Goal: Communication & Community: Answer question/provide support

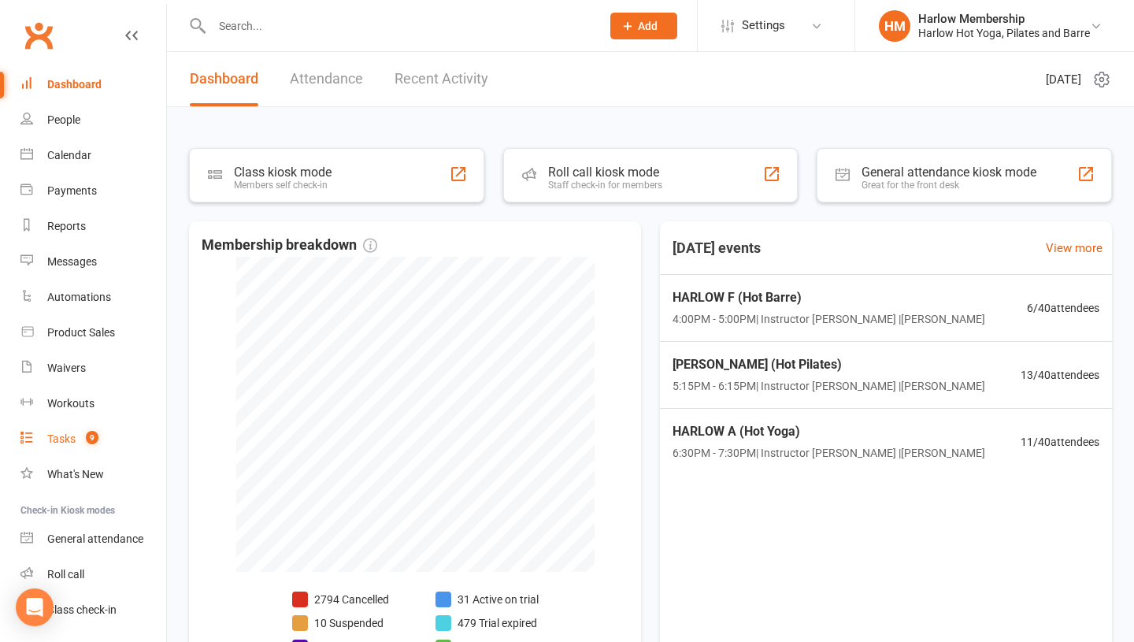
click at [86, 439] on span "9" at bounding box center [92, 437] width 13 height 13
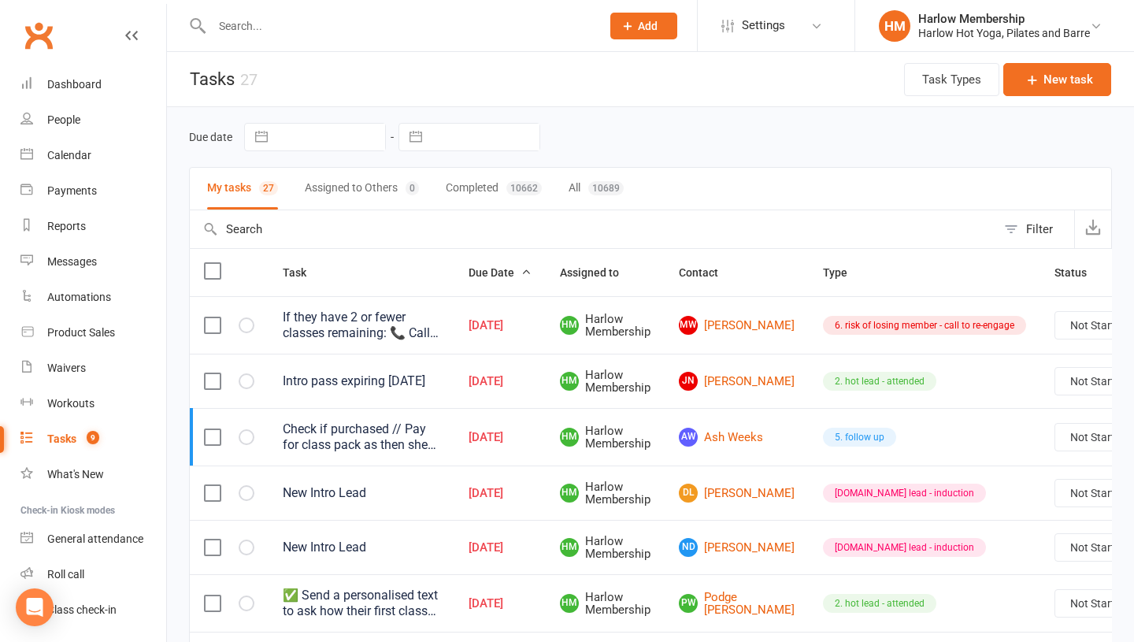
scroll to position [28, 0]
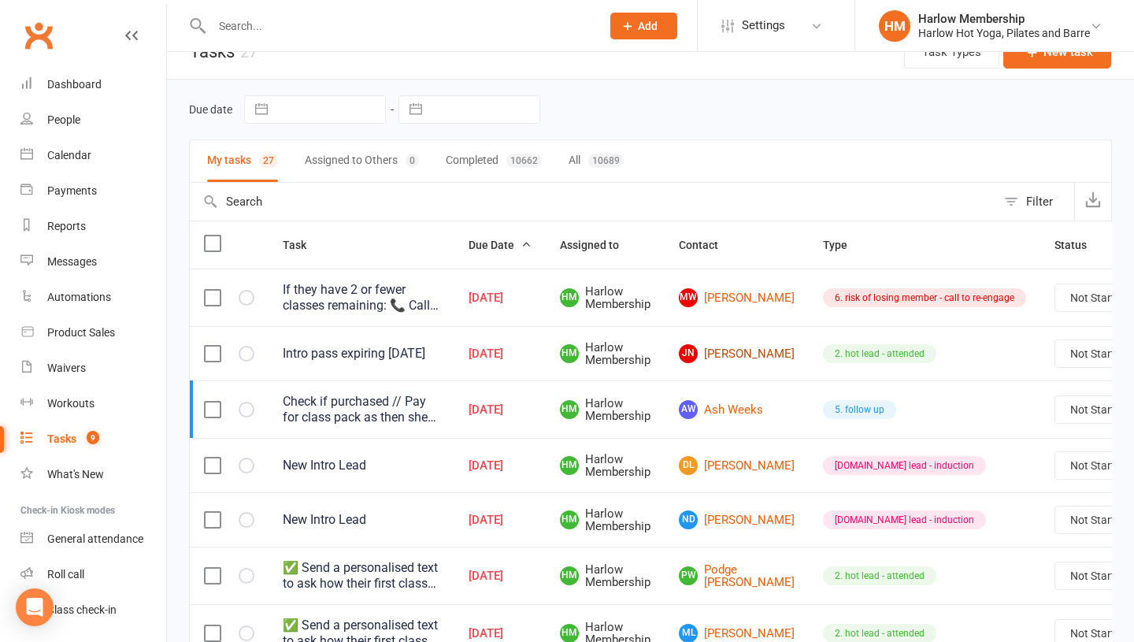
click at [714, 349] on link "JN Julie N" at bounding box center [737, 353] width 116 height 19
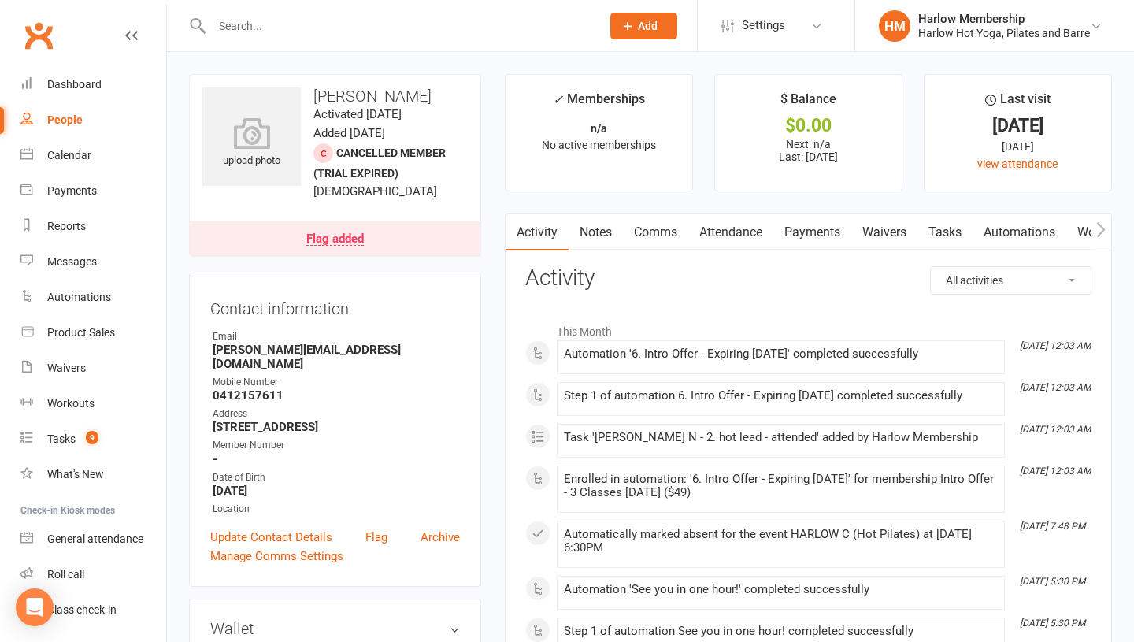
click at [587, 227] on link "Notes" at bounding box center [595, 232] width 54 height 36
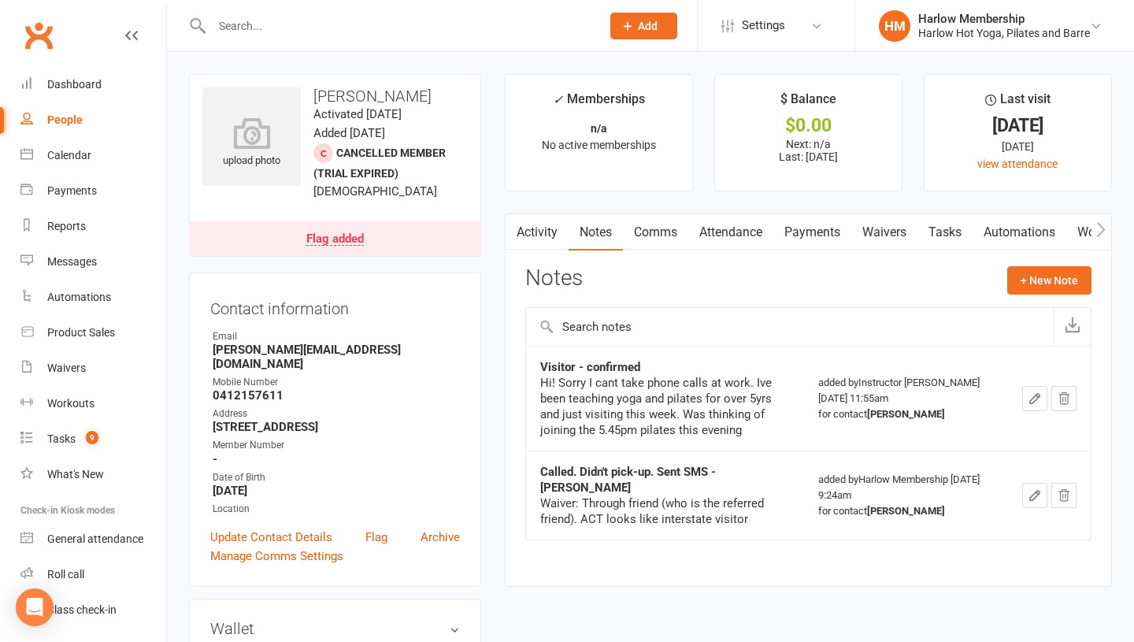
click at [960, 231] on link "Tasks" at bounding box center [944, 232] width 55 height 36
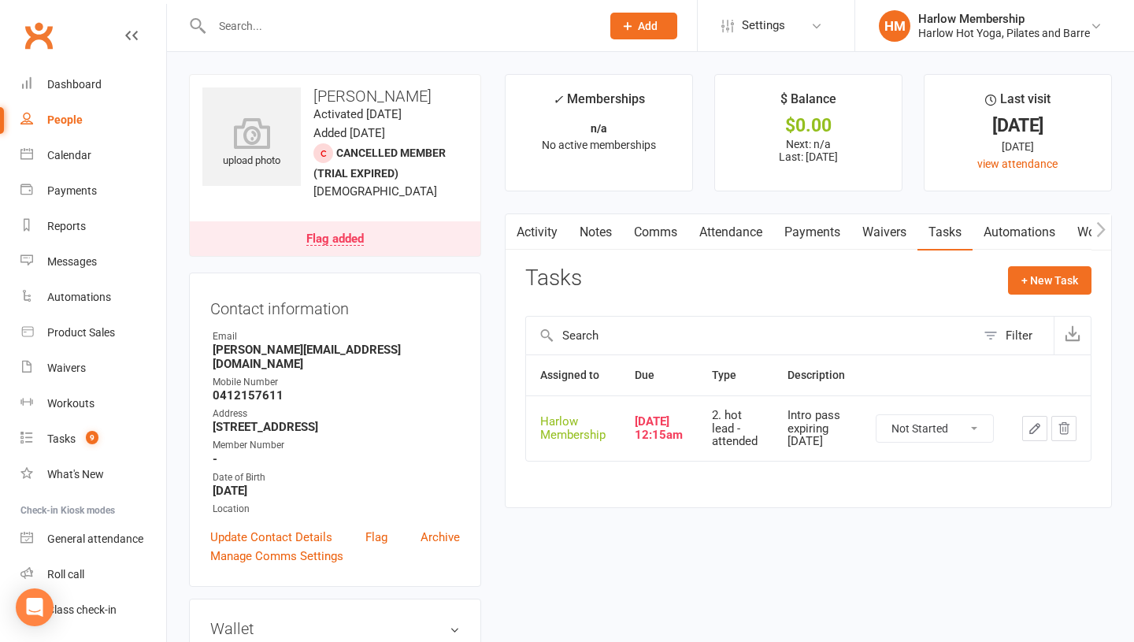
click at [911, 416] on select "Not Started In Progress Waiting Complete" at bounding box center [934, 428] width 116 height 27
select select "unstarted"
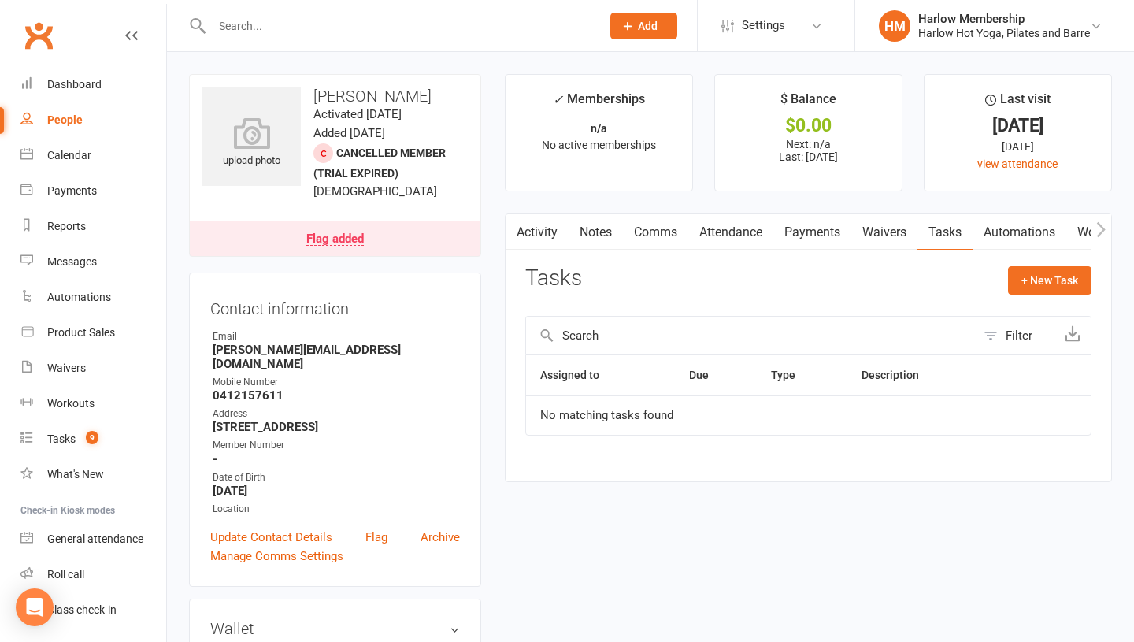
click at [601, 241] on link "Notes" at bounding box center [595, 232] width 54 height 36
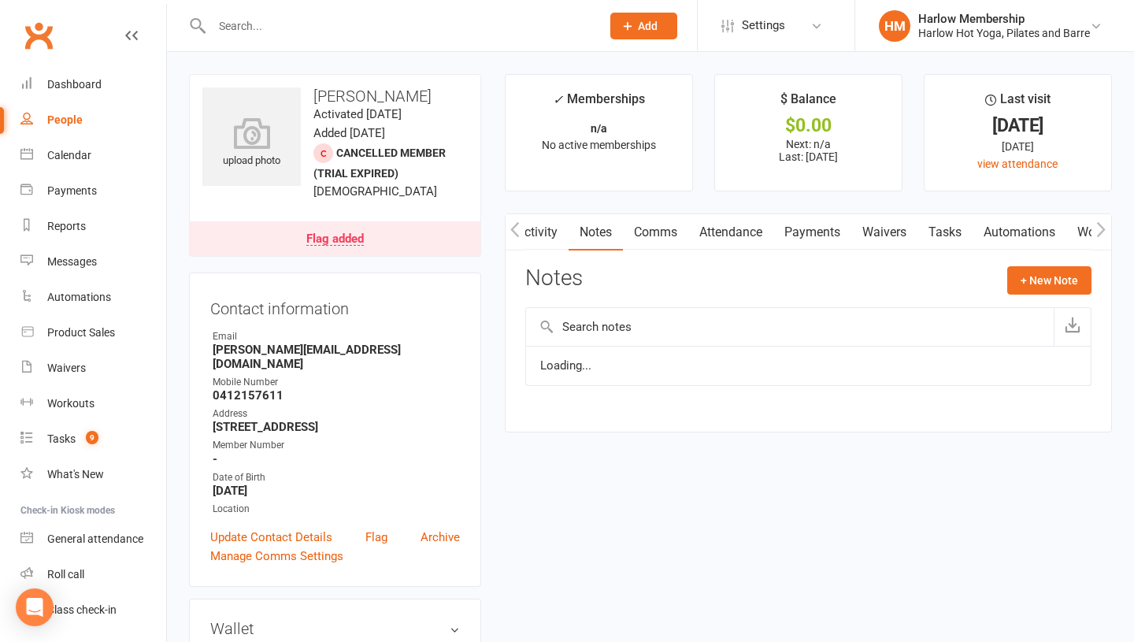
scroll to position [0, 2]
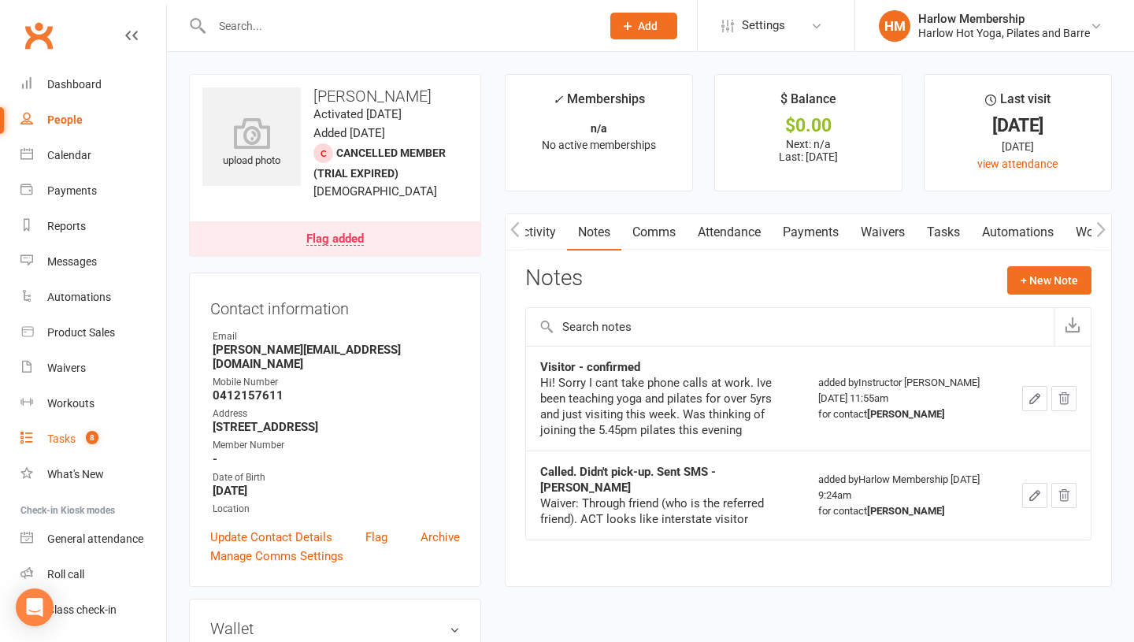
click at [65, 436] on div "Tasks" at bounding box center [61, 438] width 28 height 13
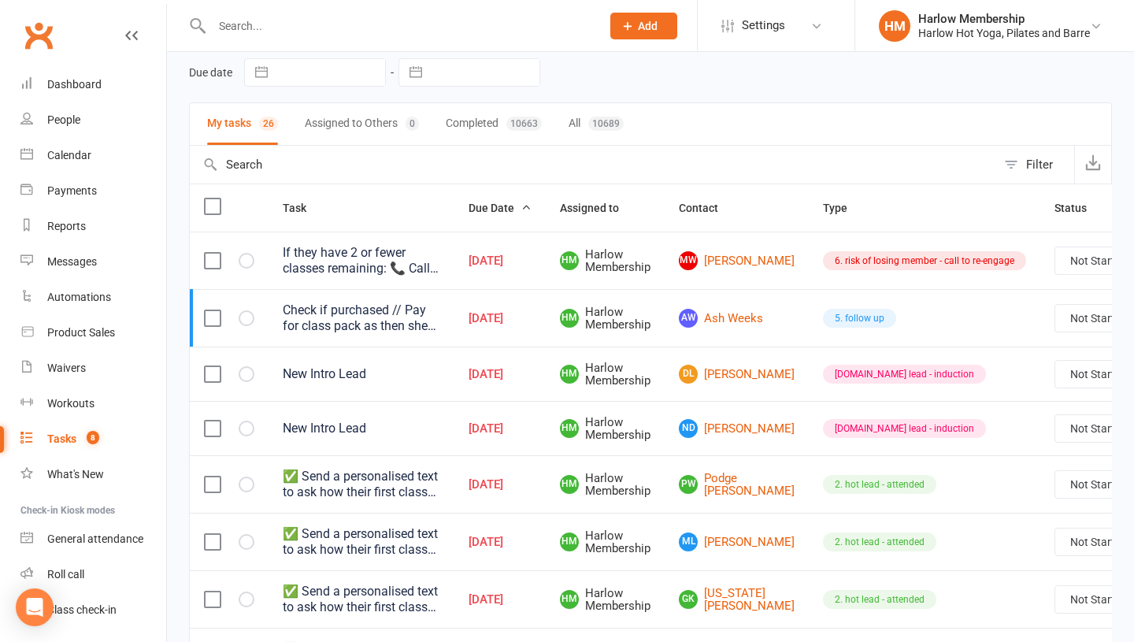
scroll to position [135, 0]
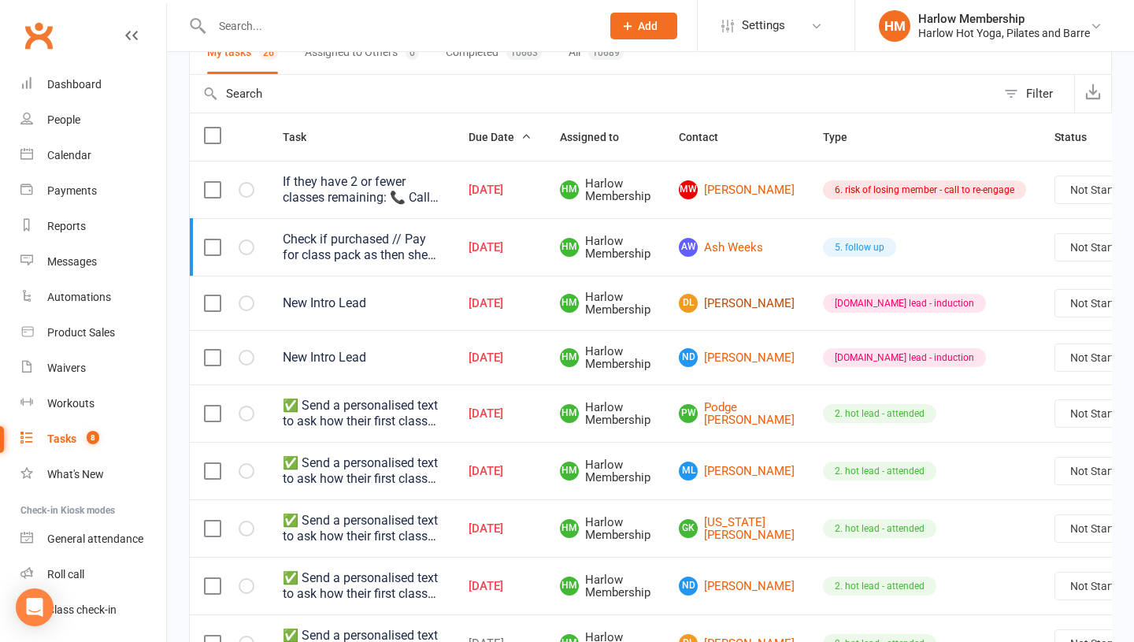
click at [716, 308] on link "DL Daisy Ledger" at bounding box center [737, 303] width 116 height 19
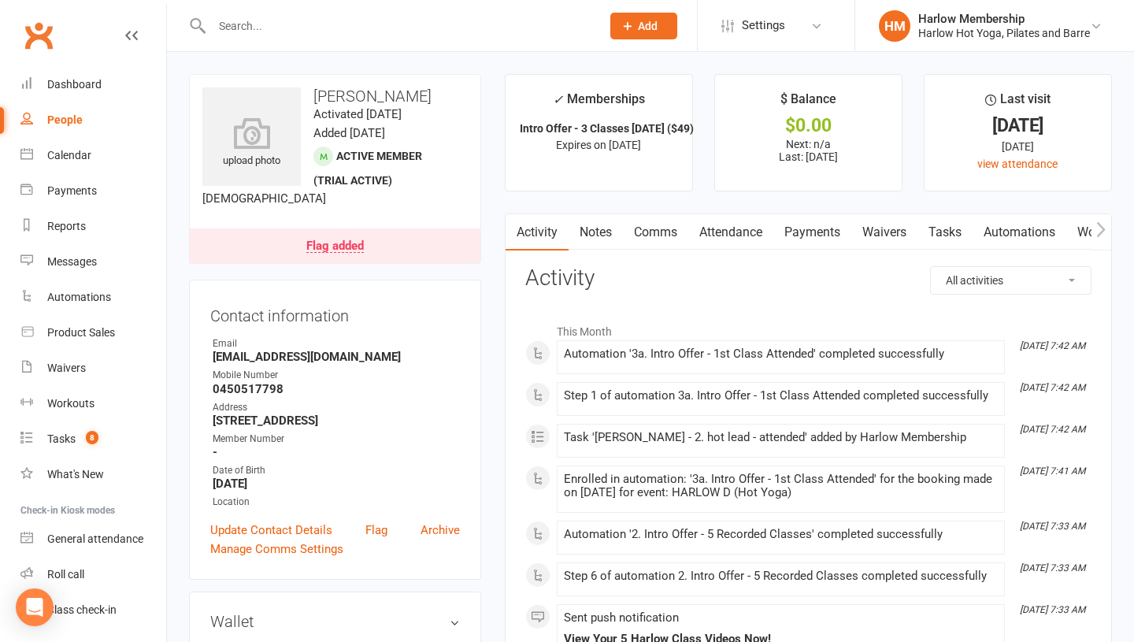
click at [652, 238] on link "Comms" at bounding box center [655, 232] width 65 height 36
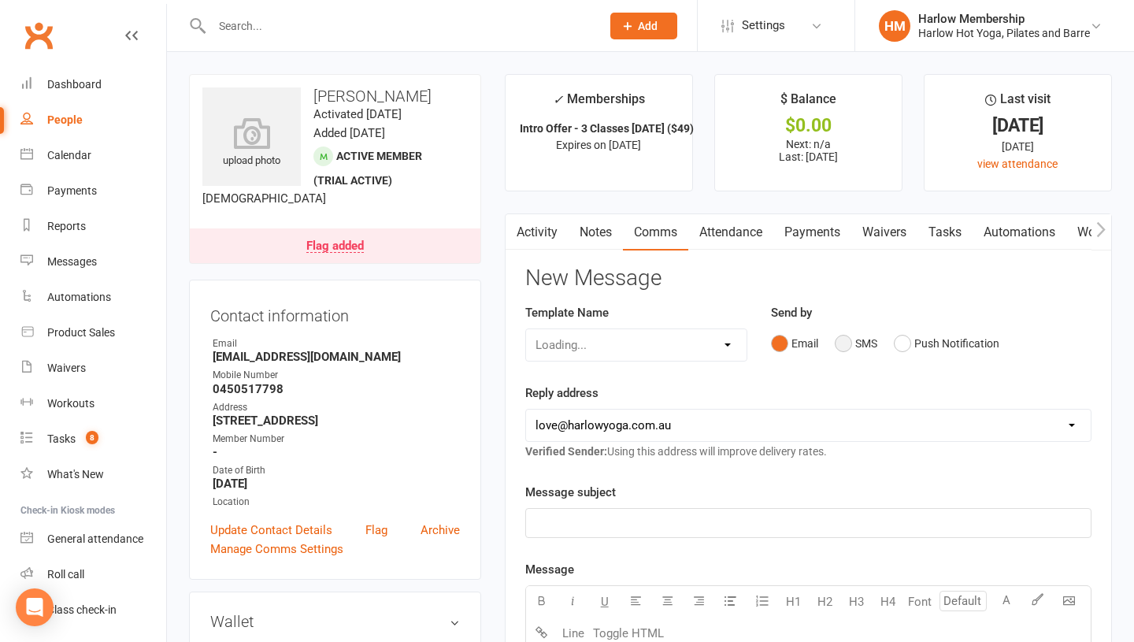
click at [838, 347] on button "SMS" at bounding box center [855, 343] width 43 height 30
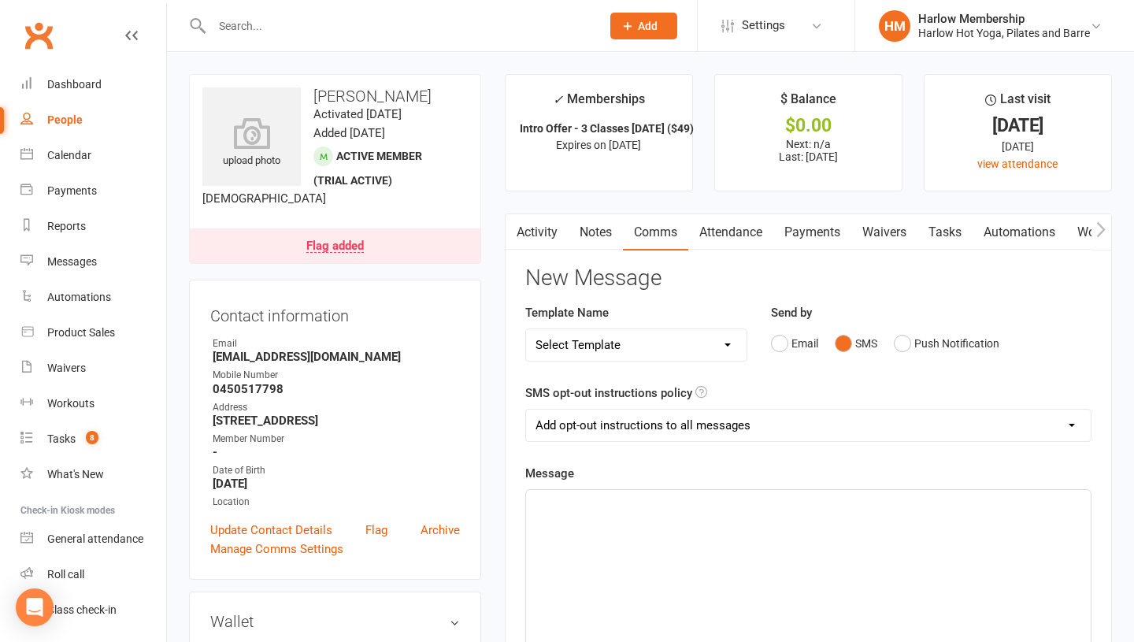
click at [813, 541] on div "﻿" at bounding box center [808, 608] width 564 height 236
click at [639, 505] on span "Hey beautiful Daisy, how do you feel after your first harlow class?" at bounding box center [737, 504] width 405 height 14
click at [912, 505] on p "Hey beautiful Daisy, how do you feel after your first harlow class?" at bounding box center [808, 503] width 546 height 19
click at [846, 501] on span "Hey, beautiful Daisy, how do you feel after your first Harlow class? Krystyna (…" at bounding box center [787, 513] width 505 height 33
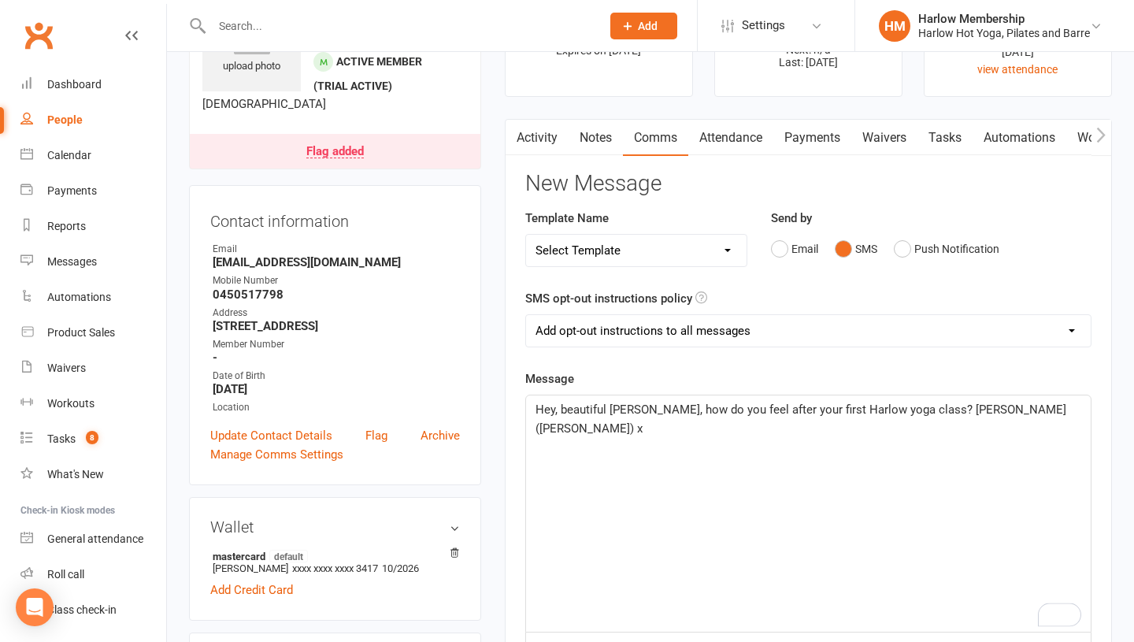
scroll to position [95, 0]
click at [701, 412] on span "Hey, beautiful Daisy, how do you feel after your first Harlow yoga class? Kryst…" at bounding box center [802, 417] width 534 height 33
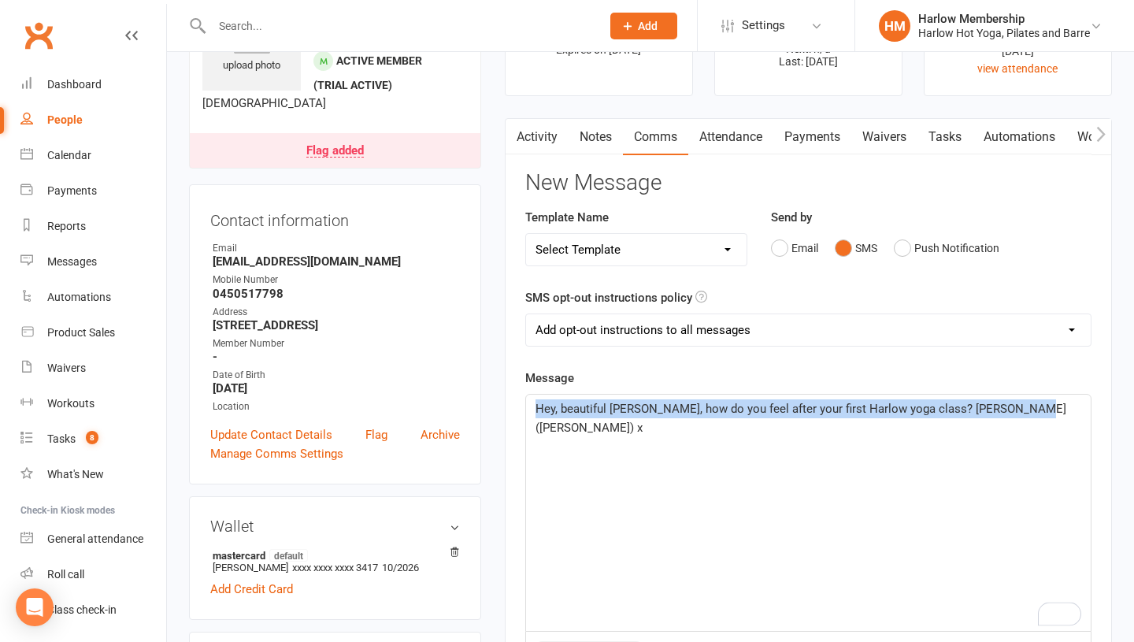
click at [701, 412] on span "Hey, beautiful Daisy, how do you feel after your first Harlow yoga class? Kryst…" at bounding box center [802, 417] width 534 height 33
copy span "Hey, beautiful Daisy, how do you feel after your first Harlow yoga class? Kryst…"
click at [926, 418] on div "Hey, beautiful Daisy, how do you feel after your first Harlow yoga class? Kryst…" at bounding box center [808, 512] width 564 height 236
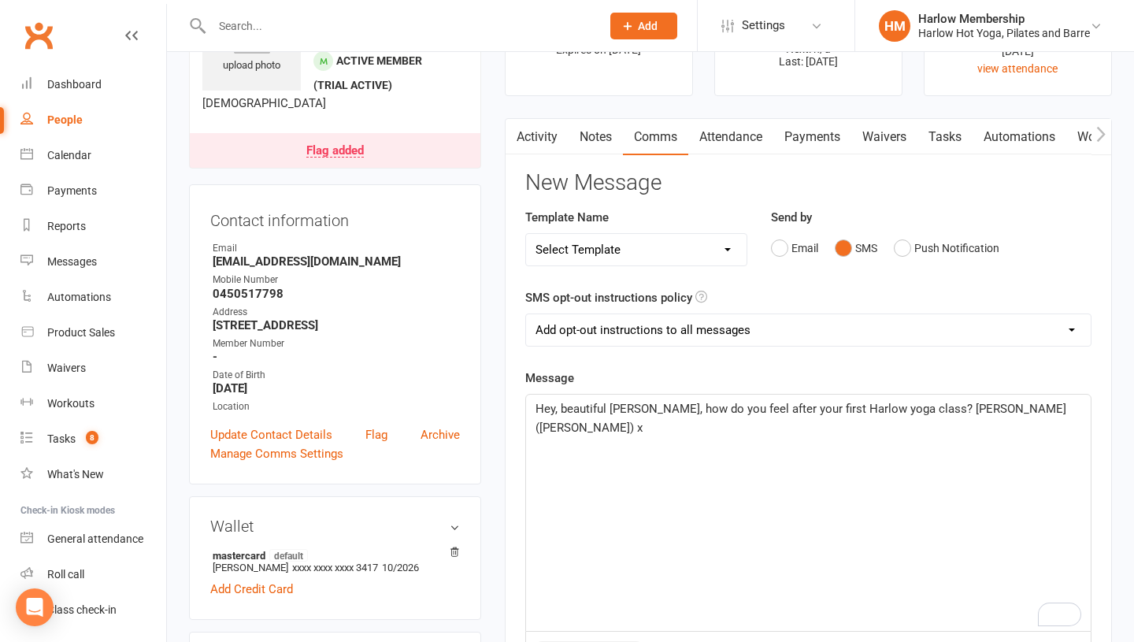
click at [898, 406] on span "Hey, beautiful Daisy, how do you feel after your first Harlow yoga class? Kryst…" at bounding box center [802, 417] width 534 height 33
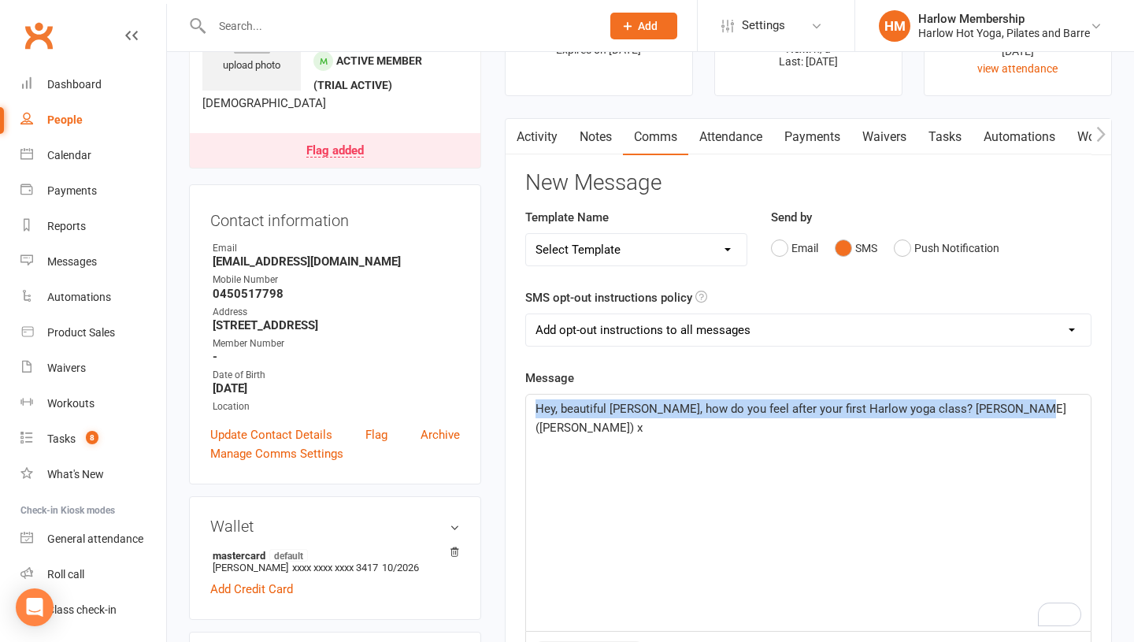
click at [898, 406] on span "Hey, beautiful Daisy, how do you feel after your first Harlow yoga class? Kryst…" at bounding box center [802, 417] width 534 height 33
copy span "Hey, beautiful Daisy, how do you feel after your first Harlow yoga class? Kryst…"
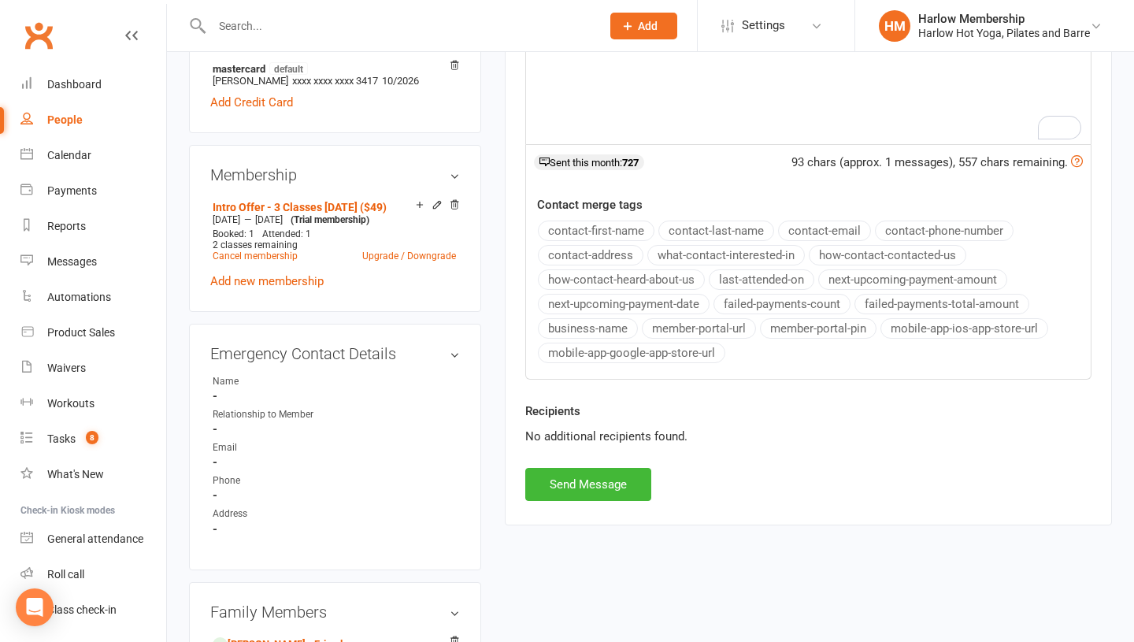
scroll to position [584, 0]
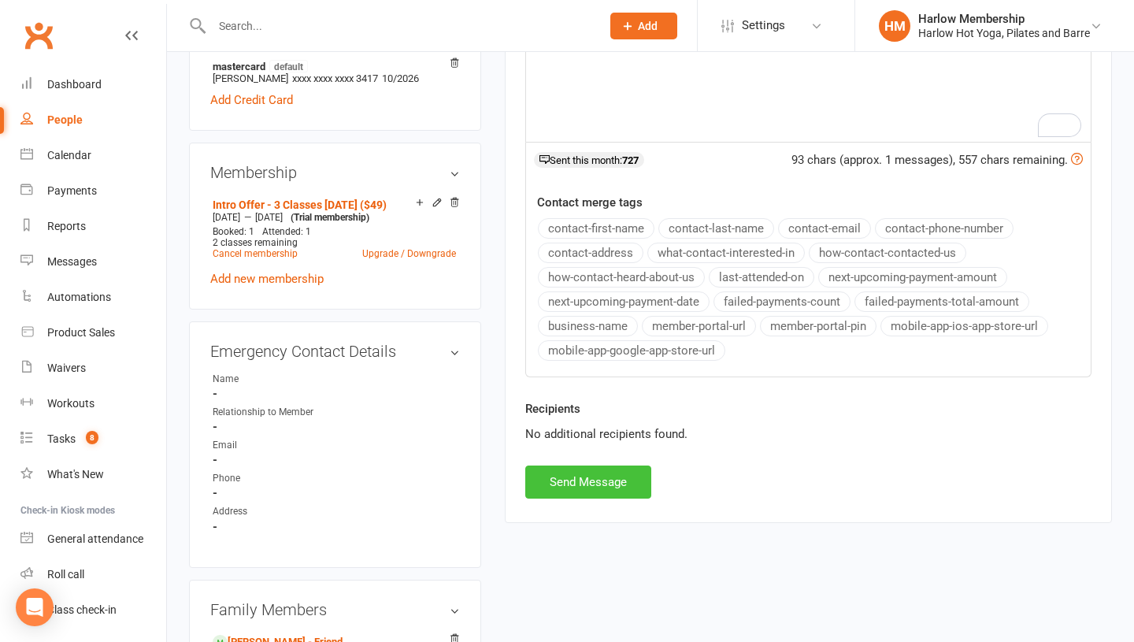
click at [582, 475] on button "Send Message" at bounding box center [588, 481] width 126 height 33
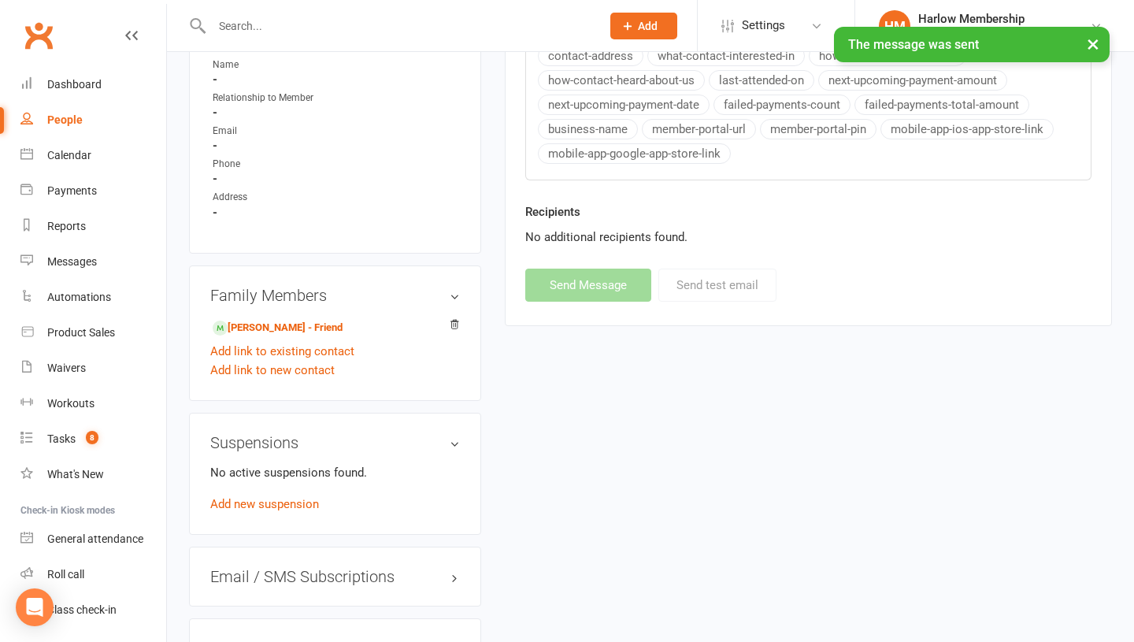
scroll to position [897, 0]
click at [301, 337] on link "Natalie Dicintio - Friend" at bounding box center [278, 328] width 130 height 17
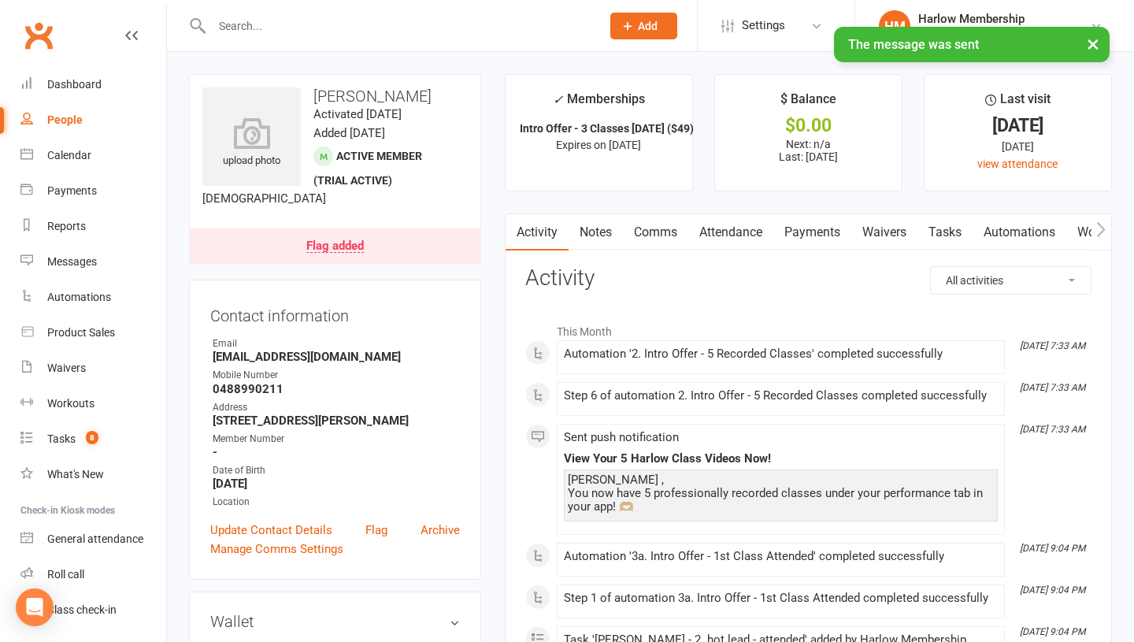
click at [601, 245] on link "Notes" at bounding box center [595, 232] width 54 height 36
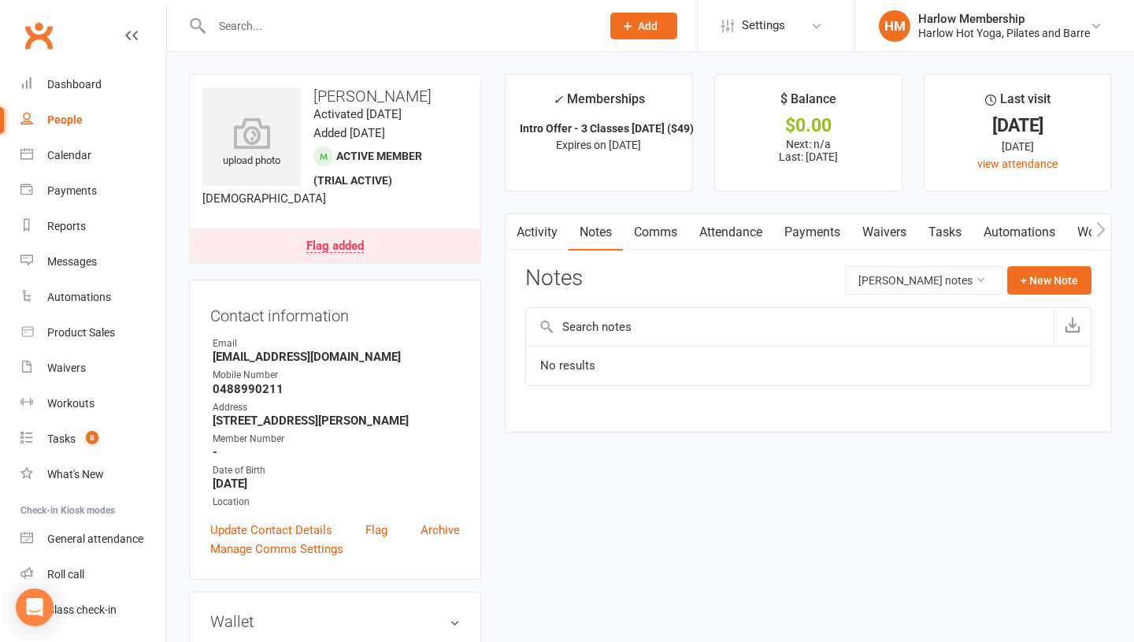
click at [648, 231] on link "Comms" at bounding box center [655, 232] width 65 height 36
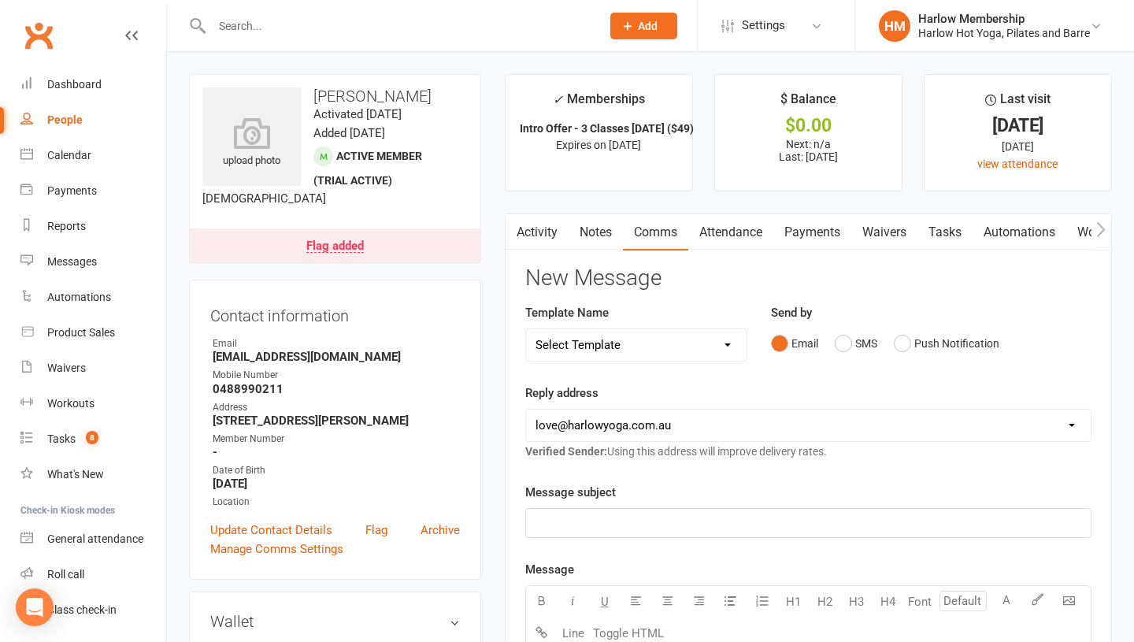
click at [832, 338] on div "Email SMS Push Notification" at bounding box center [931, 343] width 320 height 30
click at [846, 341] on button "SMS" at bounding box center [855, 343] width 43 height 30
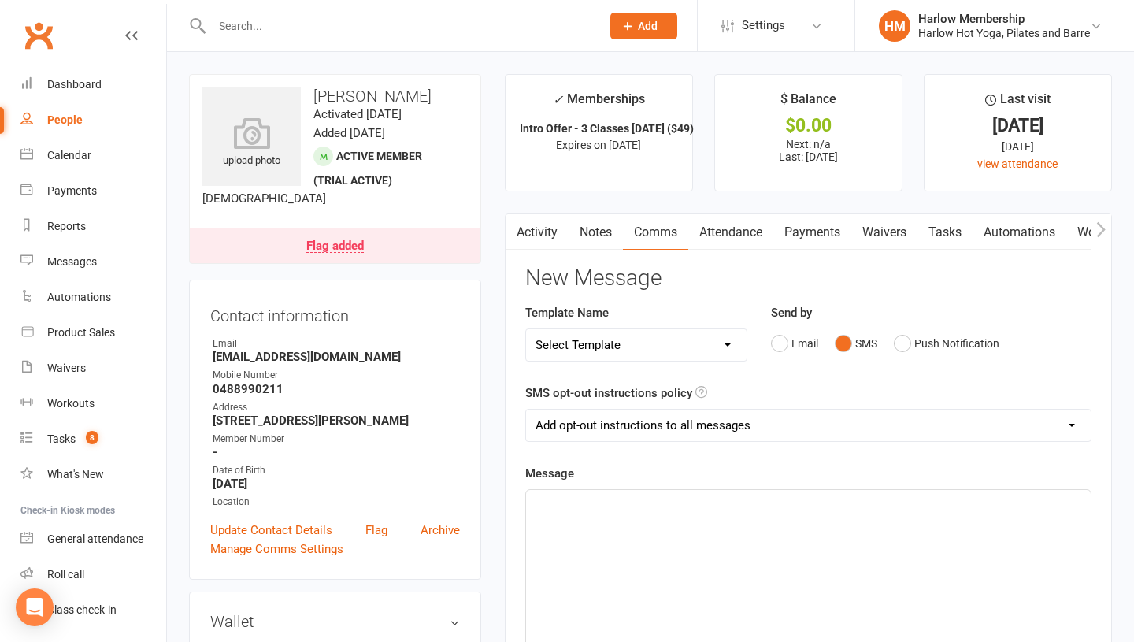
click at [755, 586] on div "﻿" at bounding box center [808, 608] width 564 height 236
paste div "To enrich screen reader interactions, please activate Accessibility in Grammarl…"
drag, startPoint x: 638, startPoint y: 501, endPoint x: 609, endPoint y: 501, distance: 29.1
click at [609, 501] on span "Hey, beautiful Daisy, how do you feel after your first Harlow yoga class? Kryst…" at bounding box center [802, 513] width 534 height 33
click at [690, 502] on span "Hey, beautiful Natalie, how do you feel after your first Harlow yoga class? Kry…" at bounding box center [802, 513] width 534 height 33
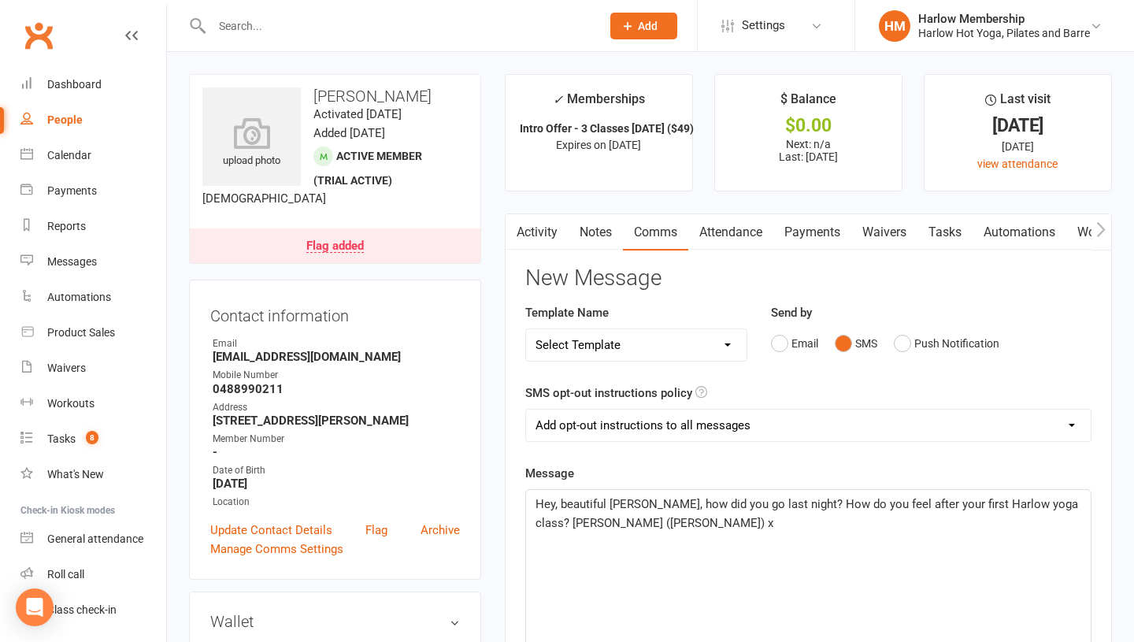
click at [672, 521] on p "Hey, beautiful Natalie, how did you go last night? How do you feel after your f…" at bounding box center [808, 513] width 546 height 38
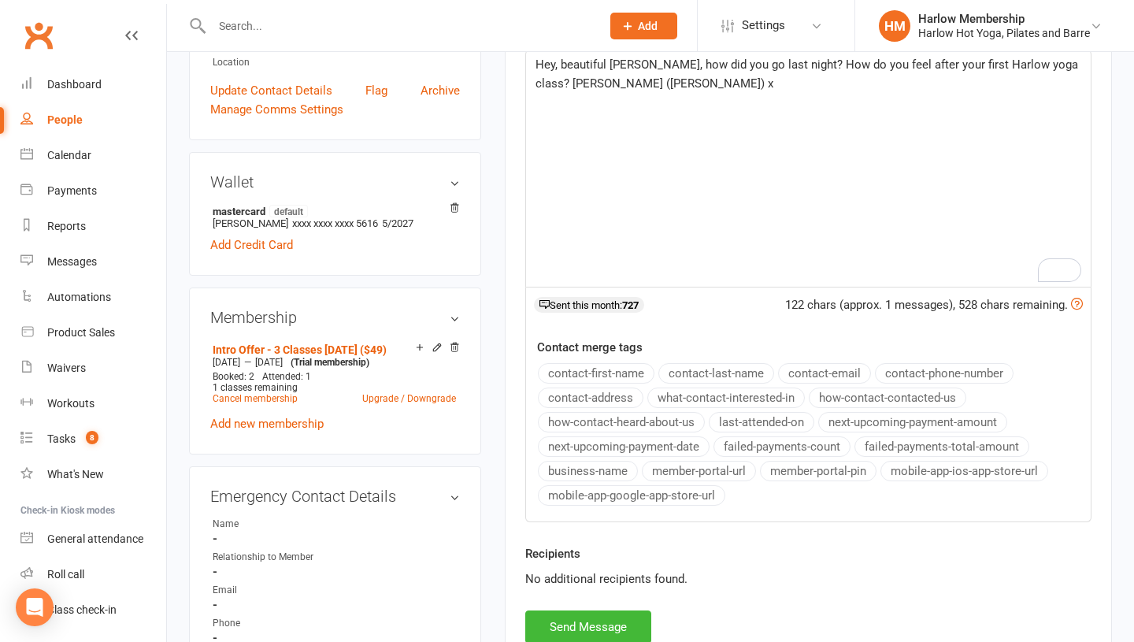
scroll to position [440, 0]
click at [578, 613] on button "Send Message" at bounding box center [588, 625] width 126 height 33
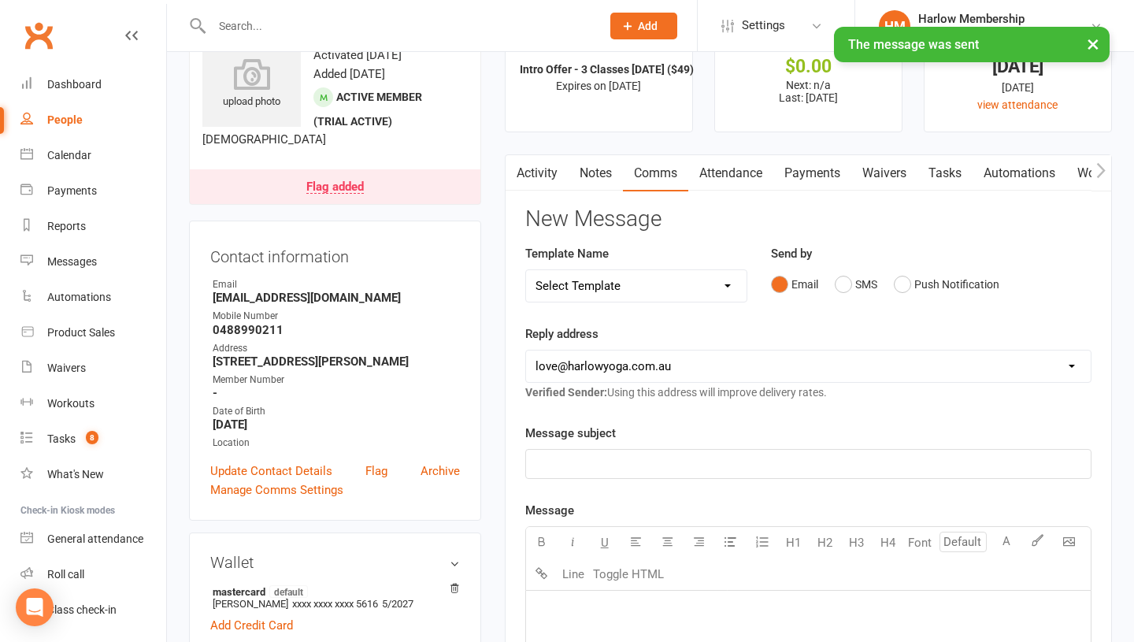
scroll to position [0, 0]
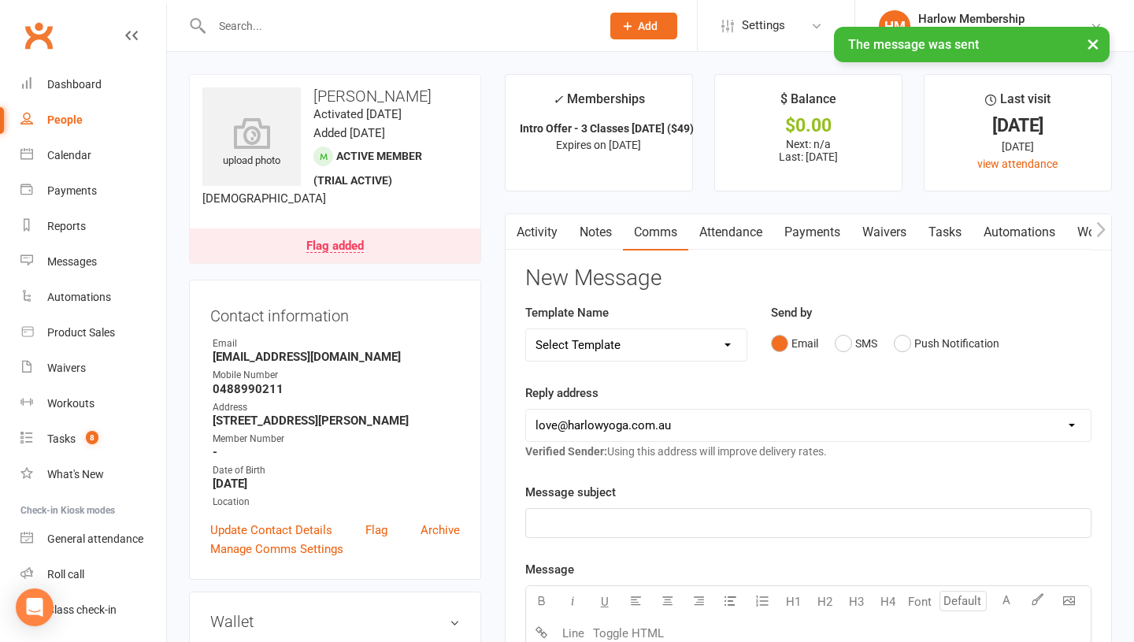
click at [525, 239] on link "Activity" at bounding box center [536, 232] width 63 height 36
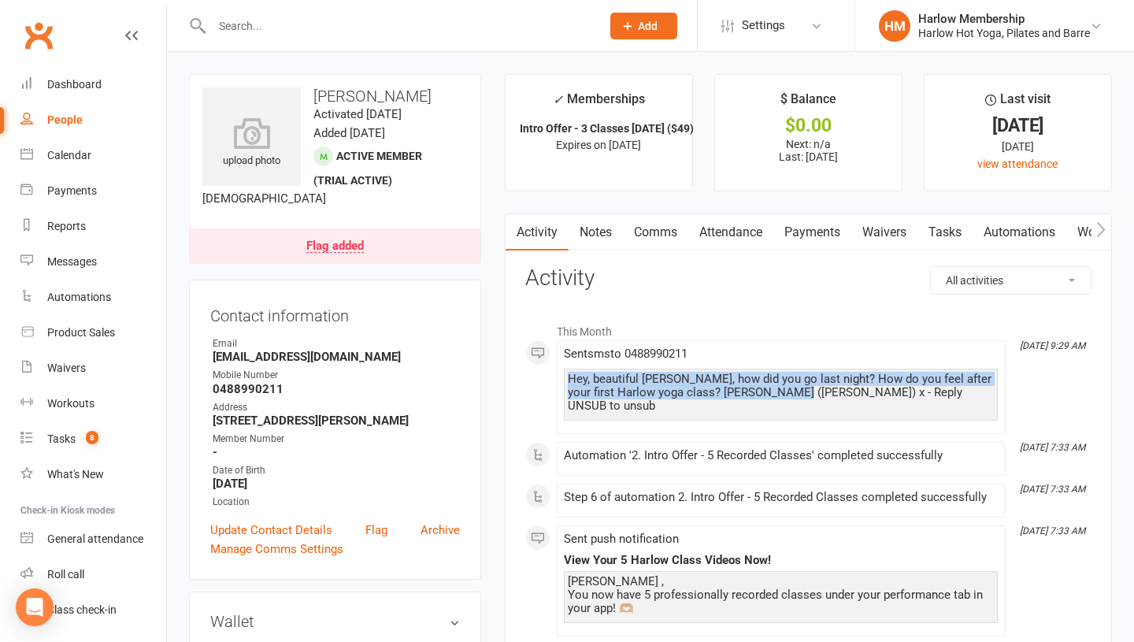
drag, startPoint x: 775, startPoint y: 391, endPoint x: 527, endPoint y: 369, distance: 249.7
copy div "Hey, beautiful Natalie, how did you go last night? How do you feel after your f…"
click at [601, 221] on link "Notes" at bounding box center [595, 232] width 54 height 36
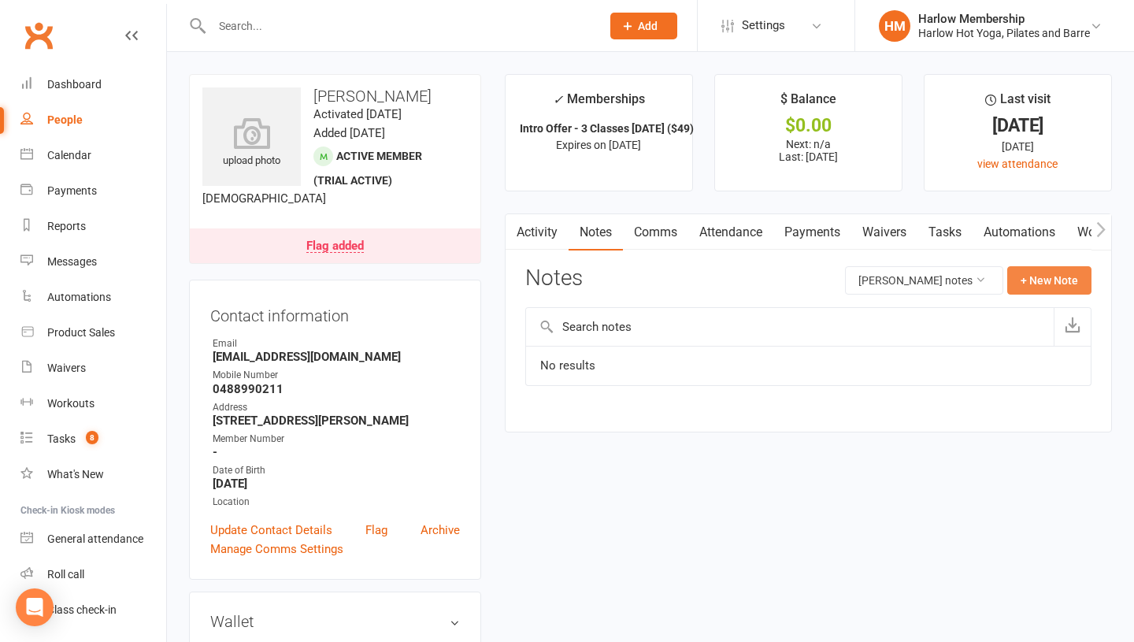
click at [1028, 288] on button "+ New Note" at bounding box center [1049, 280] width 84 height 28
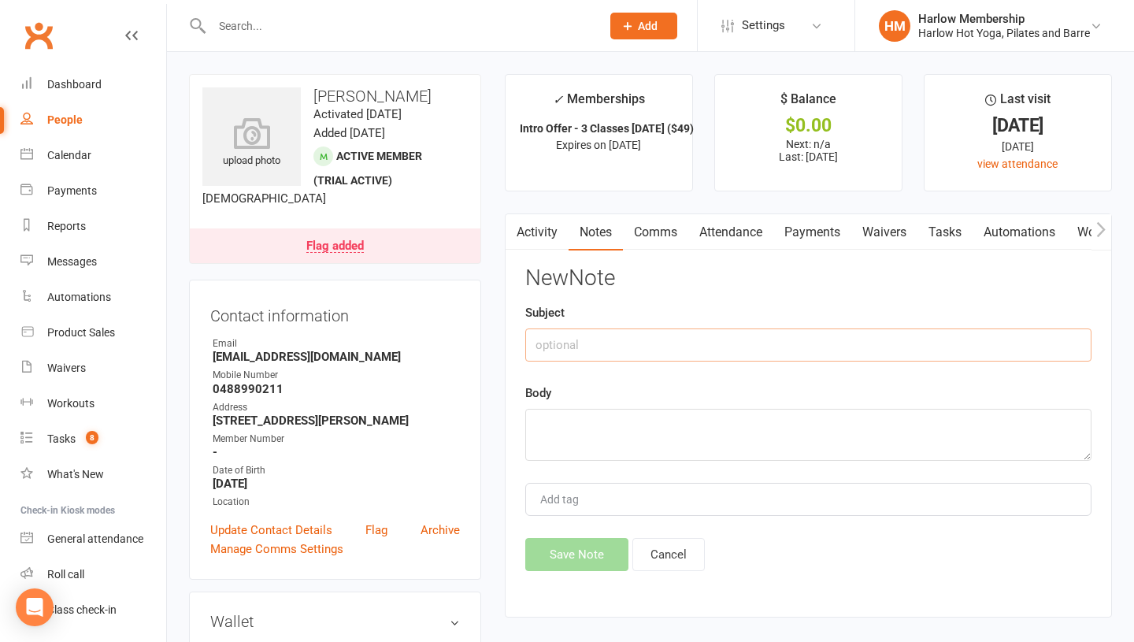
click at [589, 351] on input "text" at bounding box center [808, 344] width 566 height 33
type input "Chatted. concierge - [PERSON_NAME]"
click at [572, 457] on div "New Note Subject Chatted. concierge - Krystyna Body Add tag Save Note Cancel" at bounding box center [808, 418] width 566 height 305
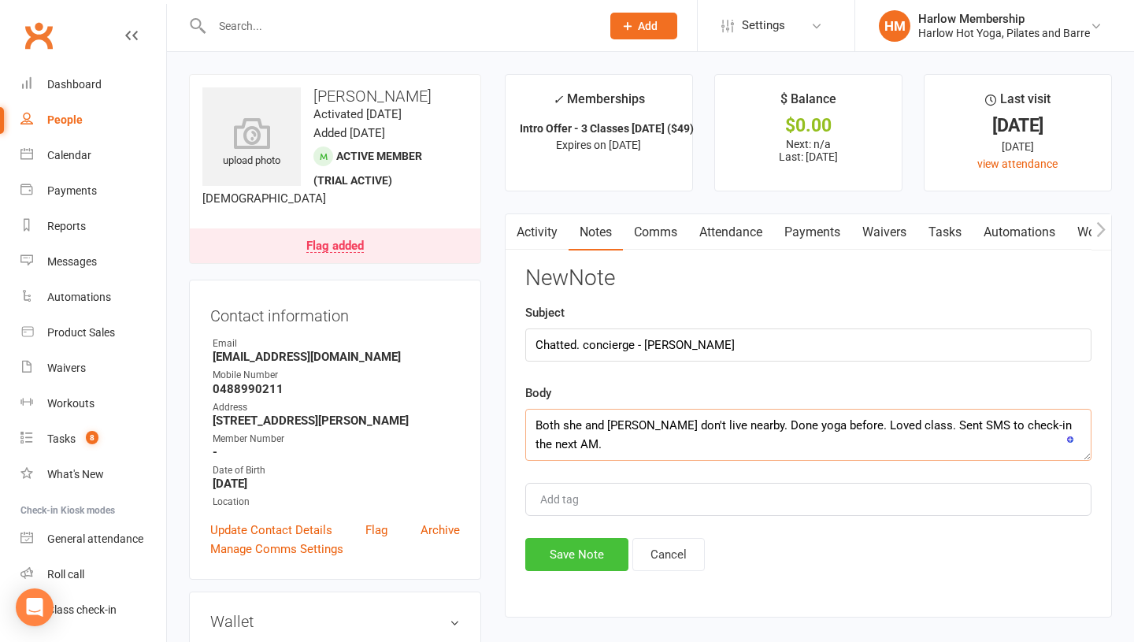
type textarea "Both she and [PERSON_NAME] don't live nearby. Done yoga before. Loved class. Se…"
click at [575, 543] on button "Save Note" at bounding box center [576, 554] width 103 height 33
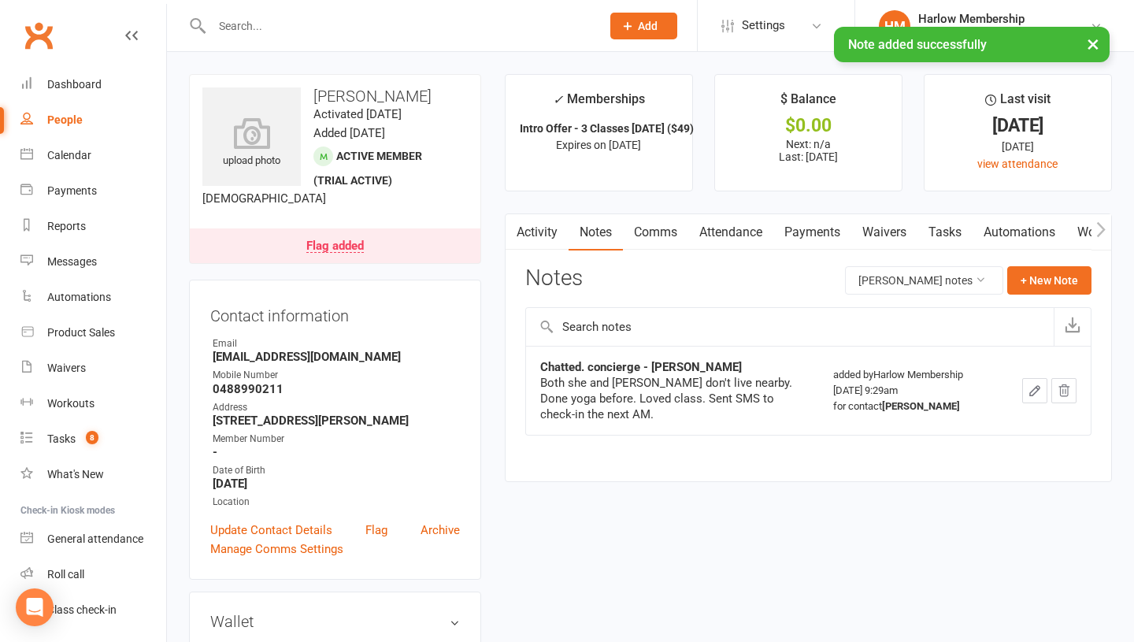
click at [1033, 390] on icon "button" at bounding box center [1034, 390] width 9 height 9
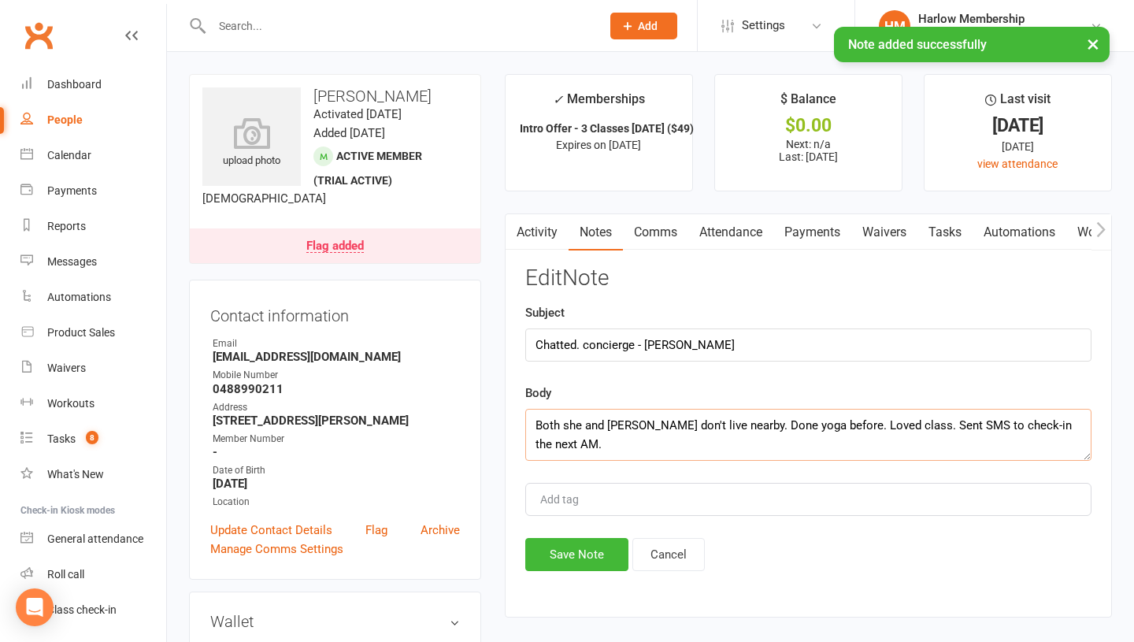
click at [895, 420] on textarea "Both she and [PERSON_NAME] don't live nearby. Done yoga before. Loved class. Se…" at bounding box center [808, 435] width 566 height 52
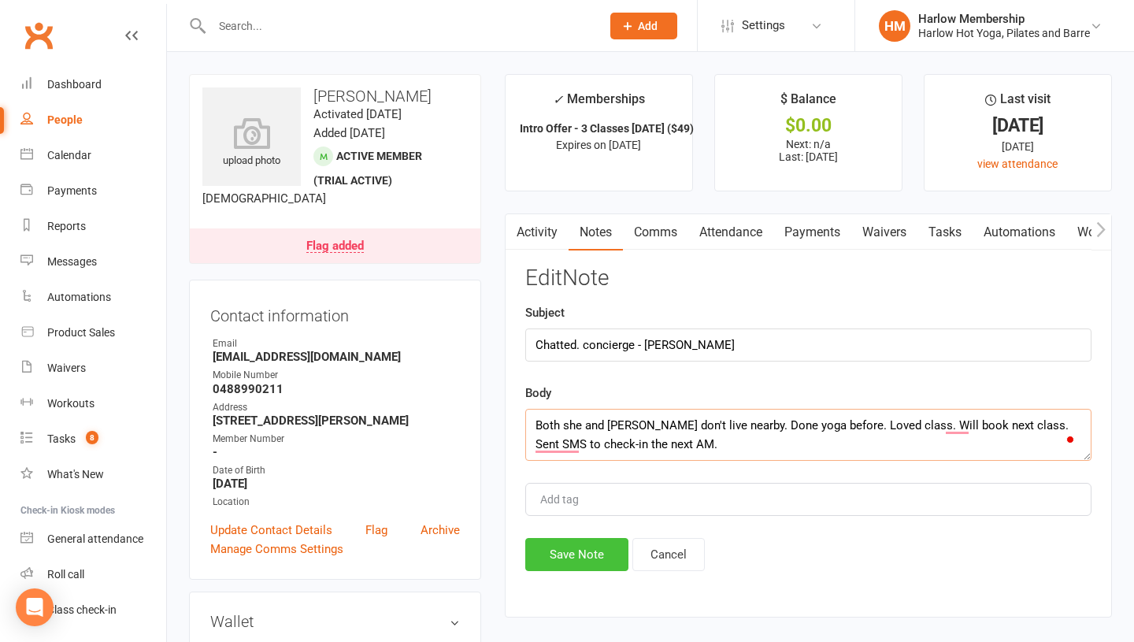
type textarea "Both she and [PERSON_NAME] don't live nearby. Done yoga before. Loved class. Wi…"
click at [590, 553] on button "Save Note" at bounding box center [576, 554] width 103 height 33
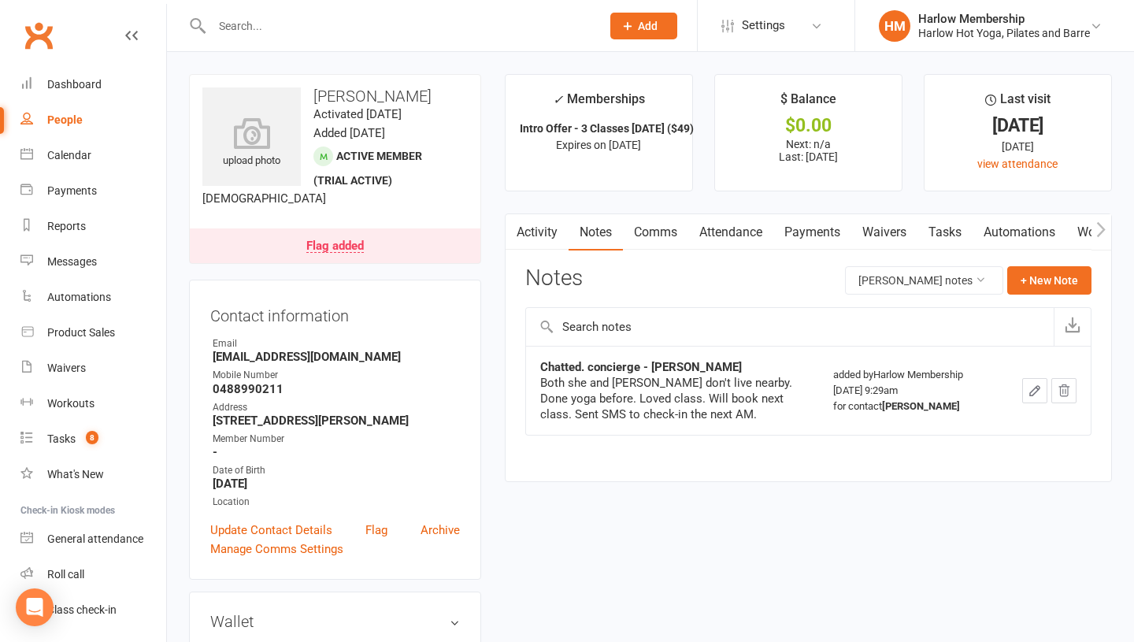
click at [1026, 390] on button "button" at bounding box center [1034, 390] width 25 height 25
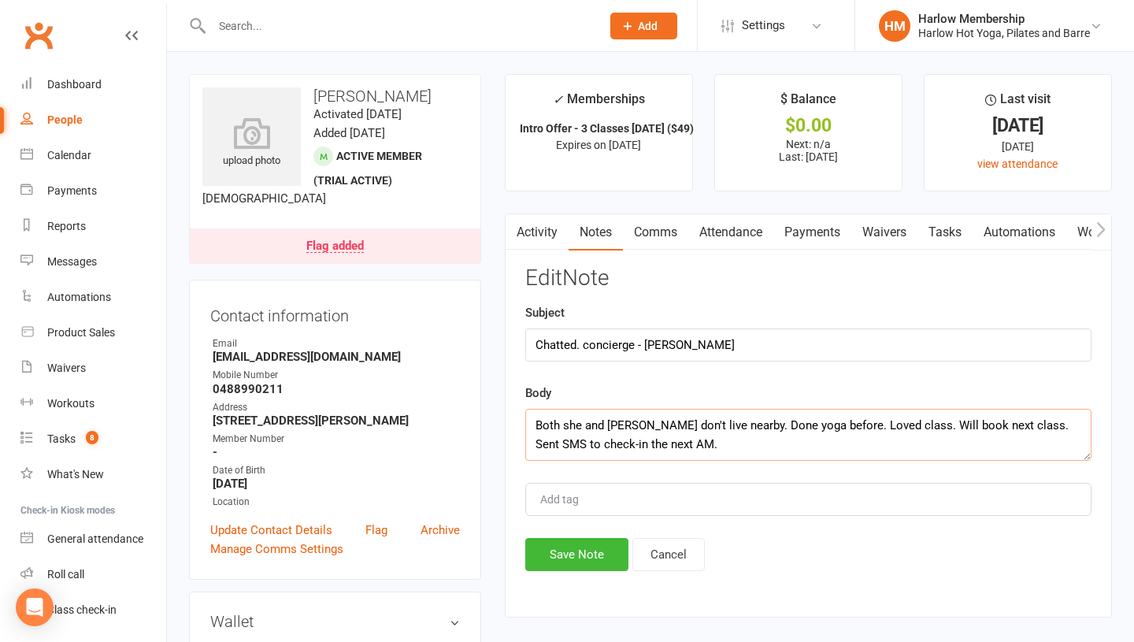
click at [897, 426] on textarea "Both she and Daisy don't live nearby. Done yoga before. Loved class. Will book …" at bounding box center [808, 435] width 566 height 52
type textarea "Both she and Daisy don't live nearby. Done yoga before. Loved class. Can't wait…"
click at [585, 539] on button "Save Note" at bounding box center [576, 554] width 103 height 33
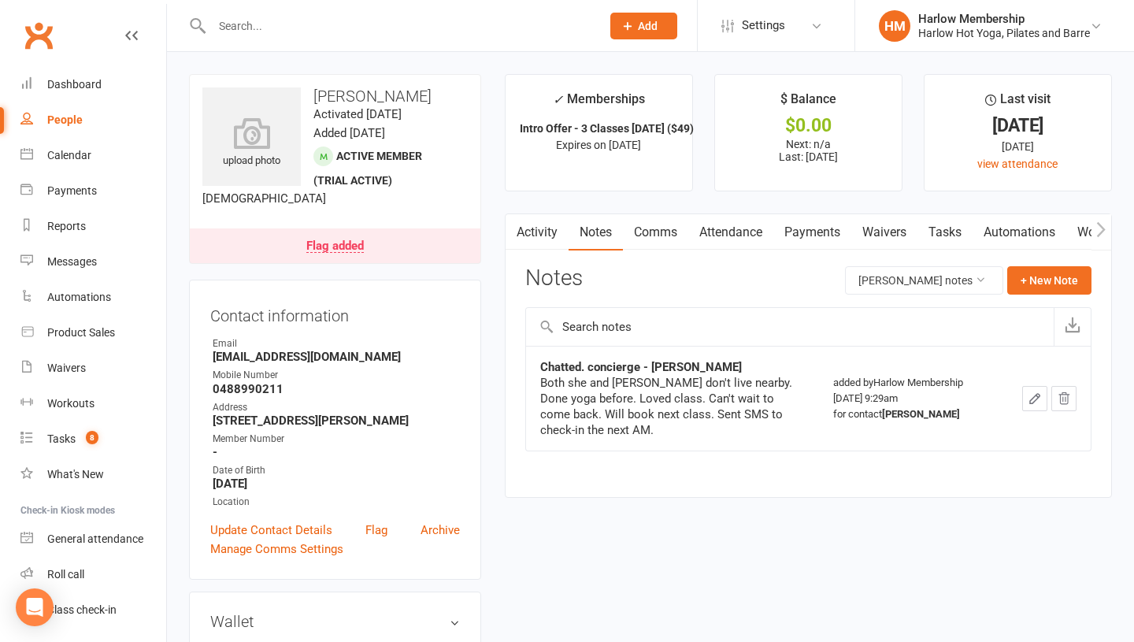
click at [944, 245] on link "Tasks" at bounding box center [944, 232] width 55 height 36
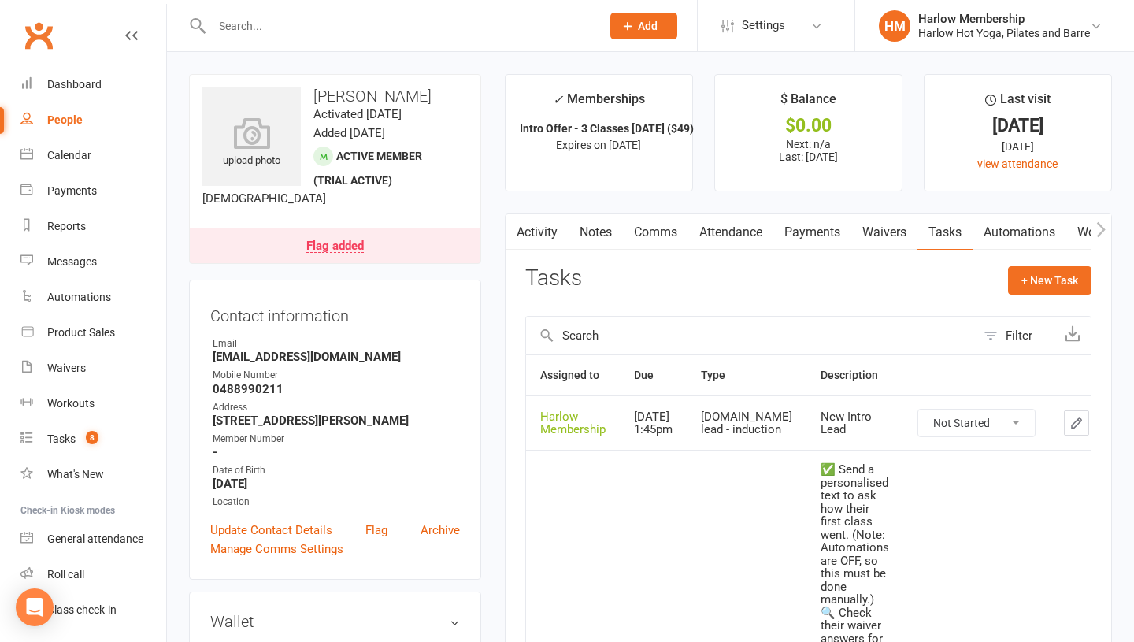
click at [918, 418] on select "Not Started In Progress Waiting Complete" at bounding box center [976, 422] width 116 height 27
select select "unstarted"
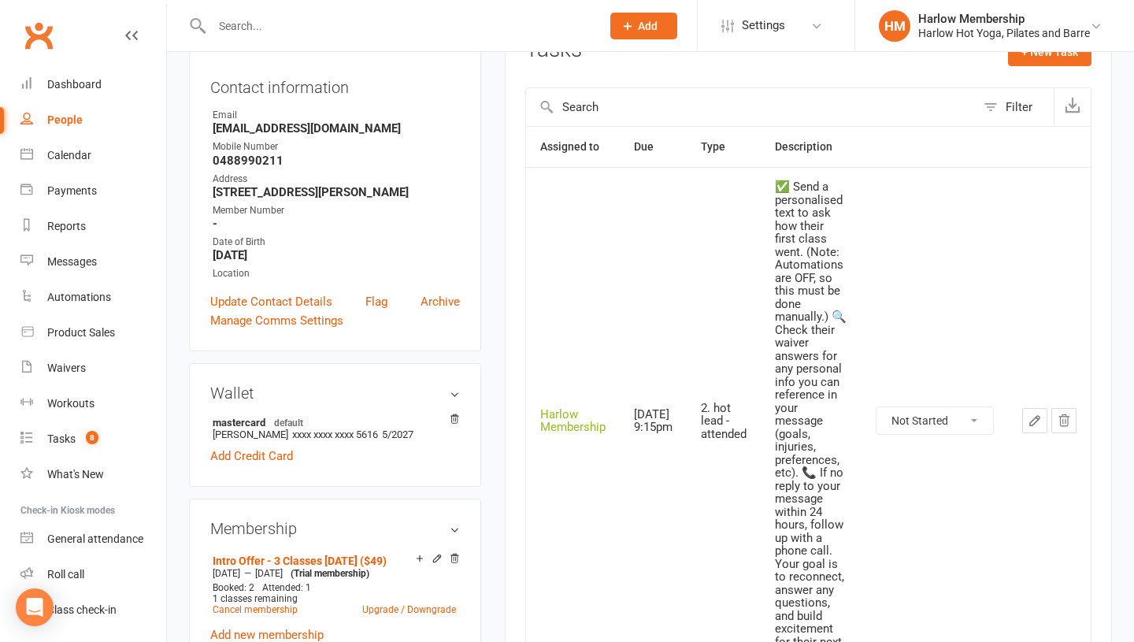
scroll to position [227, 0]
click at [944, 423] on select "Not Started In Progress Waiting Complete" at bounding box center [934, 421] width 116 height 27
select select "unstarted"
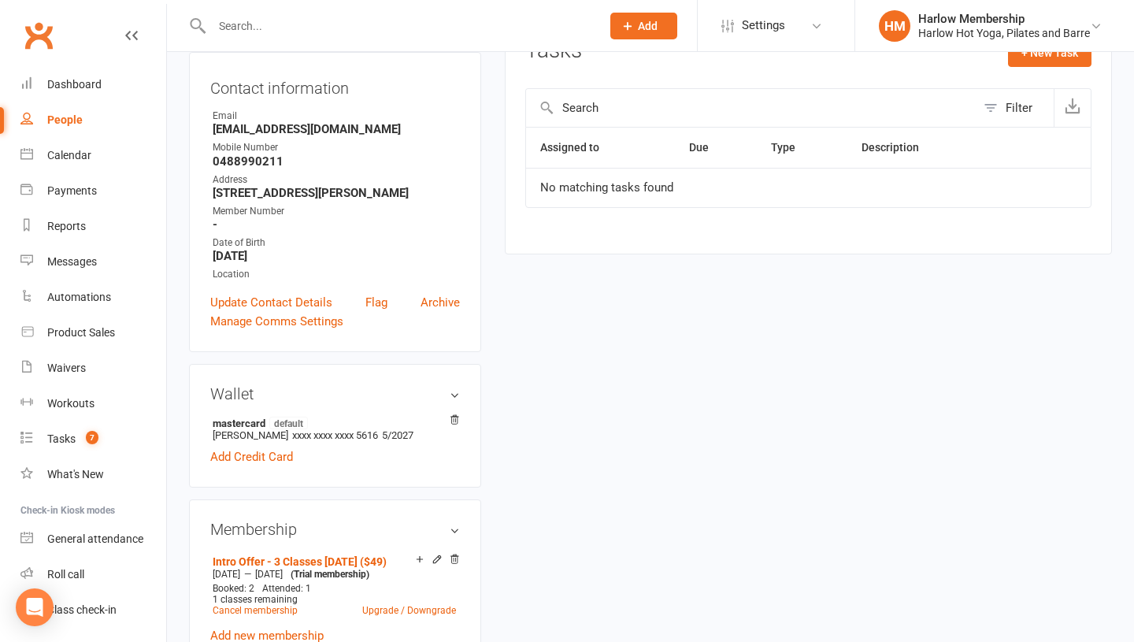
scroll to position [0, 0]
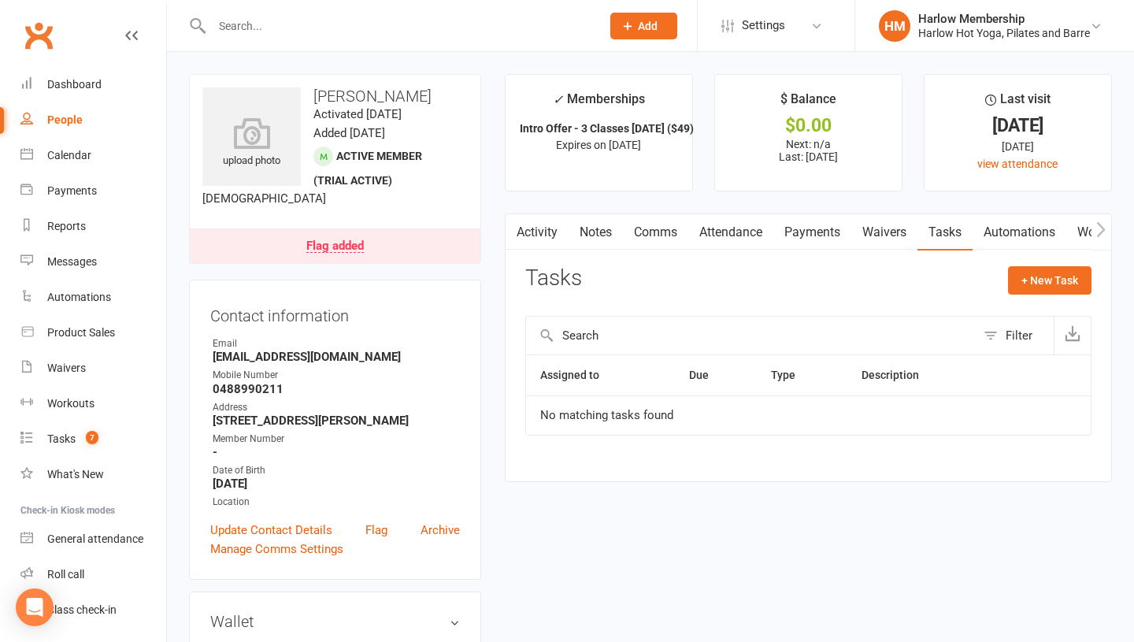
click at [756, 238] on link "Attendance" at bounding box center [730, 232] width 85 height 36
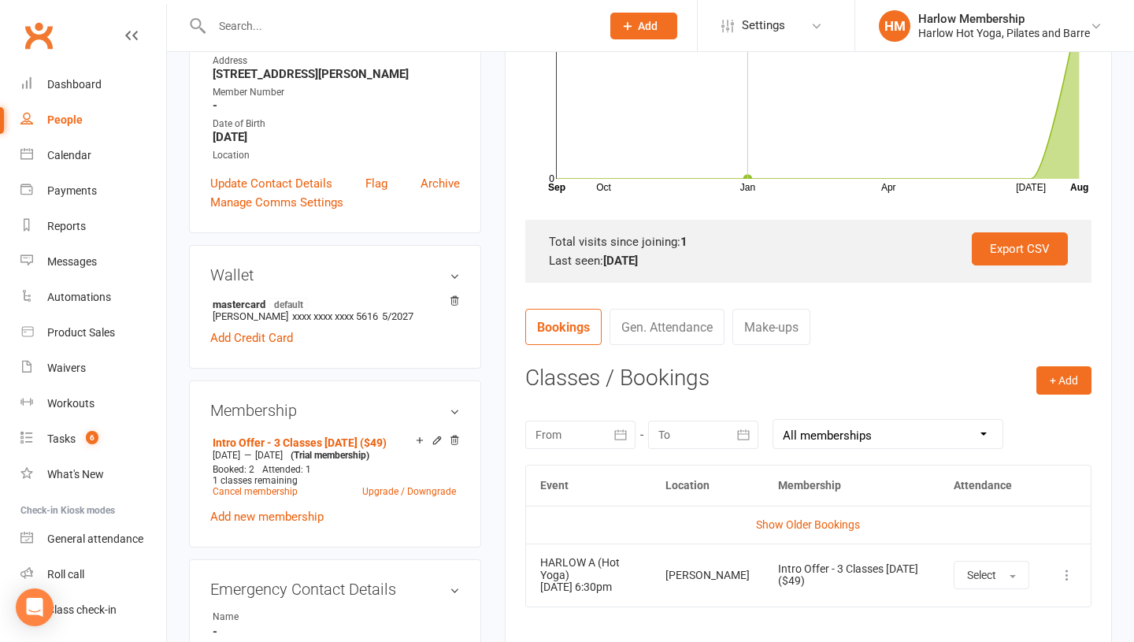
scroll to position [382, 0]
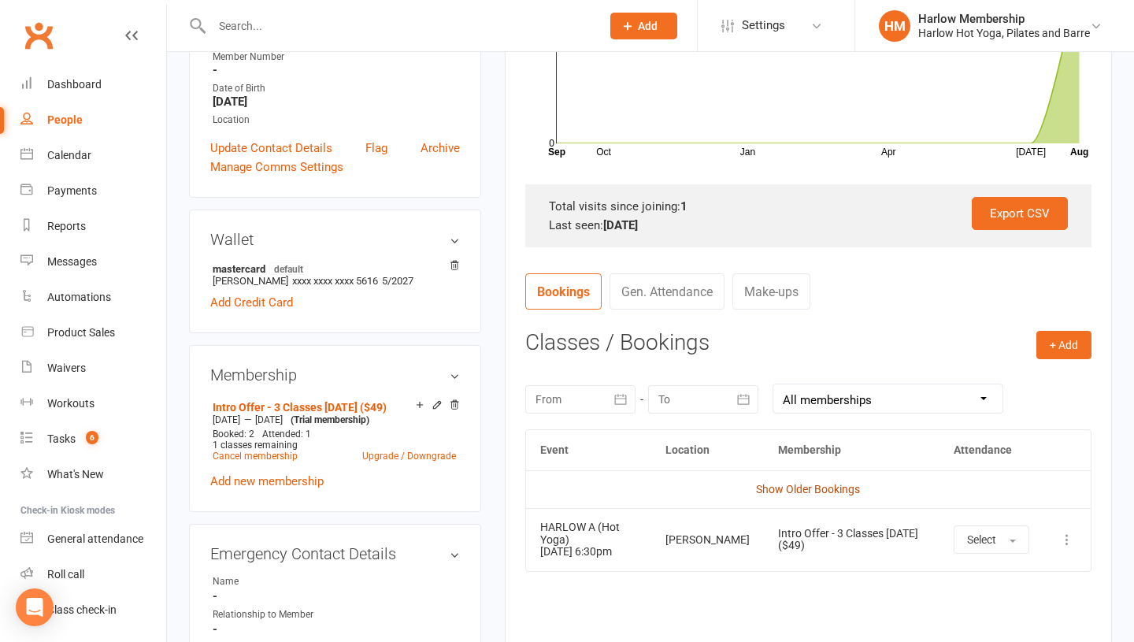
click at [794, 488] on link "Show Older Bookings" at bounding box center [808, 489] width 104 height 13
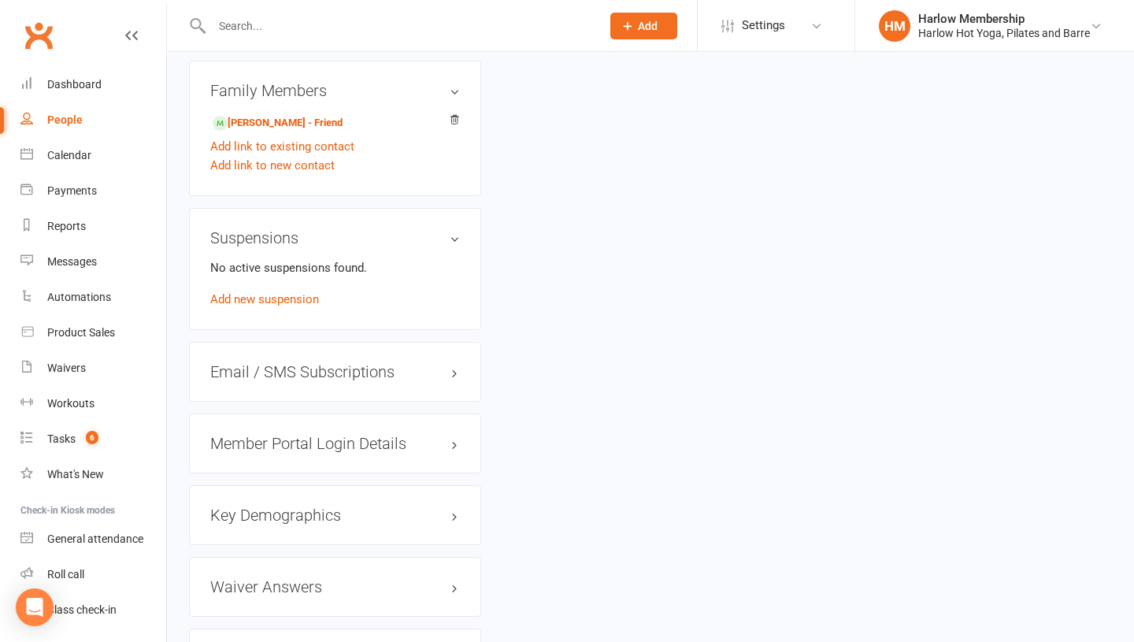
scroll to position [1097, 0]
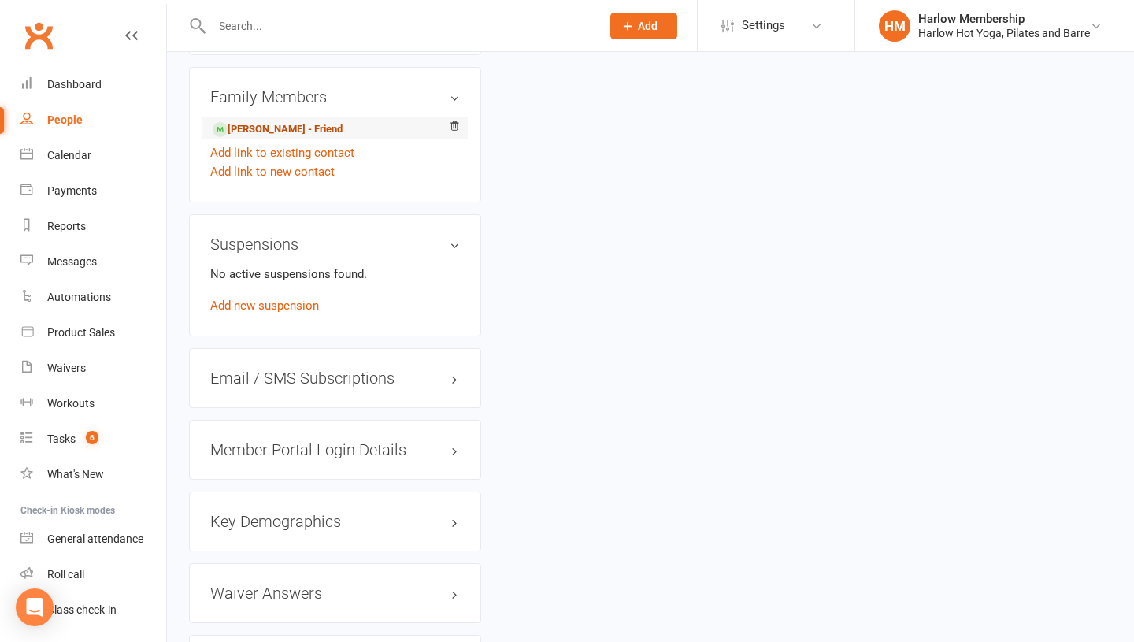
click at [261, 138] on link "Daisy Ledger - Friend" at bounding box center [278, 129] width 130 height 17
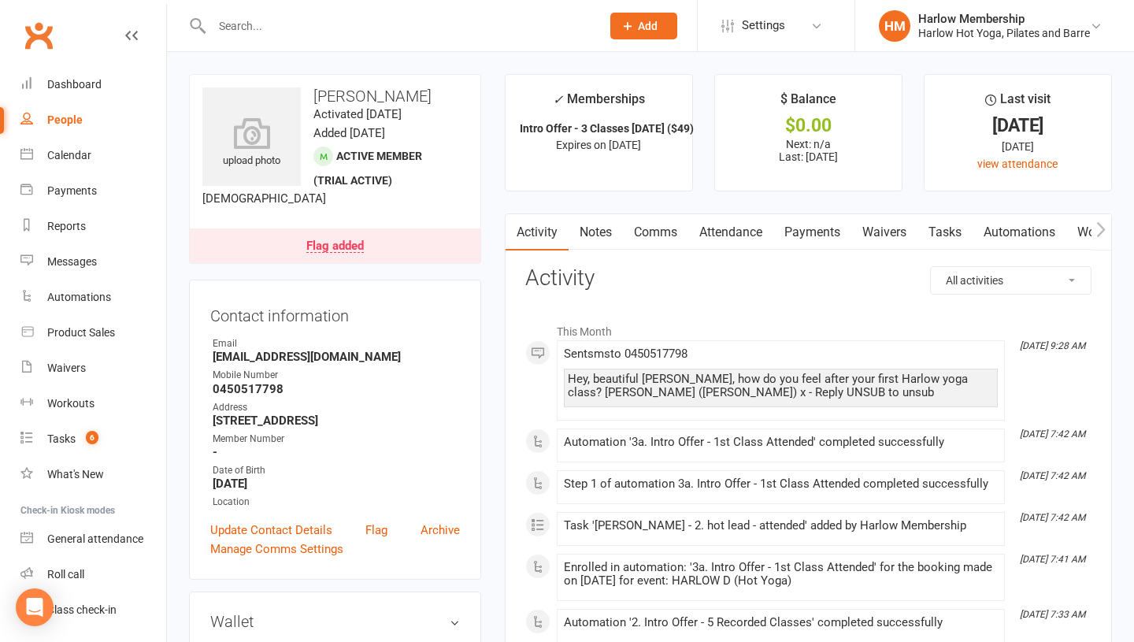
click at [585, 230] on link "Notes" at bounding box center [595, 232] width 54 height 36
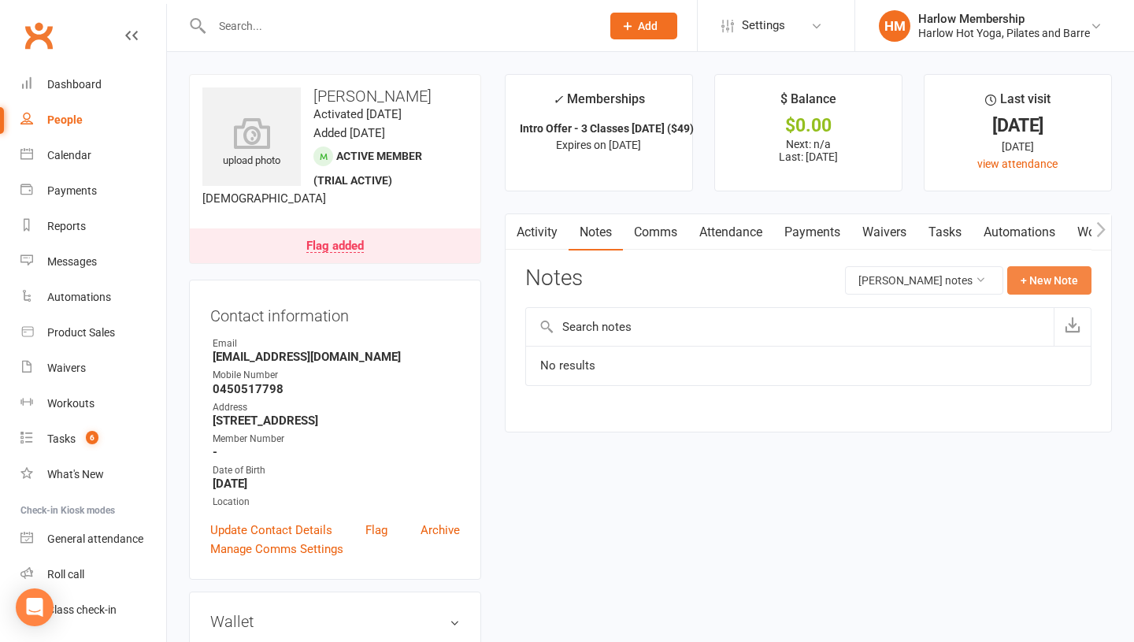
click at [1015, 279] on button "+ New Note" at bounding box center [1049, 280] width 84 height 28
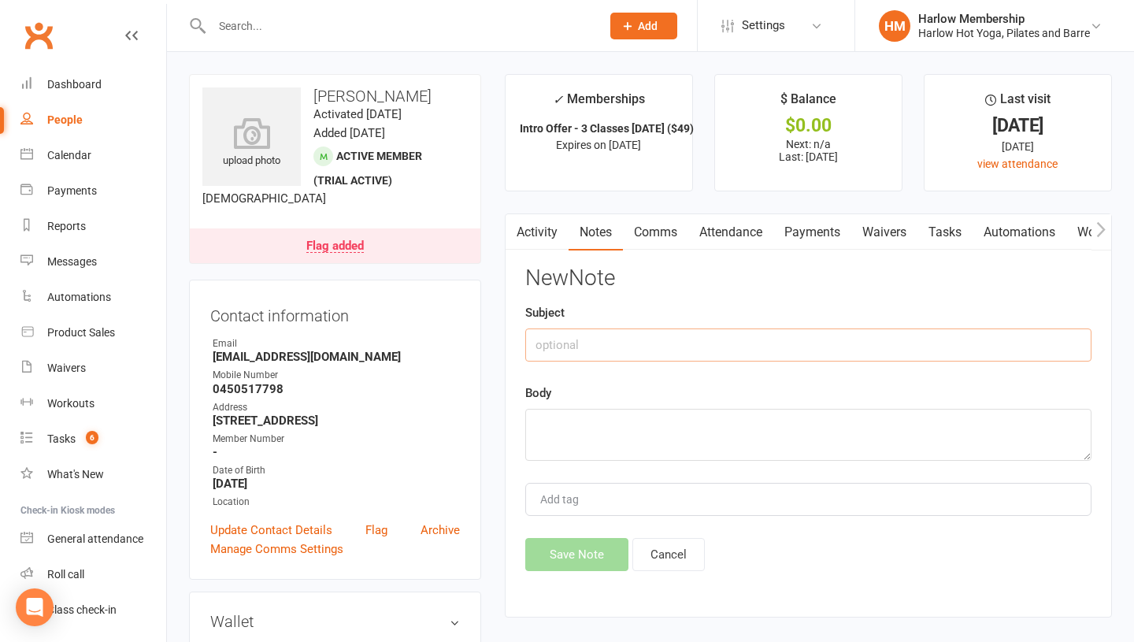
click at [589, 337] on input "text" at bounding box center [808, 344] width 566 height 33
click at [581, 342] on input "See friend Natalie notes - Krystyna" at bounding box center [808, 344] width 566 height 33
type input "See friend Natalie notes - Krystyna"
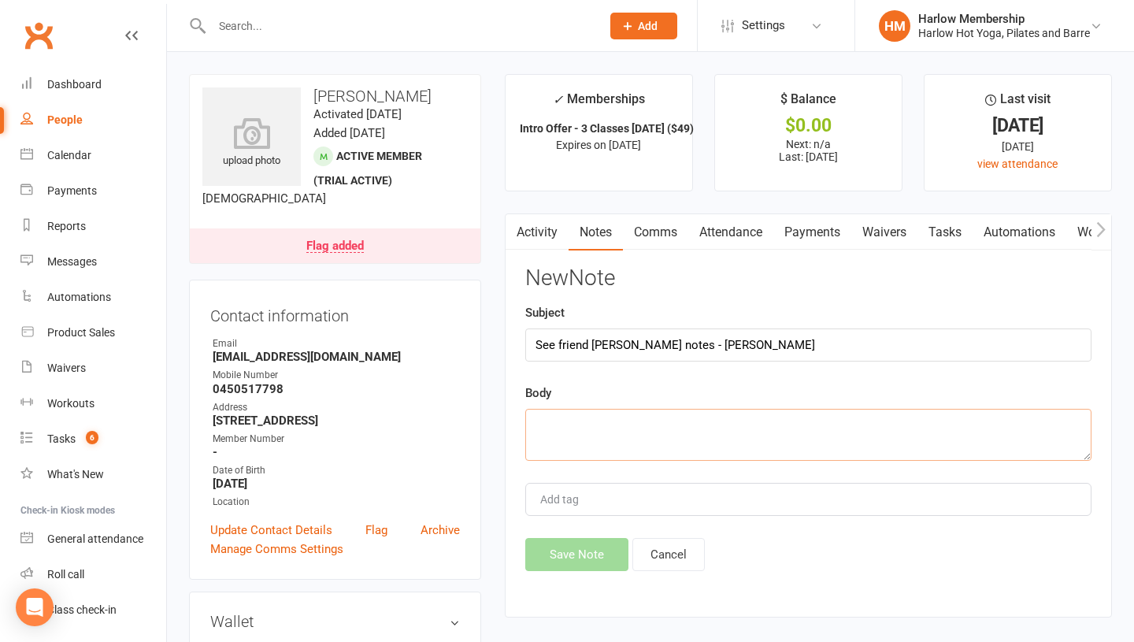
click at [562, 435] on textarea at bounding box center [808, 435] width 566 height 52
paste textarea "See friend Natalie notes - Krystyna"
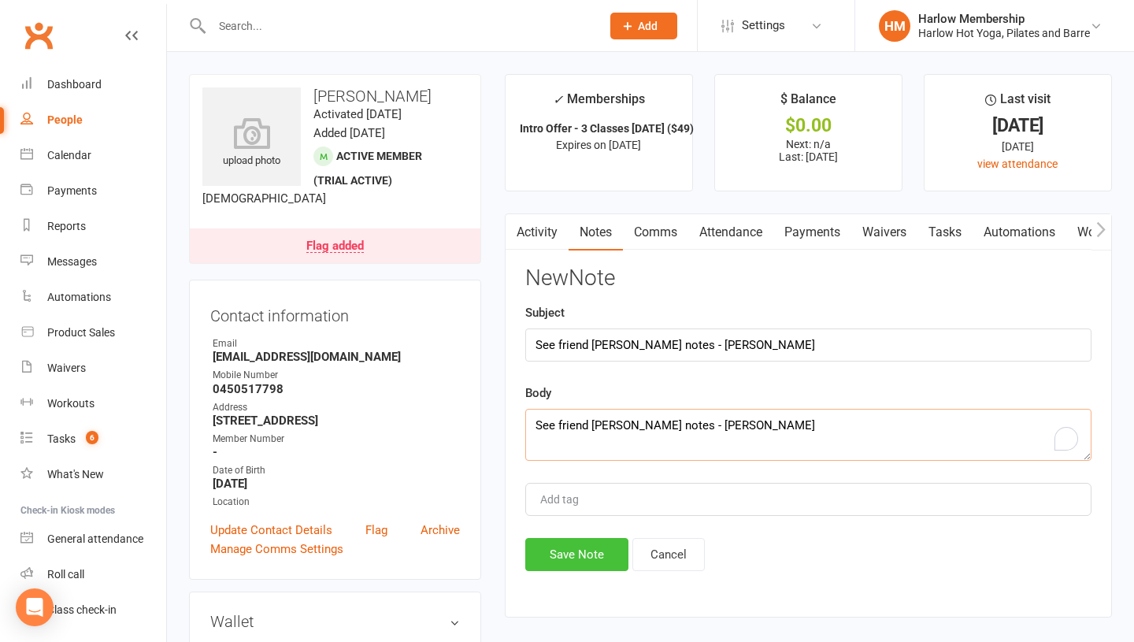
type textarea "See friend Natalie notes - Krystyna"
click at [551, 564] on button "Save Note" at bounding box center [576, 554] width 103 height 33
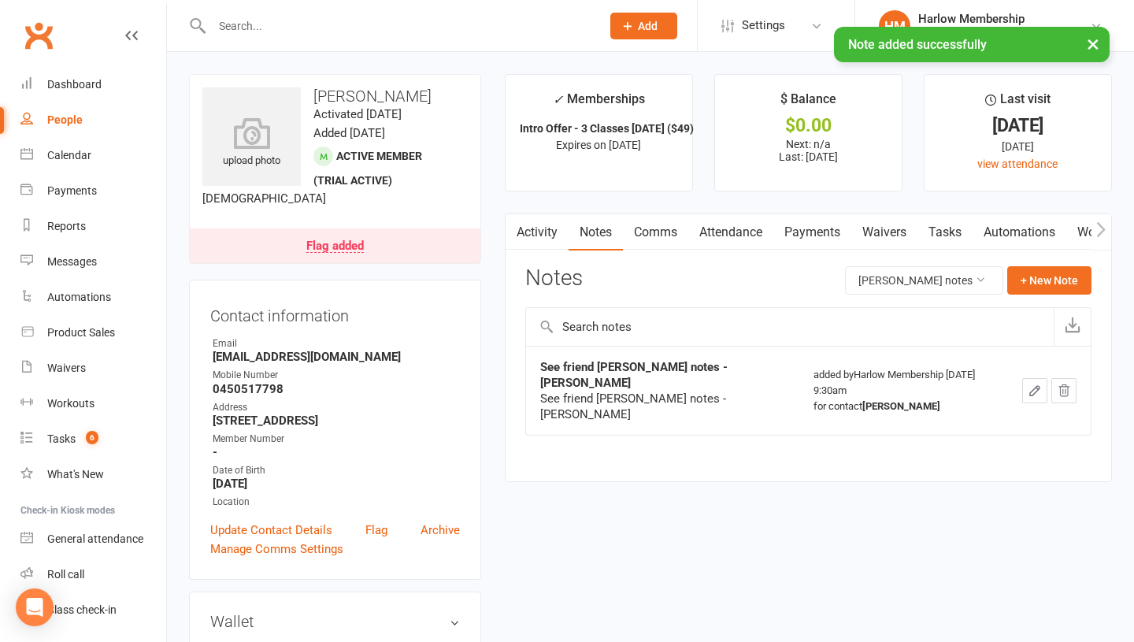
click at [951, 231] on link "Tasks" at bounding box center [944, 232] width 55 height 36
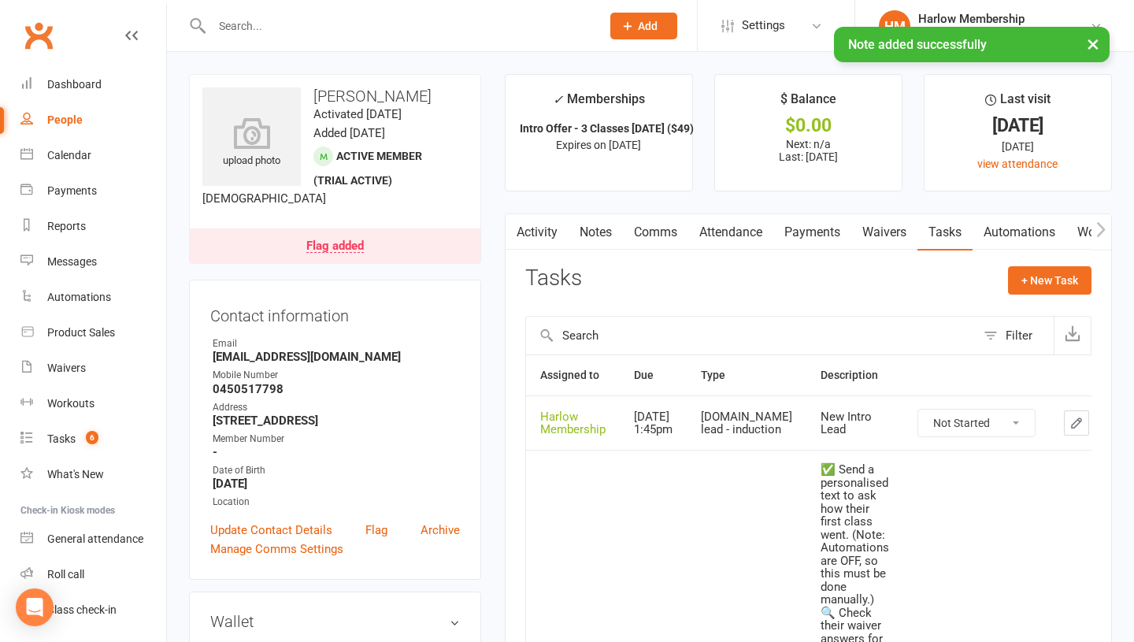
click at [918, 432] on select "Not Started In Progress Waiting Complete" at bounding box center [976, 422] width 116 height 27
select select "unstarted"
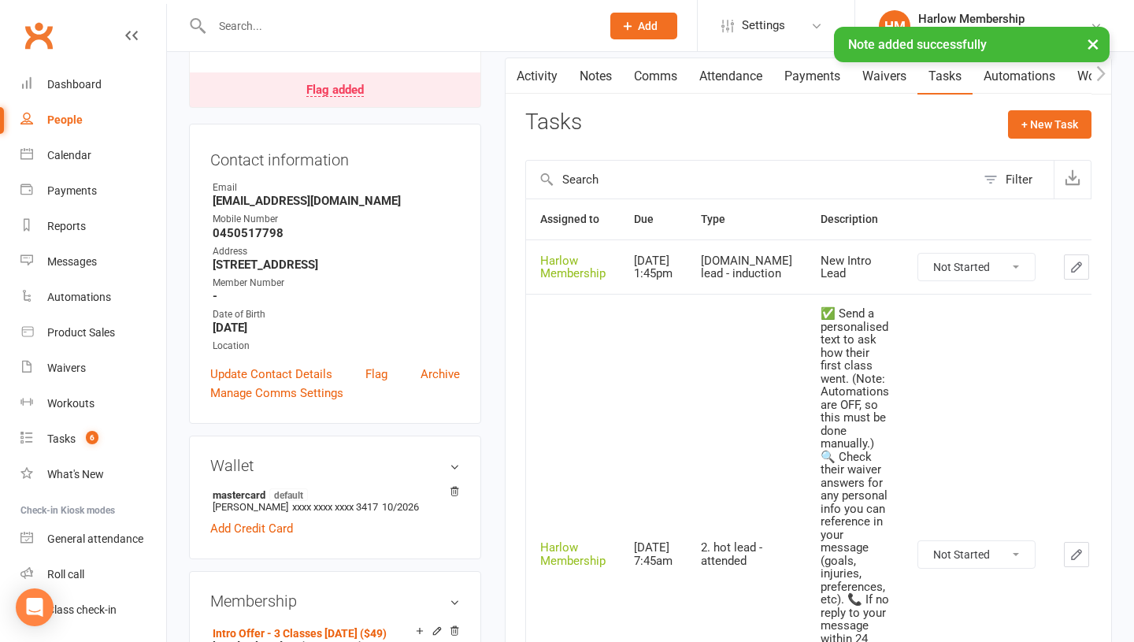
scroll to position [183, 0]
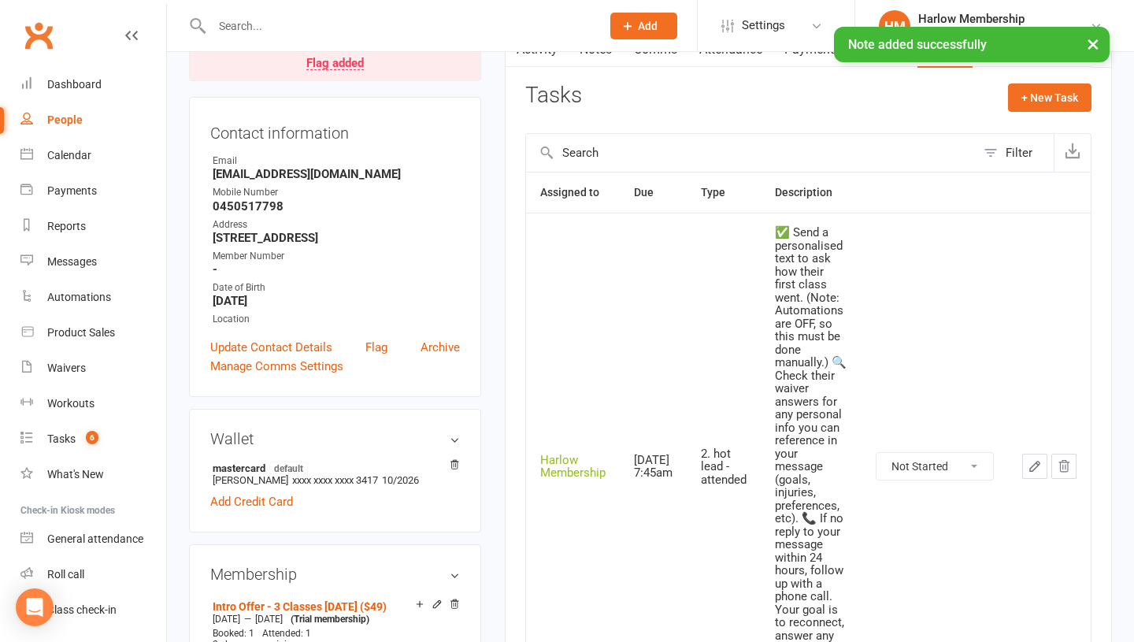
click at [912, 466] on select "Not Started In Progress Waiting Complete" at bounding box center [934, 466] width 116 height 27
select select "unstarted"
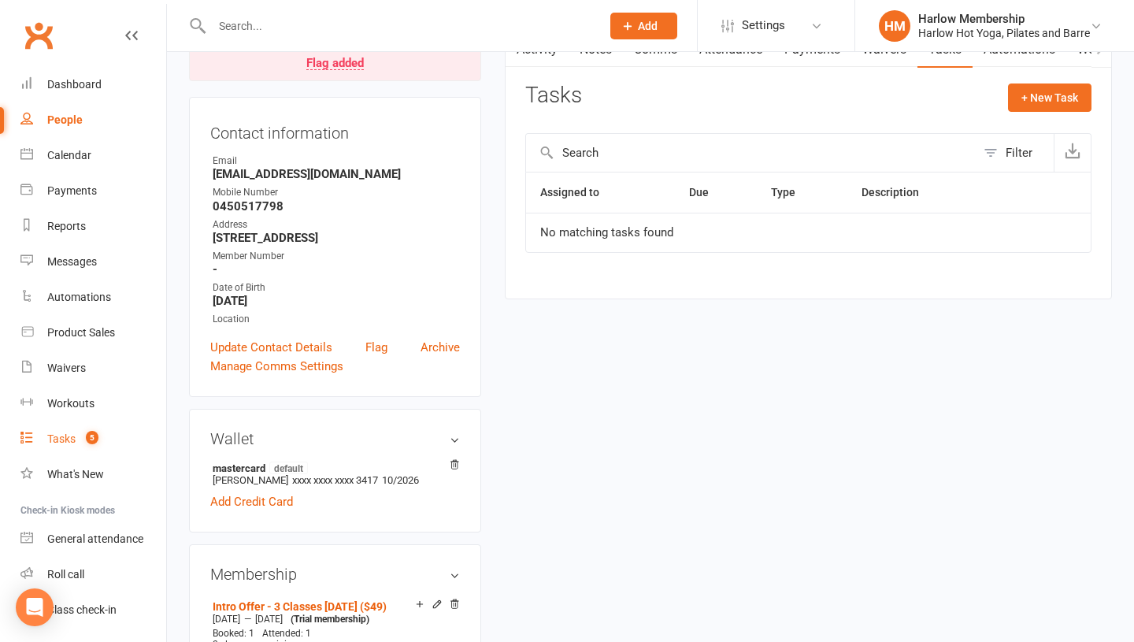
click at [65, 436] on div "Tasks" at bounding box center [61, 438] width 28 height 13
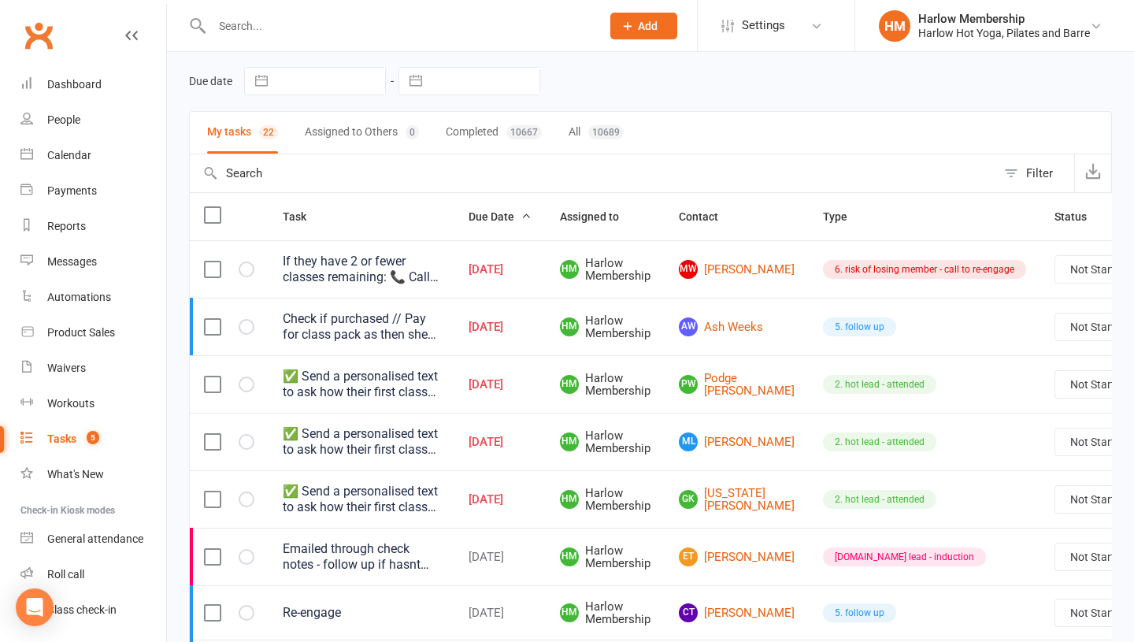
scroll to position [57, 0]
click at [718, 386] on link "PW Podge Wogan" at bounding box center [737, 384] width 116 height 26
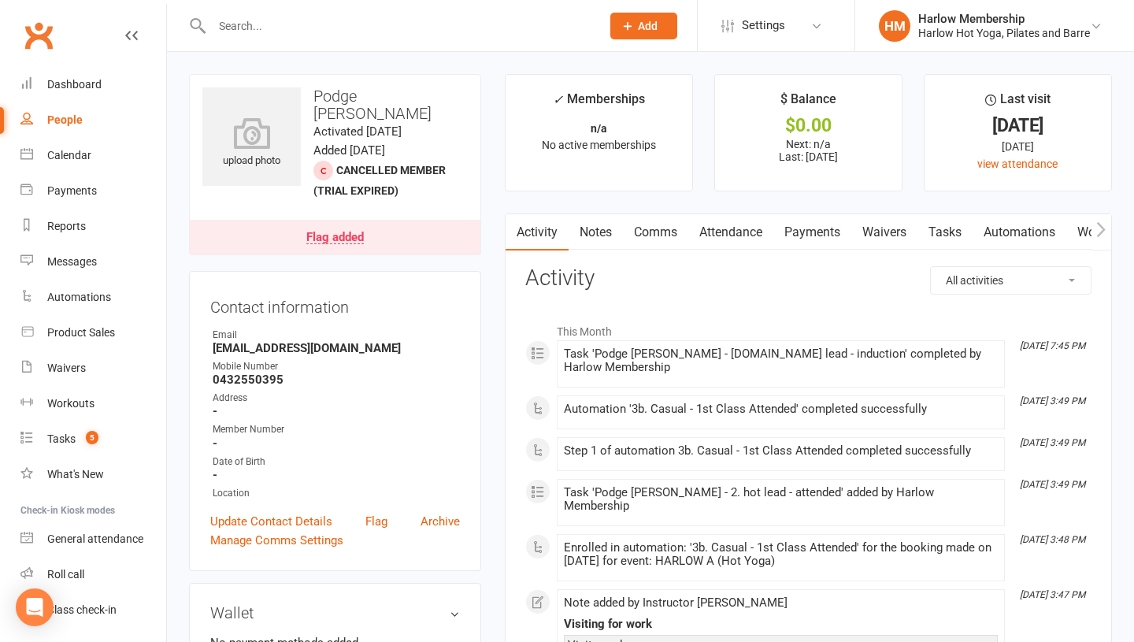
scroll to position [31, 0]
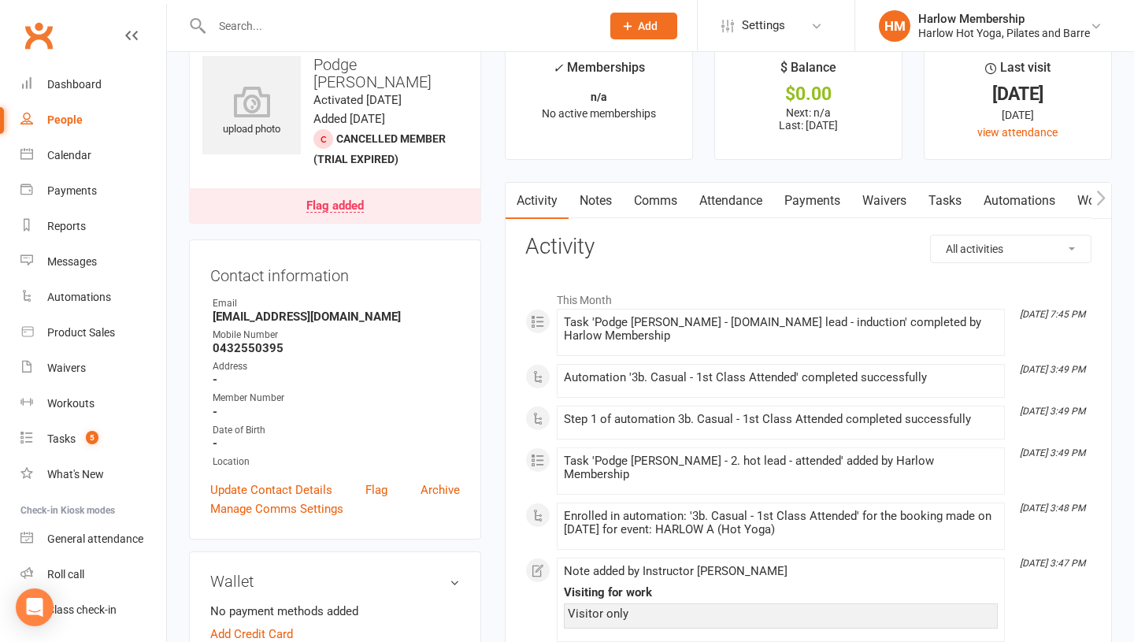
click at [630, 205] on link "Comms" at bounding box center [655, 201] width 65 height 36
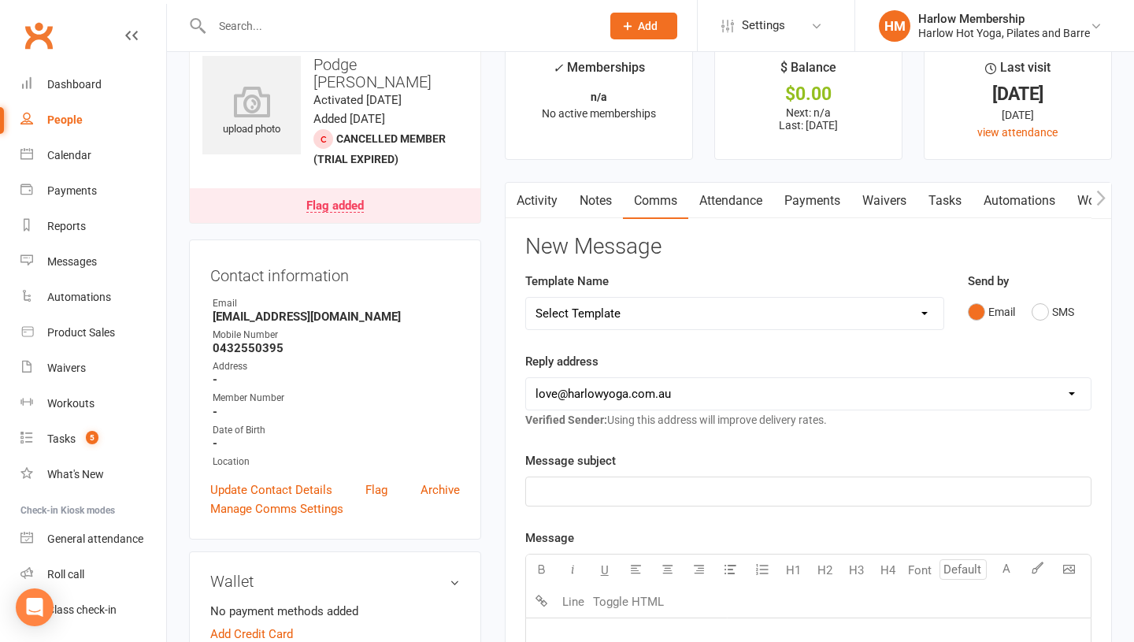
click at [1028, 327] on div "Send by Email SMS" at bounding box center [1029, 310] width 147 height 77
click at [1038, 309] on button "SMS" at bounding box center [1052, 312] width 43 height 30
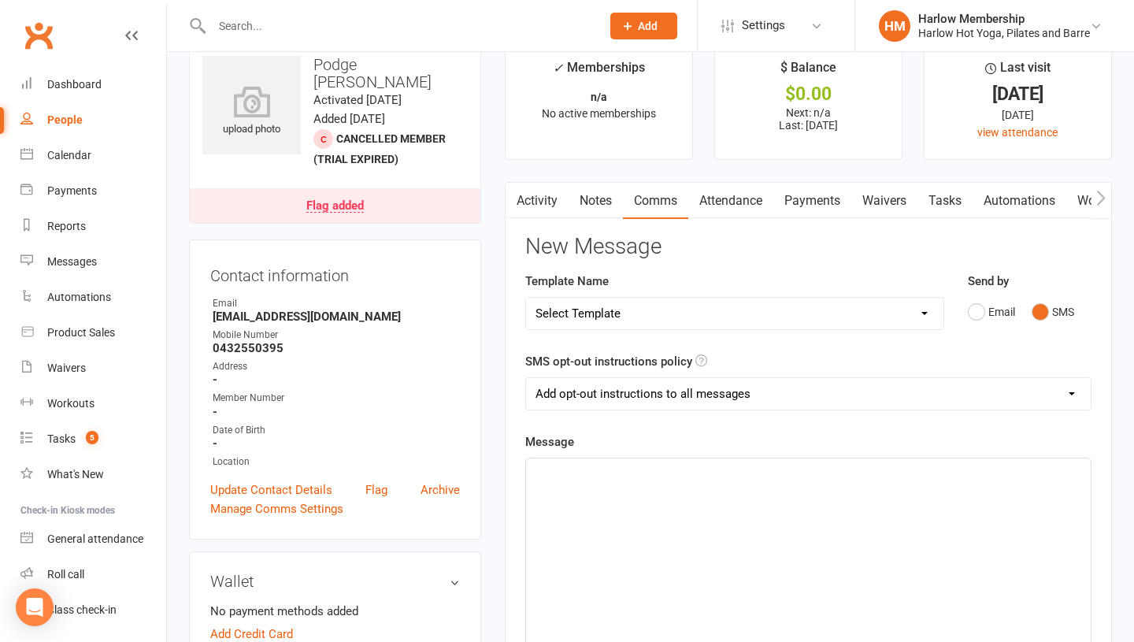
click at [872, 511] on div "﻿" at bounding box center [808, 576] width 564 height 236
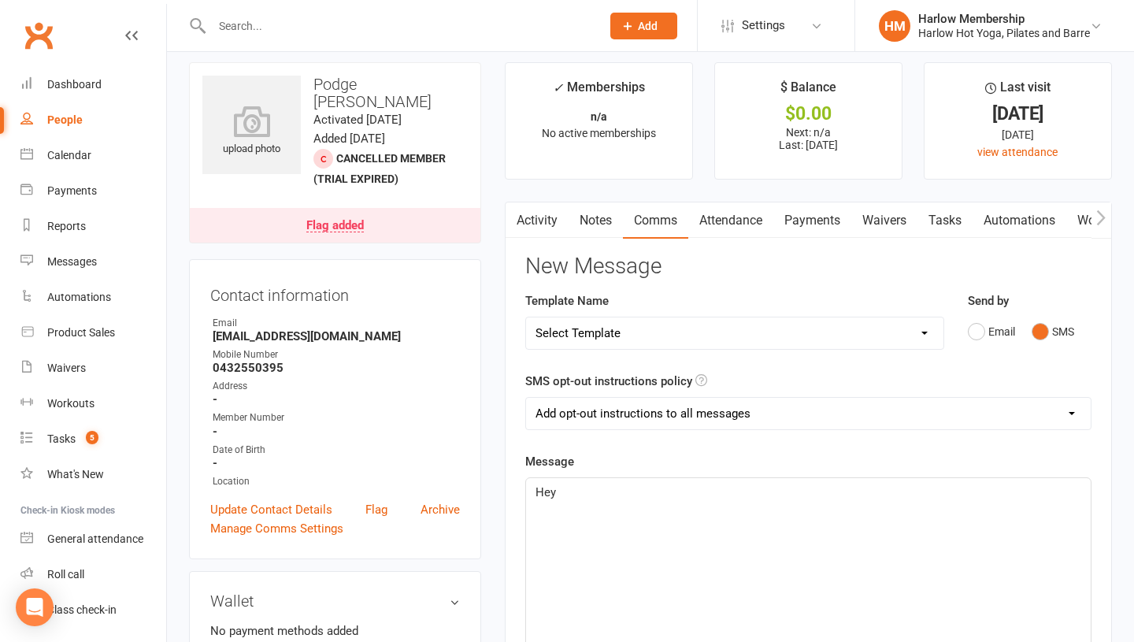
scroll to position [9, 0]
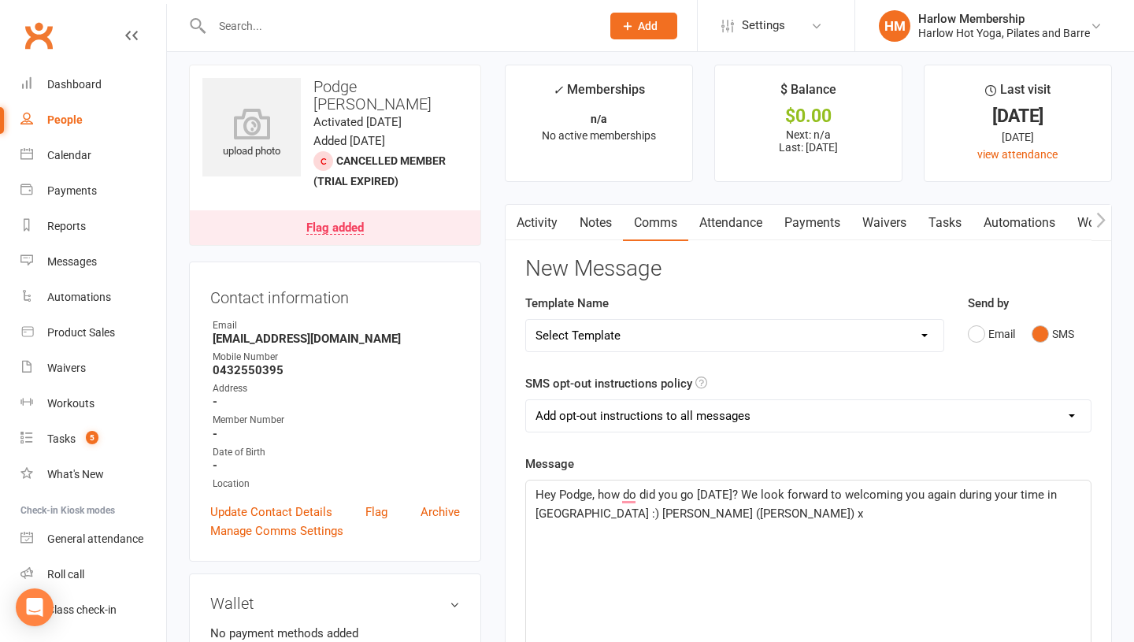
click at [653, 514] on span "Hey Podge, how do did you go yesterday? We look forward to welcoming you again …" at bounding box center [797, 503] width 524 height 33
click at [646, 547] on div "Hey Podge, how did you go yesterday? We look forward to welcoming you again dur…" at bounding box center [808, 598] width 564 height 236
click at [560, 495] on span "Hey Podge, how did you go yesterday? We look forward to welcoming you again dur…" at bounding box center [789, 503] width 508 height 33
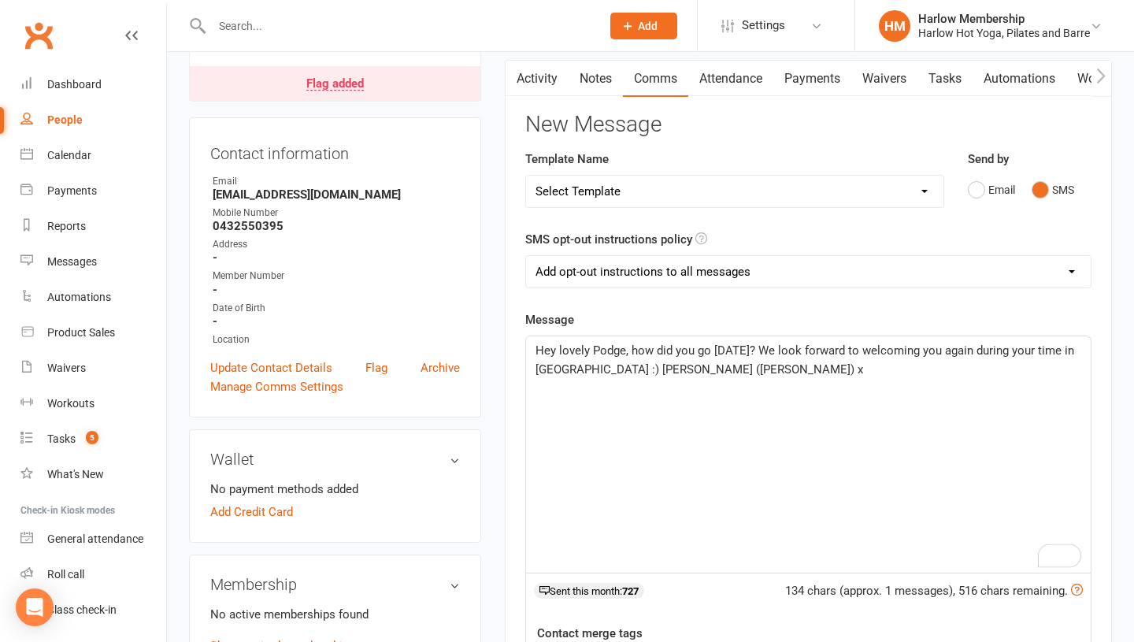
scroll to position [154, 0]
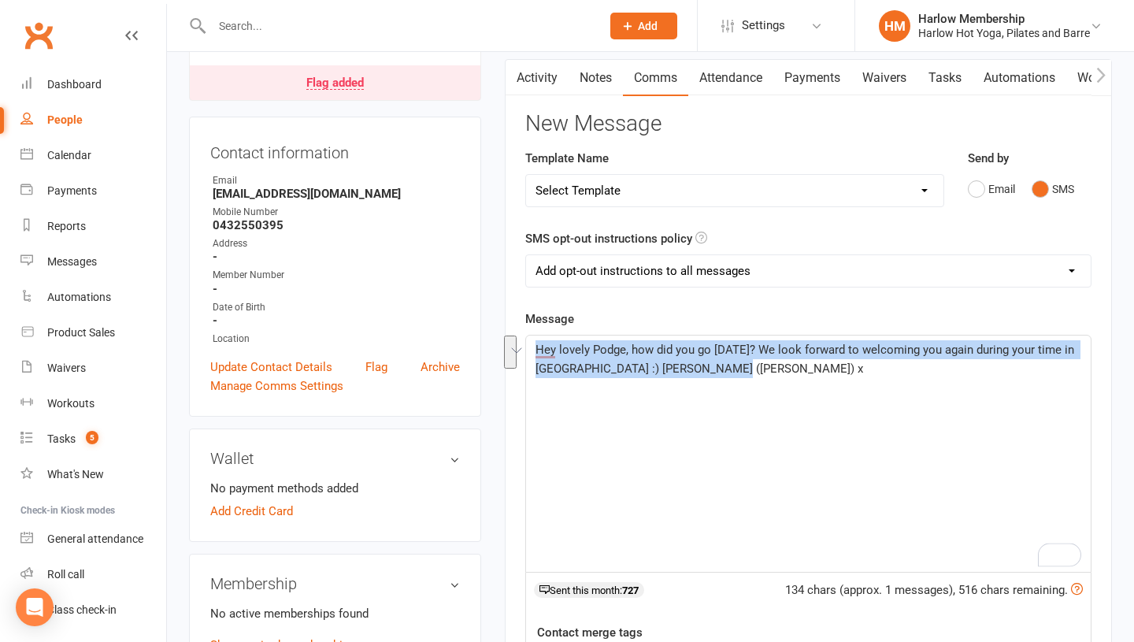
drag, startPoint x: 711, startPoint y: 384, endPoint x: 532, endPoint y: 351, distance: 181.7
click at [532, 351] on div "Hey lovely Podge, how did you go yesterday? We look forward to welcoming you ag…" at bounding box center [808, 453] width 564 height 236
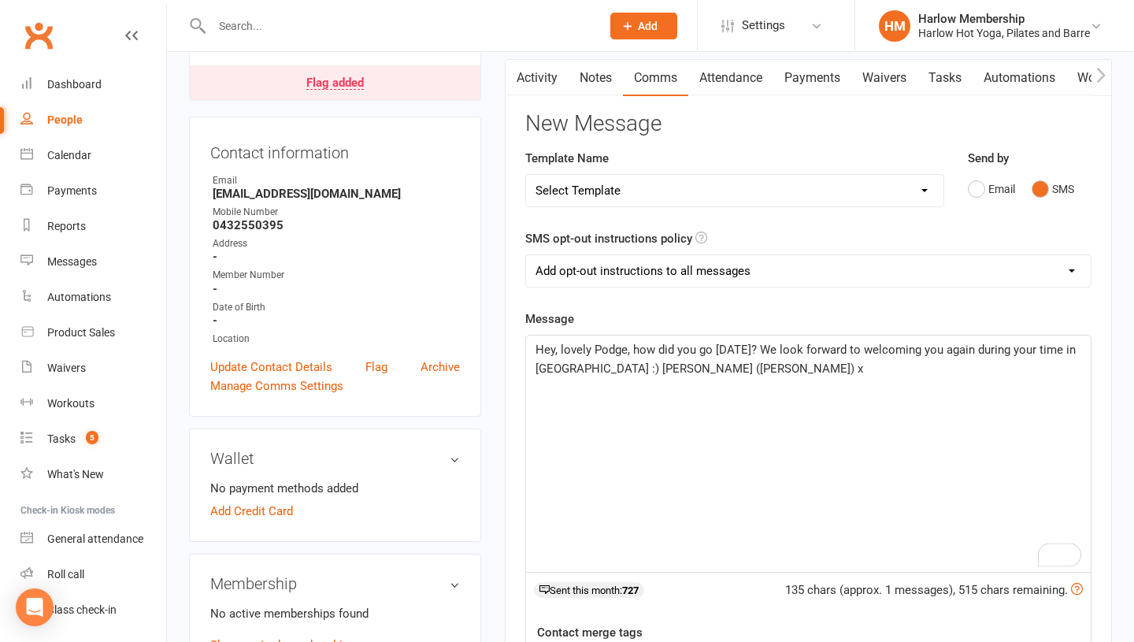
click at [593, 370] on span "Hey, lovely Podge, how did you go yesterday? We look forward to welcoming you a…" at bounding box center [806, 358] width 543 height 33
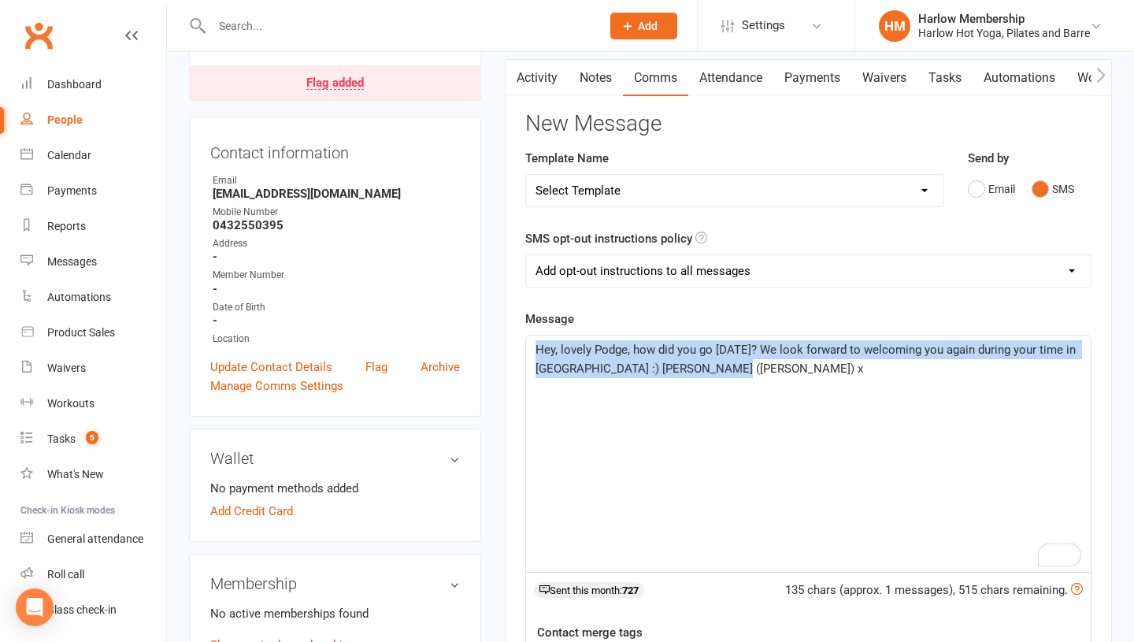
click at [593, 370] on span "Hey, lovely Podge, how did you go yesterday? We look forward to welcoming you a…" at bounding box center [806, 358] width 543 height 33
copy span "Hey, lovely Podge, how did you go yesterday? We look forward to welcoming you a…"
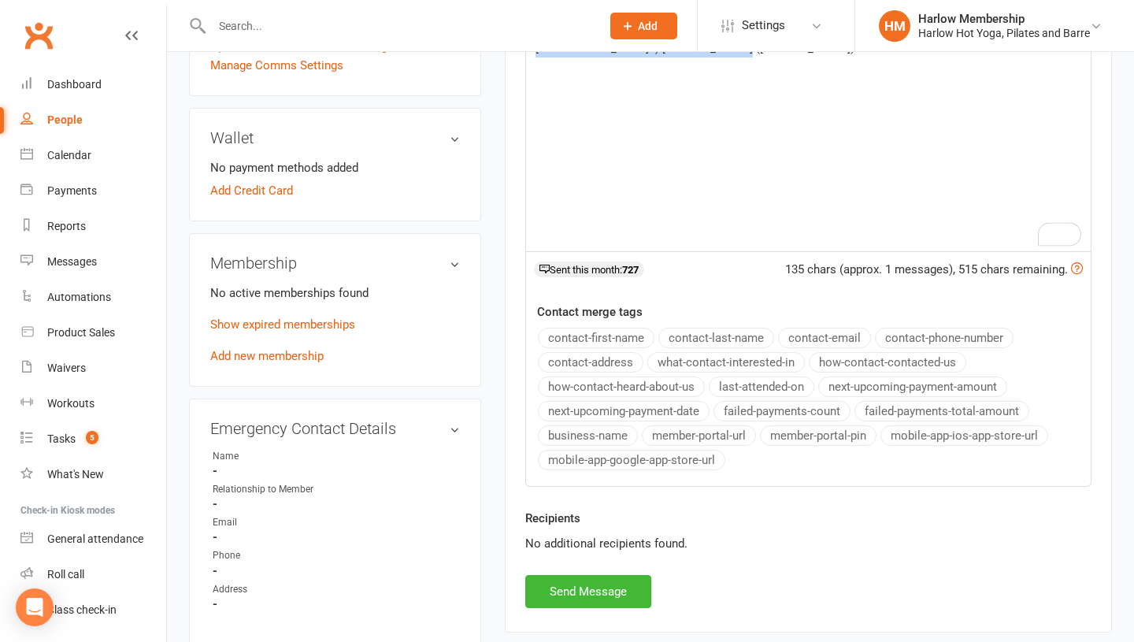
scroll to position [481, 0]
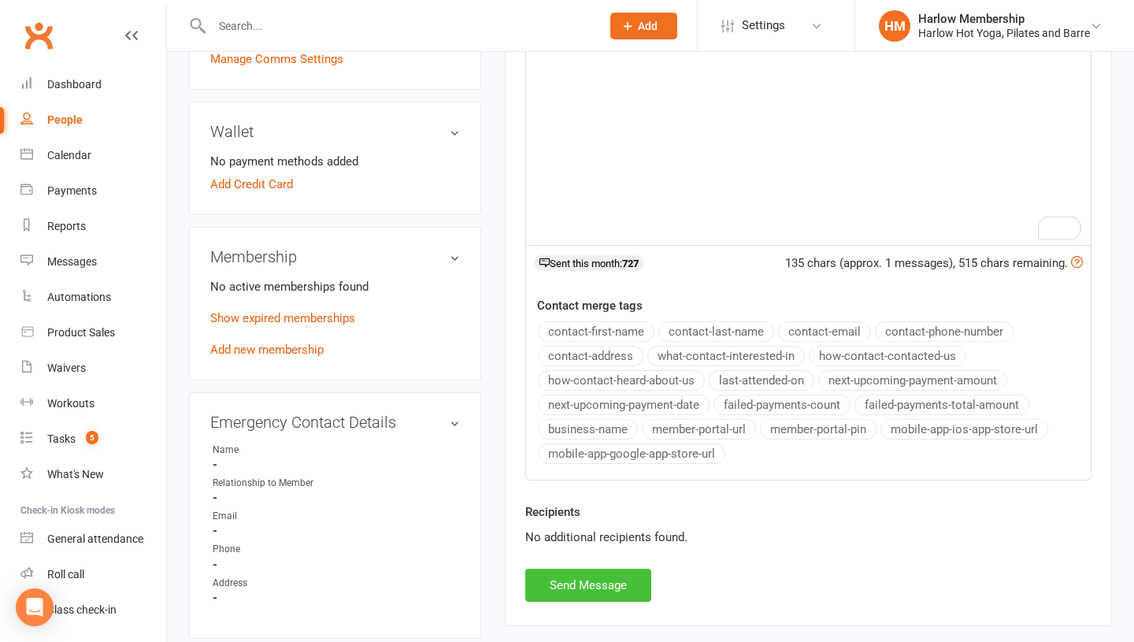
click at [611, 595] on button "Send Message" at bounding box center [588, 584] width 126 height 33
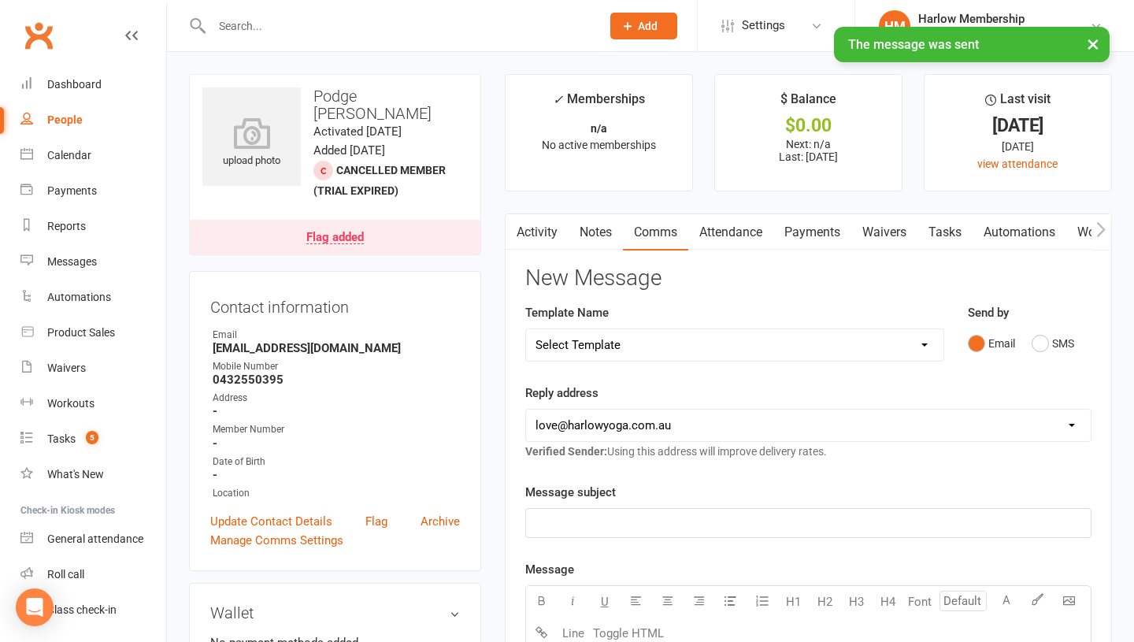
click at [601, 231] on link "Notes" at bounding box center [595, 232] width 54 height 36
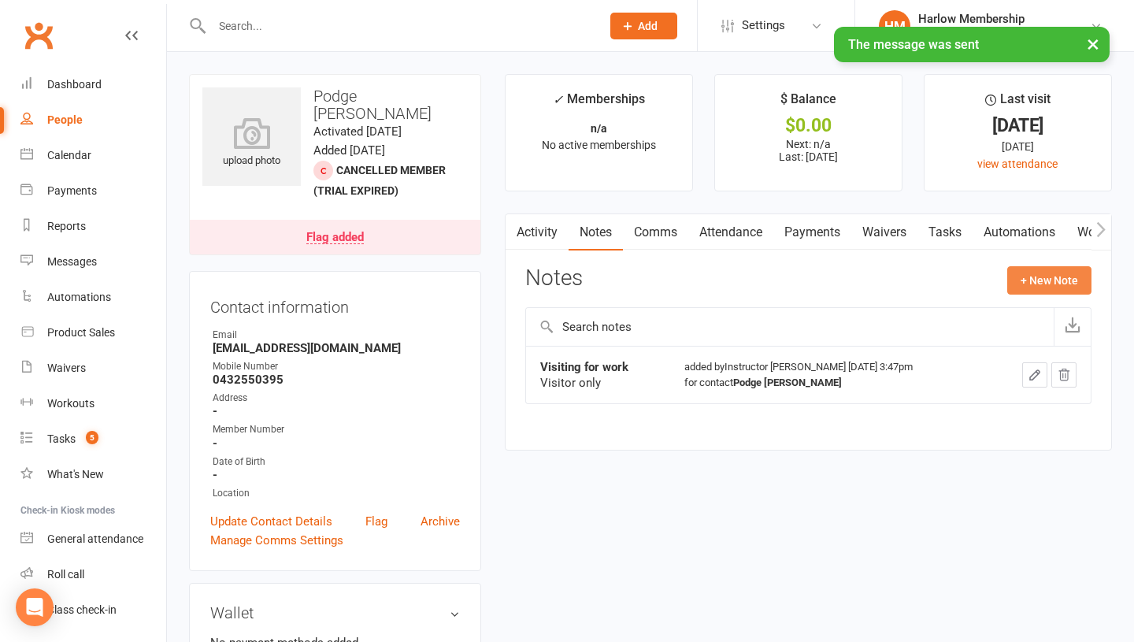
click at [1030, 279] on button "+ New Note" at bounding box center [1049, 280] width 84 height 28
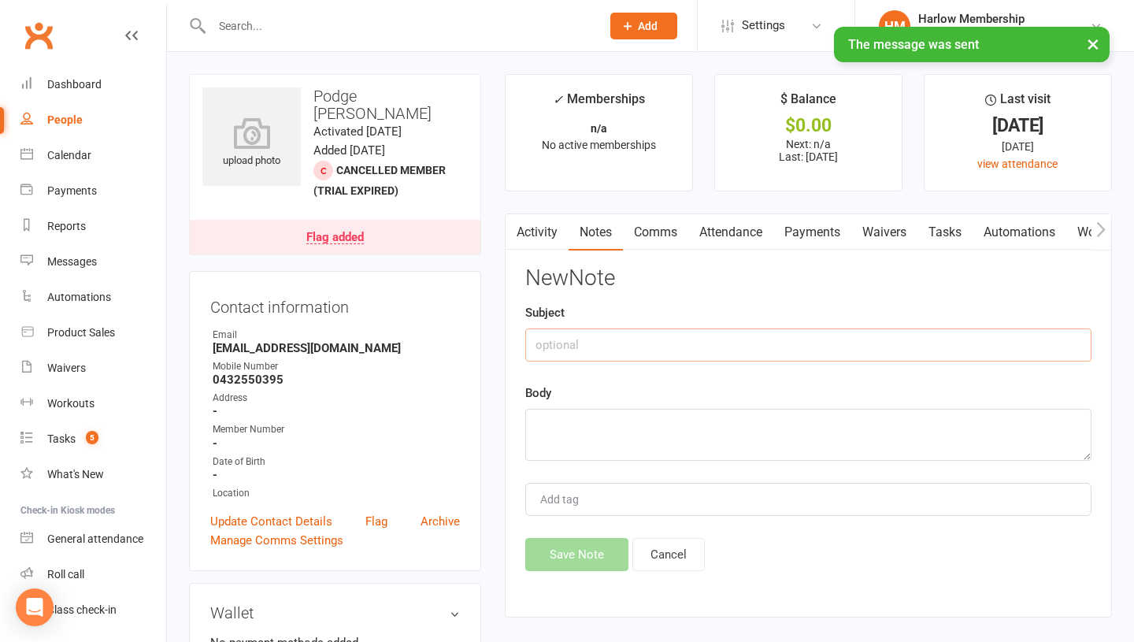
click at [602, 334] on input "text" at bounding box center [808, 344] width 566 height 33
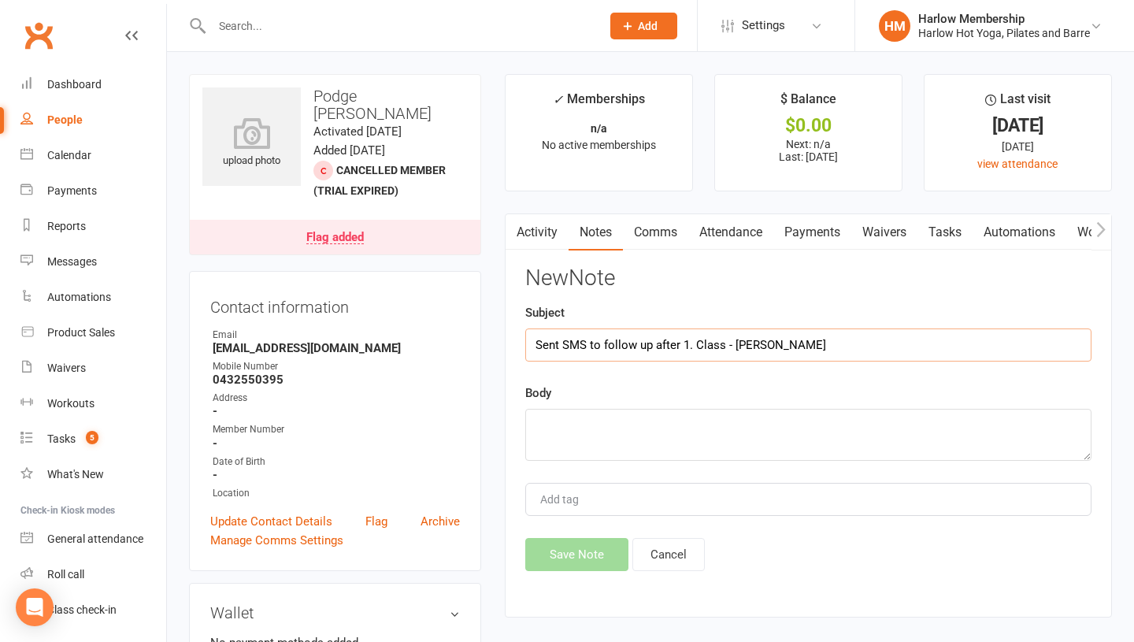
type input "Sent SMS to follow up after 1. Class - Krystyna"
click at [582, 377] on div "New Note Subject Sent SMS to follow up after 1. Class - Krystyna Body Add tag S…" at bounding box center [808, 418] width 566 height 305
click at [561, 428] on textarea at bounding box center [808, 435] width 566 height 52
paste textarea "Hey, lovely Podge, how did you go yesterday? We look forward to welcoming you a…"
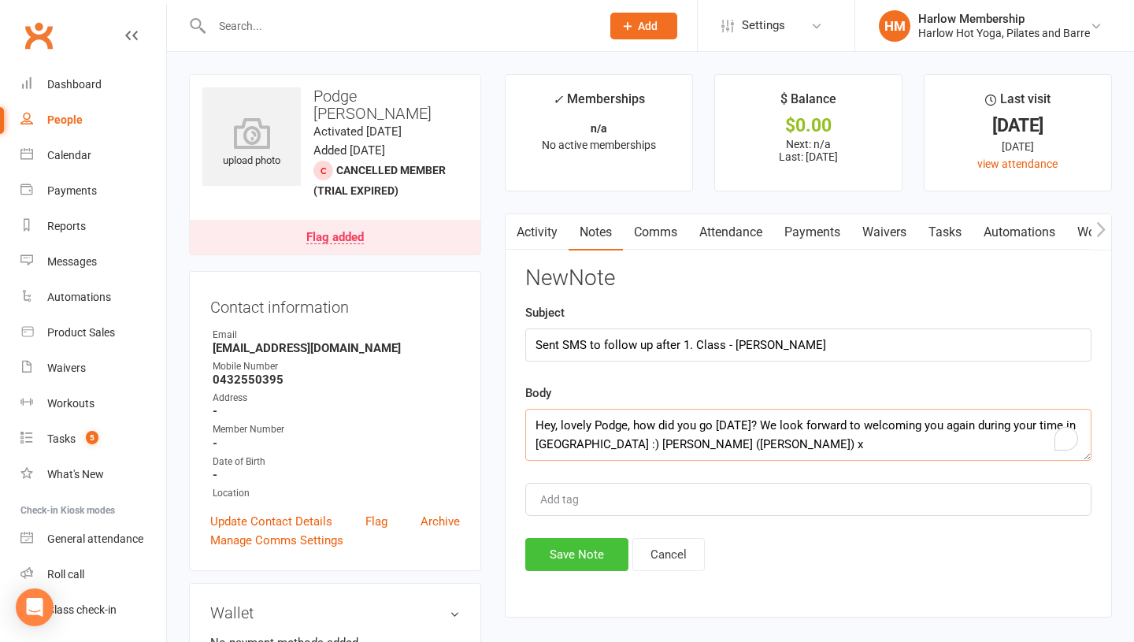
type textarea "Hey, lovely Podge, how did you go yesterday? We look forward to welcoming you a…"
click at [559, 544] on button "Save Note" at bounding box center [576, 554] width 103 height 33
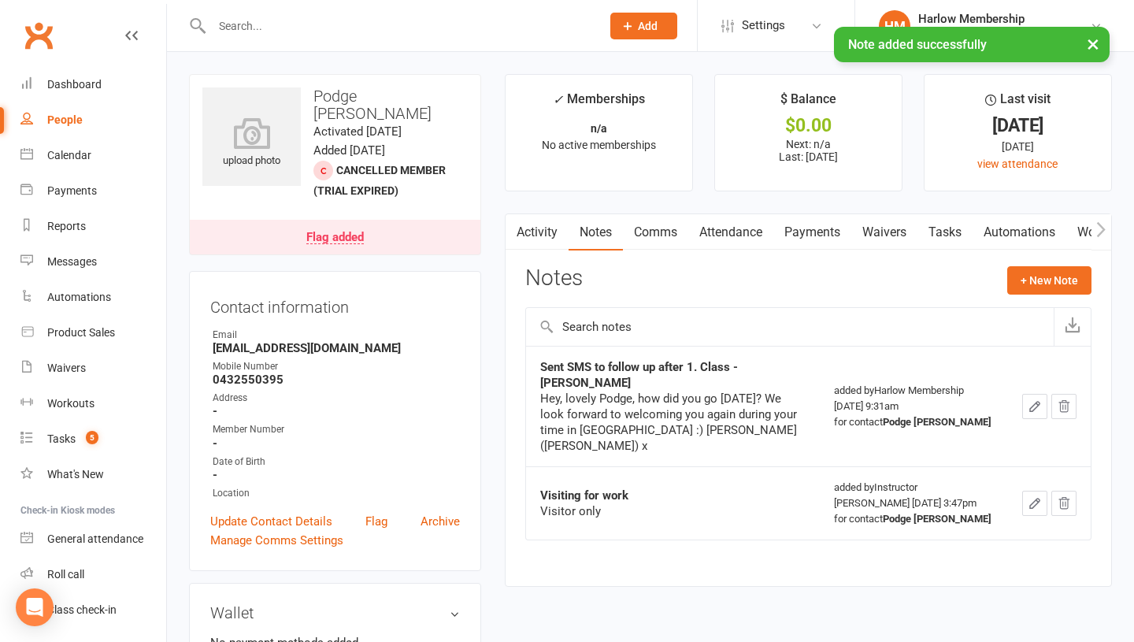
click at [941, 231] on link "Tasks" at bounding box center [944, 232] width 55 height 36
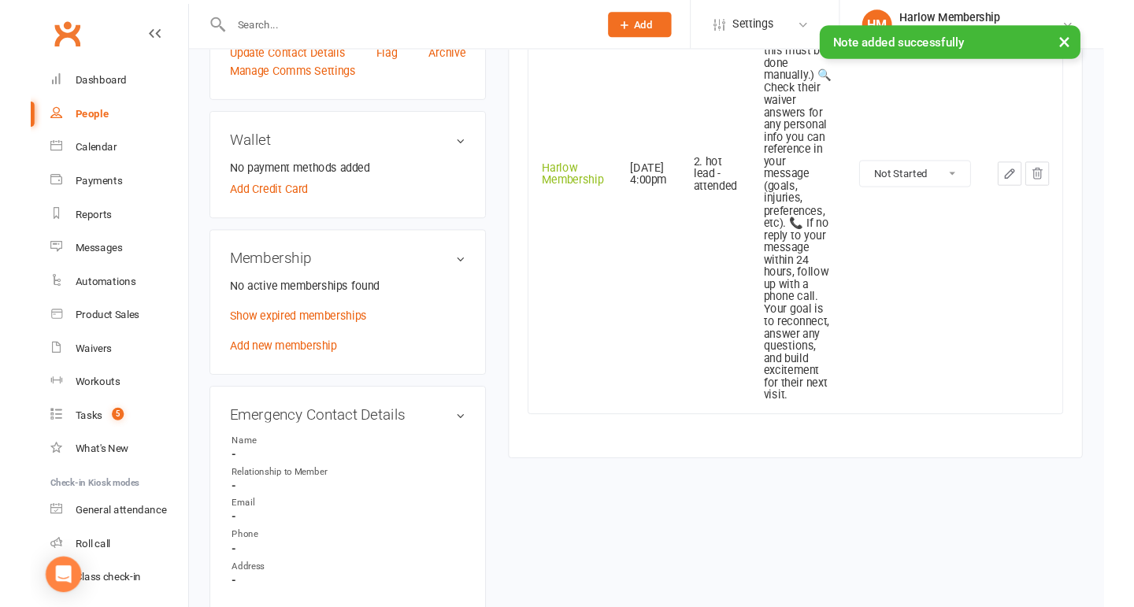
scroll to position [468, 0]
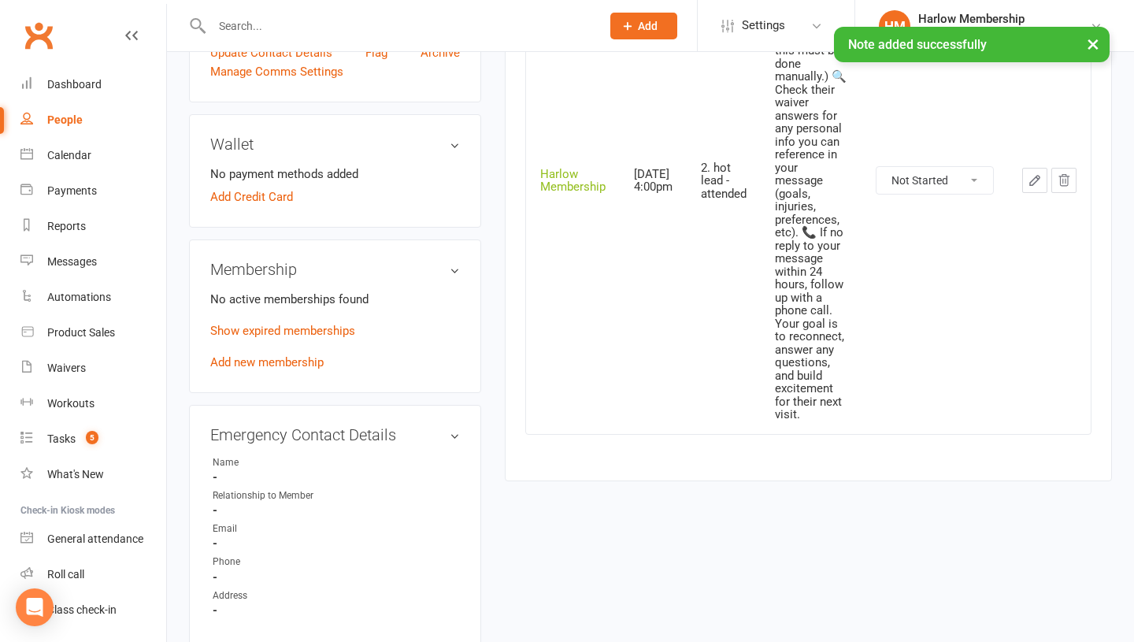
click at [938, 177] on select "Not Started In Progress Waiting Complete" at bounding box center [934, 180] width 116 height 27
select select "unstarted"
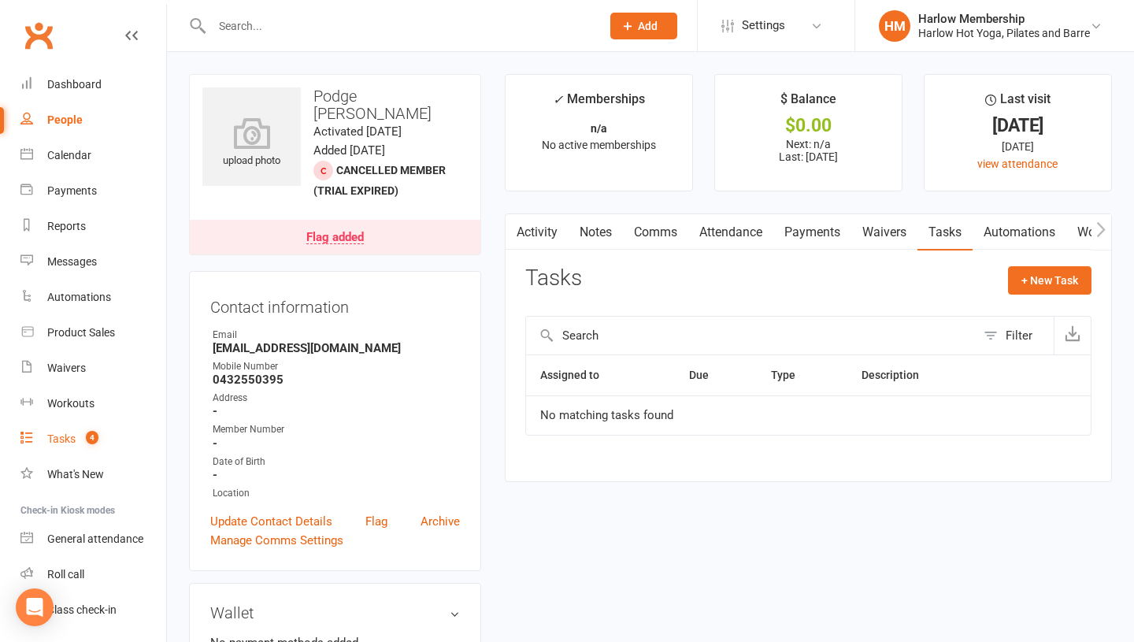
click at [72, 432] on div "Tasks" at bounding box center [61, 438] width 28 height 13
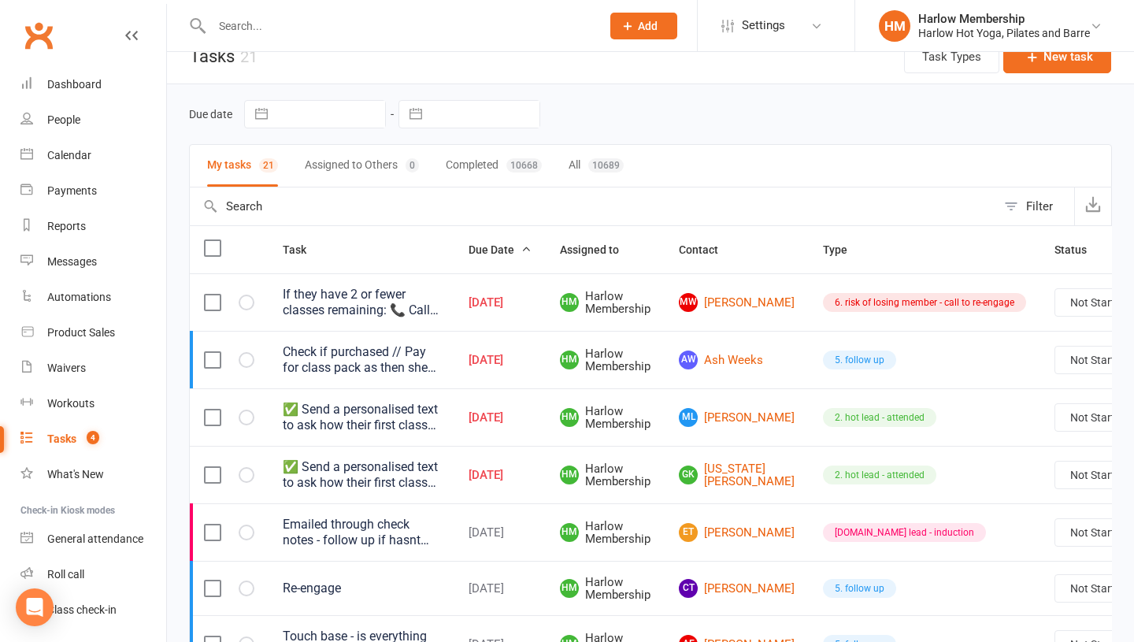
scroll to position [25, 0]
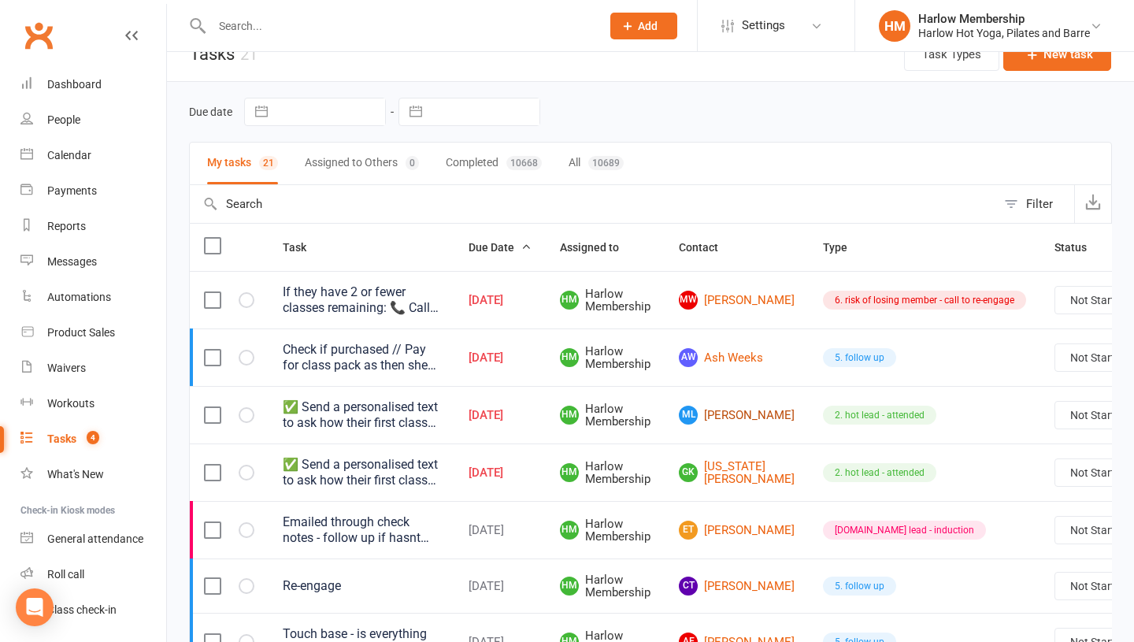
click at [738, 417] on link "ML Morgan Lee" at bounding box center [737, 414] width 116 height 19
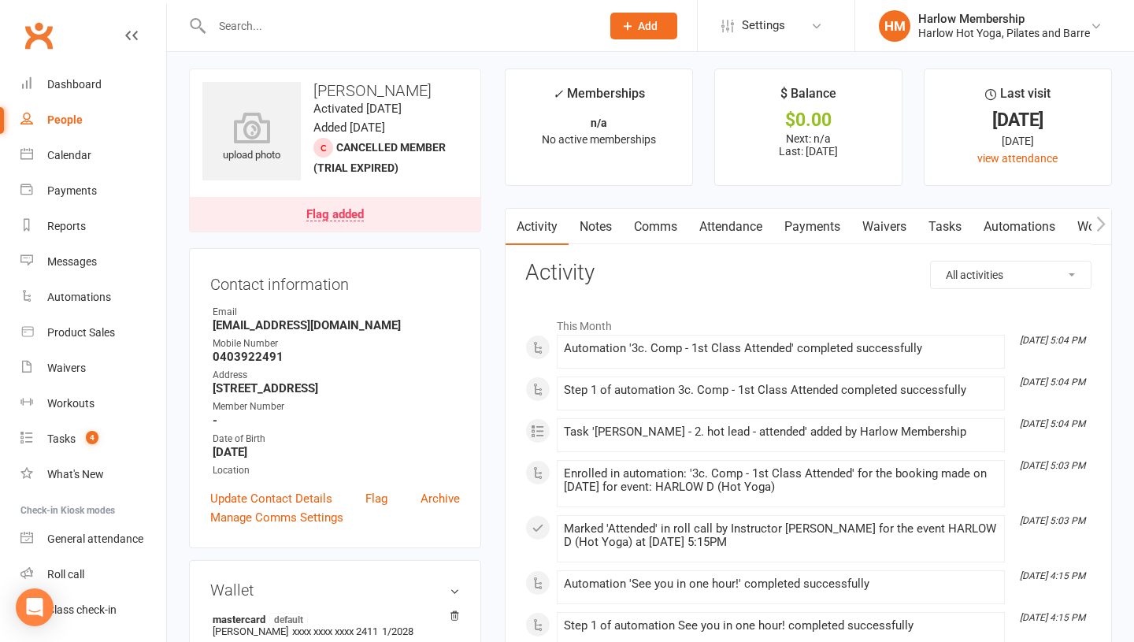
scroll to position [6, 0]
click at [950, 216] on link "Tasks" at bounding box center [944, 226] width 55 height 36
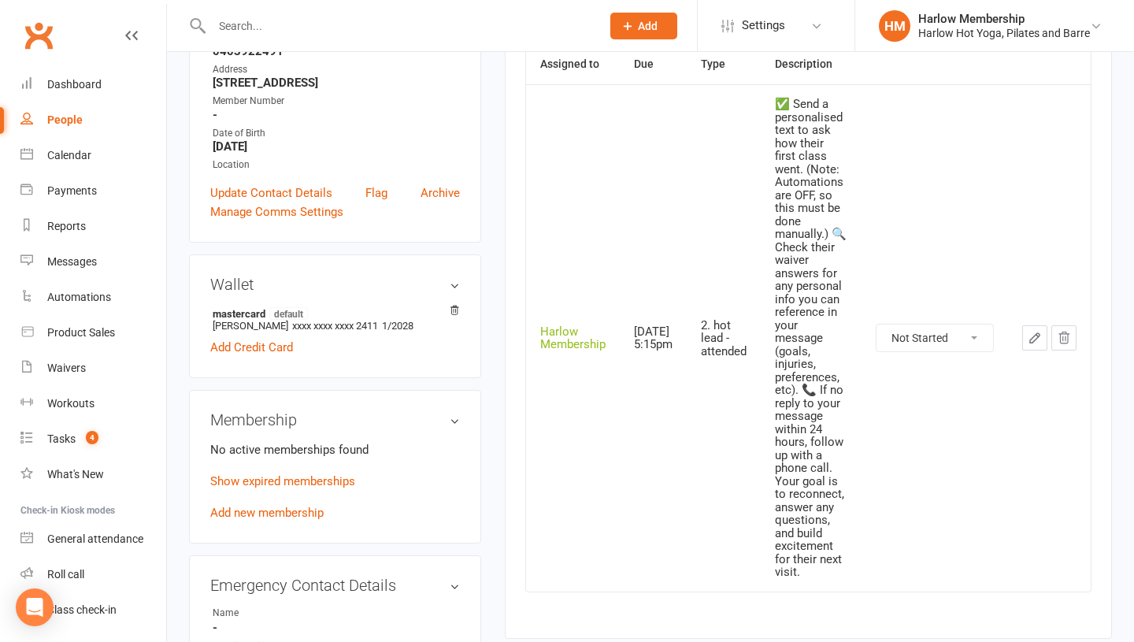
scroll to position [238, 0]
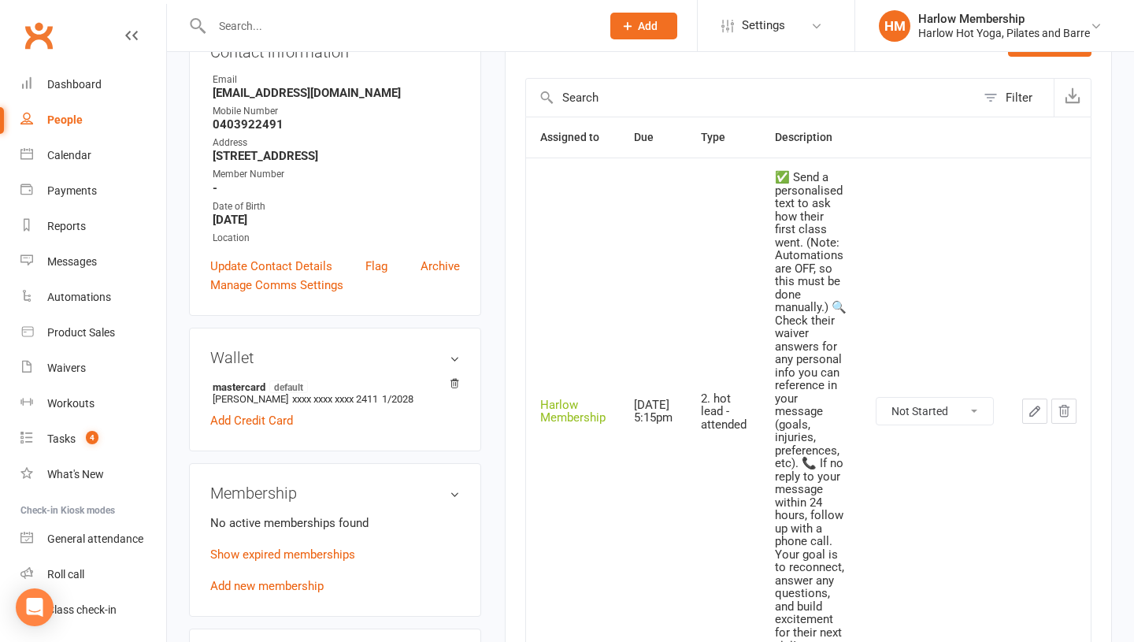
click at [933, 407] on select "Not Started In Progress Waiting Complete" at bounding box center [934, 411] width 116 height 27
select select "unstarted"
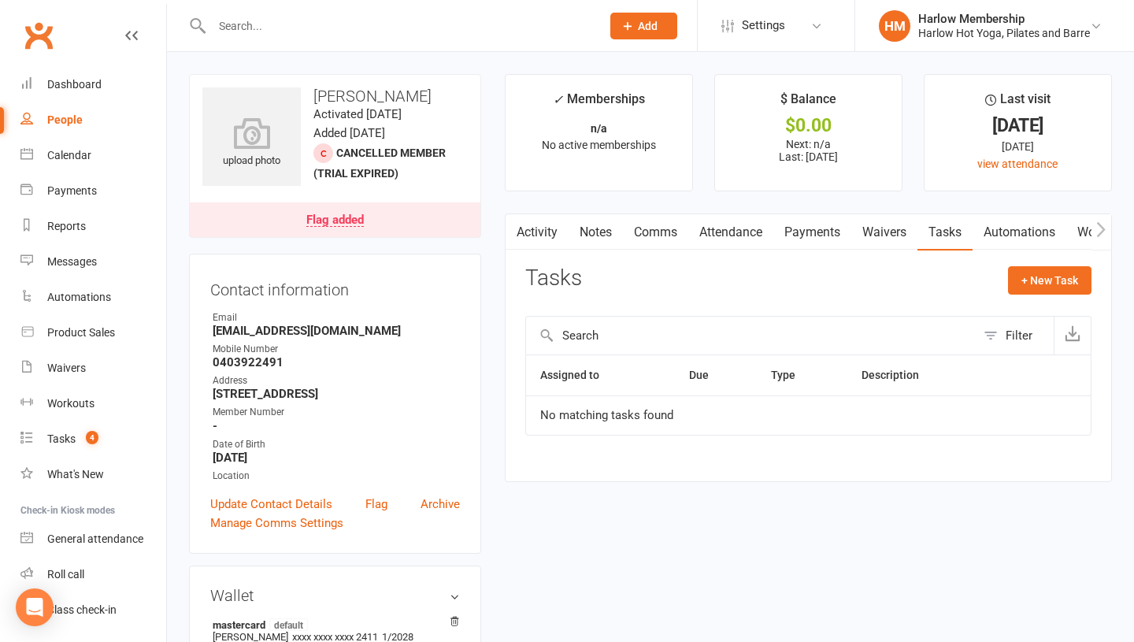
click at [586, 235] on link "Notes" at bounding box center [595, 232] width 54 height 36
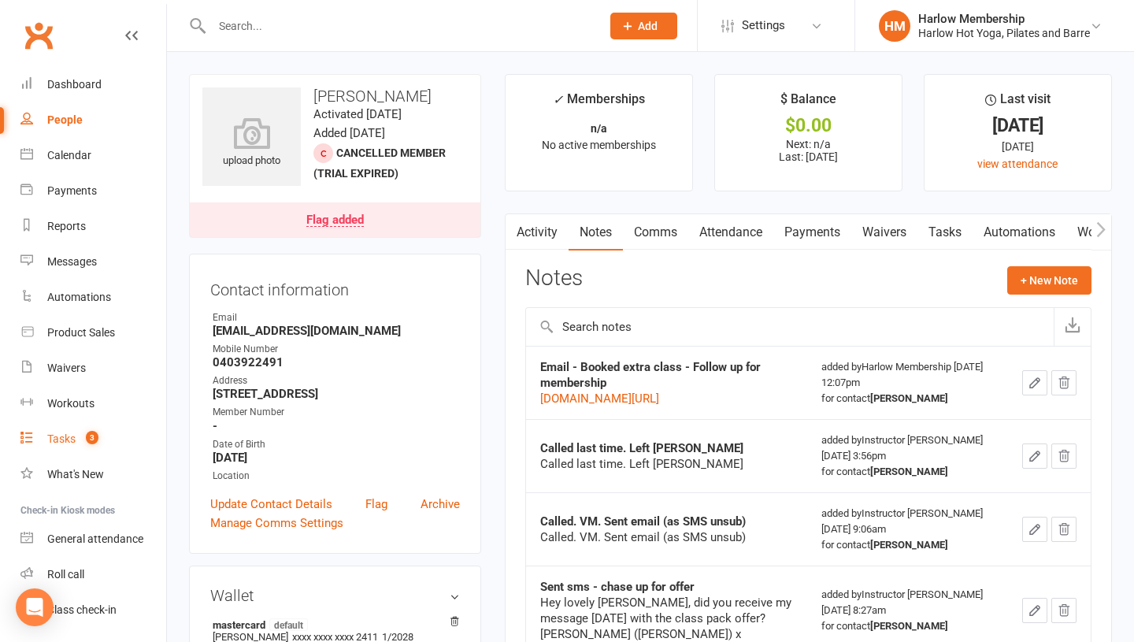
click at [54, 444] on div "Tasks" at bounding box center [61, 438] width 28 height 13
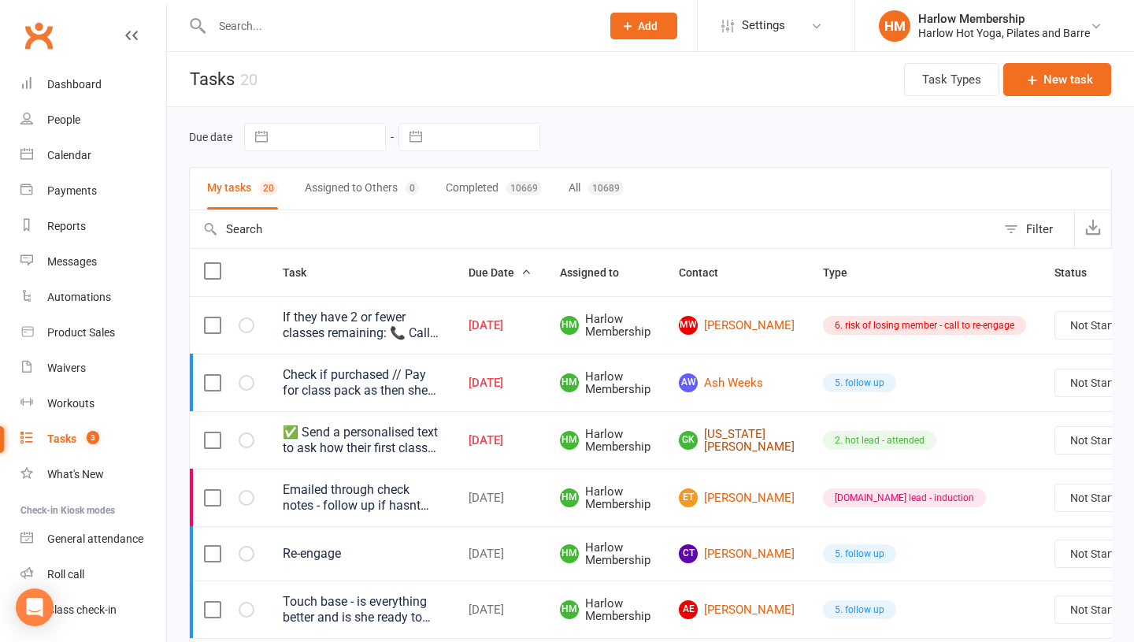
click at [712, 451] on link "GK Georgia Kinneally" at bounding box center [737, 440] width 116 height 26
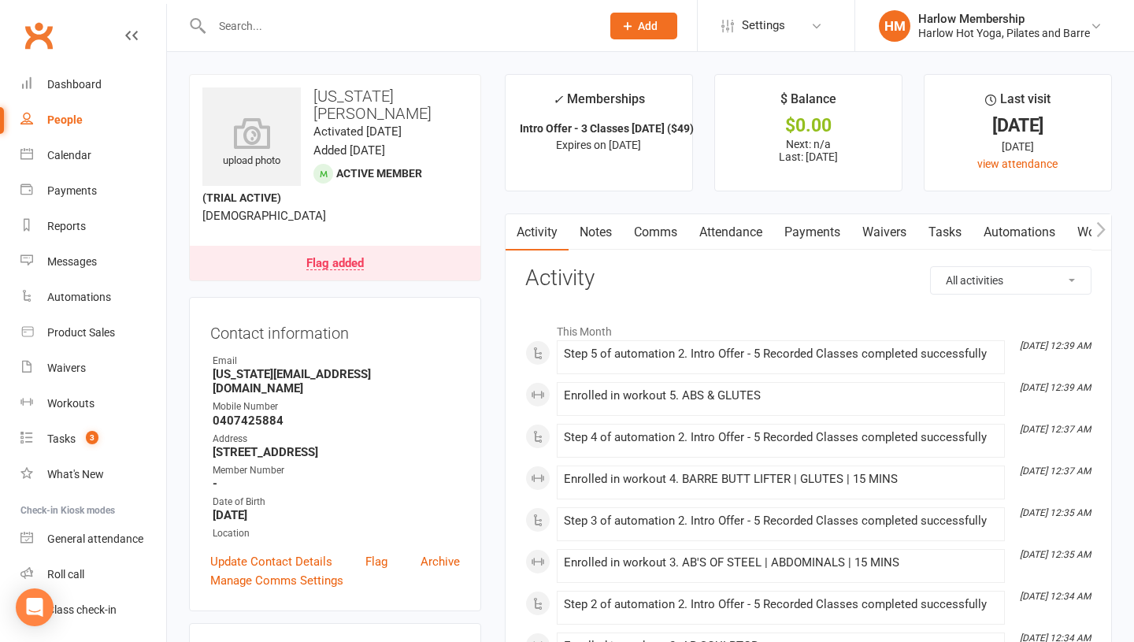
click at [660, 237] on link "Comms" at bounding box center [655, 232] width 65 height 36
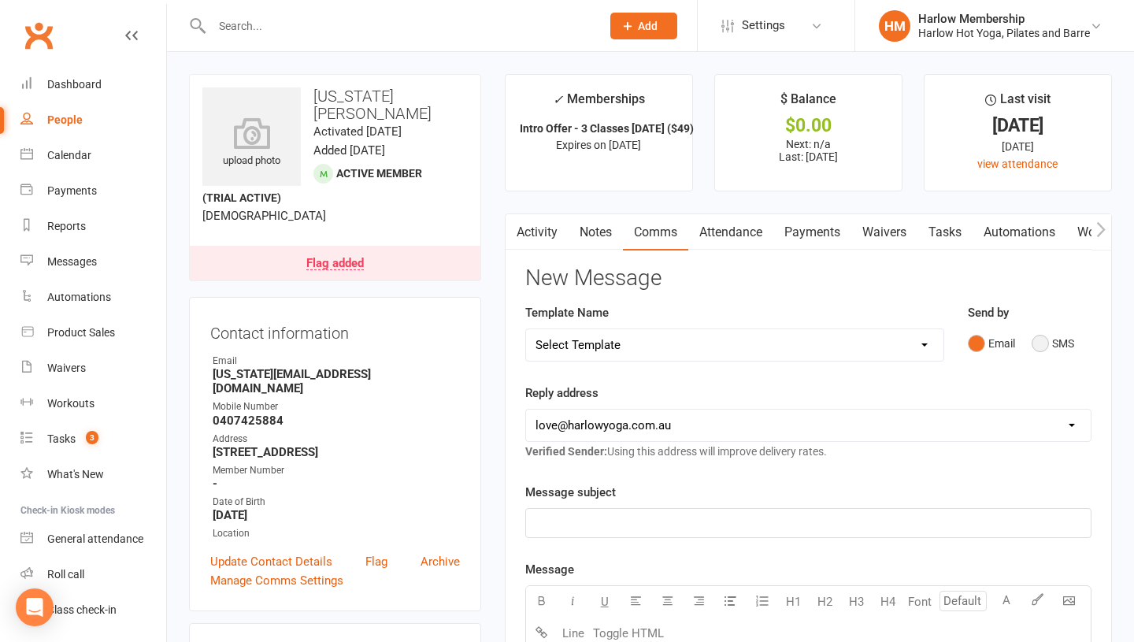
click at [1057, 349] on button "SMS" at bounding box center [1052, 343] width 43 height 30
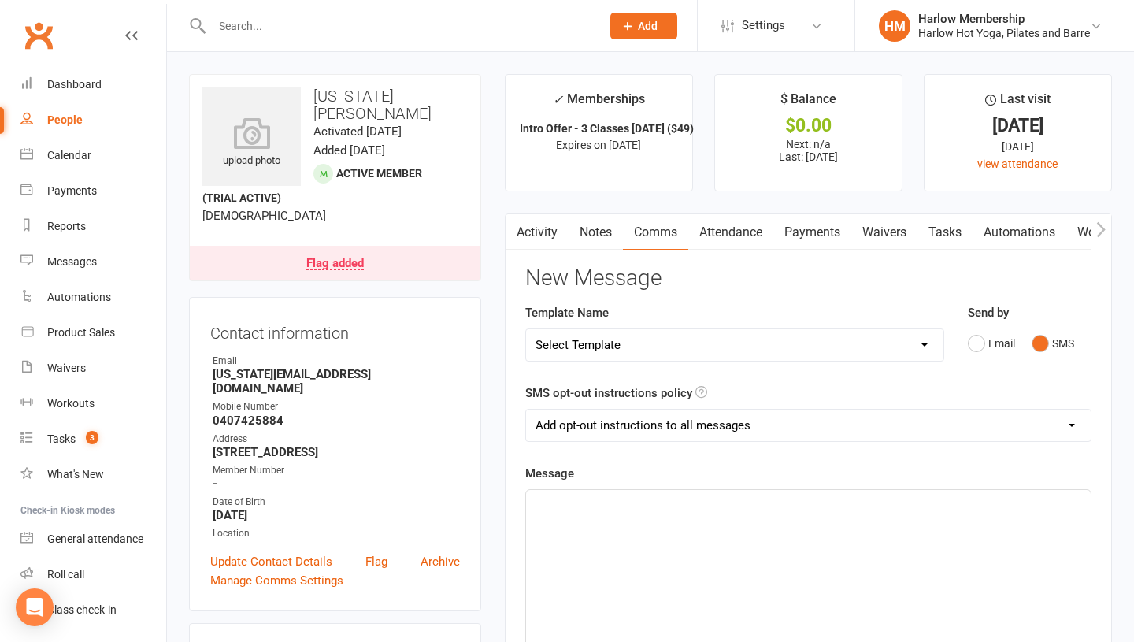
click at [770, 505] on p "﻿" at bounding box center [808, 503] width 546 height 19
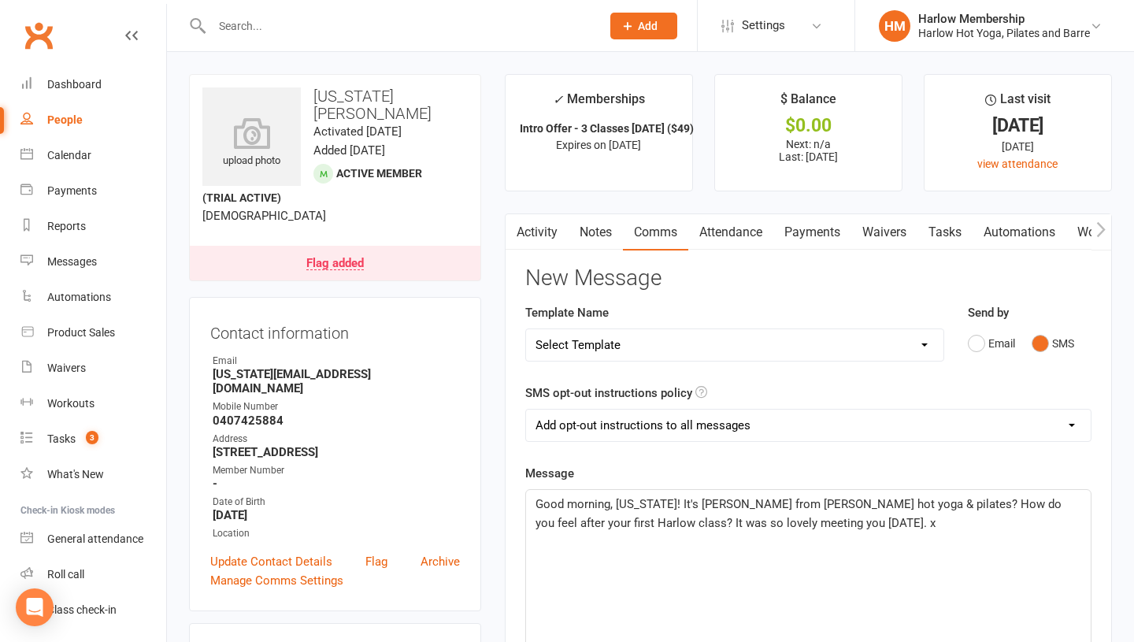
click at [617, 505] on span "Good morning, Georgia! It's Krystyna from Harlow hot yoga & pilates? How do you…" at bounding box center [799, 513] width 529 height 33
click at [731, 538] on div "Good morning, beautiful Georgia! It's Krystyna from Harlow hot yoga & pilates? …" at bounding box center [808, 608] width 564 height 236
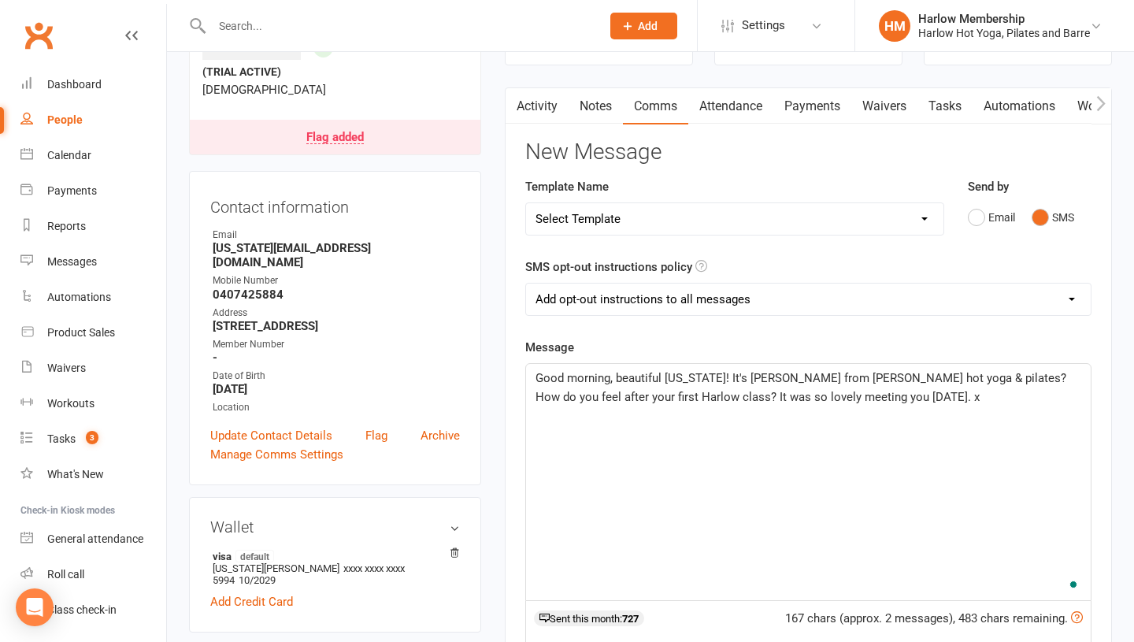
scroll to position [131, 0]
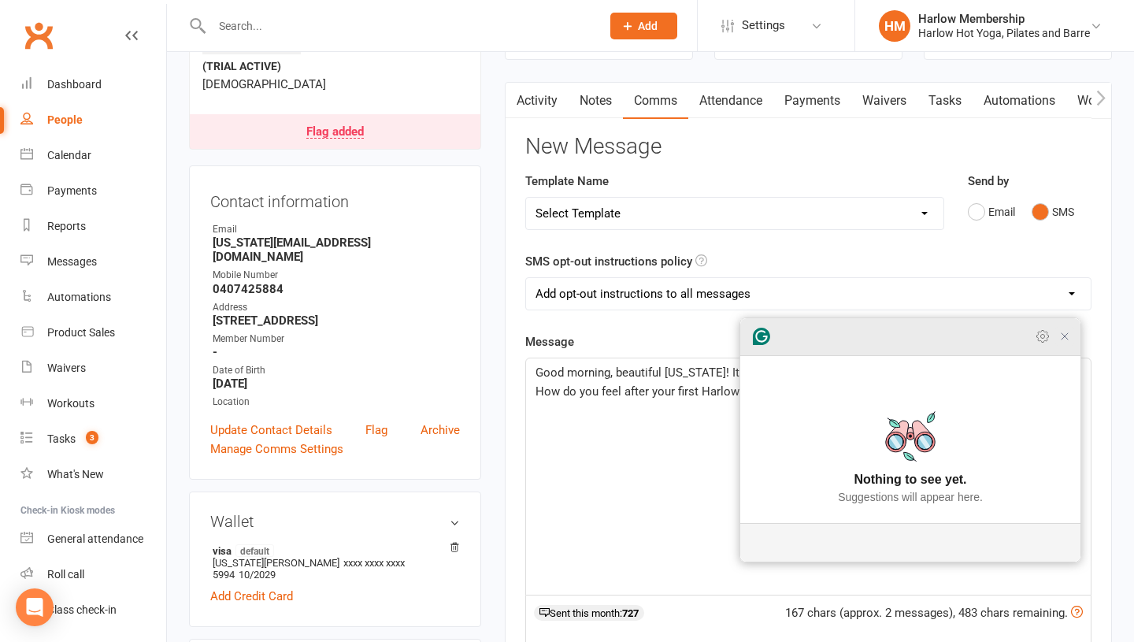
click at [1060, 342] on icon "Close Grammarly Assistant" at bounding box center [1064, 336] width 13 height 13
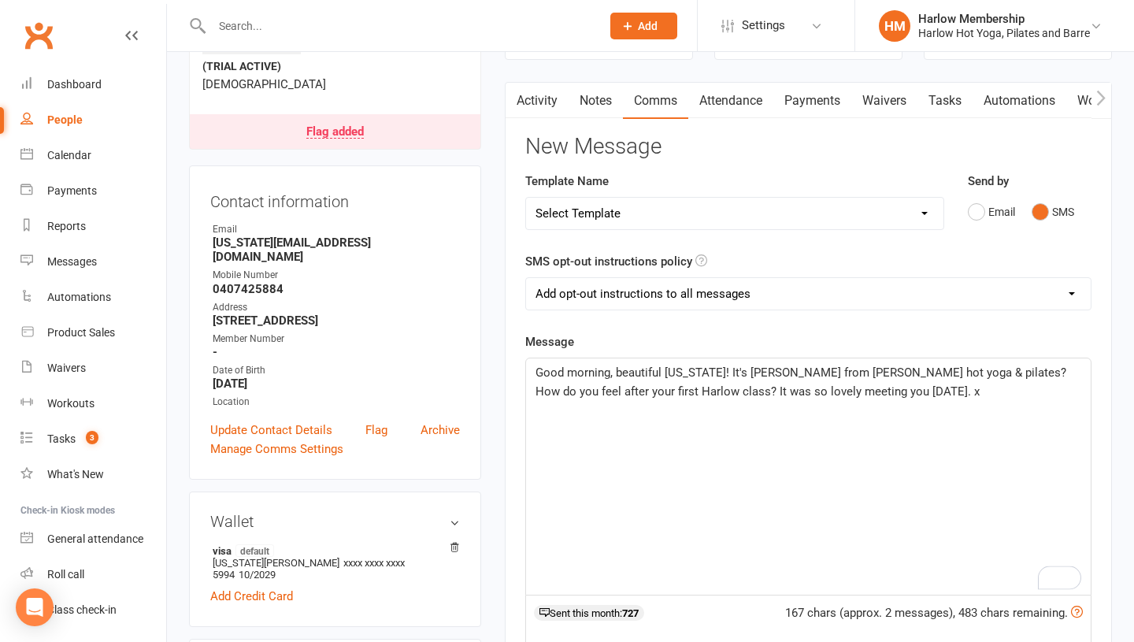
click at [815, 455] on div "Good morning, beautiful Georgia! It's Krystyna from Harlow hot yoga & pilates? …" at bounding box center [808, 476] width 564 height 236
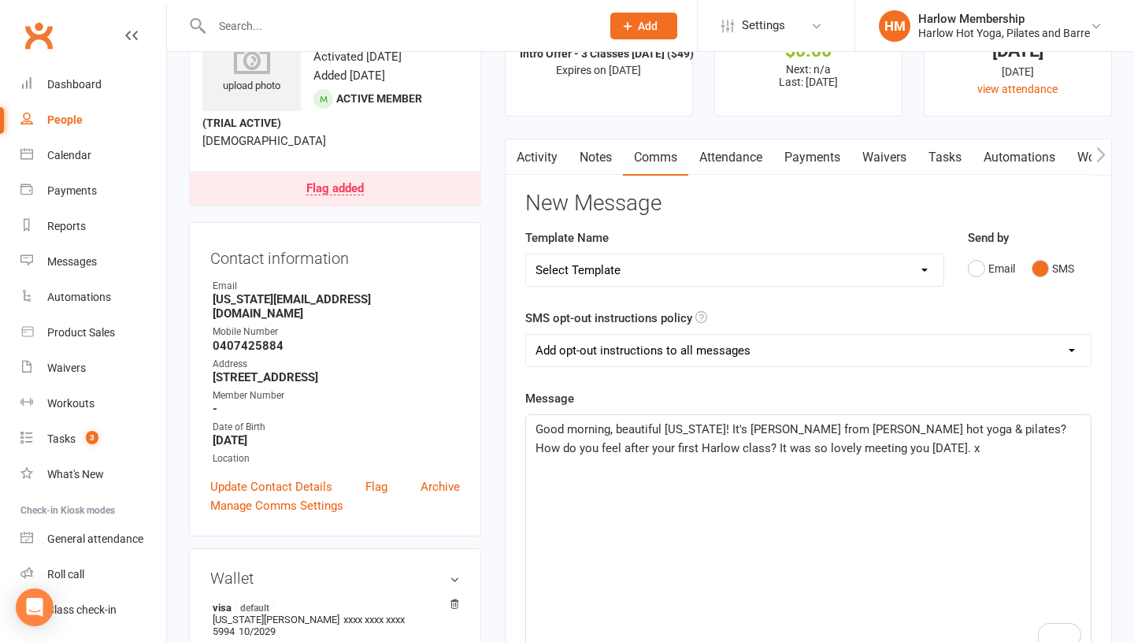
scroll to position [104, 0]
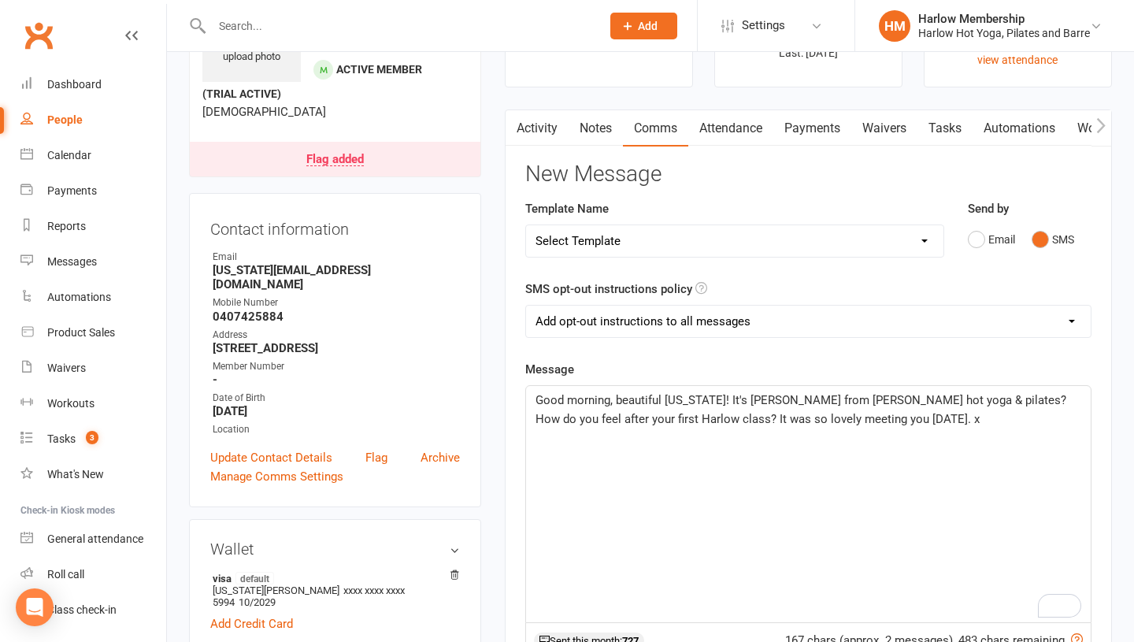
click at [948, 398] on span "Good morning, beautiful Georgia! It's Krystyna from Harlow hot yoga & pilates? …" at bounding box center [802, 409] width 534 height 33
drag, startPoint x: 825, startPoint y: 417, endPoint x: 678, endPoint y: 416, distance: 147.2
click at [678, 416] on span "Good morning, beautiful Georgia! It's Krystyna from Harlow hot yoga & pilates? …" at bounding box center [802, 419] width 534 height 52
click at [750, 464] on div "Good morning, beautiful Georgia! It's Krystyna from Harlow hot yoga & pilates? …" at bounding box center [808, 504] width 564 height 236
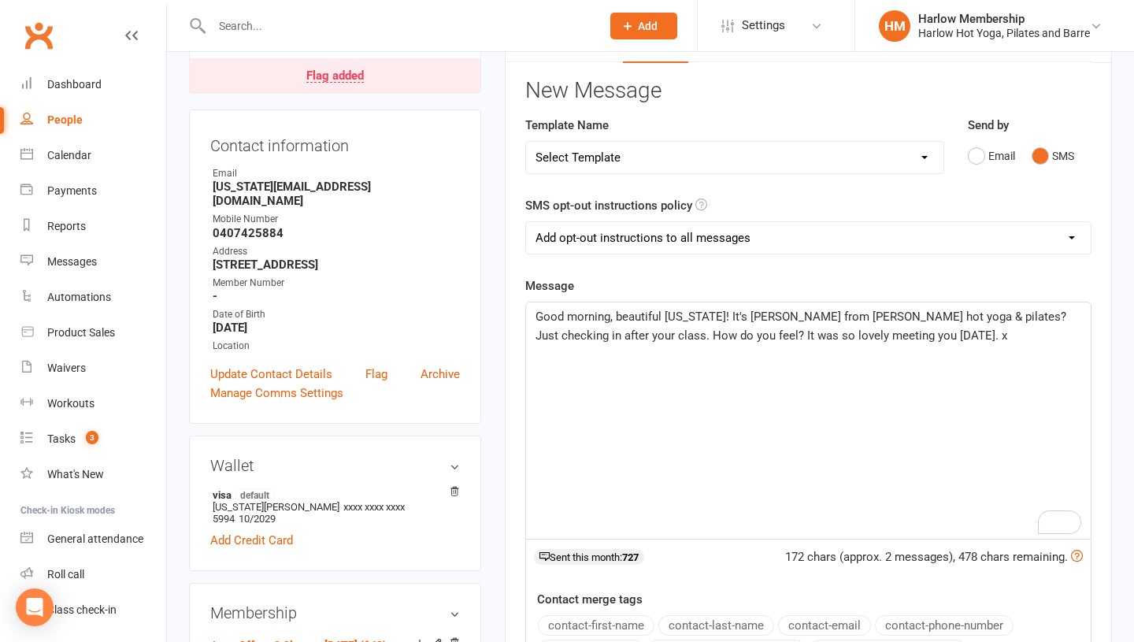
scroll to position [191, 0]
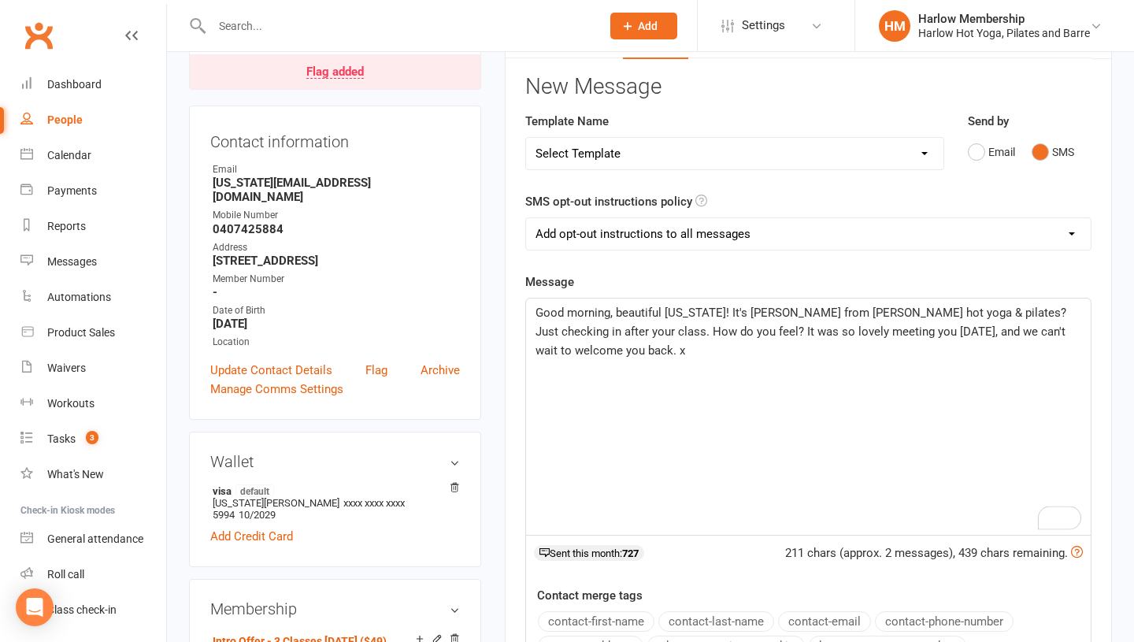
click at [932, 381] on div "Good morning, beautiful Georgia! It's Krystyna from Harlow hot yoga & pilates? …" at bounding box center [808, 416] width 564 height 236
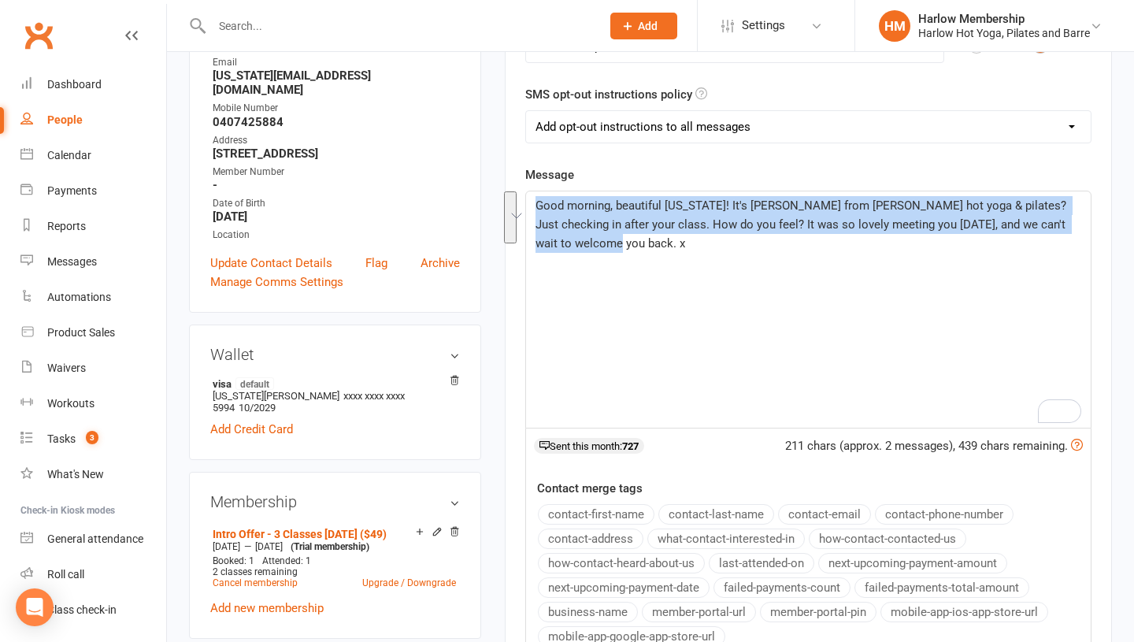
drag, startPoint x: 686, startPoint y: 268, endPoint x: 525, endPoint y: 194, distance: 176.8
click at [526, 194] on div "Good morning, beautiful Georgia! It's Krystyna from Harlow hot yoga & pilates? …" at bounding box center [808, 309] width 564 height 236
copy span "Good morning, beautiful Georgia! It's Krystyna from Harlow hot yoga & pilates? …"
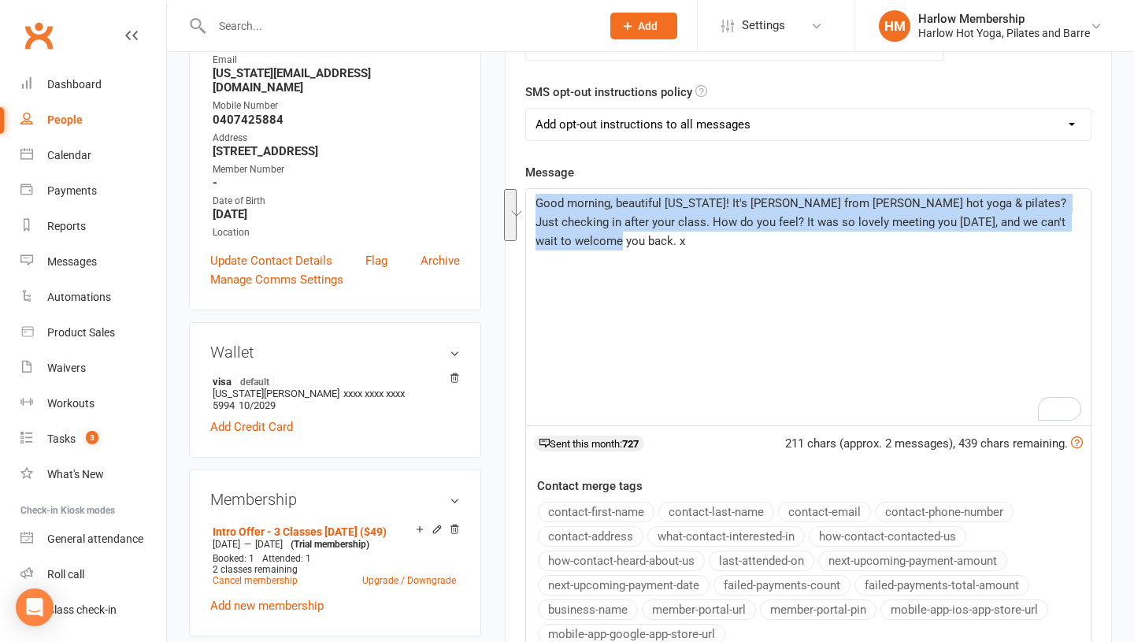
scroll to position [301, 0]
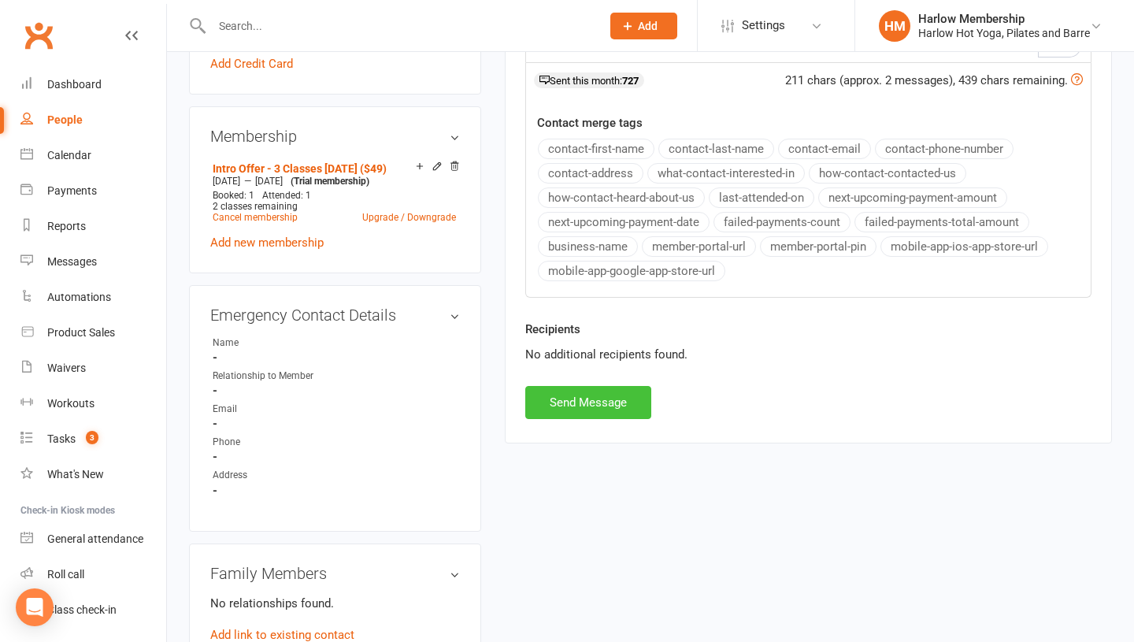
click at [574, 406] on button "Send Message" at bounding box center [588, 402] width 126 height 33
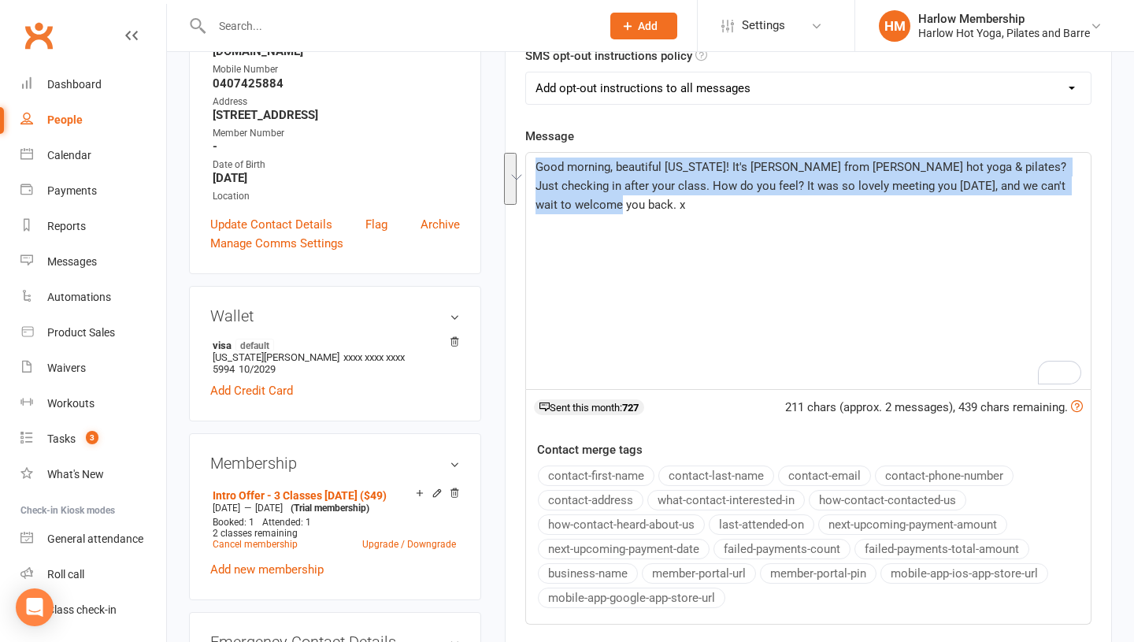
scroll to position [0, 0]
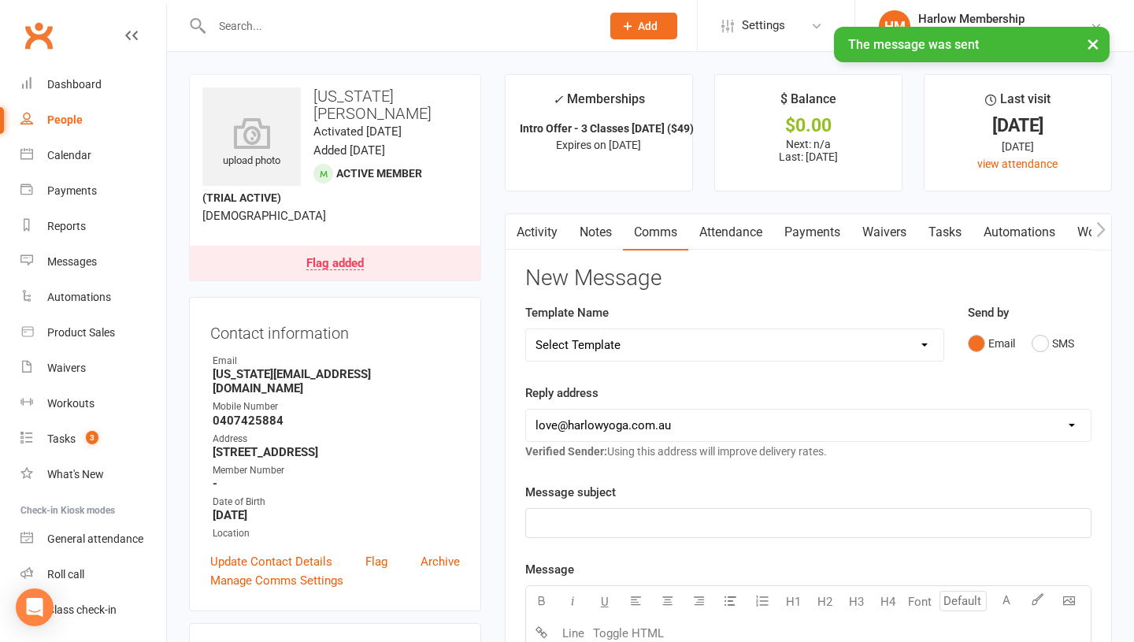
click at [586, 233] on link "Notes" at bounding box center [595, 232] width 54 height 36
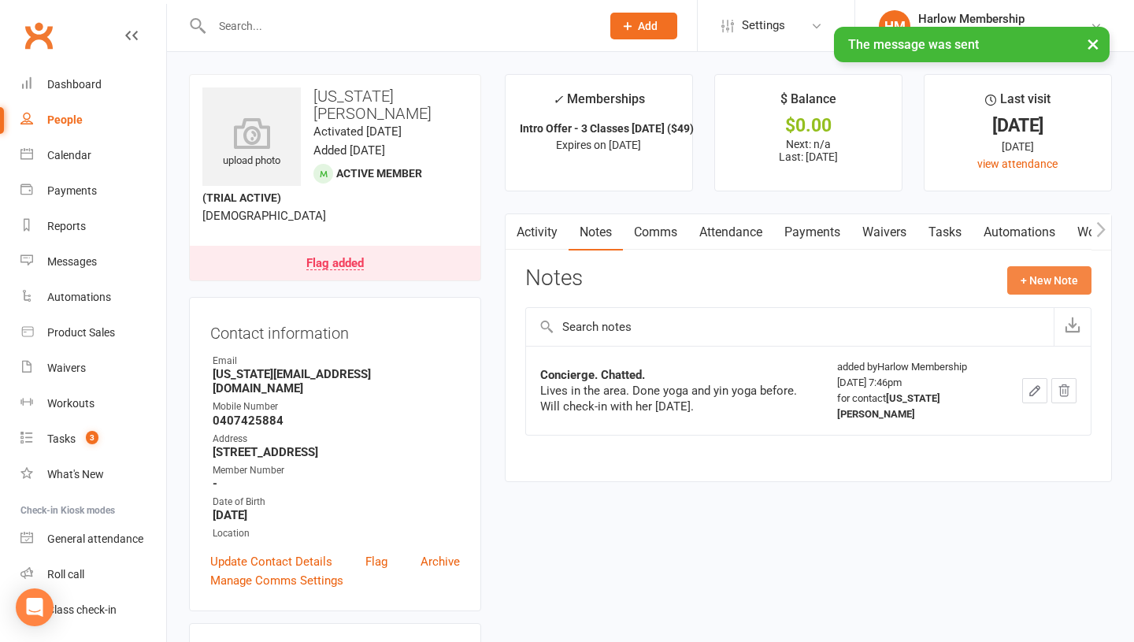
click at [1019, 280] on button "+ New Note" at bounding box center [1049, 280] width 84 height 28
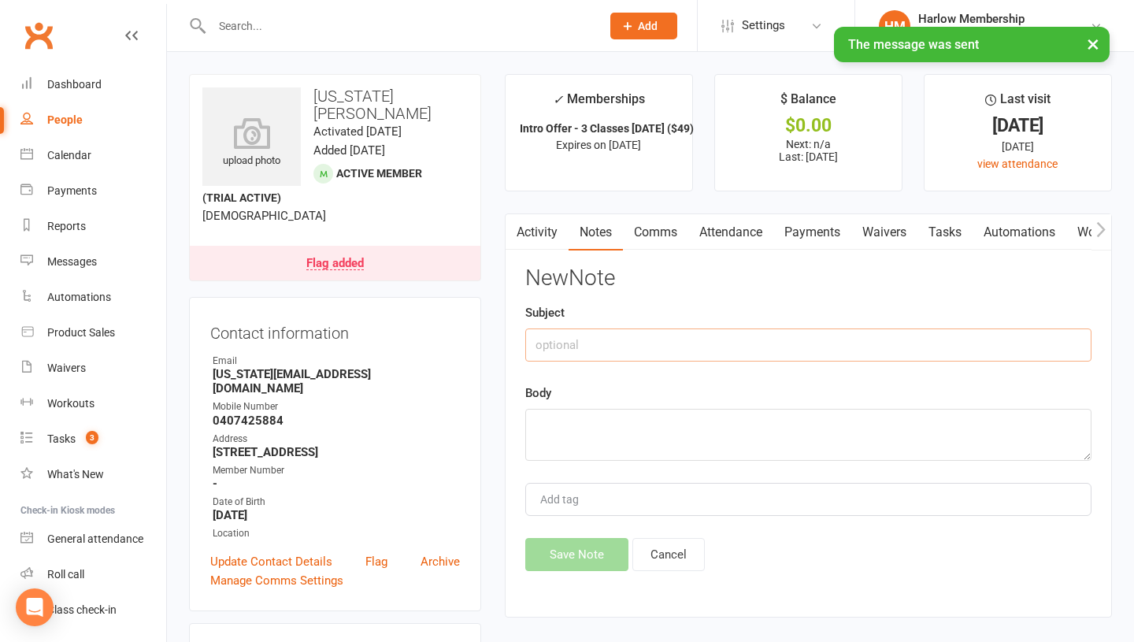
click at [619, 351] on input "text" at bounding box center [808, 344] width 566 height 33
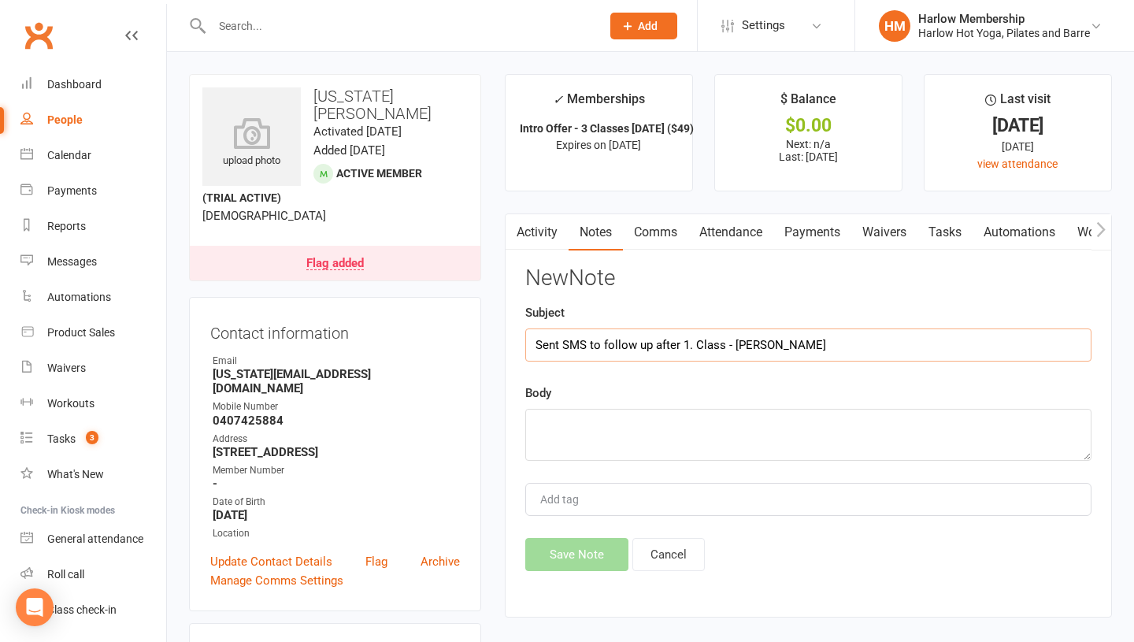
type input "Sent SMS to follow up after 1. Class - [PERSON_NAME]"
click at [607, 438] on textarea at bounding box center [808, 435] width 566 height 52
paste textarea "Good morning, beautiful Georgia! It's Krystyna from Harlow hot yoga & pilates? …"
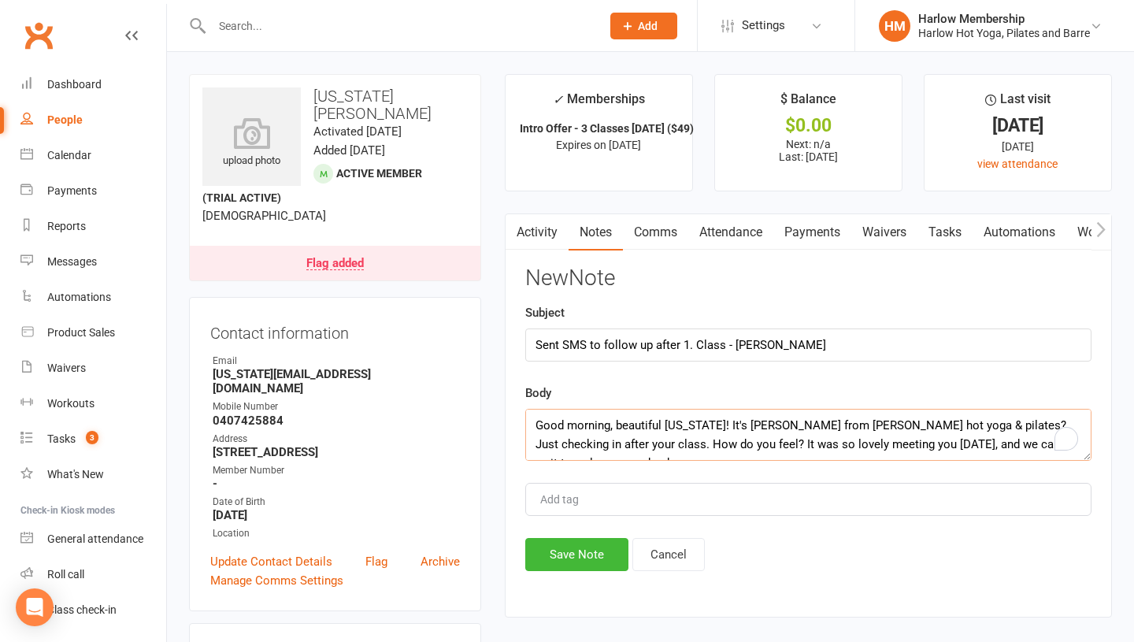
scroll to position [10, 0]
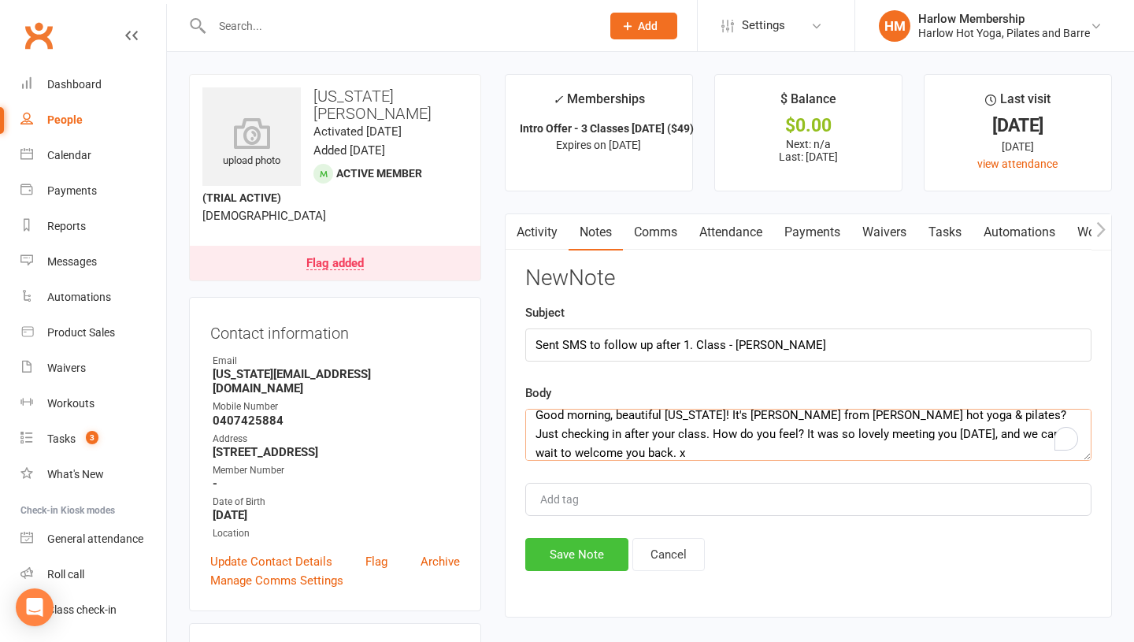
type textarea "Good morning, beautiful Georgia! It's Krystyna from Harlow hot yoga & pilates? …"
click at [565, 559] on button "Save Note" at bounding box center [576, 554] width 103 height 33
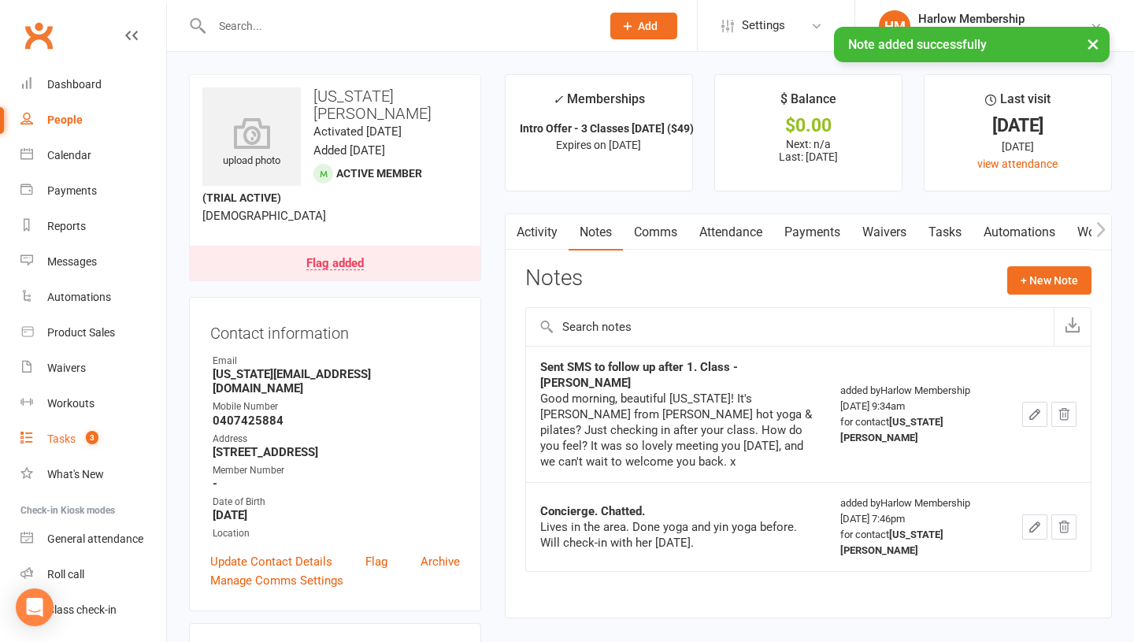
click at [80, 438] on count-badge "3" at bounding box center [88, 438] width 20 height 13
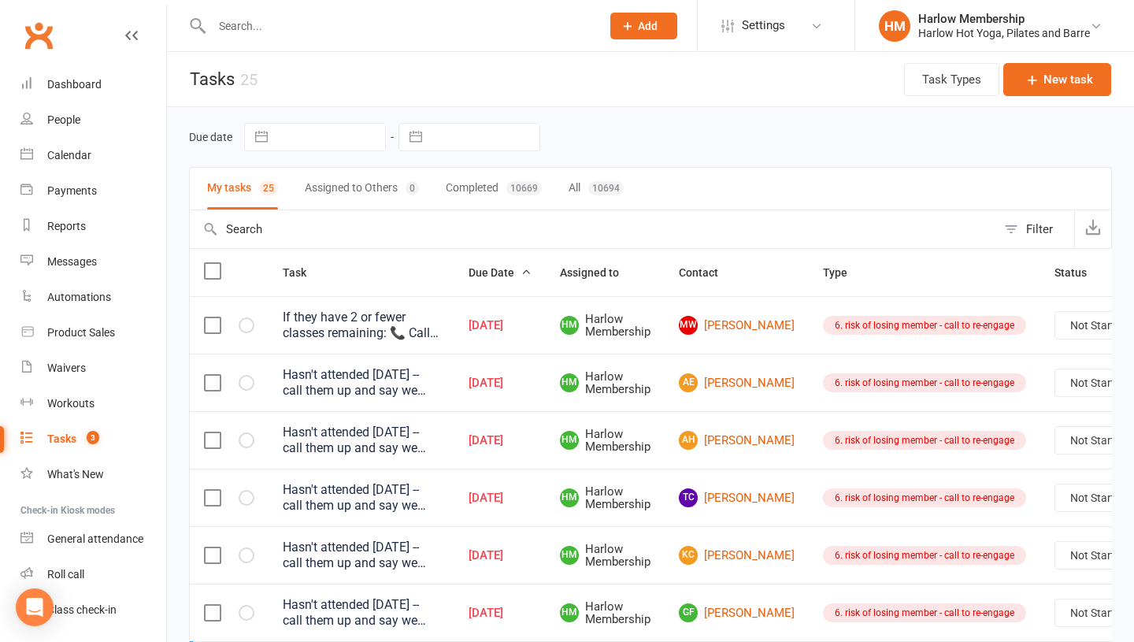
scroll to position [45, 0]
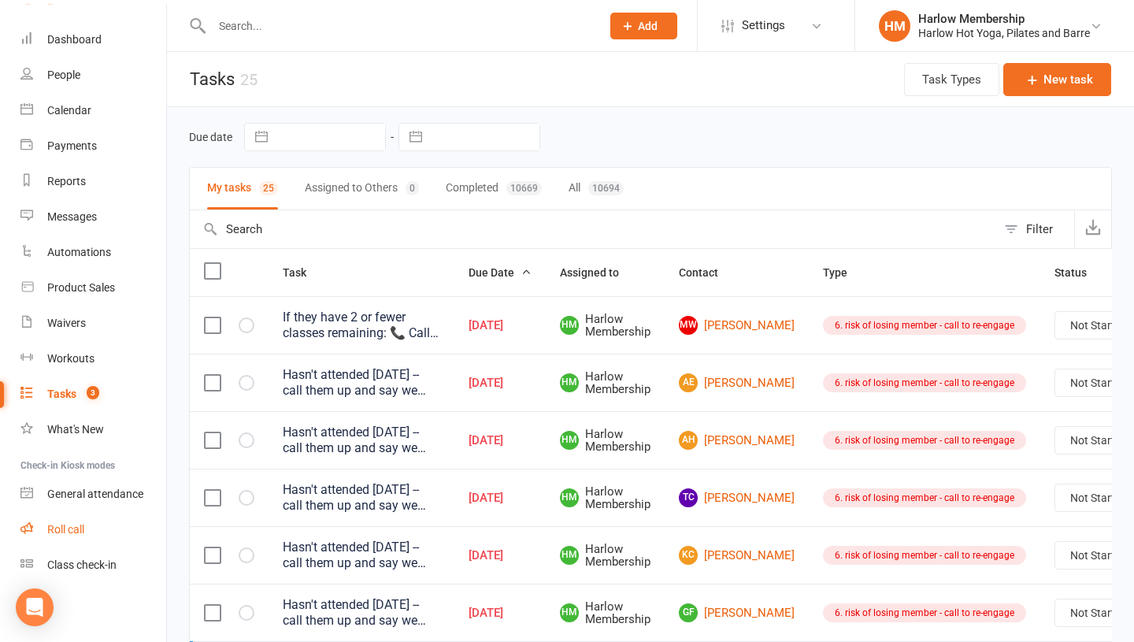
click at [91, 531] on link "Roll call" at bounding box center [93, 529] width 146 height 35
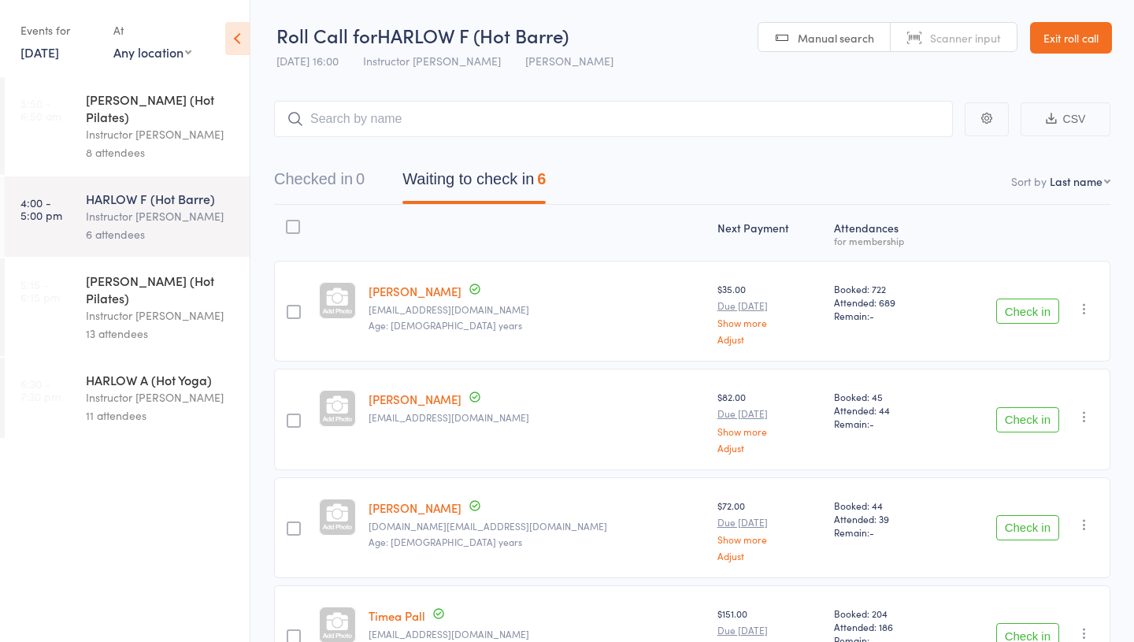
click at [24, 57] on link "18 Aug, 2025" at bounding box center [39, 51] width 39 height 17
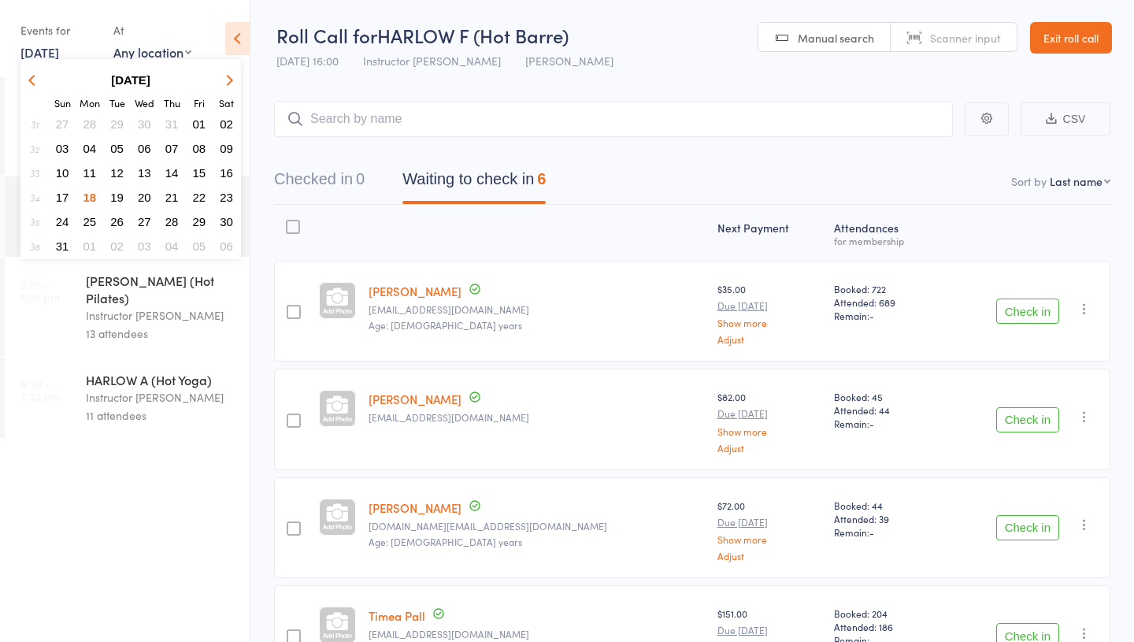
click at [60, 199] on span "17" at bounding box center [62, 196] width 13 height 13
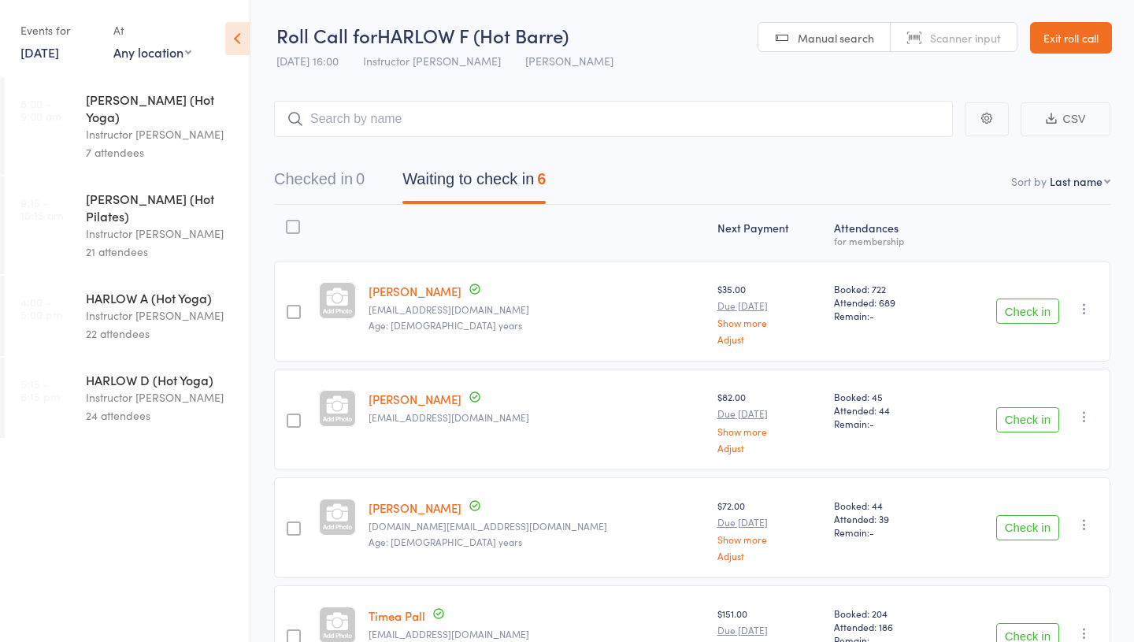
click at [1045, 43] on link "Exit roll call" at bounding box center [1071, 37] width 82 height 31
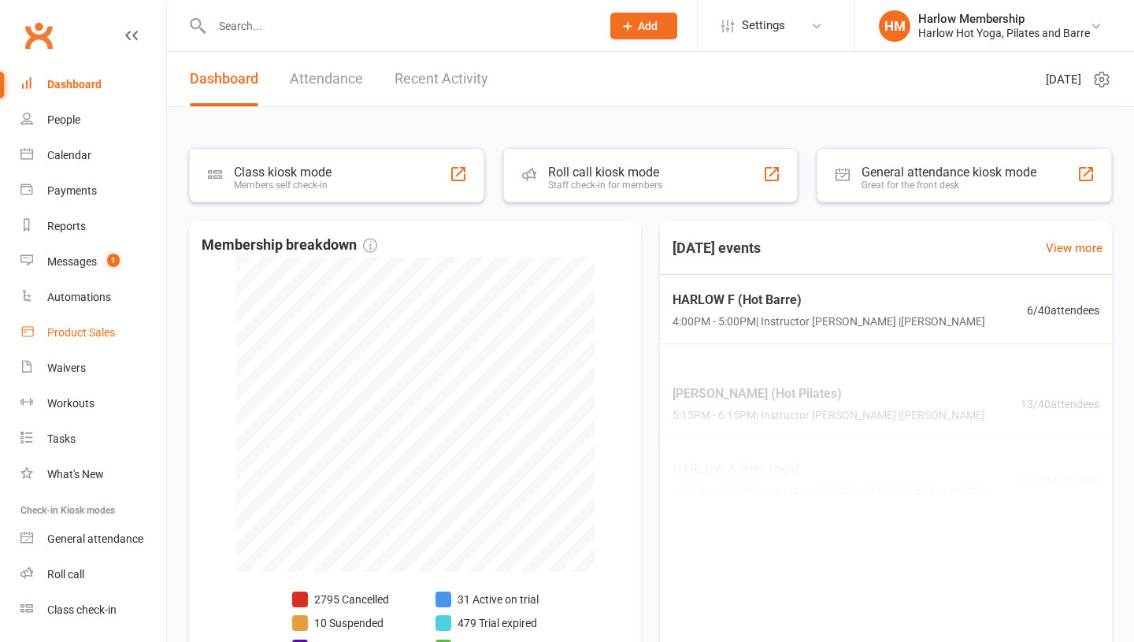
click at [72, 337] on div "Product Sales" at bounding box center [81, 332] width 68 height 13
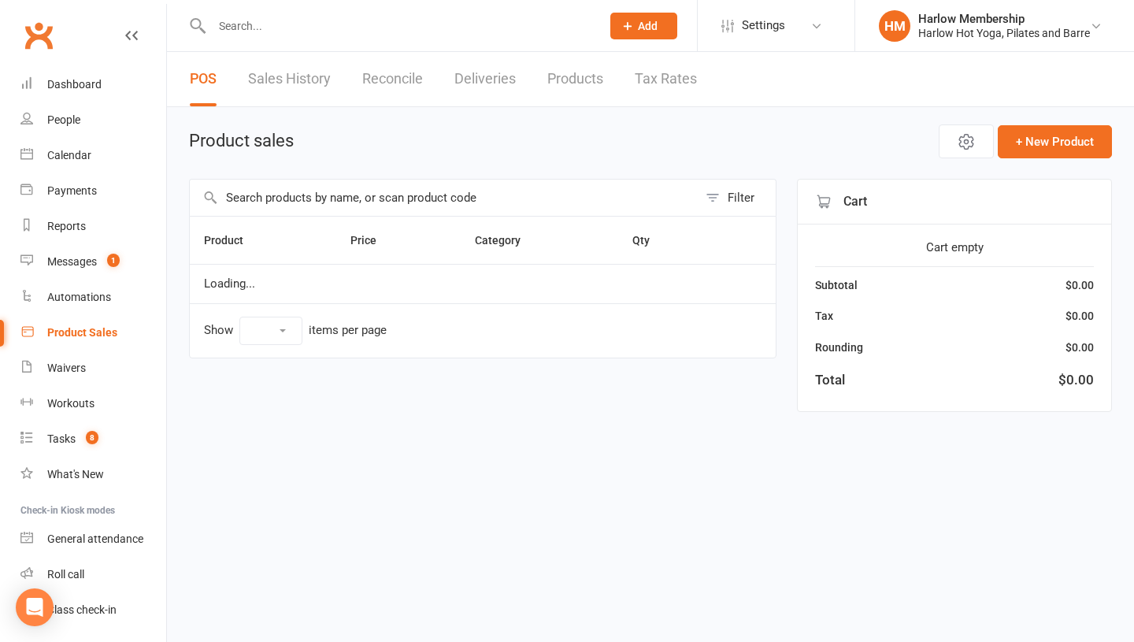
select select "10"
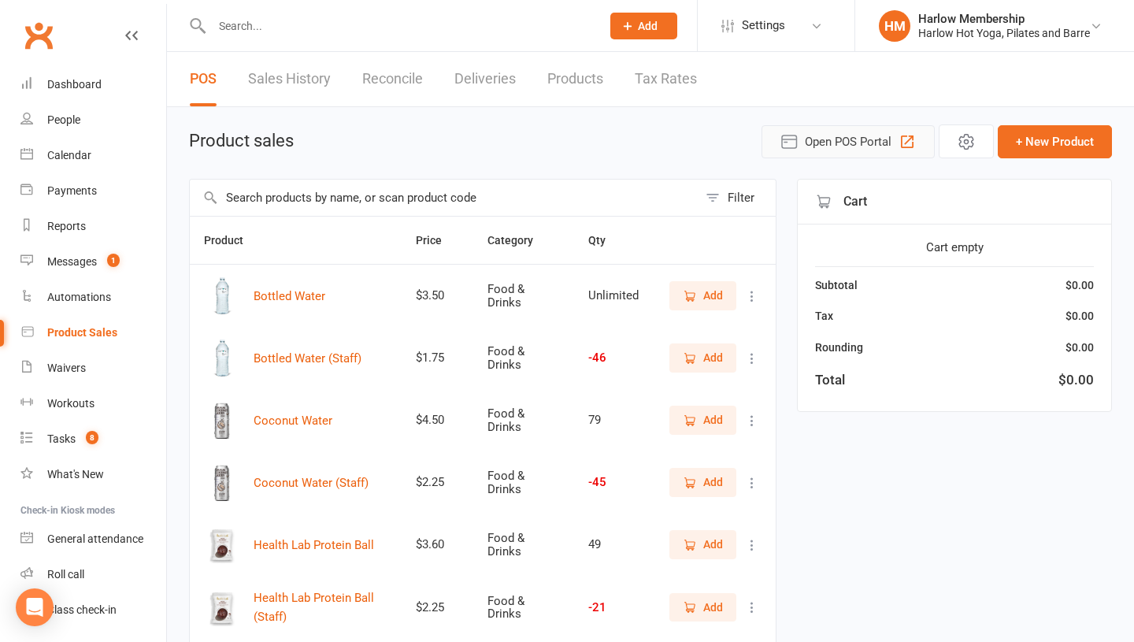
click at [812, 140] on span "Open POS Portal" at bounding box center [847, 141] width 87 height 19
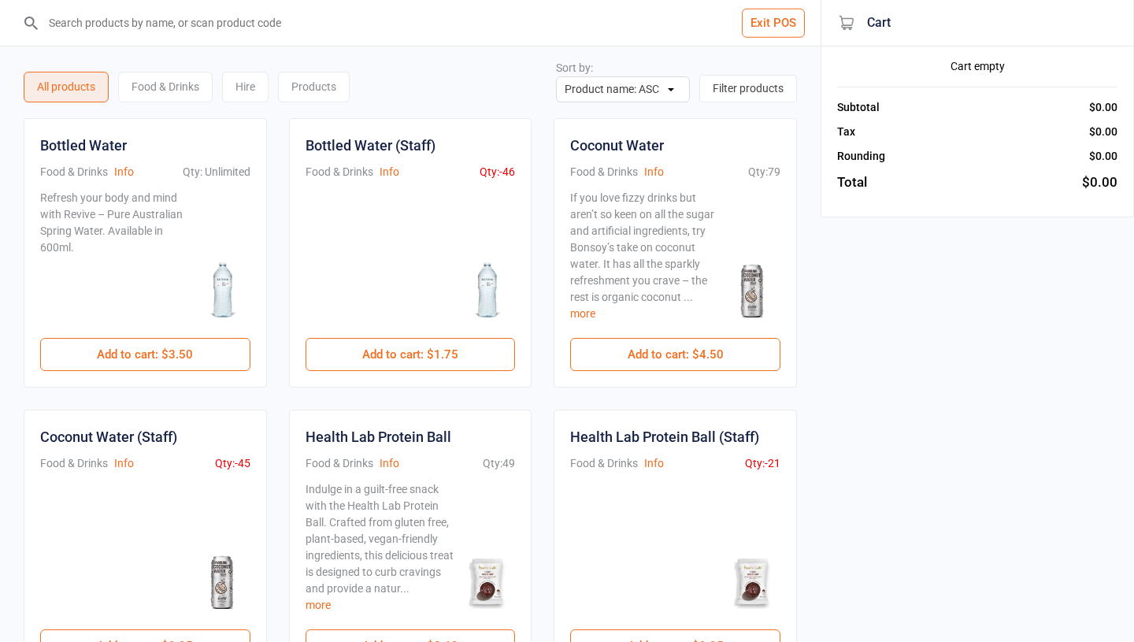
click at [760, 27] on button "Exit POS" at bounding box center [773, 23] width 63 height 29
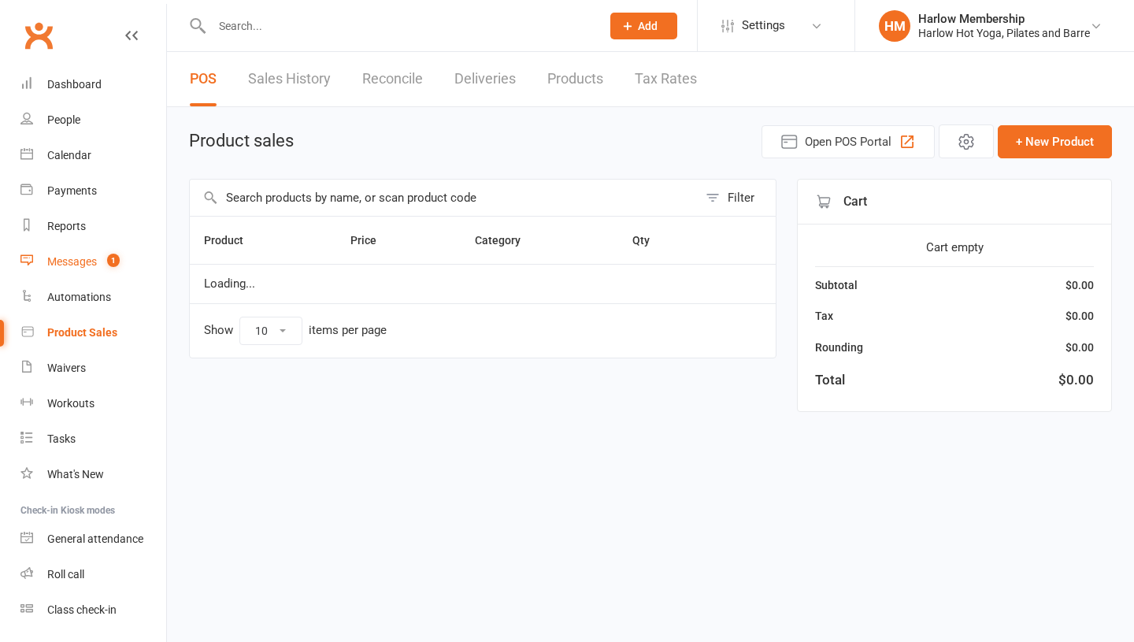
click at [54, 261] on div "Messages" at bounding box center [72, 261] width 50 height 13
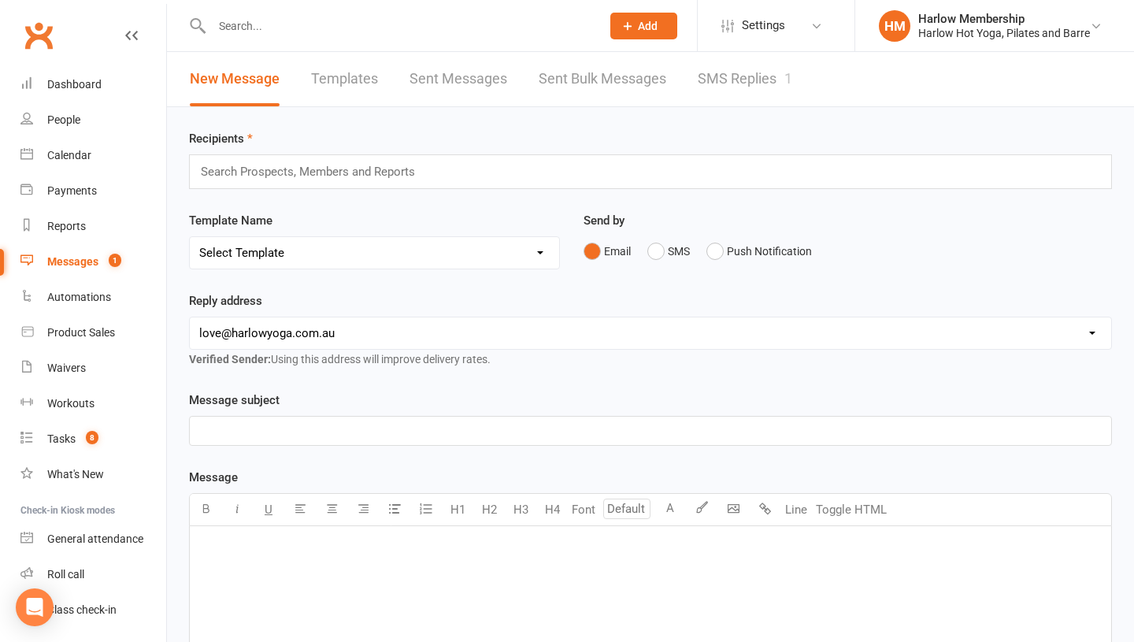
click at [717, 87] on link "SMS Replies 1" at bounding box center [744, 79] width 94 height 54
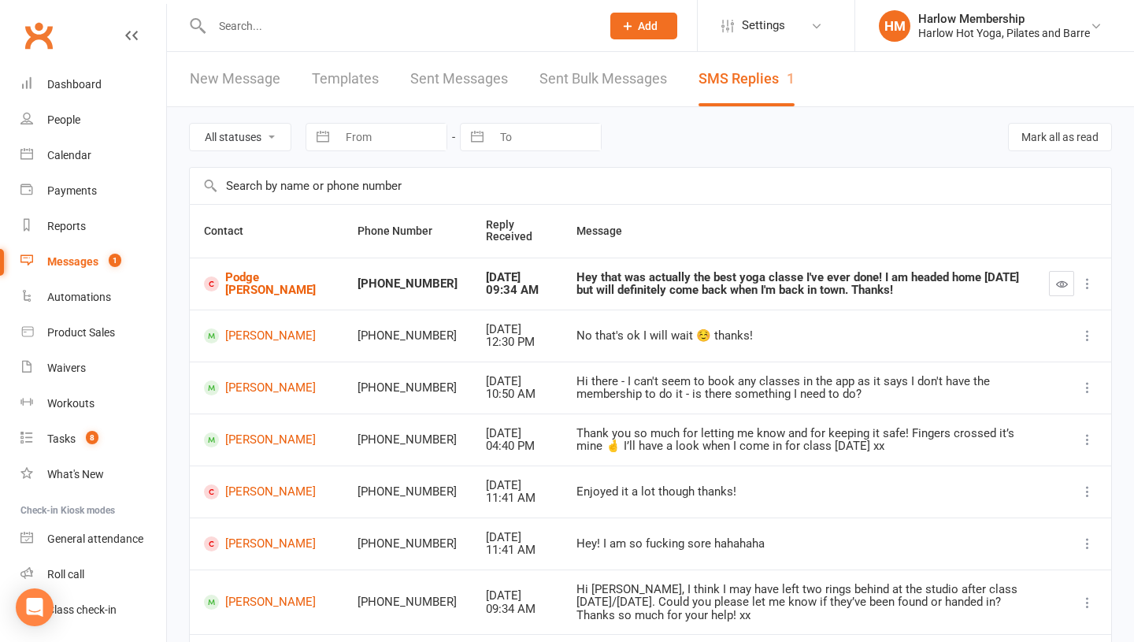
click at [675, 293] on div "Hey that was actually the best yoga classe I've ever done! I am headed home [DA…" at bounding box center [798, 284] width 444 height 26
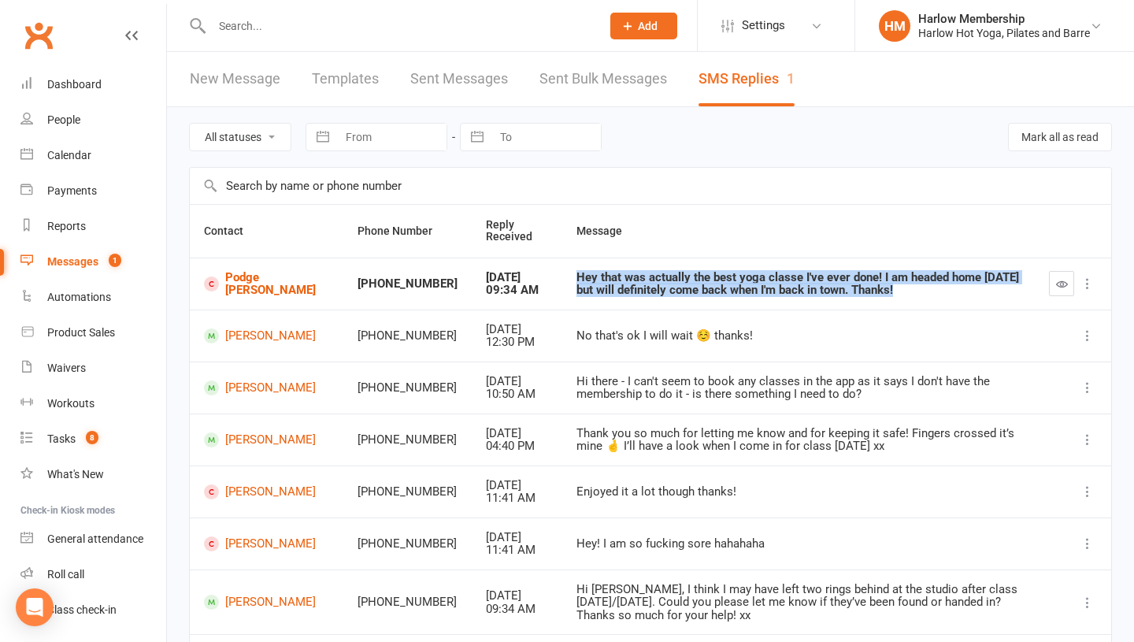
click at [675, 293] on div "Hey that was actually the best yoga classe I've ever done! I am headed home [DA…" at bounding box center [798, 284] width 444 height 26
copy div "Hey that was actually the best yoga classe I've ever done! I am headed home [DA…"
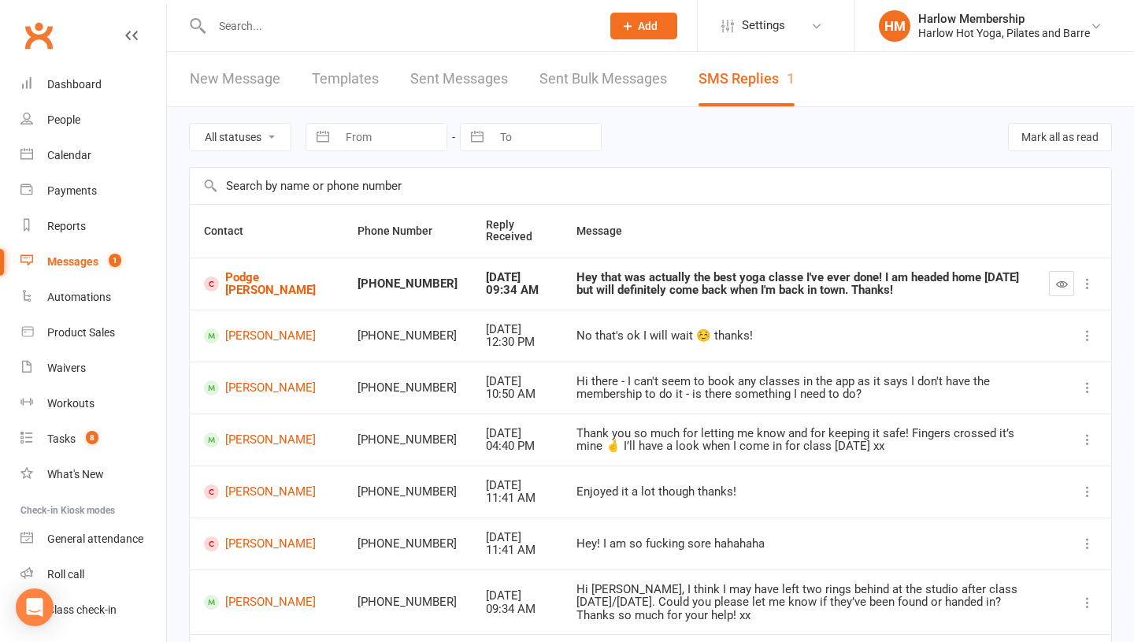
click at [257, 294] on td "Podge [PERSON_NAME]" at bounding box center [266, 283] width 153 height 52
click at [268, 283] on link "Podge [PERSON_NAME]" at bounding box center [266, 284] width 125 height 26
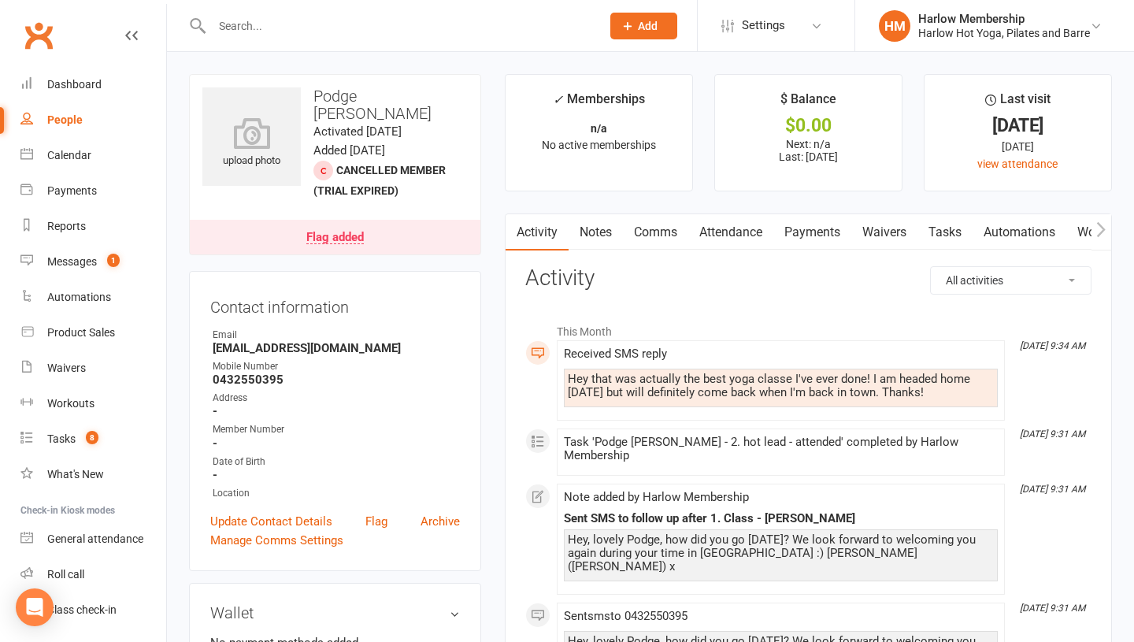
click at [649, 239] on link "Comms" at bounding box center [655, 232] width 65 height 36
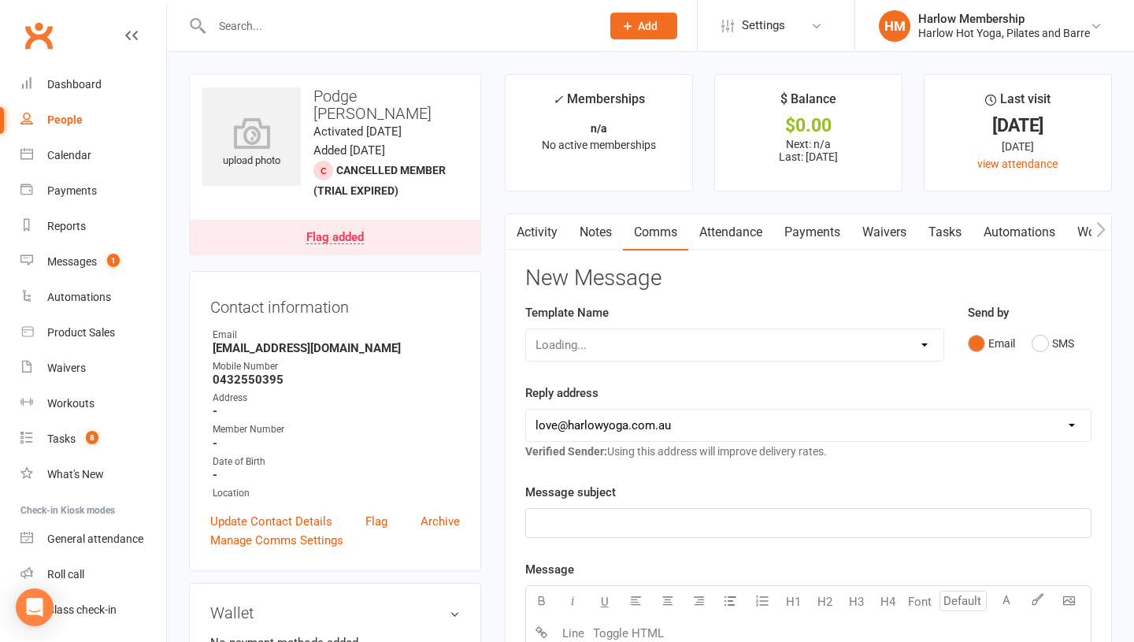
click at [608, 235] on link "Notes" at bounding box center [595, 232] width 54 height 36
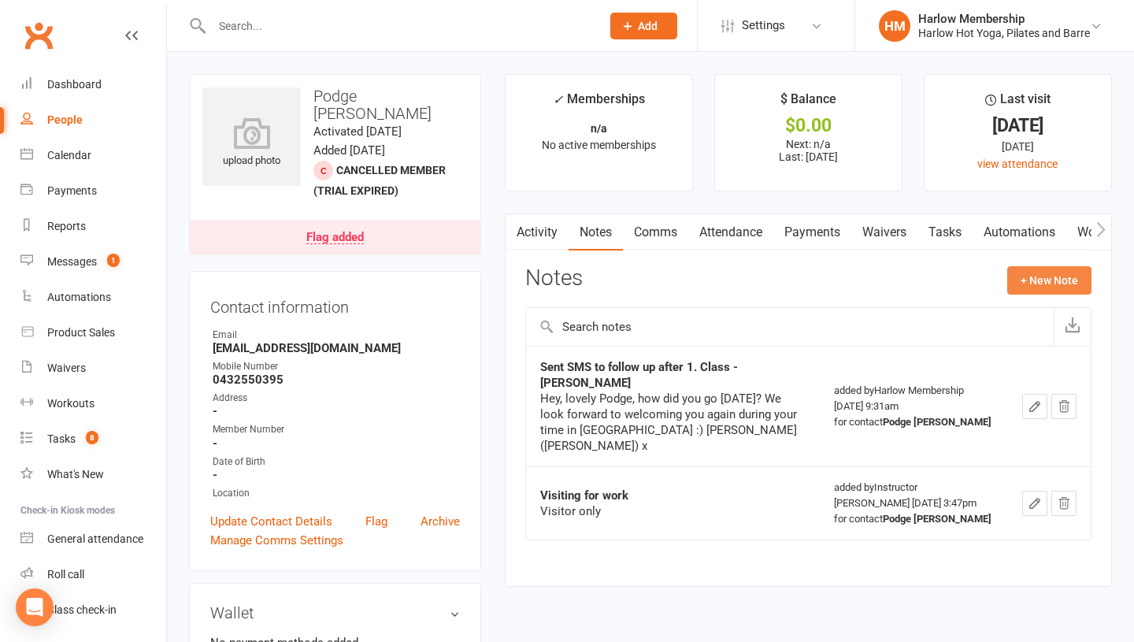
click at [1031, 277] on button "+ New Note" at bounding box center [1049, 280] width 84 height 28
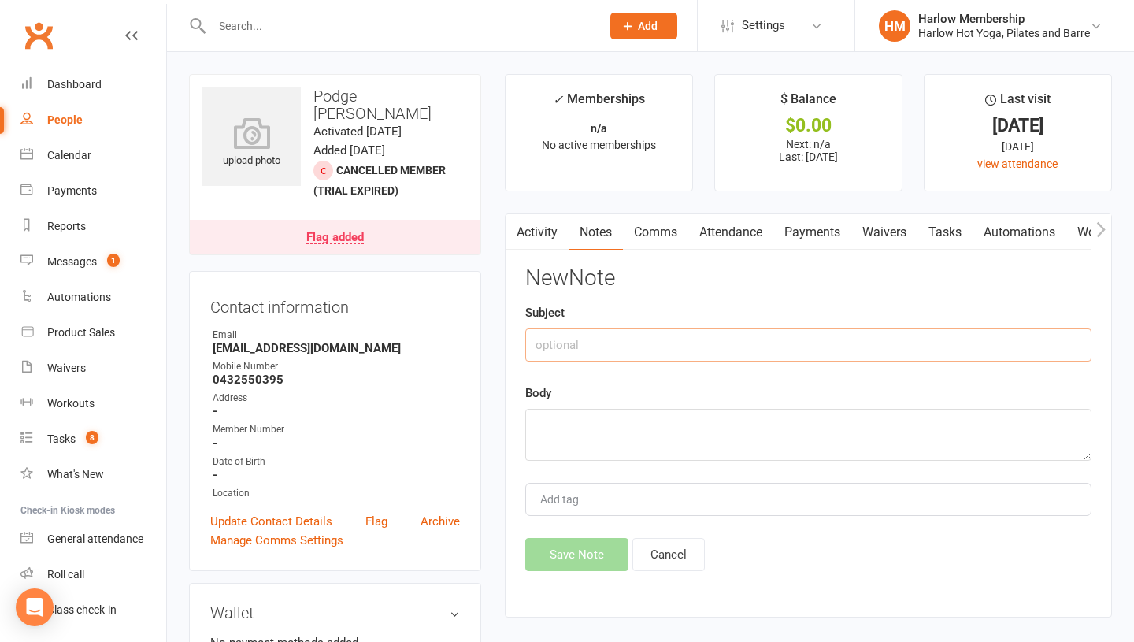
click at [564, 344] on input "text" at bounding box center [808, 344] width 566 height 33
type input "SMS response"
click at [571, 440] on textarea at bounding box center [808, 435] width 566 height 52
paste textarea "Hey that was actually the best yoga classe I've ever done! I am headed home tod…"
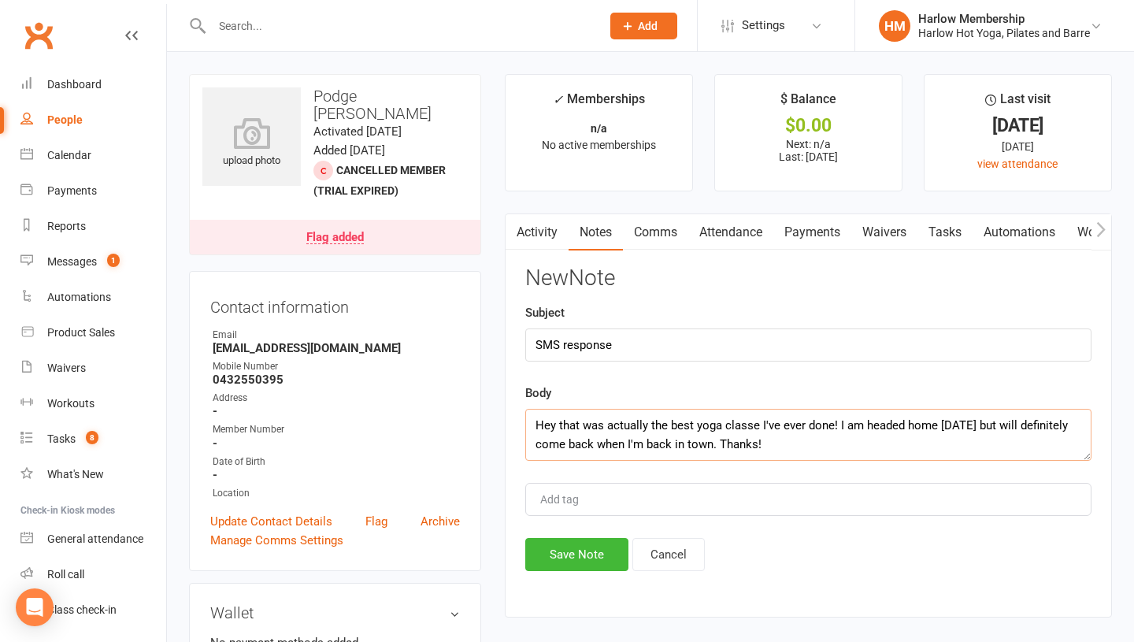
scroll to position [29, 0]
type textarea "Hey that was actually the best yoga classe I've ever done! I am headed home tod…"
click at [567, 548] on button "Save Note" at bounding box center [576, 554] width 103 height 33
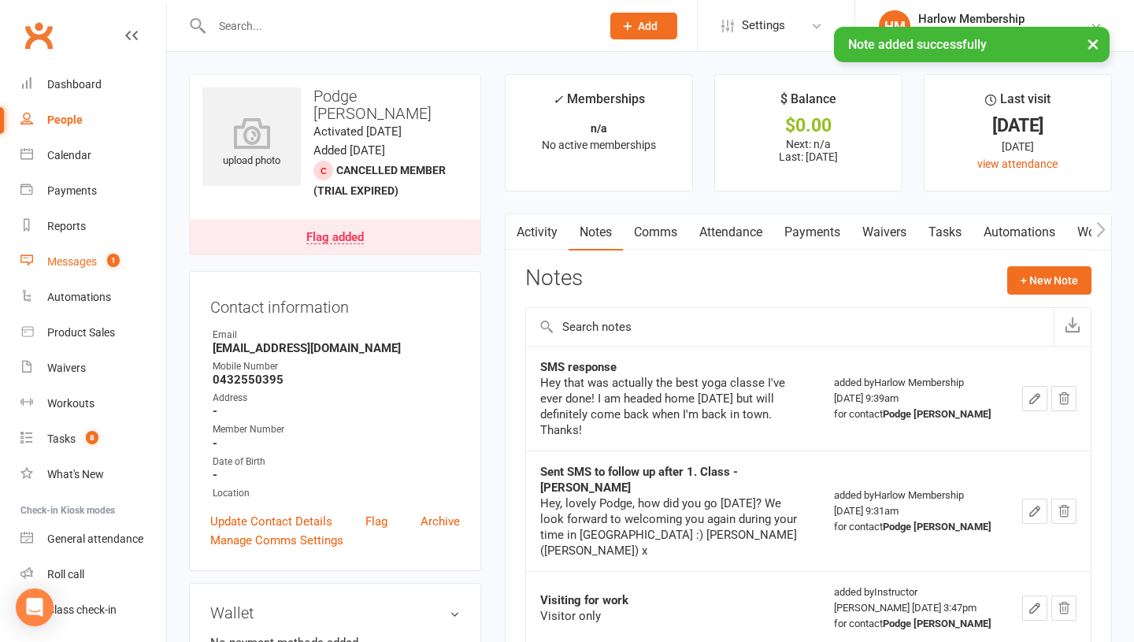
click at [83, 251] on link "Messages 1" at bounding box center [93, 261] width 146 height 35
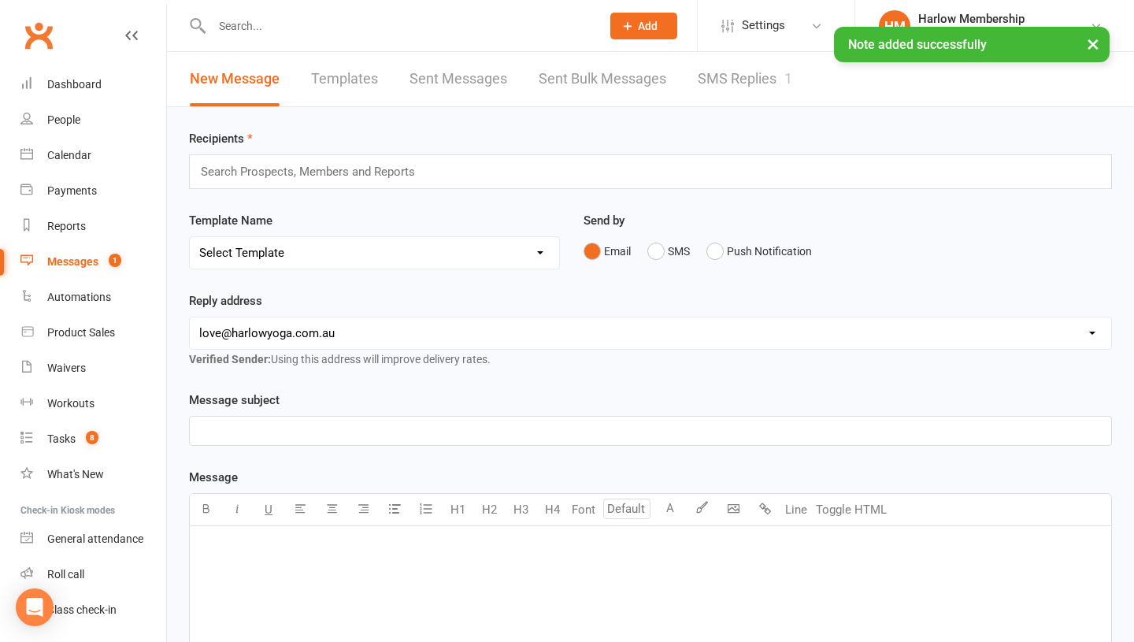
click at [743, 83] on link "SMS Replies 1" at bounding box center [744, 79] width 94 height 54
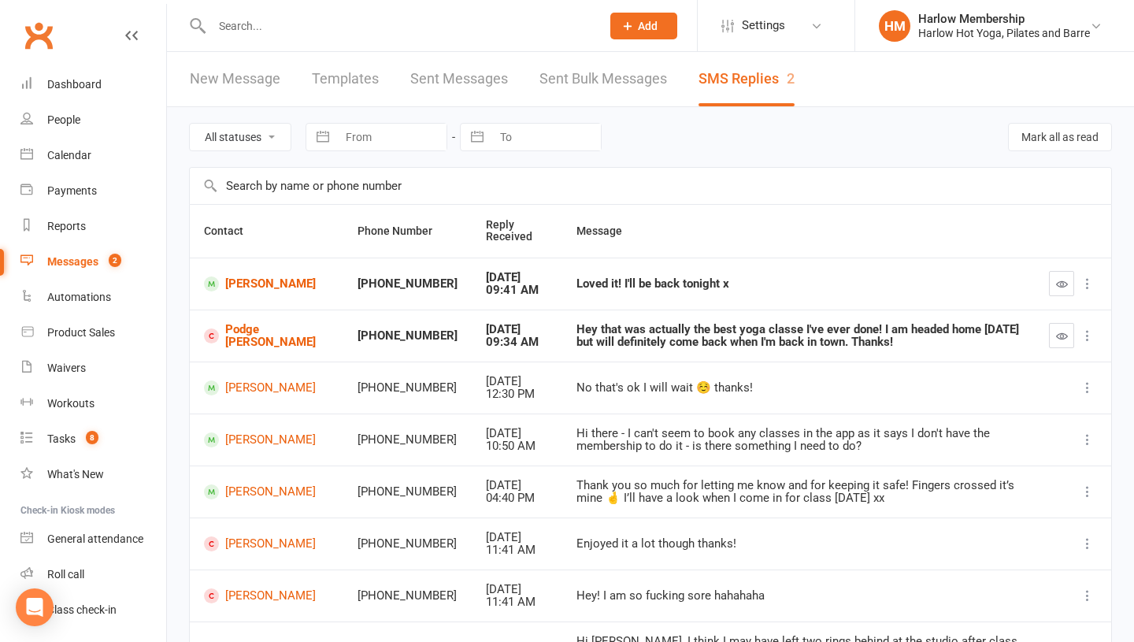
click at [624, 288] on div "Loved it! I'll be back tonight x" at bounding box center [798, 283] width 444 height 13
copy div "Loved it! I'll be back tonight x"
click at [289, 292] on td "Natalie Dicintio" at bounding box center [266, 283] width 153 height 52
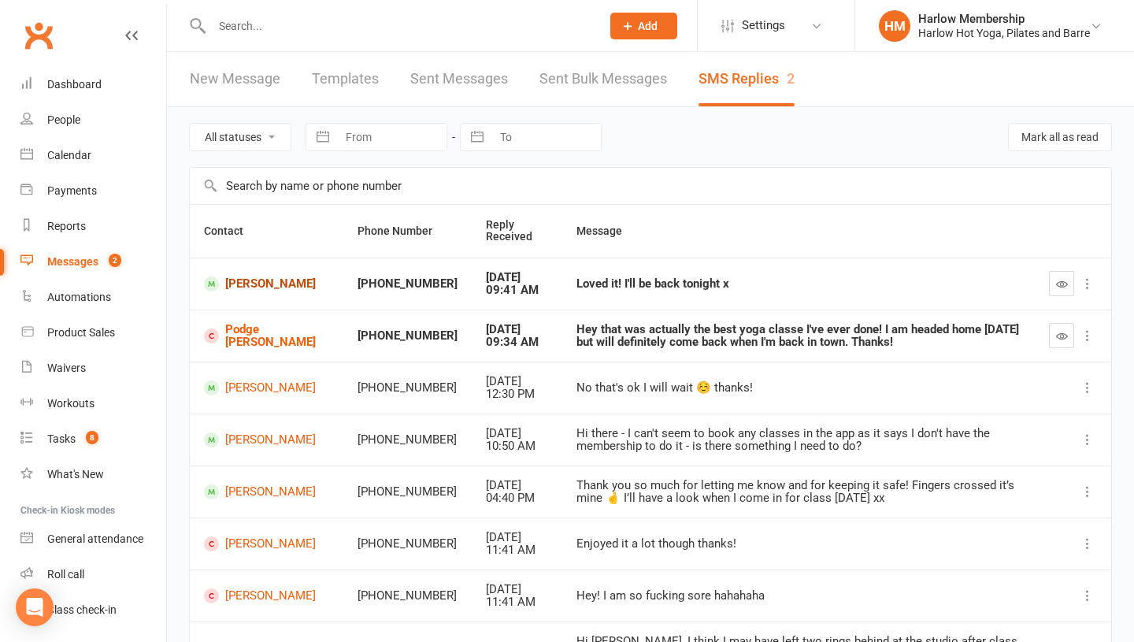
click at [270, 282] on link "Natalie Dicintio" at bounding box center [266, 283] width 125 height 15
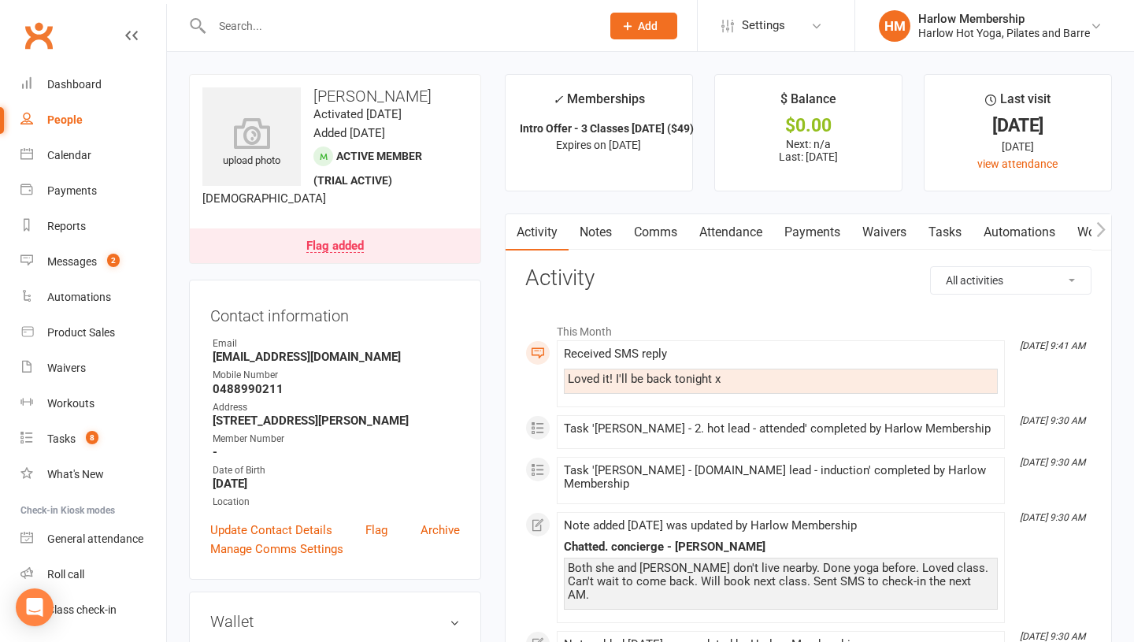
click at [639, 216] on link "Comms" at bounding box center [655, 232] width 65 height 36
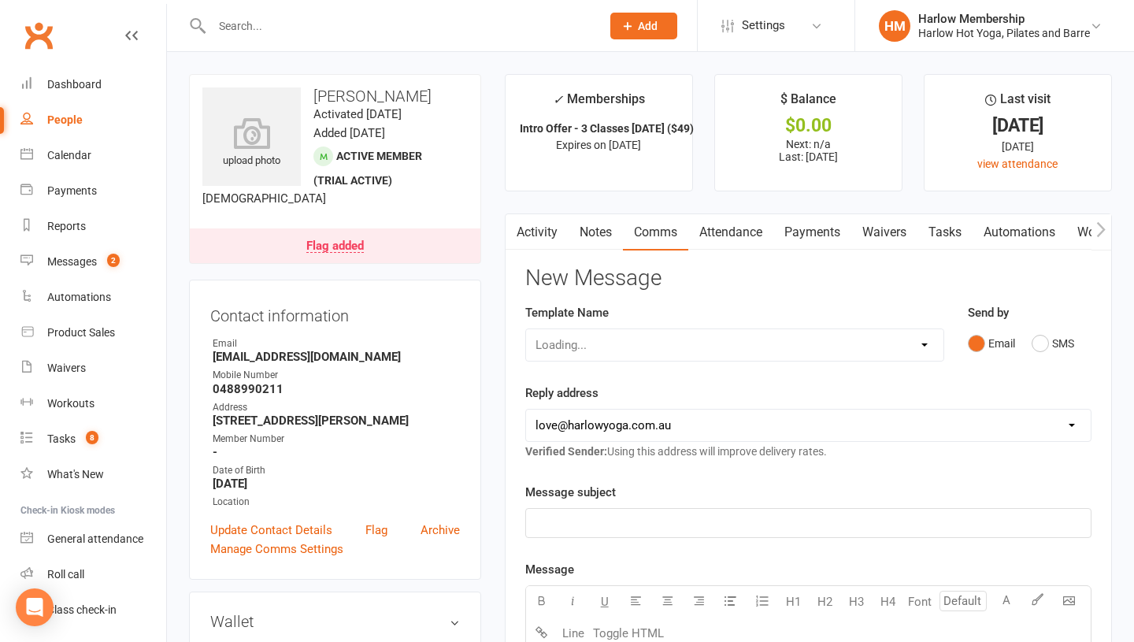
click at [1023, 351] on div "Email SMS" at bounding box center [1029, 343] width 124 height 30
click at [1030, 349] on div "Email SMS" at bounding box center [1029, 343] width 124 height 30
click at [1038, 346] on button "SMS" at bounding box center [1052, 343] width 43 height 30
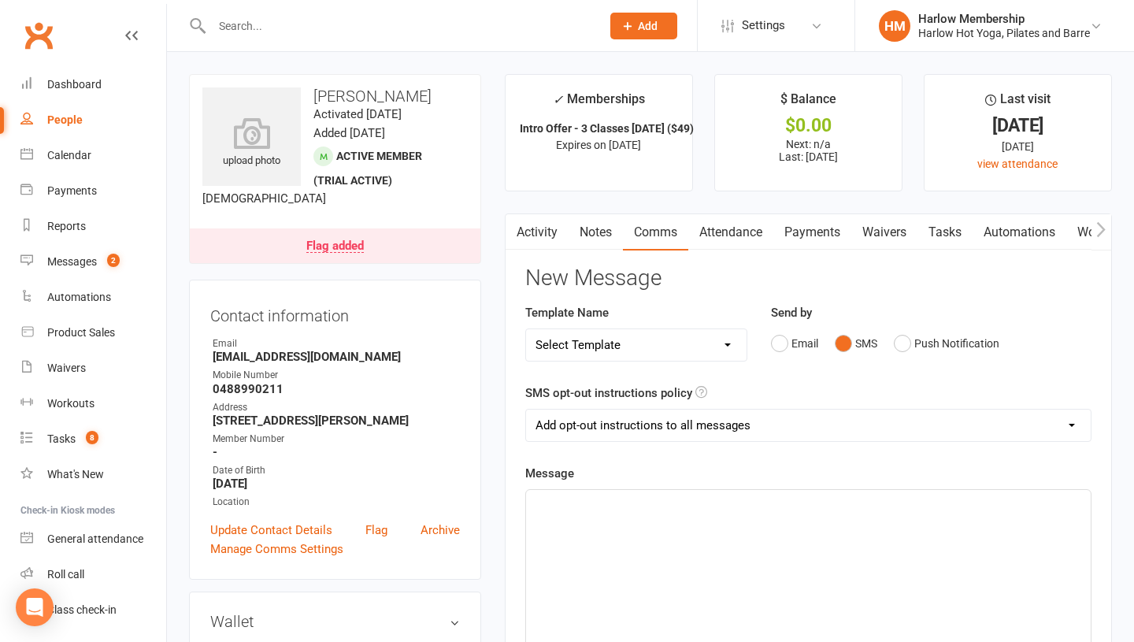
scroll to position [31, 0]
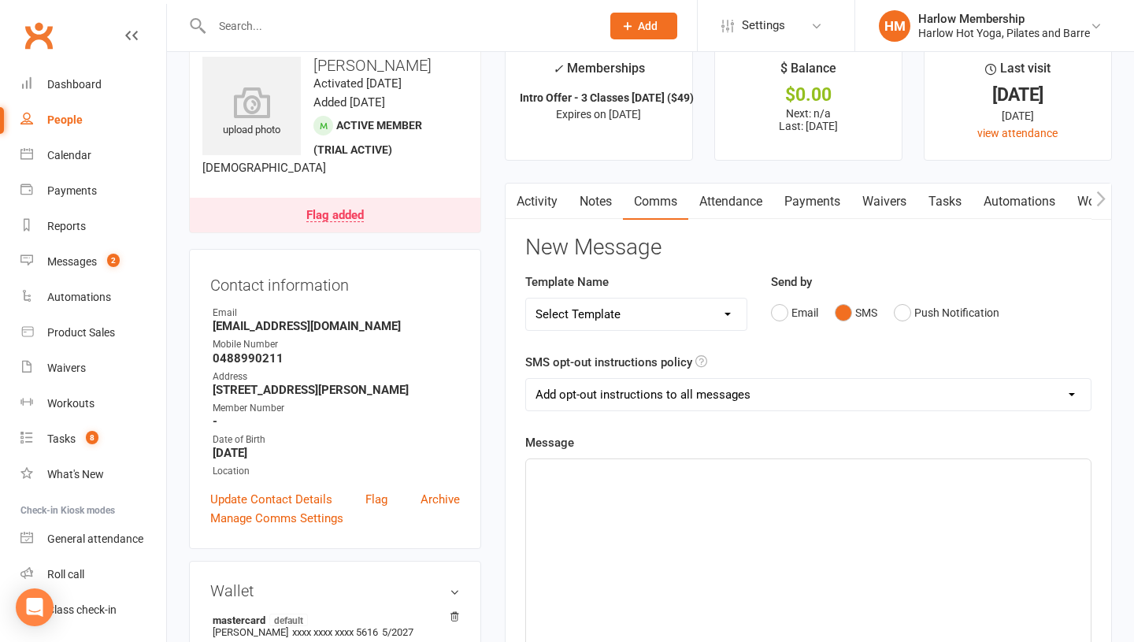
click at [598, 220] on div "Activity Notes Comms Attendance Payments Waivers Tasks Automations Workouts Mob…" at bounding box center [808, 629] width 607 height 893
click at [605, 184] on link "Notes" at bounding box center [595, 201] width 54 height 36
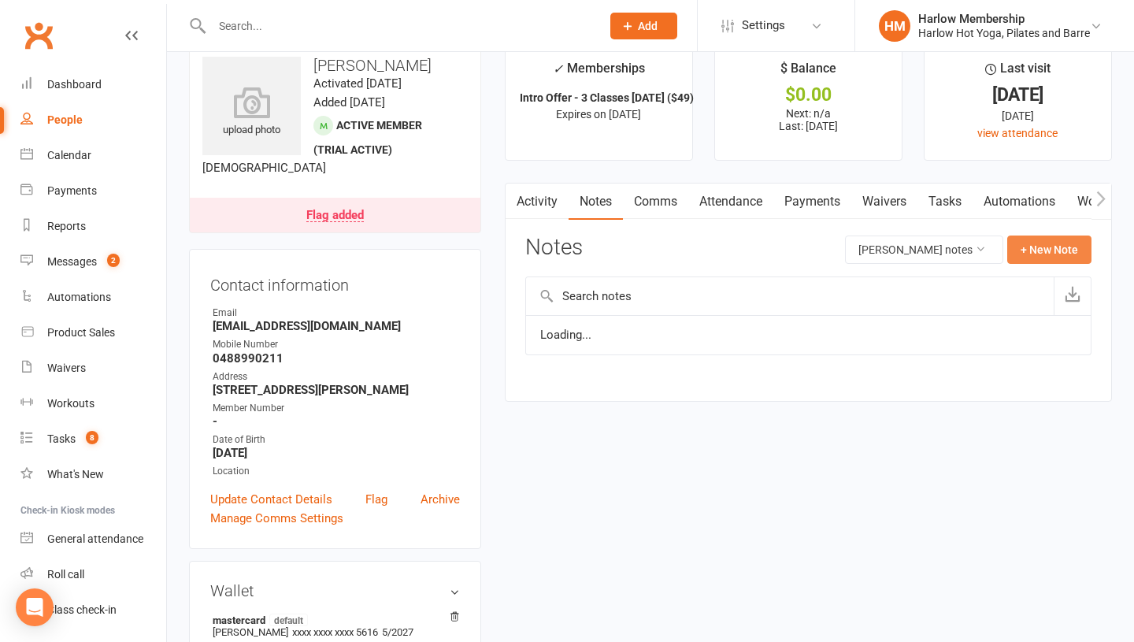
click at [1028, 242] on button "+ New Note" at bounding box center [1049, 249] width 84 height 28
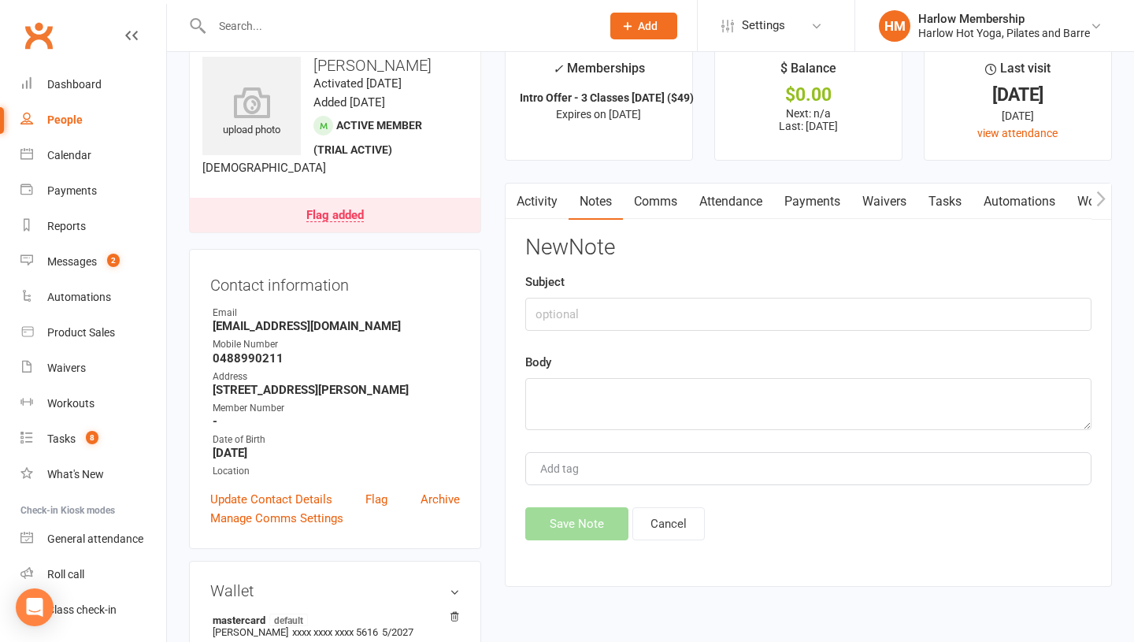
click at [521, 301] on div "Activity Notes Comms Attendance Payments Waivers Tasks Automations Workouts Mob…" at bounding box center [808, 385] width 607 height 404
click at [552, 306] on input "text" at bounding box center [808, 314] width 566 height 33
type input "SMS response"
click at [565, 416] on textarea at bounding box center [808, 404] width 566 height 52
paste textarea "Loved it! I'll be back tonight x"
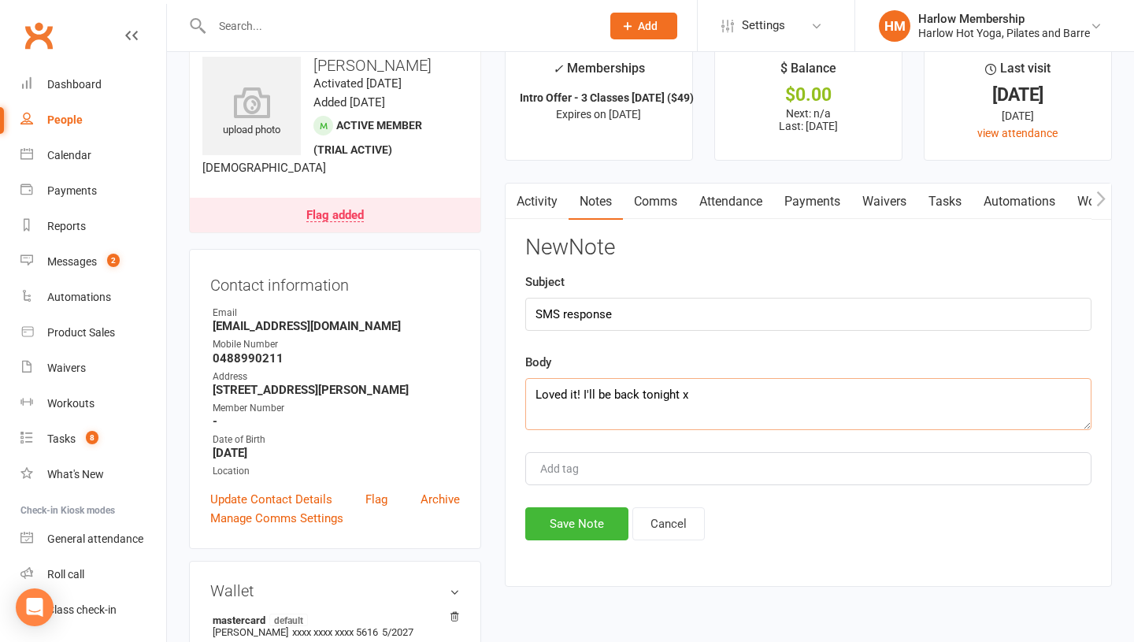
scroll to position [10, 0]
type textarea "Loved it! I'll be back tonight x"
click at [557, 516] on button "Save Note" at bounding box center [576, 523] width 103 height 33
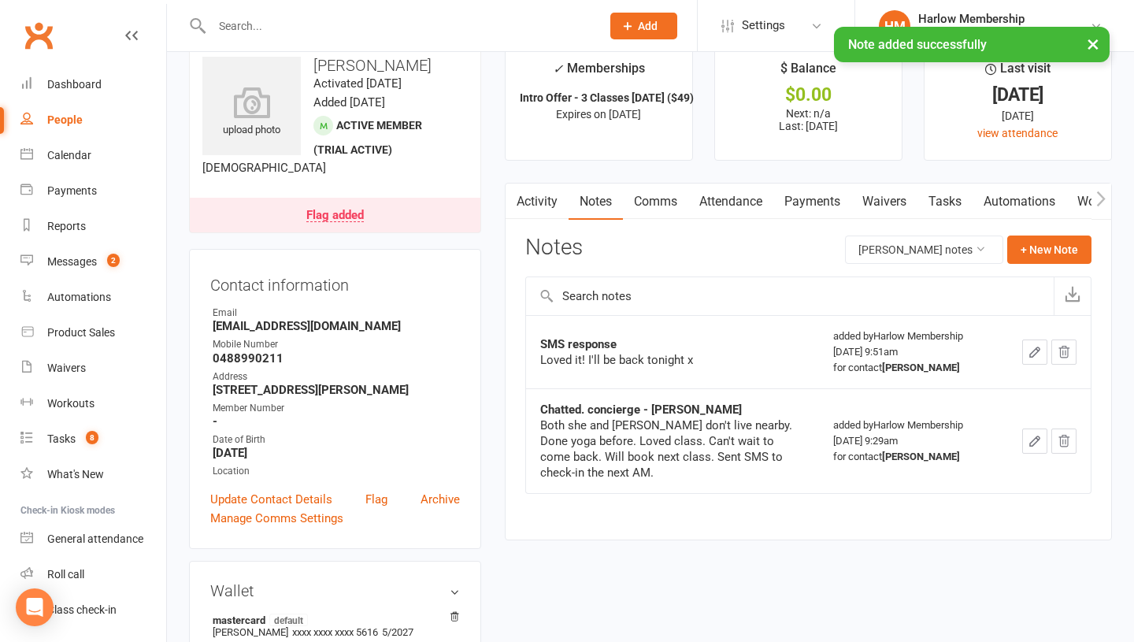
click at [659, 197] on link "Comms" at bounding box center [655, 201] width 65 height 36
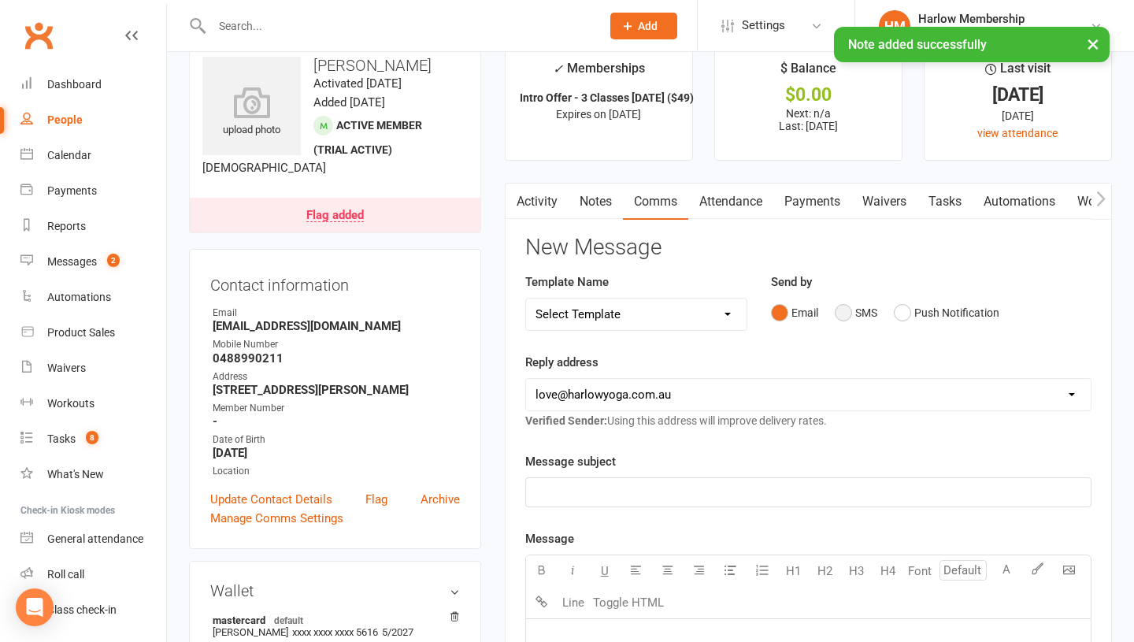
click at [848, 311] on button "SMS" at bounding box center [855, 313] width 43 height 30
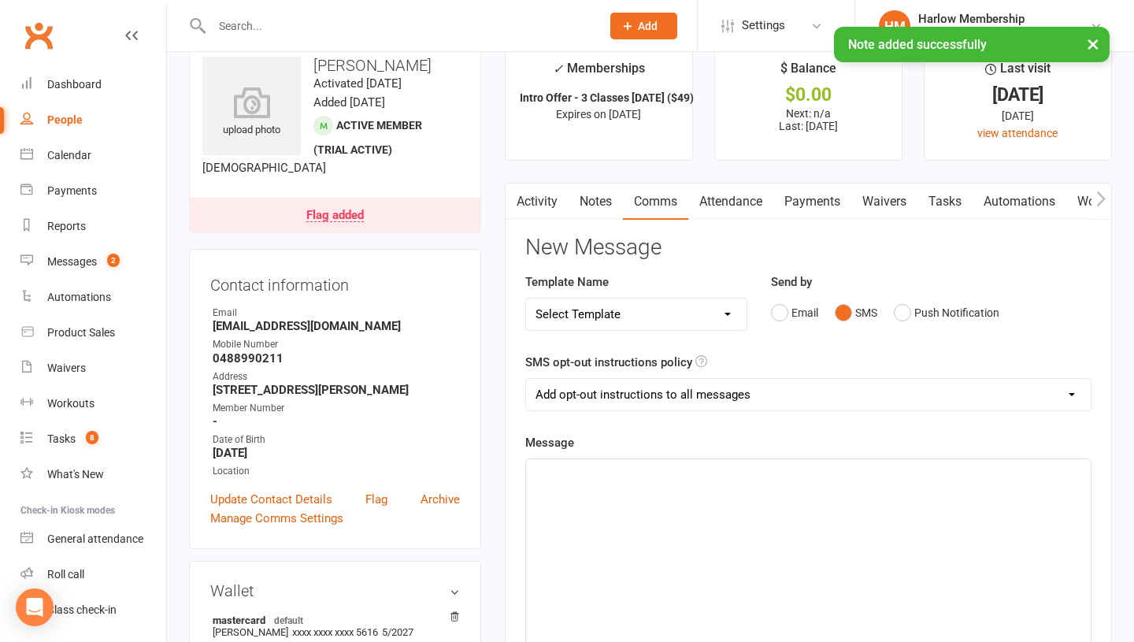
click at [732, 557] on div "﻿" at bounding box center [808, 577] width 564 height 236
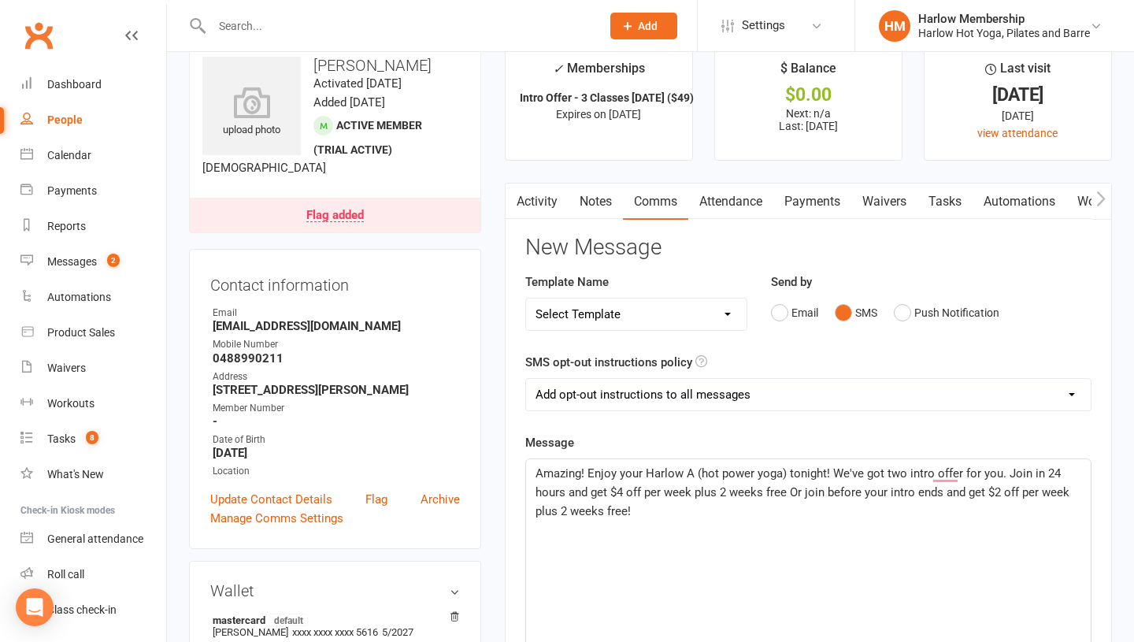
scroll to position [83, 0]
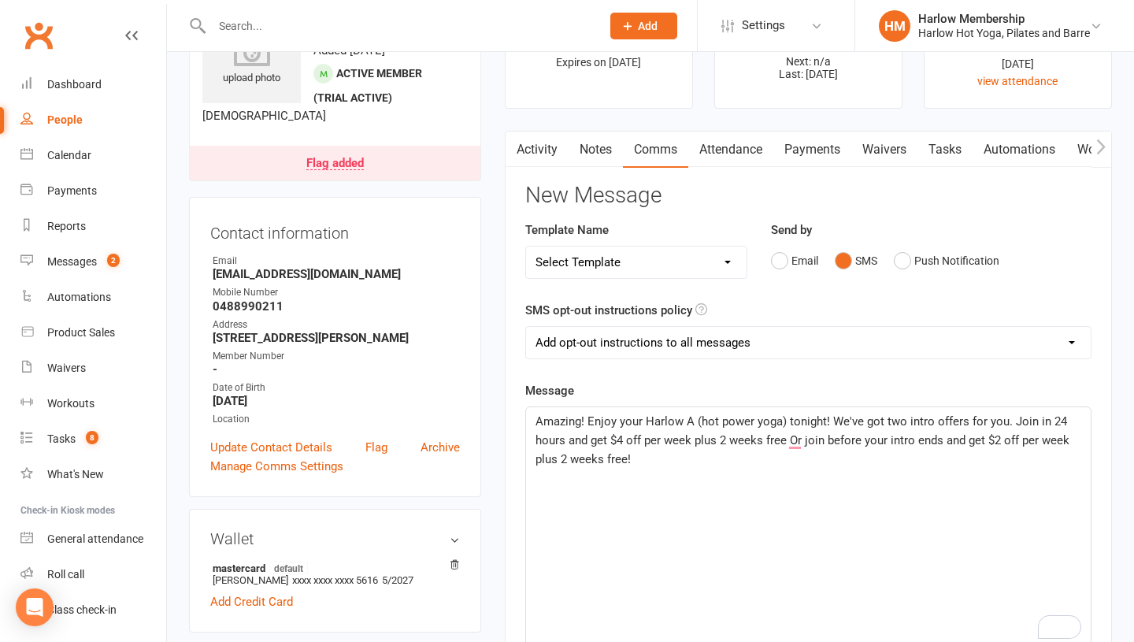
click at [833, 418] on span "Amazing! Enjoy your Harlow A (hot power yoga) tonight! We've got two intro offe…" at bounding box center [803, 440] width 537 height 52
drag, startPoint x: 631, startPoint y: 442, endPoint x: 597, endPoint y: 440, distance: 33.9
click at [597, 440] on span "Amazing! Enjoy your Harlow A (hot power yoga) tonight! Just letting you both kn…" at bounding box center [806, 440] width 542 height 52
click at [686, 440] on span "Amazing! Enjoy your Harlow A (hot power yoga) tonight! Just letting you both kn…" at bounding box center [804, 440] width 539 height 52
click at [943, 470] on div "Amazing! Enjoy your Harlow A (hot power yoga) tonight! Just letting you both kn…" at bounding box center [808, 525] width 564 height 236
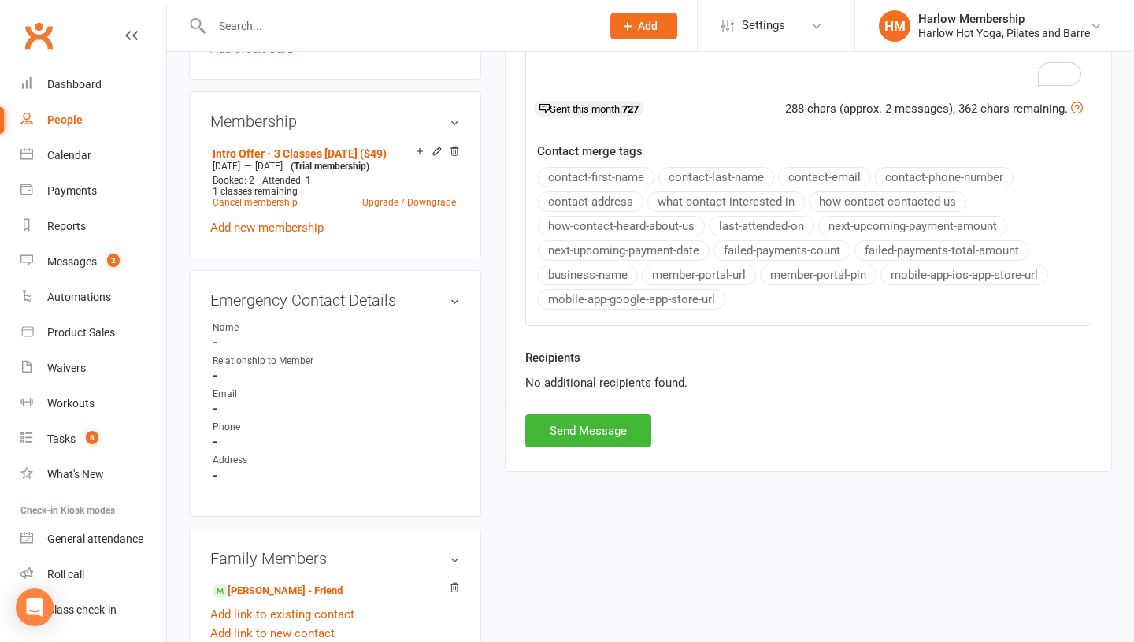
scroll to position [651, 0]
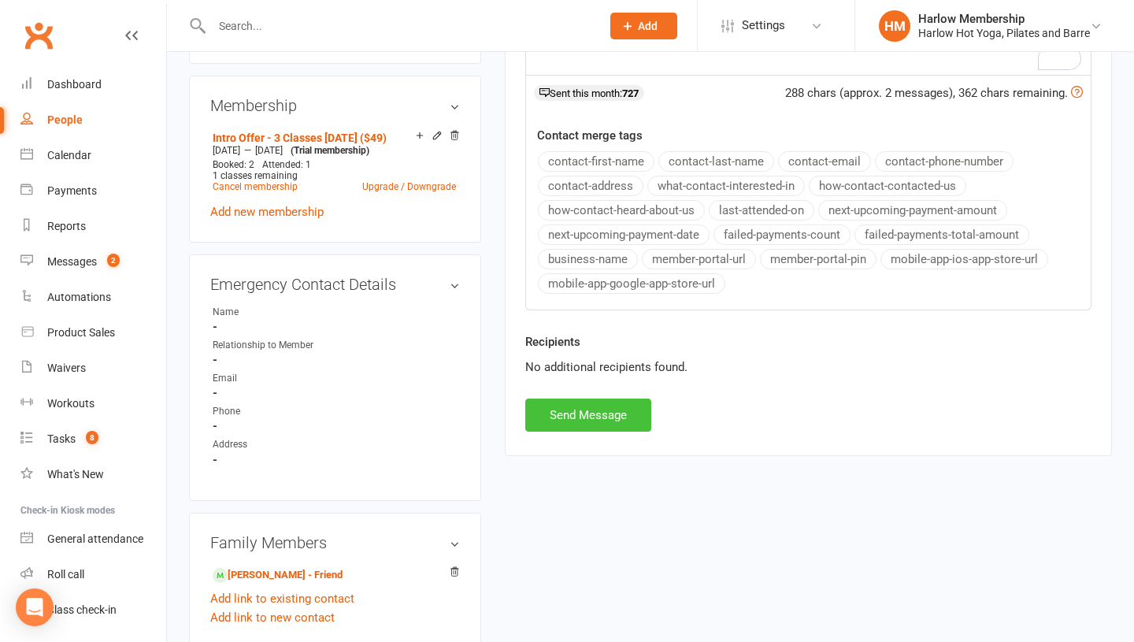
click at [597, 405] on button "Send Message" at bounding box center [588, 414] width 126 height 33
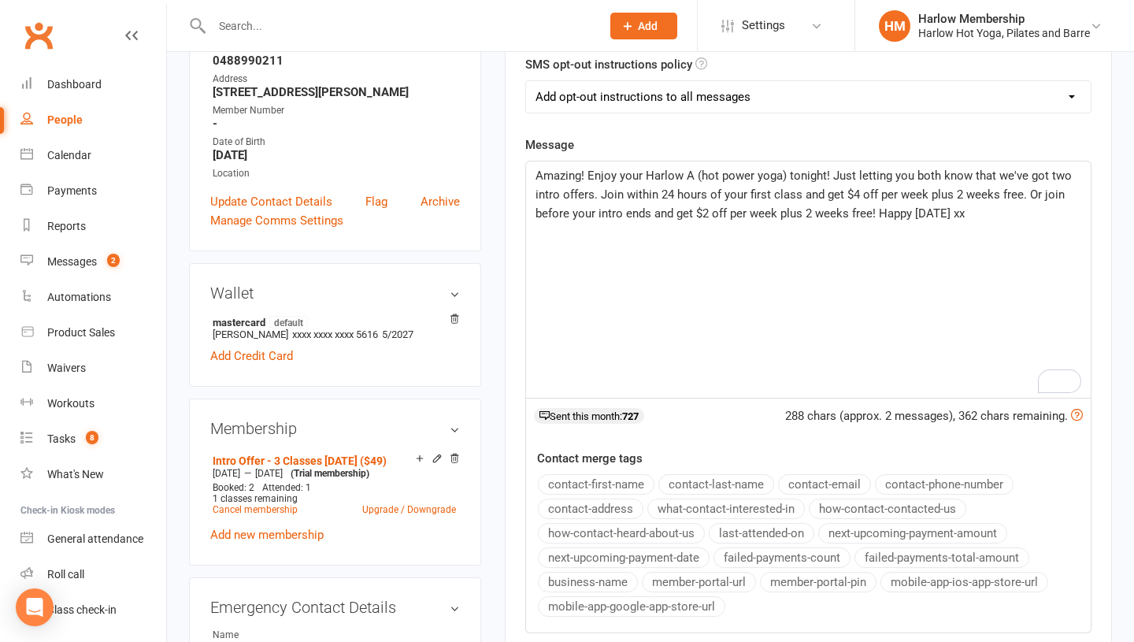
scroll to position [0, 0]
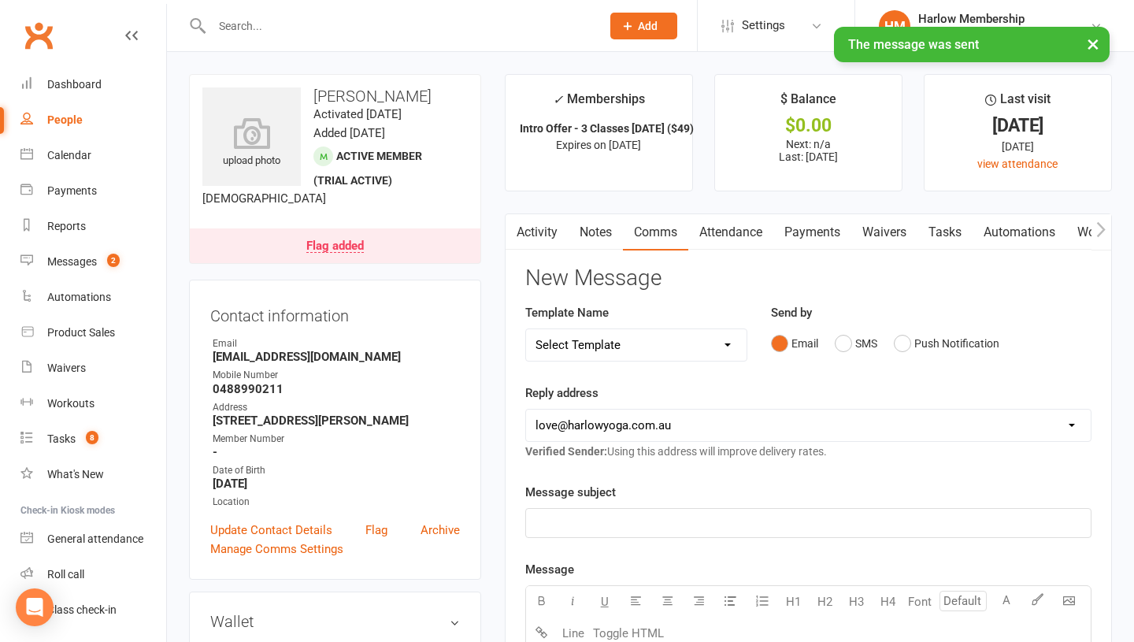
click at [608, 242] on link "Notes" at bounding box center [595, 232] width 54 height 36
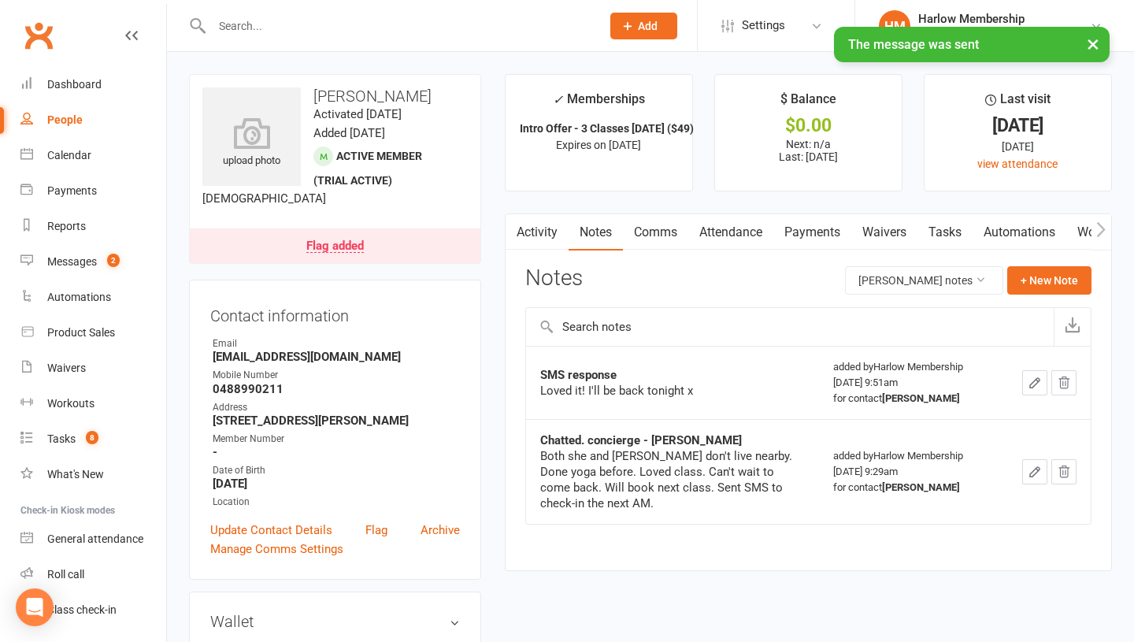
click at [507, 227] on button "button" at bounding box center [515, 231] width 20 height 35
click at [528, 228] on link "Activity" at bounding box center [536, 232] width 63 height 36
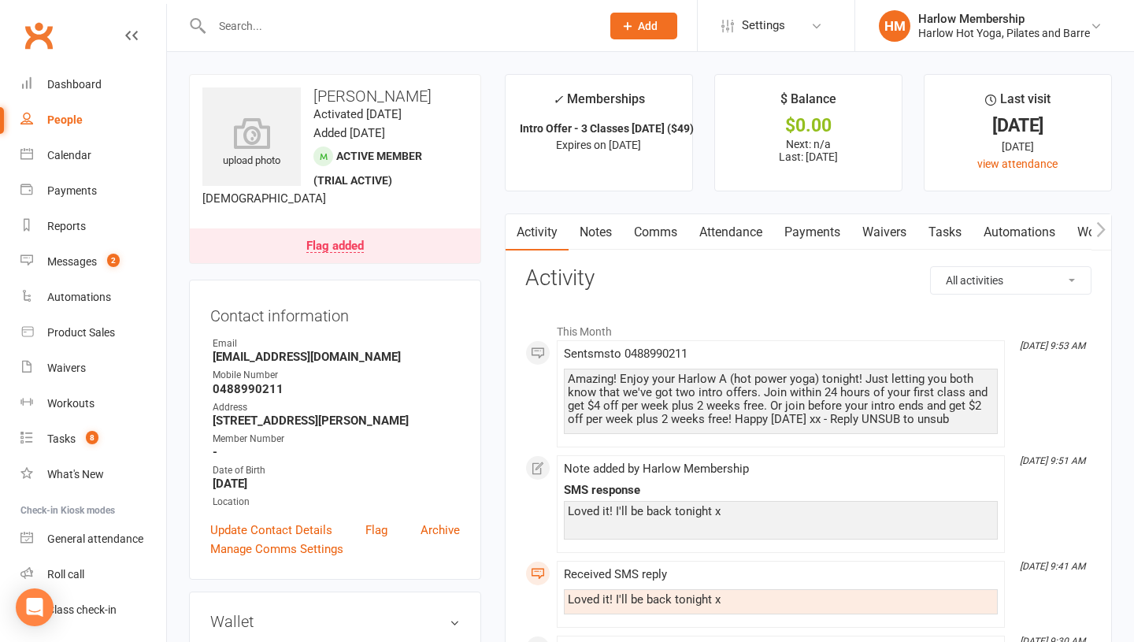
click at [594, 383] on div "Amazing! Enjoy your Harlow A (hot power yoga) tonight! Just letting you both kn…" at bounding box center [781, 399] width 426 height 54
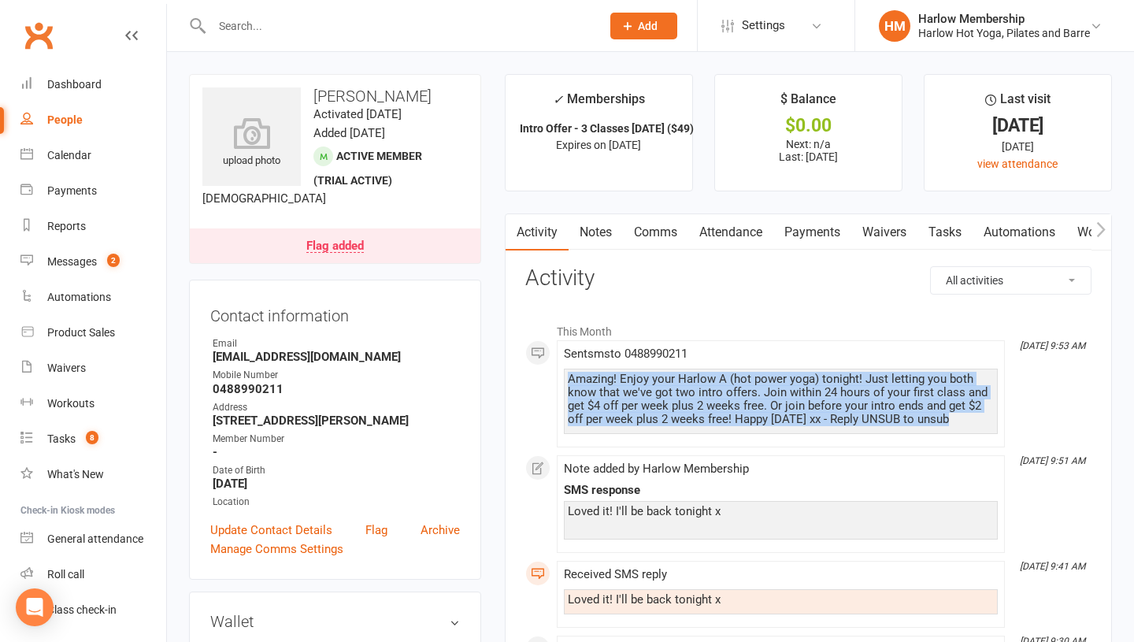
copy div "Amazing! Enjoy your Harlow A (hot power yoga) tonight! Just letting you both kn…"
click at [590, 227] on link "Notes" at bounding box center [595, 232] width 54 height 36
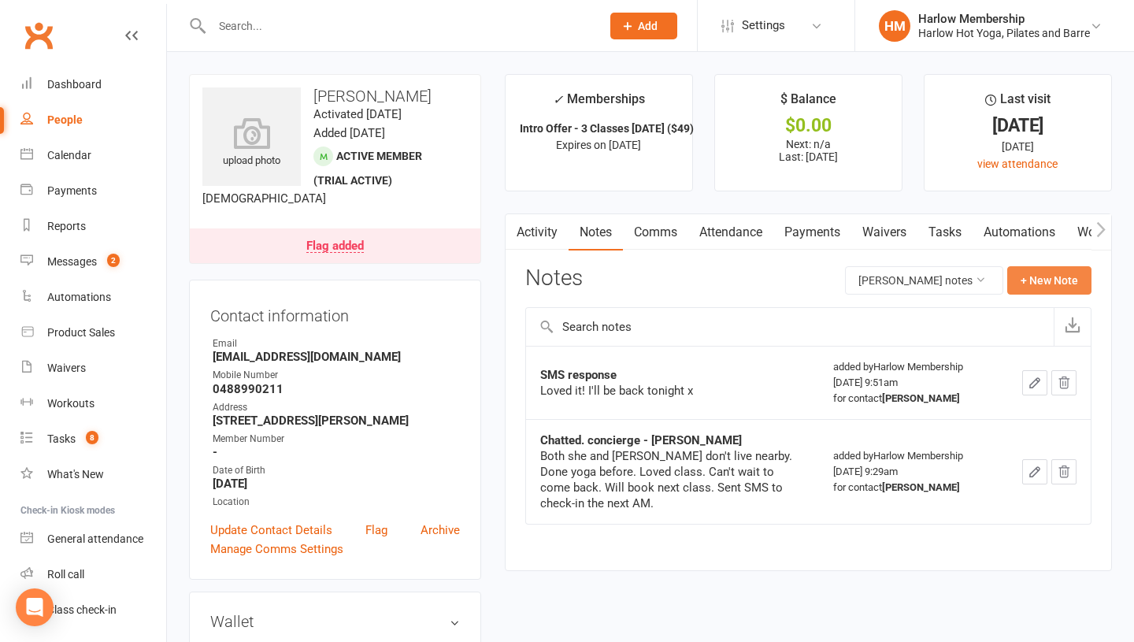
click at [1046, 282] on button "+ New Note" at bounding box center [1049, 280] width 84 height 28
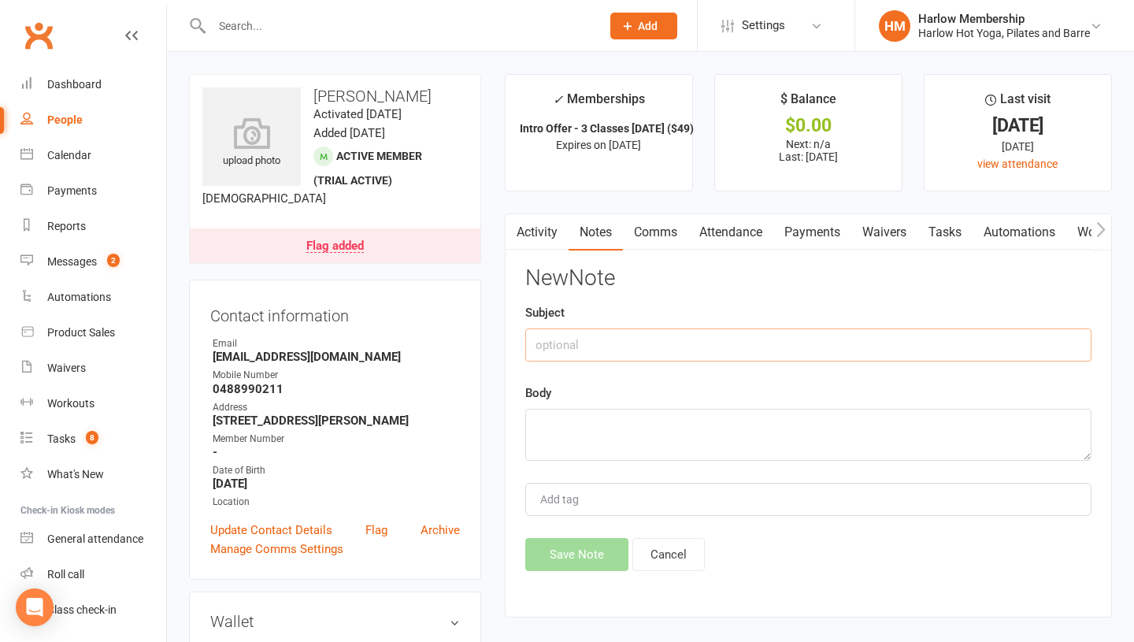
click at [627, 343] on input "text" at bounding box center [808, 344] width 566 height 33
type input "Offer"
click at [604, 442] on textarea at bounding box center [808, 435] width 566 height 52
paste textarea "Amazing! Enjoy your Harlow A (hot power yoga) tonight! Just letting you both kn…"
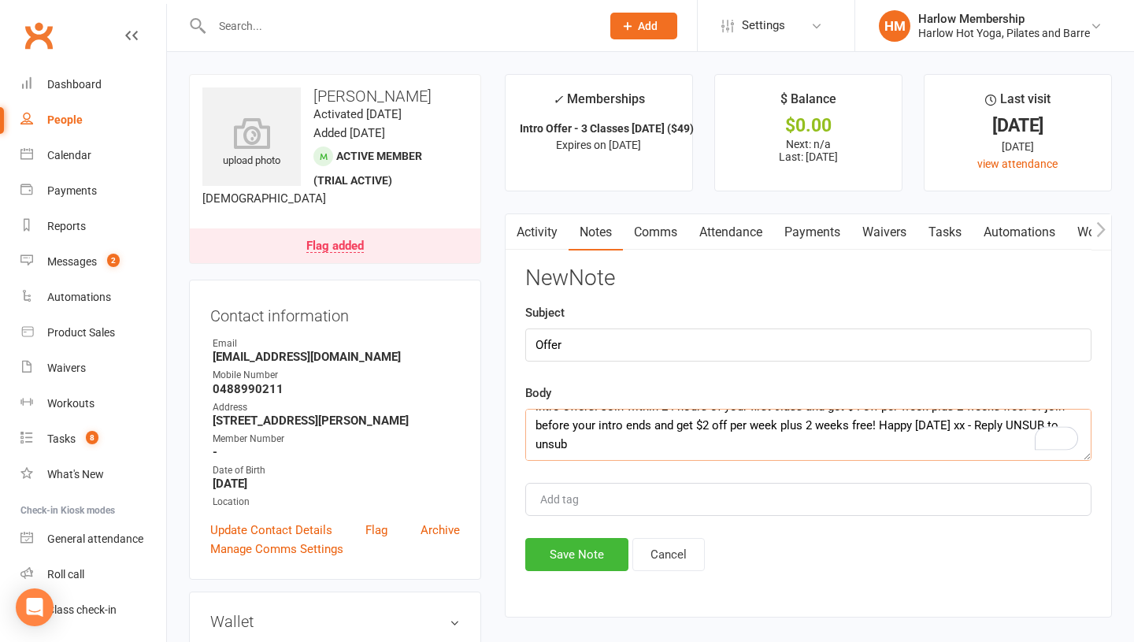
scroll to position [57, 0]
drag, startPoint x: 615, startPoint y: 435, endPoint x: 520, endPoint y: 434, distance: 95.3
click at [520, 434] on div "Activity Notes Comms Attendance Payments Waivers Tasks Automations Workouts Mob…" at bounding box center [808, 415] width 607 height 404
drag, startPoint x: 975, startPoint y: 442, endPoint x: 1103, endPoint y: 445, distance: 127.5
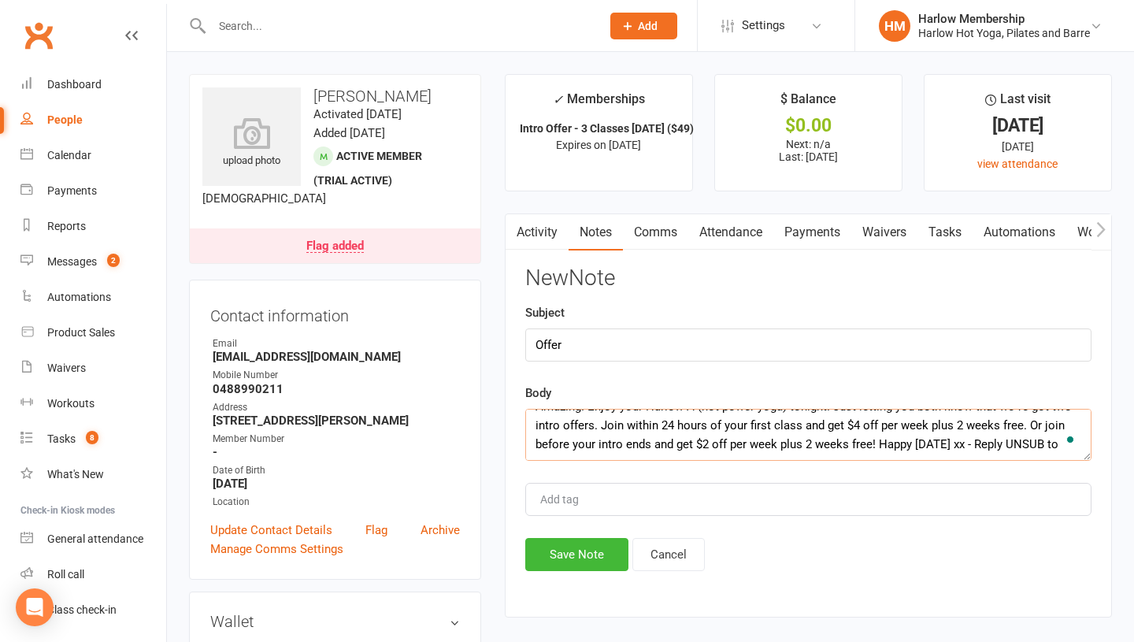
click at [1103, 445] on div "Activity Notes Comms Attendance Payments Waivers Tasks Automations Workouts Mob…" at bounding box center [808, 415] width 607 height 404
type textarea "Amazing! Enjoy your Harlow A (hot power yoga) tonight! Just letting you both kn…"
click at [571, 560] on button "Save Note" at bounding box center [576, 554] width 103 height 33
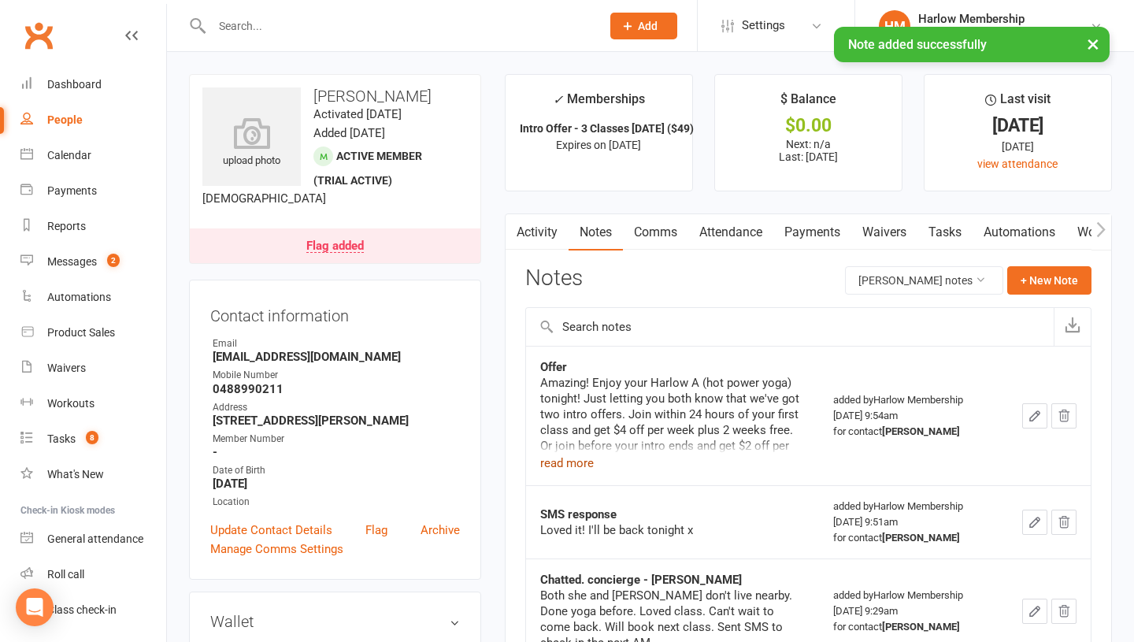
scroll to position [16, 0]
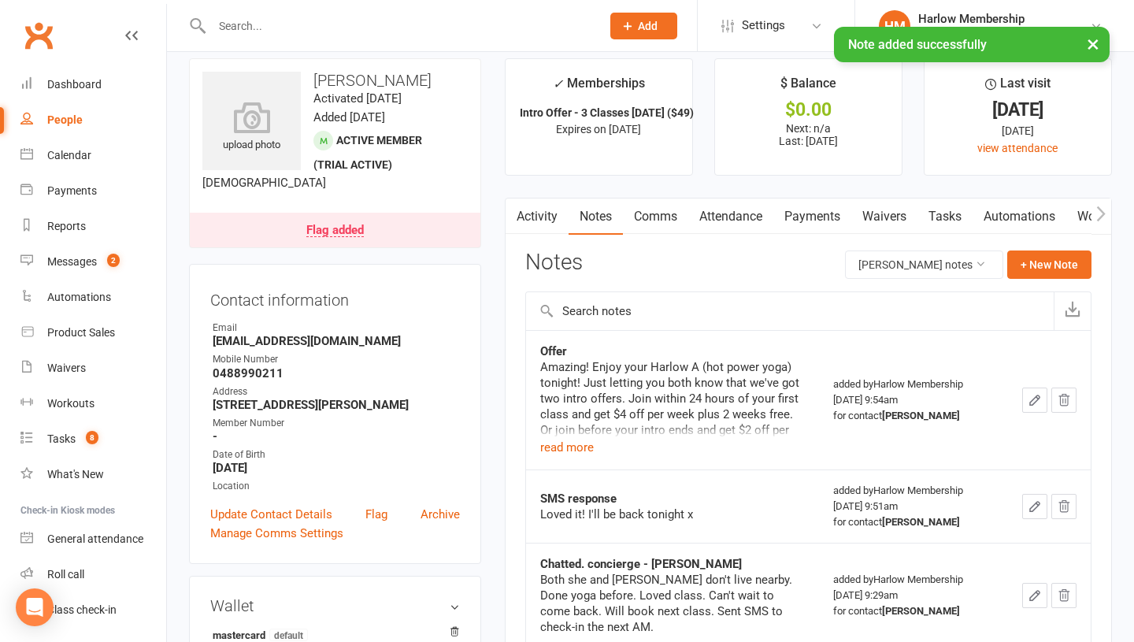
click at [561, 457] on td "Offer Amazing! Enjoy your Harlow A (hot power yoga) tonight! Just letting you b…" at bounding box center [672, 399] width 293 height 139
click at [554, 446] on button "read more" at bounding box center [567, 447] width 54 height 19
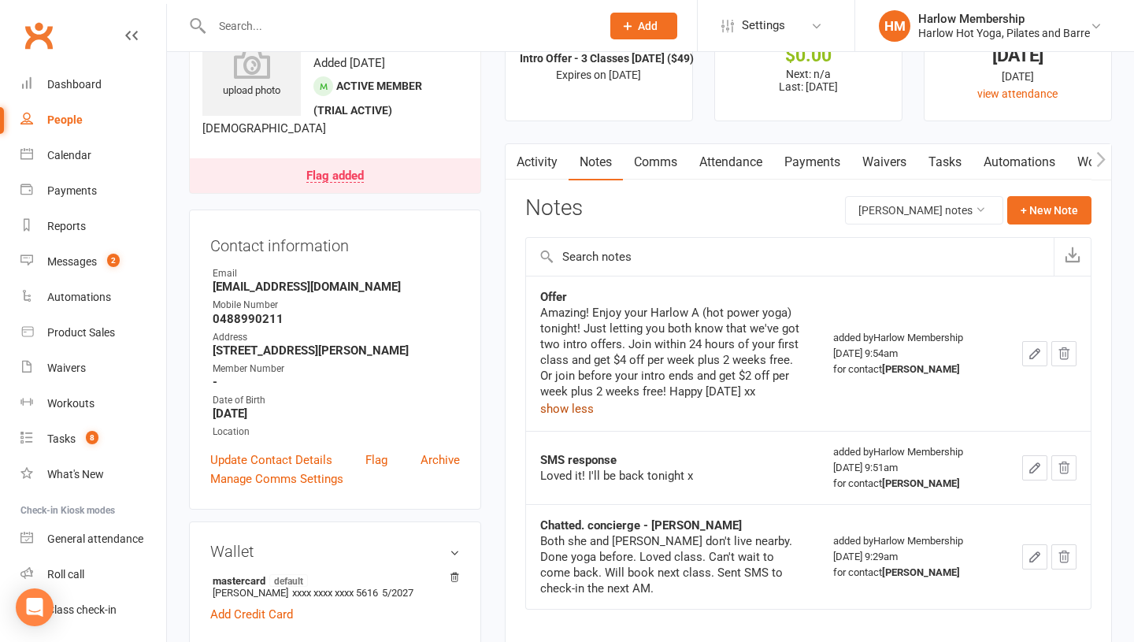
scroll to position [91, 0]
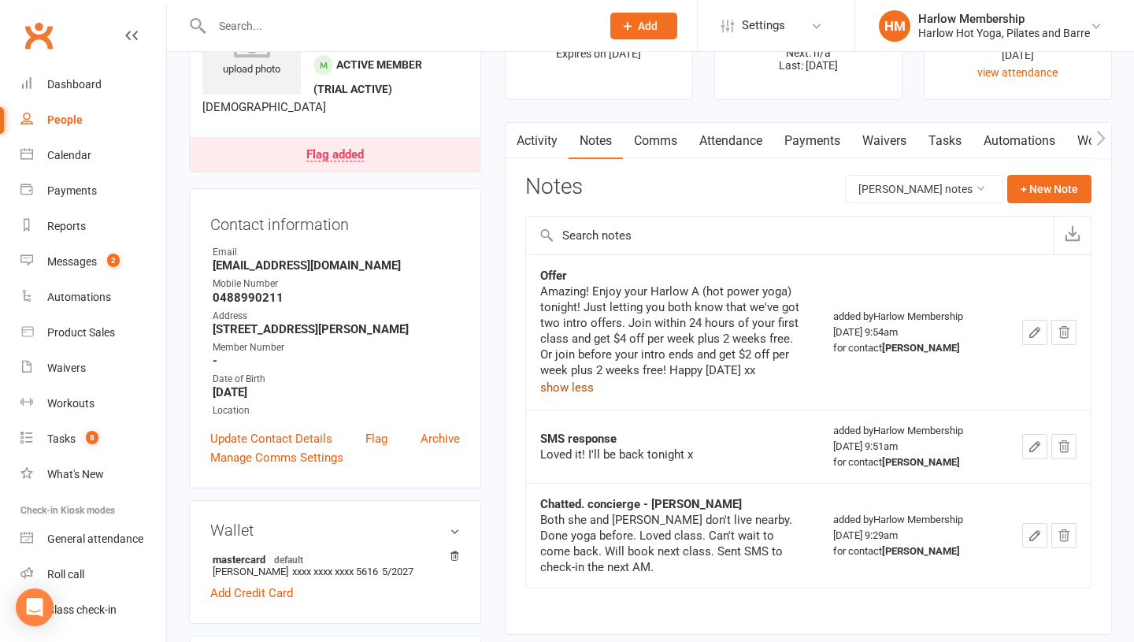
click at [944, 137] on link "Tasks" at bounding box center [944, 141] width 55 height 36
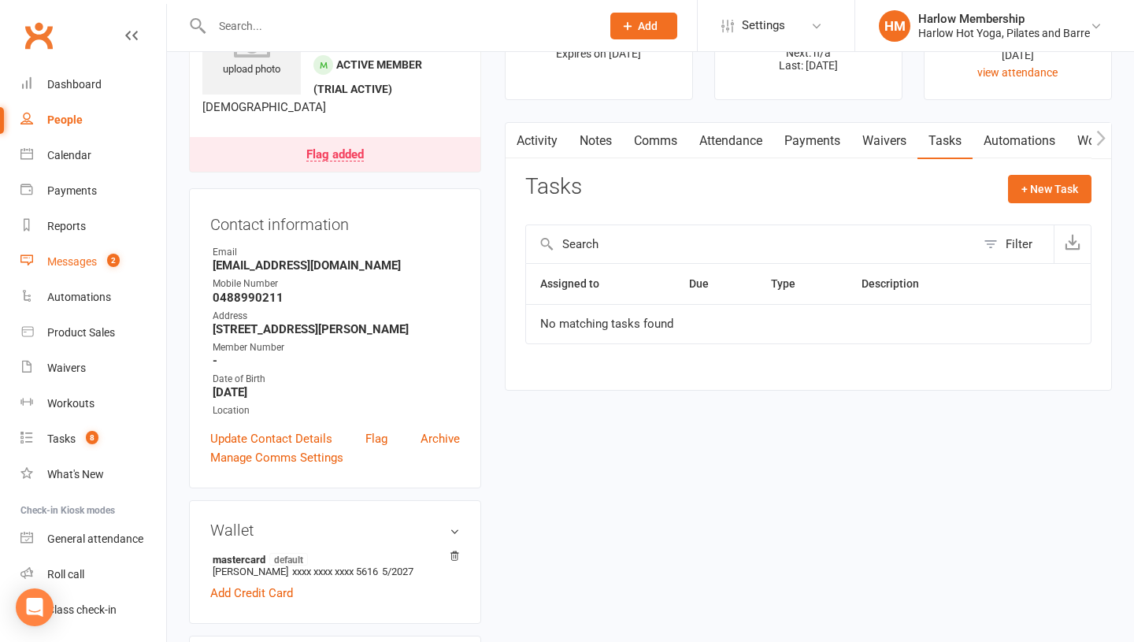
click at [65, 269] on link "Messages 2" at bounding box center [93, 261] width 146 height 35
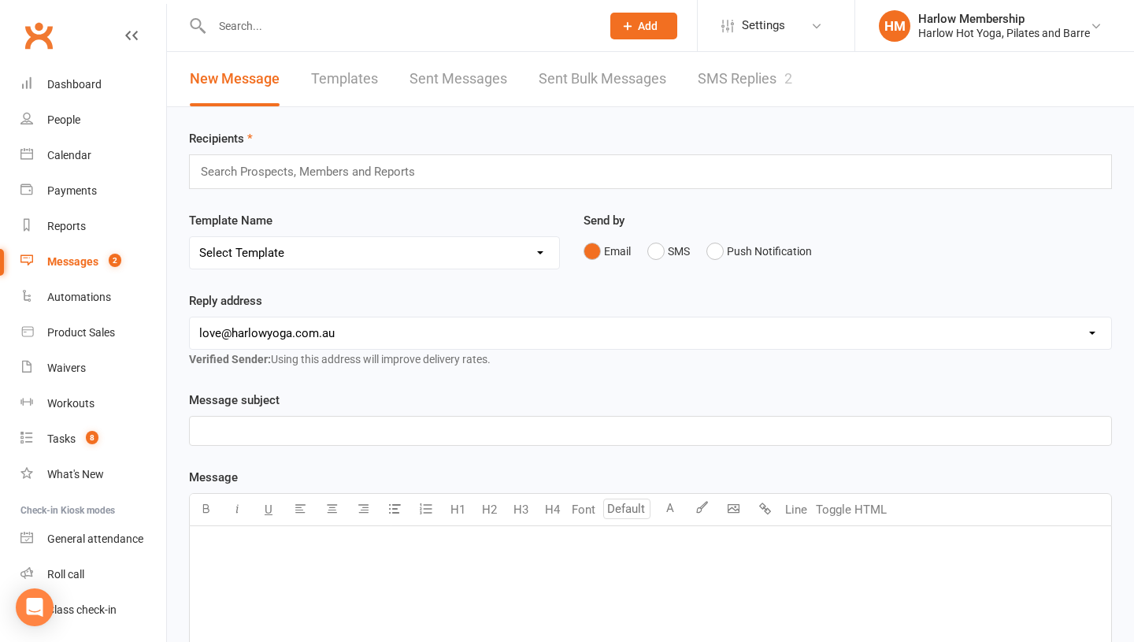
click at [728, 61] on link "SMS Replies 2" at bounding box center [744, 79] width 94 height 54
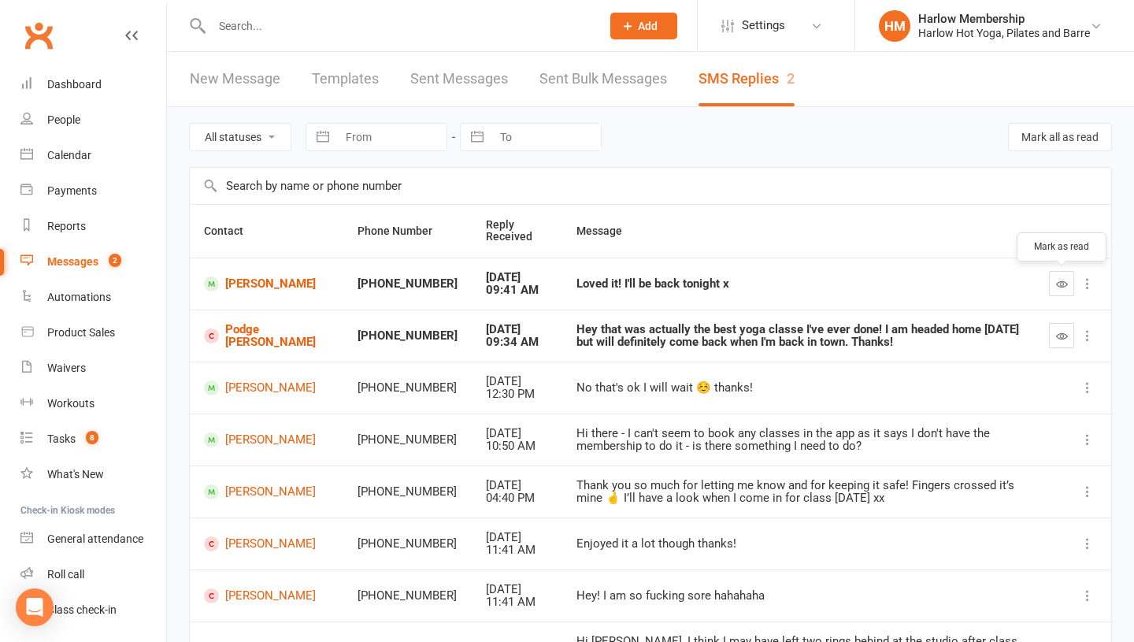
click at [1063, 283] on icon "button" at bounding box center [1062, 284] width 12 height 12
click at [1061, 339] on icon "button" at bounding box center [1062, 336] width 12 height 12
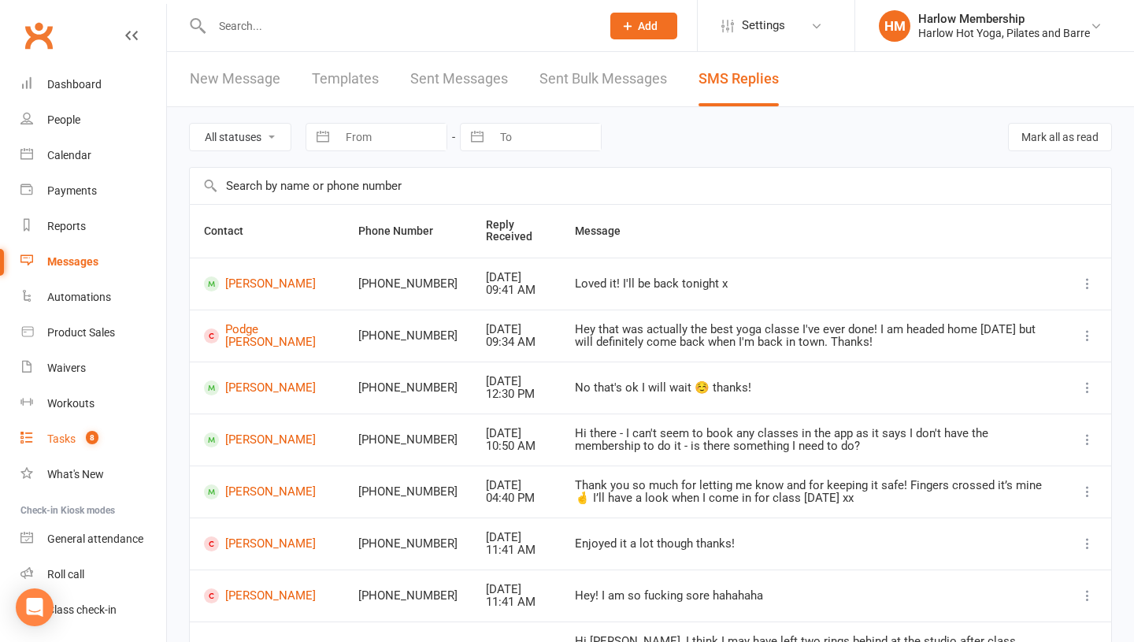
click at [75, 435] on div "Tasks" at bounding box center [61, 438] width 28 height 13
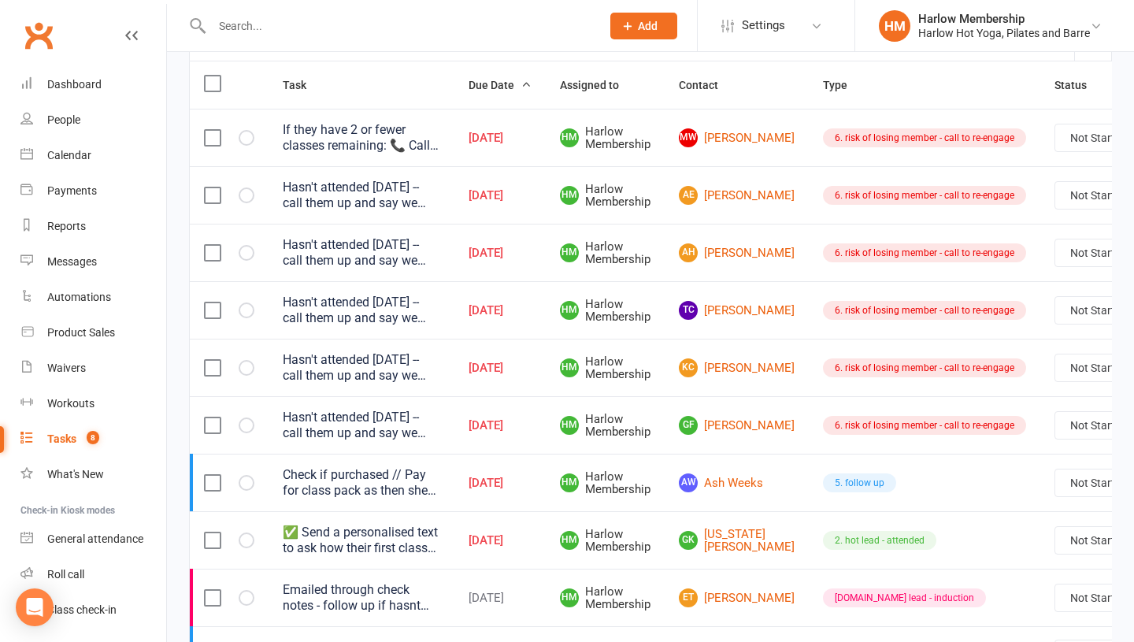
scroll to position [261, 0]
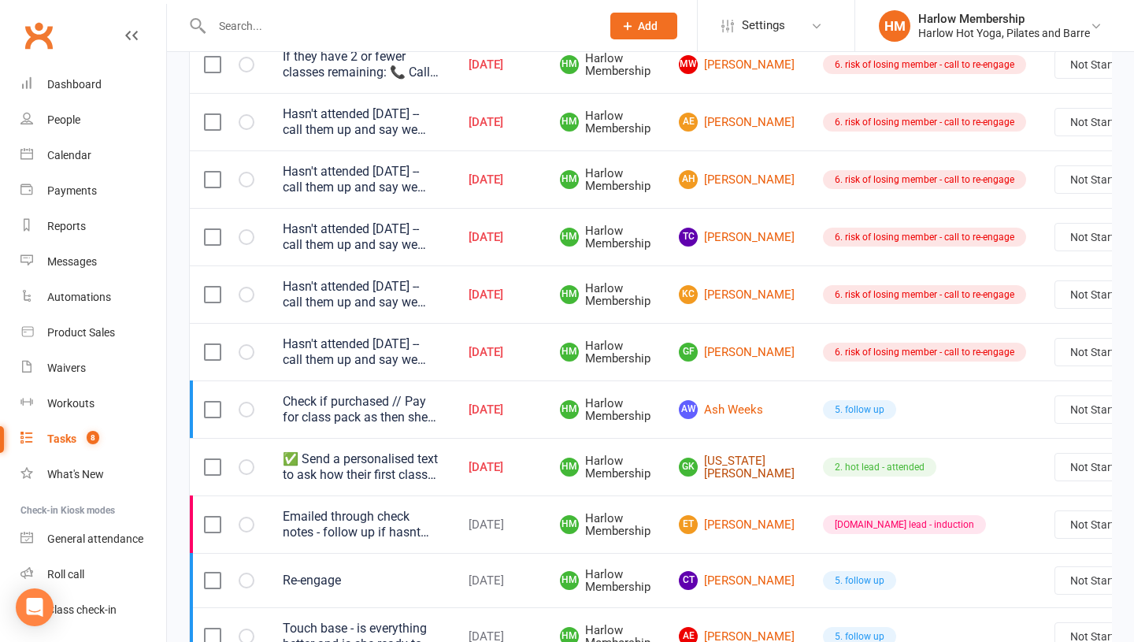
click at [716, 461] on link "GK [US_STATE][PERSON_NAME]" at bounding box center [737, 467] width 116 height 26
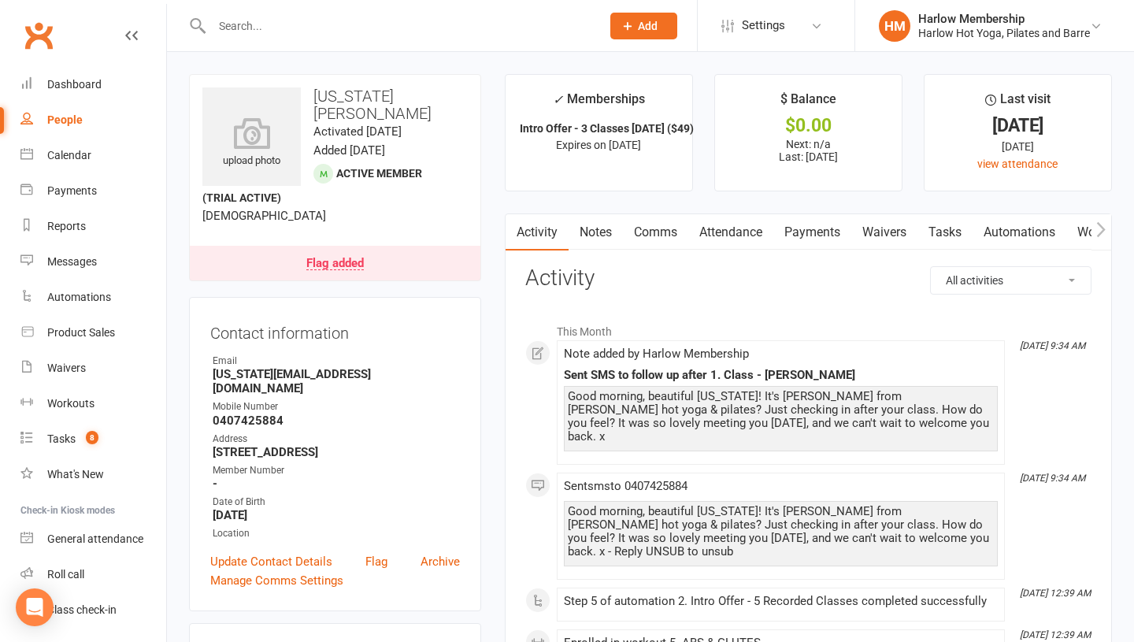
click at [606, 250] on link "Notes" at bounding box center [595, 232] width 54 height 36
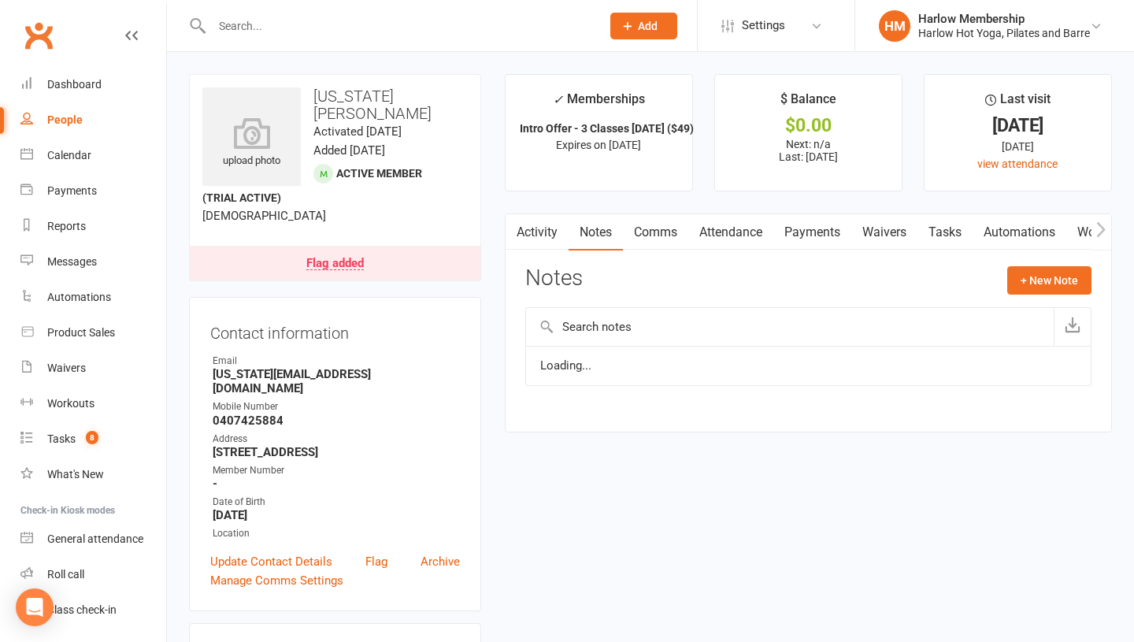
scroll to position [40, 0]
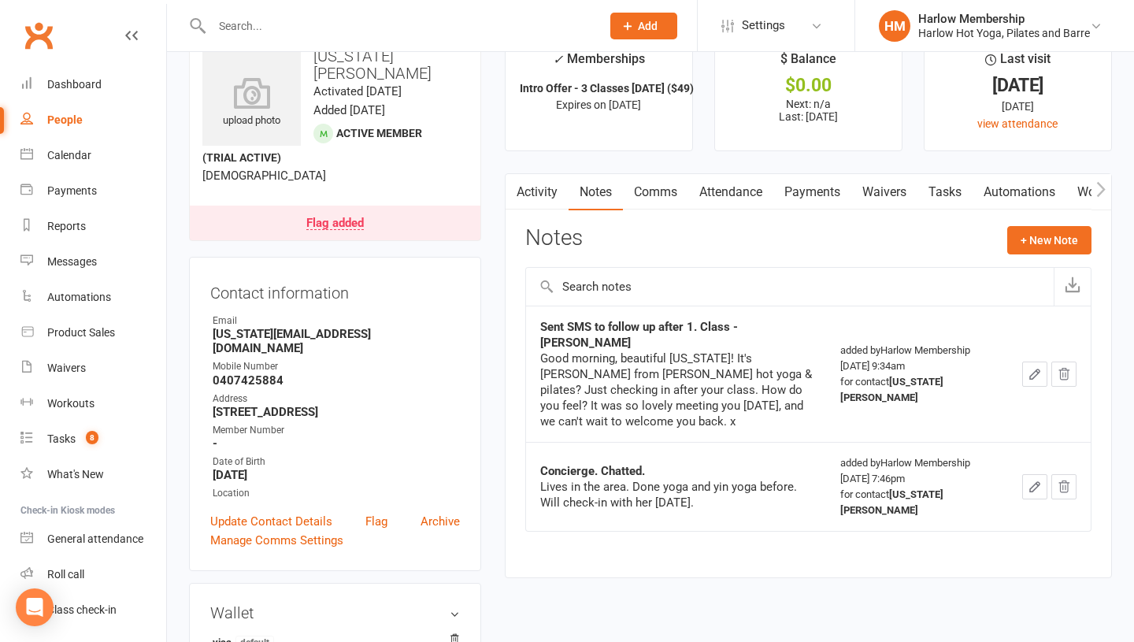
click at [1027, 367] on icon "button" at bounding box center [1034, 374] width 14 height 14
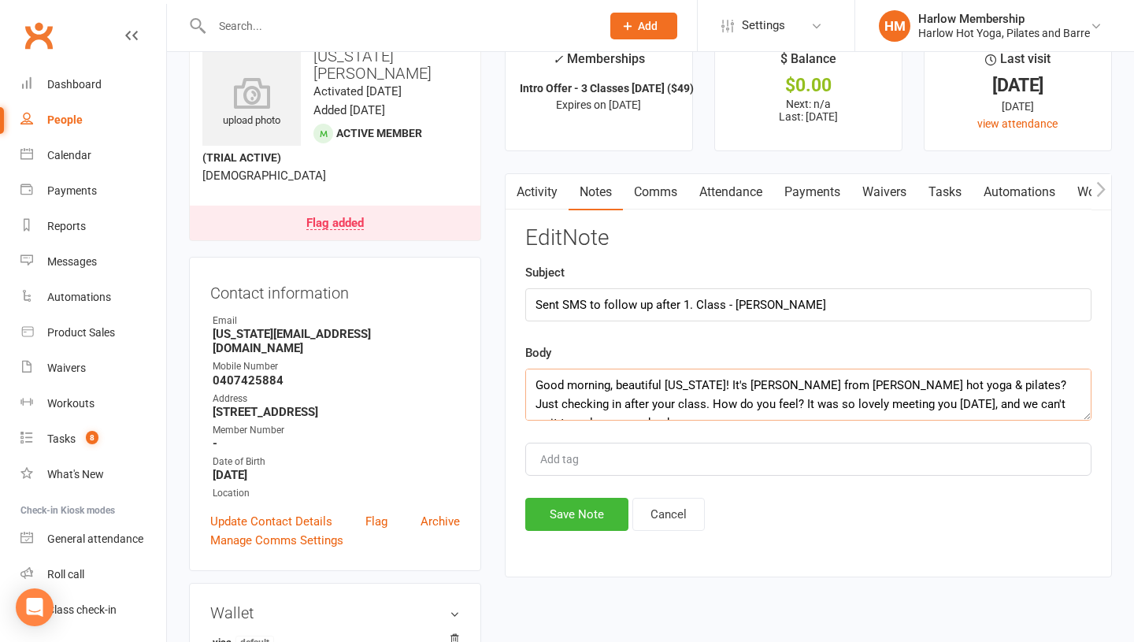
click at [945, 379] on textarea "Good morning, beautiful Georgia! It's Krystyna from Harlow hot yoga & pilates? …" at bounding box center [808, 394] width 566 height 52
type textarea "Good morning, beautiful Georgia! It's Krystyna from Harlow hot yoga & pilates! …"
click at [577, 504] on button "Save Note" at bounding box center [576, 513] width 103 height 33
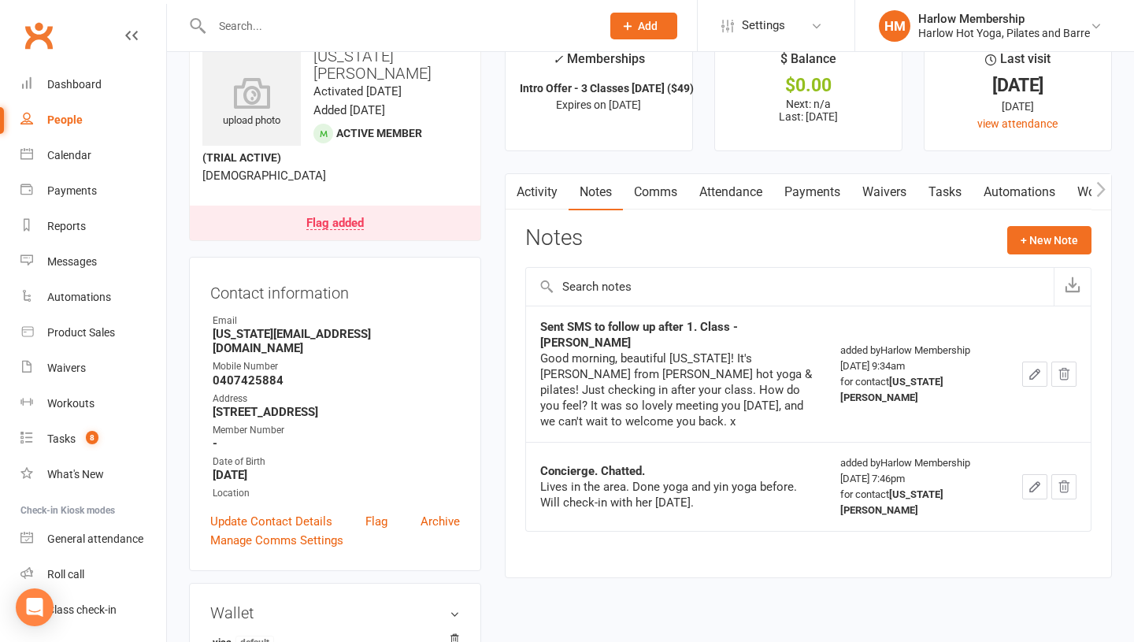
click at [937, 188] on link "Tasks" at bounding box center [944, 192] width 55 height 36
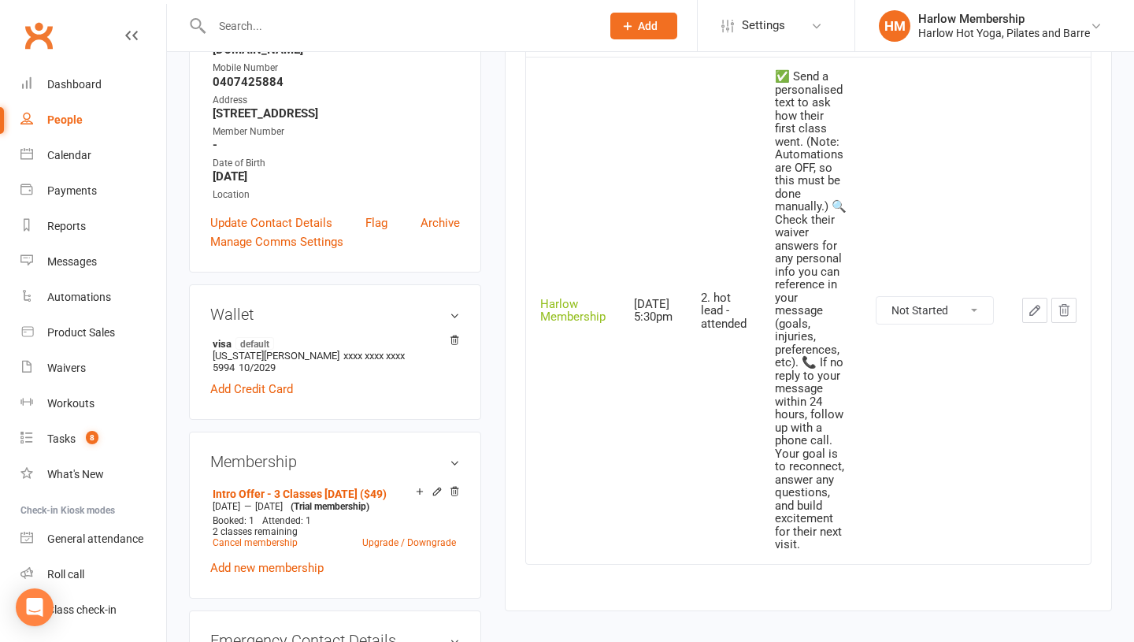
scroll to position [338, 0]
click at [926, 307] on select "Not Started In Progress Waiting Complete" at bounding box center [934, 311] width 116 height 27
select select "unstarted"
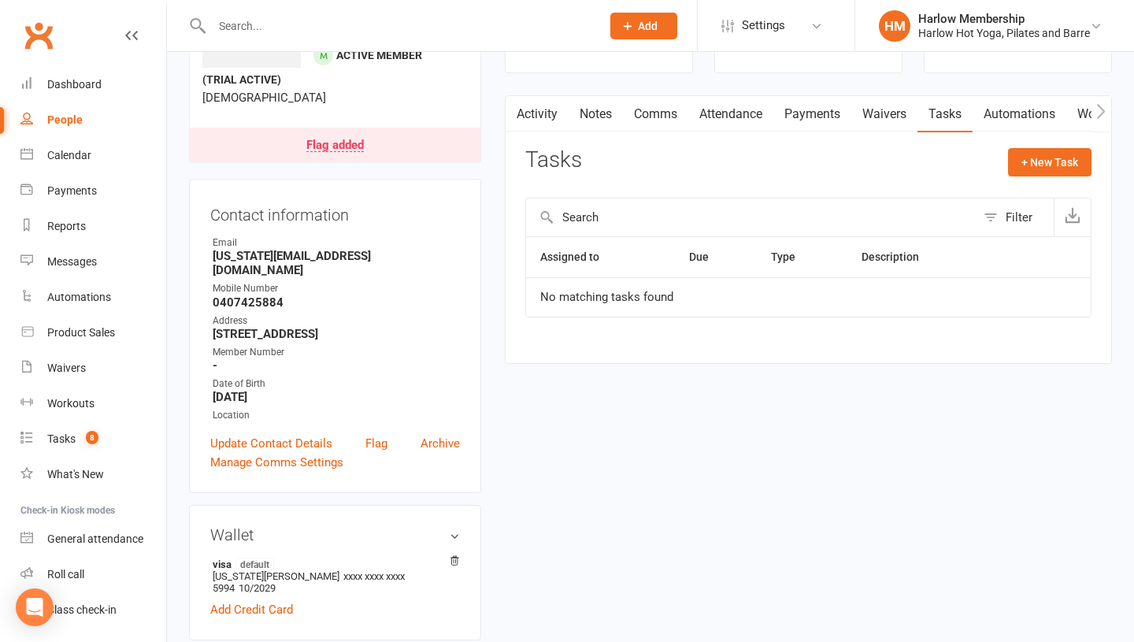
scroll to position [0, 0]
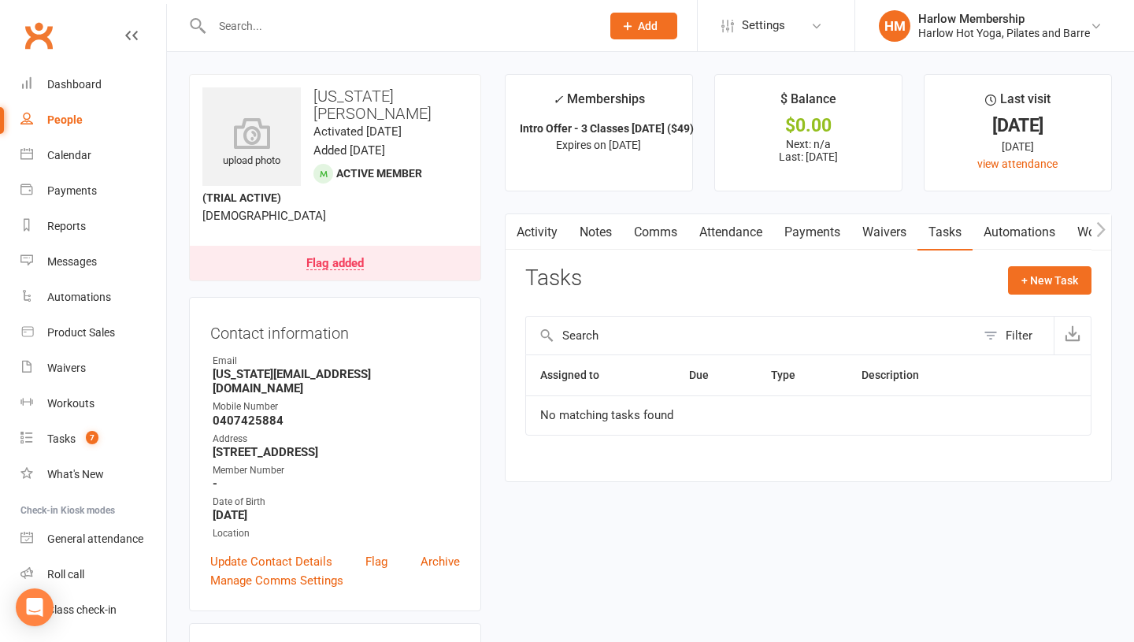
click at [602, 227] on link "Notes" at bounding box center [595, 232] width 54 height 36
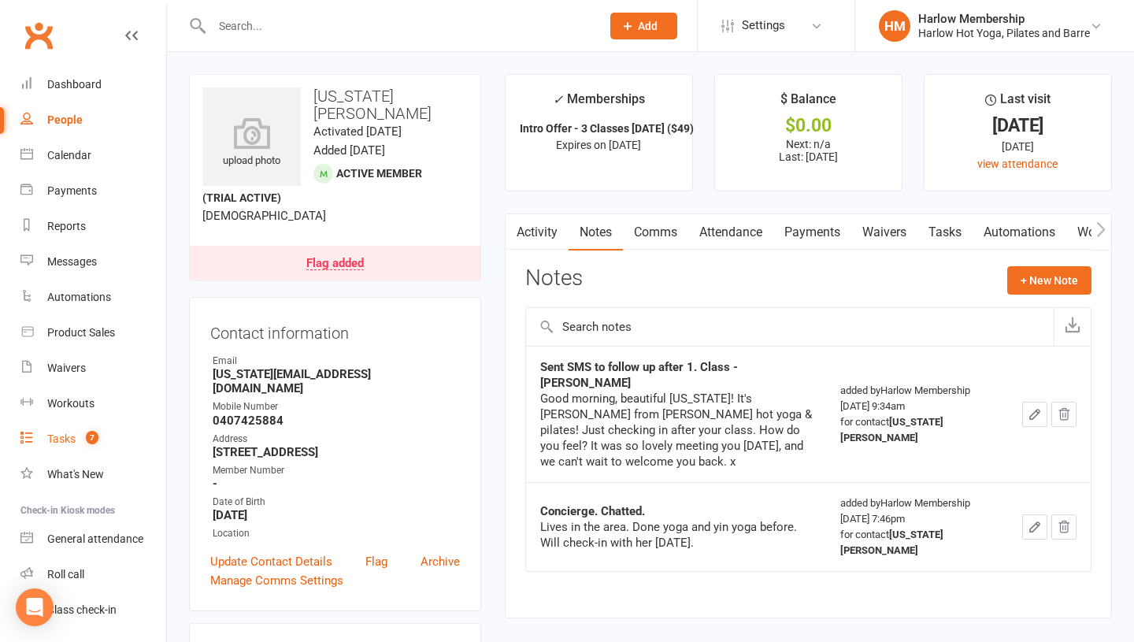
click at [86, 437] on span "7" at bounding box center [92, 437] width 13 height 13
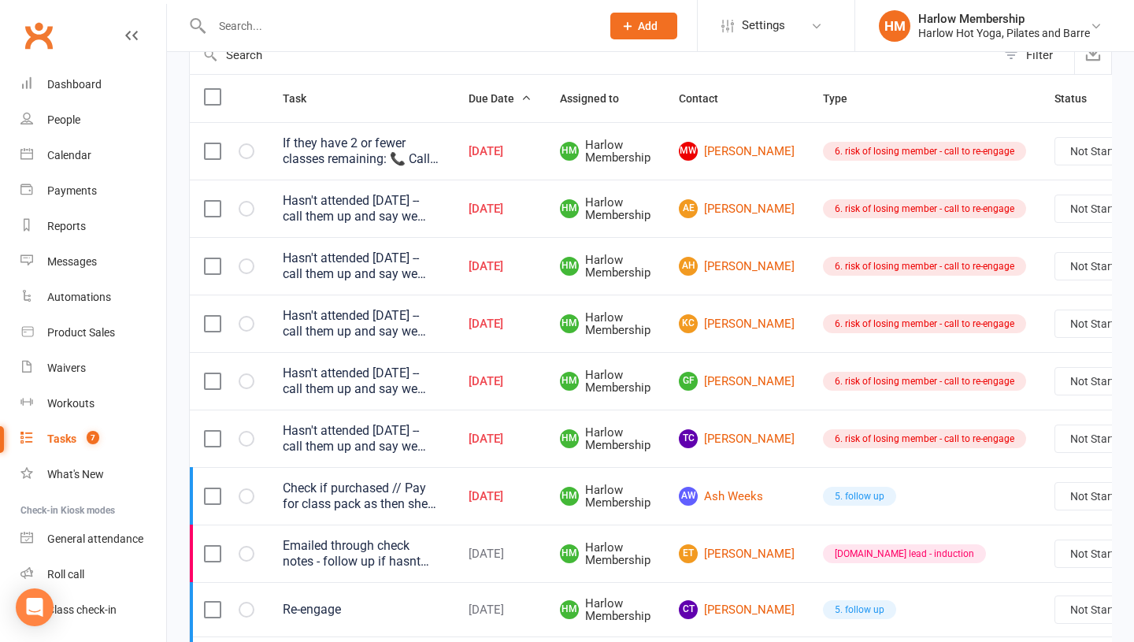
scroll to position [177, 0]
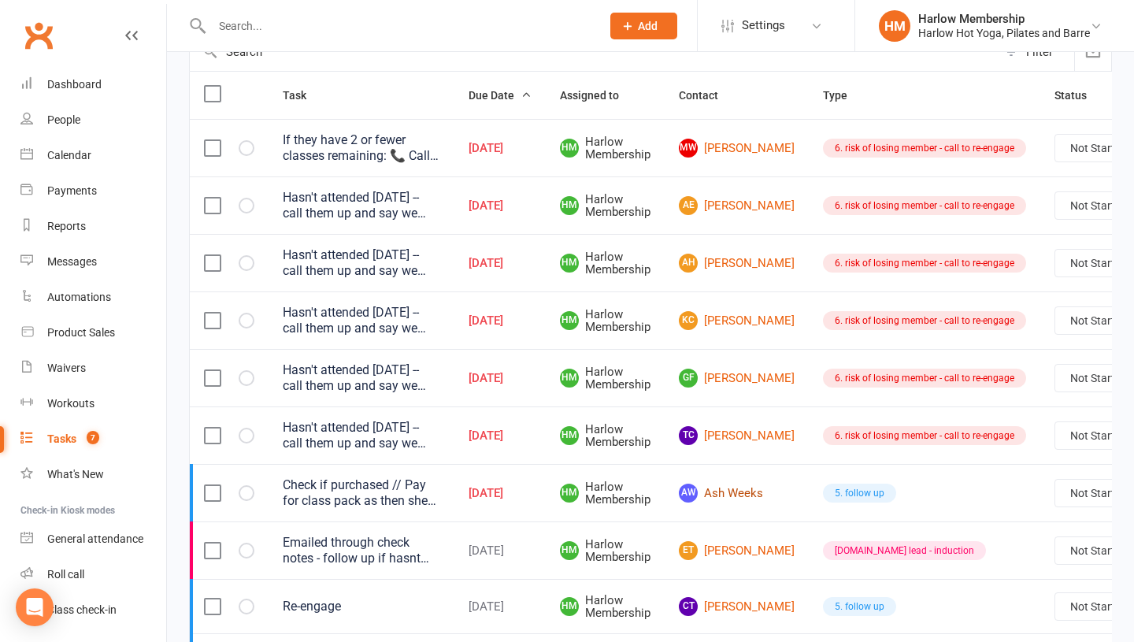
click at [717, 494] on link "[PERSON_NAME] Weeks" at bounding box center [737, 492] width 116 height 19
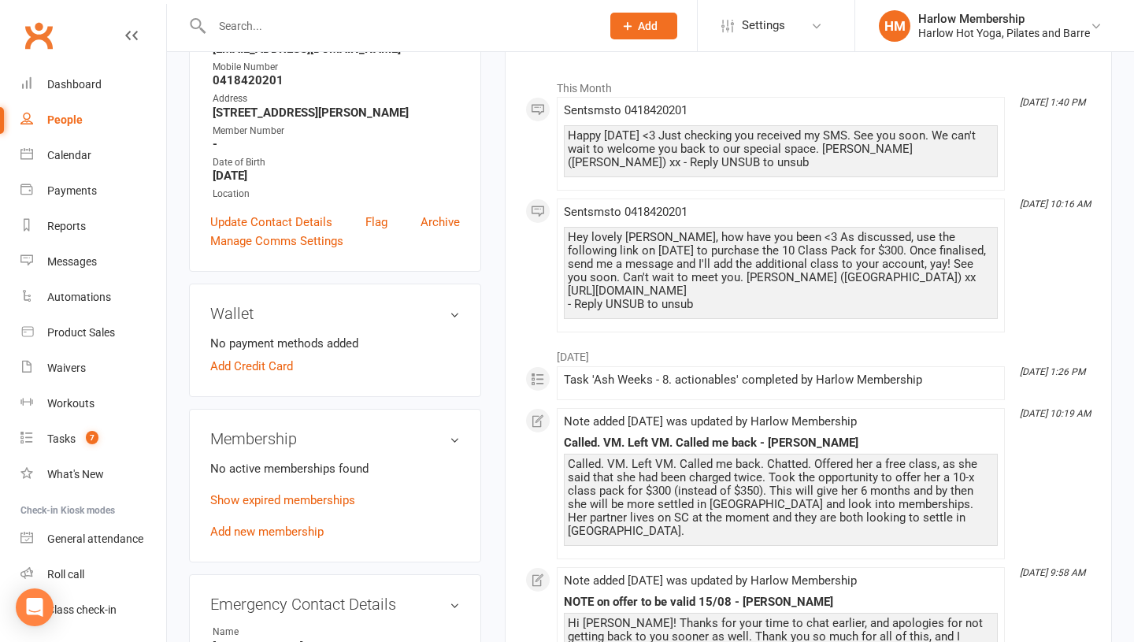
scroll to position [235, 0]
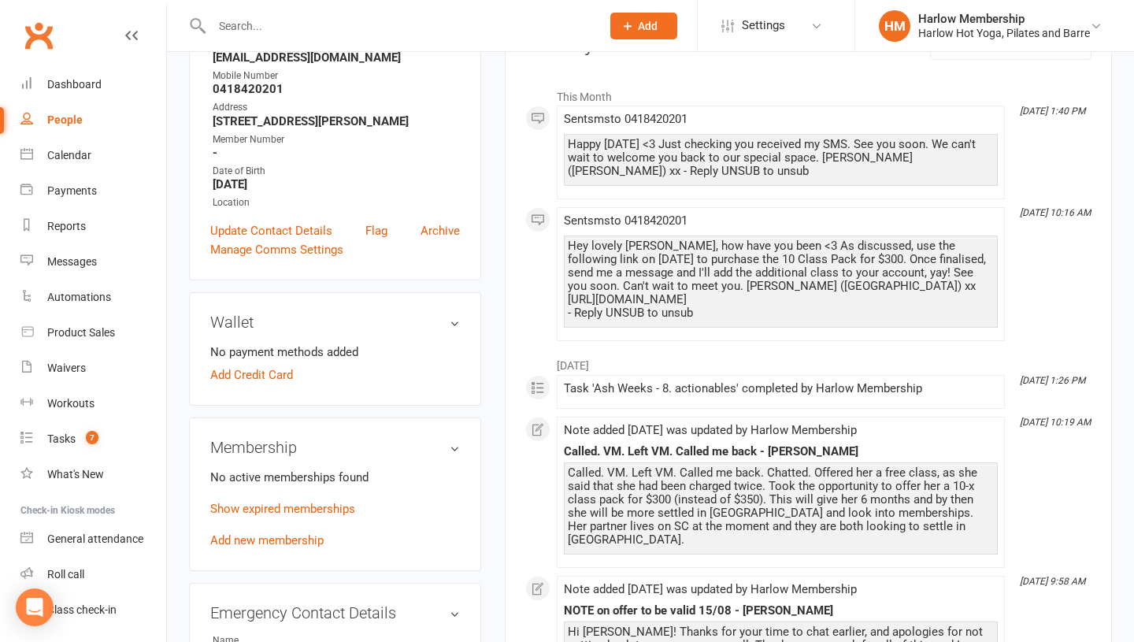
click at [263, 516] on p "Show expired memberships" at bounding box center [335, 508] width 250 height 19
click at [277, 508] on link "Show expired memberships" at bounding box center [282, 508] width 145 height 14
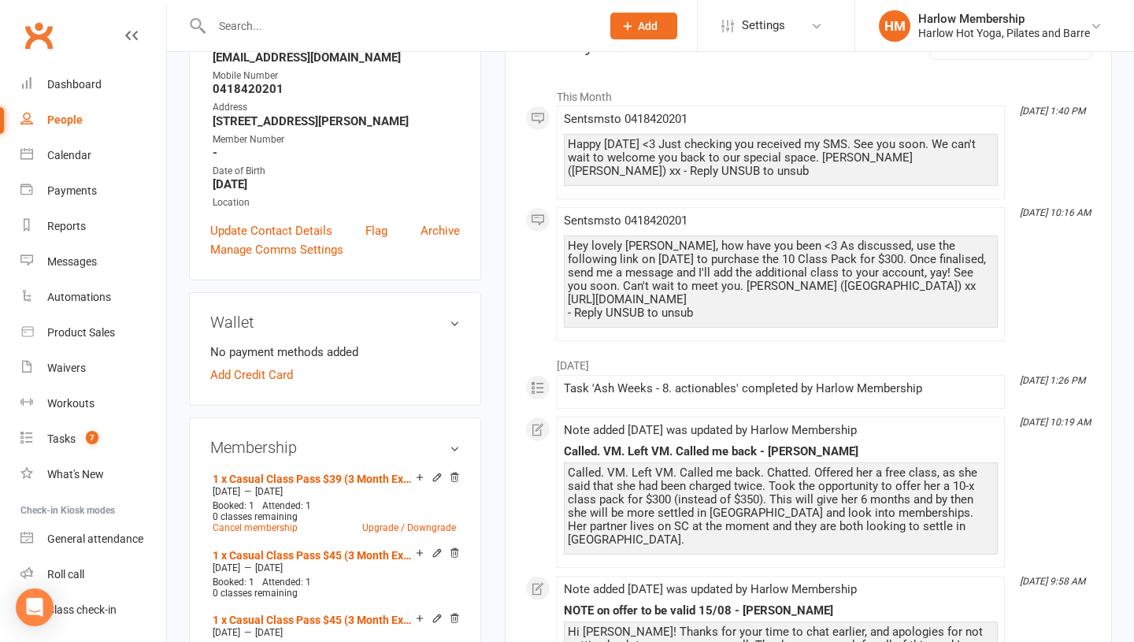
scroll to position [0, 0]
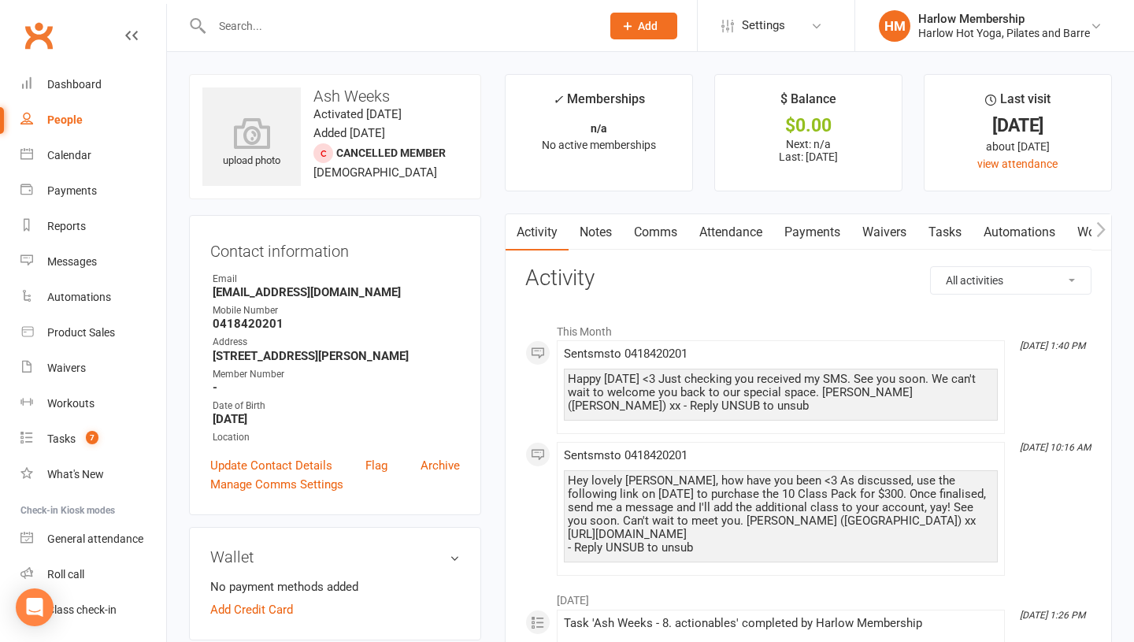
click at [958, 221] on link "Tasks" at bounding box center [944, 232] width 55 height 36
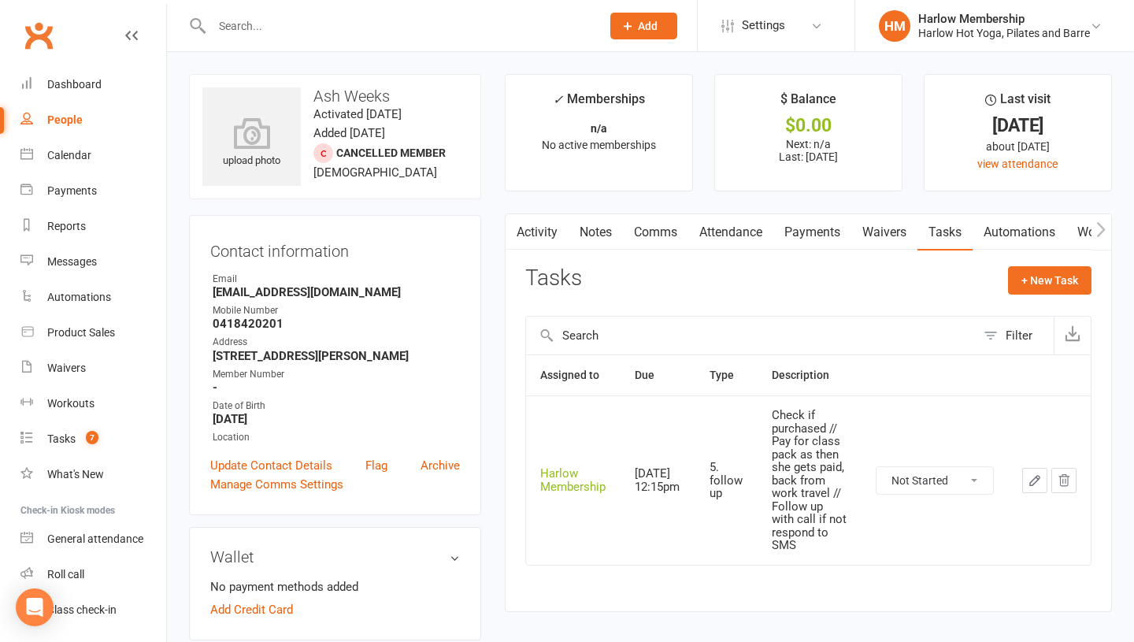
click at [938, 476] on select "Not Started In Progress Waiting Complete" at bounding box center [934, 480] width 116 height 27
select select "unstarted"
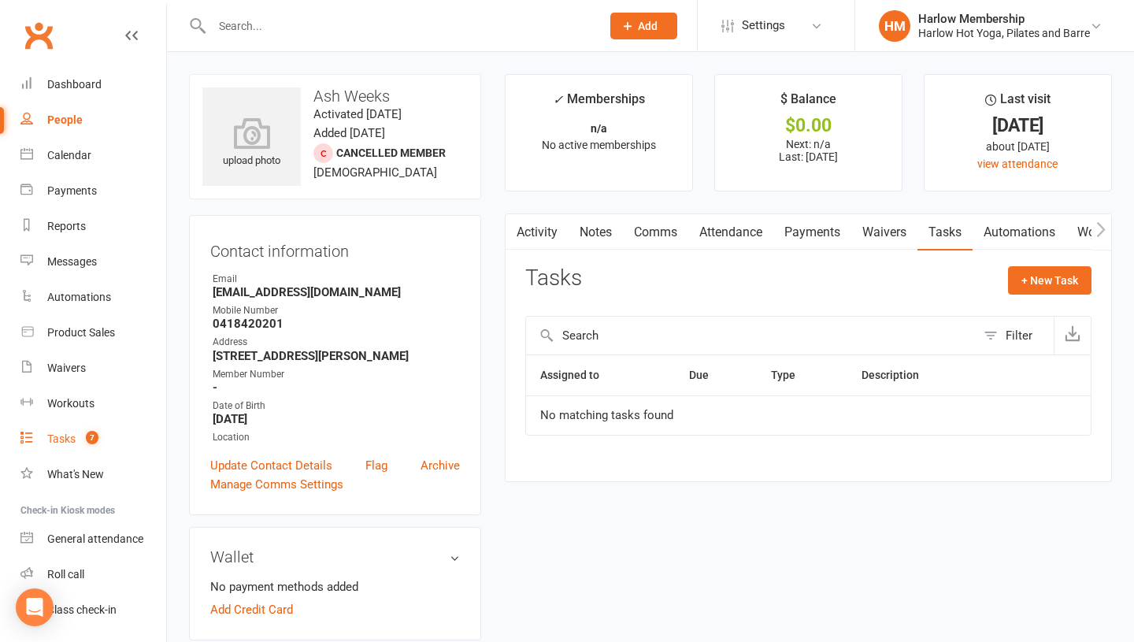
click at [98, 439] on span "7" at bounding box center [92, 437] width 13 height 13
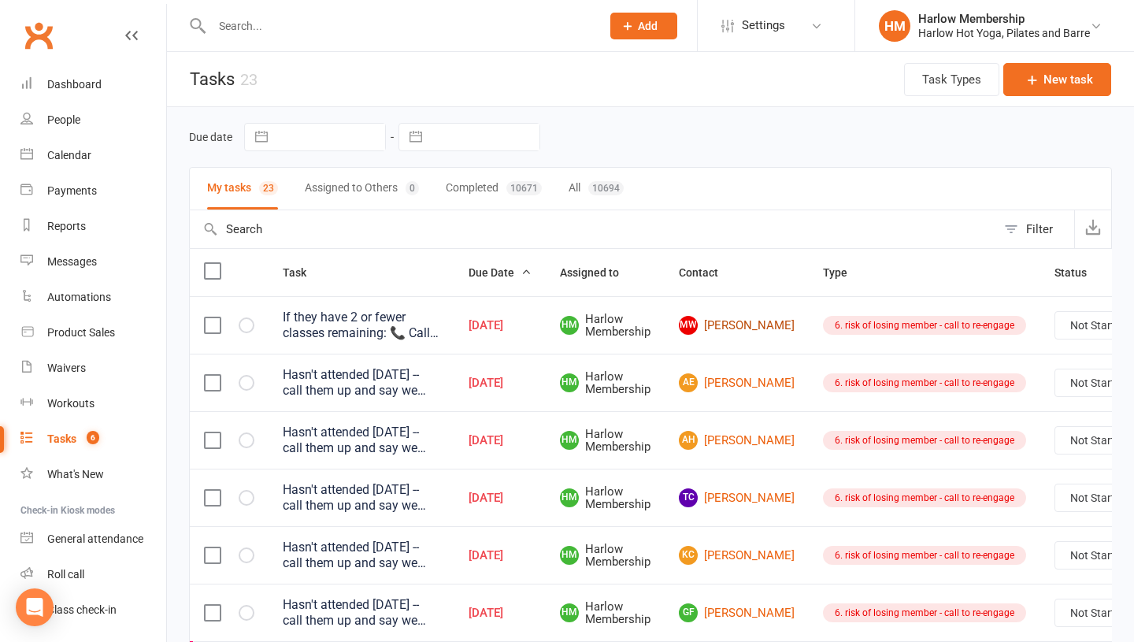
click at [724, 324] on link "MW [PERSON_NAME]" at bounding box center [737, 325] width 116 height 19
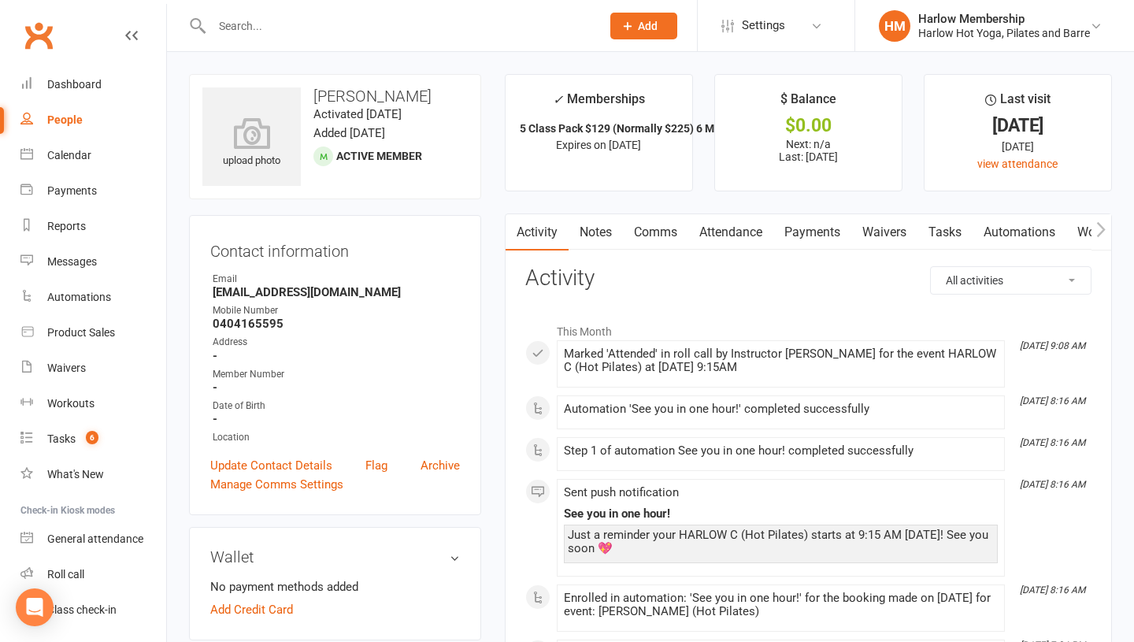
click at [656, 228] on link "Comms" at bounding box center [655, 232] width 65 height 36
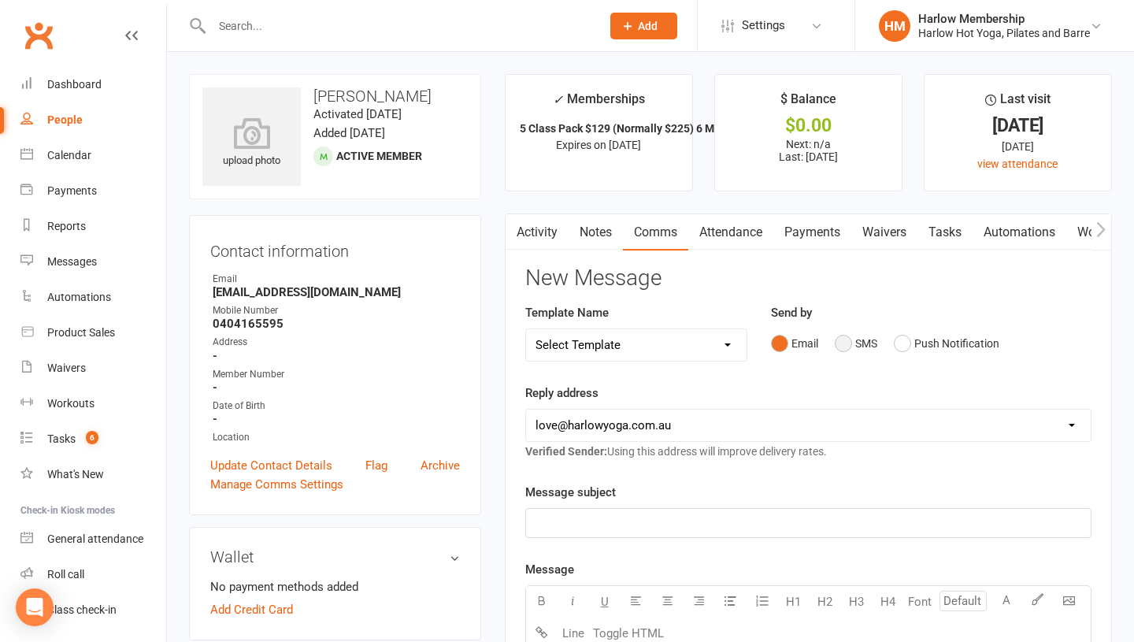
click at [853, 342] on button "SMS" at bounding box center [855, 343] width 43 height 30
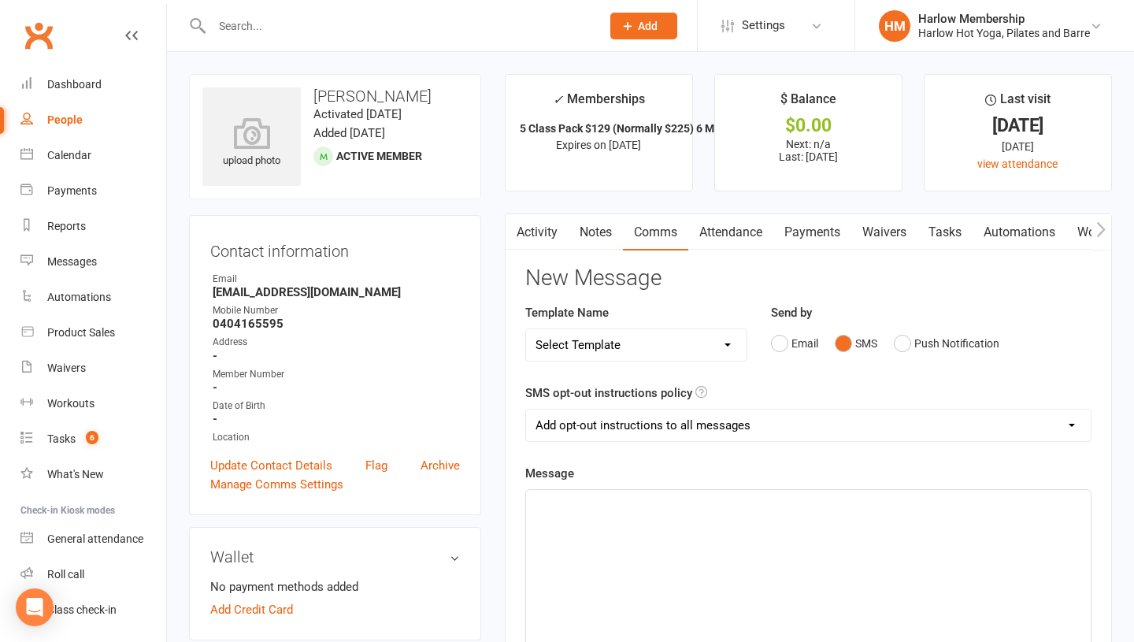
click at [757, 536] on div "﻿" at bounding box center [808, 608] width 564 height 236
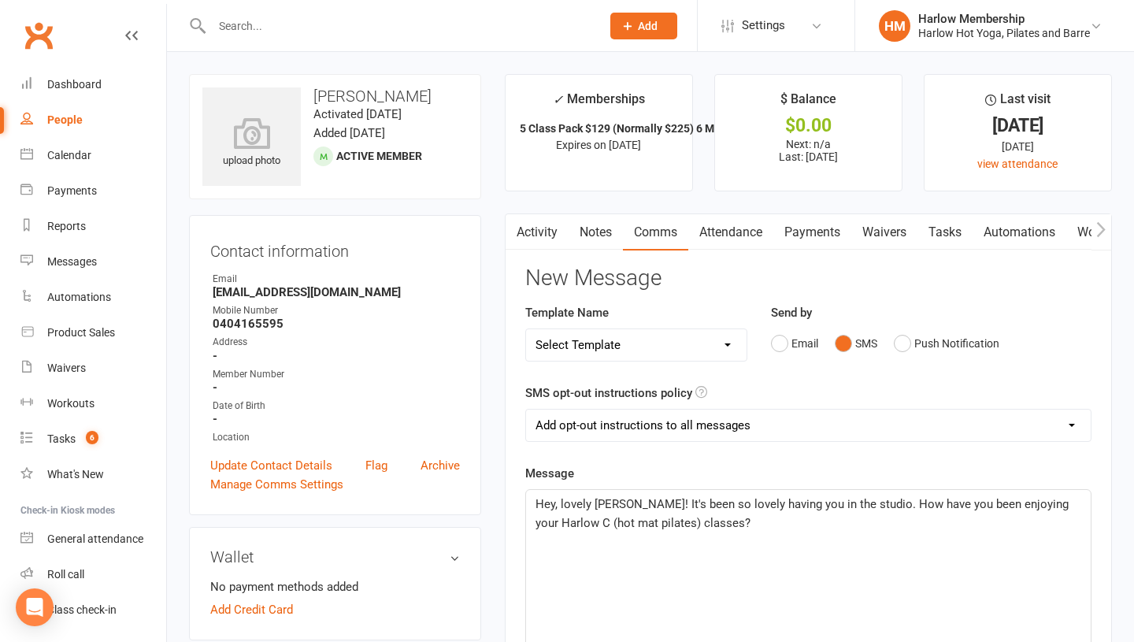
click at [695, 519] on p "Hey, lovely [PERSON_NAME]! It's been so lovely having you in the studio. How ha…" at bounding box center [808, 513] width 546 height 38
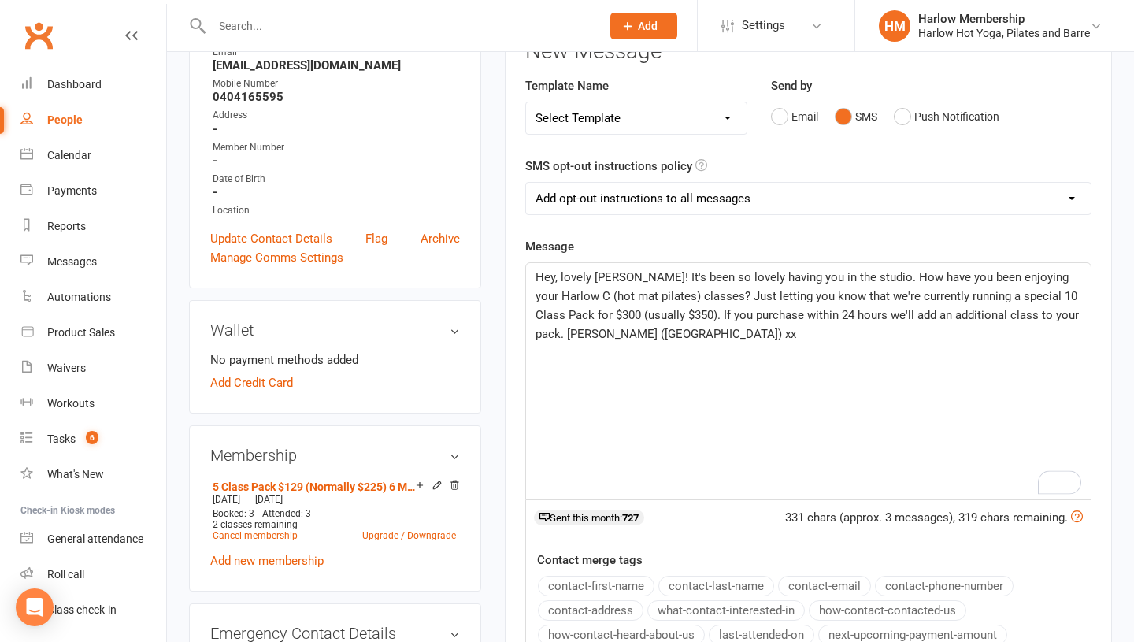
scroll to position [225, 0]
click at [687, 297] on span "Hey, lovely [PERSON_NAME]! It's been so lovely having you in the studio. How ha…" at bounding box center [808, 307] width 546 height 71
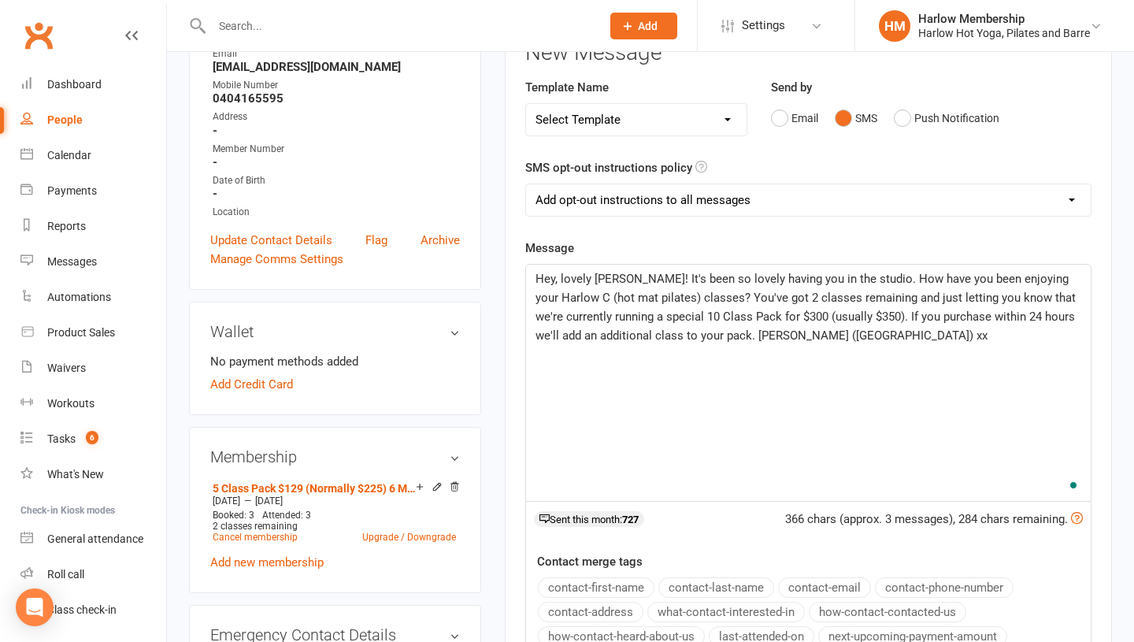
click at [675, 309] on span "Hey, lovely [PERSON_NAME]! It's been so lovely having you in the studio. How ha…" at bounding box center [806, 307] width 543 height 71
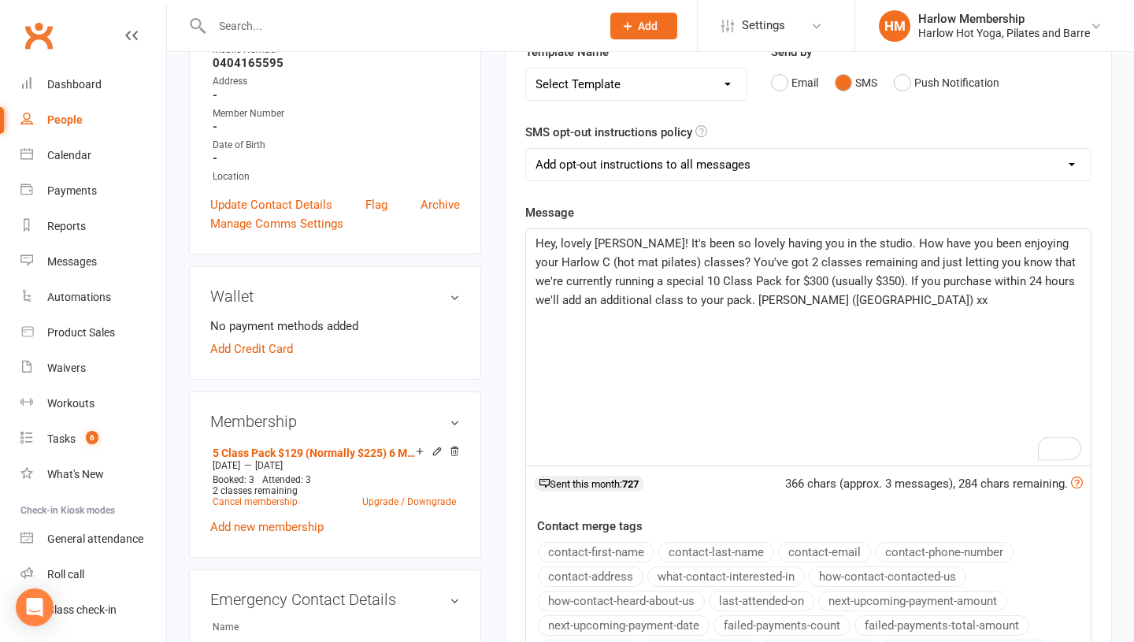
scroll to position [261, 0]
drag, startPoint x: 841, startPoint y: 276, endPoint x: 806, endPoint y: 276, distance: 35.4
click at [806, 276] on span "Hey, lovely Melissa! It's been so lovely having you in the studio. How have you…" at bounding box center [806, 270] width 543 height 71
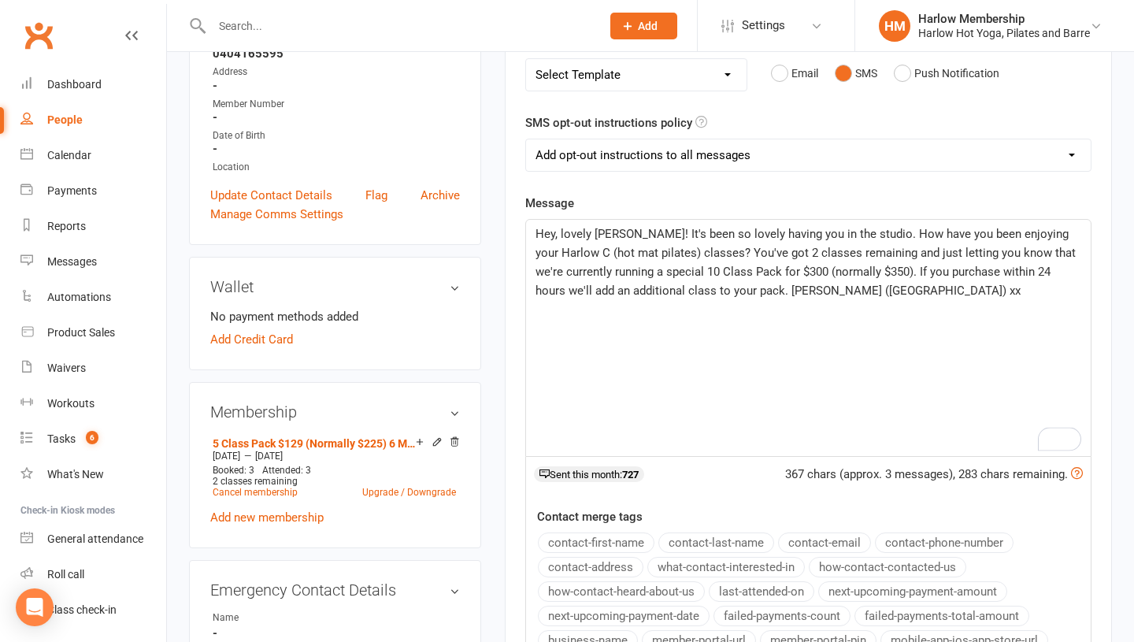
click at [722, 291] on span "Hey, lovely Melissa! It's been so lovely having you in the studio. How have you…" at bounding box center [806, 262] width 543 height 71
click at [562, 289] on span "Hey, lovely Melissa! It's been so lovely having you in the studio. How have you…" at bounding box center [806, 262] width 543 height 71
drag, startPoint x: 581, startPoint y: 287, endPoint x: 560, endPoint y: 287, distance: 20.5
click at [560, 287] on span "Hey, lovely Melissa! It's been so lovely having you in the studio. How have you…" at bounding box center [806, 262] width 543 height 71
click at [645, 284] on span "Hey, lovely Melissa! It's been so lovely having you in the studio. How have you…" at bounding box center [806, 262] width 543 height 71
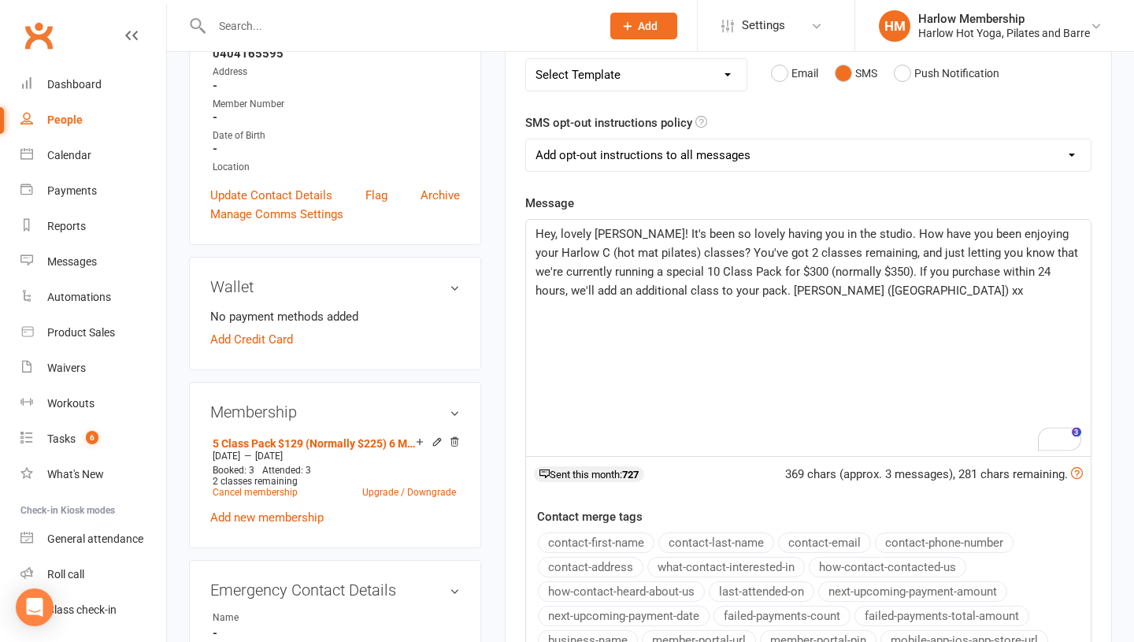
click at [860, 282] on p "Hey, lovely Melissa! It's been so lovely having you in the studio. How have you…" at bounding box center [808, 262] width 546 height 76
click at [915, 301] on div "Hey, lovely Melissa! It's been so lovely having you in the studio. How have you…" at bounding box center [808, 338] width 564 height 236
click at [749, 290] on span "Hey, lovely Melissa! It's been so lovely having you in the studio. How have you…" at bounding box center [808, 262] width 546 height 71
drag, startPoint x: 582, startPoint y: 273, endPoint x: 528, endPoint y: 273, distance: 53.5
click at [528, 273] on div "Hey, lovely Melissa! It's been so lovely having you in the studio. How have you…" at bounding box center [808, 338] width 564 height 236
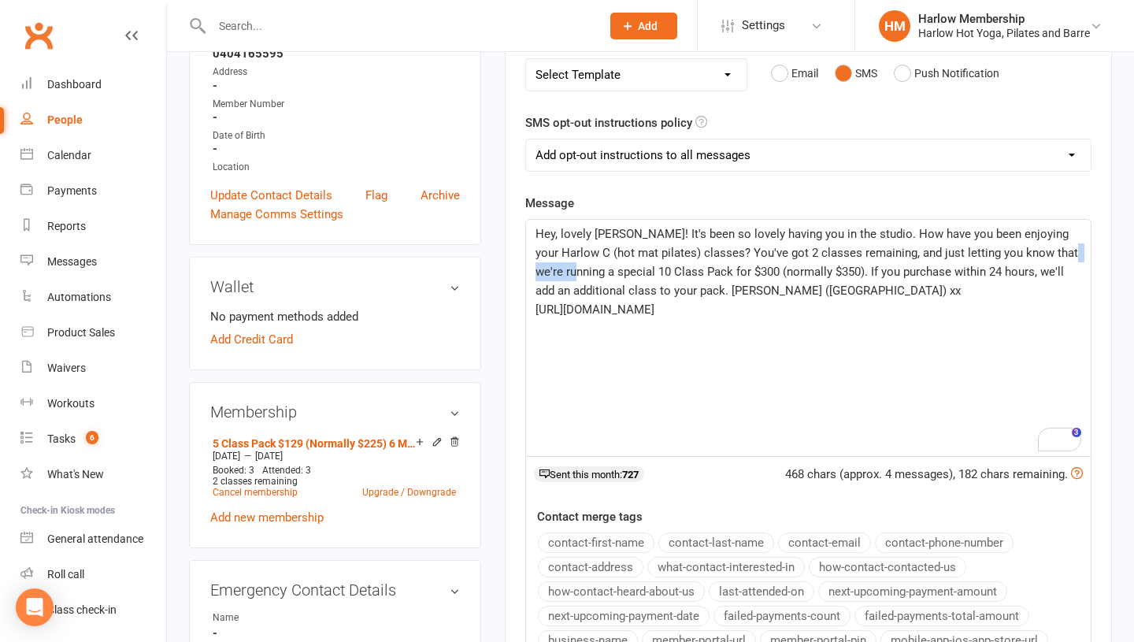
drag, startPoint x: 1083, startPoint y: 252, endPoint x: 1035, endPoint y: 252, distance: 48.0
click at [1035, 252] on div "Hey, lovely Melissa! It's been so lovely having you in the studio. How have you…" at bounding box center [808, 338] width 564 height 236
click at [586, 267] on span "Hey, lovely Melissa! It's been so lovely having you in the studio. How have you…" at bounding box center [808, 262] width 546 height 71
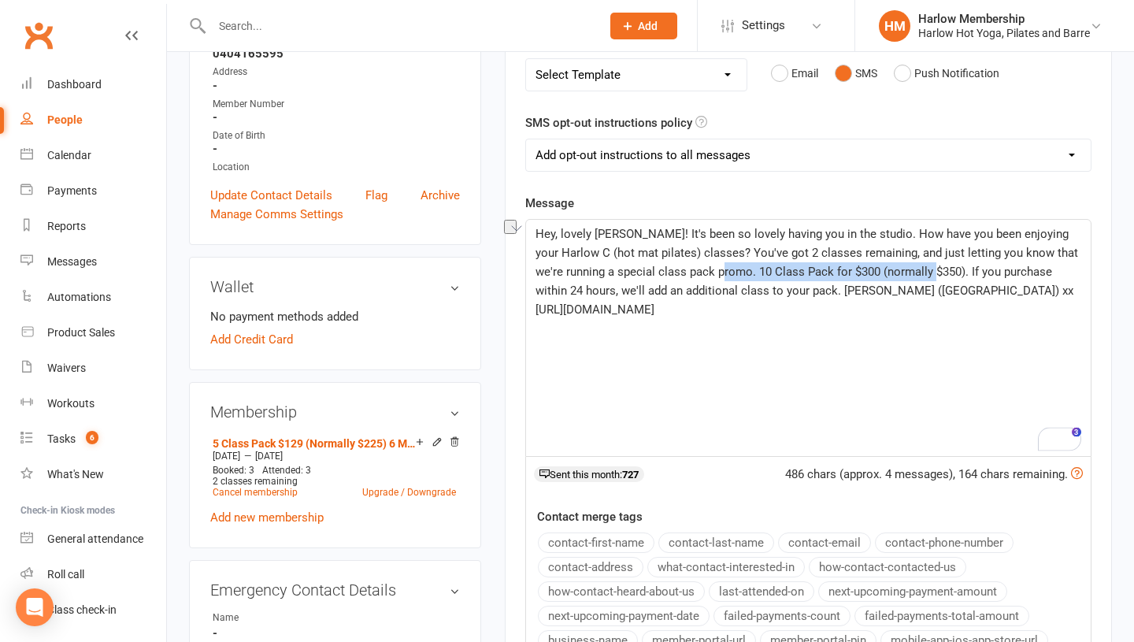
drag, startPoint x: 692, startPoint y: 273, endPoint x: 880, endPoint y: 264, distance: 188.4
click at [893, 263] on p "Hey, lovely Melissa! It's been so lovely having you in the studio. How have you…" at bounding box center [808, 262] width 546 height 76
click at [661, 300] on p "https://app.clubworx.com/websites/harlow/book_and_pay/offers/1f69cd45-f181-4567…" at bounding box center [808, 309] width 546 height 19
click at [830, 286] on p "Hey, lovely Melissa! It's been so lovely having you in the studio. How have you…" at bounding box center [808, 262] width 546 height 76
click at [587, 272] on span "Hey, lovely Melissa! It's been so lovely having you in the studio. How have you…" at bounding box center [808, 262] width 547 height 71
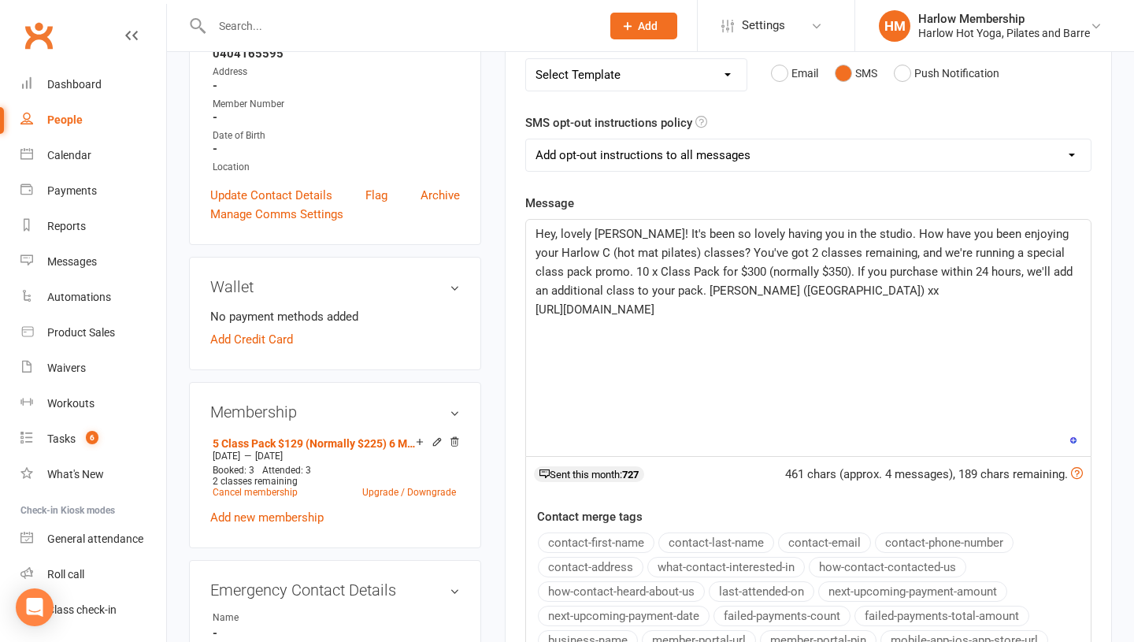
click at [632, 280] on p "Hey, lovely Melissa! It's been so lovely having you in the studio. How have you…" at bounding box center [808, 262] width 546 height 76
click at [813, 287] on p "Hey, lovely Melissa! It's been so lovely having you in the studio. How have you…" at bounding box center [808, 262] width 546 height 76
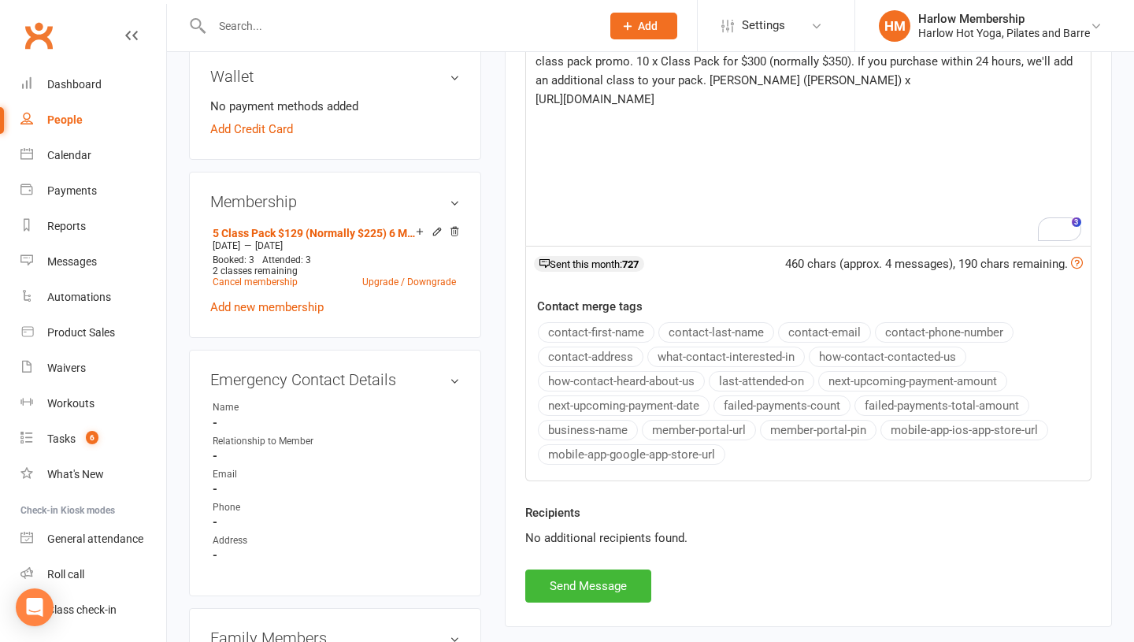
scroll to position [479, 0]
click at [1074, 226] on div "3" at bounding box center [1076, 222] width 11 height 11
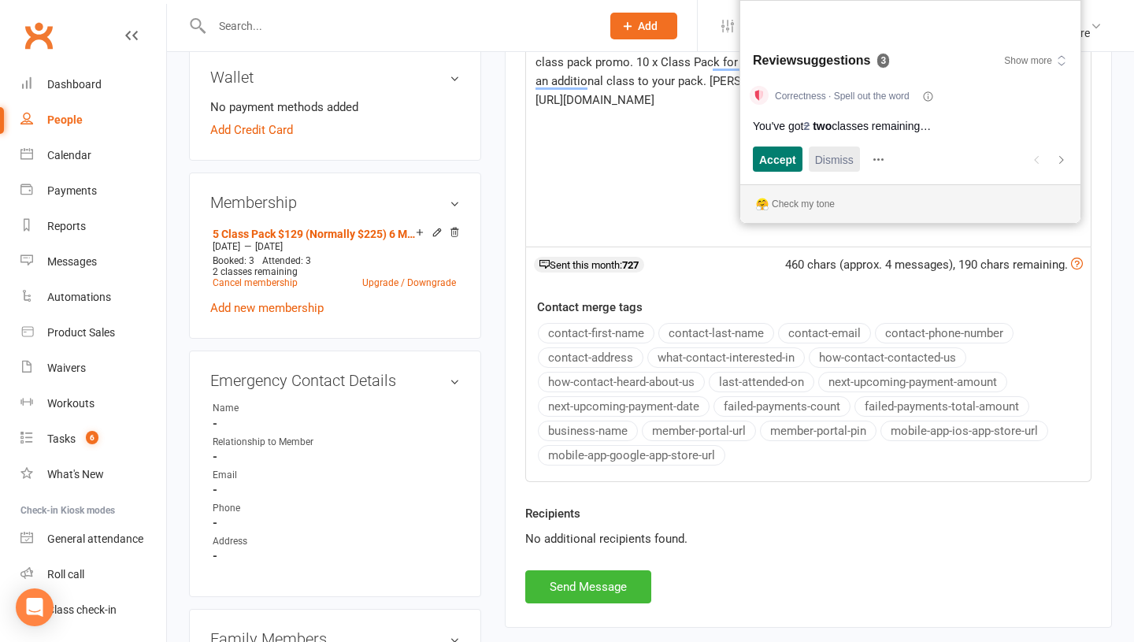
click at [823, 157] on span "Dismiss" at bounding box center [834, 159] width 39 height 17
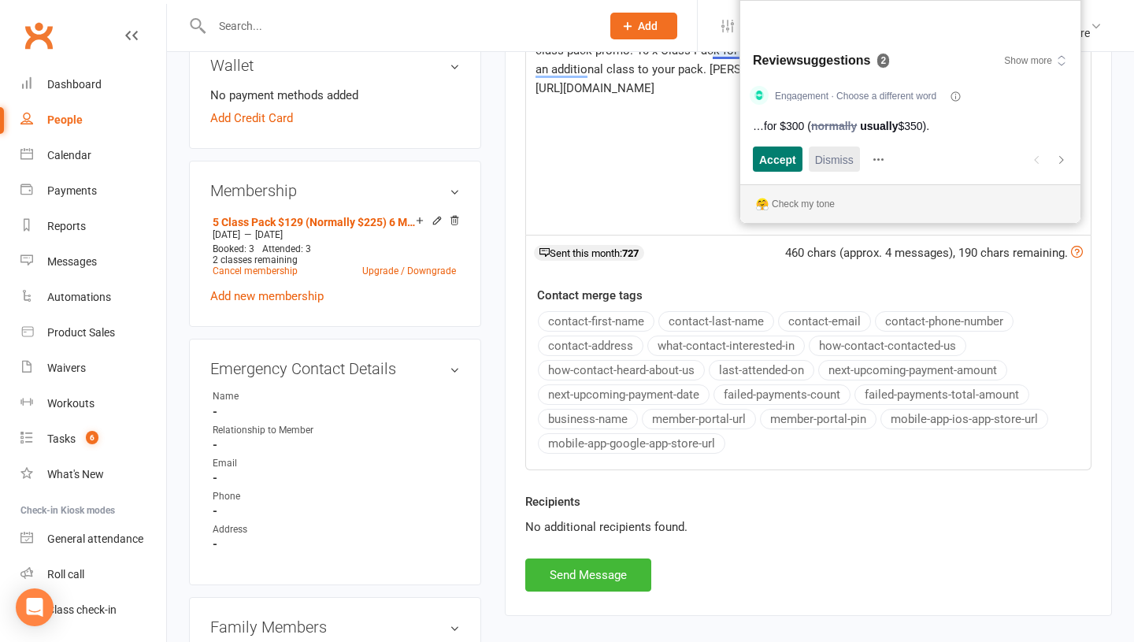
click at [823, 157] on span "Dismiss" at bounding box center [834, 159] width 39 height 17
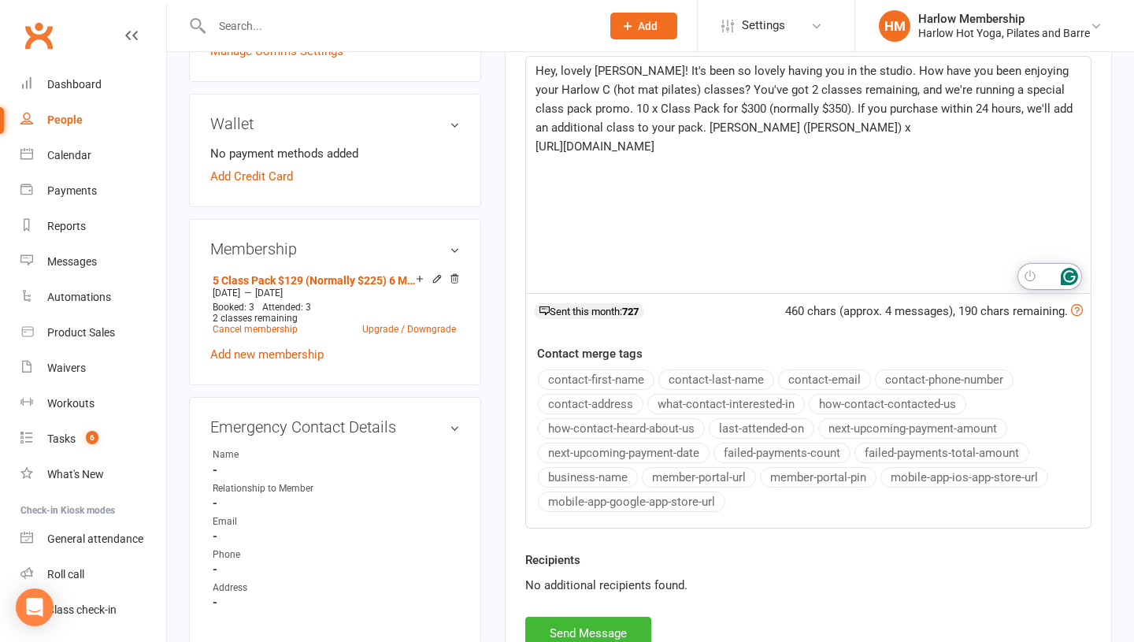
scroll to position [427, 0]
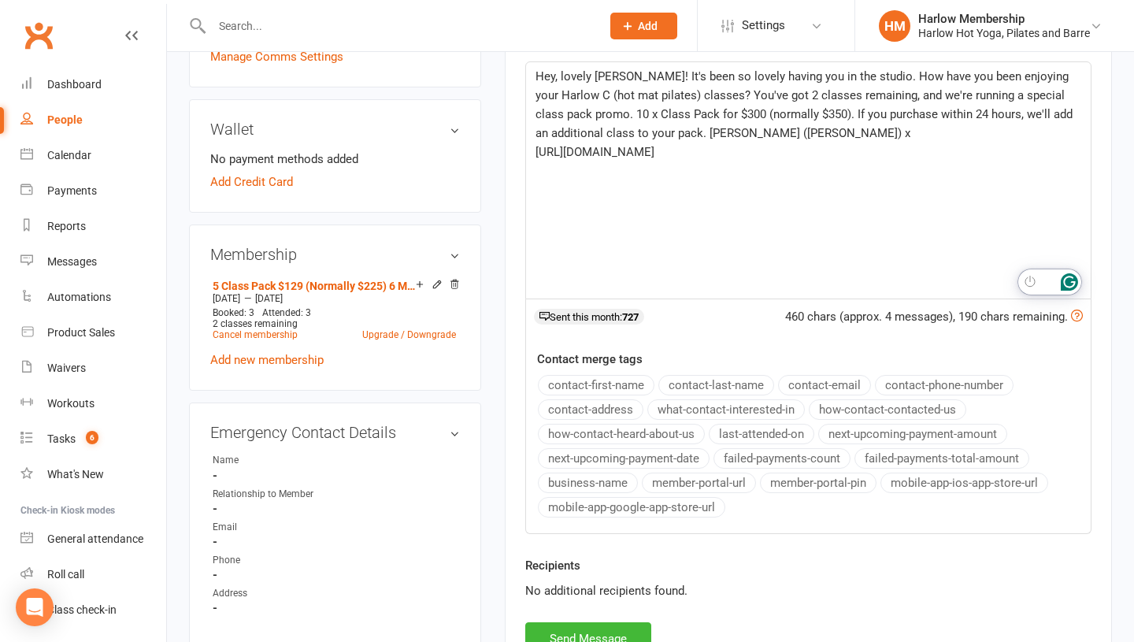
click at [864, 98] on span "Hey, lovely Melissa! It's been so lovely having you in the studio. How have you…" at bounding box center [805, 104] width 540 height 71
click at [849, 95] on span "Hey, lovely Melissa! It's been so lovely having you in the studio. How have you…" at bounding box center [805, 104] width 540 height 71
click at [642, 118] on span "Hey, lovely Melissa! It's been so lovely having you in the studio. How have you…" at bounding box center [809, 104] width 548 height 71
click at [856, 122] on p "Hey, lovely Melissa! It's been so lovely having you in the studio. How have you…" at bounding box center [808, 105] width 546 height 76
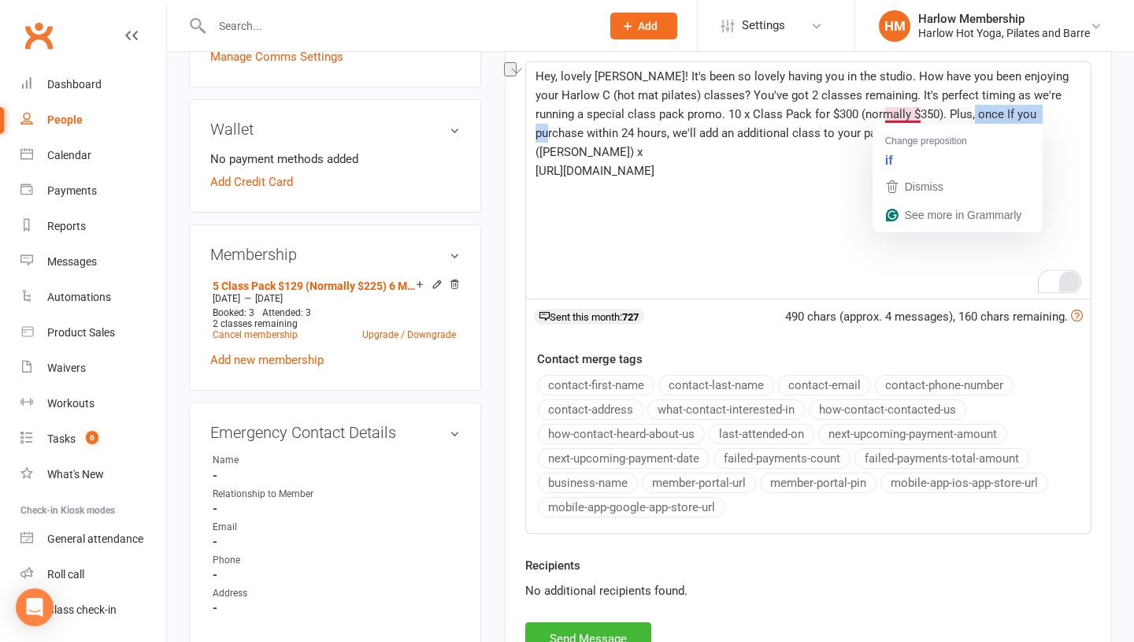
drag, startPoint x: 992, startPoint y: 112, endPoint x: 913, endPoint y: 112, distance: 78.7
click at [913, 112] on span "Hey, lovely Melissa! It's been so lovely having you in the studio. How have you…" at bounding box center [803, 114] width 536 height 90
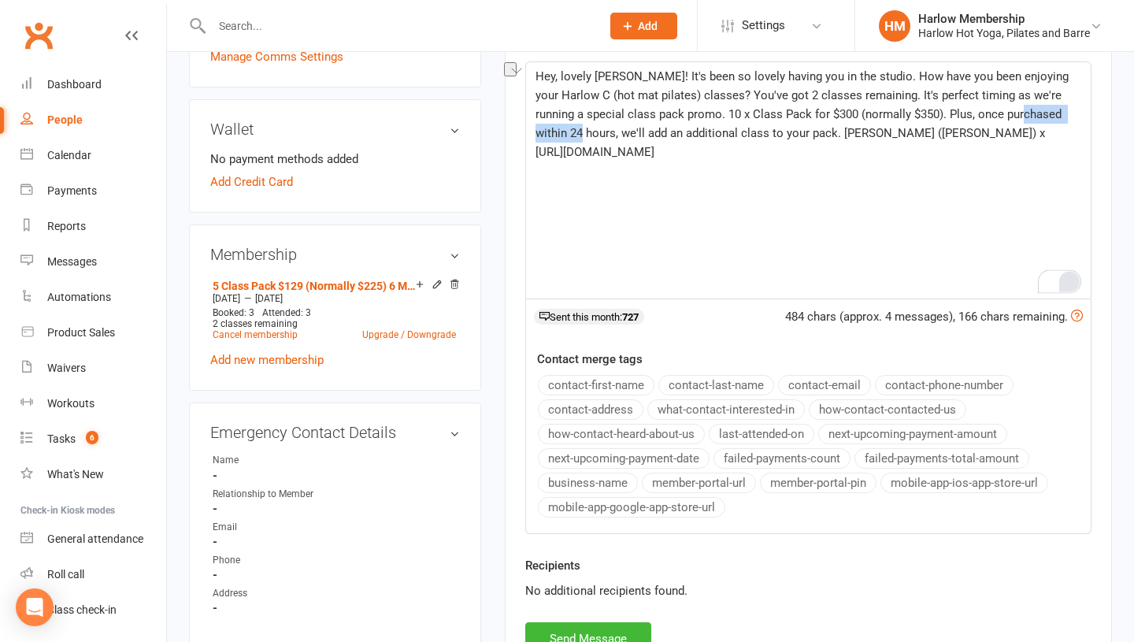
drag, startPoint x: 1049, startPoint y: 111, endPoint x: 968, endPoint y: 109, distance: 81.1
click at [968, 109] on span "Hey, lovely Melissa! It's been so lovely having you in the studio. How have you…" at bounding box center [803, 104] width 536 height 71
click at [695, 131] on span "Hey, lovely Melissa! It's been so lovely having you in the studio. How have you…" at bounding box center [803, 104] width 536 height 71
click at [693, 131] on span "Hey, lovely Melissa! It's been so lovely having you in the studio. How have you…" at bounding box center [803, 104] width 536 height 71
click at [654, 157] on span "https://app.clubworx.com/websites/harlow/book_and_pay/offers/1f69cd45-f181-4567…" at bounding box center [594, 152] width 119 height 14
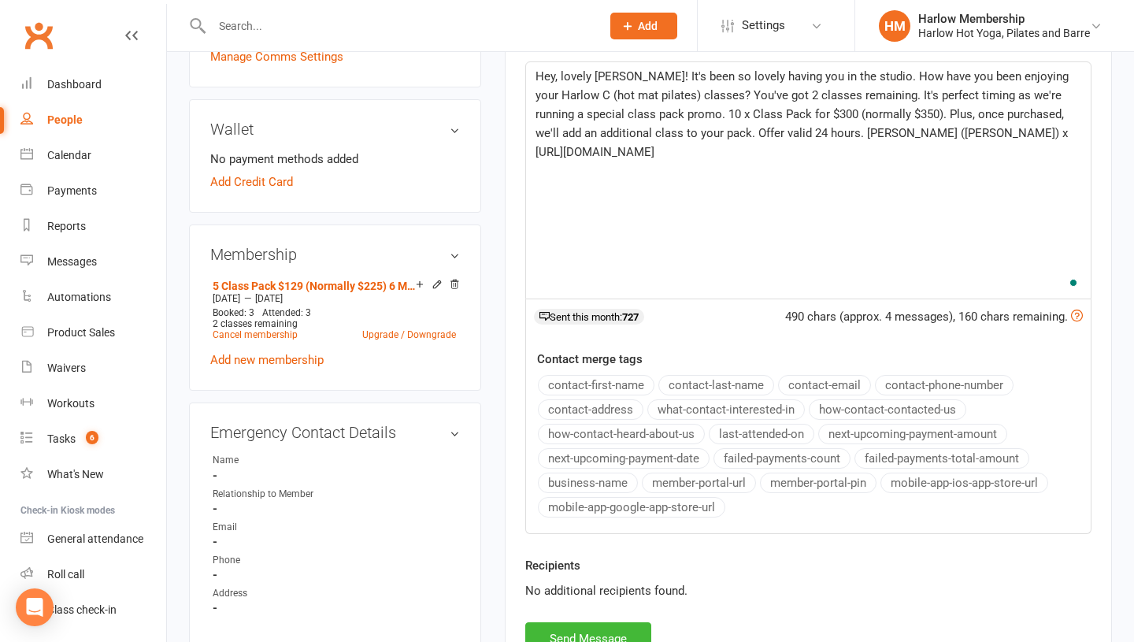
click at [668, 103] on p "Hey, lovely Melissa! It's been so lovely having you in the studio. How have you…" at bounding box center [808, 105] width 546 height 76
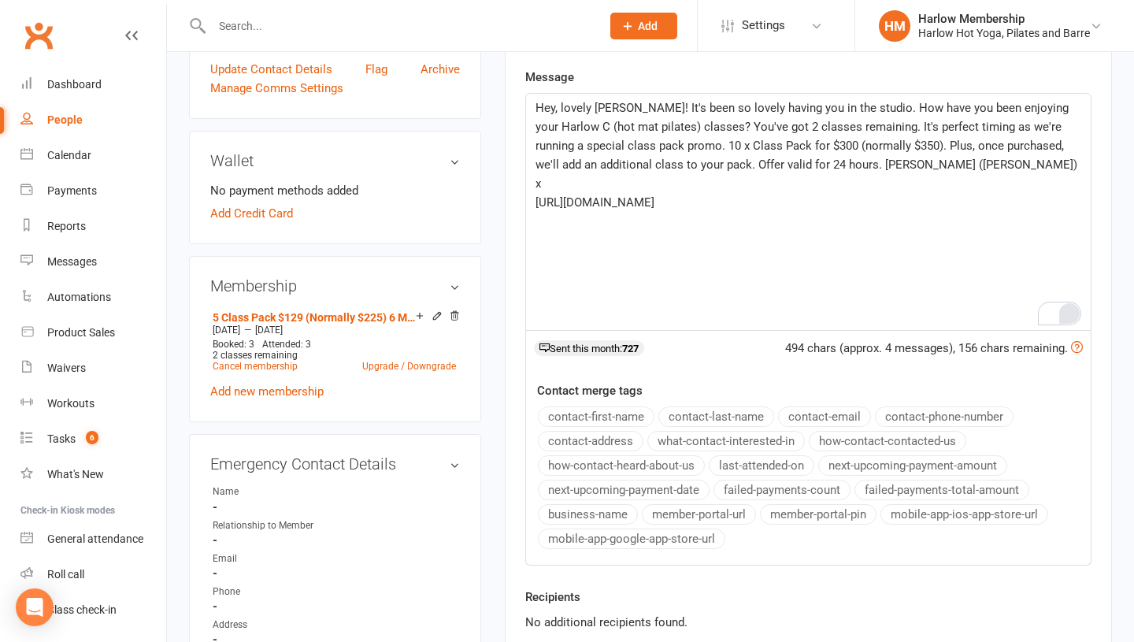
scroll to position [377, 0]
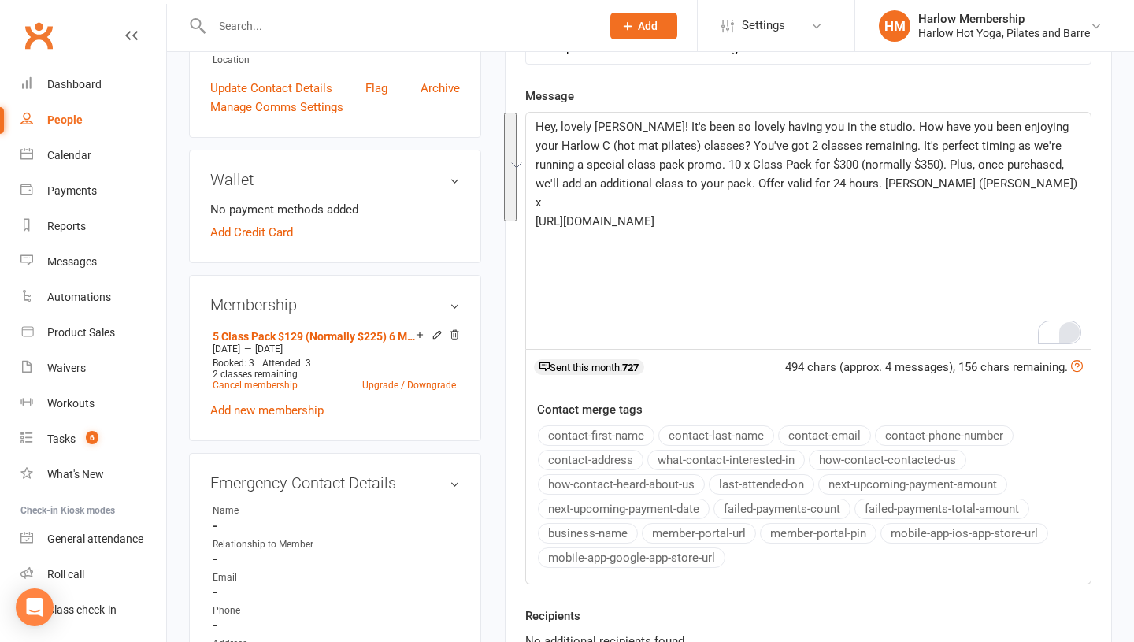
drag, startPoint x: 623, startPoint y: 209, endPoint x: 512, endPoint y: 116, distance: 144.1
click at [512, 116] on div "Activity Notes Comms Attendance Payments Waivers Tasks Automations Workouts Mob…" at bounding box center [808, 282] width 607 height 893
copy div "Hey, lovely Melissa! It's been so lovely having you in the studio. How have you…"
click at [669, 139] on span "Hey, lovely Melissa! It's been so lovely having you in the studio. How have you…" at bounding box center [807, 165] width 545 height 90
drag, startPoint x: 594, startPoint y: 123, endPoint x: 553, endPoint y: 124, distance: 40.9
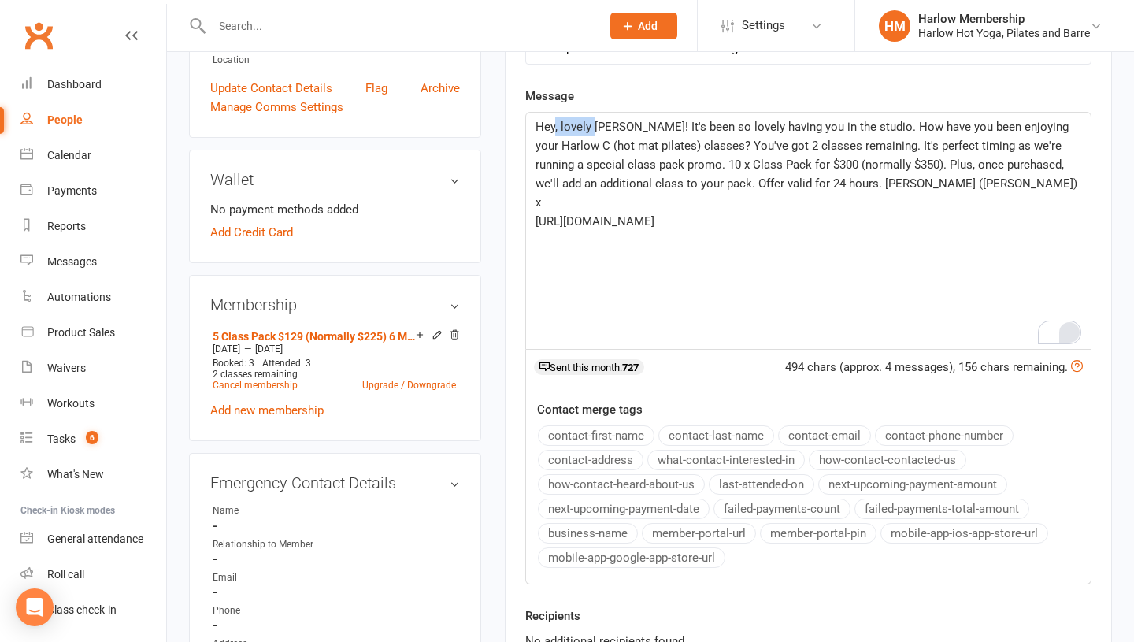
click at [553, 124] on span "Hey, lovely Melissa! It's been so lovely having you in the studio. How have you…" at bounding box center [807, 165] width 545 height 90
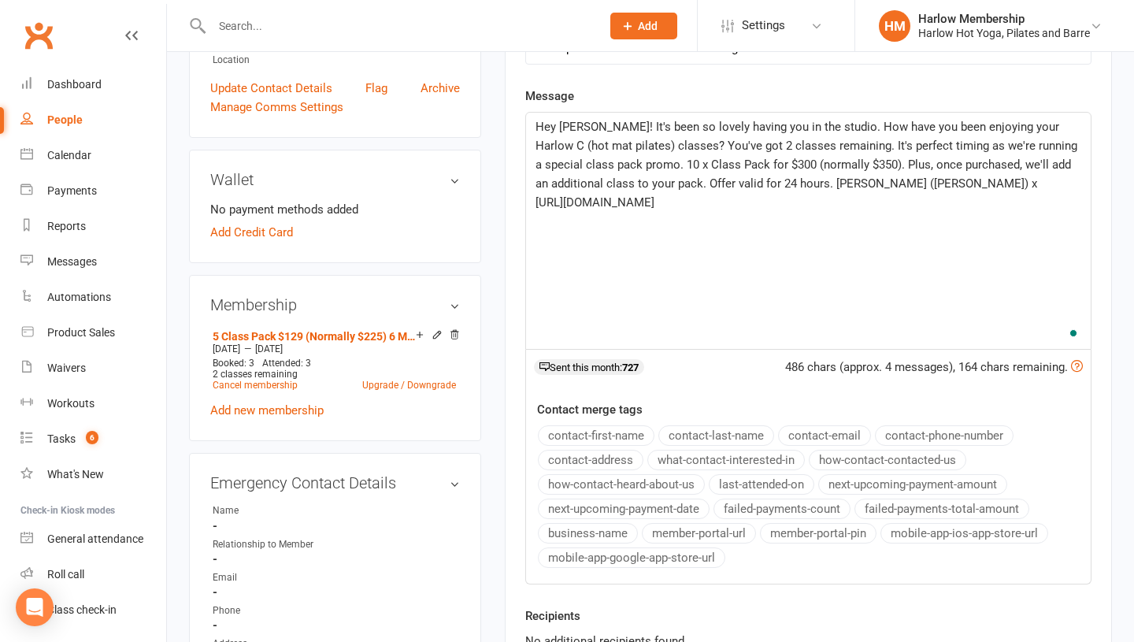
click at [618, 153] on p "Hey Melissa! It's been so lovely having you in the studio. How have you been en…" at bounding box center [808, 155] width 546 height 76
click at [710, 183] on span "Hey Melissa! It's been so lovely having you in the studio. How have you been en…" at bounding box center [807, 155] width 545 height 71
click at [559, 128] on span "Hey Melissa! It's been so lovely having you in the studio. How have you been en…" at bounding box center [807, 155] width 545 height 71
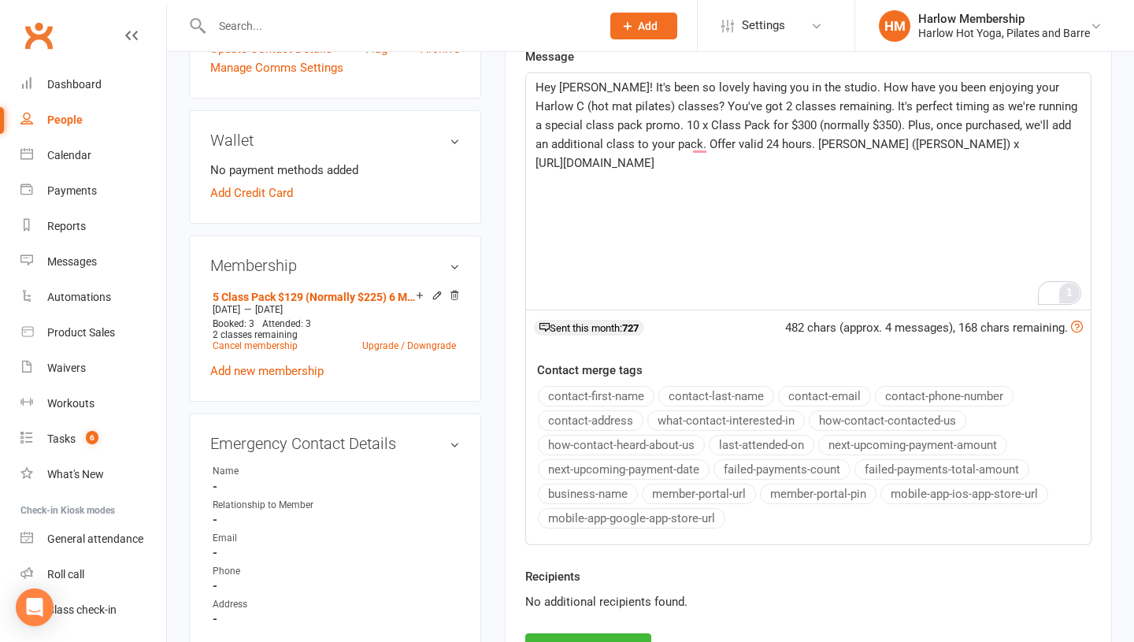
scroll to position [417, 0]
drag, startPoint x: 832, startPoint y: 86, endPoint x: 604, endPoint y: 83, distance: 228.3
click at [604, 83] on span "Hey Melissa! It's been so lovely having you in the studio. How have you been en…" at bounding box center [807, 115] width 545 height 71
click at [558, 85] on span "Hey Melissa! How have you been enjoying your Harlow C (hot mat pilates) classes…" at bounding box center [801, 115] width 533 height 71
click at [975, 102] on span "Hey beautiful Melissa! How have you been enjoying your Harlow C (hot mat pilate…" at bounding box center [805, 115] width 540 height 71
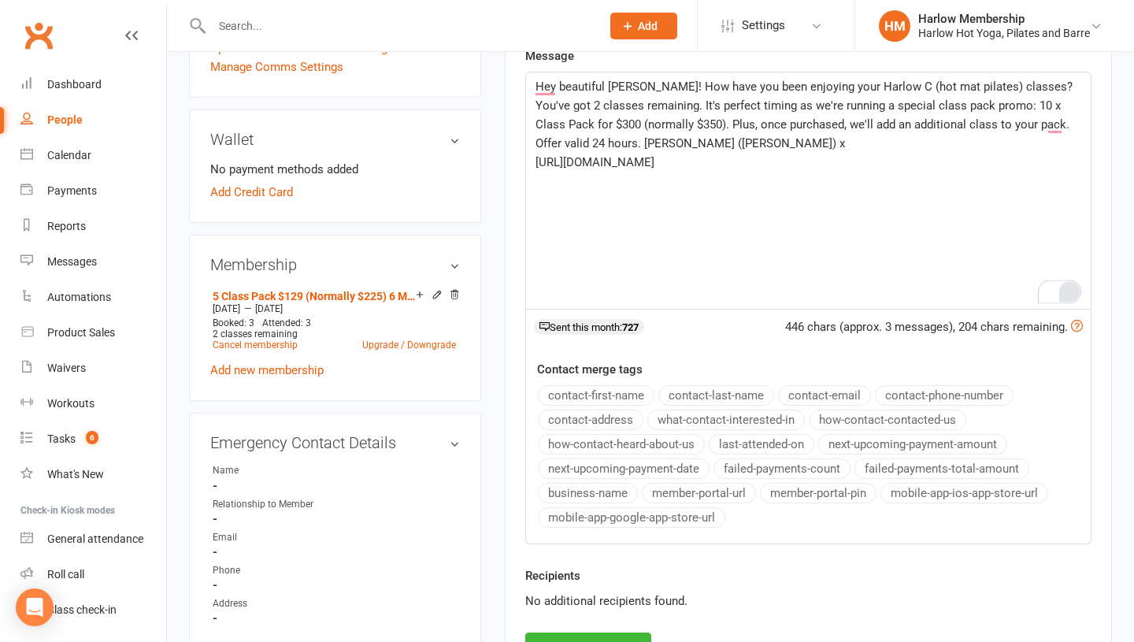
click at [984, 123] on span "Hey beautiful Melissa! How have you been enjoying your Harlow C (hot mat pilate…" at bounding box center [805, 115] width 540 height 71
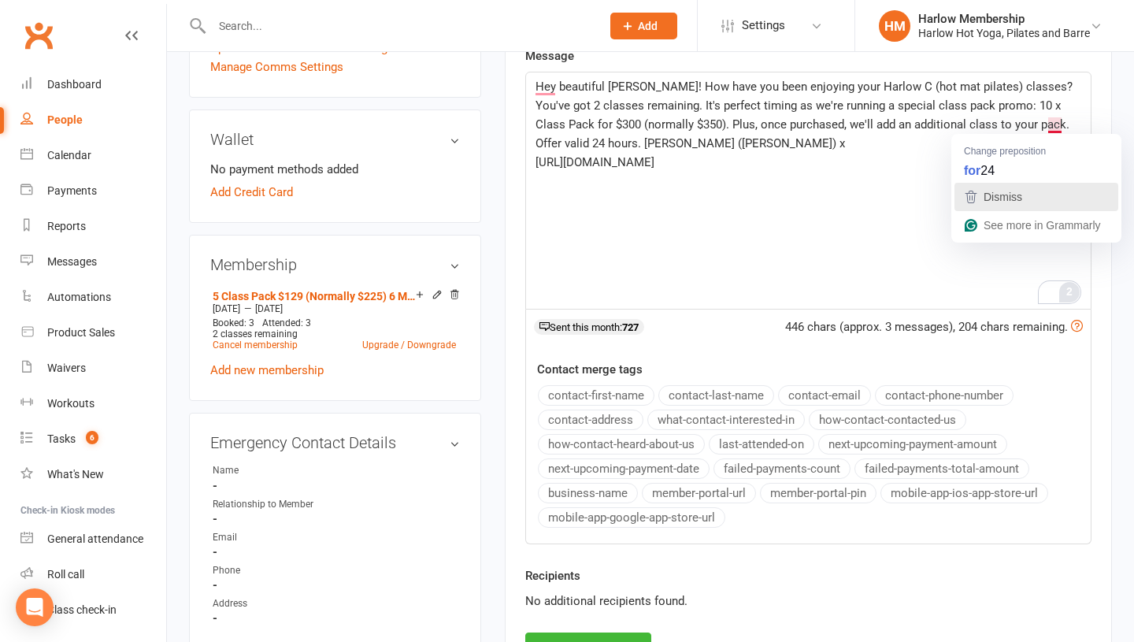
click at [1030, 191] on div "Dismiss" at bounding box center [1036, 197] width 150 height 24
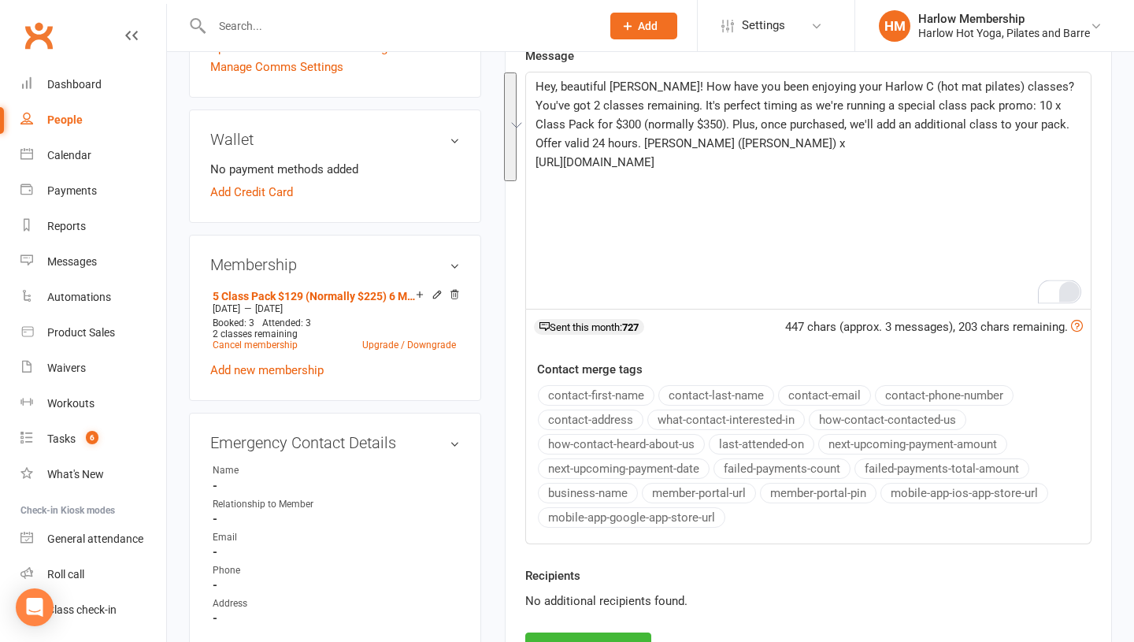
drag, startPoint x: 698, startPoint y: 197, endPoint x: 457, endPoint y: 76, distance: 269.3
click at [457, 76] on div "upload photo Melissa White Activated 2 August, 2025 Added 2 August, 2025 Active…" at bounding box center [650, 505] width 946 height 1696
copy div "Hey, beautiful Melissa! How have you been enjoying your Harlow C (hot mat pilat…"
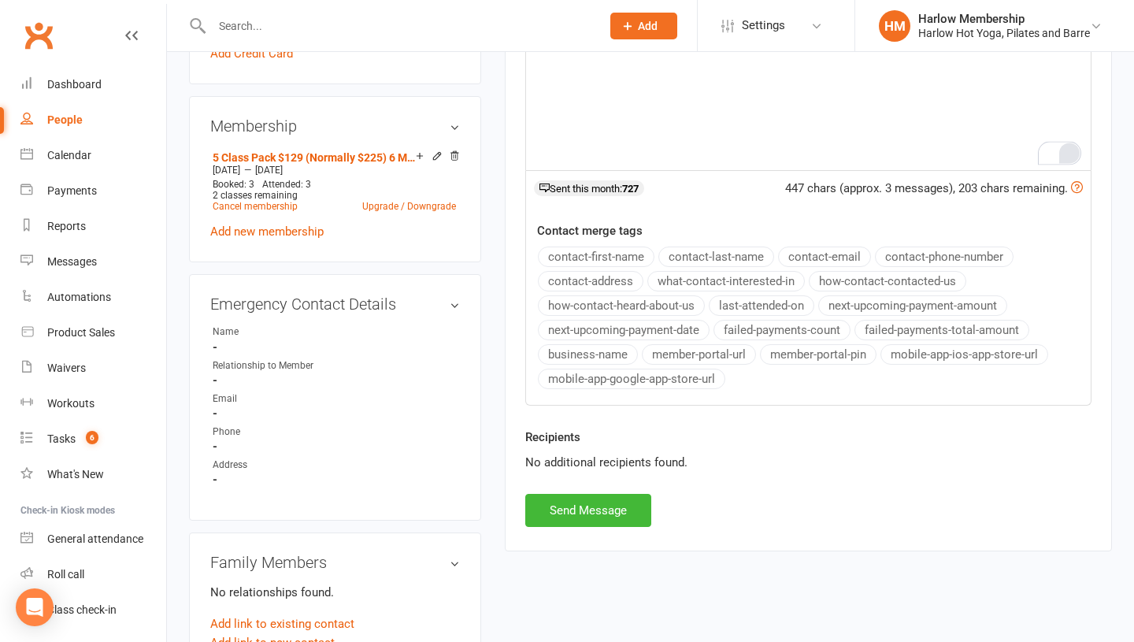
scroll to position [594, 0]
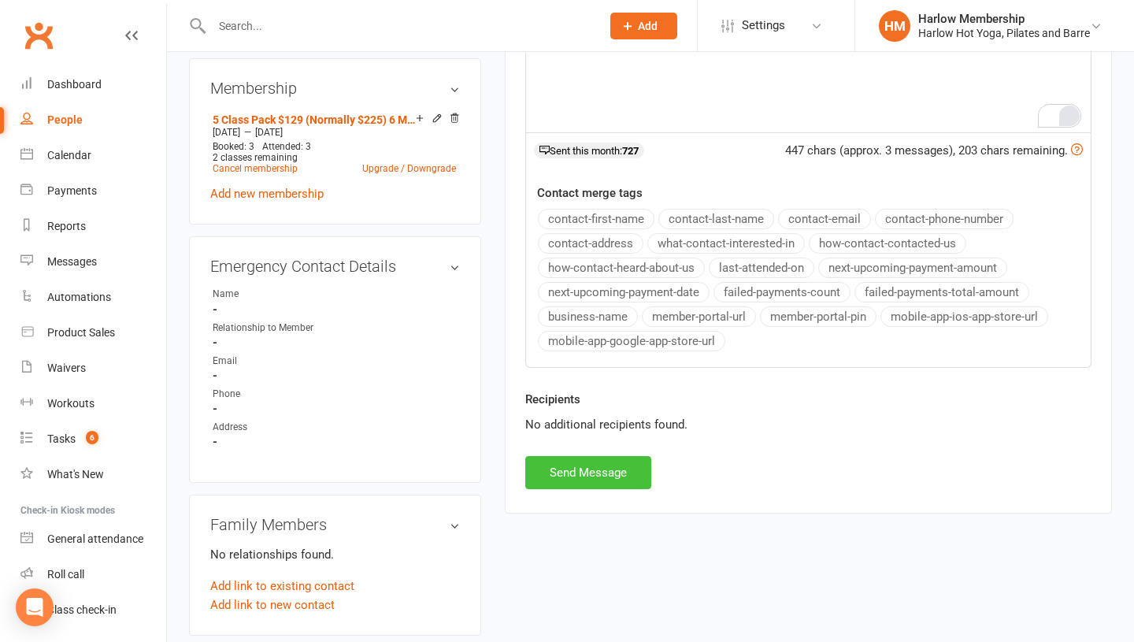
click at [610, 457] on button "Send Message" at bounding box center [588, 472] width 126 height 33
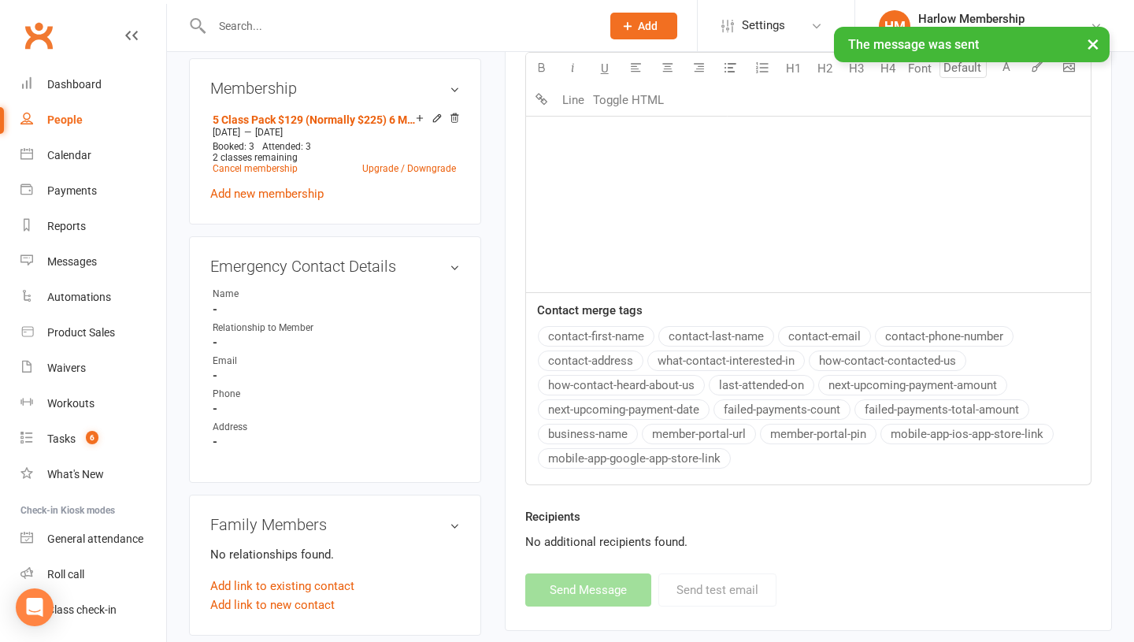
scroll to position [106, 0]
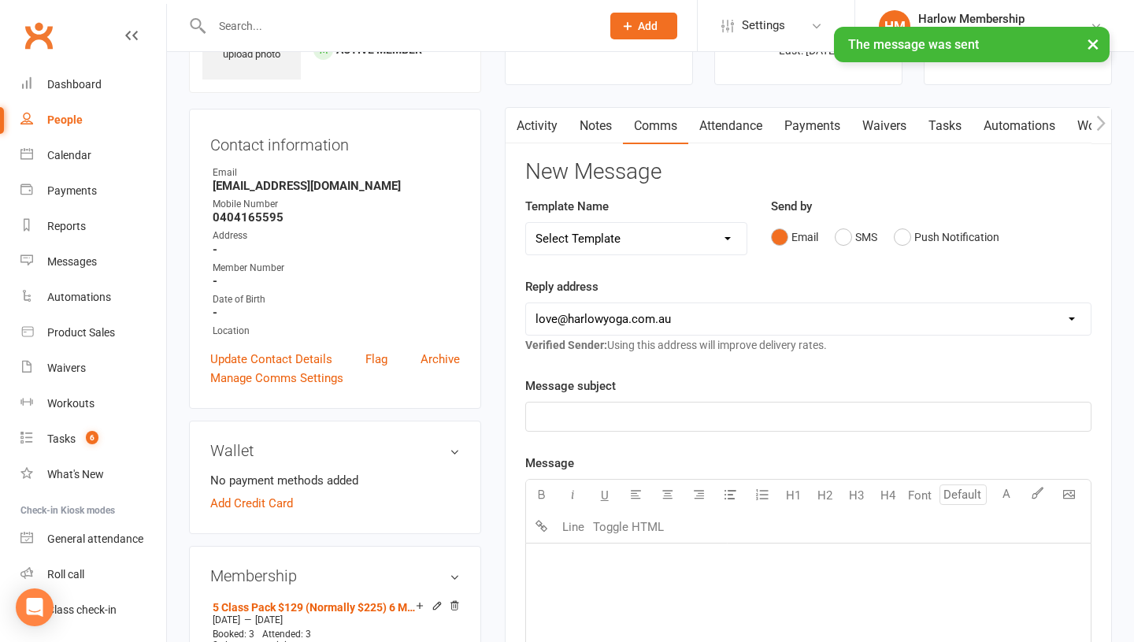
click at [596, 131] on link "Notes" at bounding box center [595, 126] width 54 height 36
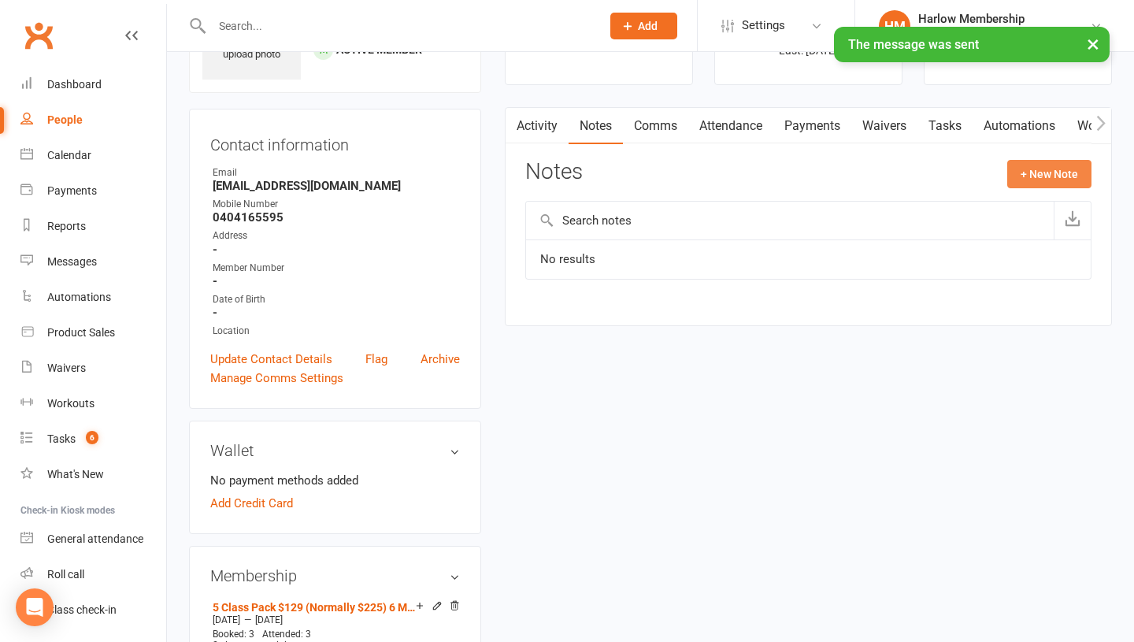
click at [1037, 173] on button "+ New Note" at bounding box center [1049, 174] width 84 height 28
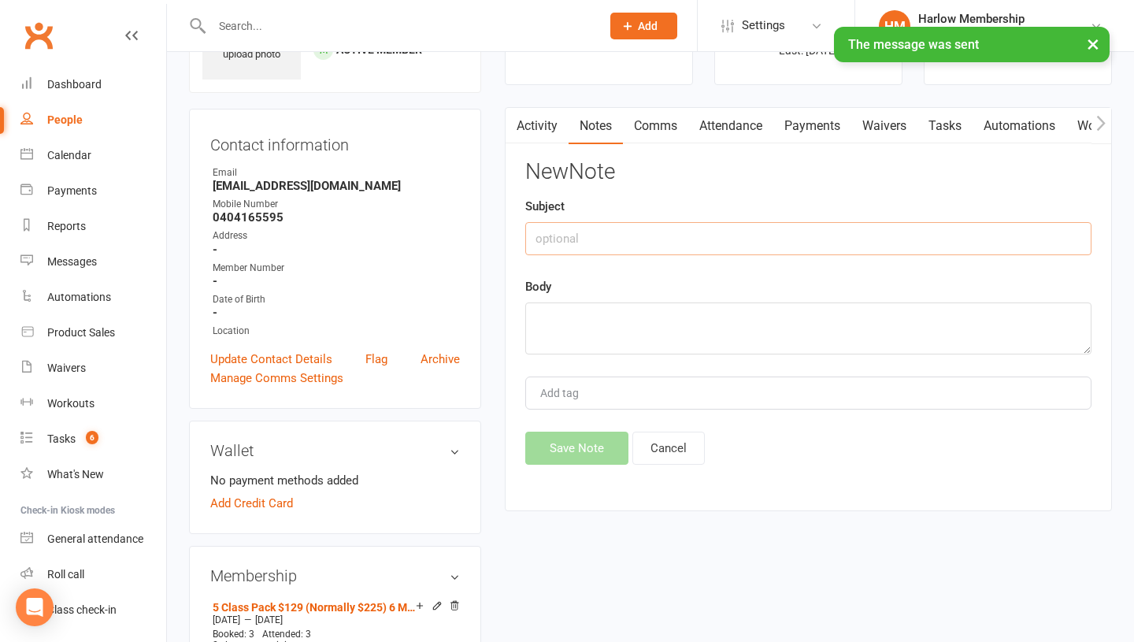
click at [648, 241] on input "text" at bounding box center [808, 238] width 566 height 33
type input "Offer"
click at [621, 341] on textarea at bounding box center [808, 328] width 566 height 52
paste textarea "Hey, beautiful Melissa! How have you been enjoying your Harlow C (hot mat pilat…"
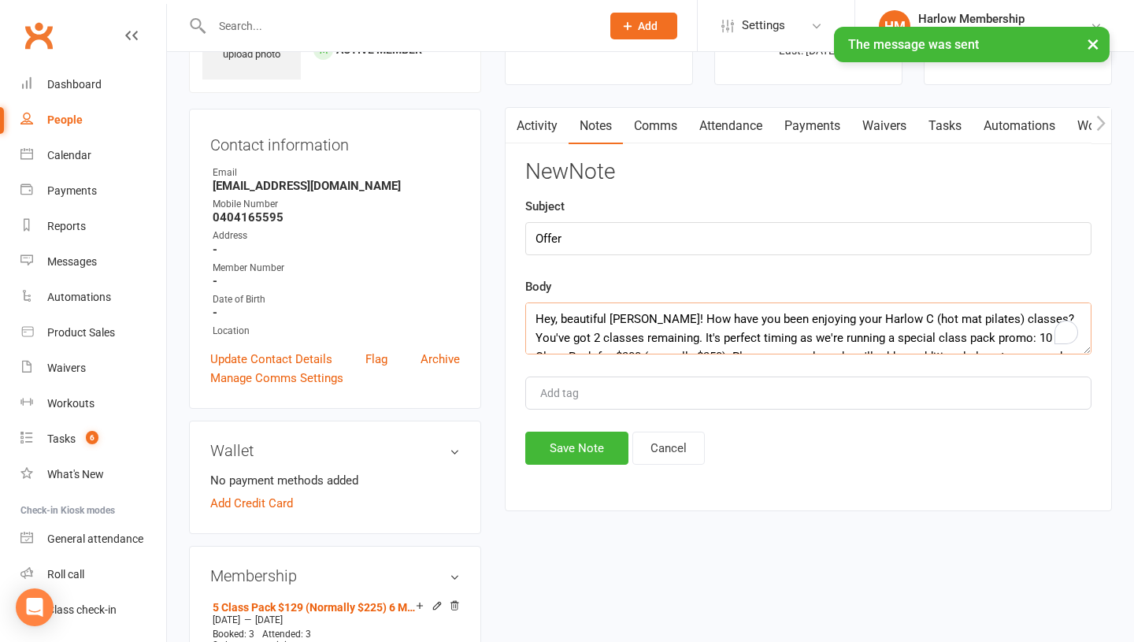
scroll to position [86, 0]
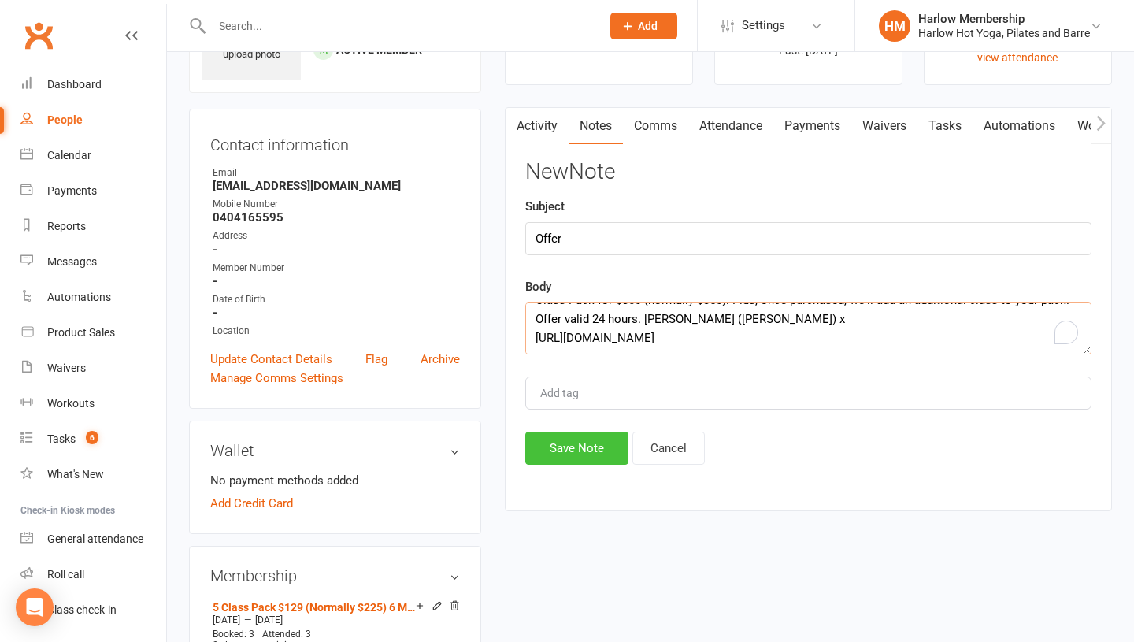
type textarea "Hey, beautiful Melissa! How have you been enjoying your Harlow C (hot mat pilat…"
click at [571, 453] on button "Save Note" at bounding box center [576, 447] width 103 height 33
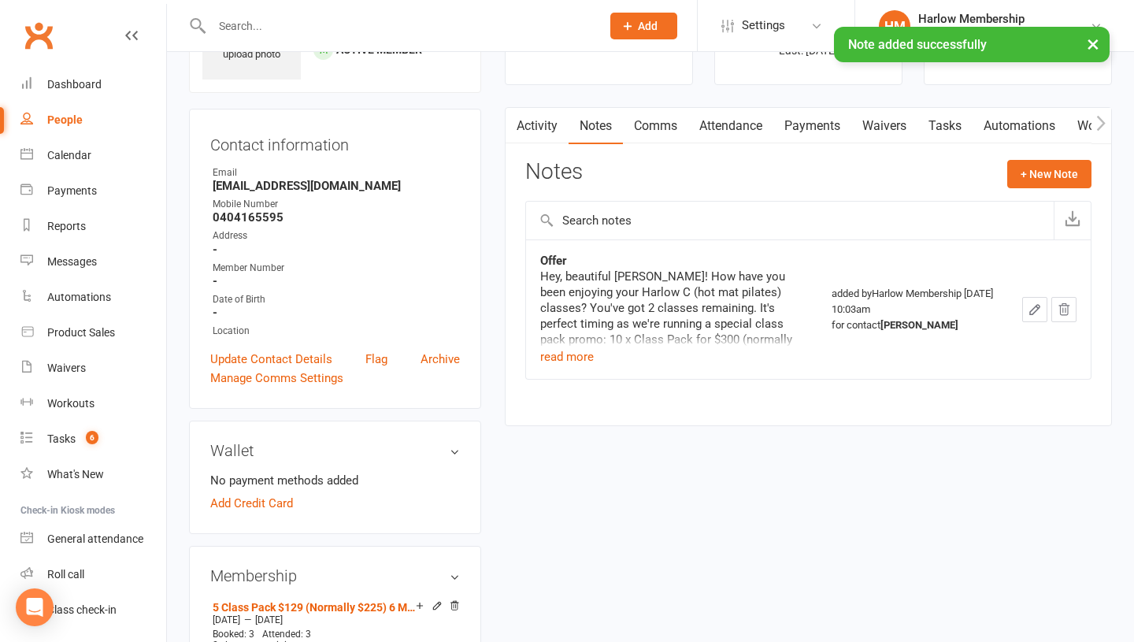
click at [936, 116] on link "Tasks" at bounding box center [944, 126] width 55 height 36
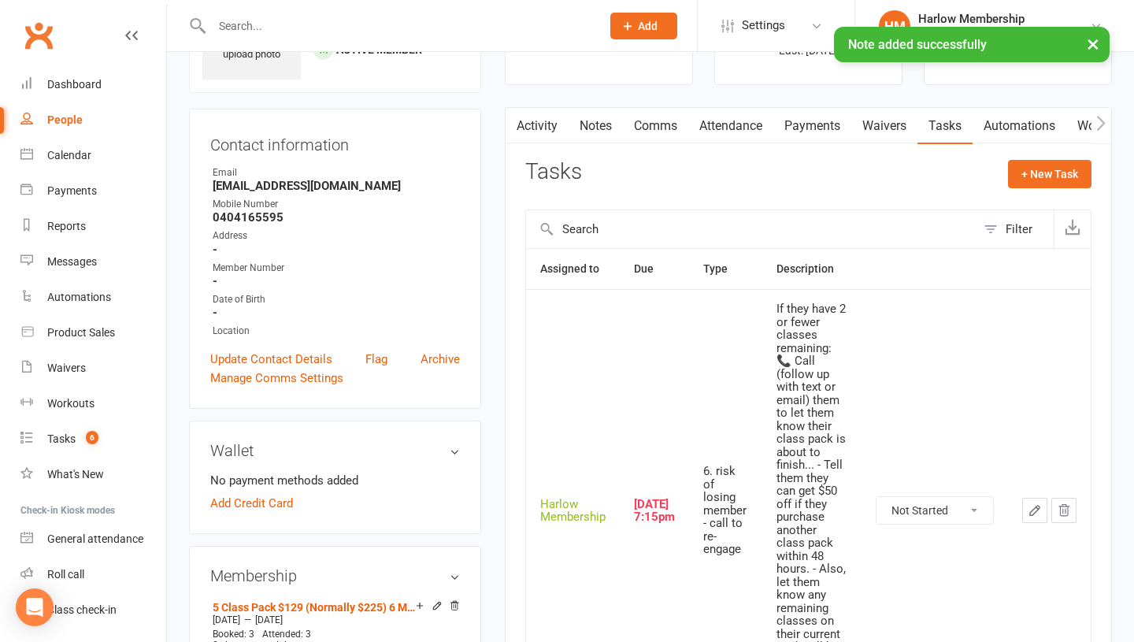
click at [907, 505] on select "Not Started In Progress Waiting Complete" at bounding box center [934, 510] width 116 height 27
select select "unstarted"
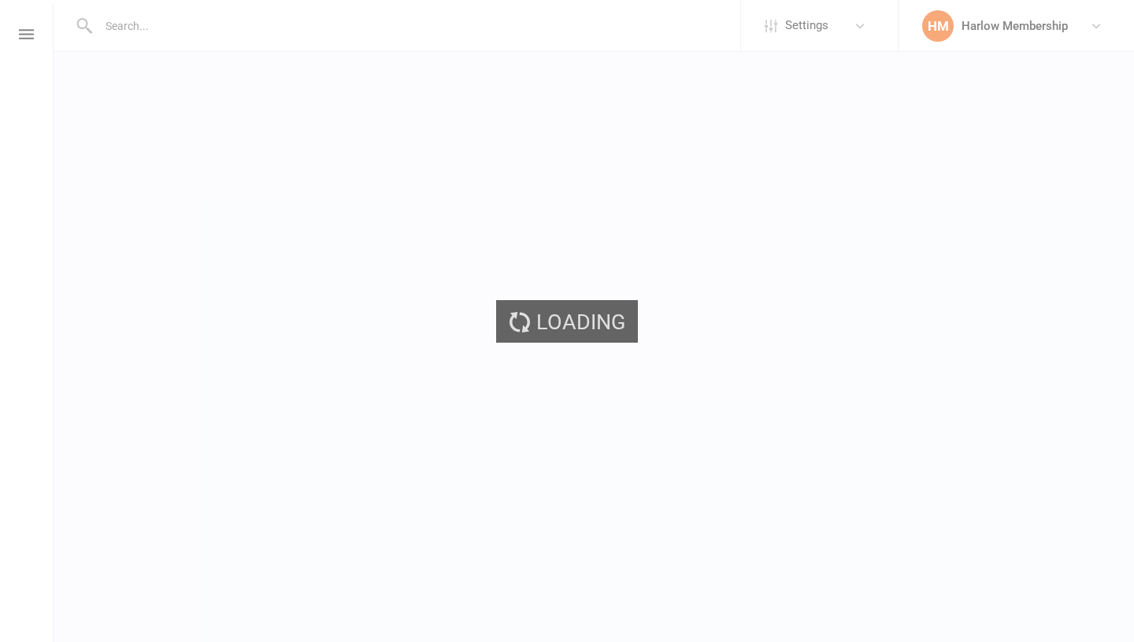
click at [797, 43] on div "Loading" at bounding box center [567, 321] width 1134 height 642
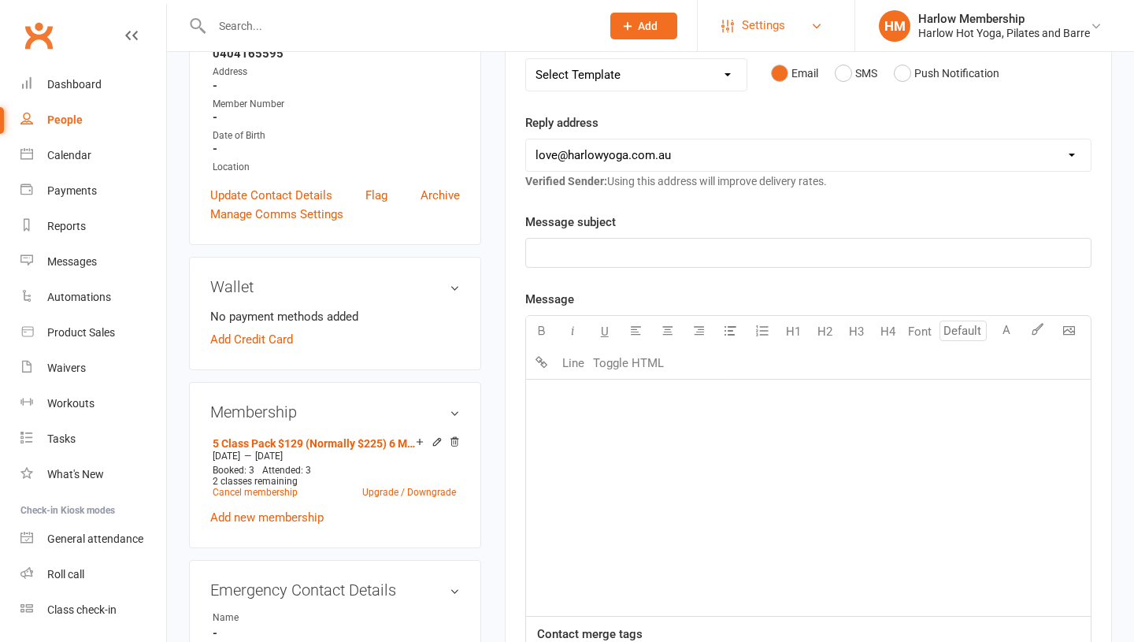
click at [764, 20] on span "Settings" at bounding box center [763, 25] width 43 height 35
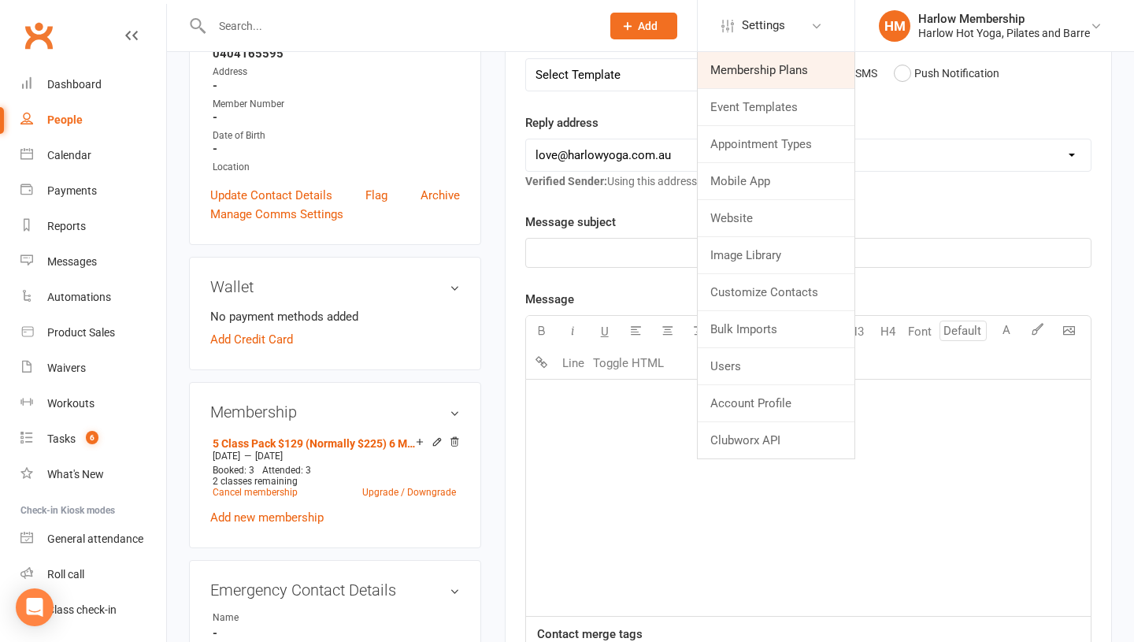
click at [749, 77] on link "Membership Plans" at bounding box center [775, 70] width 157 height 36
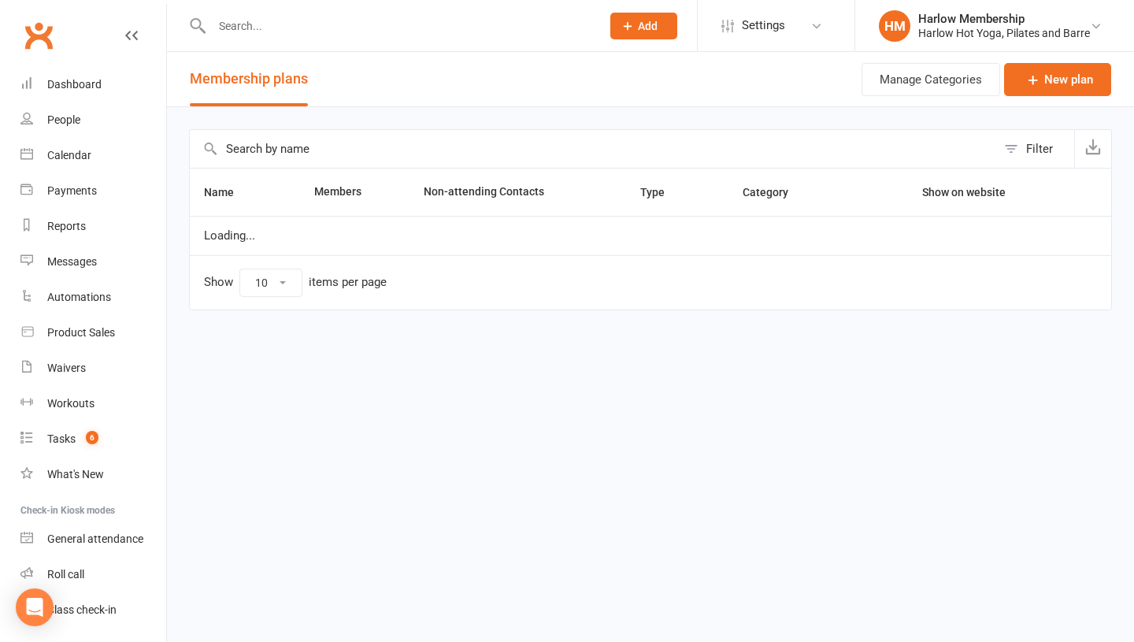
select select "100"
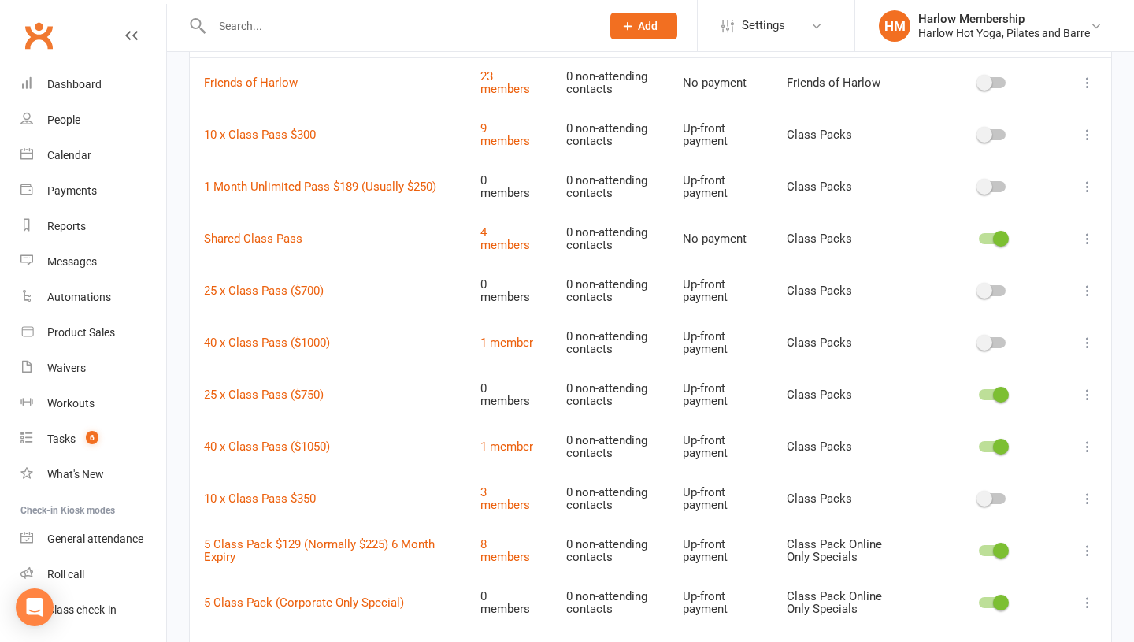
scroll to position [1402, 0]
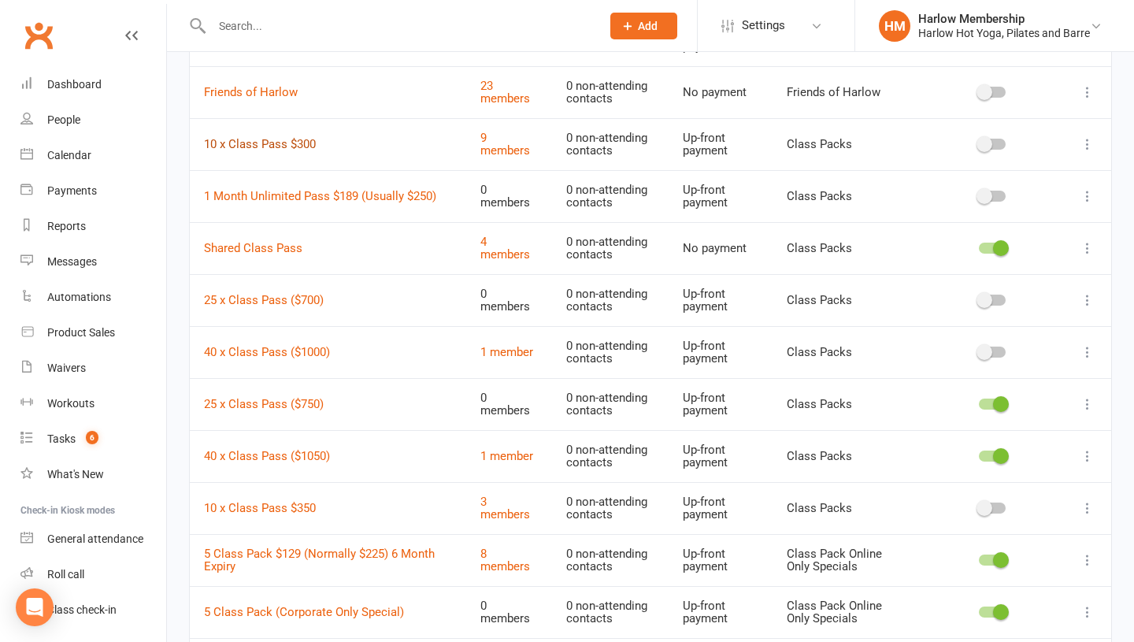
click at [242, 146] on link "10 x Class Pass $300" at bounding box center [260, 144] width 112 height 14
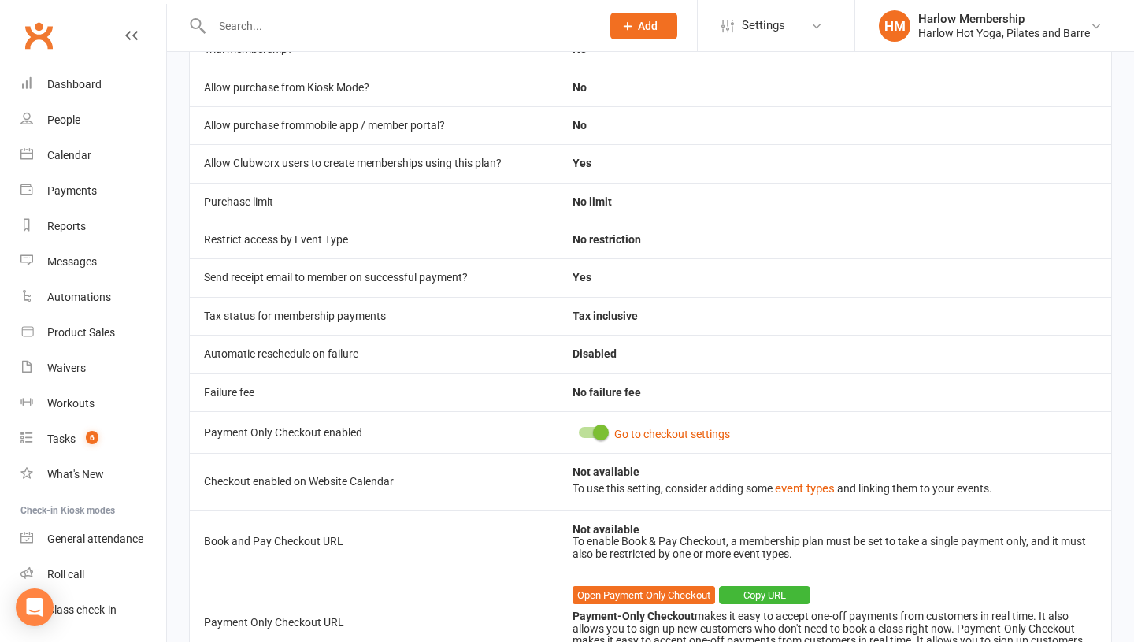
scroll to position [563, 0]
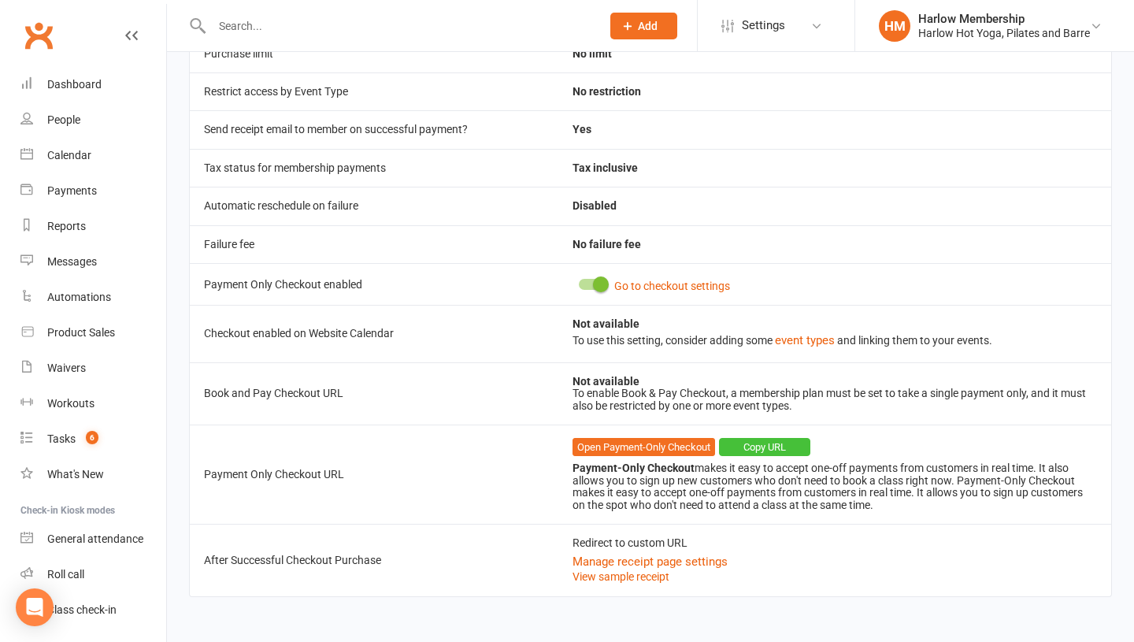
click at [751, 443] on button "Copy URL" at bounding box center [764, 447] width 91 height 19
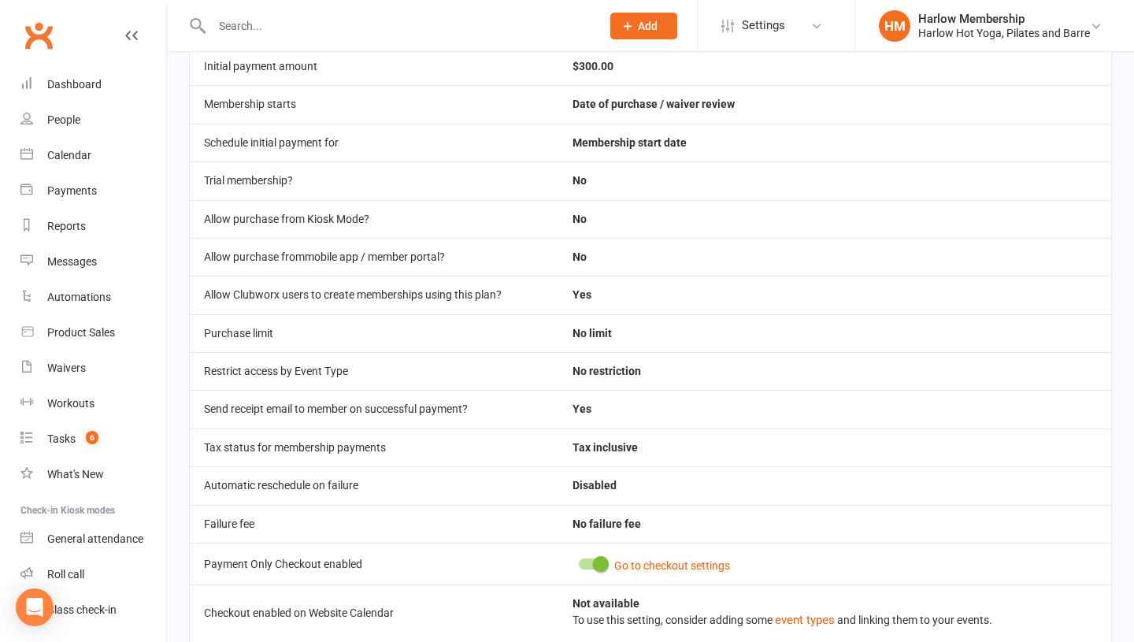
scroll to position [0, 0]
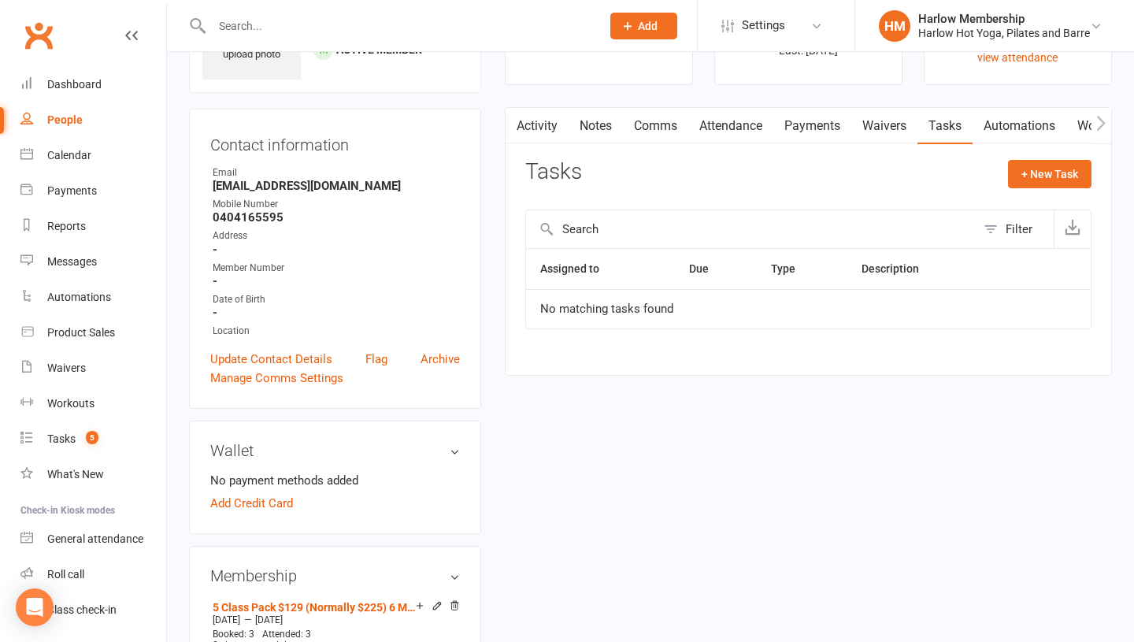
click at [276, 31] on input "text" at bounding box center [398, 26] width 383 height 22
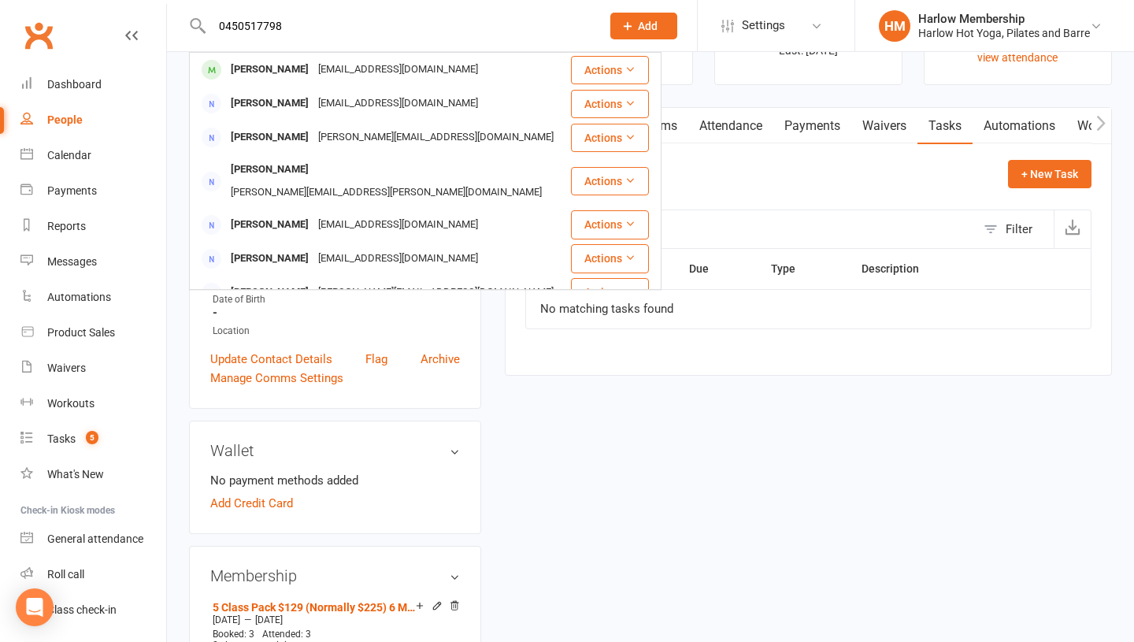
click at [275, 35] on input "0450517798" at bounding box center [398, 26] width 383 height 22
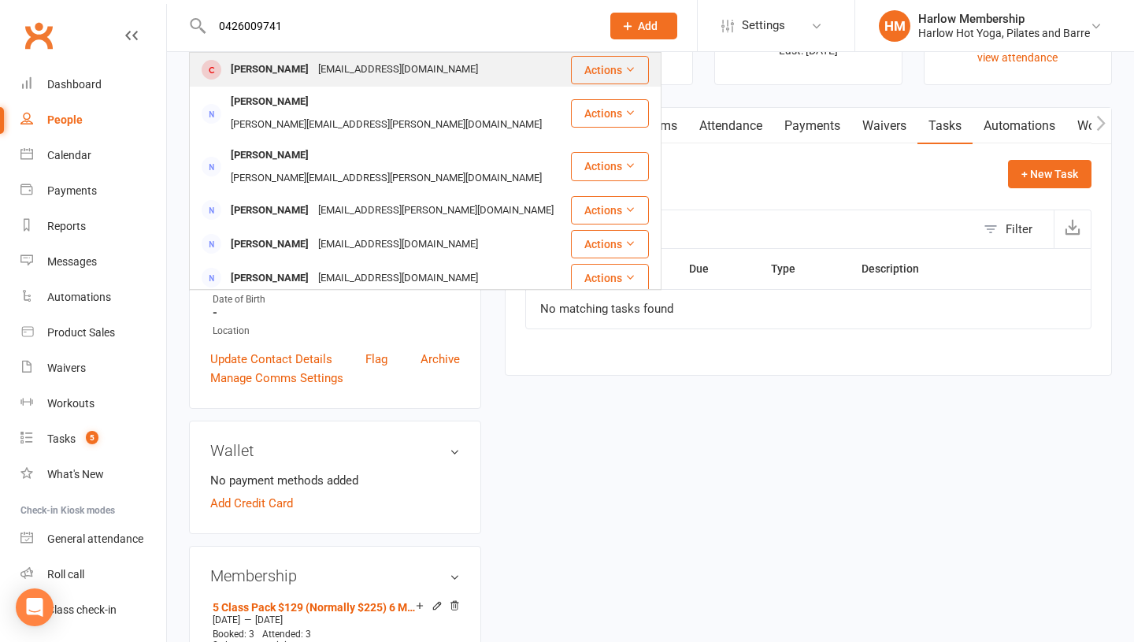
type input "0426009741"
click at [244, 73] on div "[PERSON_NAME]" at bounding box center [269, 69] width 87 height 23
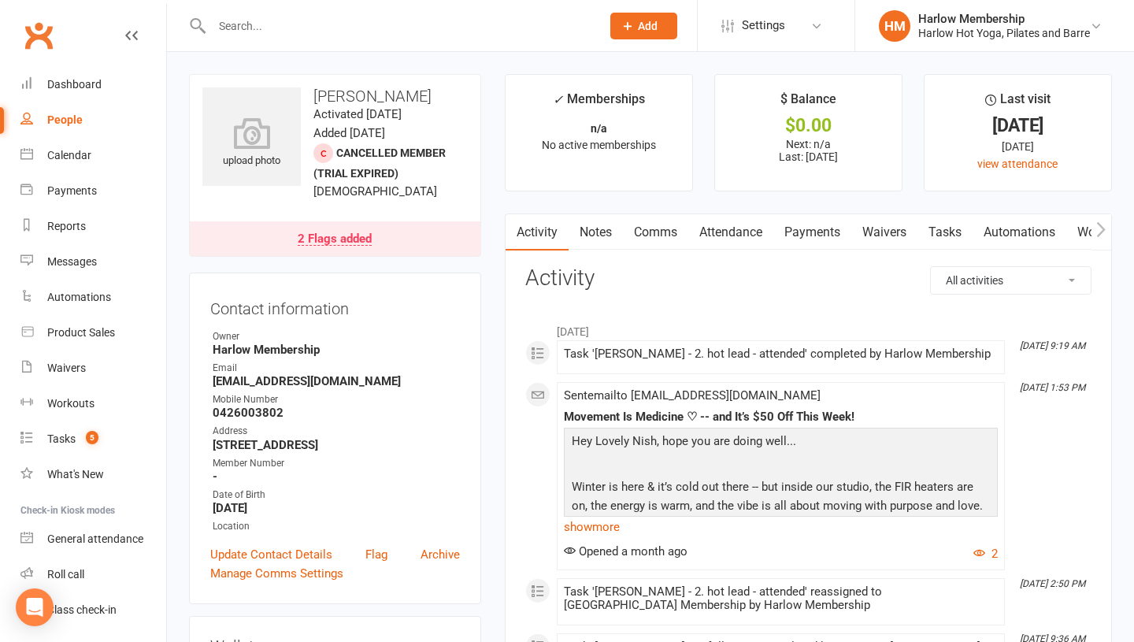
click at [249, 31] on input "text" at bounding box center [398, 26] width 383 height 22
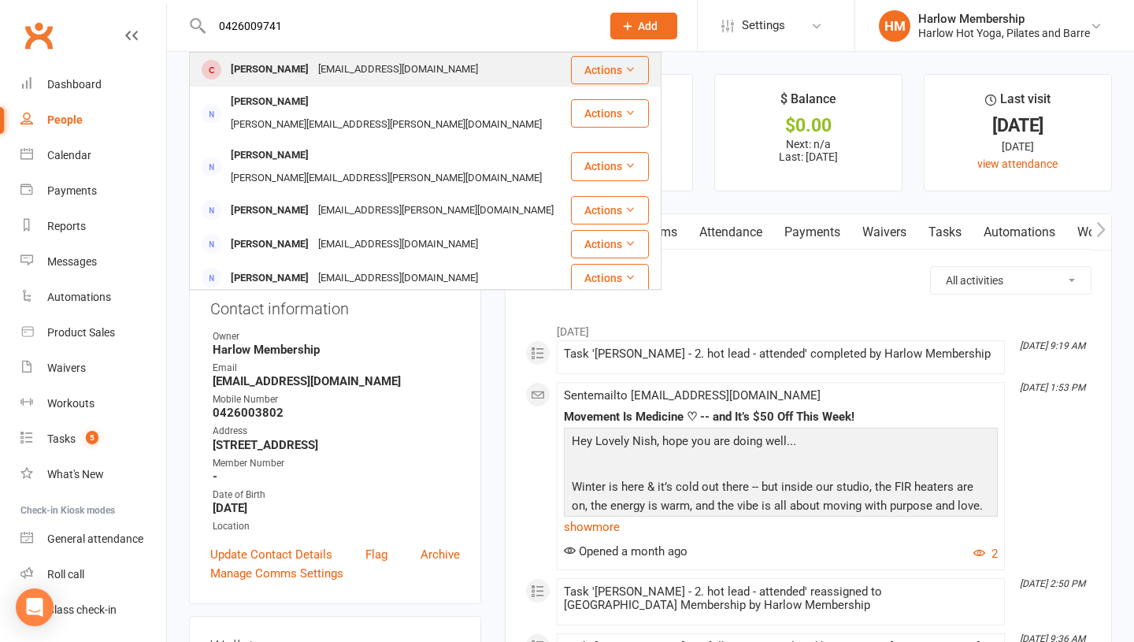
type input "0426009741"
click at [232, 59] on div "Nish Desai" at bounding box center [269, 69] width 87 height 23
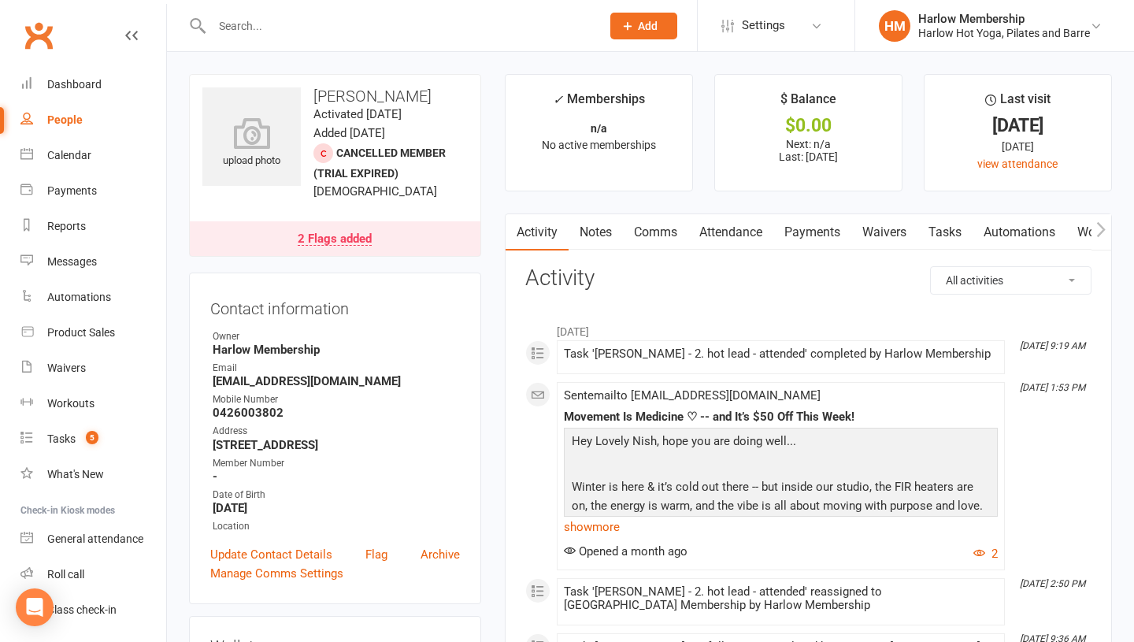
click at [252, 38] on div at bounding box center [389, 25] width 401 height 51
click at [241, 32] on input "text" at bounding box center [398, 26] width 383 height 22
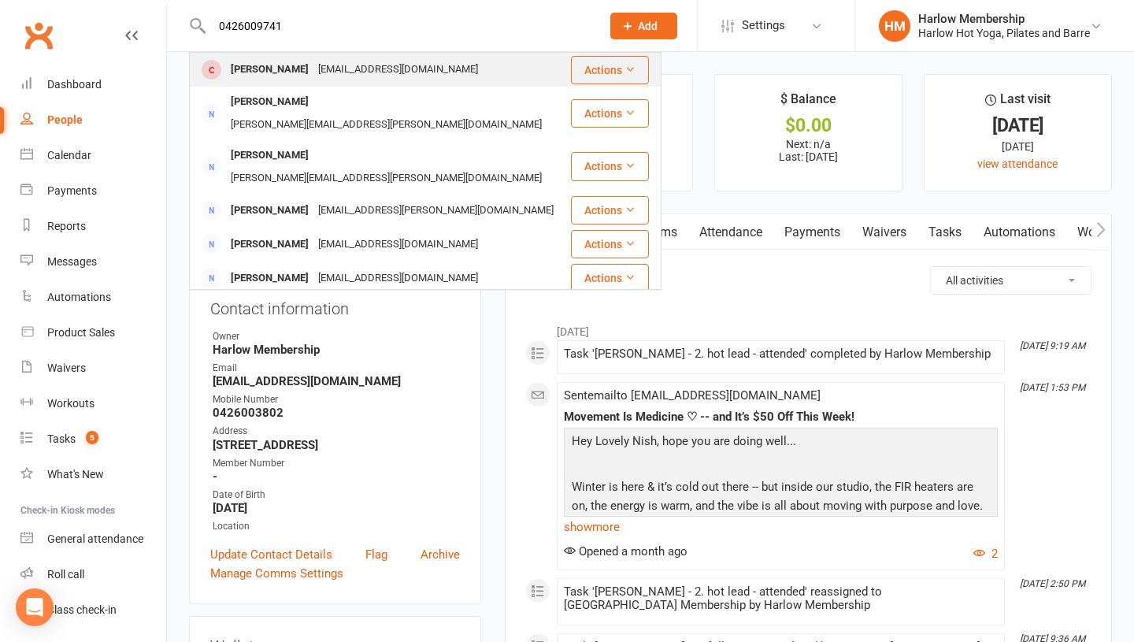
type input "0426009741"
click at [224, 65] on div at bounding box center [211, 70] width 29 height 26
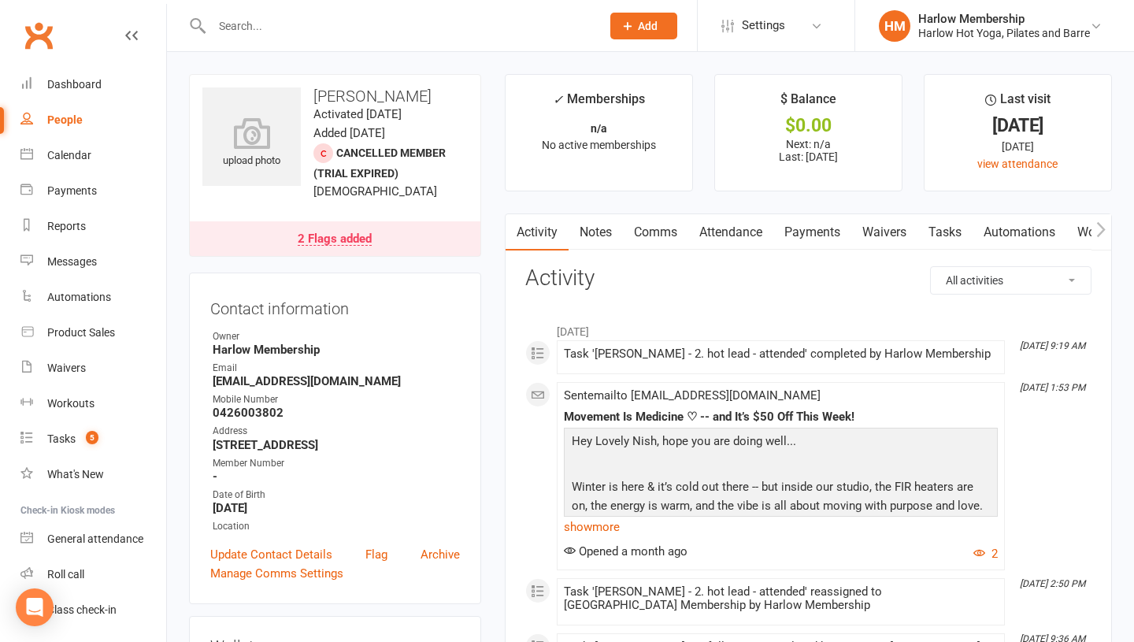
click at [270, 31] on input "text" at bounding box center [398, 26] width 383 height 22
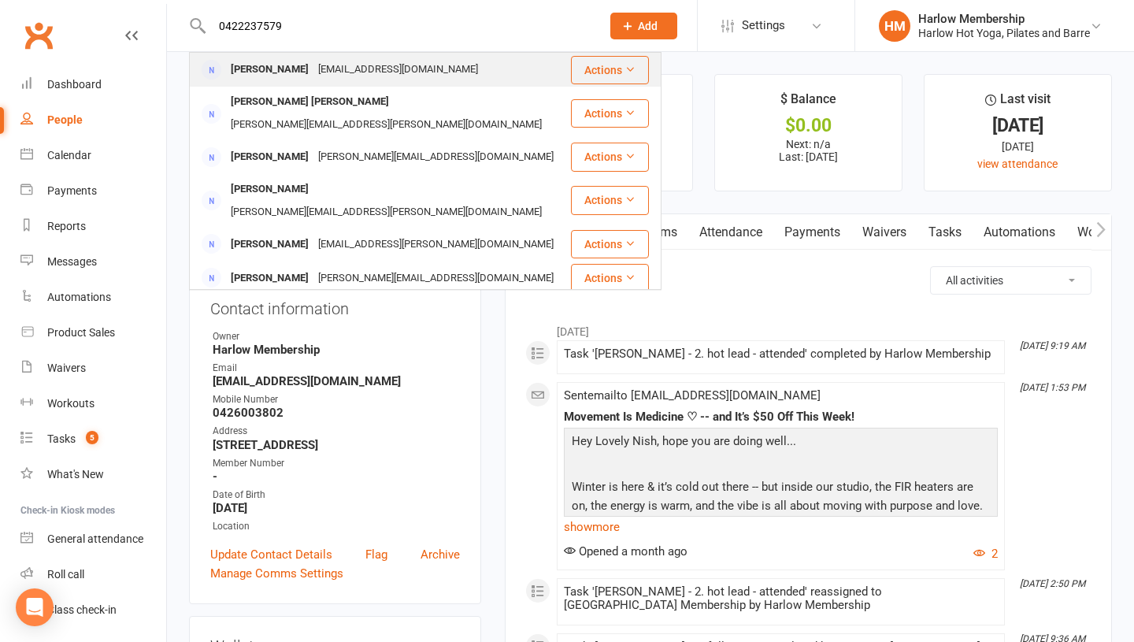
type input "0422237579"
click at [256, 59] on div "[PERSON_NAME]" at bounding box center [269, 69] width 87 height 23
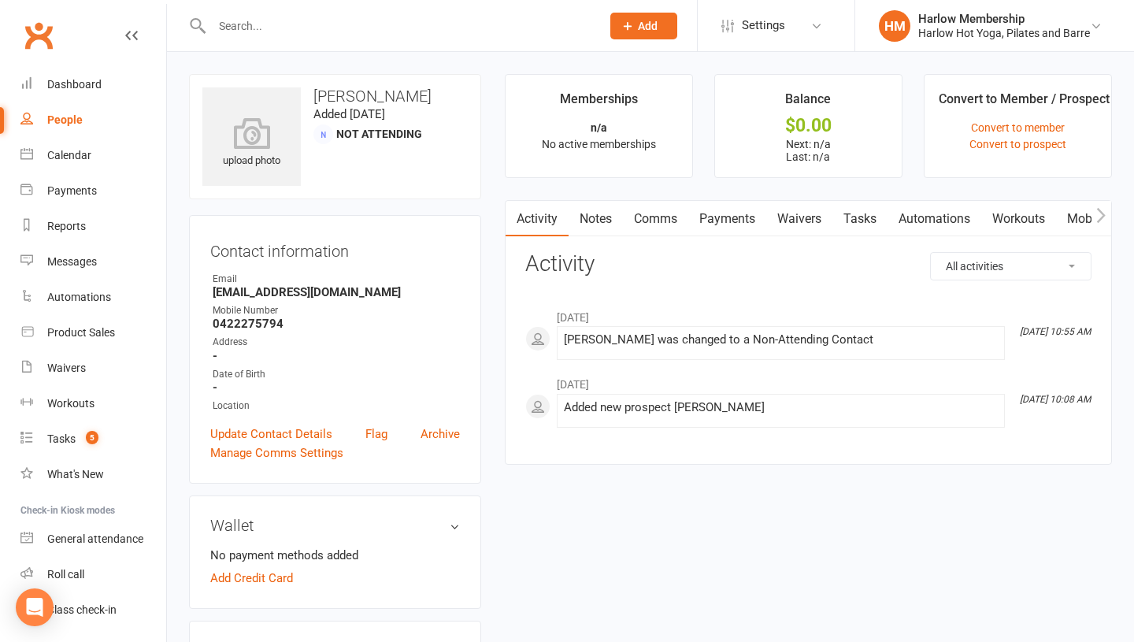
click at [72, 21] on div "Clubworx" at bounding box center [83, 45] width 166 height 58
click at [254, 34] on input "text" at bounding box center [398, 26] width 383 height 22
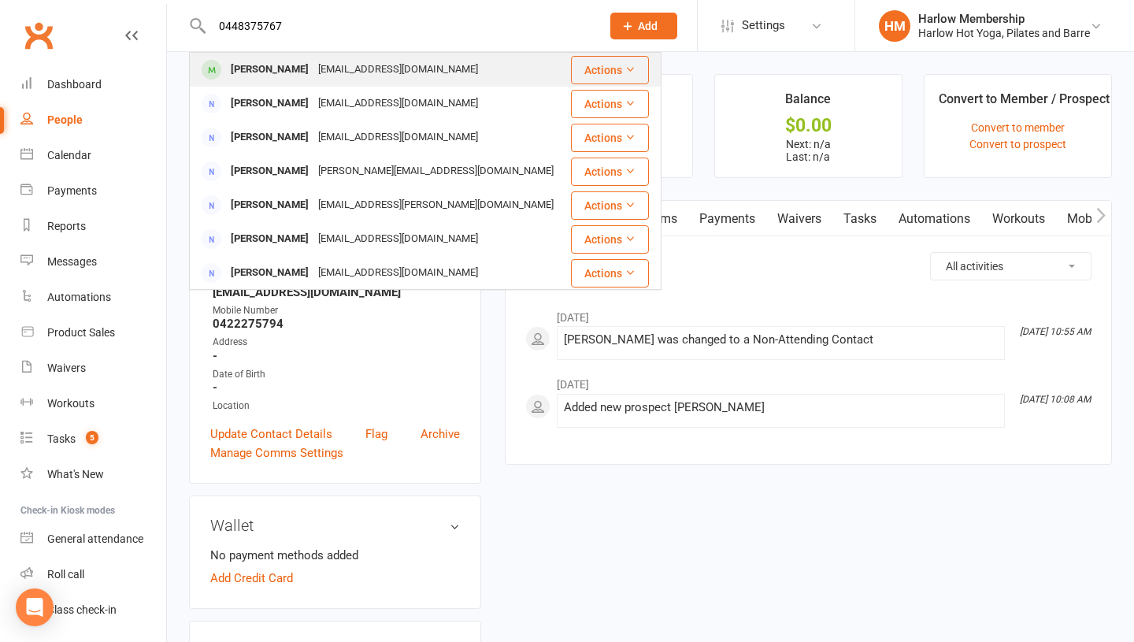
type input "0448375767"
click at [231, 71] on div "Annie Langston-Cox" at bounding box center [269, 69] width 87 height 23
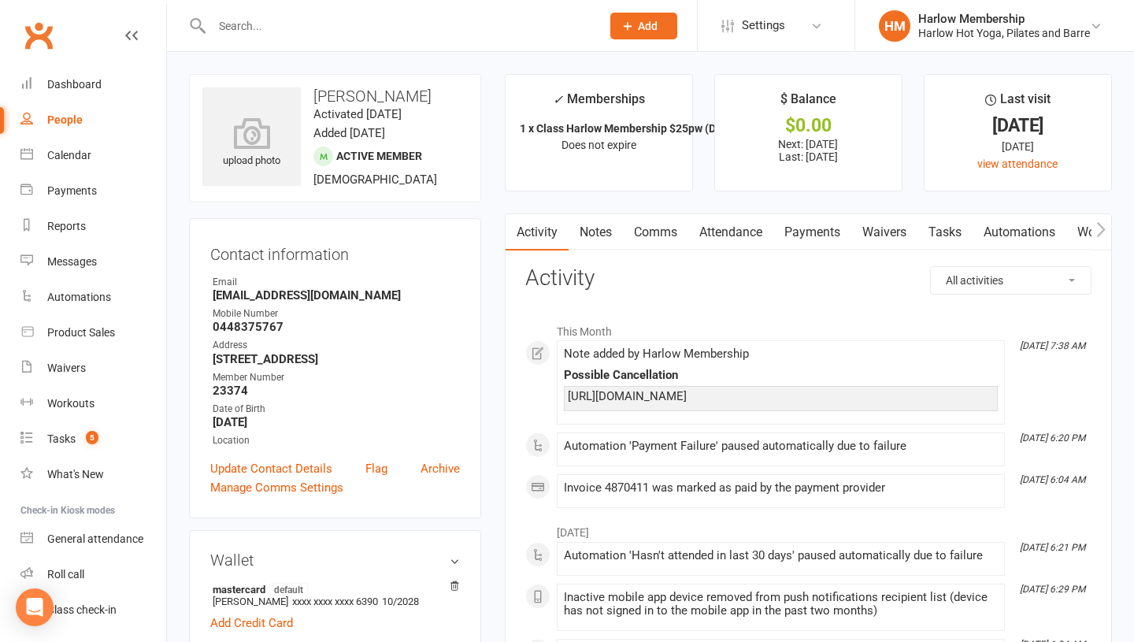
click at [581, 227] on link "Notes" at bounding box center [595, 232] width 54 height 36
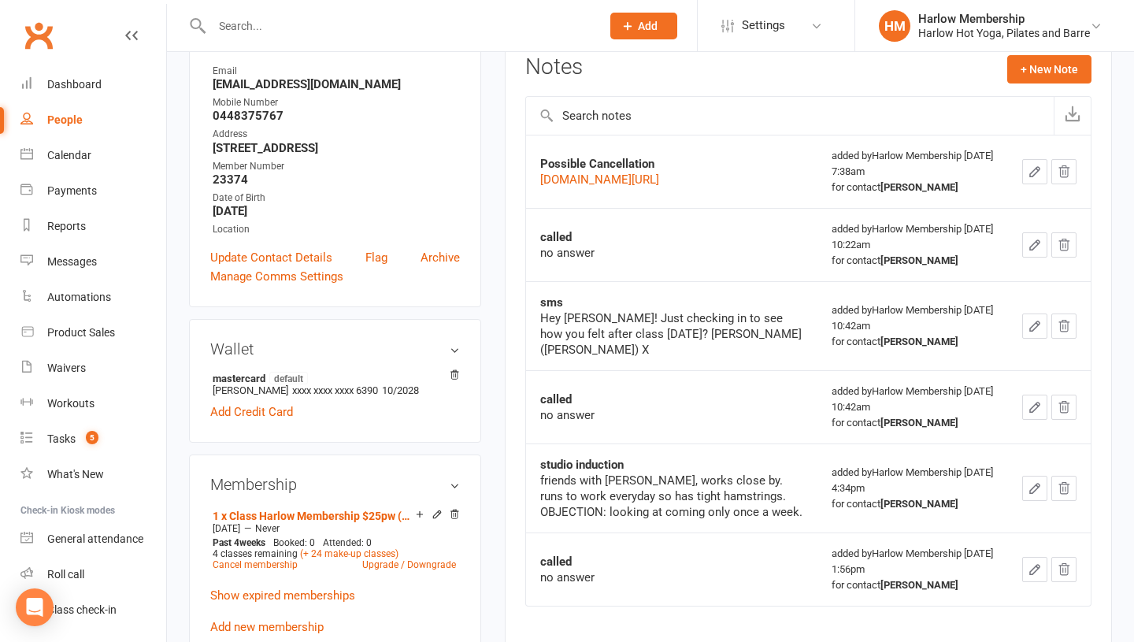
scroll to position [268, 0]
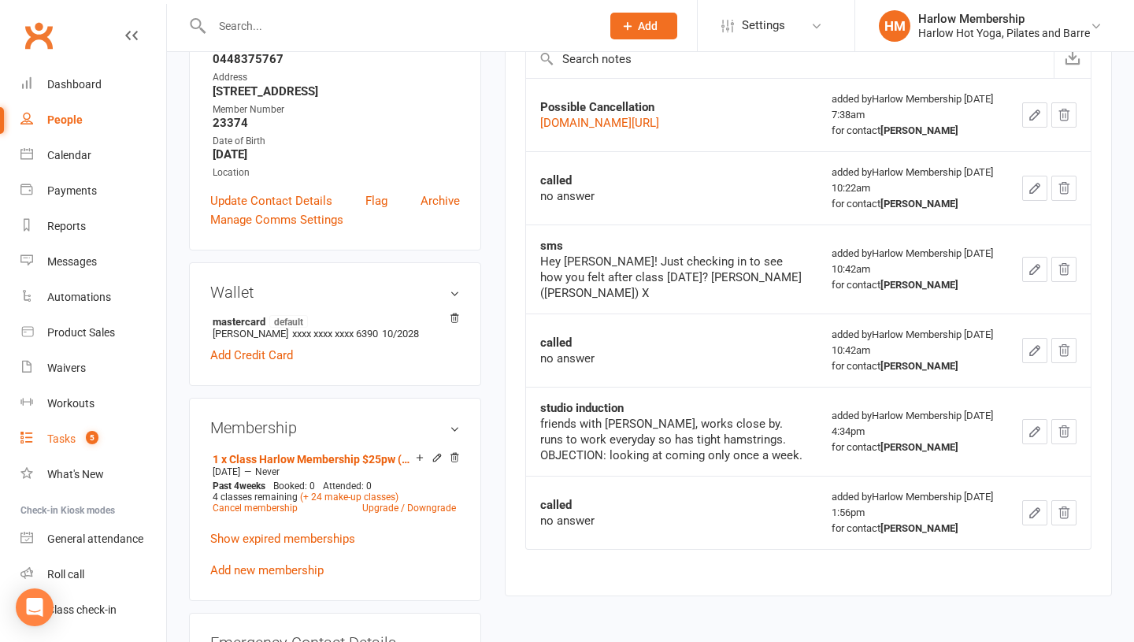
click at [67, 443] on div "Tasks" at bounding box center [61, 438] width 28 height 13
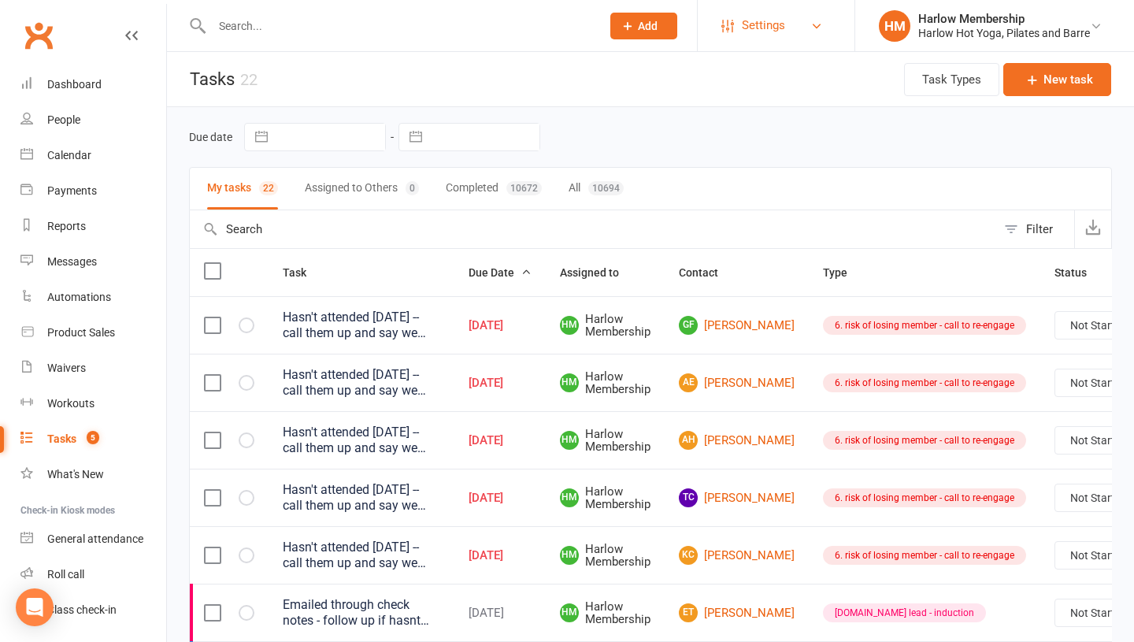
click at [745, 23] on span "Settings" at bounding box center [763, 25] width 43 height 35
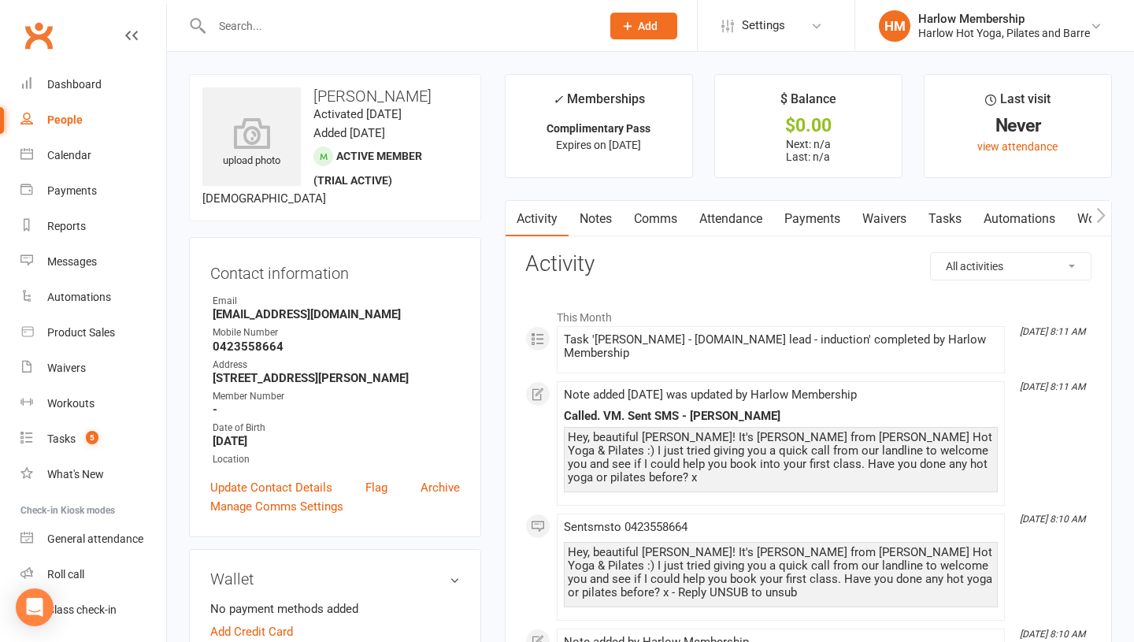
click at [944, 209] on link "Tasks" at bounding box center [944, 219] width 55 height 36
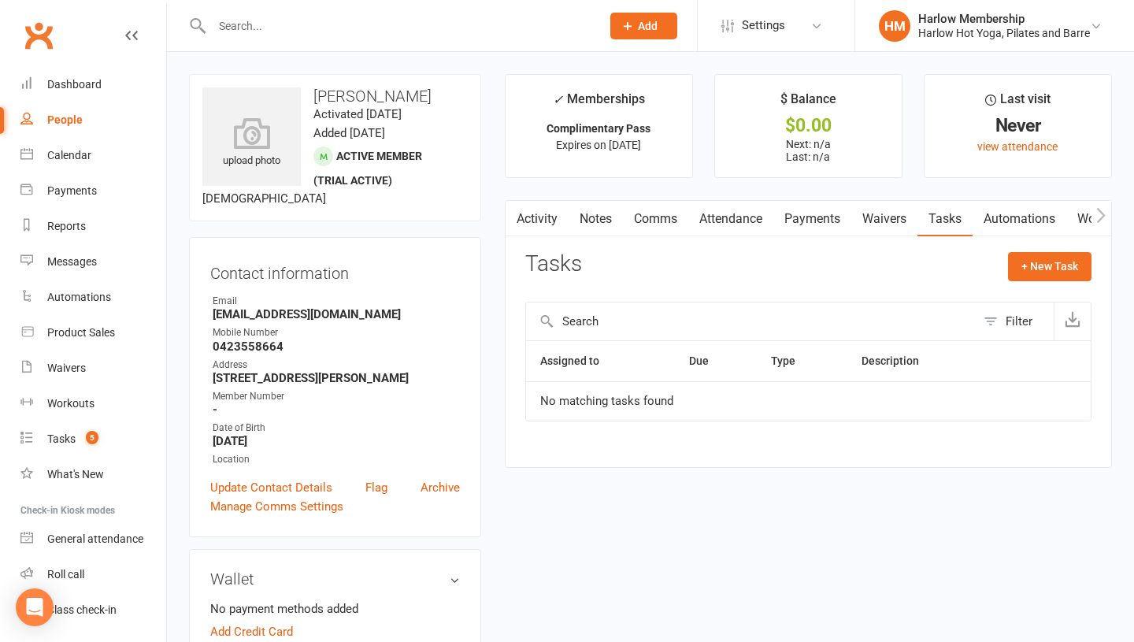
click at [886, 225] on link "Waivers" at bounding box center [884, 219] width 66 height 36
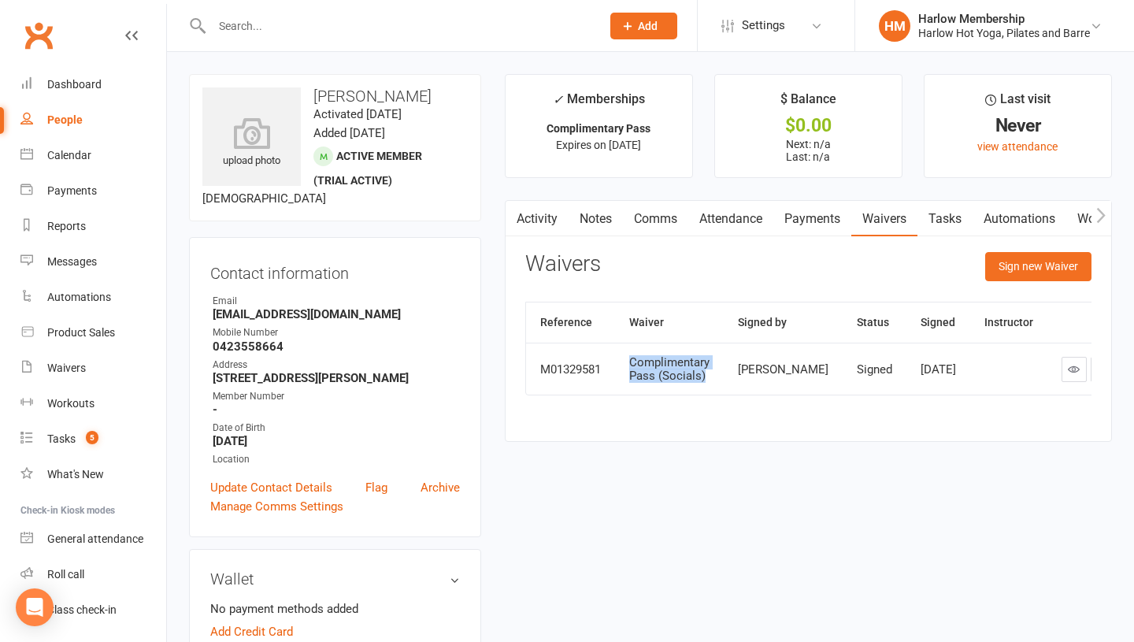
drag, startPoint x: 715, startPoint y: 395, endPoint x: 632, endPoint y: 370, distance: 86.4
click at [632, 370] on td "Complimentary Pass (Socials)" at bounding box center [669, 368] width 109 height 52
copy div "Complimentary Pass (Socials)"
click at [947, 209] on link "Tasks" at bounding box center [944, 219] width 55 height 36
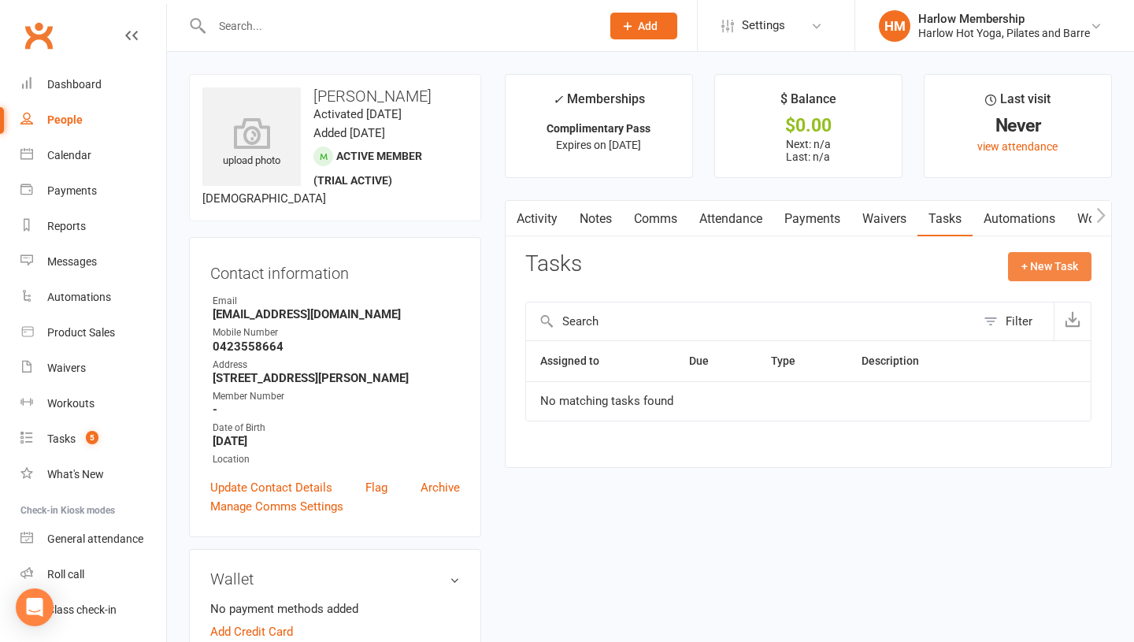
click at [1033, 268] on button "+ New Task" at bounding box center [1049, 266] width 83 height 28
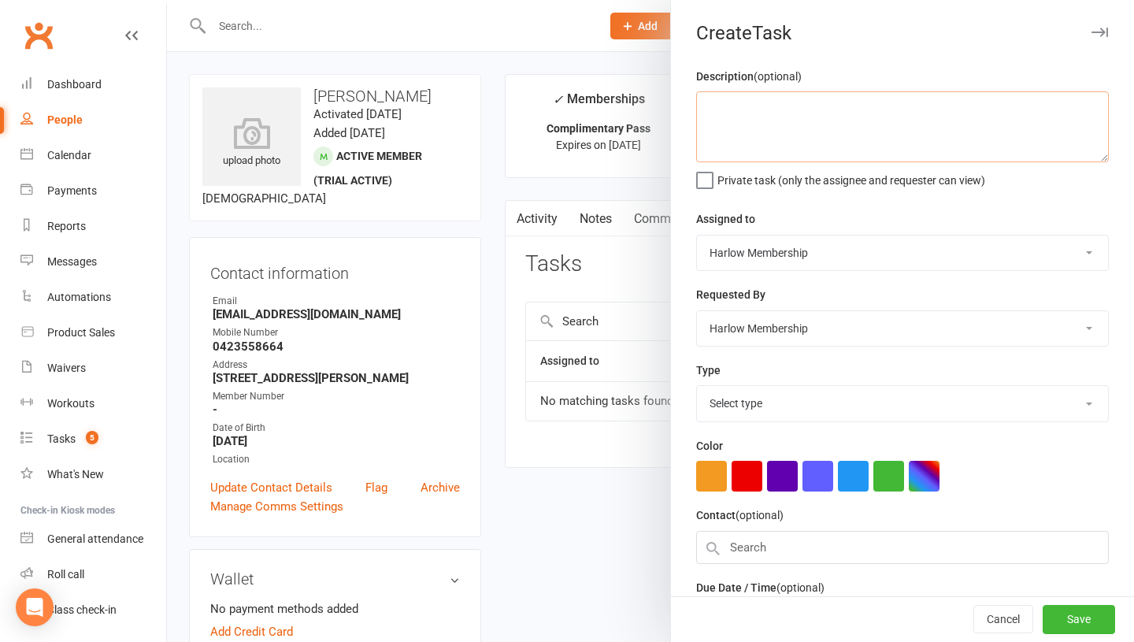
click at [709, 123] on textarea at bounding box center [902, 126] width 412 height 71
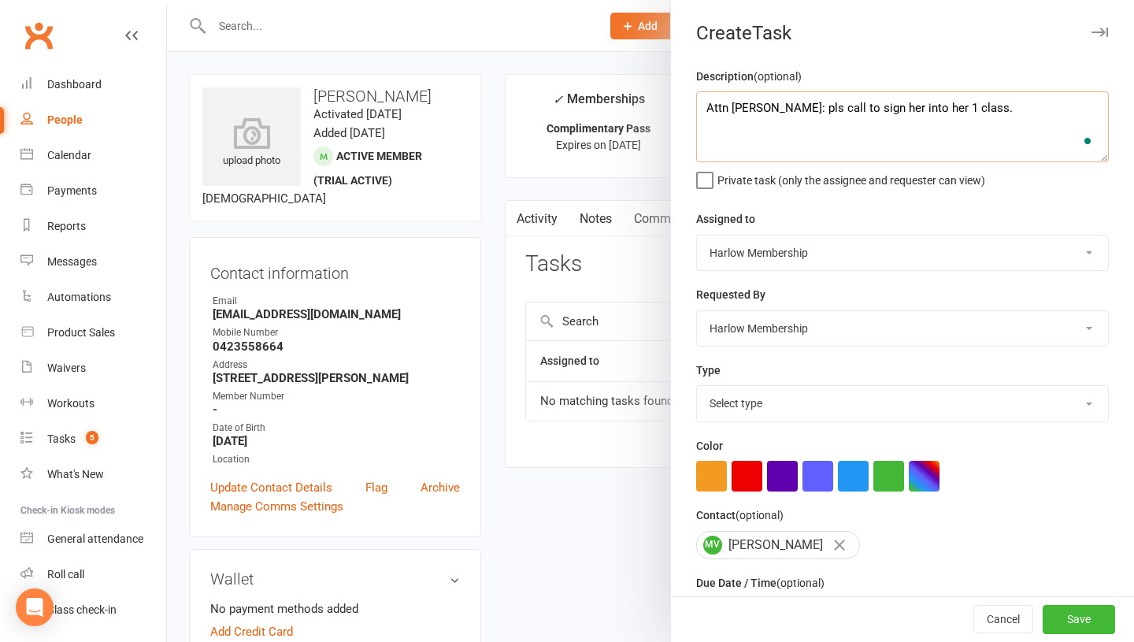
paste textarea "Complimentary Pass (Socials)"
click at [948, 106] on textarea "Attn [PERSON_NAME]: pls call to sign her into her 1 class. Complimentary Pass (…" at bounding box center [902, 126] width 412 height 71
click at [747, 123] on textarea "Attn [PERSON_NAME]: pls call to sign her into her 1 class. See [PERSON_NAME] fo…" at bounding box center [902, 126] width 412 height 71
type textarea "Attn [PERSON_NAME]: pls call to sign her into her 1 class. See waiver for info:…"
click at [737, 423] on div "Description (optional) Attn Jess: pls call to sign her into her 1 class. See wa…" at bounding box center [902, 384] width 463 height 635
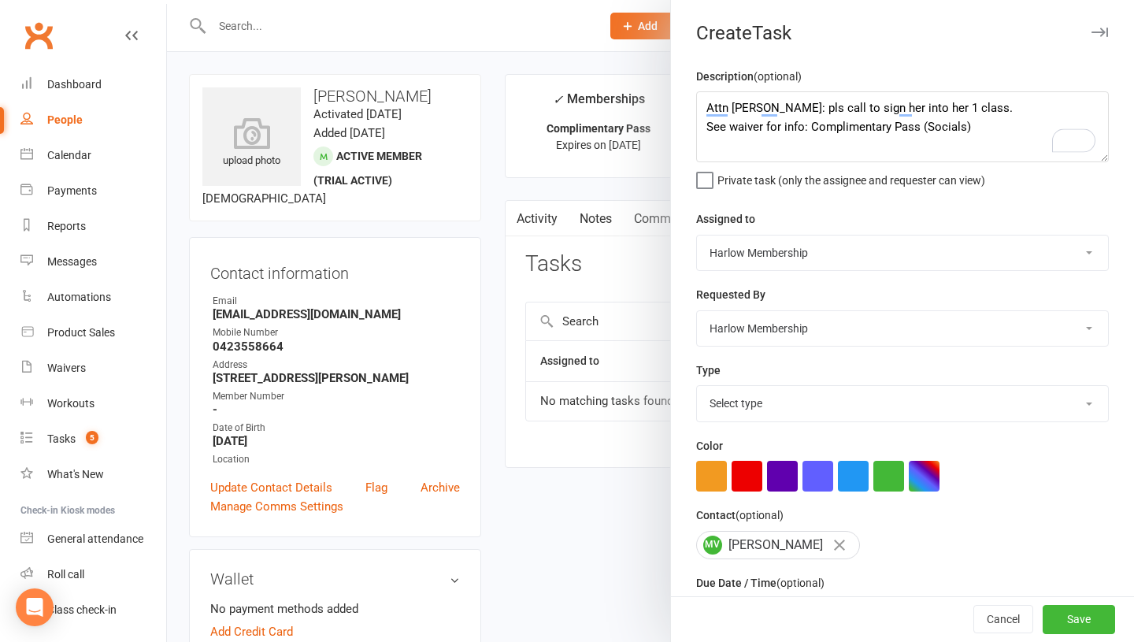
click at [721, 397] on select "Select type 1.new lead - induction 1. won membership 2. hot lead - attended 3. …" at bounding box center [902, 403] width 411 height 35
select select "30986"
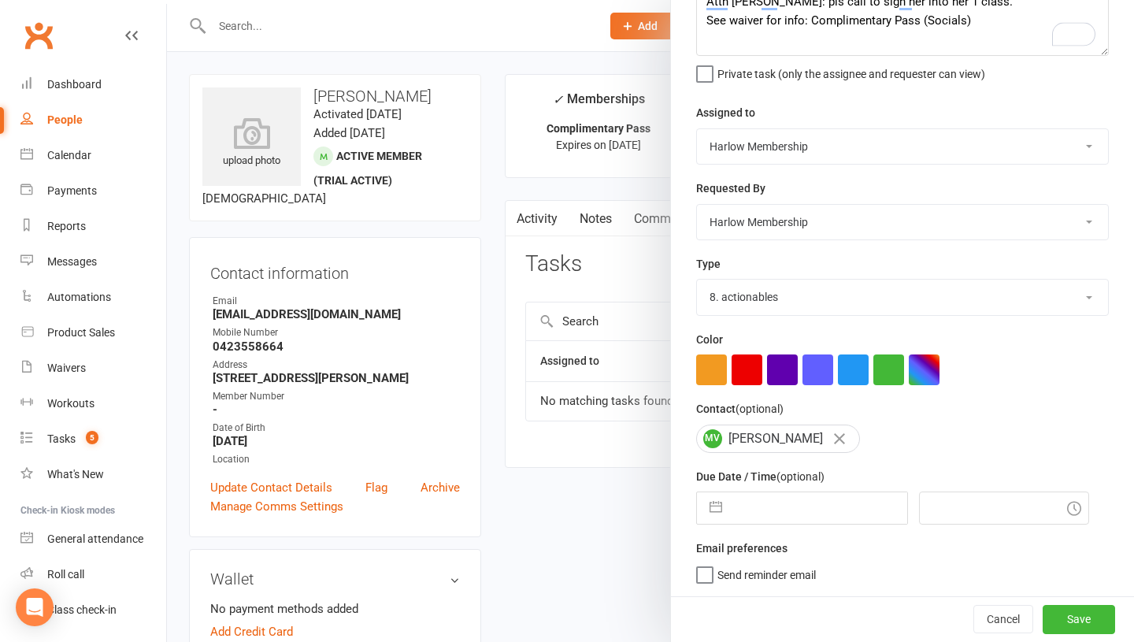
click at [759, 514] on input "text" at bounding box center [818, 507] width 177 height 31
select select "6"
select select "2025"
select select "7"
select select "2025"
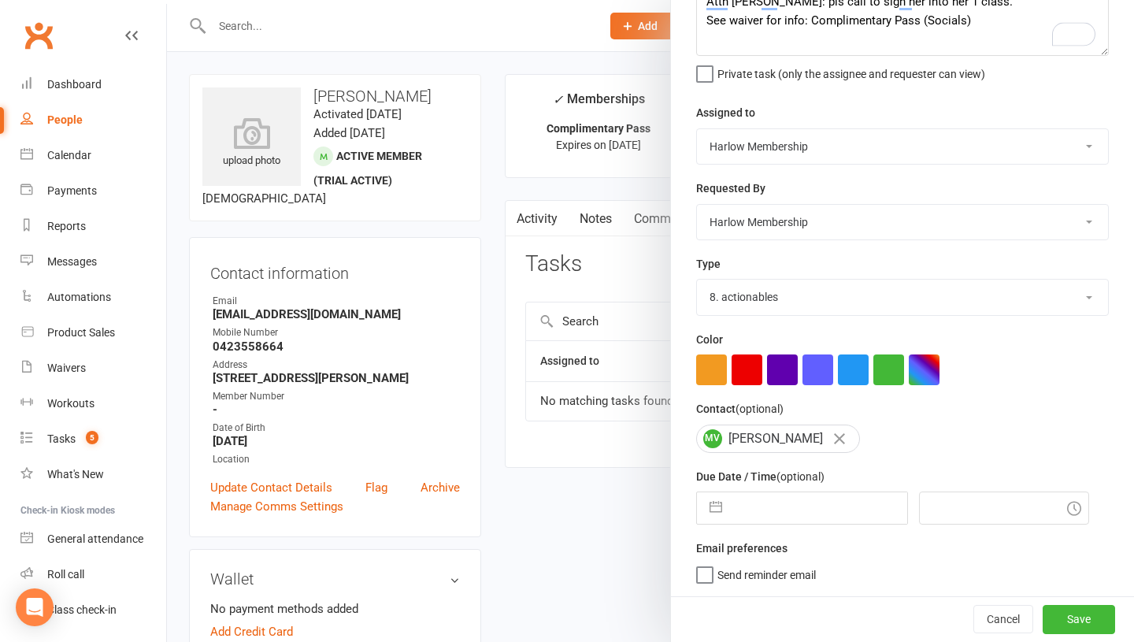
select select "8"
select select "2025"
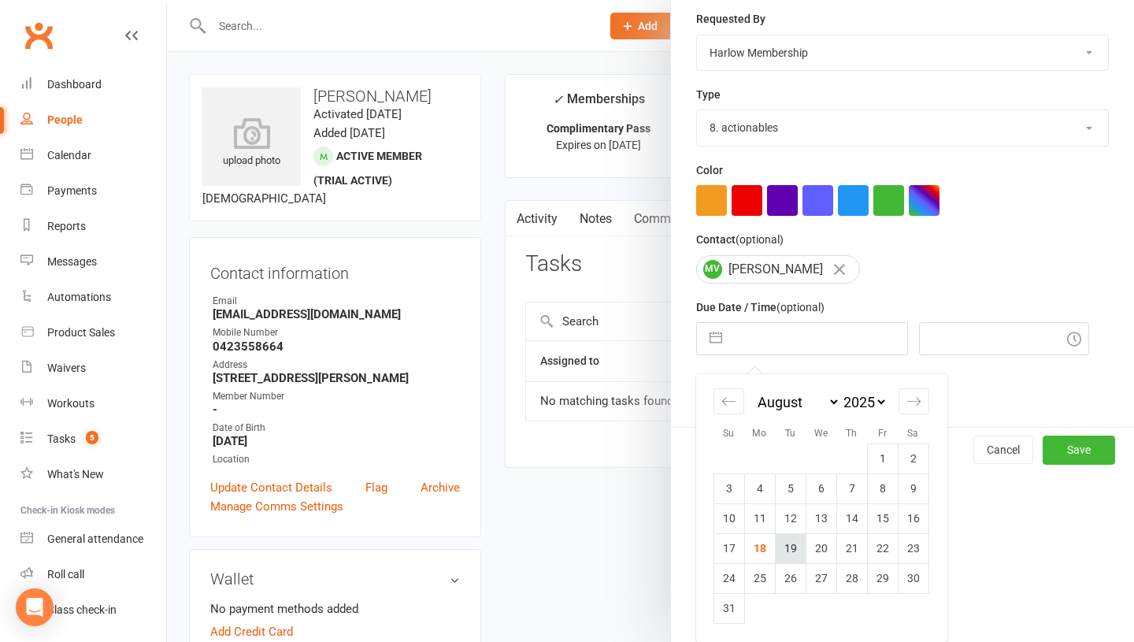
click at [782, 549] on td "19" at bounding box center [790, 548] width 31 height 30
type input "19 Aug 2025"
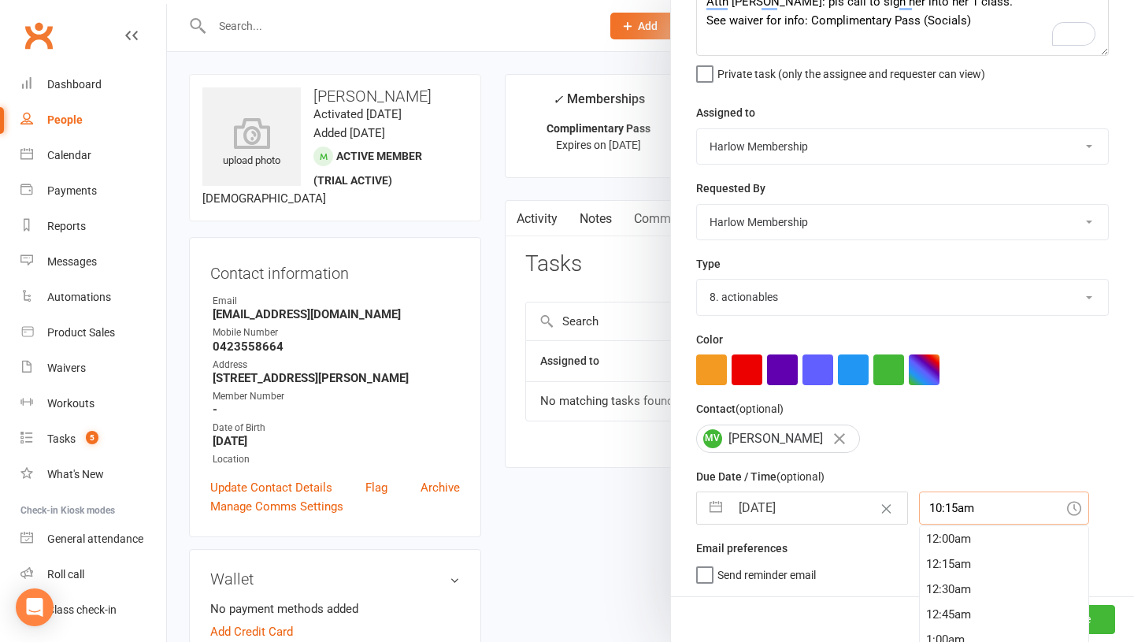
click at [930, 503] on div "10:15am 12:00am 12:15am 12:30am 12:45am 1:00am 1:15am 1:30am 1:45am 2:00am 2:15…" at bounding box center [1004, 507] width 170 height 33
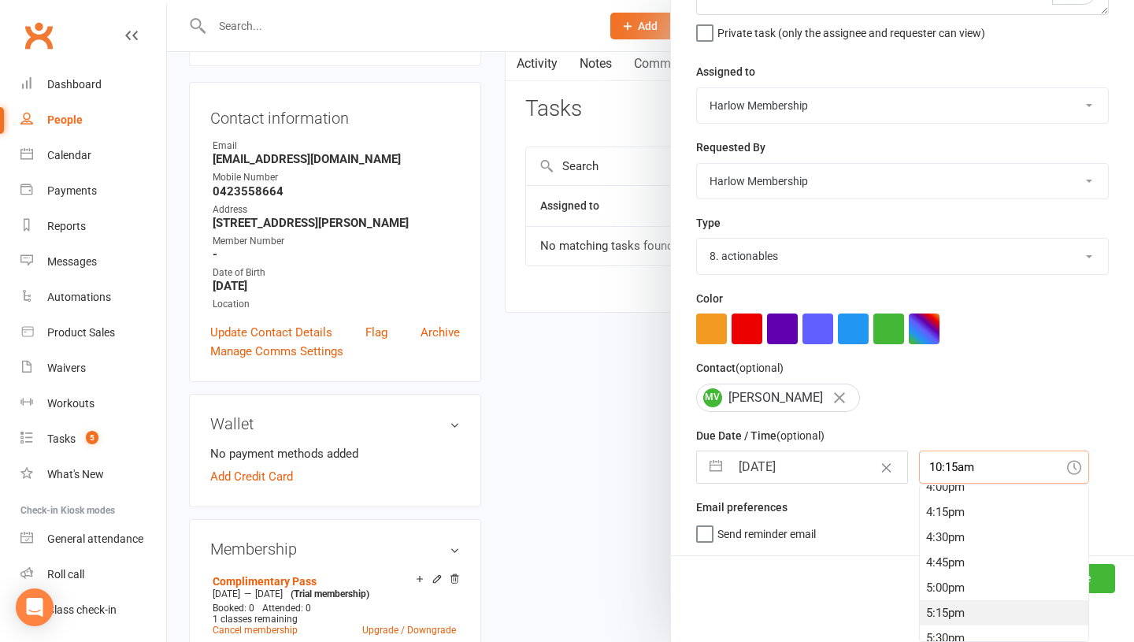
scroll to position [1600, 0]
click at [922, 511] on div "4:00pm" at bounding box center [1003, 509] width 168 height 25
type input "4:00pm"
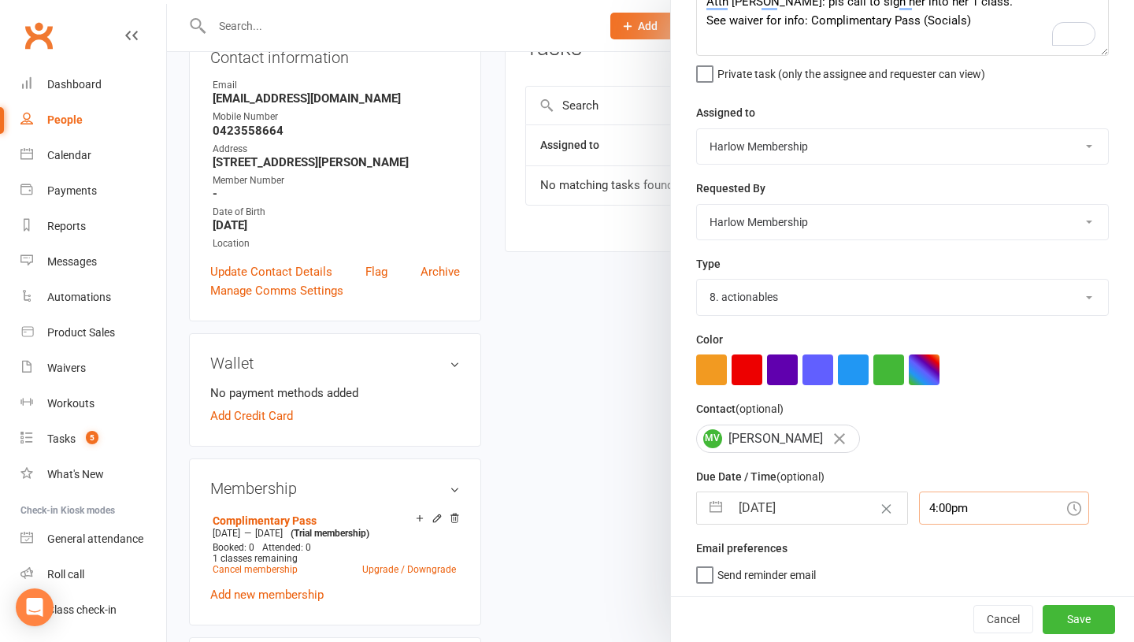
scroll to position [213, 0]
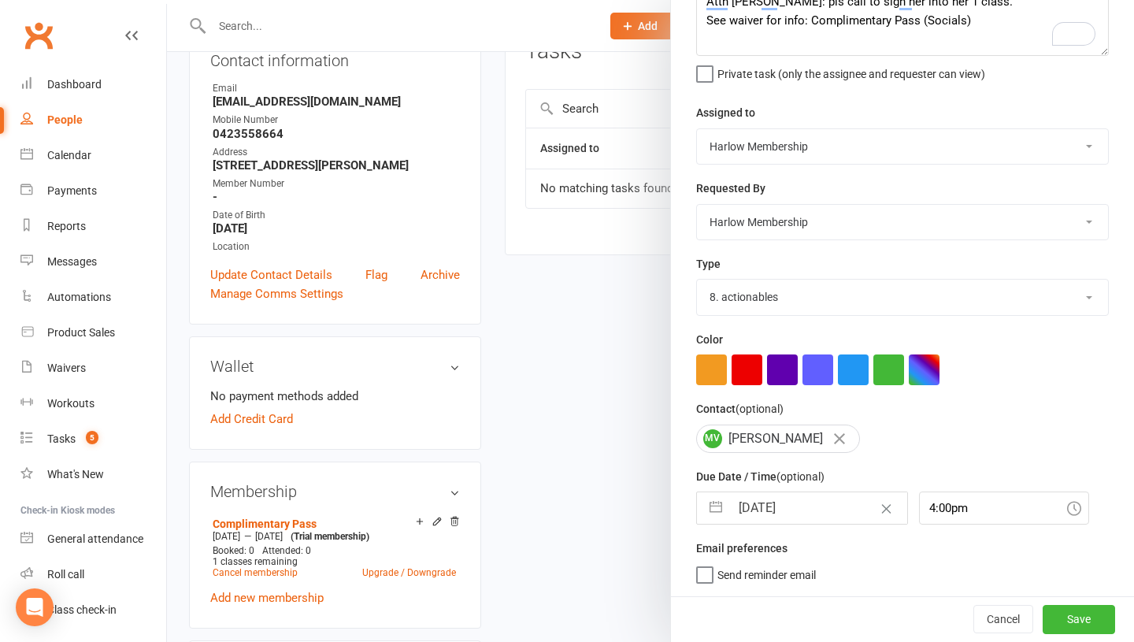
click at [808, 565] on span "Send reminder email" at bounding box center [766, 572] width 98 height 18
click at [808, 563] on input "Send reminder email" at bounding box center [756, 563] width 120 height 0
click at [798, 567] on span "Send reminder email" at bounding box center [766, 572] width 98 height 18
click at [798, 563] on input "Send reminder email" at bounding box center [756, 563] width 120 height 0
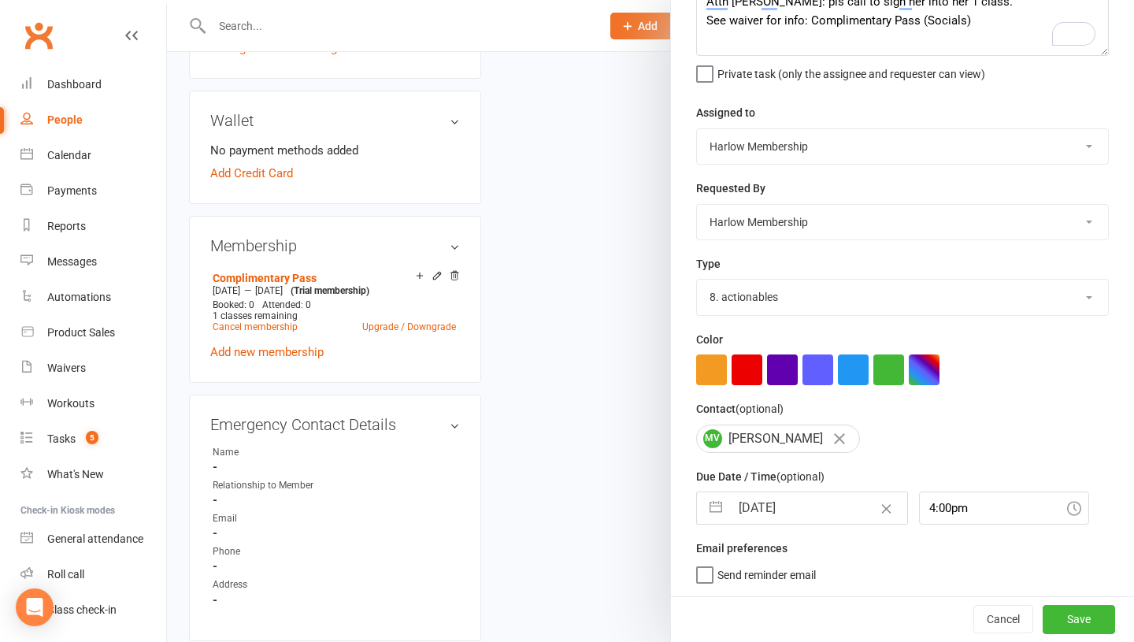
scroll to position [0, 0]
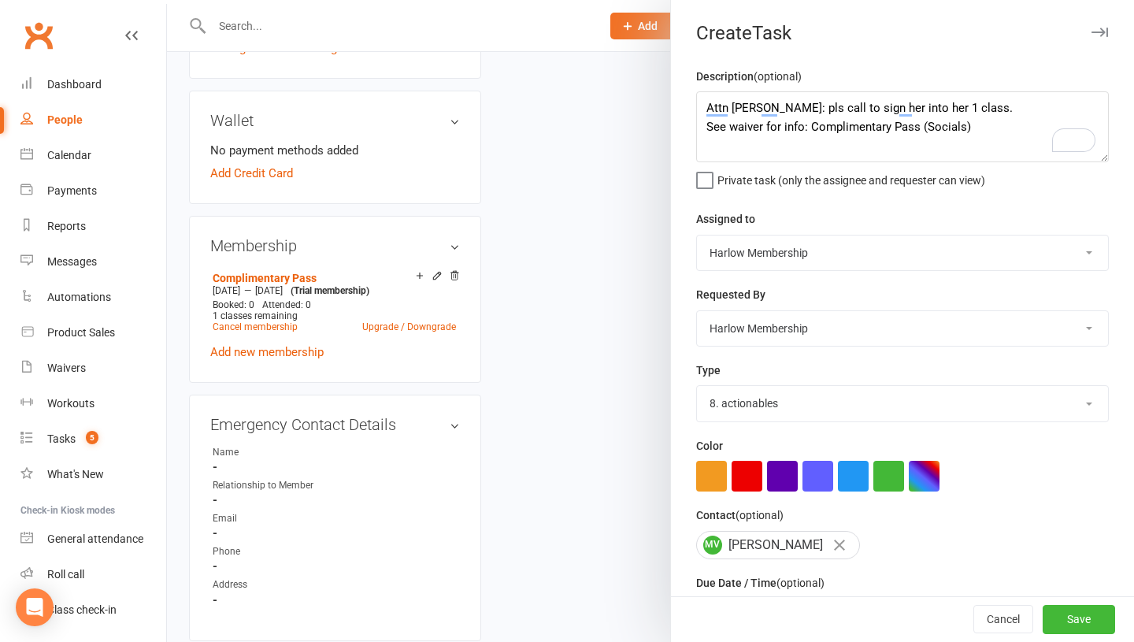
click at [1126, 176] on div "Description (optional) Attn Jess: pls call to sign her into her 1 class. See wa…" at bounding box center [902, 384] width 463 height 635
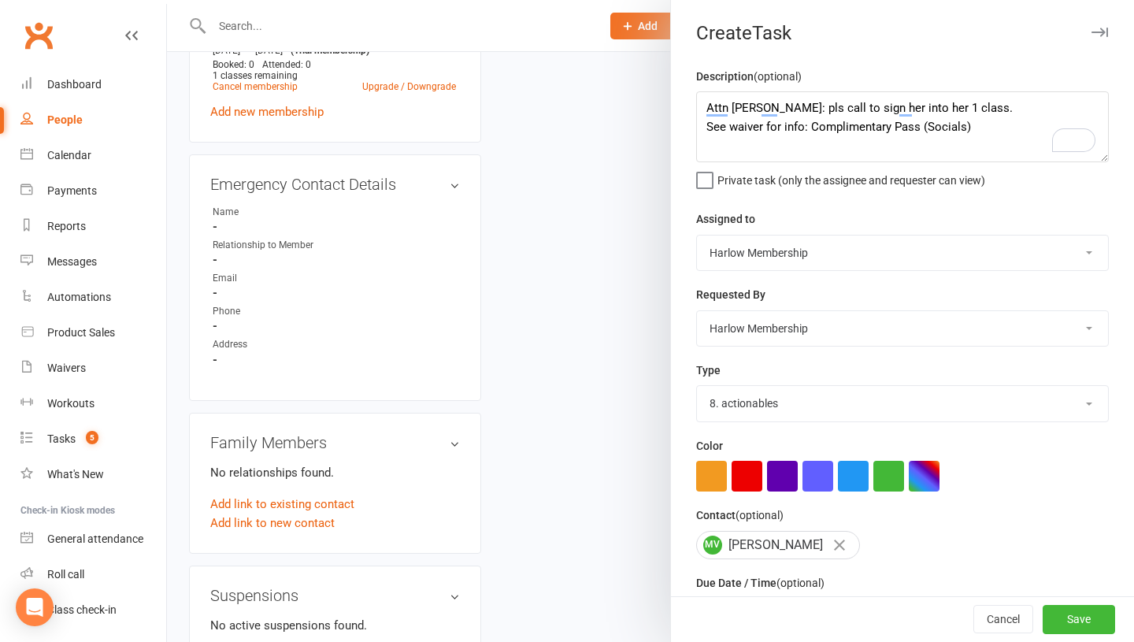
scroll to position [106, 0]
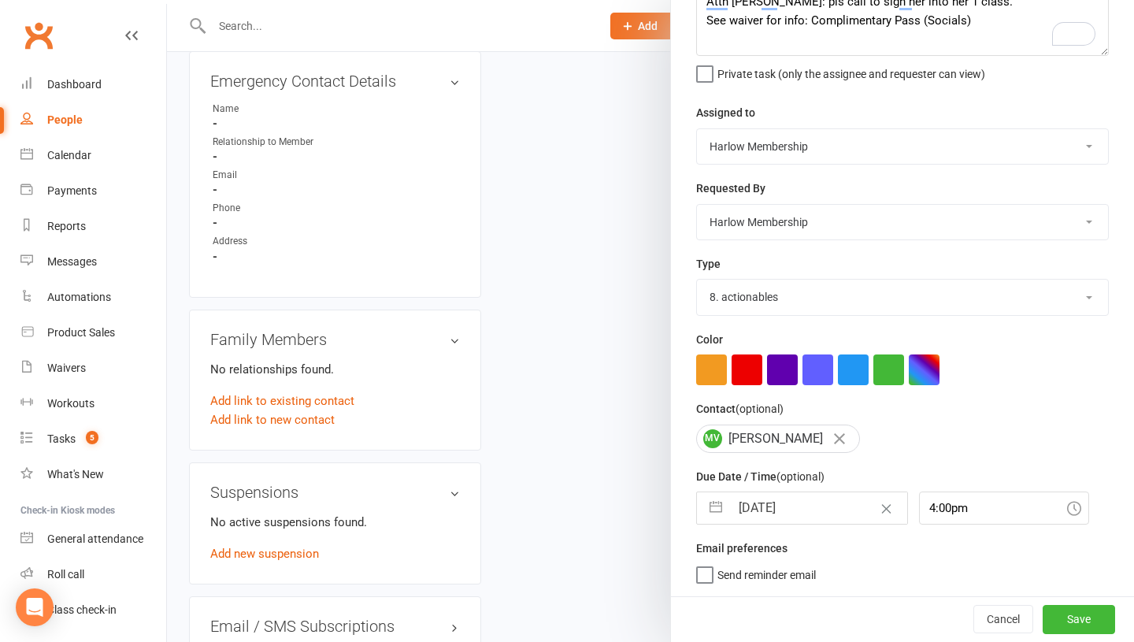
click at [876, 549] on div "Email preferences Send reminder email" at bounding box center [902, 559] width 412 height 43
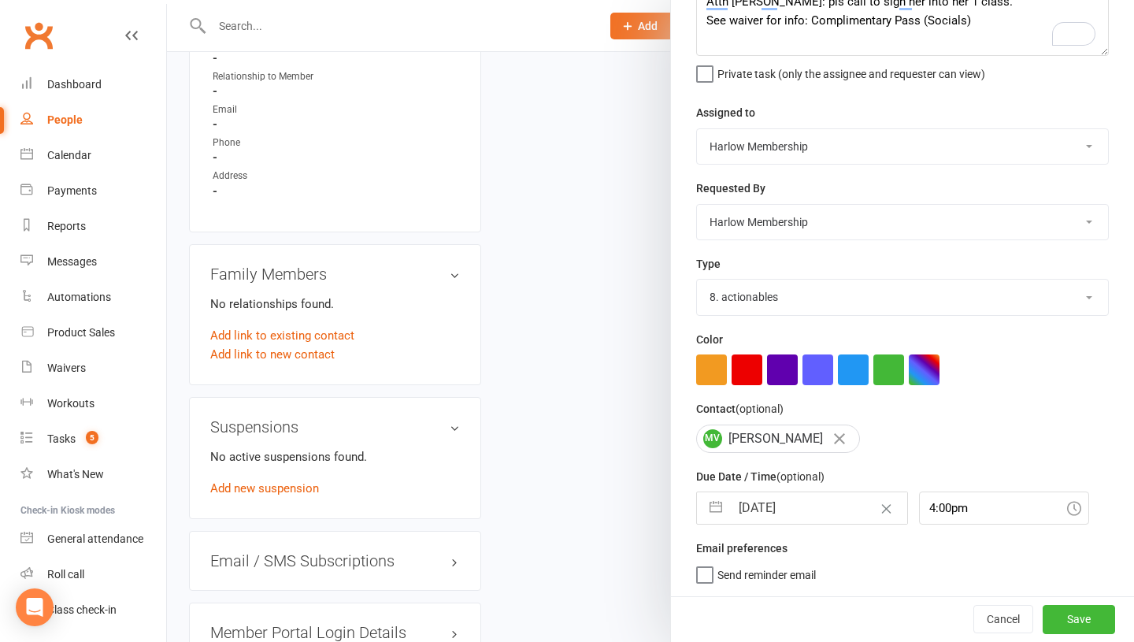
click at [538, 312] on div at bounding box center [650, 321] width 967 height 642
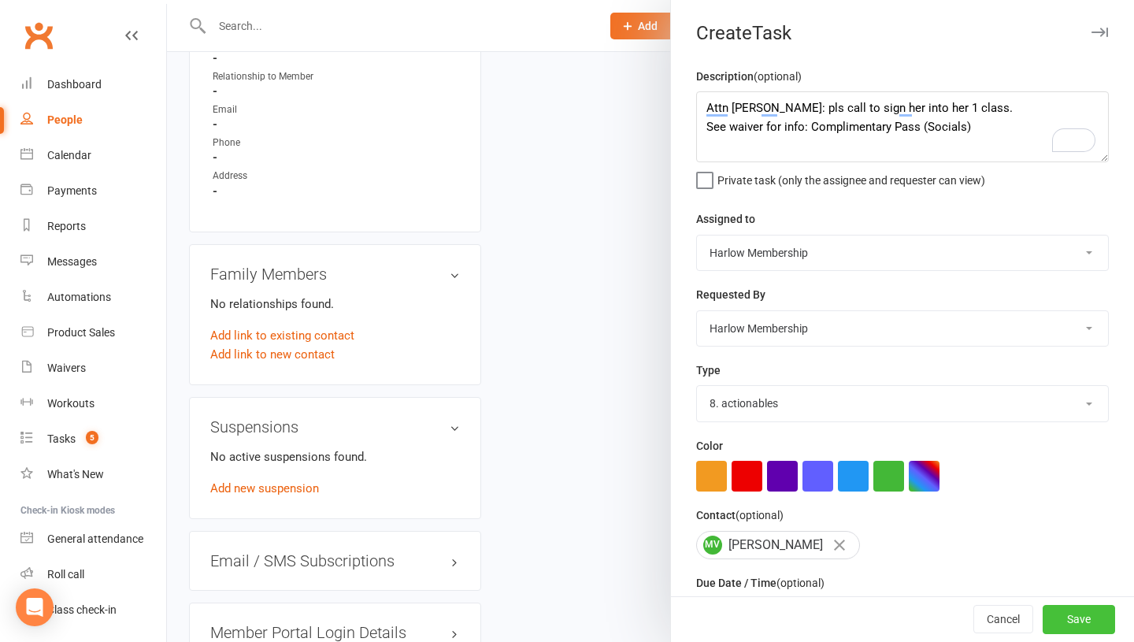
click at [1066, 616] on button "Save" at bounding box center [1078, 619] width 72 height 28
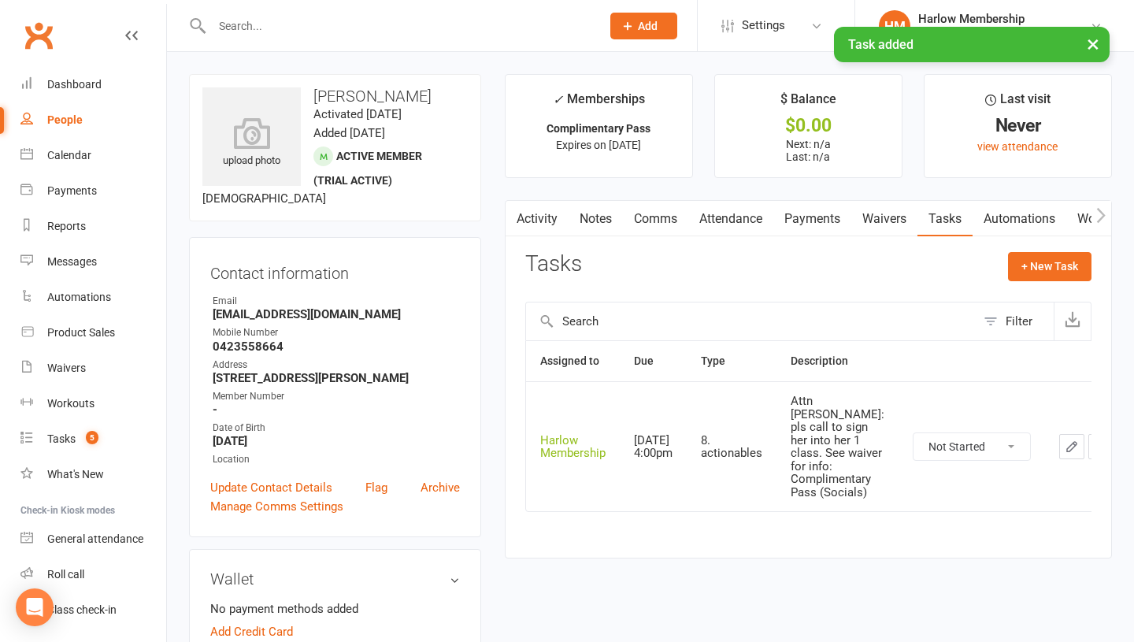
click at [606, 227] on link "Notes" at bounding box center [595, 219] width 54 height 36
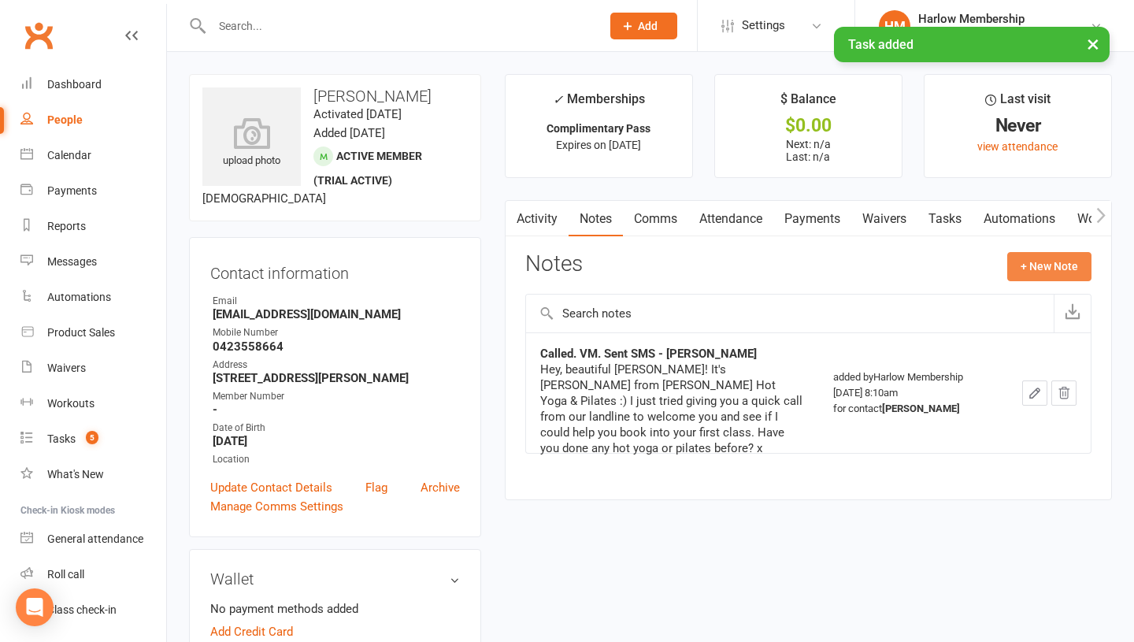
click at [1023, 267] on button "+ New Note" at bounding box center [1049, 266] width 84 height 28
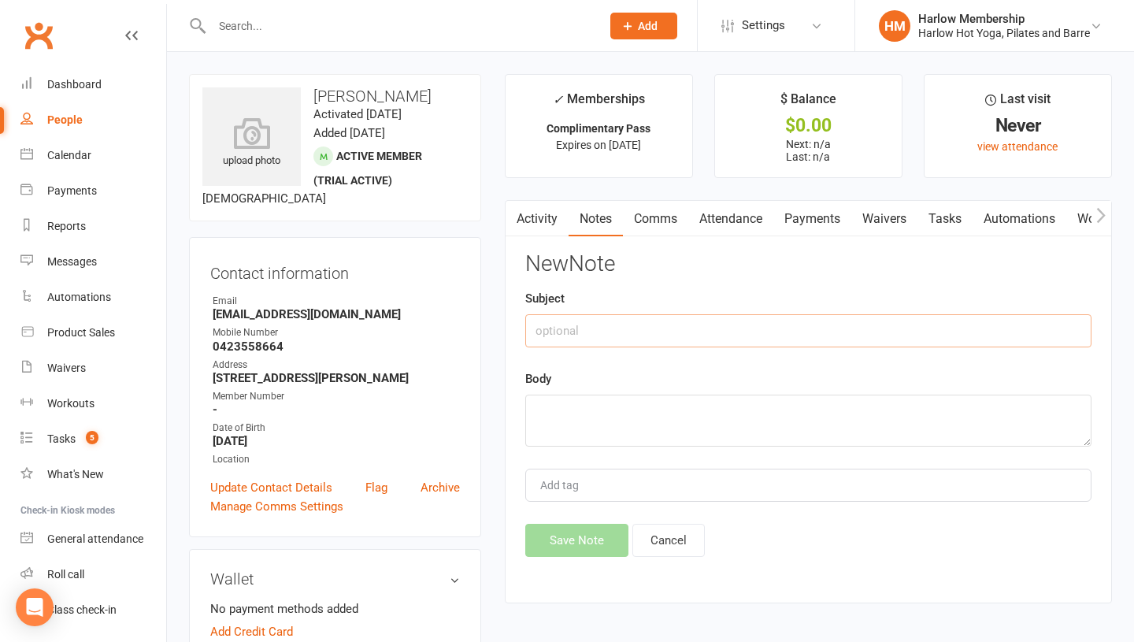
click at [642, 334] on input "text" at bounding box center [808, 330] width 566 height 33
type input "Called. VM - Krystyna"
click at [621, 415] on textarea at bounding box center [808, 420] width 566 height 52
type textarea "e"
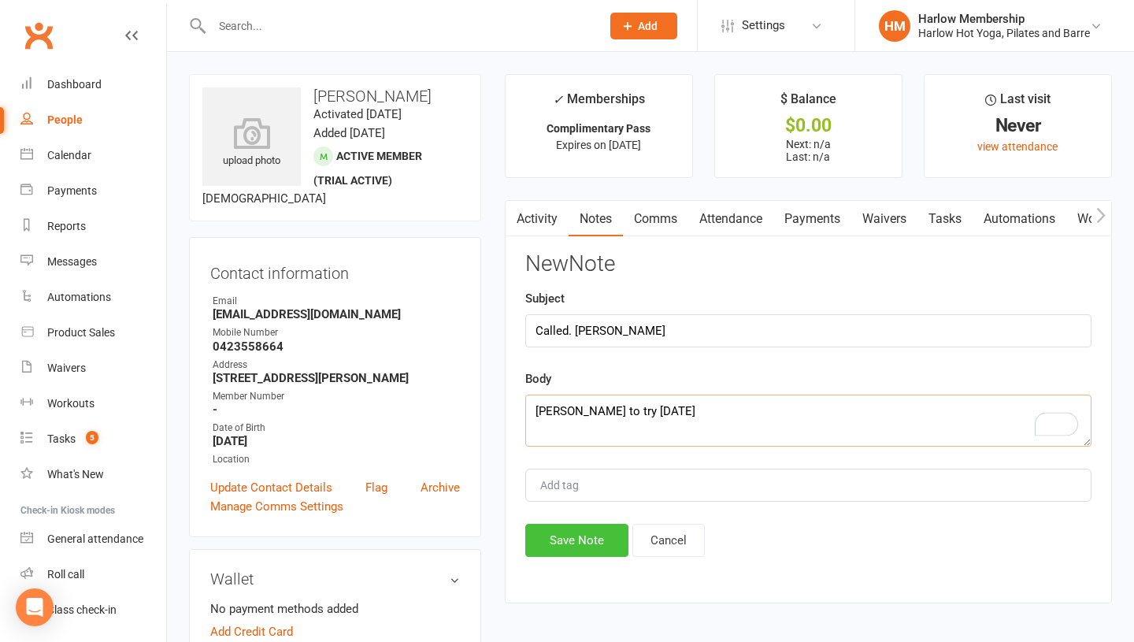
type textarea "Jess to try tomorrow"
click at [549, 542] on button "Save Note" at bounding box center [576, 539] width 103 height 33
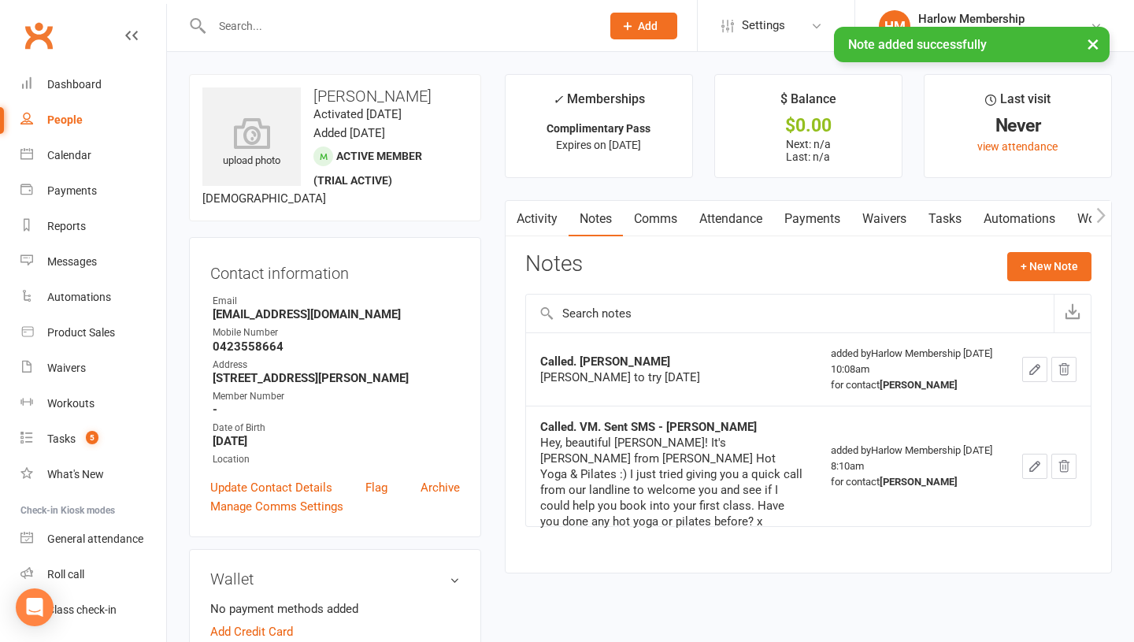
click at [949, 213] on link "Tasks" at bounding box center [944, 219] width 55 height 36
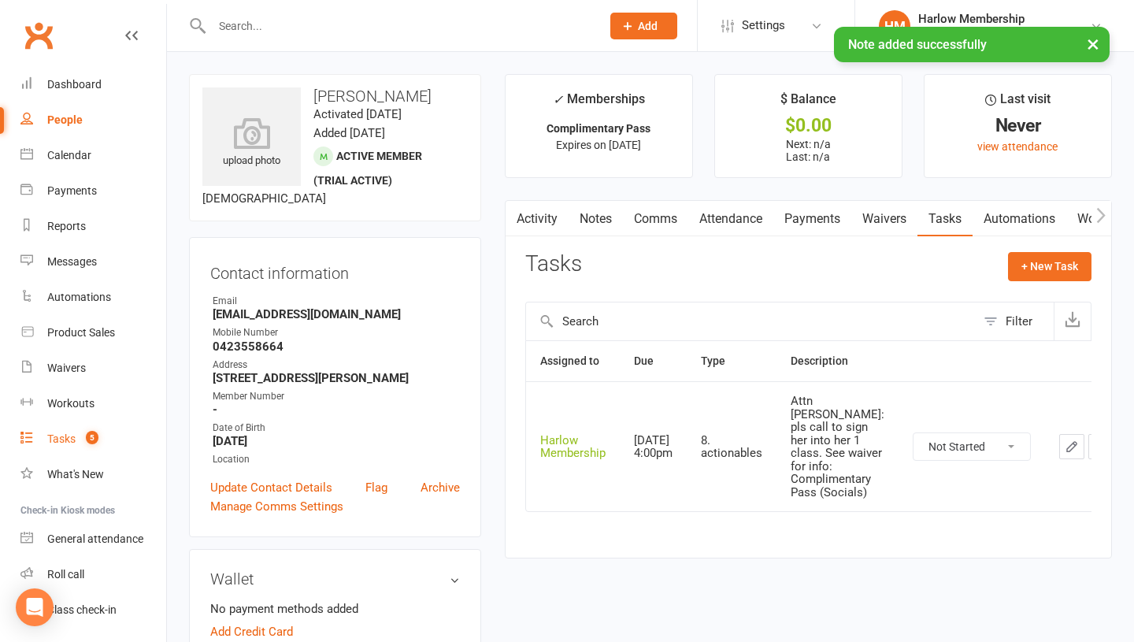
click at [58, 439] on div "Tasks" at bounding box center [61, 438] width 28 height 13
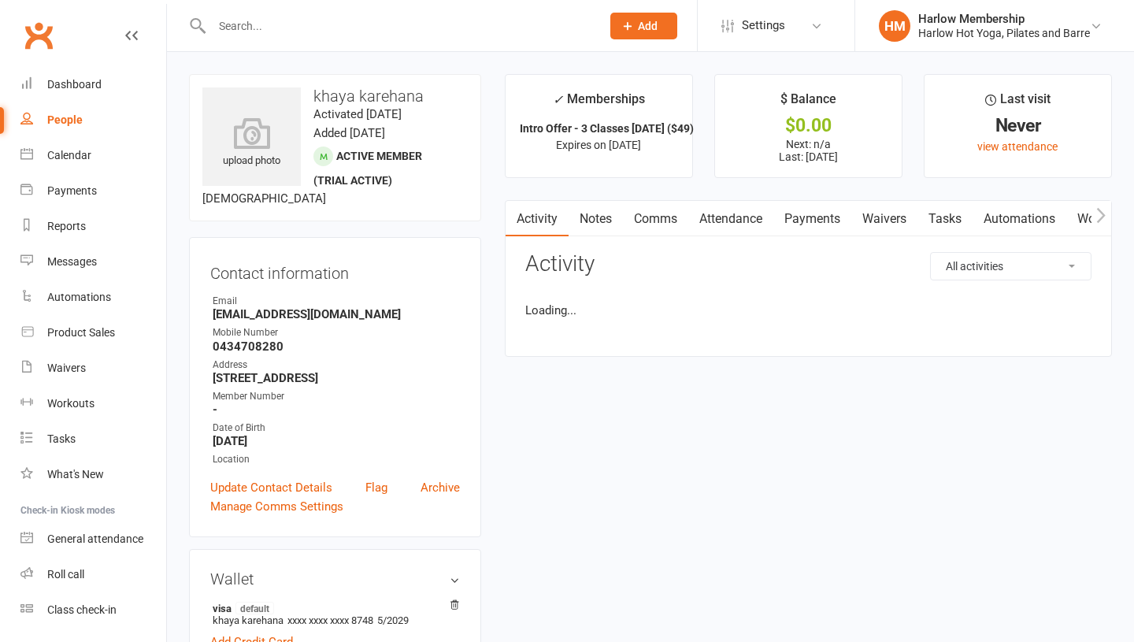
click at [593, 212] on link "Notes" at bounding box center [595, 219] width 54 height 36
click at [952, 209] on link "Tasks" at bounding box center [944, 219] width 55 height 36
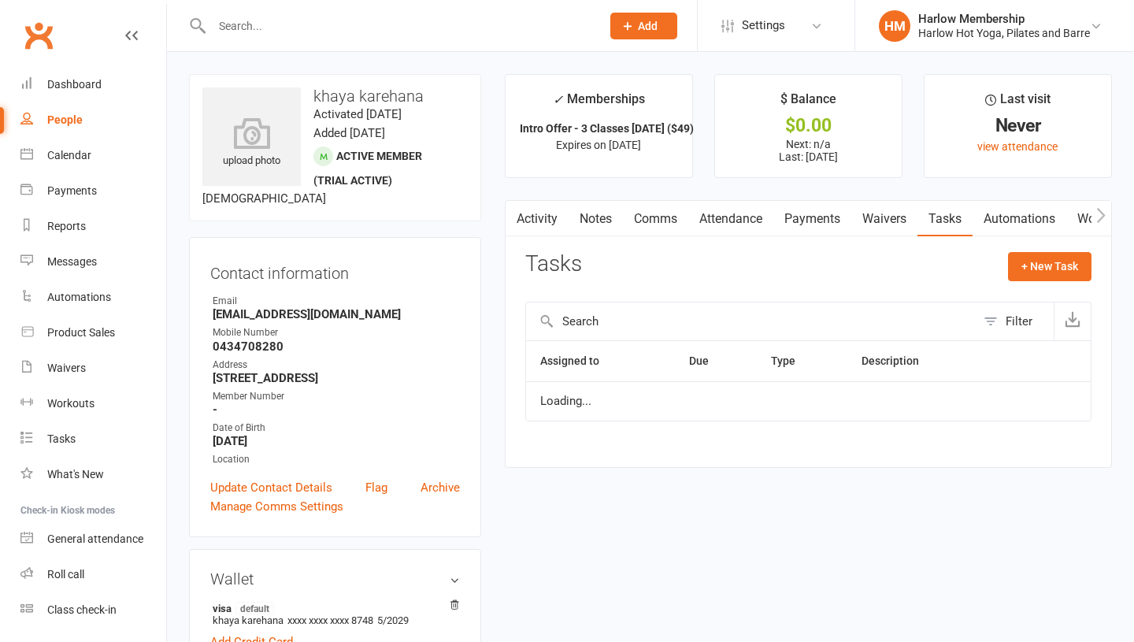
click at [575, 207] on link "Notes" at bounding box center [595, 219] width 54 height 36
click at [927, 224] on link "Tasks" at bounding box center [944, 219] width 55 height 36
click at [598, 226] on link "Notes" at bounding box center [595, 219] width 54 height 36
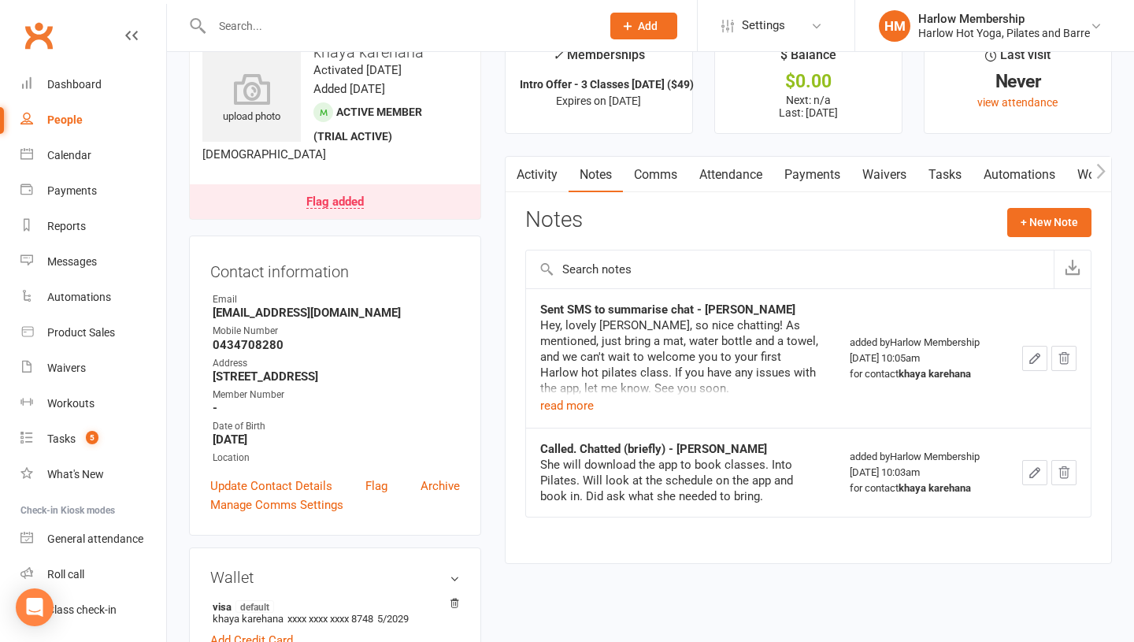
scroll to position [43, 0]
click at [563, 406] on button "read more" at bounding box center [567, 407] width 54 height 19
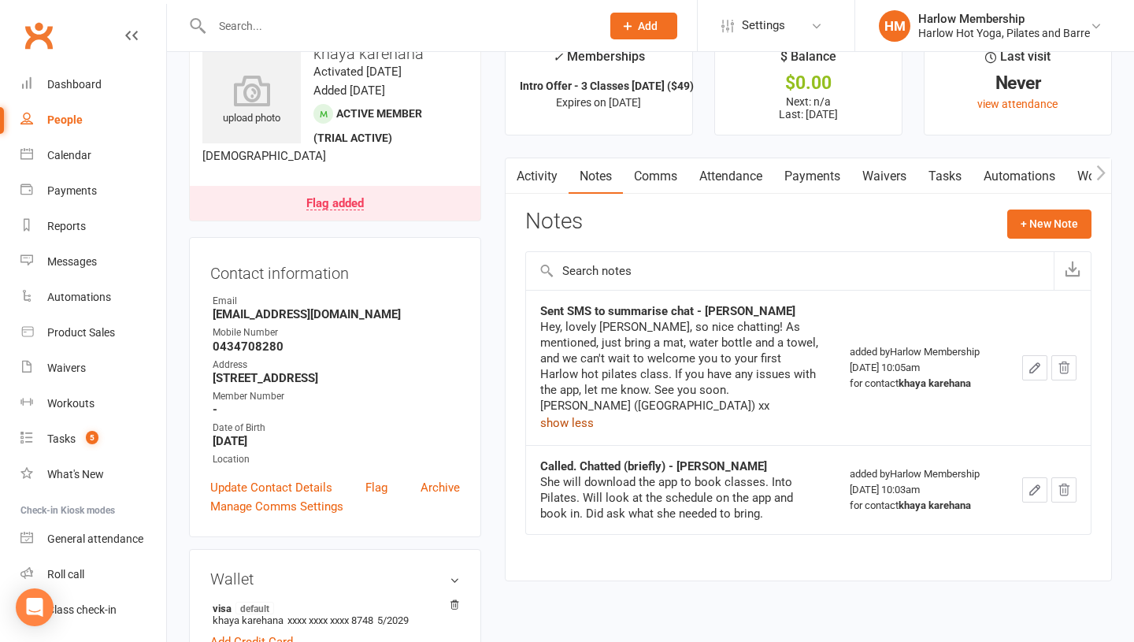
click at [745, 174] on link "Attendance" at bounding box center [730, 176] width 85 height 36
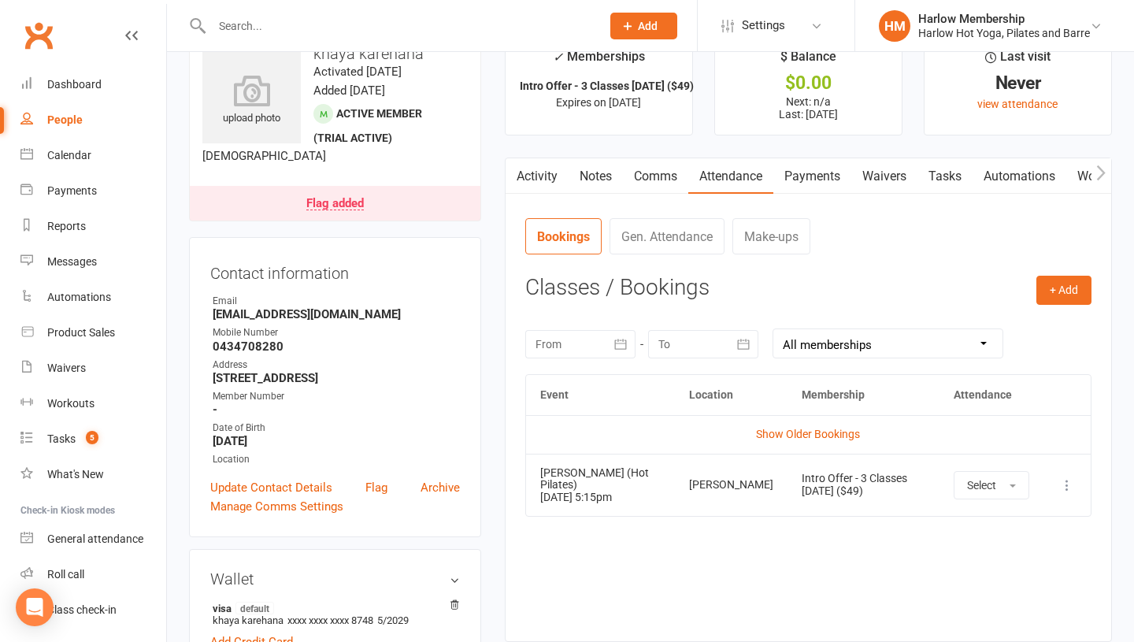
click at [960, 181] on link "Tasks" at bounding box center [944, 176] width 55 height 36
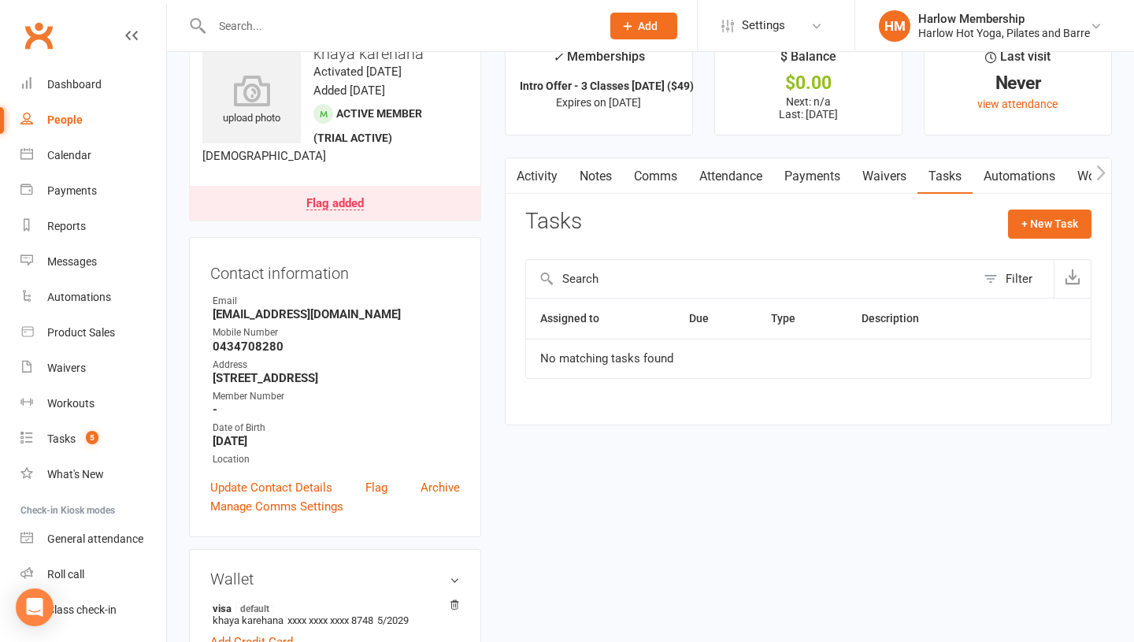
click at [908, 174] on link "Waivers" at bounding box center [884, 176] width 66 height 36
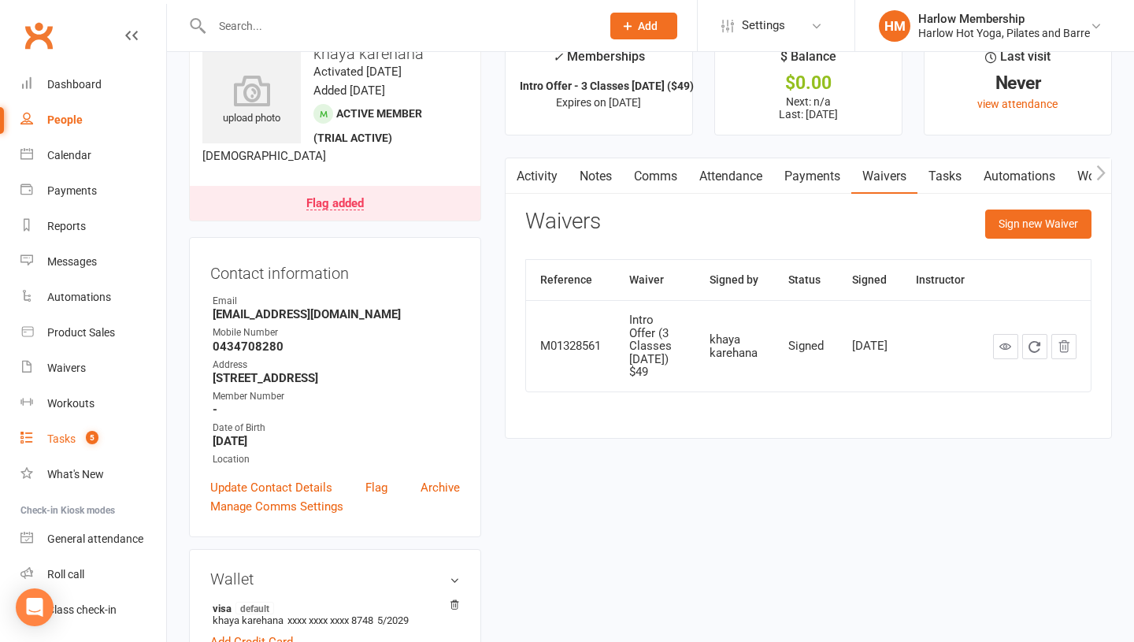
click at [57, 433] on div "Tasks" at bounding box center [61, 438] width 28 height 13
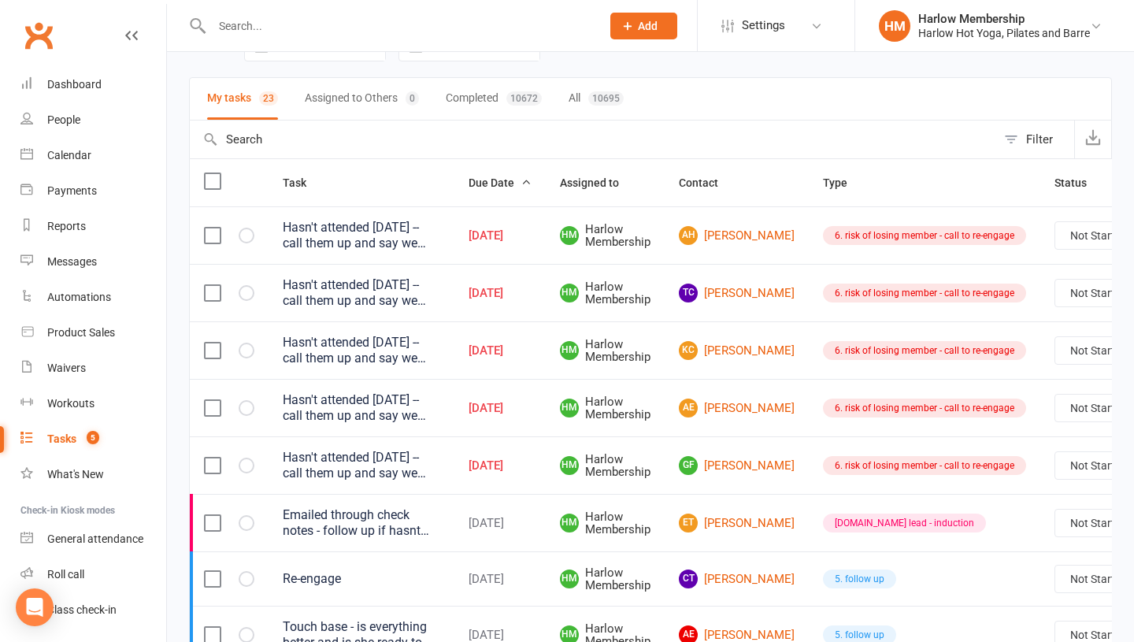
scroll to position [127, 0]
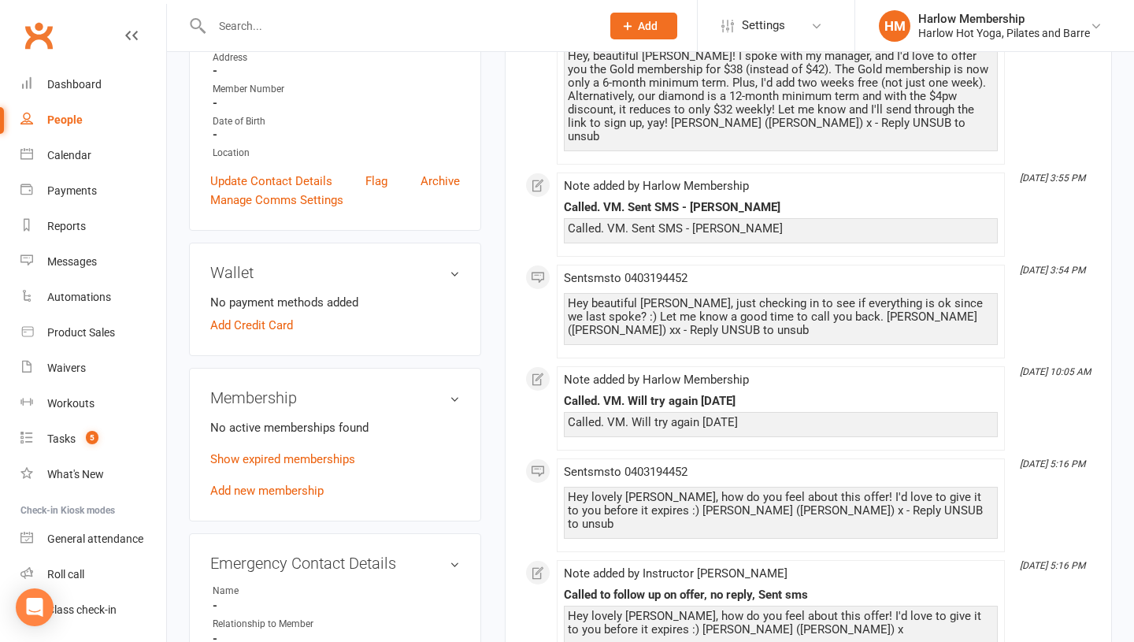
scroll to position [323, 0]
click at [325, 456] on link "Show expired memberships" at bounding box center [282, 459] width 145 height 14
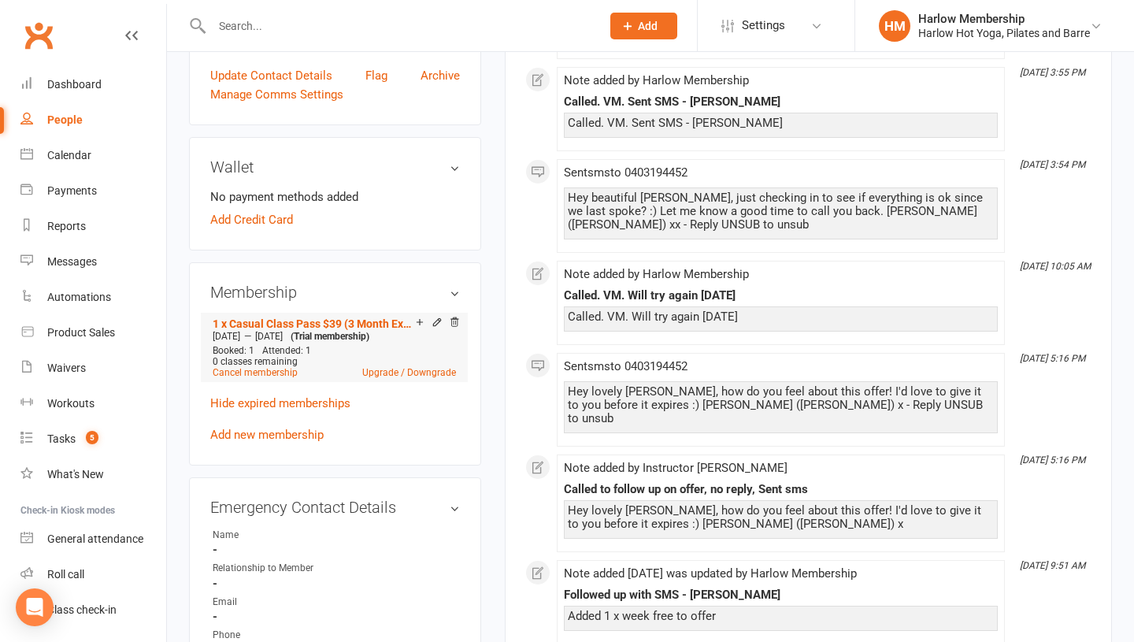
scroll to position [0, 0]
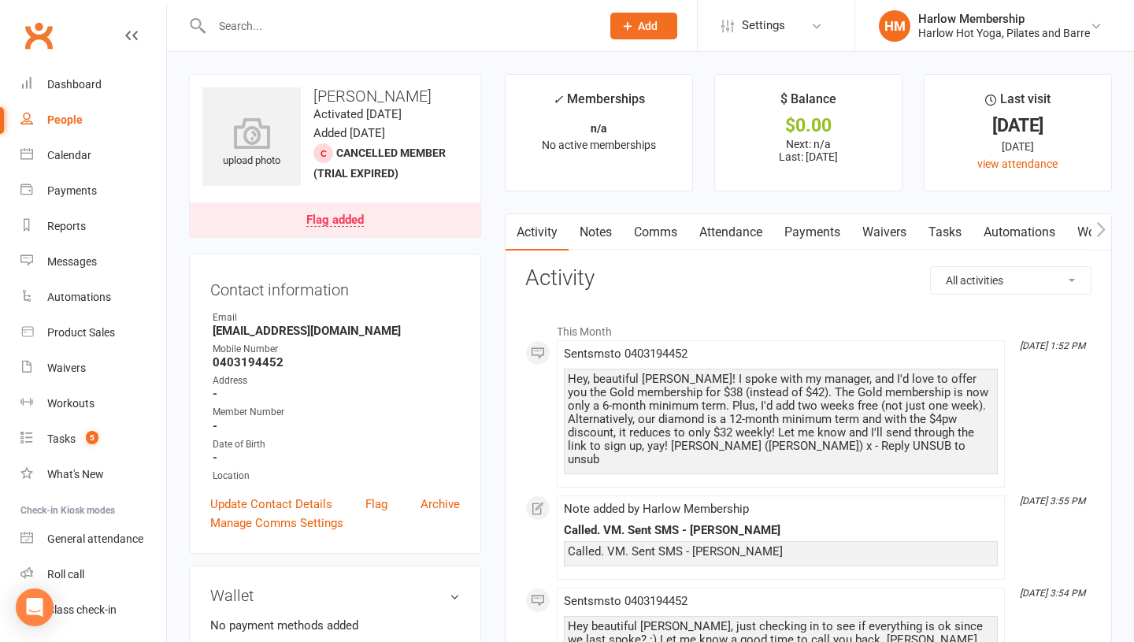
click at [965, 228] on link "Tasks" at bounding box center [944, 232] width 55 height 36
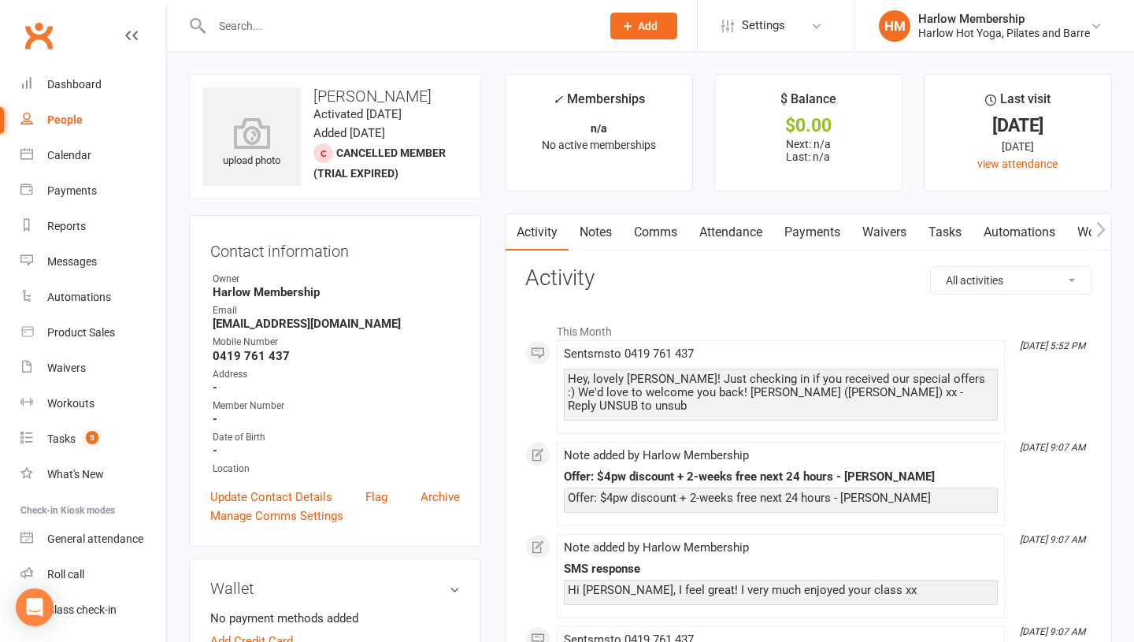
click at [619, 235] on link "Notes" at bounding box center [595, 232] width 54 height 36
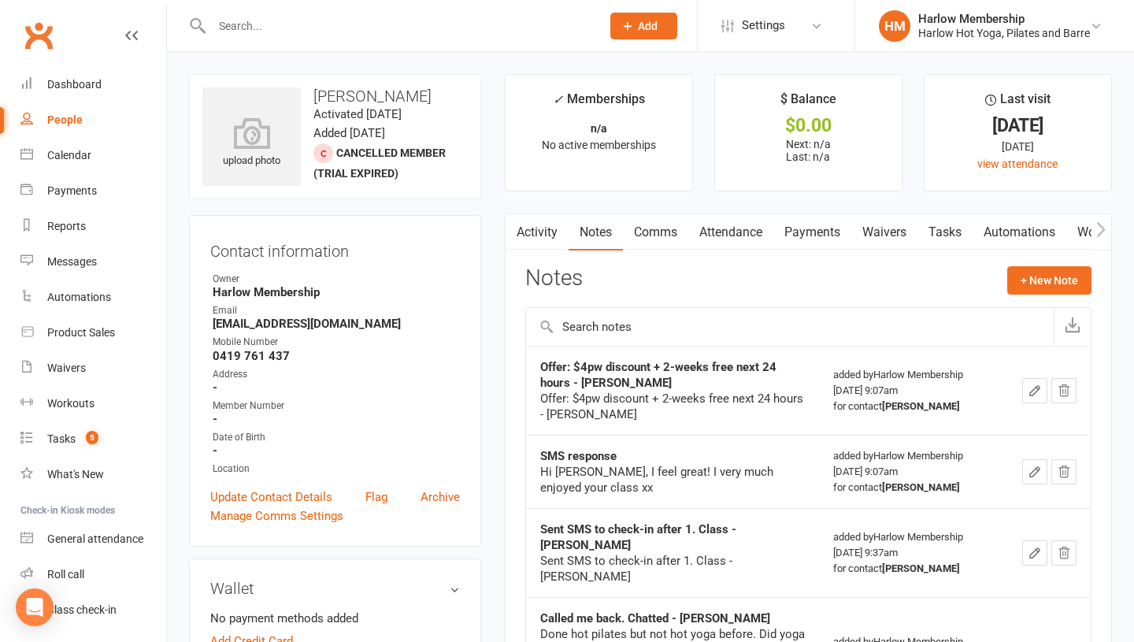
click at [941, 232] on link "Tasks" at bounding box center [944, 232] width 55 height 36
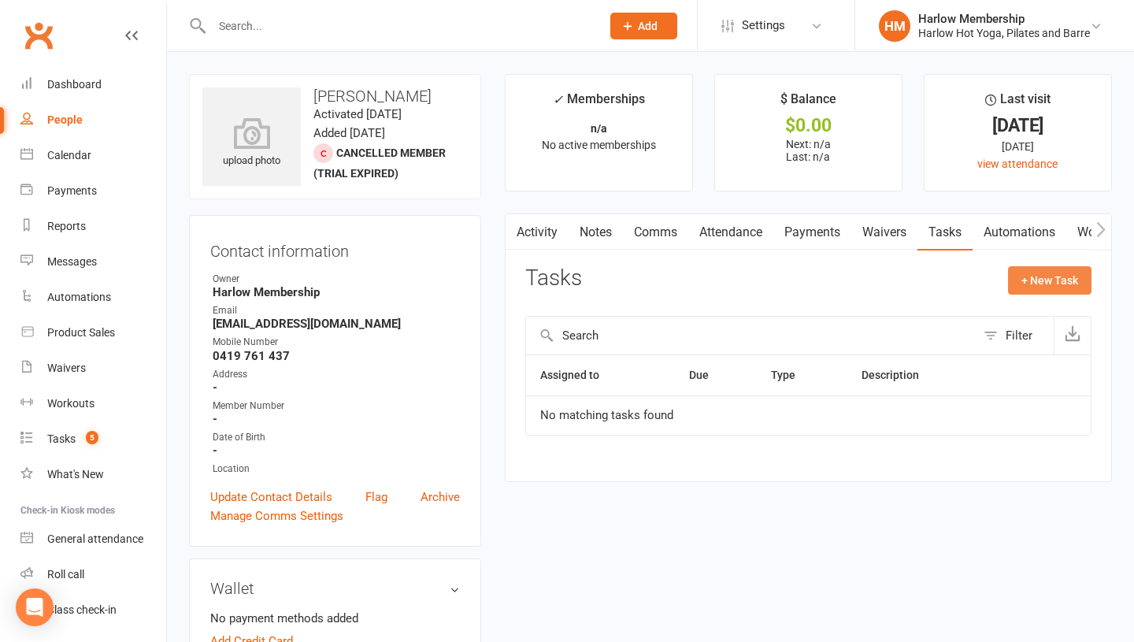
click at [1041, 279] on button "+ New Task" at bounding box center [1049, 280] width 83 height 28
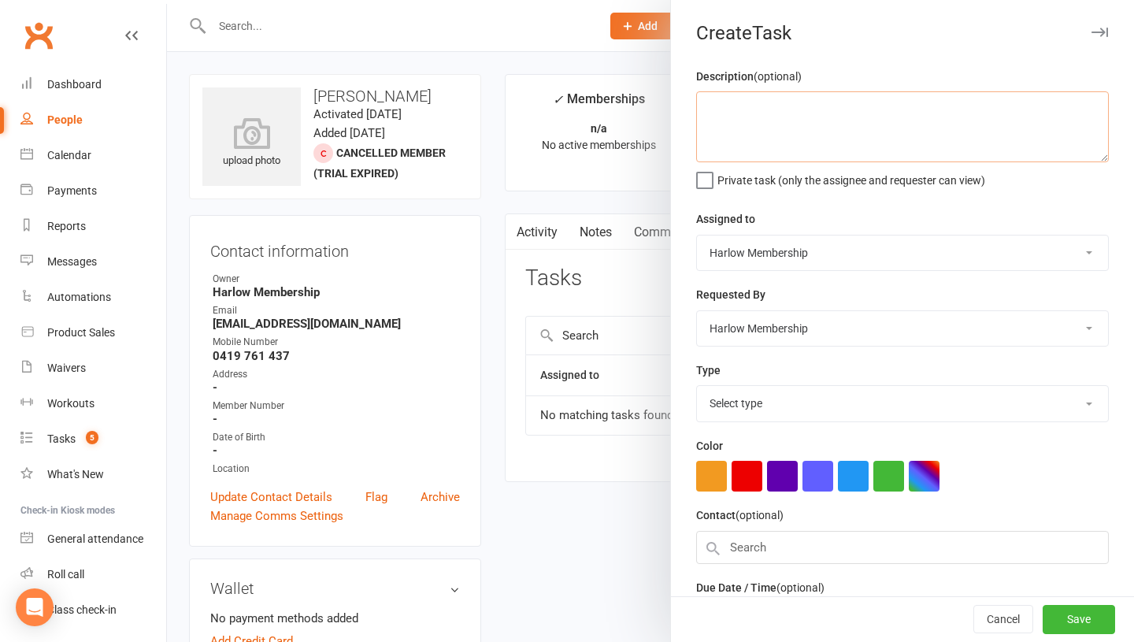
click at [734, 139] on textarea at bounding box center [902, 126] width 412 height 71
type textarea "D"
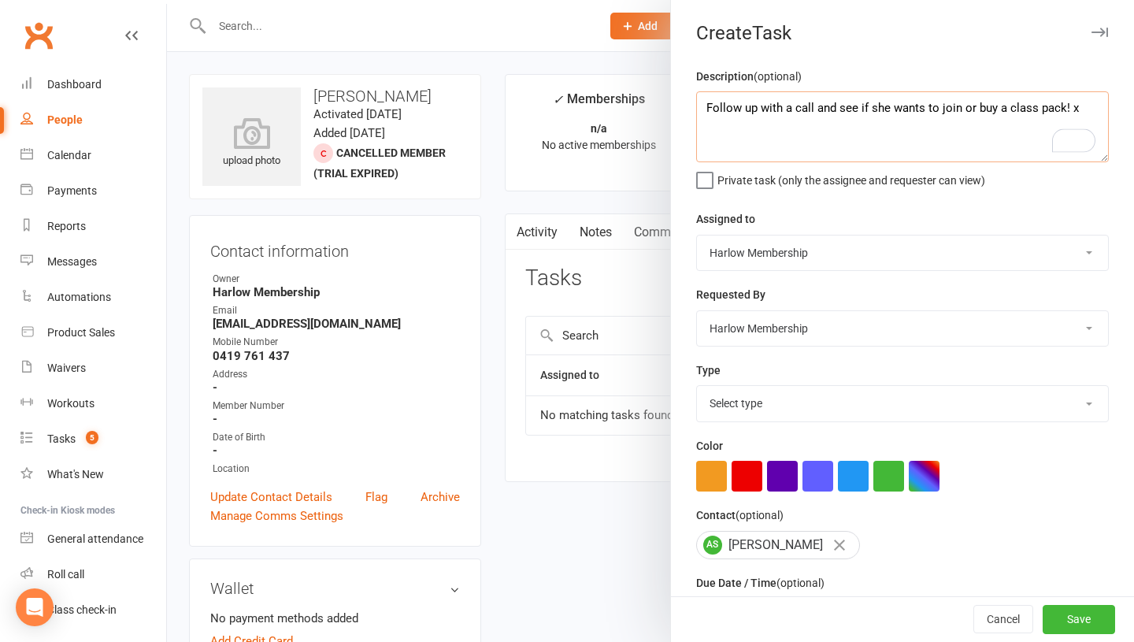
click at [708, 111] on textarea "Follow up with a call and see if she wants to join or buy a class pack! x" at bounding box center [902, 126] width 412 height 71
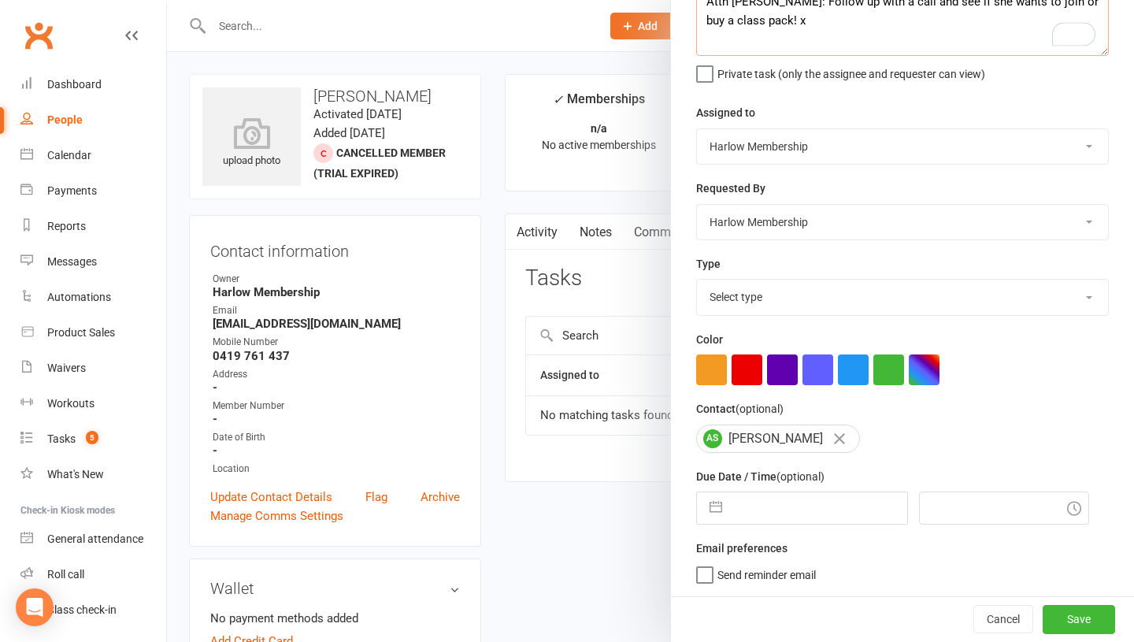
scroll to position [105, 0]
type textarea "Attn Jess: Follow up with a call and see if she wants to join or buy a class pa…"
click at [761, 515] on input "text" at bounding box center [818, 508] width 177 height 31
select select "6"
select select "2025"
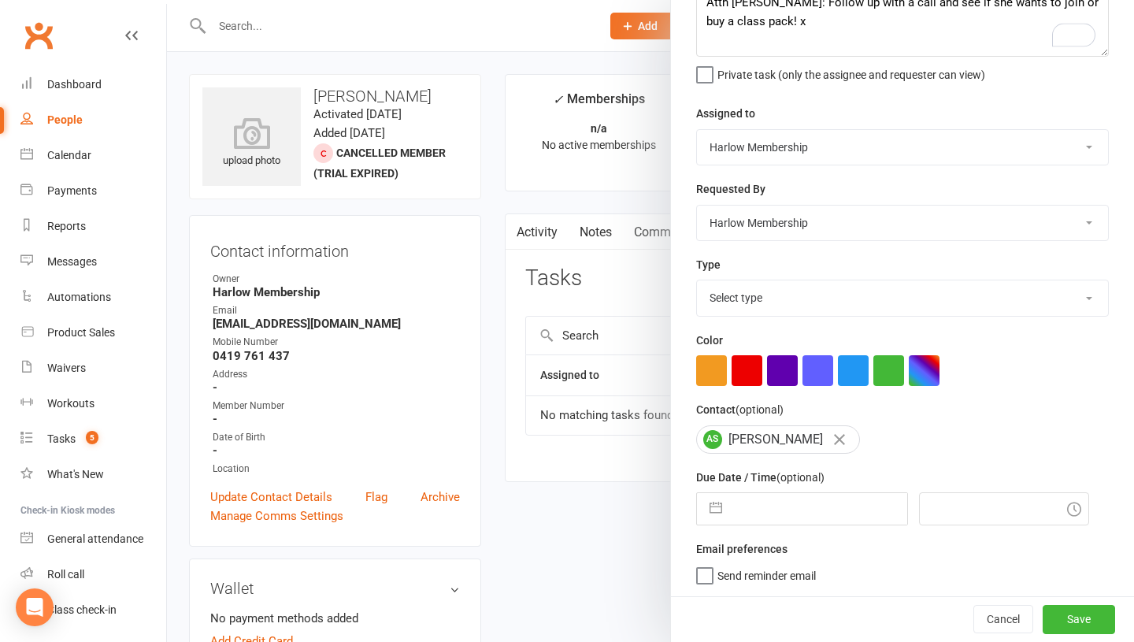
select select "7"
select select "2025"
select select "8"
select select "2025"
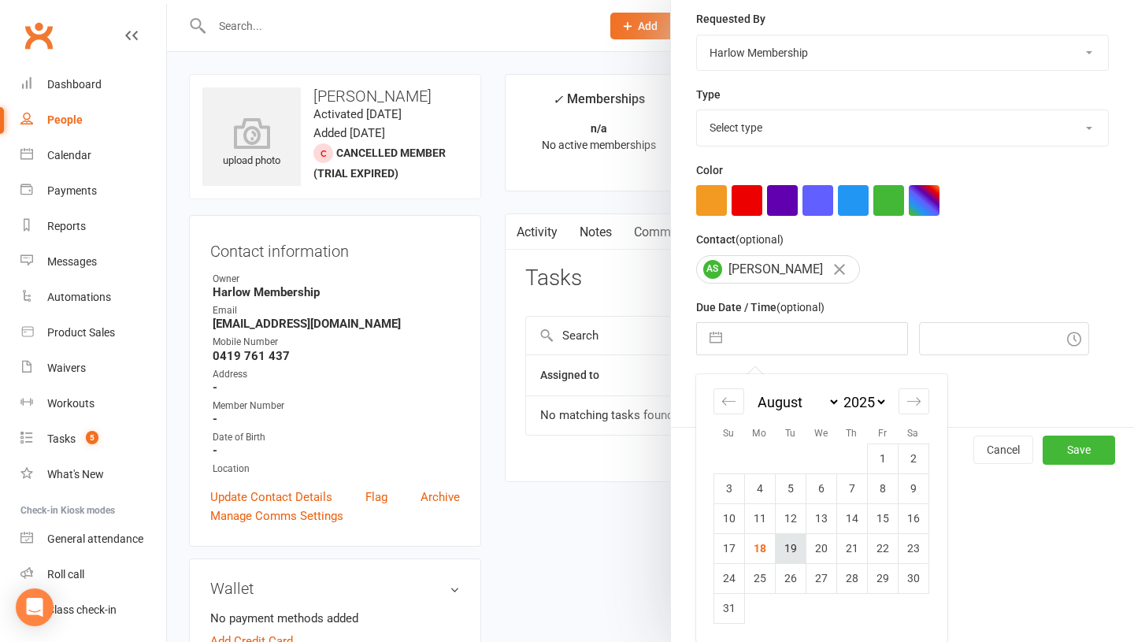
click at [784, 545] on td "19" at bounding box center [790, 548] width 31 height 30
type input "[DATE]"
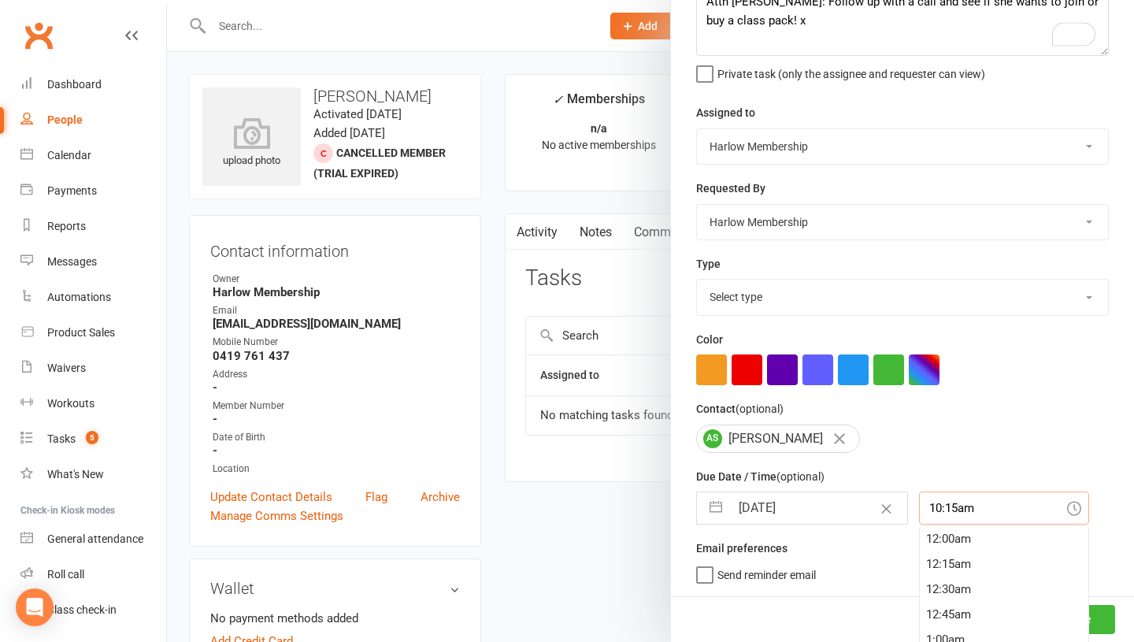
click at [924, 508] on div "10:15am 12:00am 12:15am 12:30am 12:45am 1:00am 1:15am 1:30am 1:45am 2:00am 2:15…" at bounding box center [1004, 507] width 170 height 33
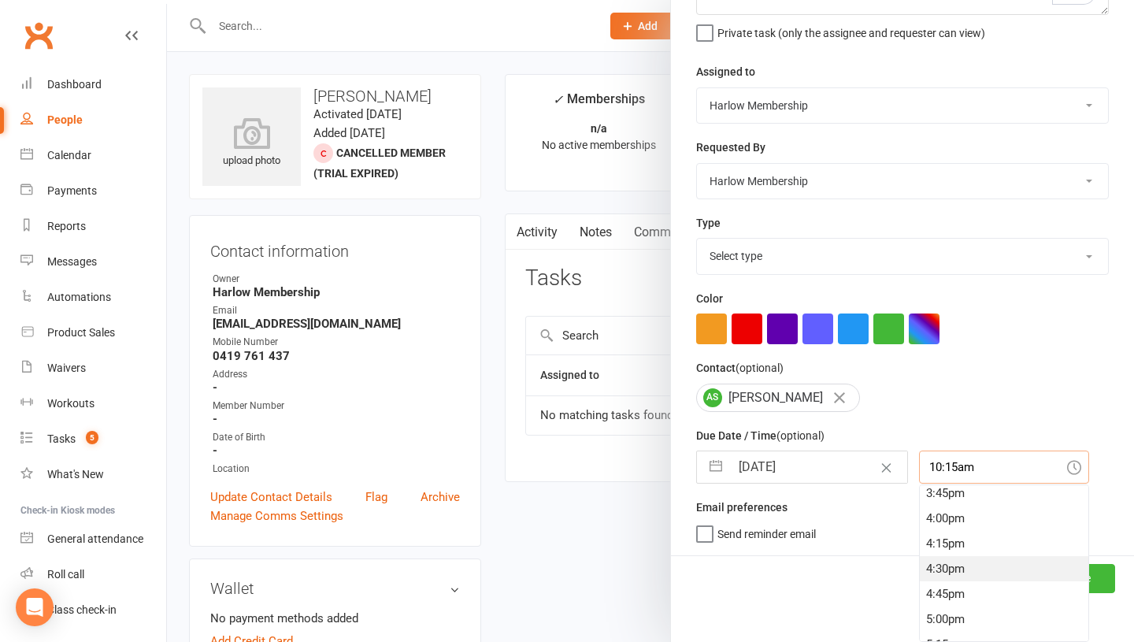
scroll to position [1591, 0]
click at [919, 531] on div "4:15pm" at bounding box center [1003, 543] width 168 height 25
type input "4:15pm"
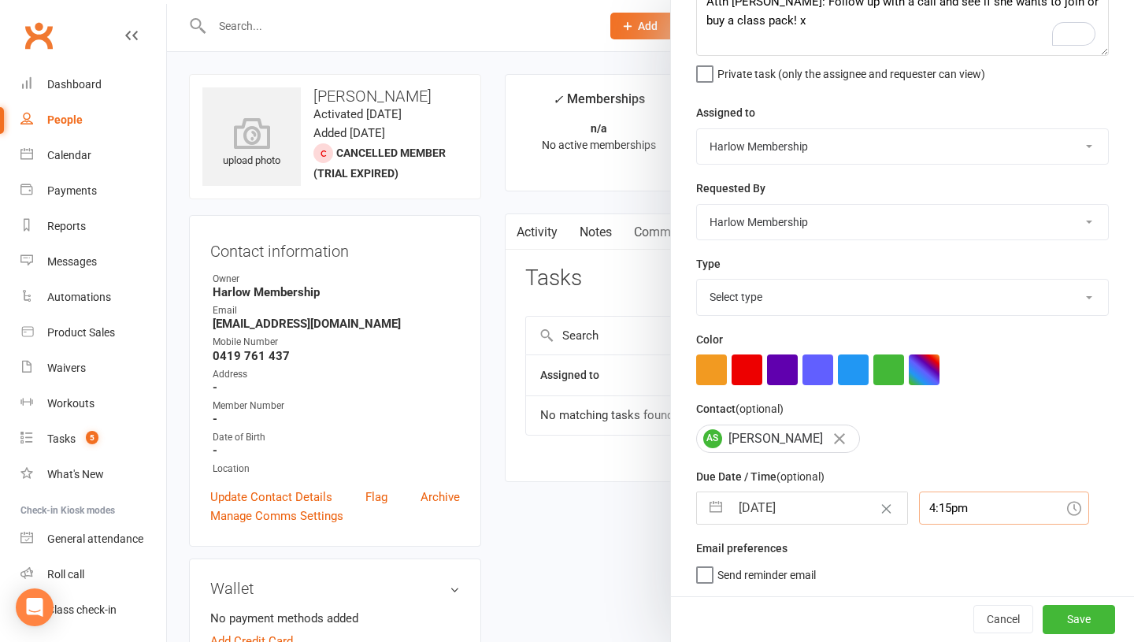
scroll to position [0, 0]
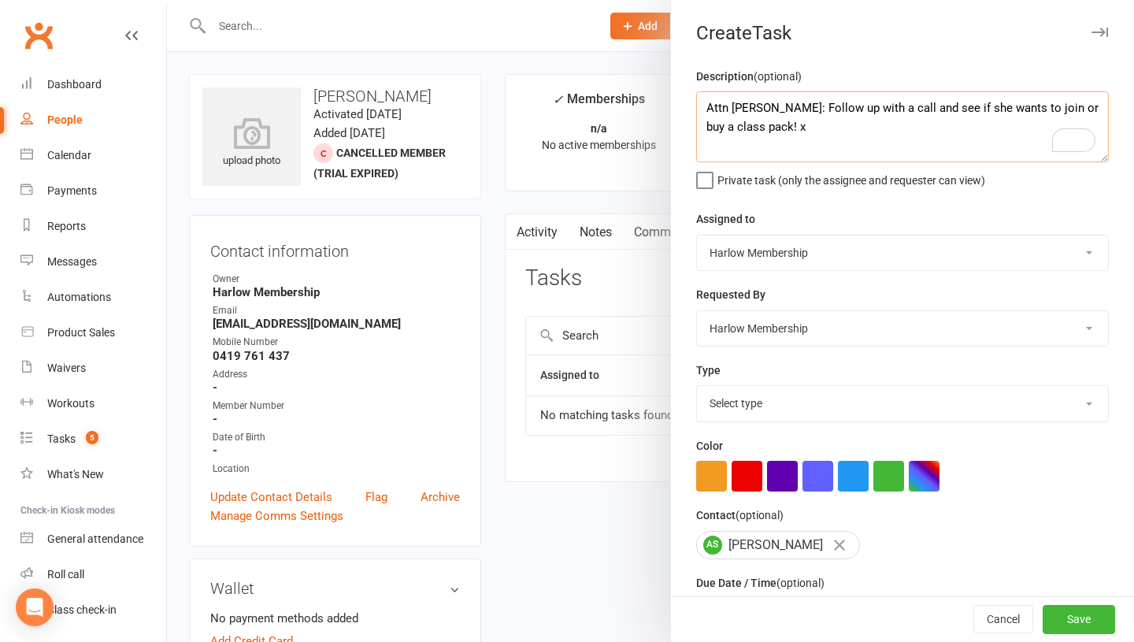
click at [761, 113] on textarea "Attn Jess: Follow up with a call and see if she wants to join or buy a class pa…" at bounding box center [902, 126] width 412 height 71
drag, startPoint x: 991, startPoint y: 110, endPoint x: 1030, endPoint y: 106, distance: 39.6
click at [1030, 106] on textarea "Attn Jess: Follow up with a call and see if she wants to join or buy a class pa…" at bounding box center [902, 126] width 412 height 71
click at [1088, 108] on textarea "Attn Jess: Follow up with a call and see if she wants to buy a class pack! x" at bounding box center [902, 126] width 412 height 71
drag, startPoint x: 851, startPoint y: 143, endPoint x: 816, endPoint y: 145, distance: 34.7
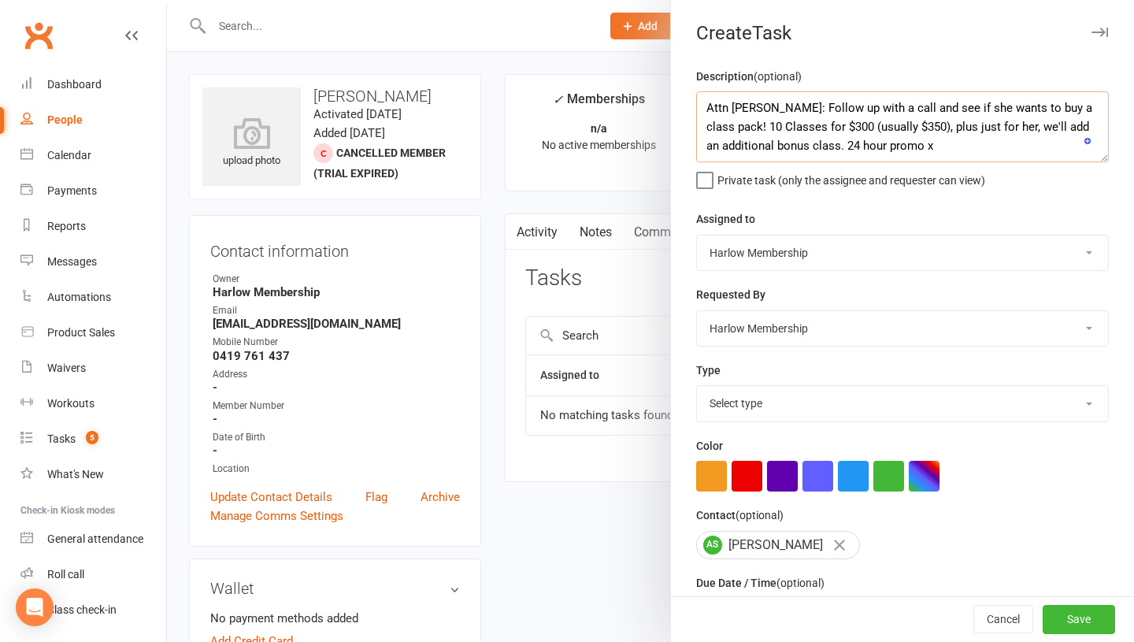
click at [816, 145] on textarea "Attn Jess: Follow up with a call and see if she wants to buy a class pack! 10 C…" at bounding box center [902, 126] width 412 height 71
click at [1084, 112] on textarea "Attn Jess: Follow up with a call and see if she wants to buy a class pack! 10 C…" at bounding box center [902, 126] width 412 height 71
click at [908, 109] on textarea "Attn Jess: Follow up with a call and see if she wants to buy a class pack! 10 C…" at bounding box center [902, 126] width 412 height 71
click at [867, 105] on textarea "Attn Jess: Follow up with a call and see if she wants to buy a class pack! 10 C…" at bounding box center [902, 126] width 412 height 71
click at [946, 108] on textarea "Attn Jess: Follow up with a call please and see if she wants to buy a class pac…" at bounding box center [902, 126] width 412 height 71
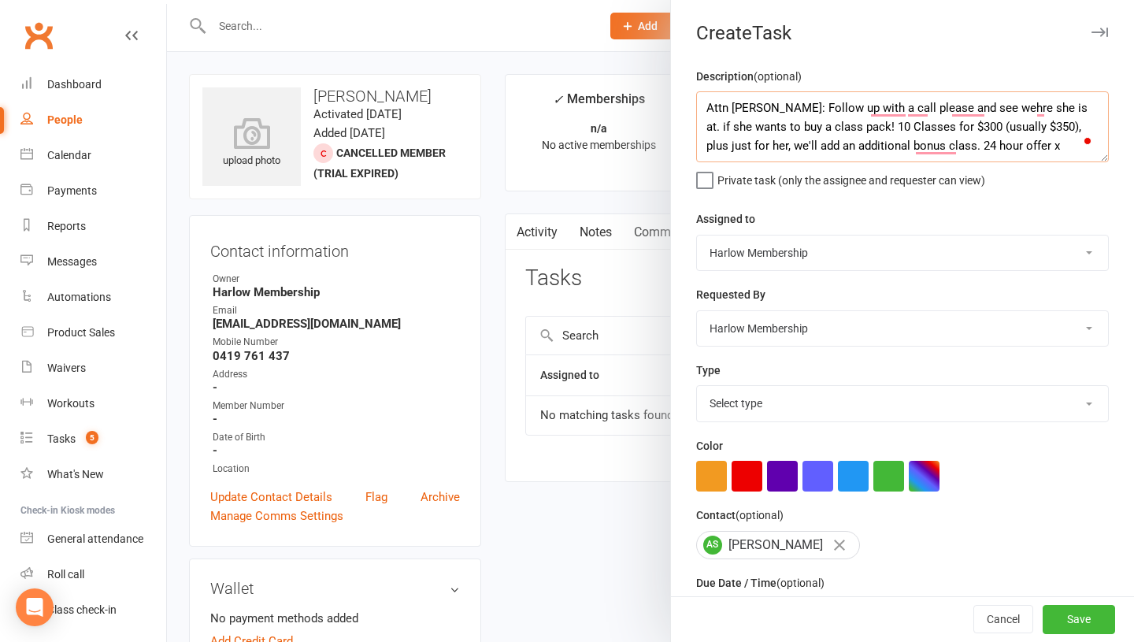
click at [762, 107] on textarea "Attn Jess: Follow up with a call please and see wehre she is at. if she wants t…" at bounding box center [902, 126] width 412 height 71
click at [1076, 110] on textarea "Attn Jess: A friend from Ebony. Follow up with a call please and see wehre she …" at bounding box center [902, 126] width 412 height 71
drag, startPoint x: 1052, startPoint y: 126, endPoint x: 874, endPoint y: 143, distance: 179.5
click at [874, 143] on textarea "Attn Jess: A friend from Ebony. Follow up with a call please and see where she …" at bounding box center [902, 126] width 412 height 71
click at [1019, 128] on textarea "Attn Jess: A friend from Ebony. Follow up with a call please and see where she …" at bounding box center [902, 126] width 412 height 71
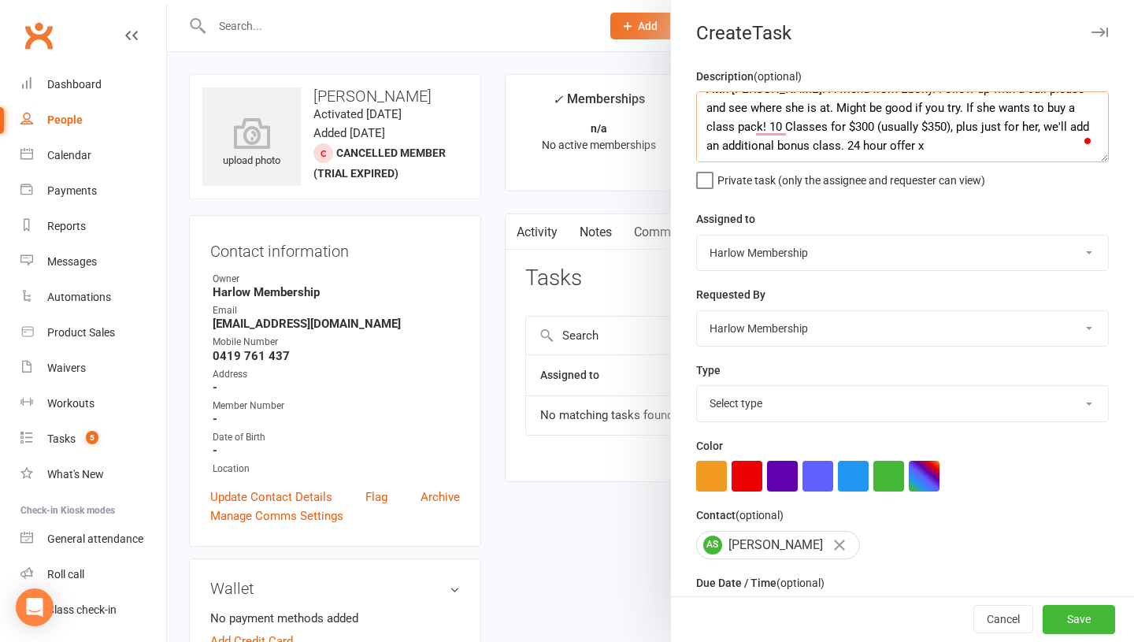
scroll to position [19, 0]
click at [1059, 107] on textarea "Attn Jess: A friend from Ebony. Follow up with a call please and see where she …" at bounding box center [902, 126] width 412 height 71
click at [972, 125] on textarea "Attn Jess: A friend from Ebony. Follow up with a call please and see where she …" at bounding box center [902, 126] width 412 height 71
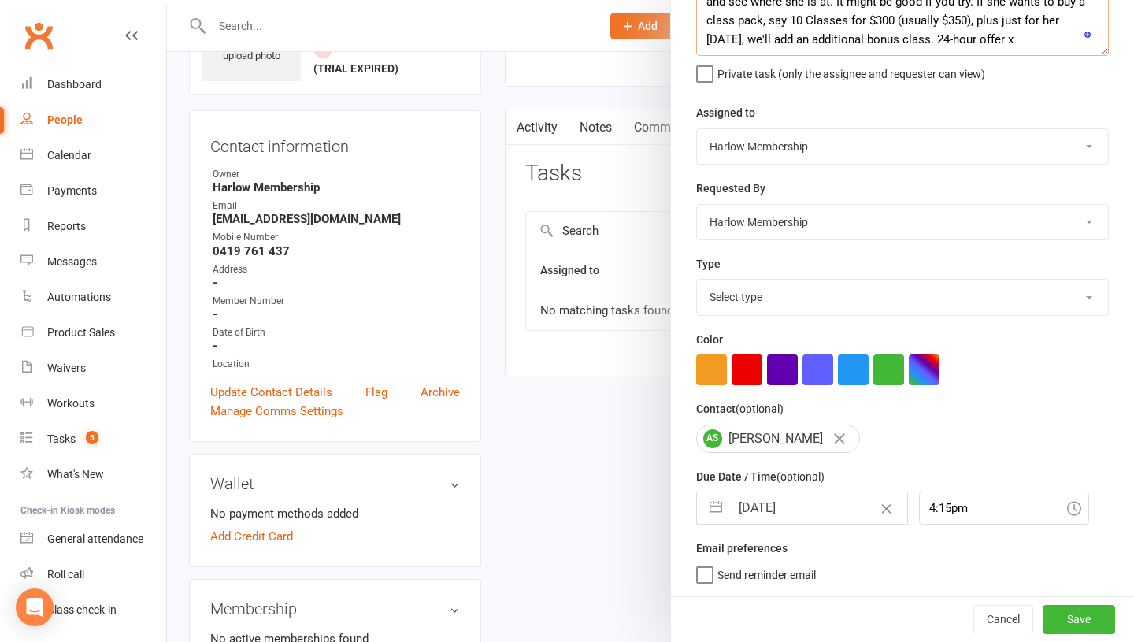
type textarea "Attn Jess: A friend from Ebony. Follow up with a call please and see where she …"
click at [751, 311] on select "Select type 1.new lead - induction 1. won membership 2. hot lead - attended 3. …" at bounding box center [902, 296] width 411 height 35
select select "27082"
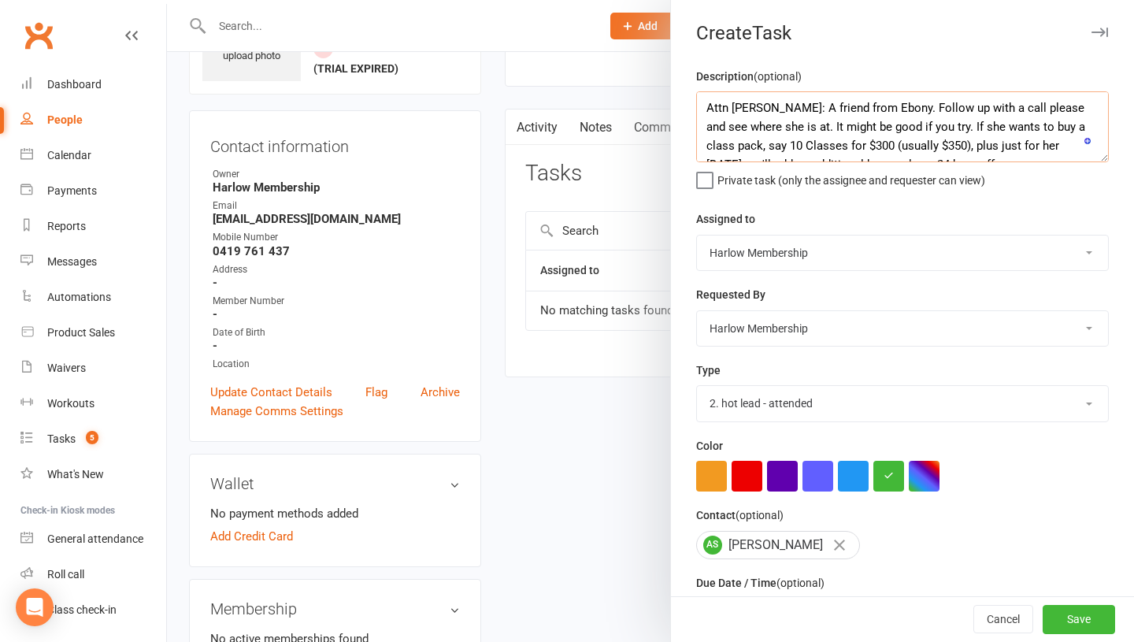
click at [752, 128] on textarea "Attn Jess: A friend from Ebony. Follow up with a call please and see where she …" at bounding box center [902, 126] width 412 height 71
click at [750, 120] on textarea "Attn Jess: A friend from Ebony. Follow up with a call please and see where she …" at bounding box center [902, 126] width 412 height 71
click at [1000, 123] on textarea "Attn Jess: A friend from Ebony. Follow up with a call, please, and see where sh…" at bounding box center [902, 126] width 412 height 71
click at [993, 127] on textarea "Attn Jess: A friend from Ebony. Follow up with a call, please, and see where sh…" at bounding box center [902, 126] width 412 height 71
type textarea "Attn Jess: A friend from Ebony. Follow up with a call, please, and see where sh…"
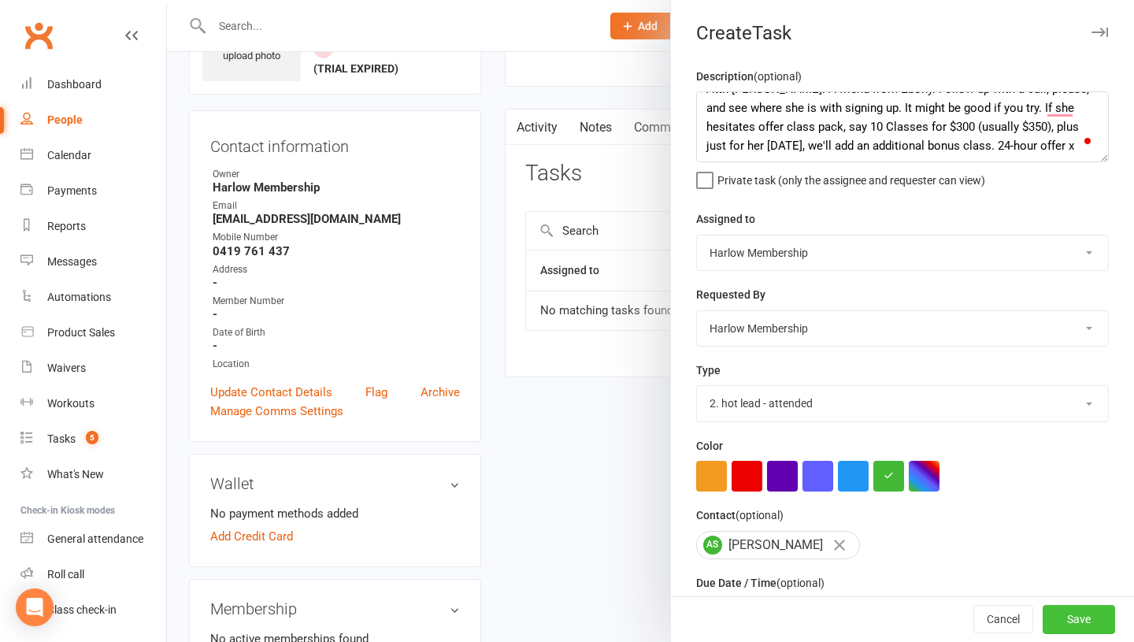
click at [1074, 627] on button "Save" at bounding box center [1078, 619] width 72 height 28
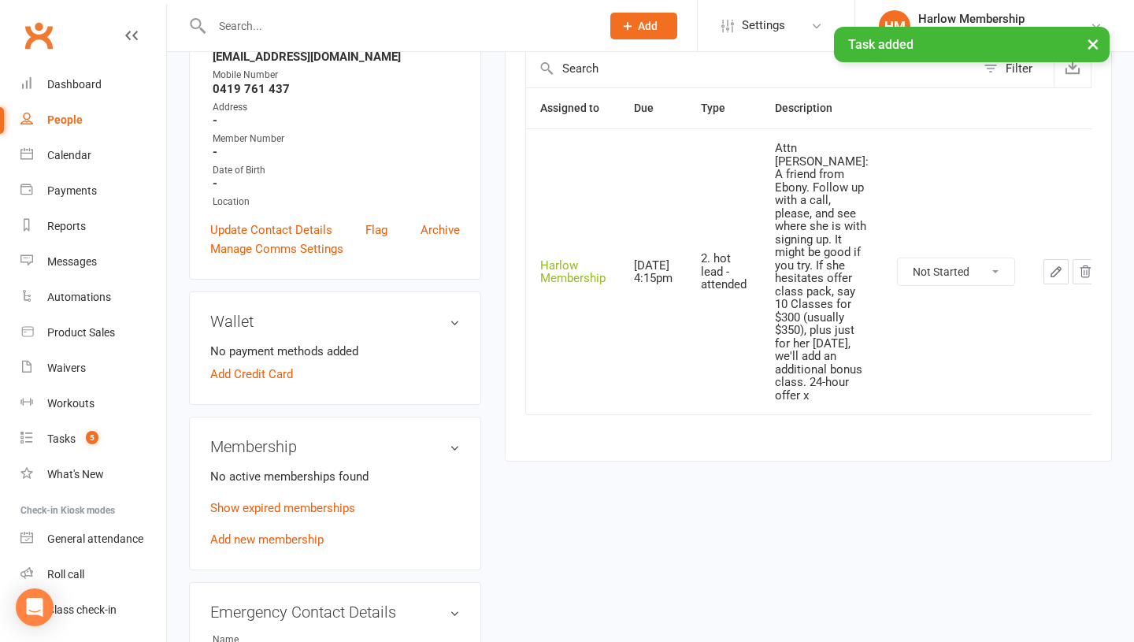
scroll to position [265, 0]
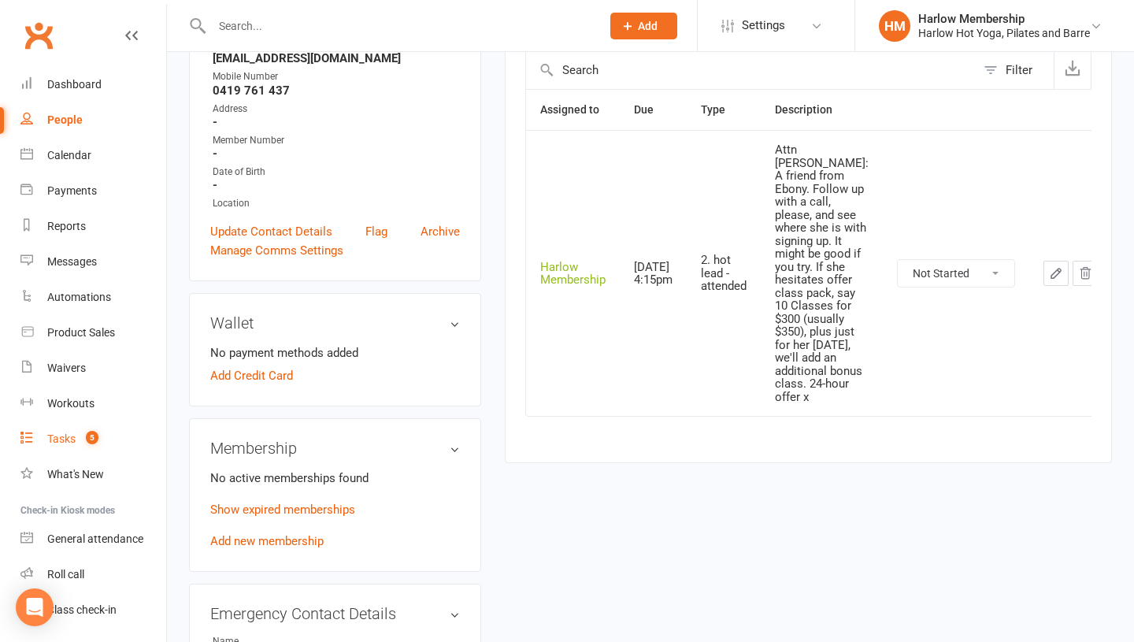
click at [60, 451] on link "Tasks 5" at bounding box center [93, 438] width 146 height 35
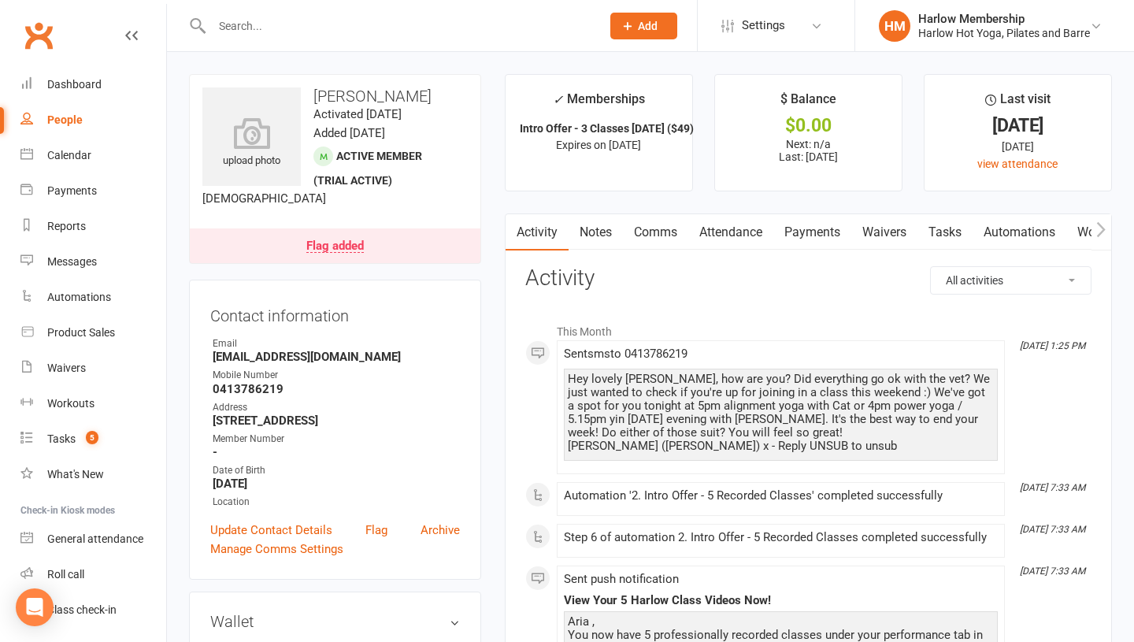
click at [963, 231] on link "Tasks" at bounding box center [944, 232] width 55 height 36
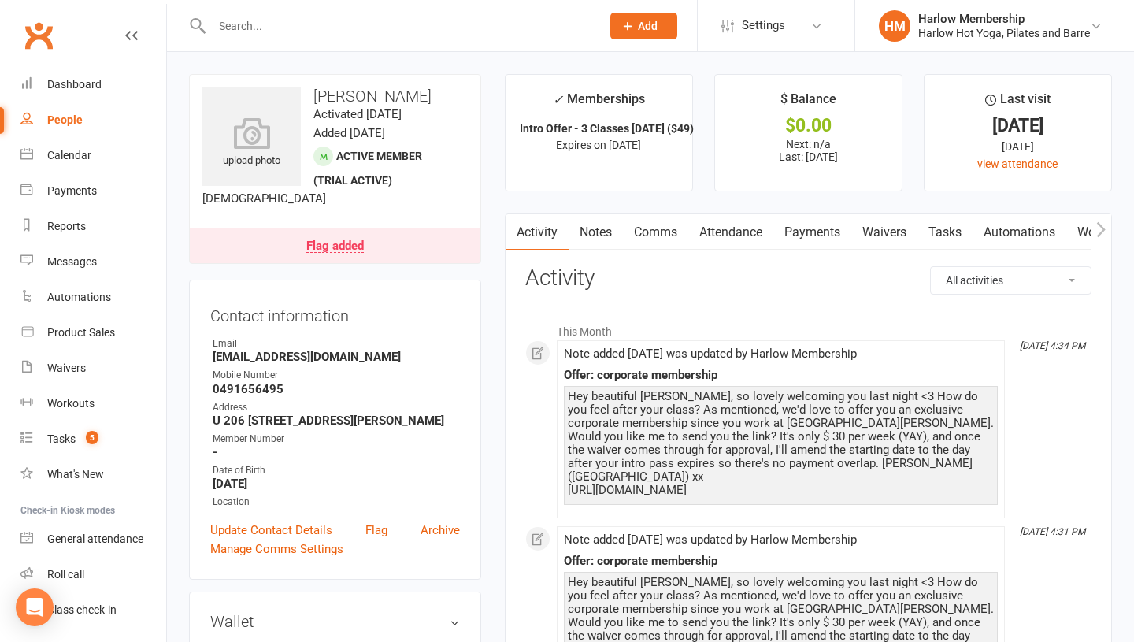
click at [661, 231] on link "Comms" at bounding box center [655, 232] width 65 height 36
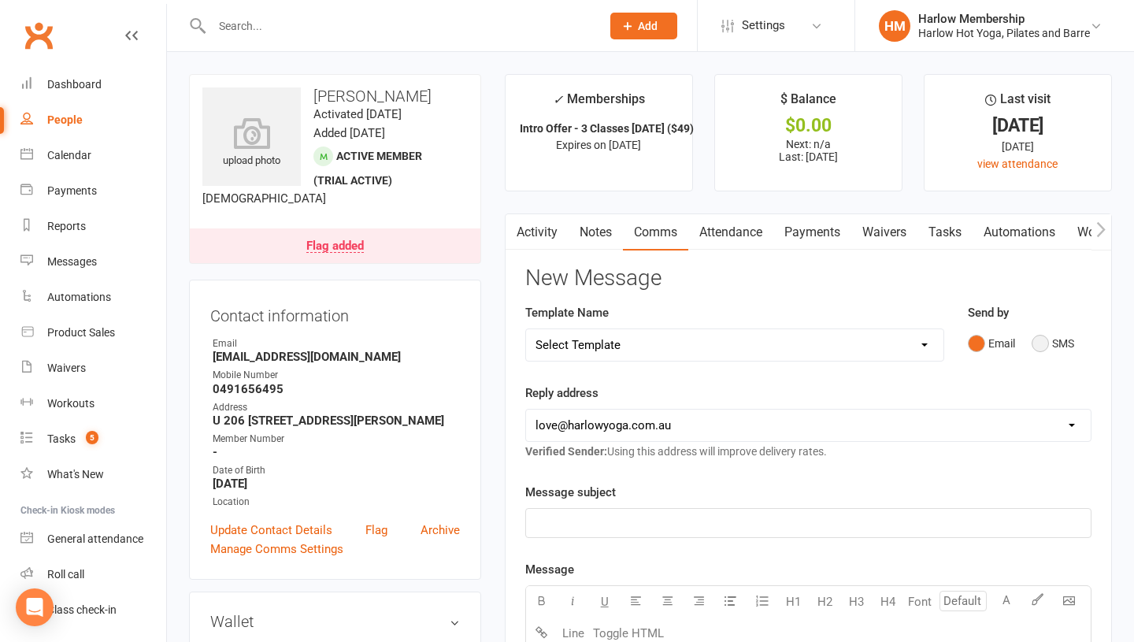
click at [1056, 349] on button "SMS" at bounding box center [1052, 343] width 43 height 30
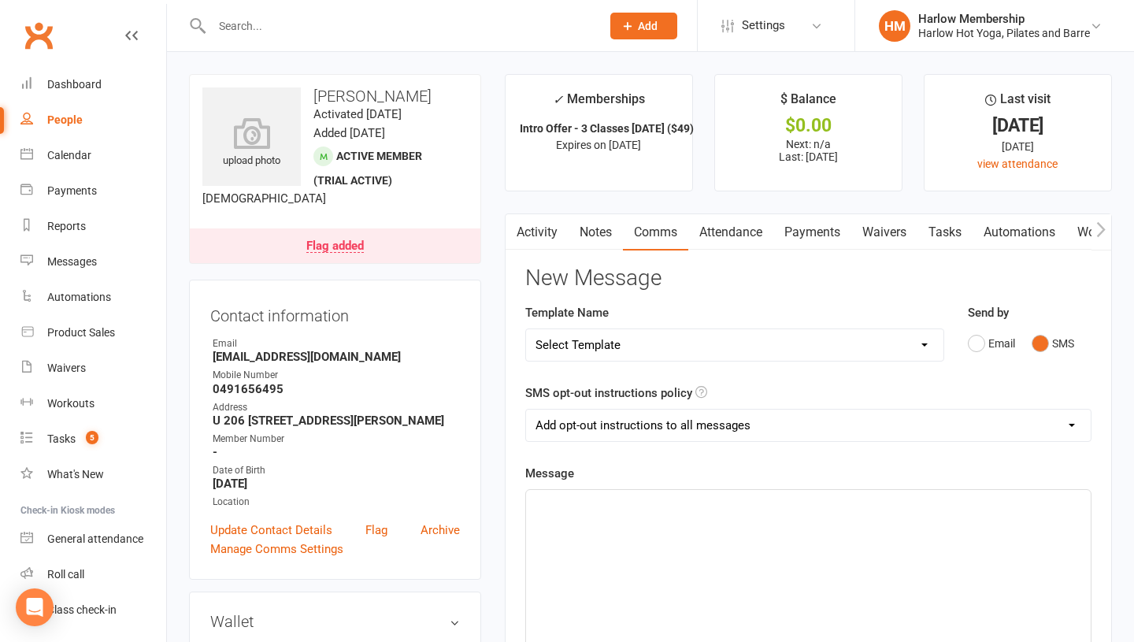
click at [625, 540] on div "﻿" at bounding box center [808, 608] width 564 height 236
click at [941, 515] on div "Hey, beautiful Shania, just tried giving you a quick ring from our landline." at bounding box center [808, 608] width 564 height 236
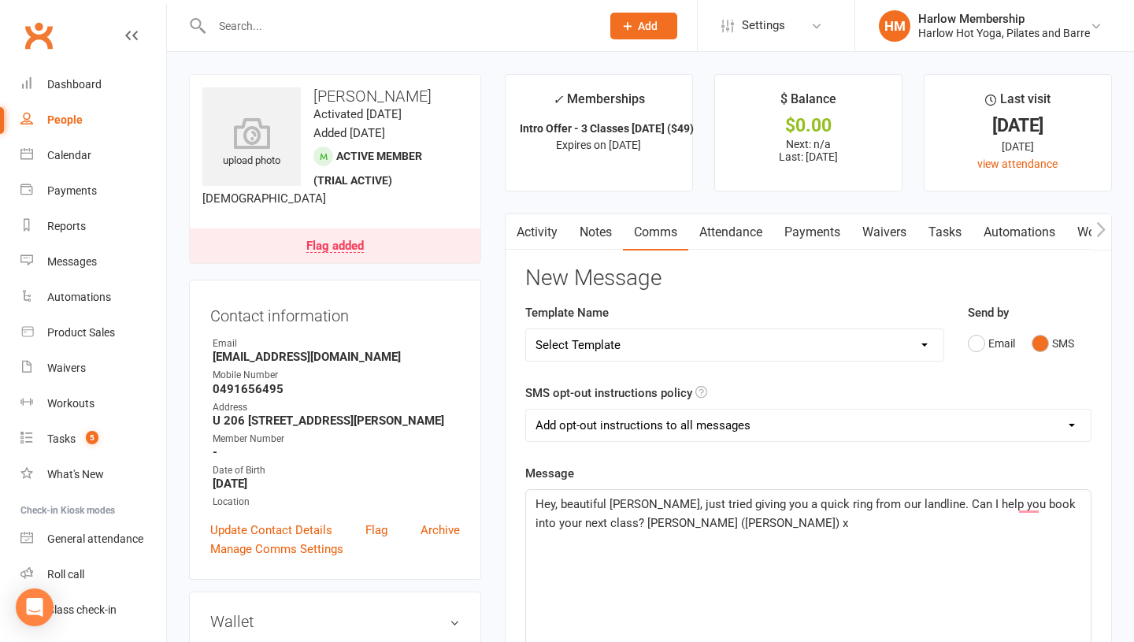
scroll to position [249, 0]
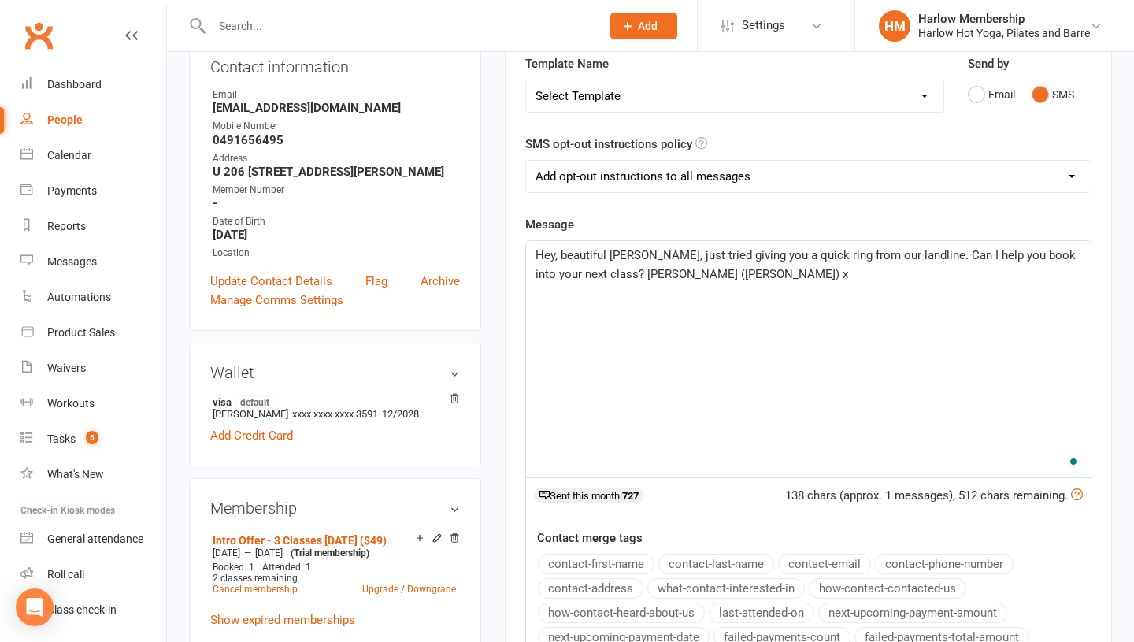
click at [781, 296] on div "Hey, beautiful Shania, just tried giving you a quick ring from our landline. Ca…" at bounding box center [808, 359] width 564 height 236
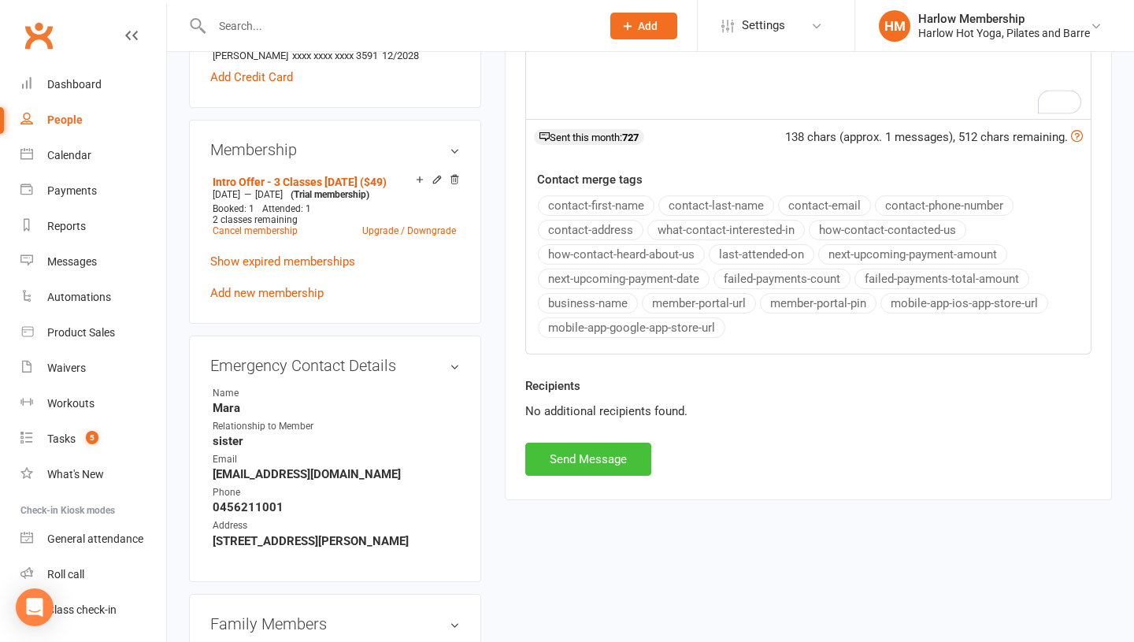
click at [594, 461] on button "Send Message" at bounding box center [588, 458] width 126 height 33
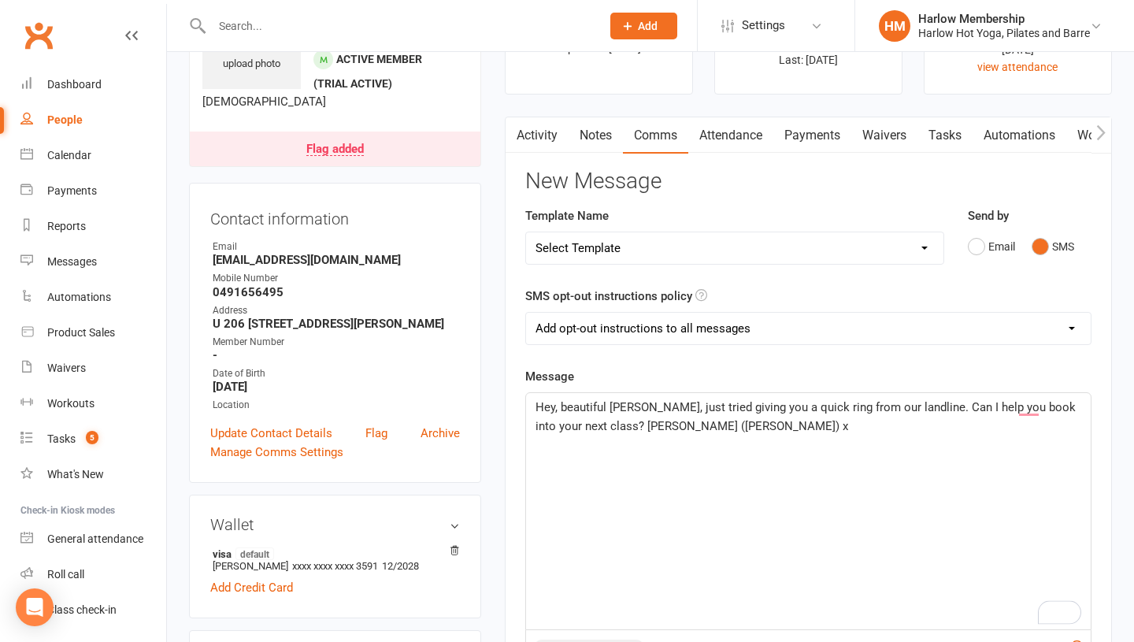
scroll to position [0, 0]
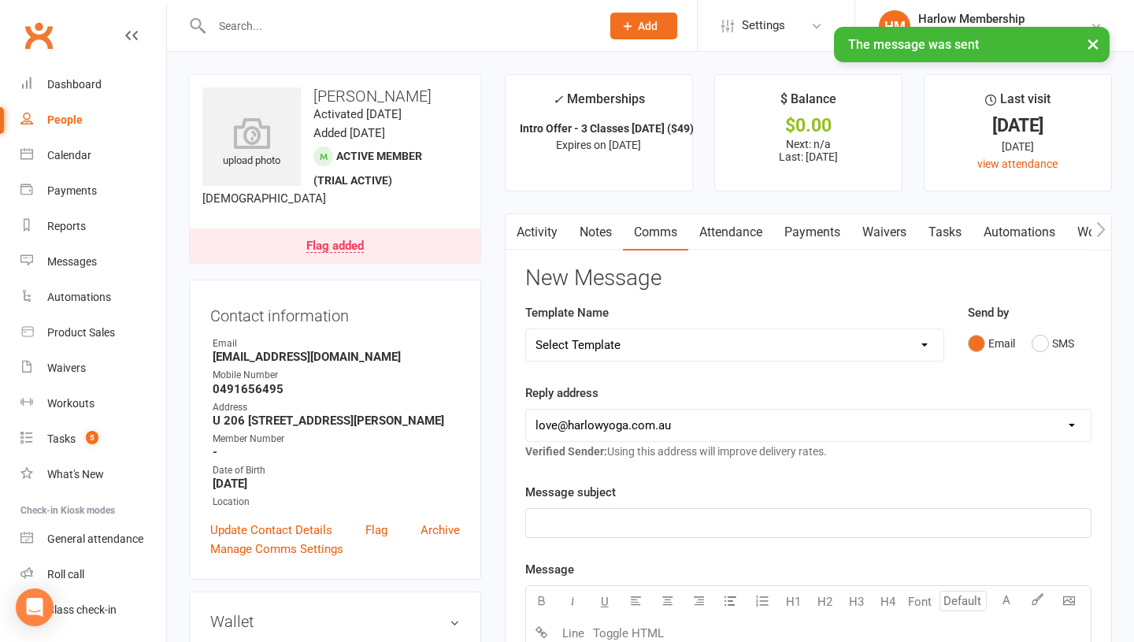
click at [590, 235] on link "Notes" at bounding box center [595, 232] width 54 height 36
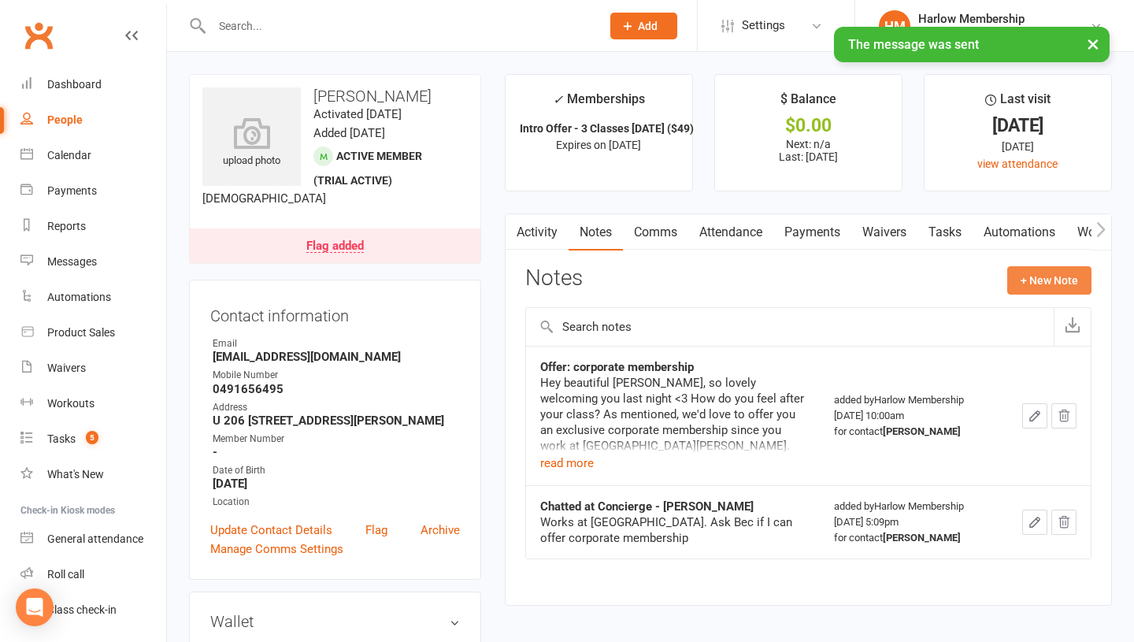
click at [1015, 282] on button "+ New Note" at bounding box center [1049, 280] width 84 height 28
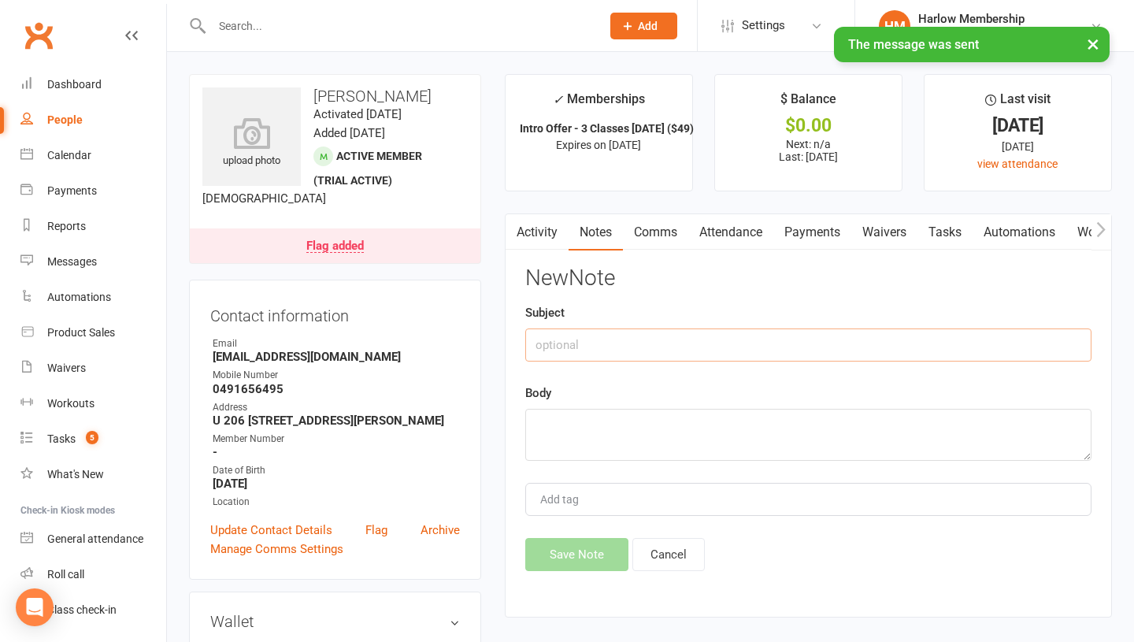
click at [649, 338] on input "text" at bounding box center [808, 344] width 566 height 33
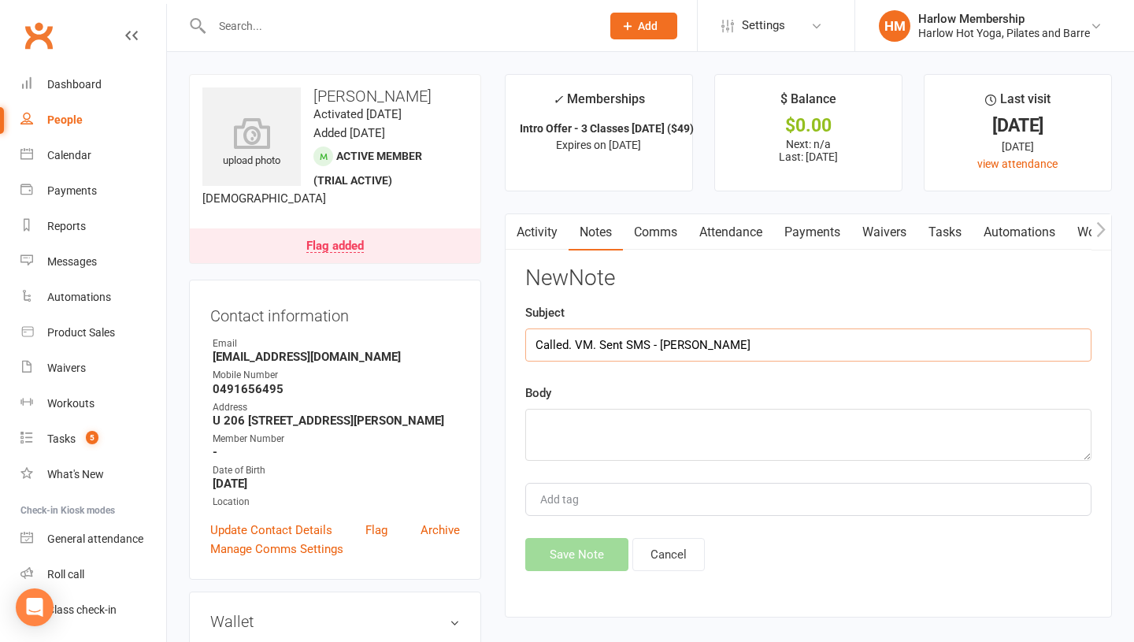
click at [630, 343] on input "Called. VM. Sent SMS - Krystyna" at bounding box center [808, 344] width 566 height 33
click at [630, 343] on input "Called. VM. Sent SMS - [PERSON_NAME]" at bounding box center [808, 344] width 566 height 33
type input "Called. VM. Sent SMS - [PERSON_NAME]"
click at [614, 436] on textarea at bounding box center [808, 435] width 566 height 52
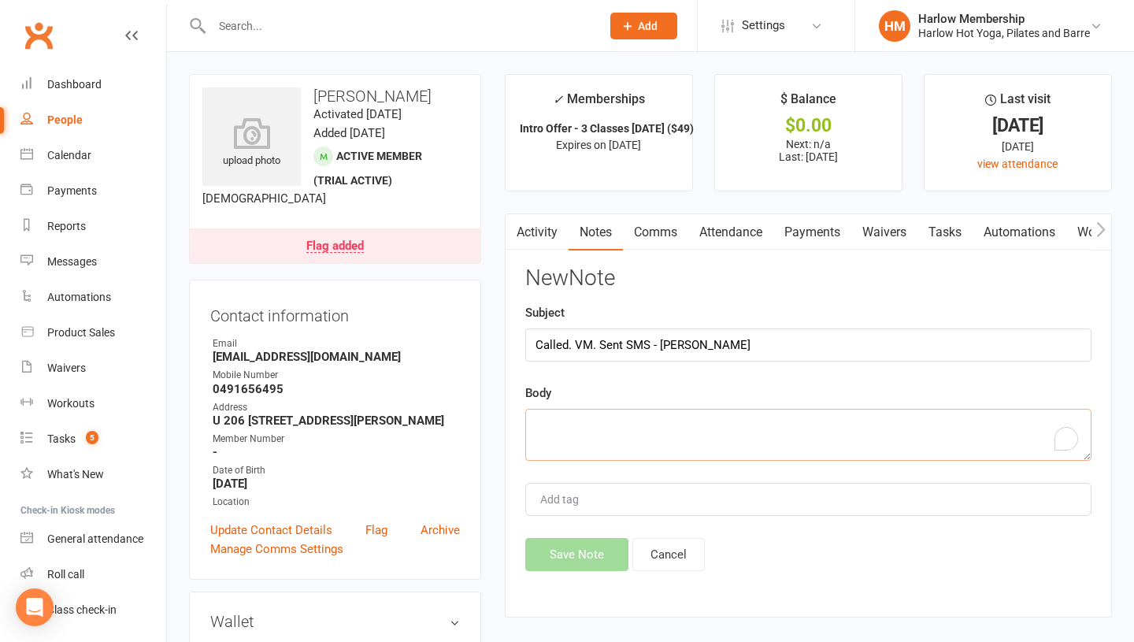
paste textarea "Called. VM. Sent SMS - [PERSON_NAME]"
type textarea "Called. VM. Sent SMS - Krystyna"
click at [571, 556] on button "Save Note" at bounding box center [576, 554] width 103 height 33
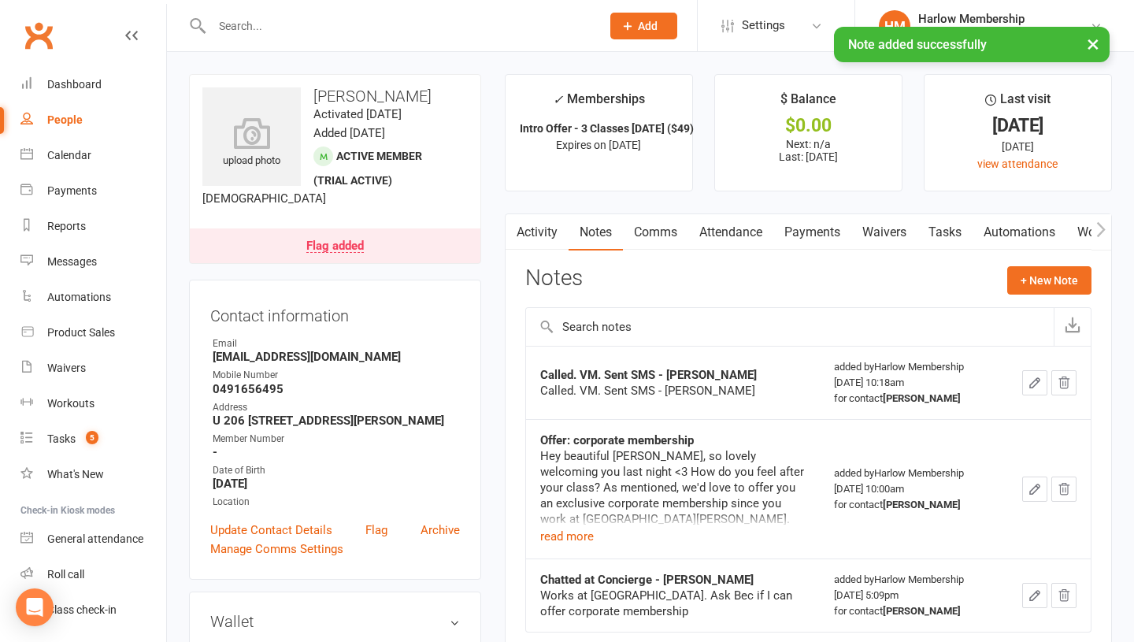
click at [949, 230] on link "Tasks" at bounding box center [944, 232] width 55 height 36
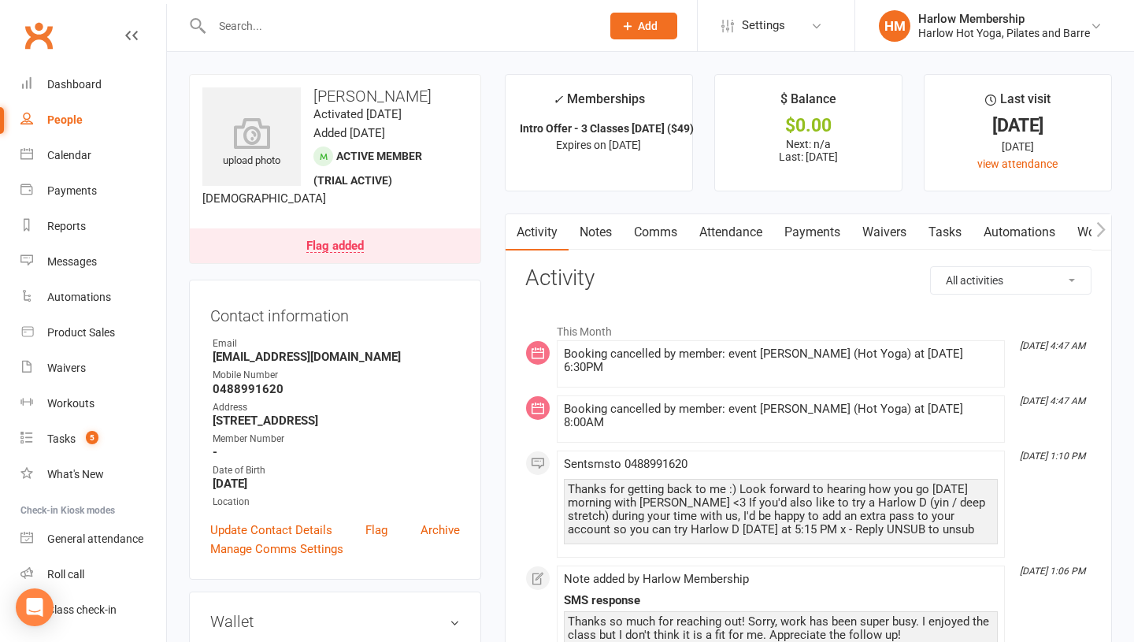
click at [941, 235] on link "Tasks" at bounding box center [944, 232] width 55 height 36
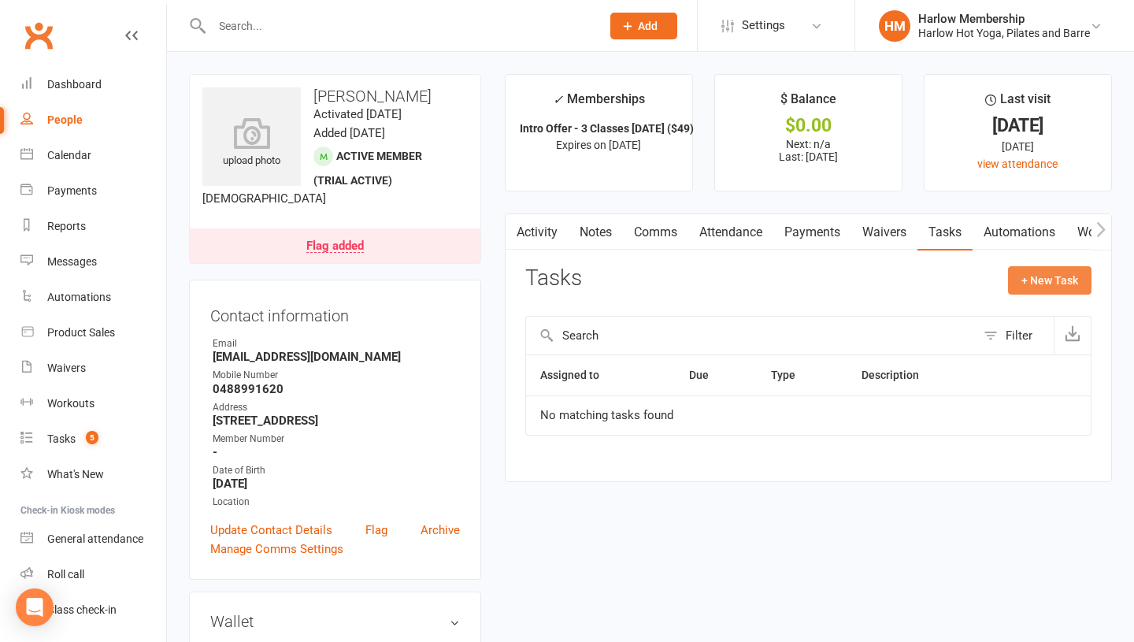
click at [1015, 278] on button "+ New Task" at bounding box center [1049, 280] width 83 height 28
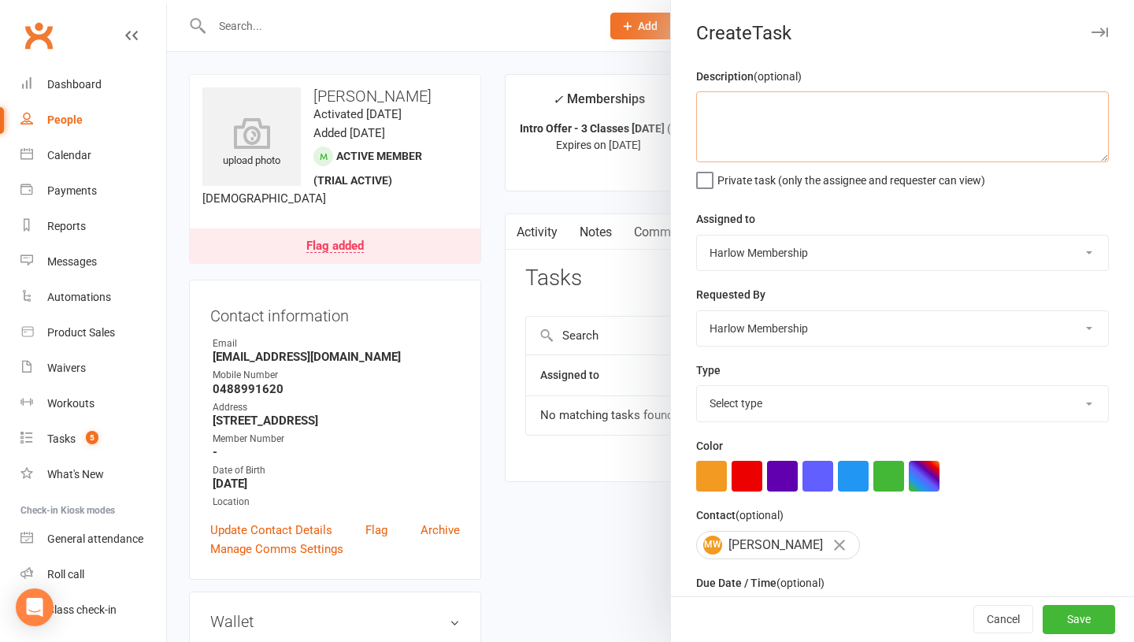
click at [744, 118] on textarea at bounding box center [902, 126] width 412 height 71
click at [792, 105] on textarea "She tried 1 class and says it isn't her" at bounding box center [902, 126] width 412 height 71
click at [987, 107] on textarea "She tried 1 class with [PERSON_NAME] and says it isn't her" at bounding box center [902, 126] width 412 height 71
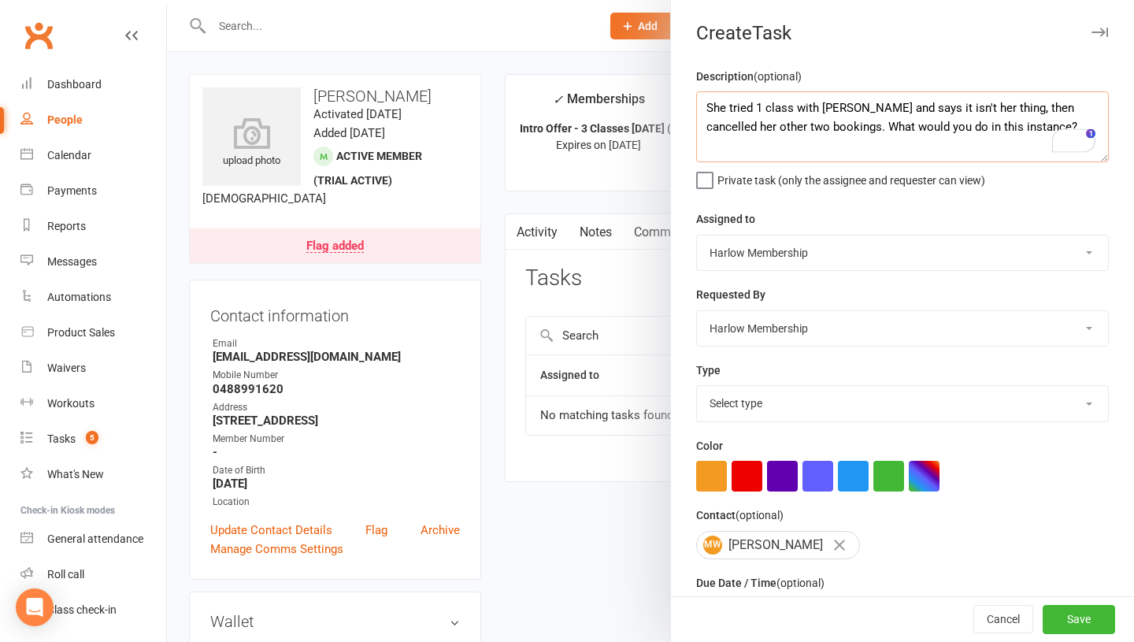
click at [952, 120] on textarea "She tried 1 class with [PERSON_NAME] and says it isn't her thing, then cancelle…" at bounding box center [902, 126] width 412 height 71
click at [1011, 133] on textarea "She tried 1 class with [PERSON_NAME] and says it isn't her thing, then cancelle…" at bounding box center [902, 126] width 412 height 71
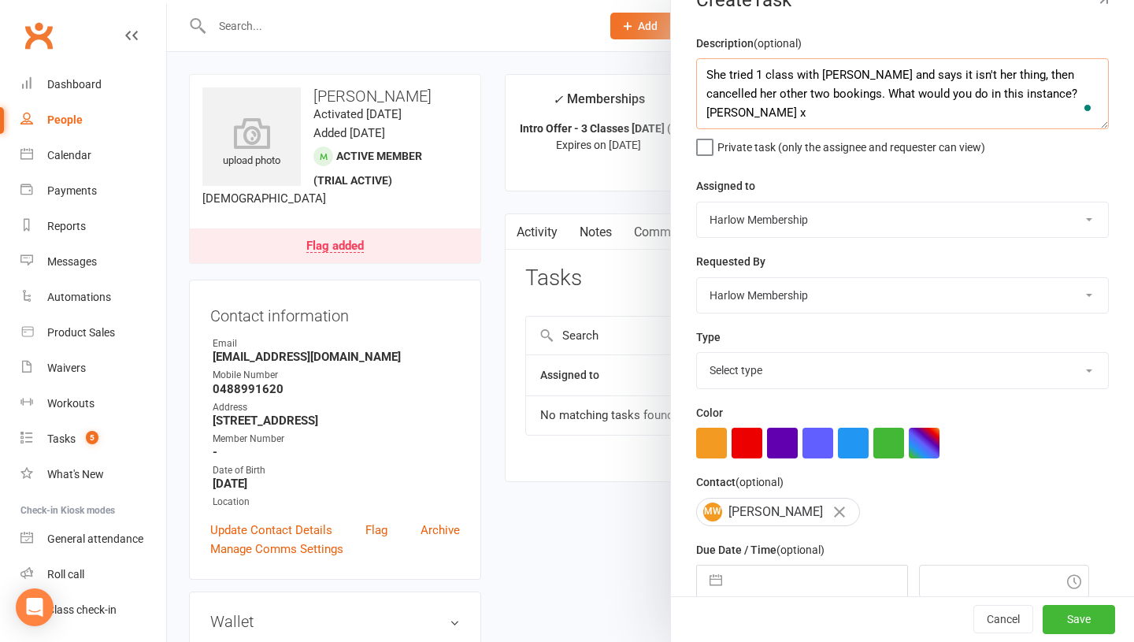
type textarea "She tried 1 class with [PERSON_NAME] and says it isn't her thing, then cancelle…"
click at [799, 227] on select "Harlow Membership Instructor [US_STATE] Instructor [PERSON_NAME] Accounts [PERS…" at bounding box center [902, 219] width 411 height 35
select select "53337"
click at [760, 382] on select "Select type [DOMAIN_NAME] lead - induction 1. won membership 2. hot lead - atte…" at bounding box center [902, 370] width 411 height 35
select select "30986"
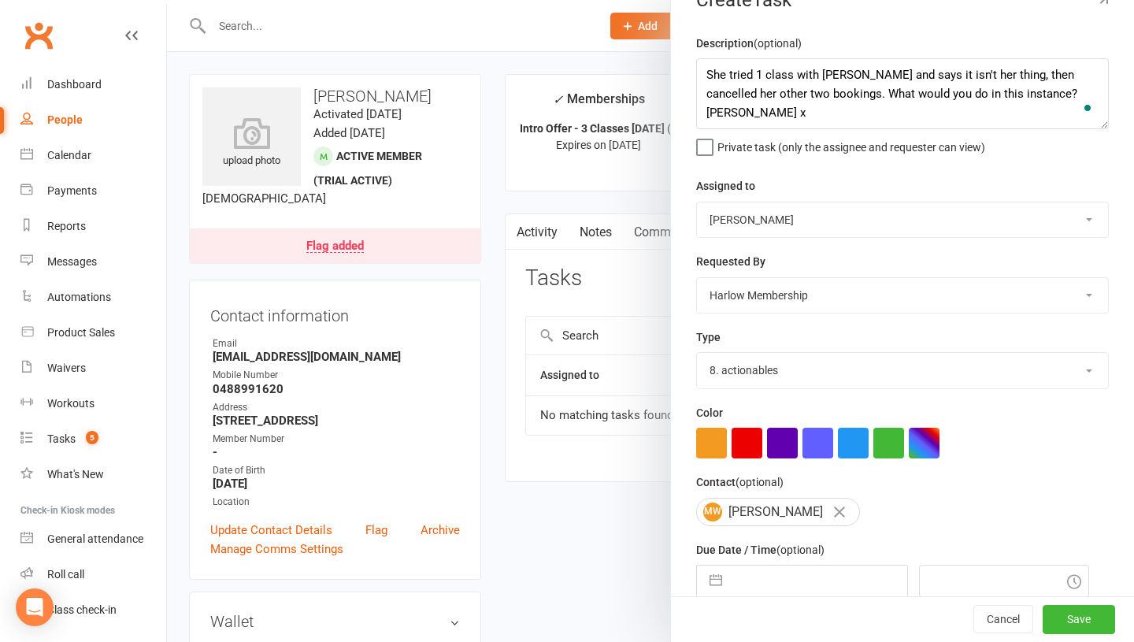
scroll to position [131, 0]
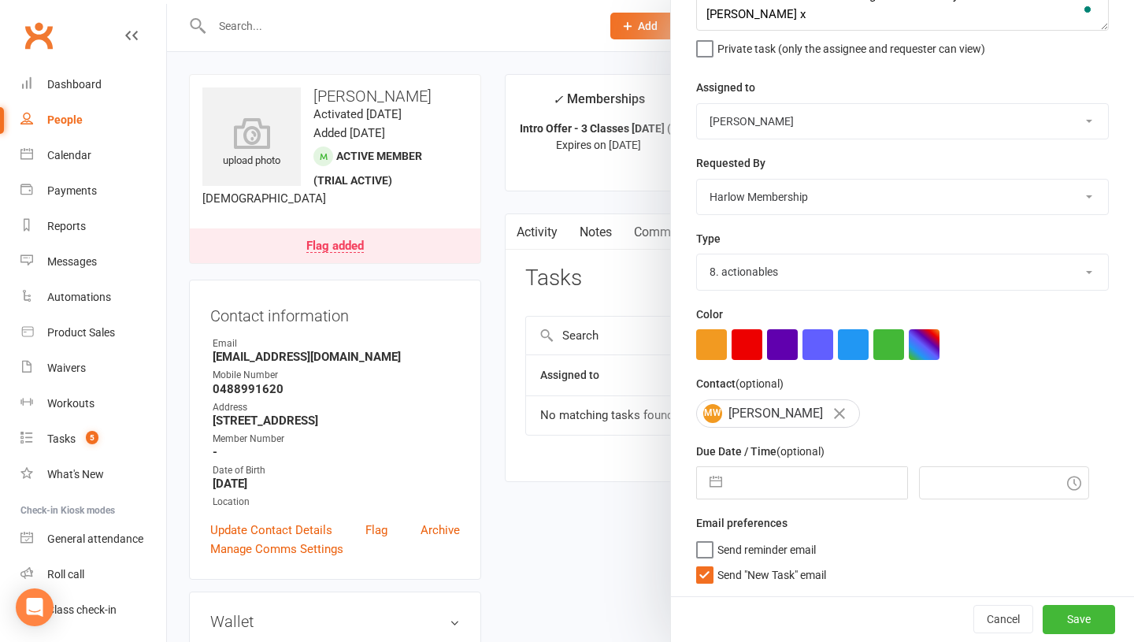
click at [746, 480] on input "text" at bounding box center [818, 482] width 177 height 31
select select "6"
select select "2025"
select select "7"
select select "2025"
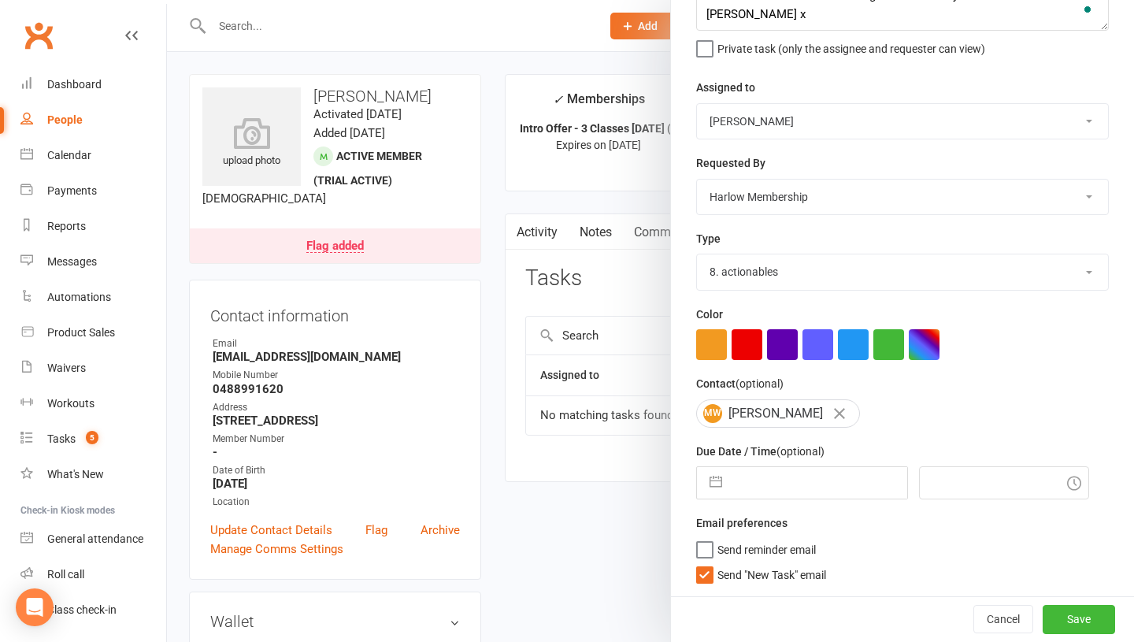
select select "8"
select select "2025"
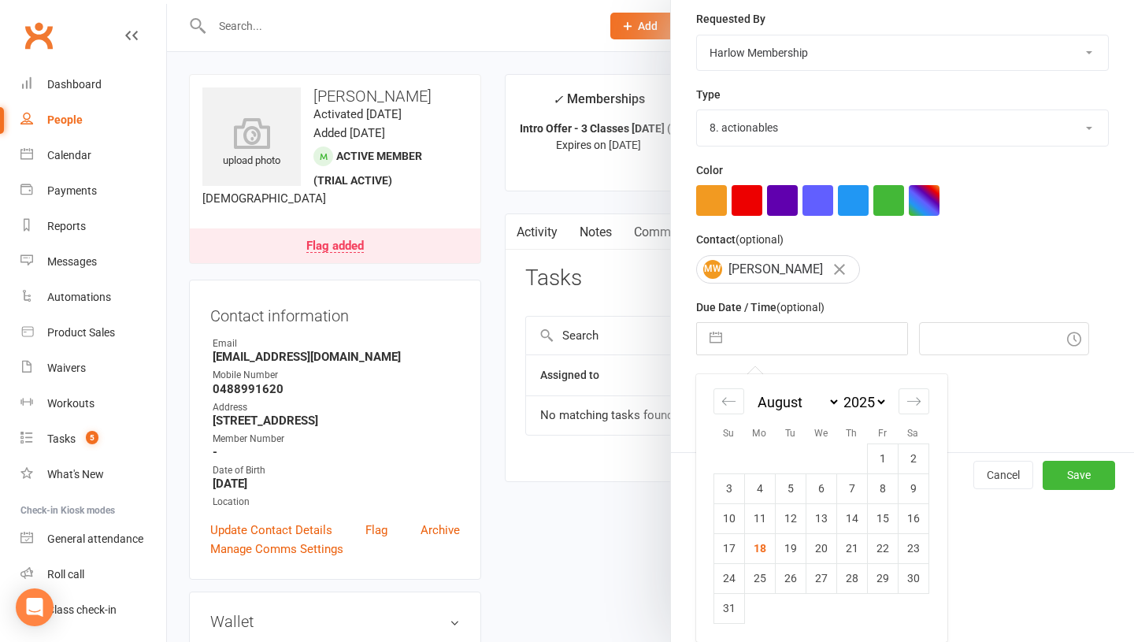
scroll to position [273, 0]
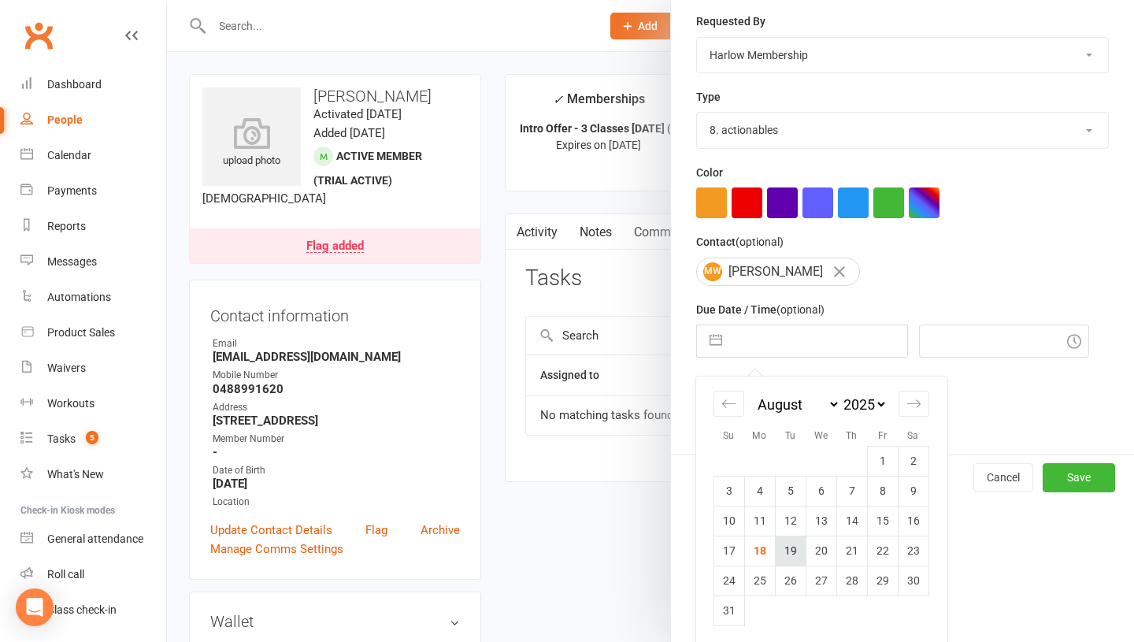
click at [785, 547] on td "19" at bounding box center [790, 550] width 31 height 30
type input "[DATE]"
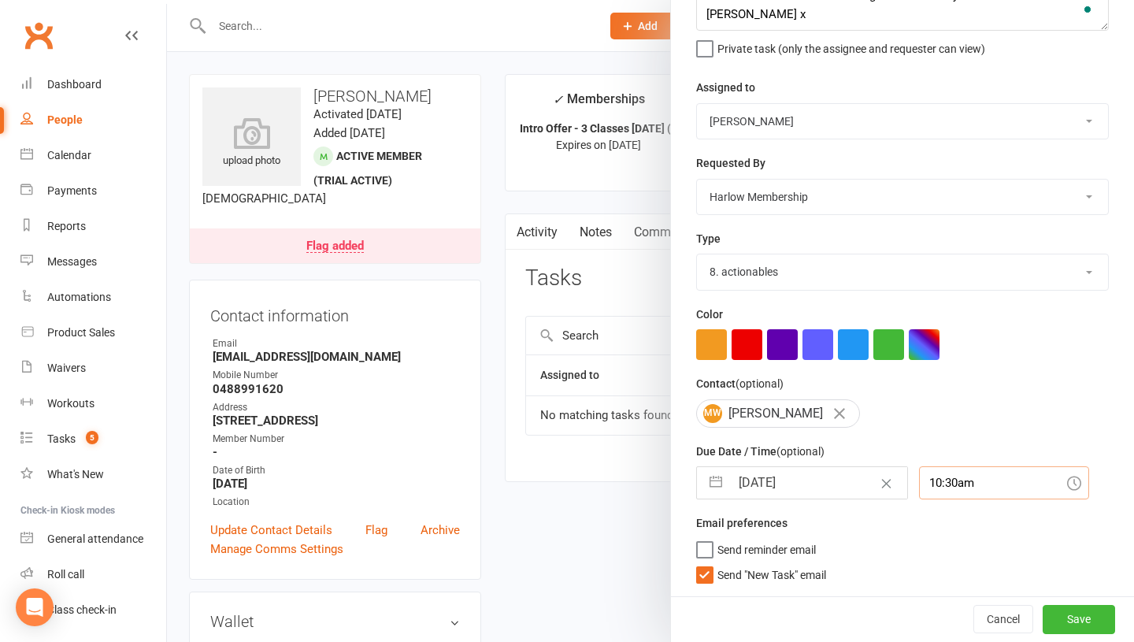
click at [919, 486] on div "10:30am" at bounding box center [1004, 482] width 170 height 33
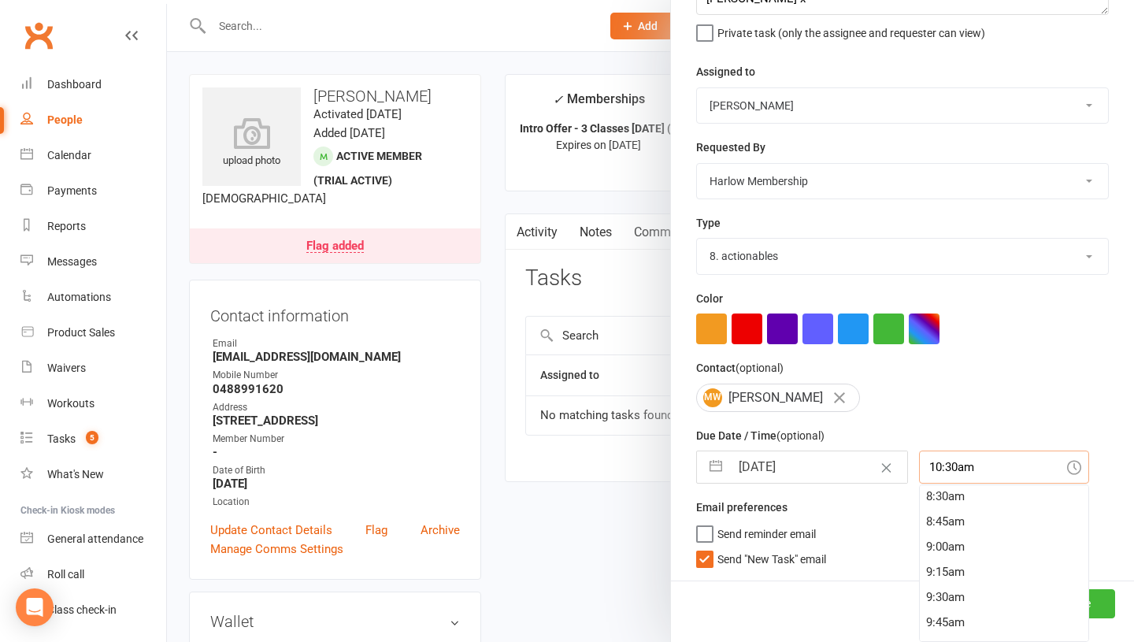
scroll to position [949, 0]
click at [919, 555] on div "10:00am" at bounding box center [1003, 556] width 168 height 25
type input "10:00am"
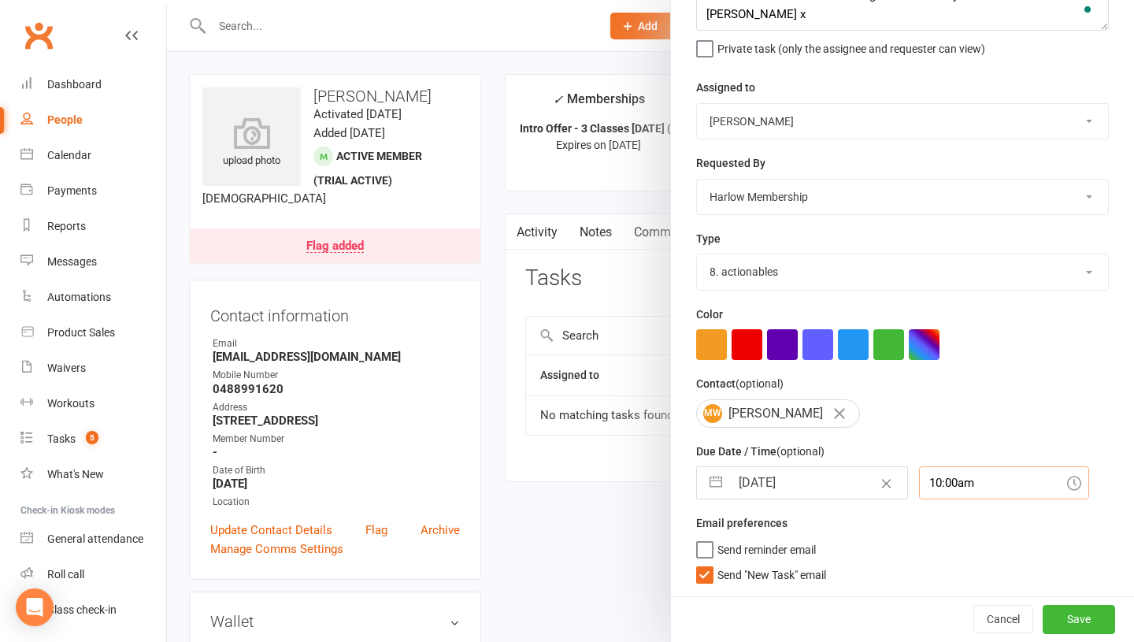
scroll to position [0, 0]
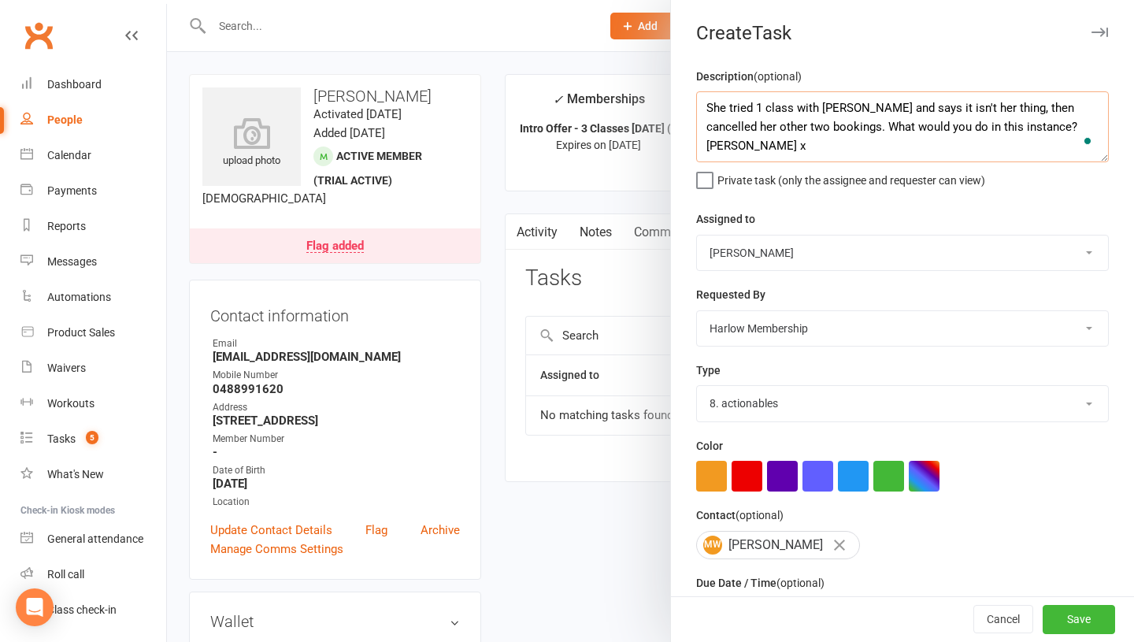
click at [991, 111] on textarea "She tried 1 class with [PERSON_NAME] and says it isn't her thing, then cancelle…" at bounding box center [902, 126] width 412 height 71
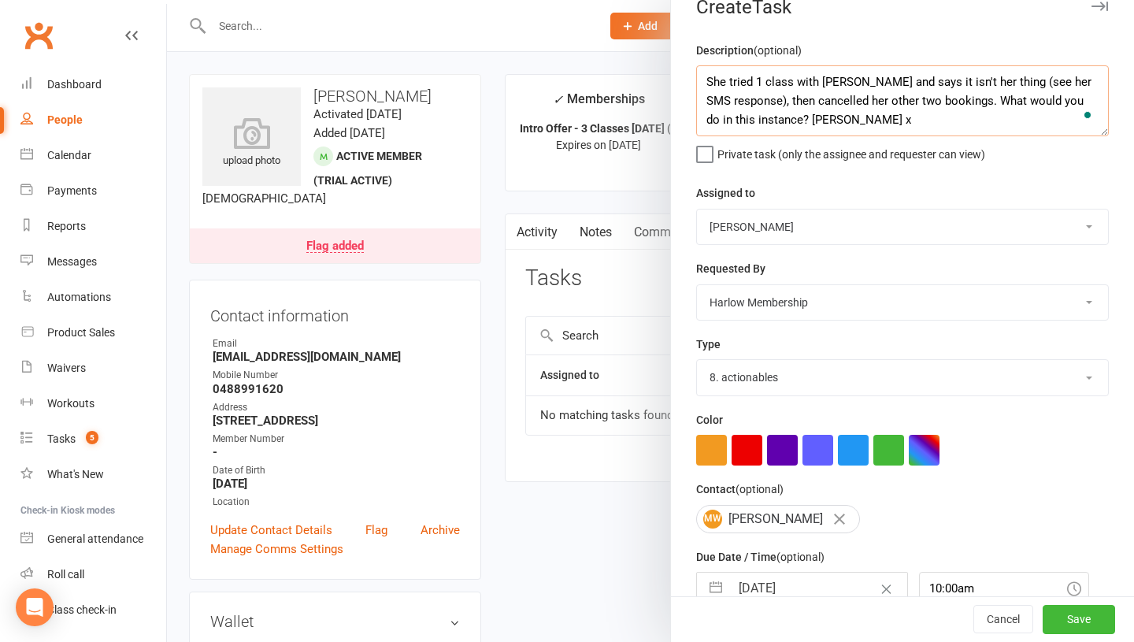
scroll to position [27, 0]
type textarea "She tried 1 class with [PERSON_NAME] and says it isn't her thing (see her SMS r…"
click at [1062, 615] on button "Save" at bounding box center [1078, 619] width 72 height 28
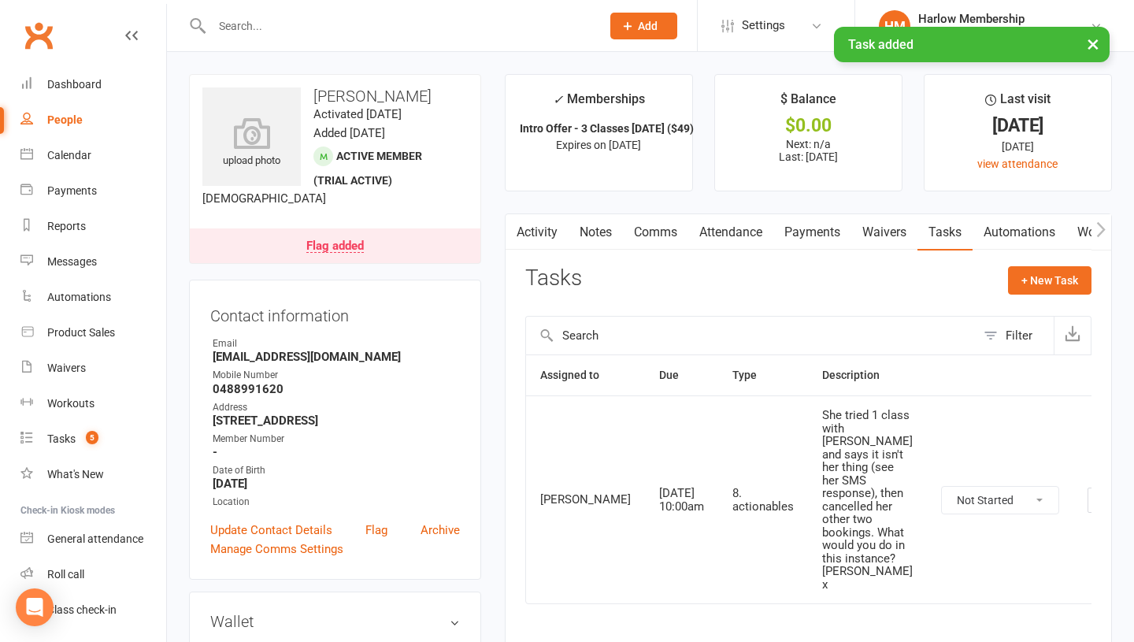
click at [598, 230] on link "Notes" at bounding box center [595, 232] width 54 height 36
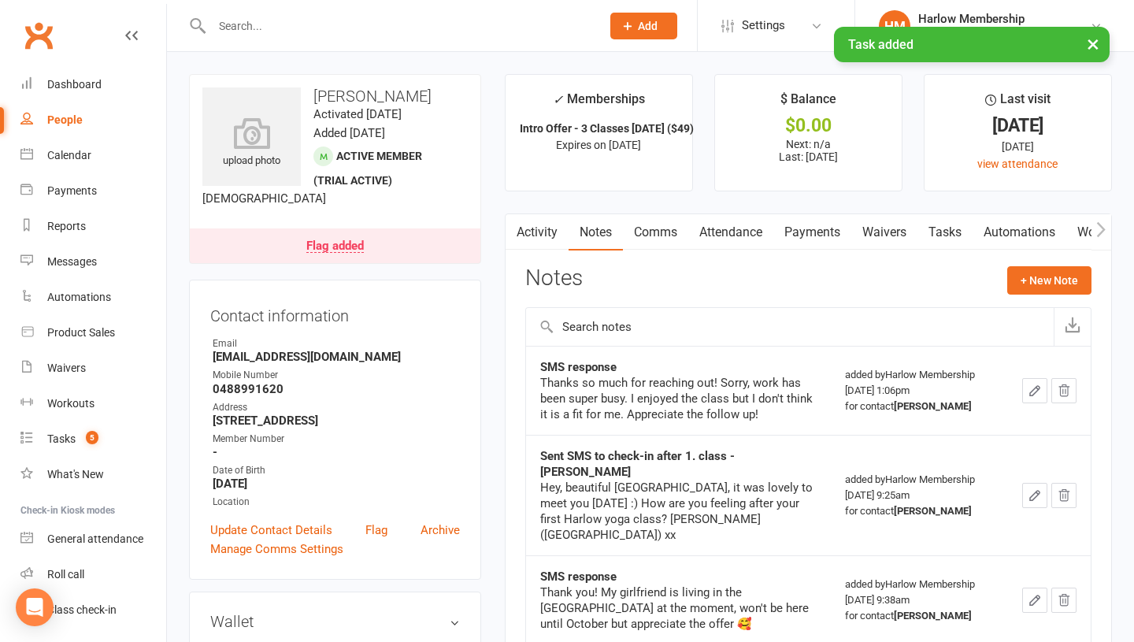
click at [549, 230] on link "Activity" at bounding box center [536, 232] width 63 height 36
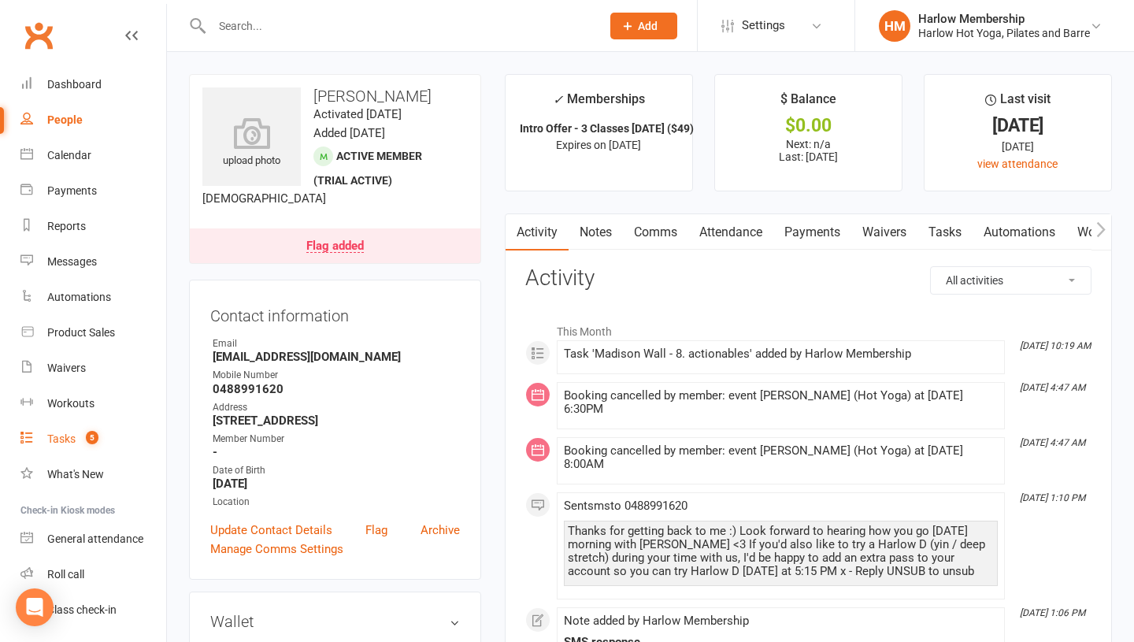
click at [61, 422] on link "Tasks 5" at bounding box center [93, 438] width 146 height 35
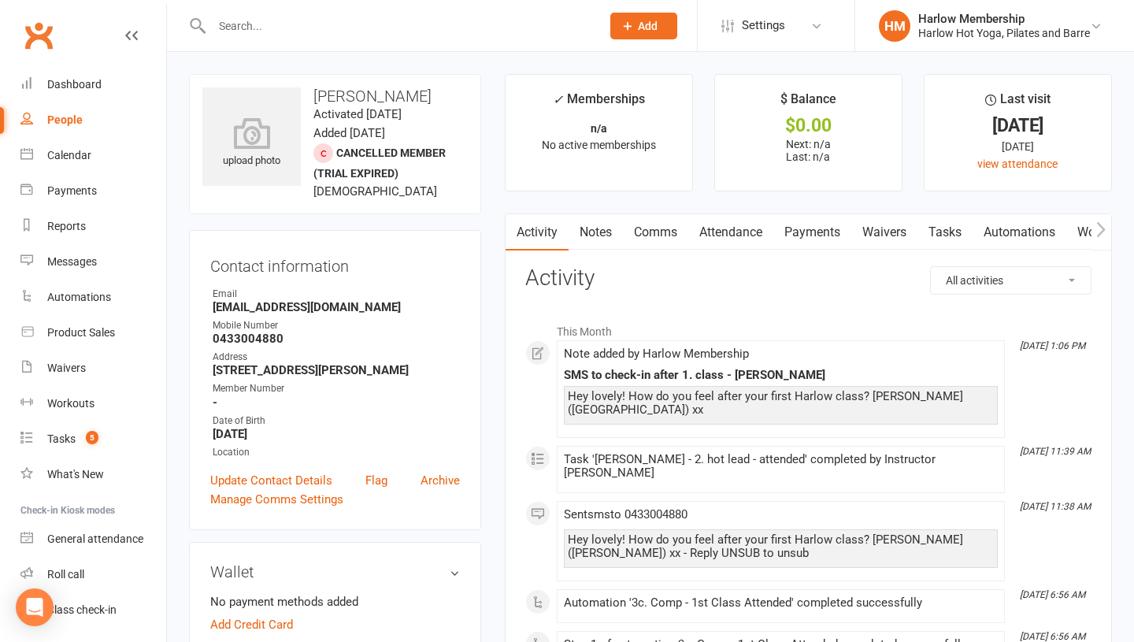
click at [583, 238] on link "Notes" at bounding box center [595, 232] width 54 height 36
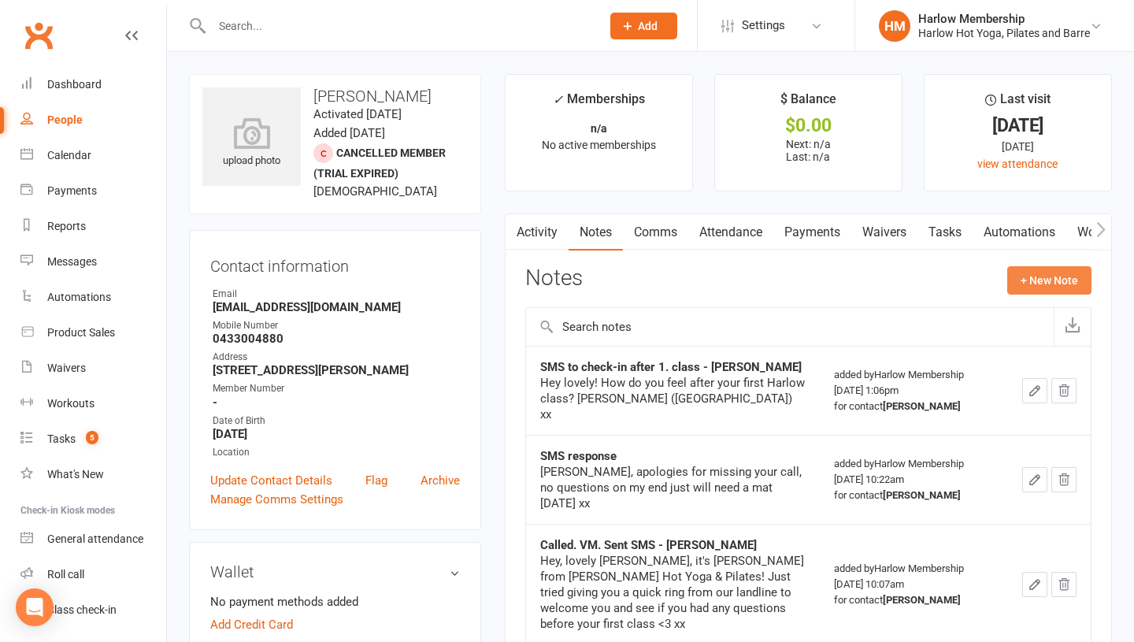
click at [1051, 279] on button "+ New Note" at bounding box center [1049, 280] width 84 height 28
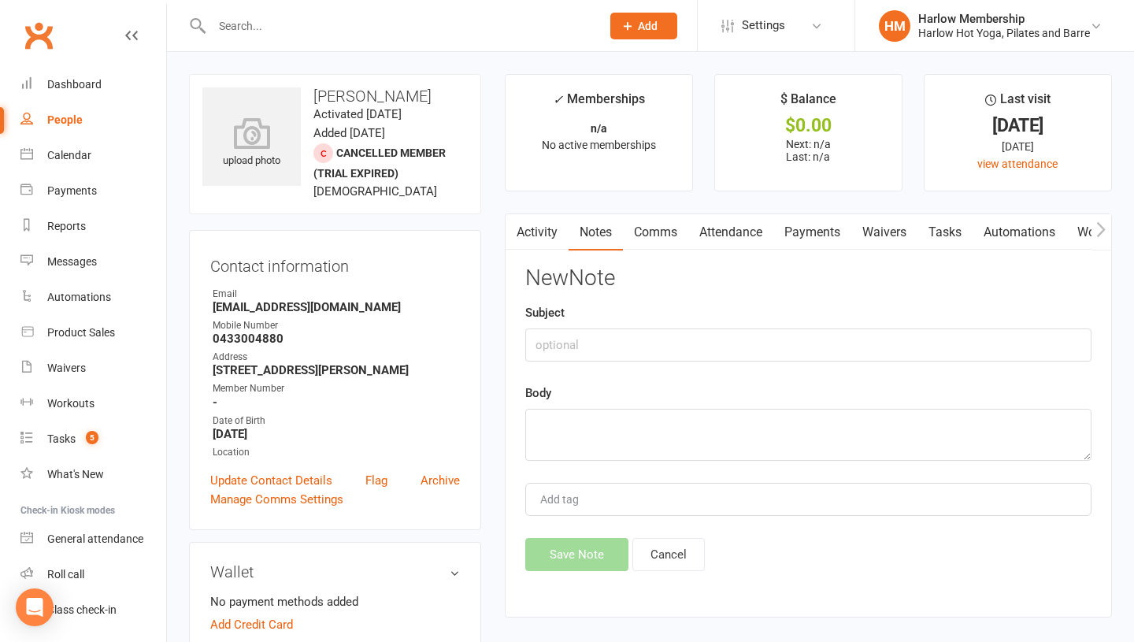
click at [656, 373] on div "New Note Subject Body Add tag Save Note Cancel" at bounding box center [808, 418] width 566 height 305
click at [611, 349] on input "text" at bounding box center [808, 344] width 566 height 33
type input "a"
click at [582, 340] on input "Called. Didn't pick-up. Sent SMS - [PERSON_NAME]" at bounding box center [808, 344] width 566 height 33
click at [582, 340] on input "Called. Didn't pick-up. Sent SMS - Krystyna" at bounding box center [808, 344] width 566 height 33
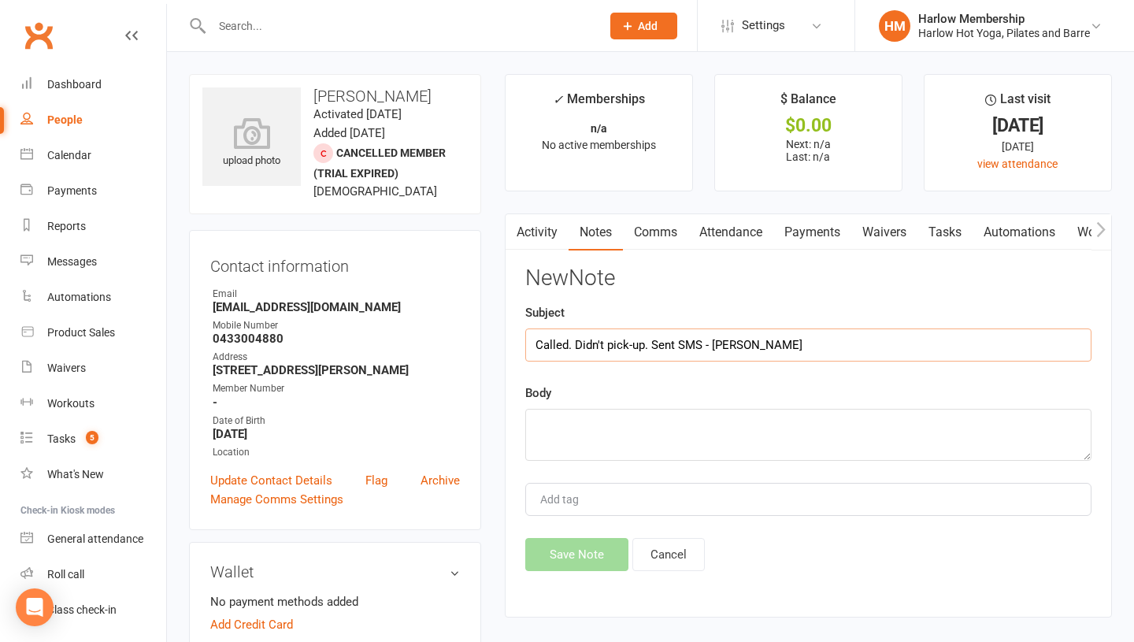
click at [582, 340] on input "Called. Didn't pick-up. Sent SMS - Krystyna" at bounding box center [808, 344] width 566 height 33
type input "Called. Didn't pick-up. Sent SMS - Krystyna"
click at [564, 442] on textarea at bounding box center [808, 435] width 566 height 52
paste textarea "Called. Didn't pick-up. Sent SMS - Krystyna"
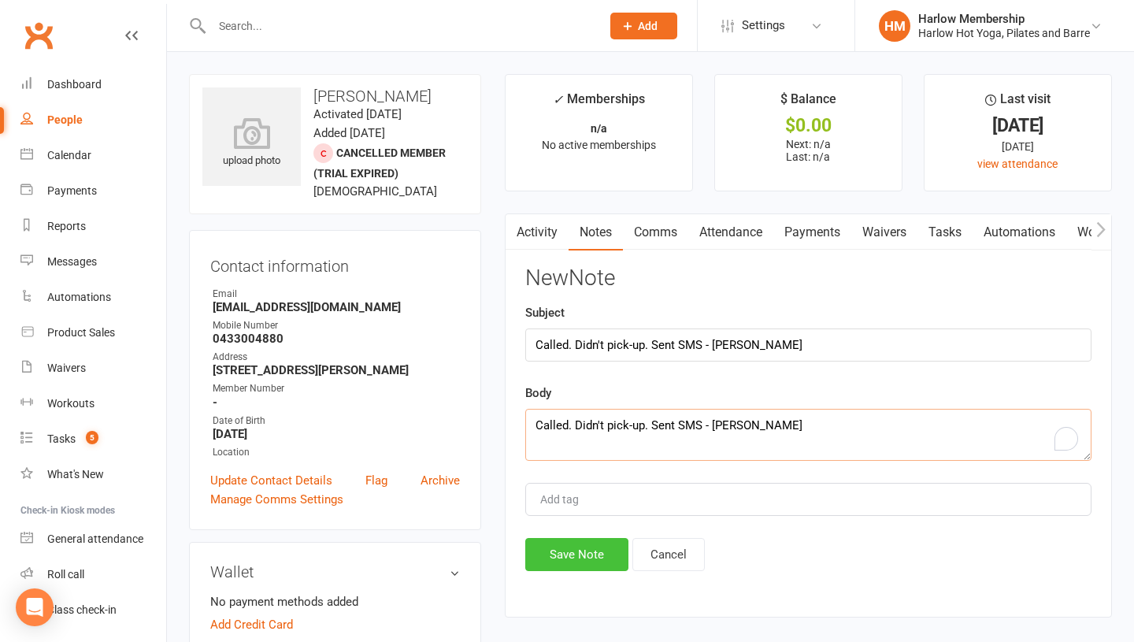
type textarea "Called. Didn't pick-up. Sent SMS - Krystyna"
click at [557, 555] on button "Save Note" at bounding box center [576, 554] width 103 height 33
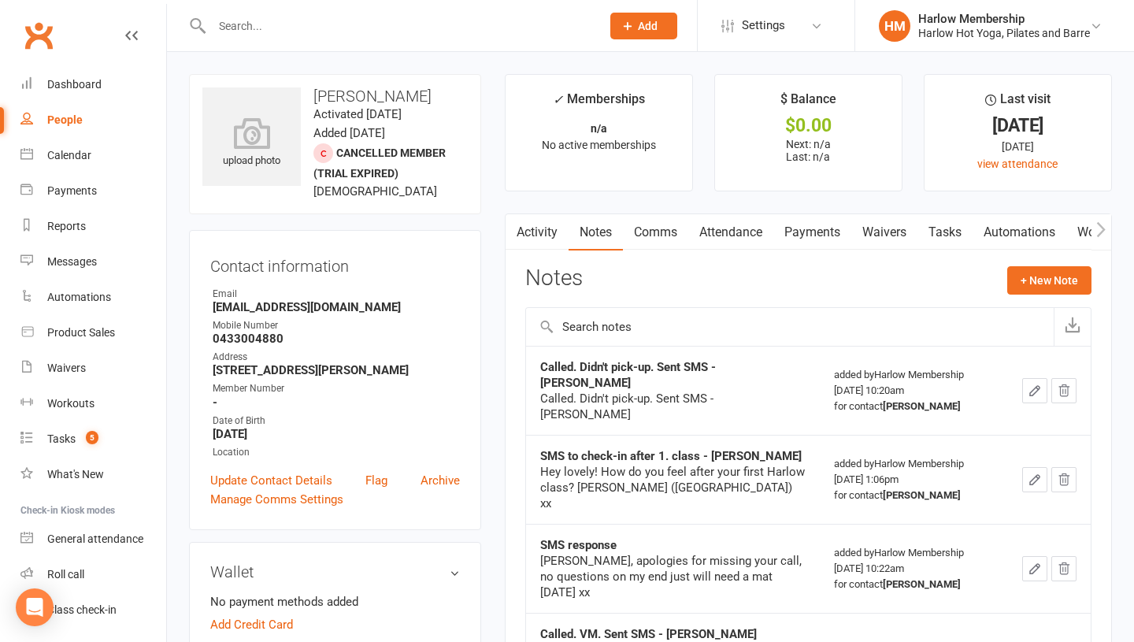
click at [1024, 390] on button "button" at bounding box center [1034, 390] width 25 height 25
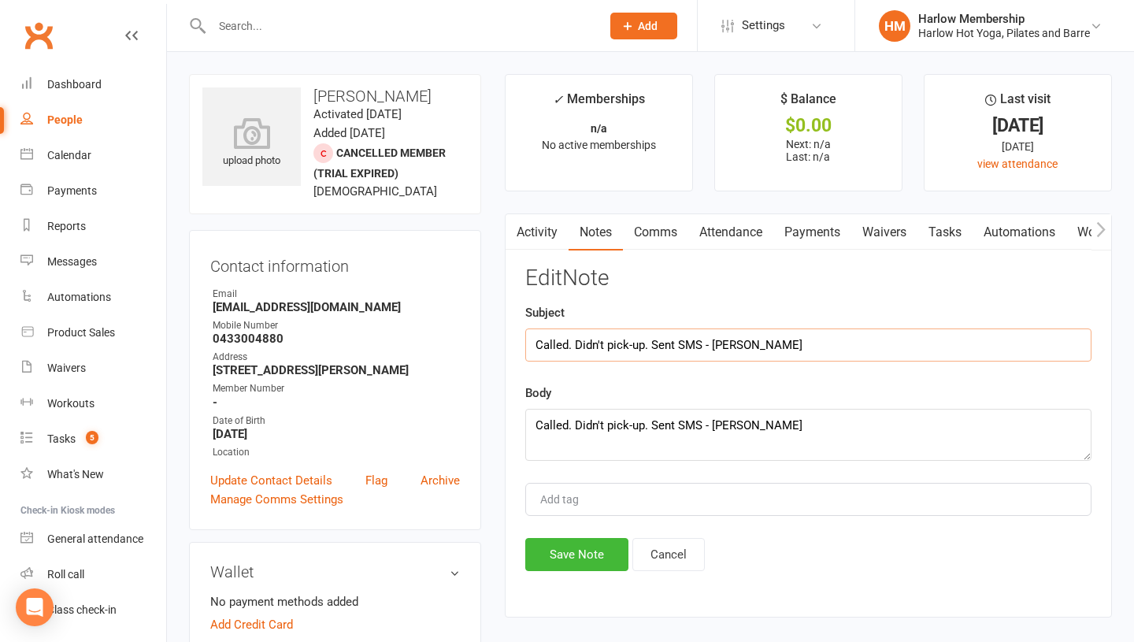
drag, startPoint x: 705, startPoint y: 342, endPoint x: 642, endPoint y: 342, distance: 62.2
click at [642, 342] on input "Called. Didn't pick-up. Sent SMS - Krystyna" at bounding box center [808, 344] width 566 height 33
type input "Called. Didn't pick-up - Krystyna"
drag, startPoint x: 696, startPoint y: 423, endPoint x: 642, endPoint y: 423, distance: 53.5
click at [642, 423] on textarea "Called. Didn't pick-up. Sent SMS - Krystyna" at bounding box center [808, 435] width 566 height 52
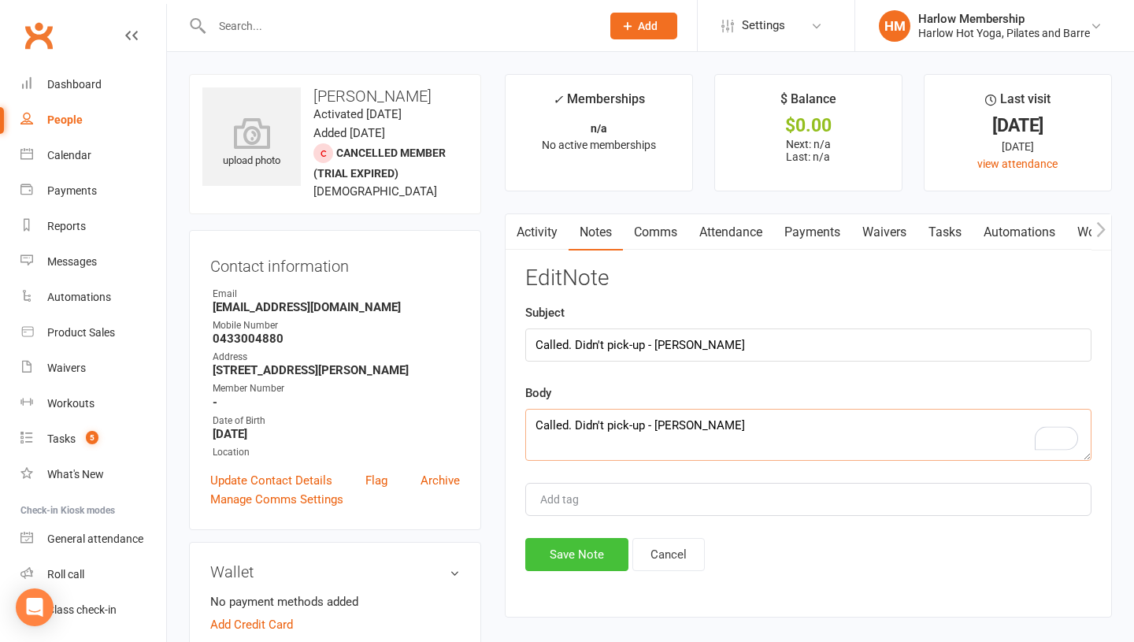
type textarea "Called. Didn't pick-up - Krystyna"
click at [572, 541] on button "Save Note" at bounding box center [576, 554] width 103 height 33
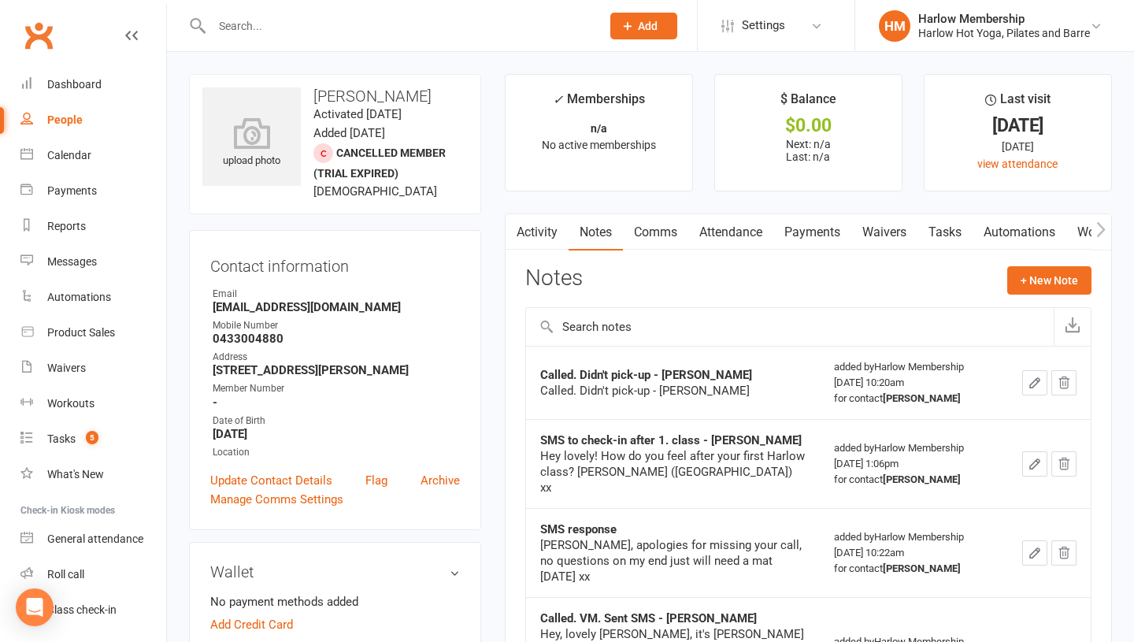
click at [949, 240] on link "Tasks" at bounding box center [944, 232] width 55 height 36
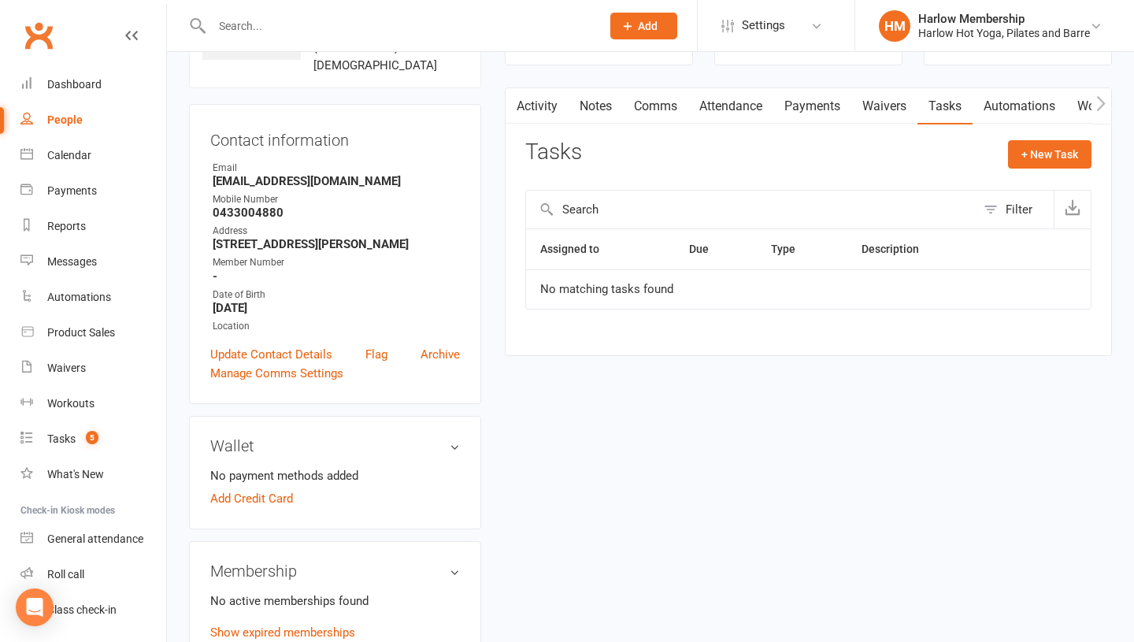
scroll to position [111, 0]
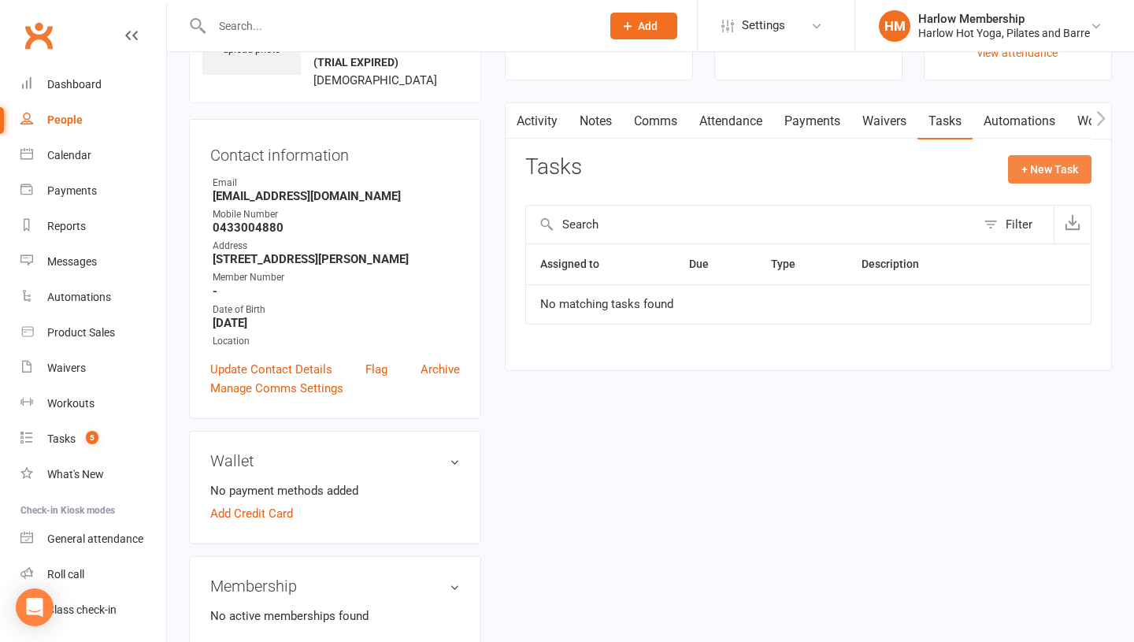
click at [1029, 173] on button "+ New Task" at bounding box center [1049, 169] width 83 height 28
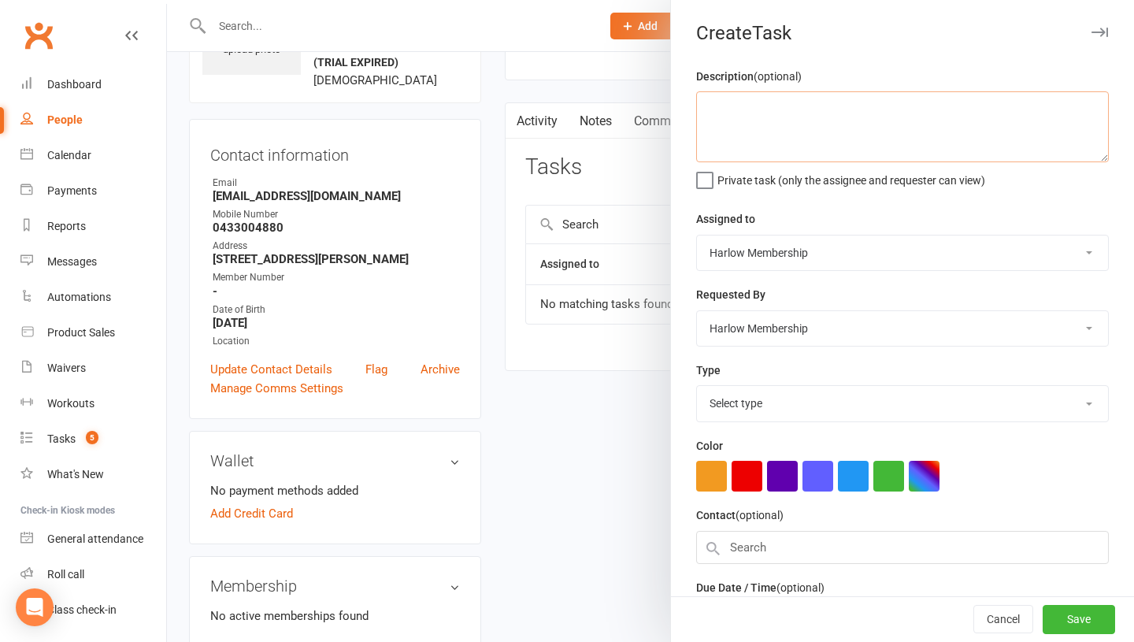
click at [761, 135] on textarea at bounding box center [902, 126] width 412 height 71
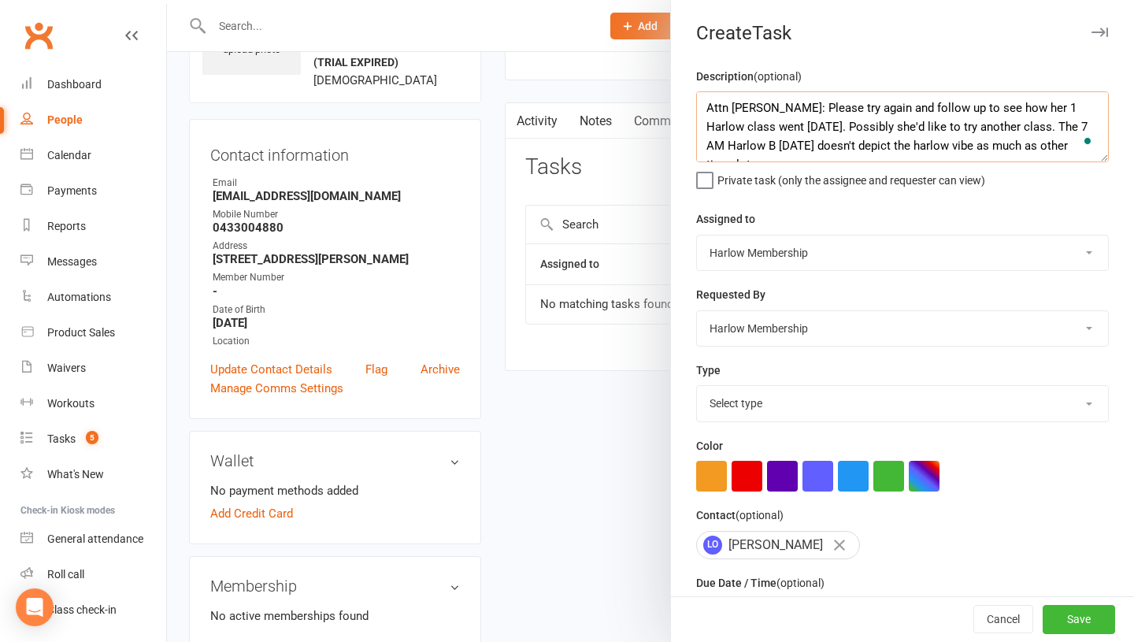
click at [992, 146] on textarea "Attn Jess: Please try again and follow up to see how her 1 Harlow class went on…" at bounding box center [902, 126] width 412 height 71
click at [1045, 149] on textarea "Attn Jess: Please try again and follow up to see how her 1 Harlow class went on…" at bounding box center [902, 126] width 412 height 71
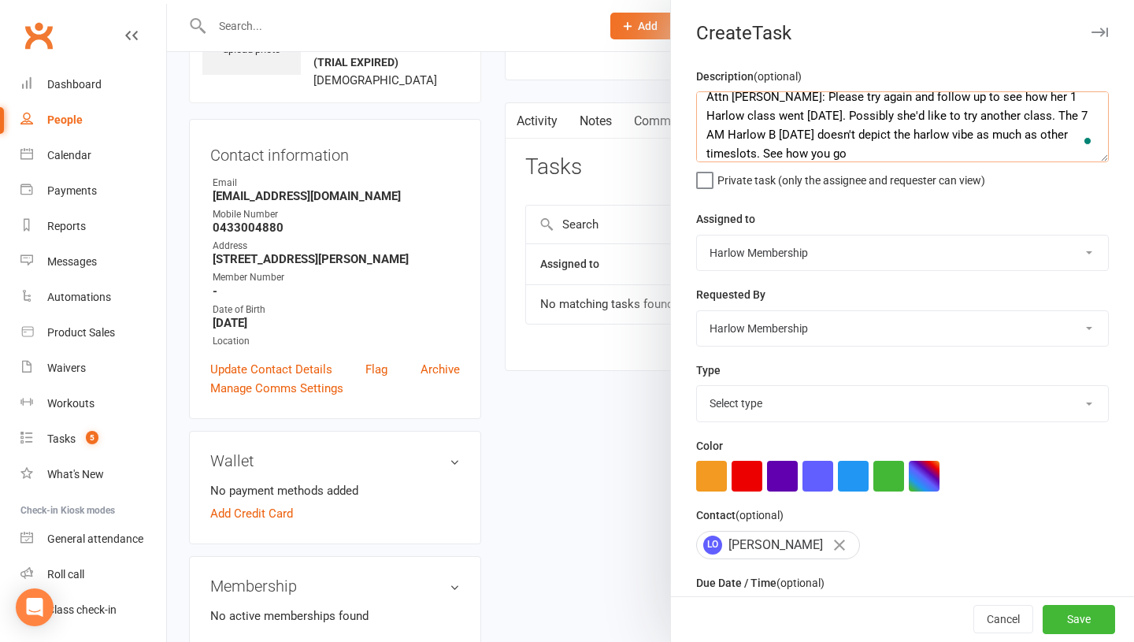
scroll to position [11, 0]
type textarea "Attn Jess: Please try again and follow up to see how her 1 Harlow class went on…"
click at [722, 402] on select "Select type 1.new lead - induction 1. won membership 2. hot lead - attended 3. …" at bounding box center [902, 403] width 411 height 35
select select "27082"
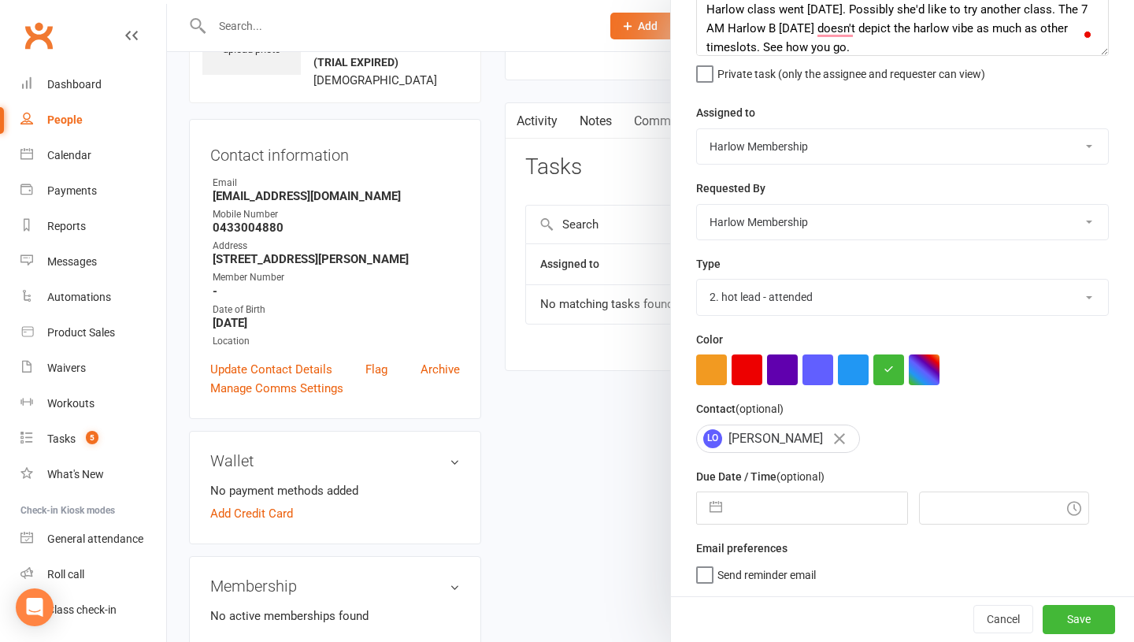
click at [773, 506] on input "text" at bounding box center [818, 507] width 177 height 31
select select "6"
select select "2025"
select select "7"
select select "2025"
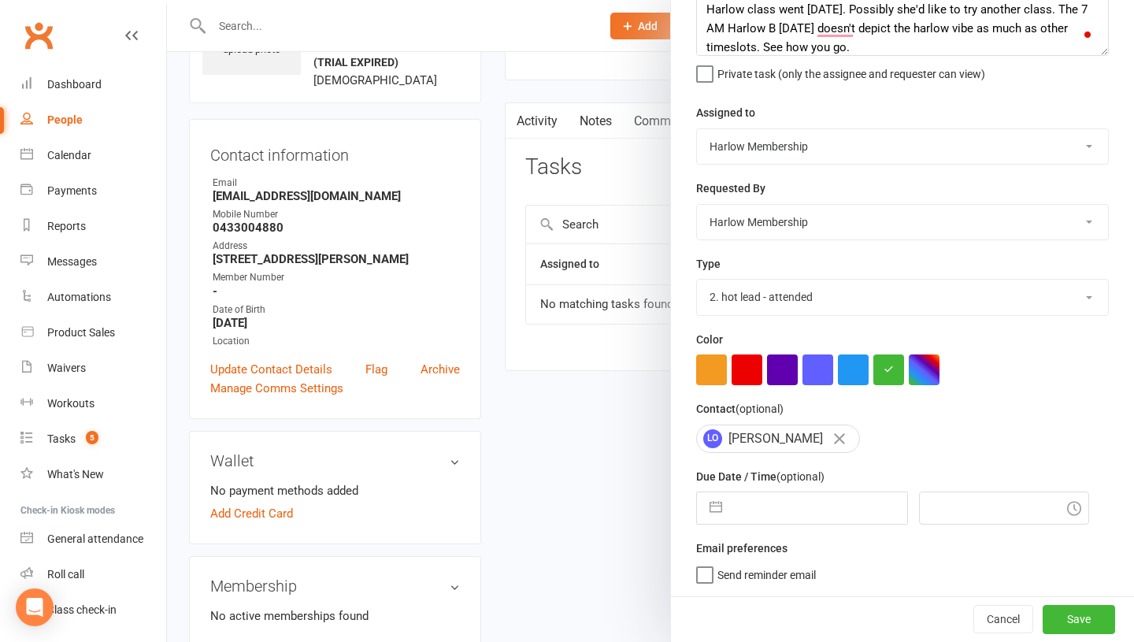
select select "8"
select select "2025"
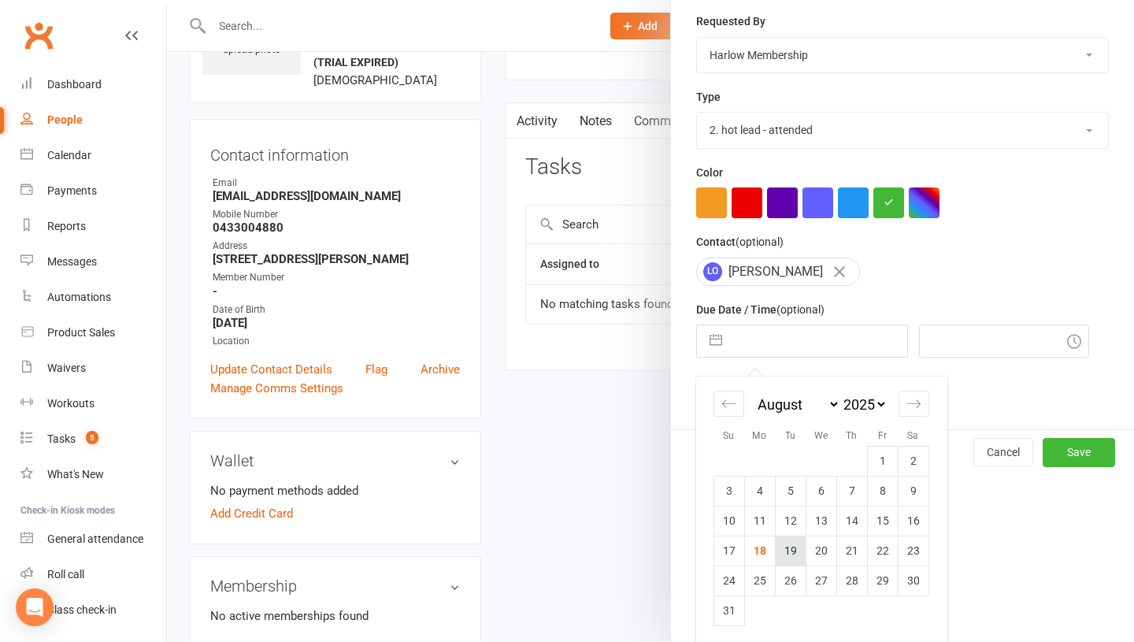
click at [782, 545] on td "19" at bounding box center [790, 550] width 31 height 30
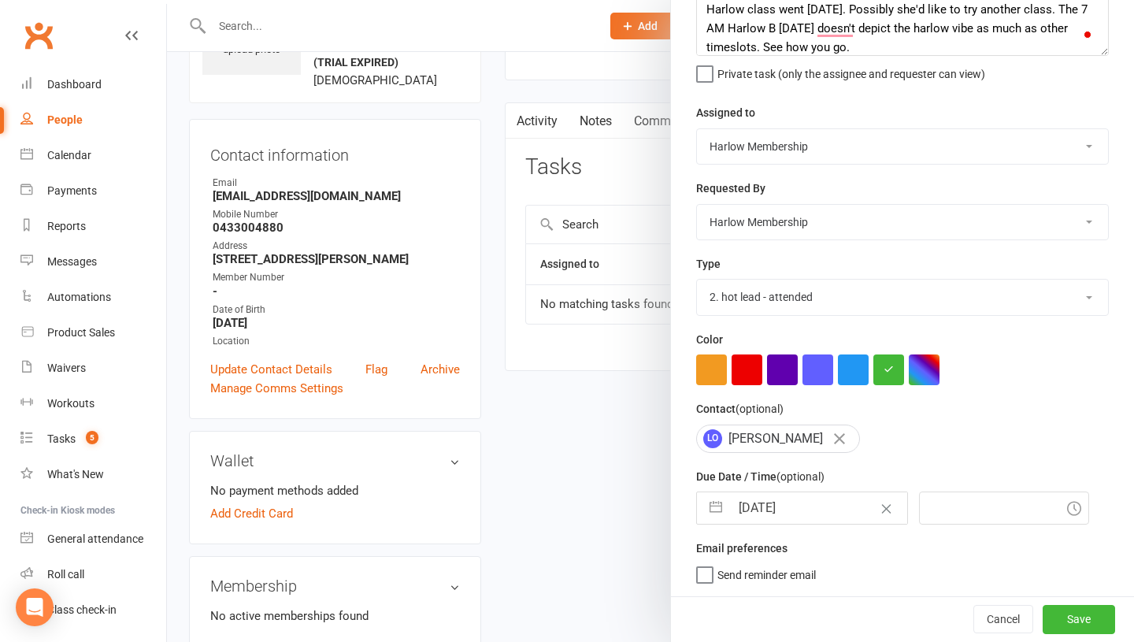
type input "19 Aug 2025"
click at [919, 509] on div "10:30am" at bounding box center [1004, 507] width 170 height 33
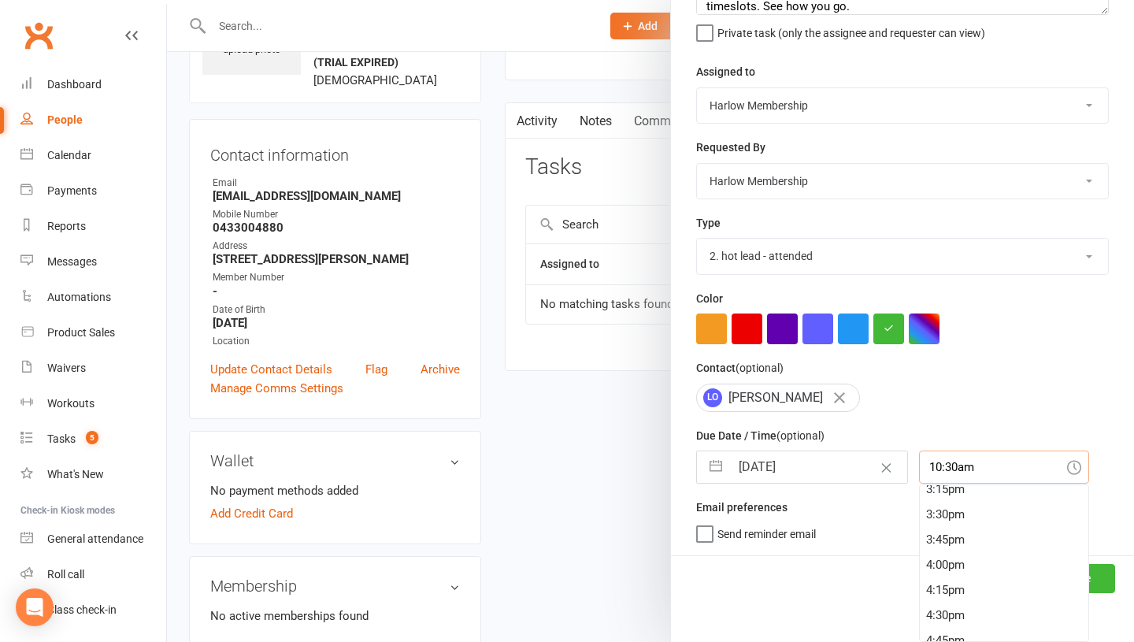
scroll to position [1554, 0]
click at [919, 607] on div "4:30pm" at bounding box center [1003, 606] width 168 height 25
type input "4:30pm"
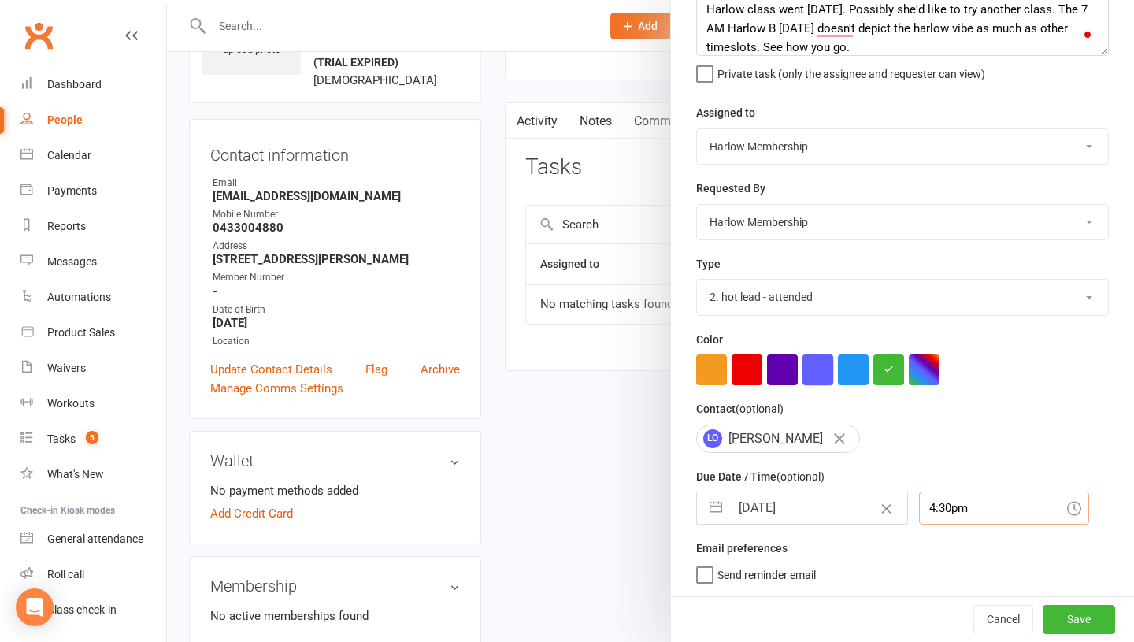
scroll to position [0, 0]
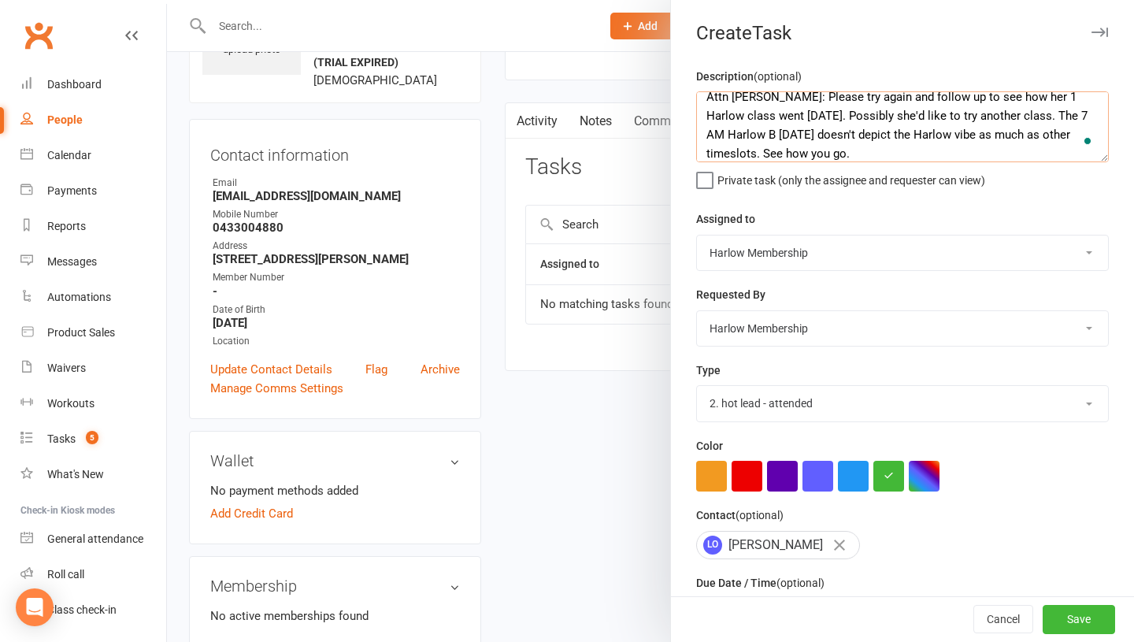
click at [770, 146] on textarea "Attn Jess: Please try again and follow up to see how her 1 Harlow class went on…" at bounding box center [902, 126] width 412 height 71
type textarea "Attn Jess: Please try again and follow up to see how her 1 Harlow class went on…"
click at [1061, 621] on button "Save" at bounding box center [1078, 619] width 72 height 28
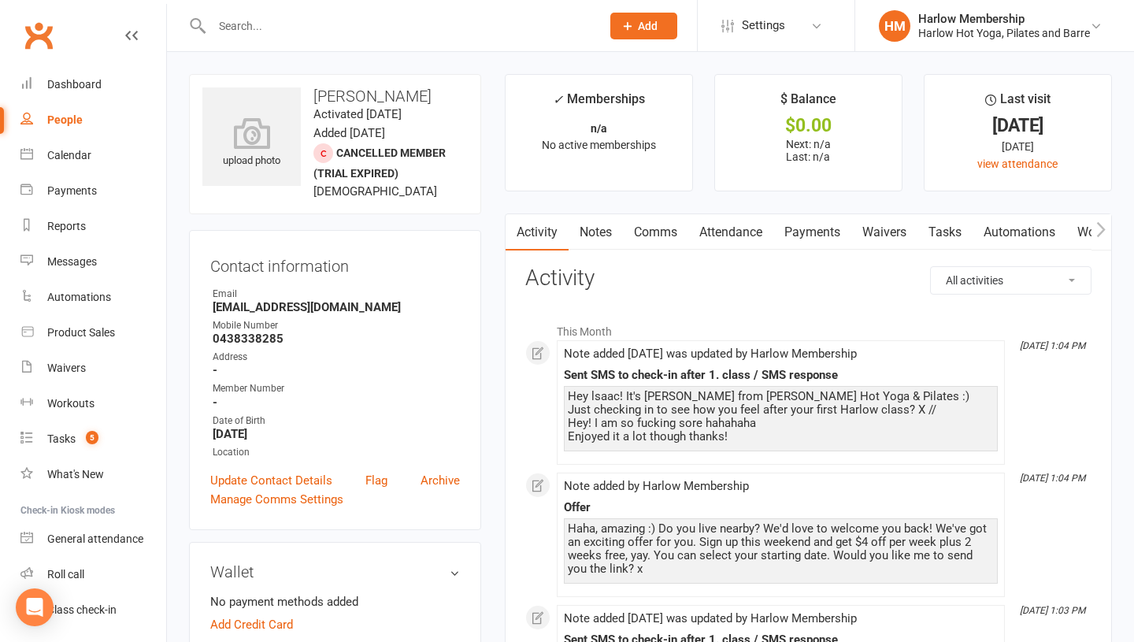
click at [592, 243] on link "Notes" at bounding box center [595, 232] width 54 height 36
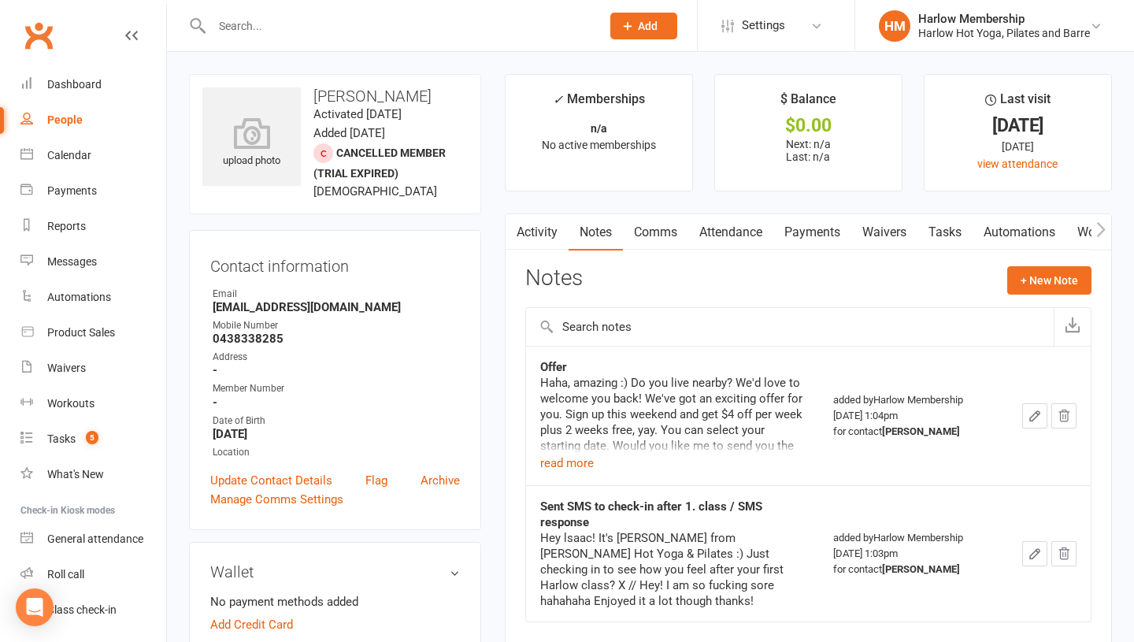
click at [656, 237] on link "Comms" at bounding box center [655, 232] width 65 height 36
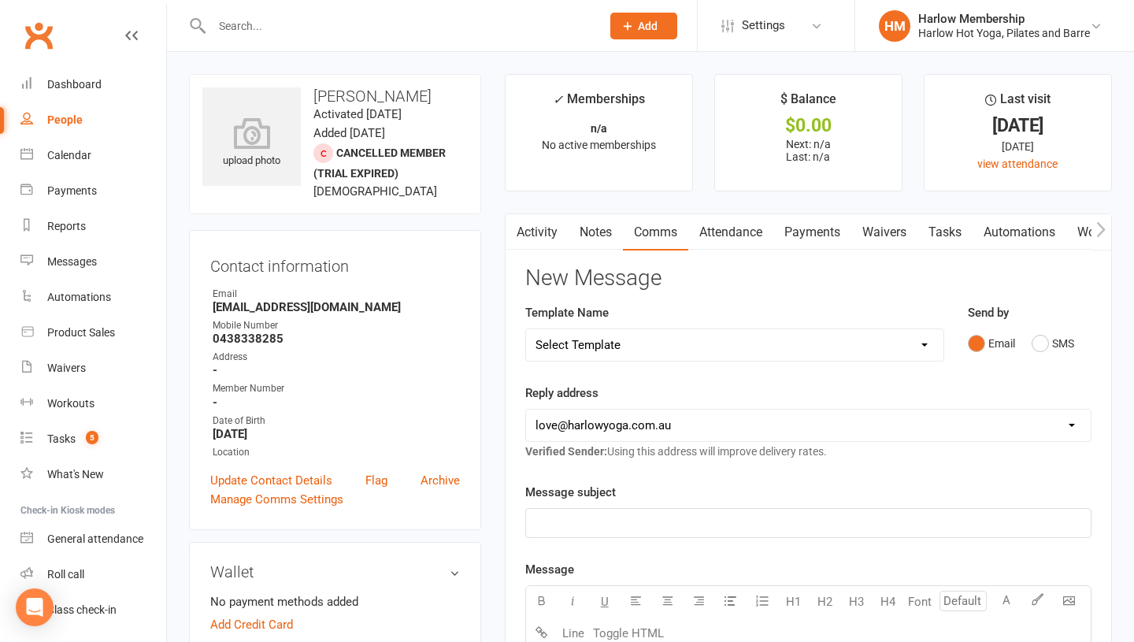
click at [544, 232] on link "Activity" at bounding box center [536, 232] width 63 height 36
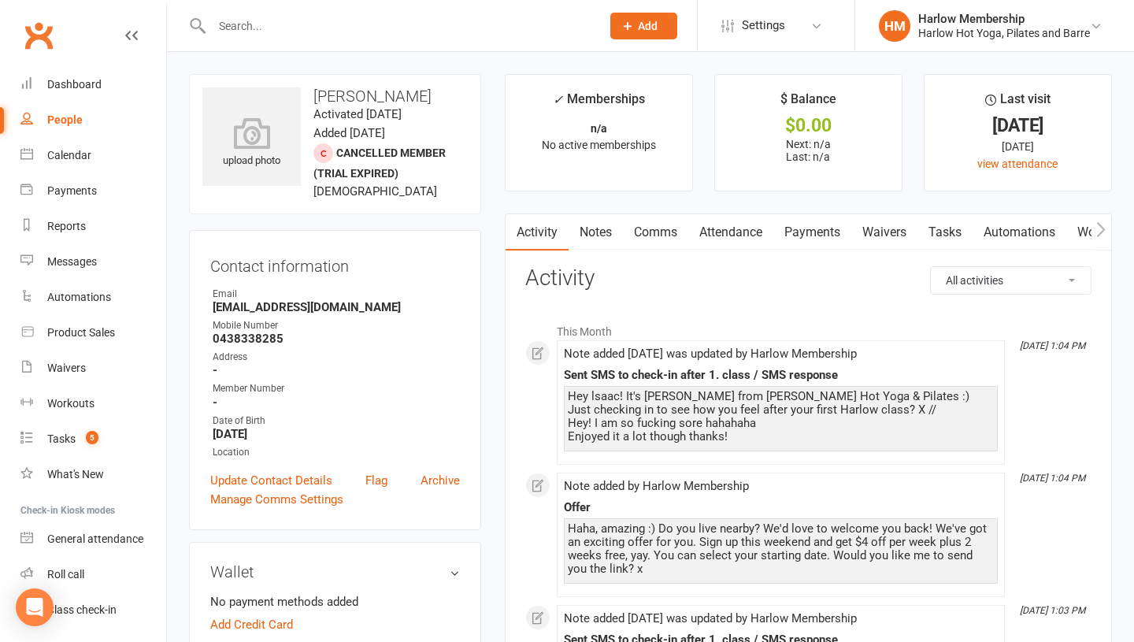
click at [651, 230] on link "Comms" at bounding box center [655, 232] width 65 height 36
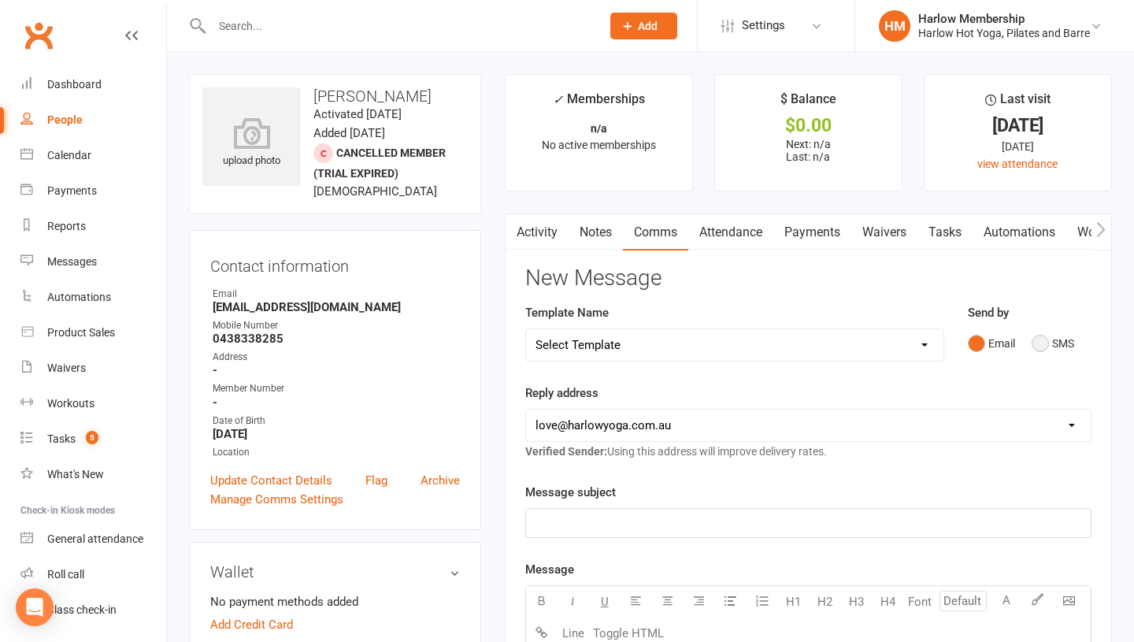
click at [1043, 343] on button "SMS" at bounding box center [1052, 343] width 43 height 30
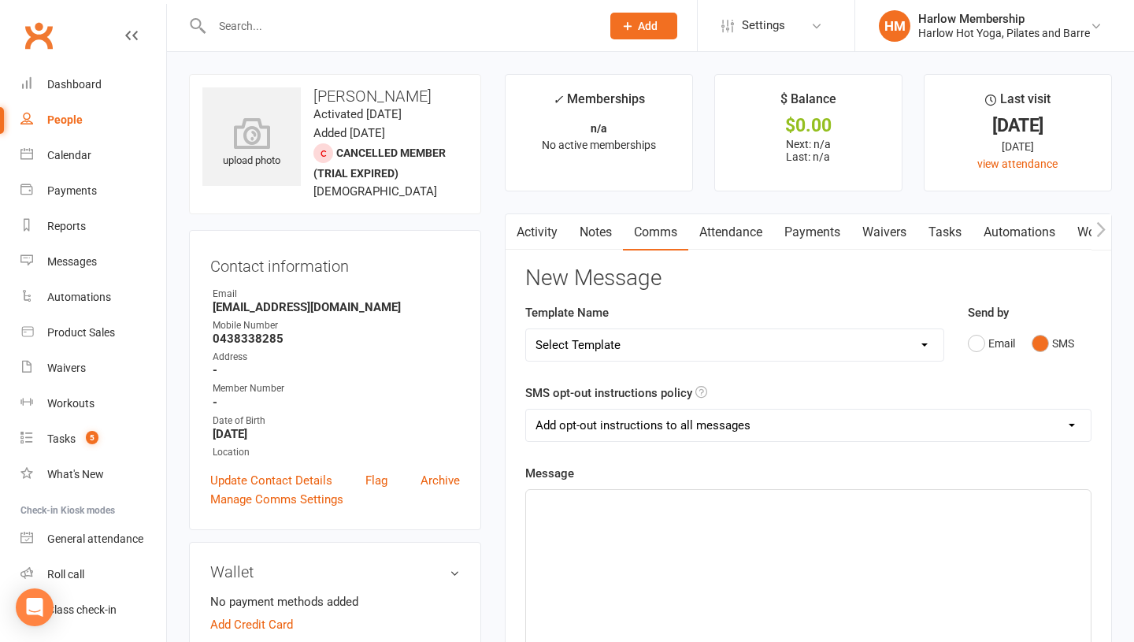
click at [616, 507] on p "﻿" at bounding box center [808, 503] width 546 height 19
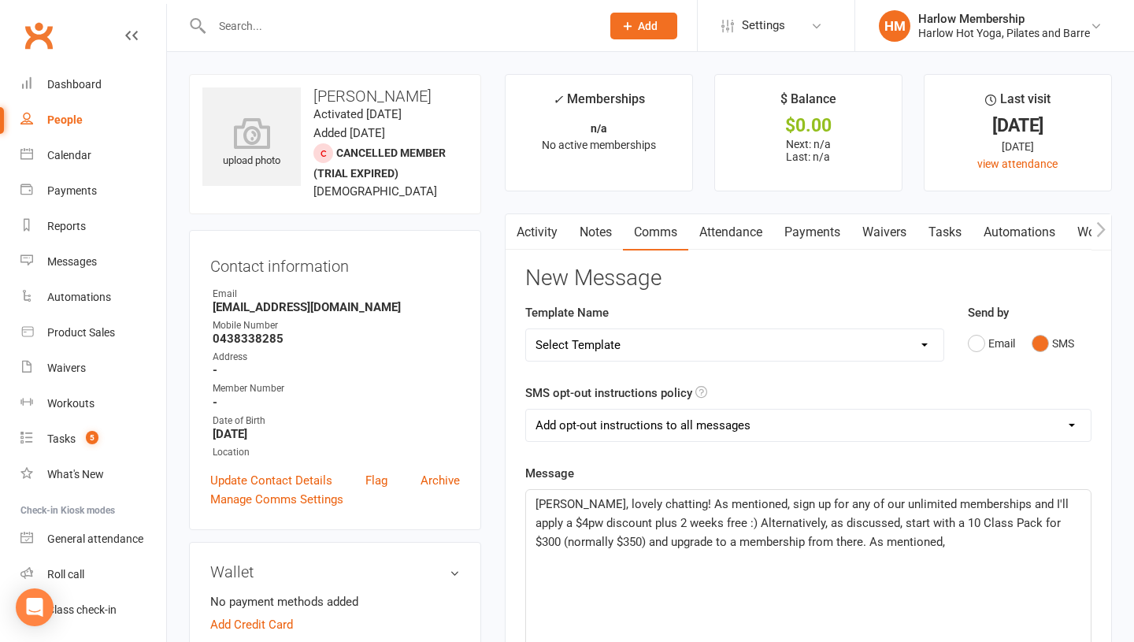
click at [906, 548] on p "[PERSON_NAME], lovely chatting! As mentioned, sign up for any of our unlimited …" at bounding box center [808, 522] width 546 height 57
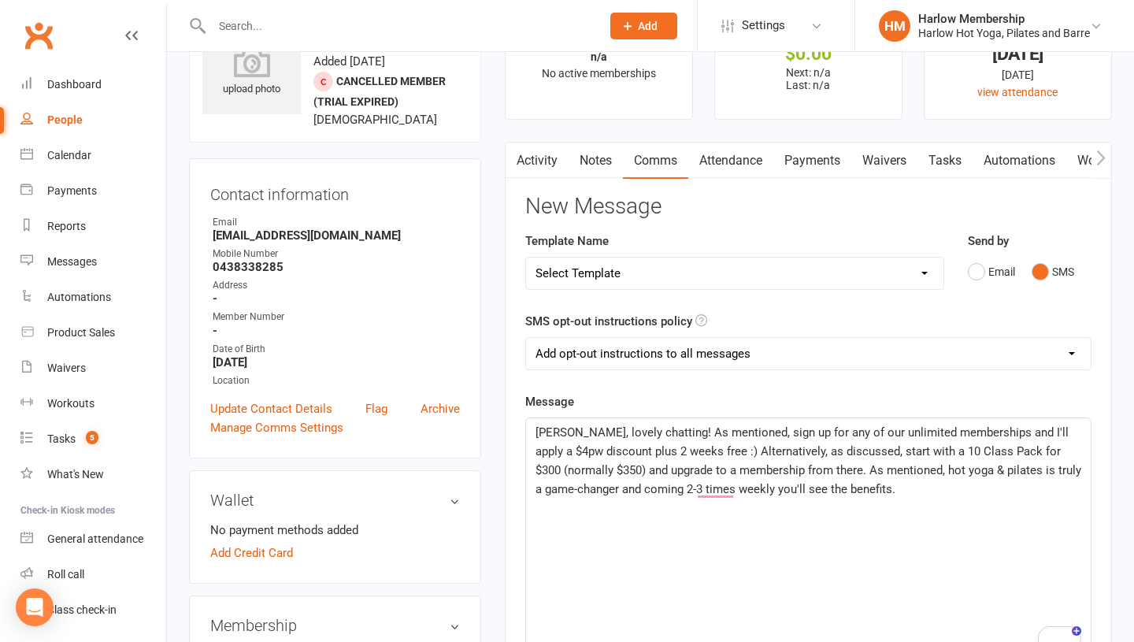
scroll to position [81, 0]
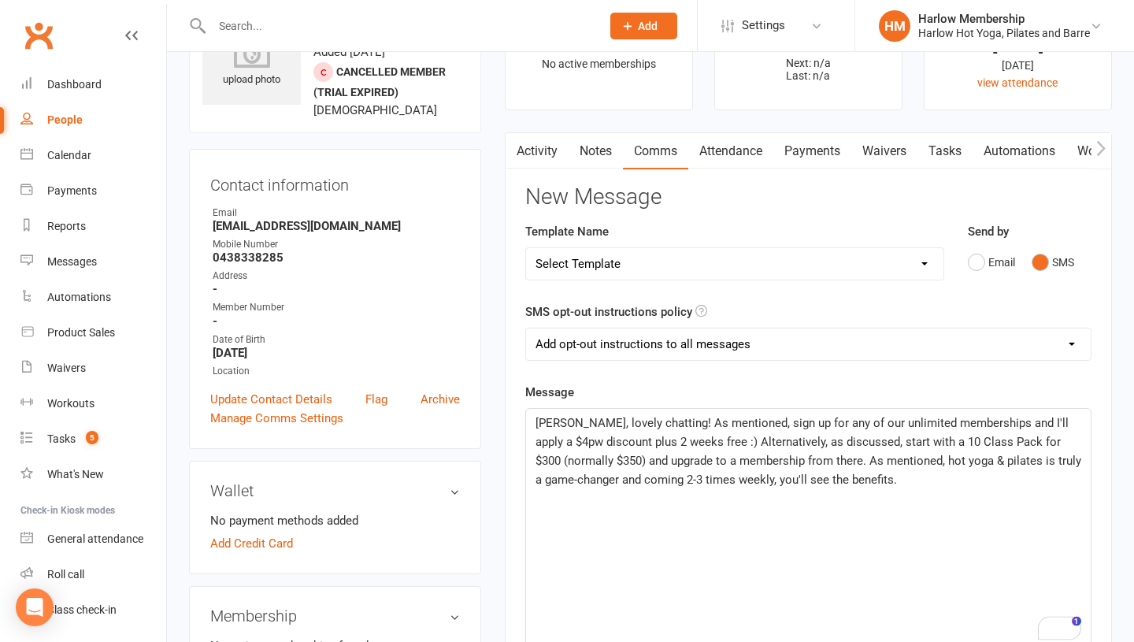
click at [849, 476] on span "[PERSON_NAME], lovely chatting! As mentioned, sign up for any of our unlimited …" at bounding box center [809, 451] width 549 height 71
drag, startPoint x: 768, startPoint y: 482, endPoint x: 804, endPoint y: 479, distance: 36.3
click at [804, 479] on span "[PERSON_NAME], lovely chatting! As mentioned, sign up for any of our unlimited …" at bounding box center [809, 451] width 549 height 71
click at [844, 482] on span "[PERSON_NAME], lovely chatting! As mentioned, sign up for any of our unlimited …" at bounding box center [809, 451] width 549 height 71
click at [864, 480] on p "[PERSON_NAME], lovely chatting! As mentioned, sign up for any of our unlimited …" at bounding box center [808, 451] width 546 height 76
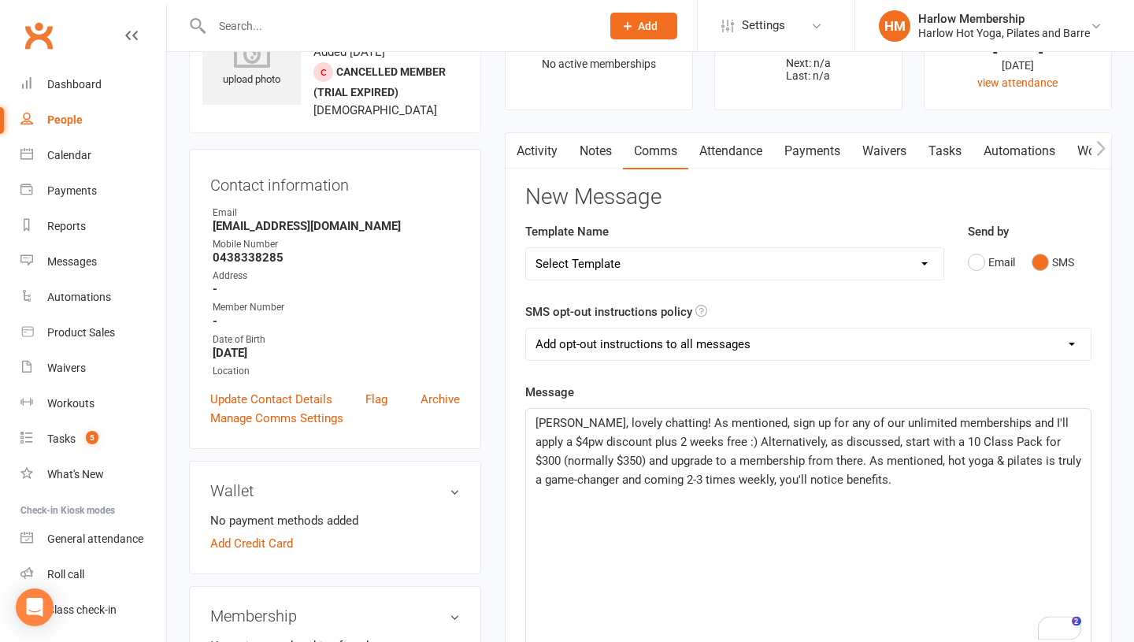
click at [804, 480] on span "[PERSON_NAME], lovely chatting! As mentioned, sign up for any of our unlimited …" at bounding box center [809, 451] width 549 height 71
drag, startPoint x: 818, startPoint y: 476, endPoint x: 767, endPoint y: 479, distance: 50.4
click at [767, 479] on span "[PERSON_NAME], lovely chatting! As mentioned, sign up for any of our unlimited …" at bounding box center [809, 451] width 549 height 71
click at [870, 488] on p "[PERSON_NAME], lovely chatting! As mentioned, sign up for any of our unlimited …" at bounding box center [808, 451] width 546 height 76
drag, startPoint x: 597, startPoint y: 409, endPoint x: 509, endPoint y: 375, distance: 95.2
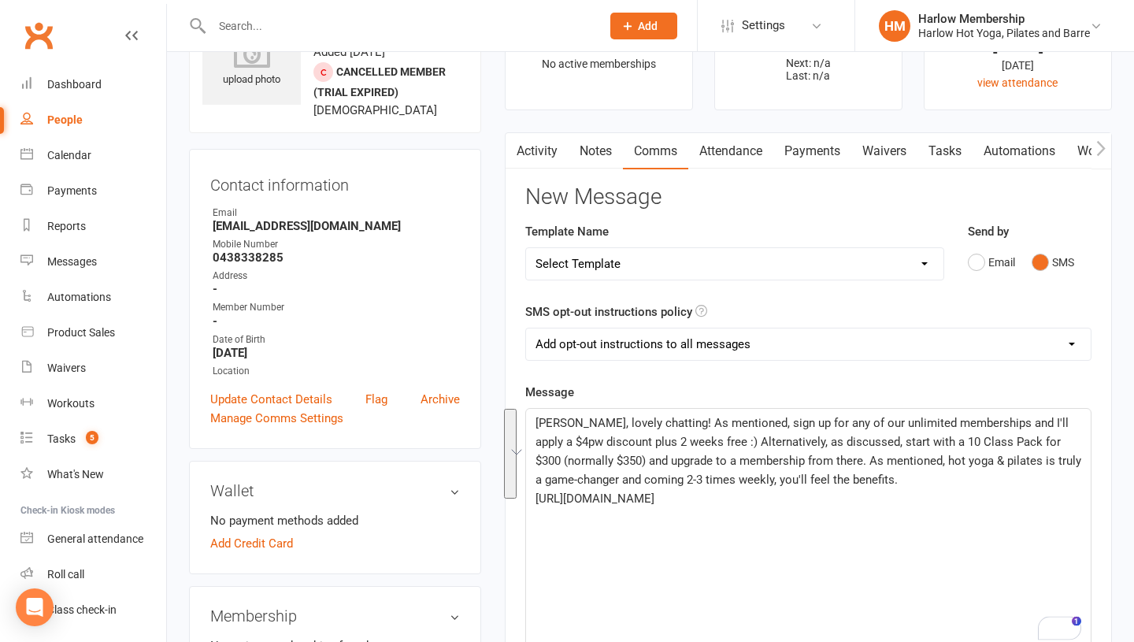
click at [509, 375] on div "Activity Notes Comms Attendance Payments Waivers Tasks Automations Workouts Mob…" at bounding box center [808, 578] width 607 height 893
copy div "[PERSON_NAME], lovely chatting! As mentioned, sign up for any of our unlimited …"
click at [892, 479] on p "[PERSON_NAME], lovely chatting! As mentioned, sign up for any of our unlimited …" at bounding box center [808, 451] width 546 height 76
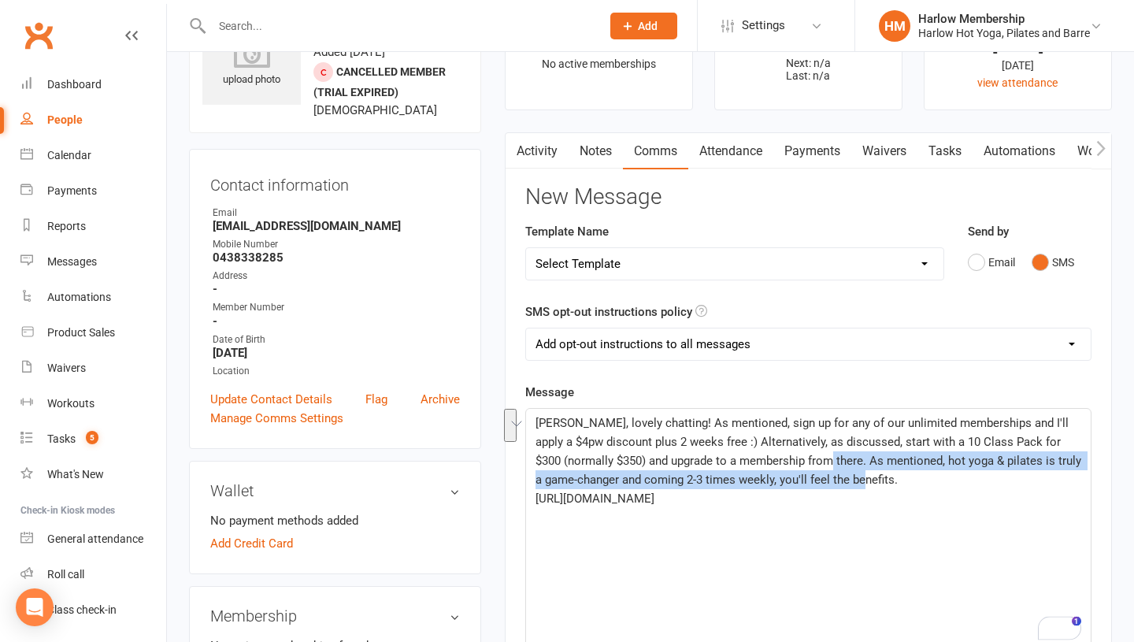
drag, startPoint x: 920, startPoint y: 479, endPoint x: 791, endPoint y: 455, distance: 131.4
click at [791, 455] on p "[PERSON_NAME], lovely chatting! As mentioned, sign up for any of our unlimited …" at bounding box center [808, 451] width 546 height 76
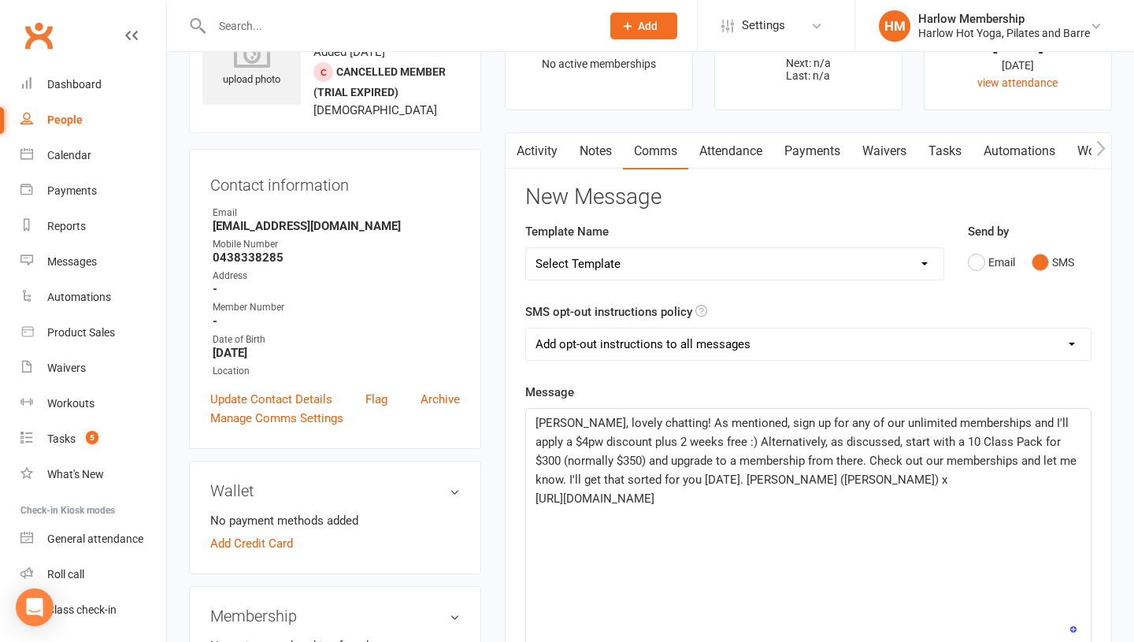
scroll to position [286, 0]
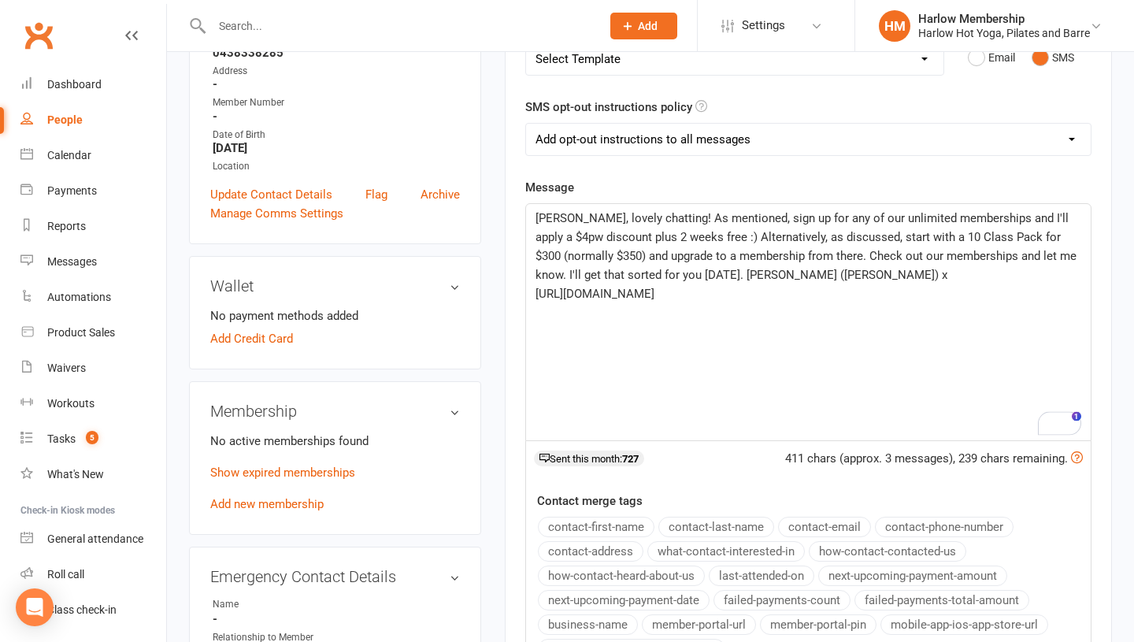
click at [637, 237] on span "[PERSON_NAME], lovely chatting! As mentioned, sign up for any of our unlimited …" at bounding box center [807, 246] width 544 height 71
click at [643, 213] on span "[PERSON_NAME], lovely chatting! As mentioned, sign up for any of our unlimited …" at bounding box center [807, 246] width 544 height 71
click at [529, 219] on main "✓ Memberships n/a No active memberships $ Balance $0.00 Next: n/a Last: n/a Las…" at bounding box center [808, 312] width 631 height 1048
copy div "[PERSON_NAME], lovely chatting! As mentioned, sign up for any of our unlimited …"
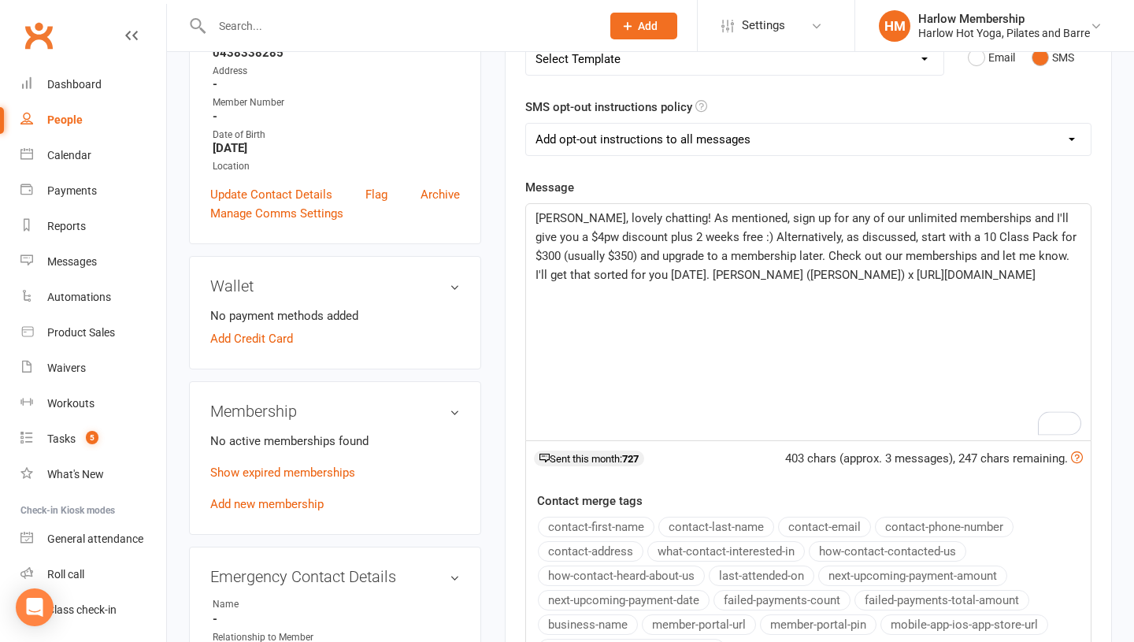
click at [586, 269] on span "[PERSON_NAME], lovely chatting! As mentioned, sign up for any of our unlimited …" at bounding box center [807, 246] width 544 height 71
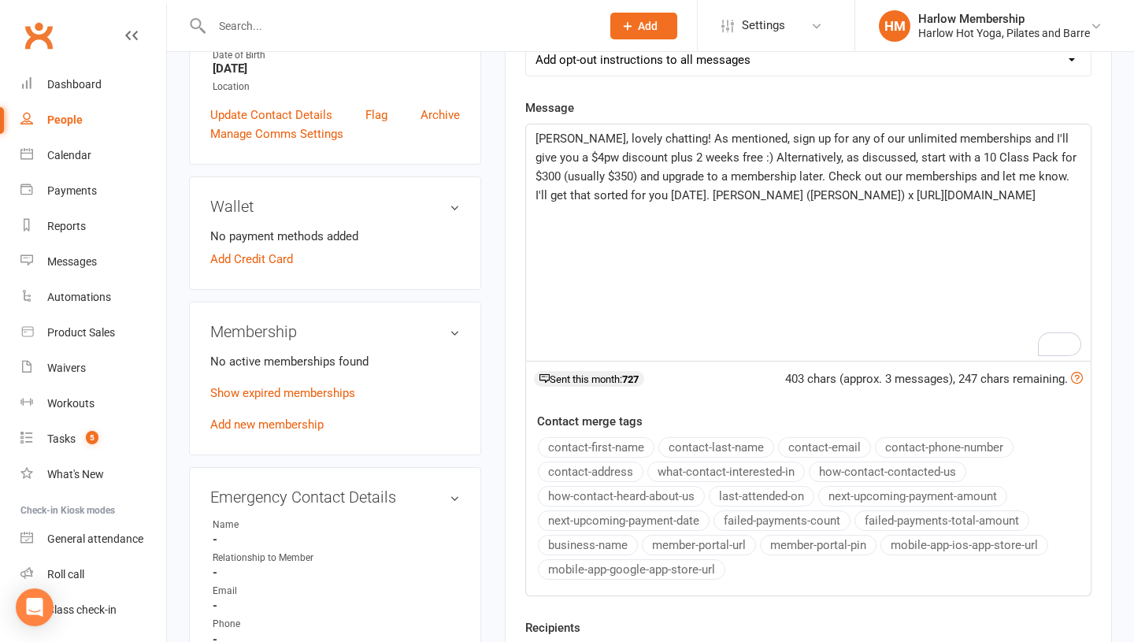
scroll to position [361, 0]
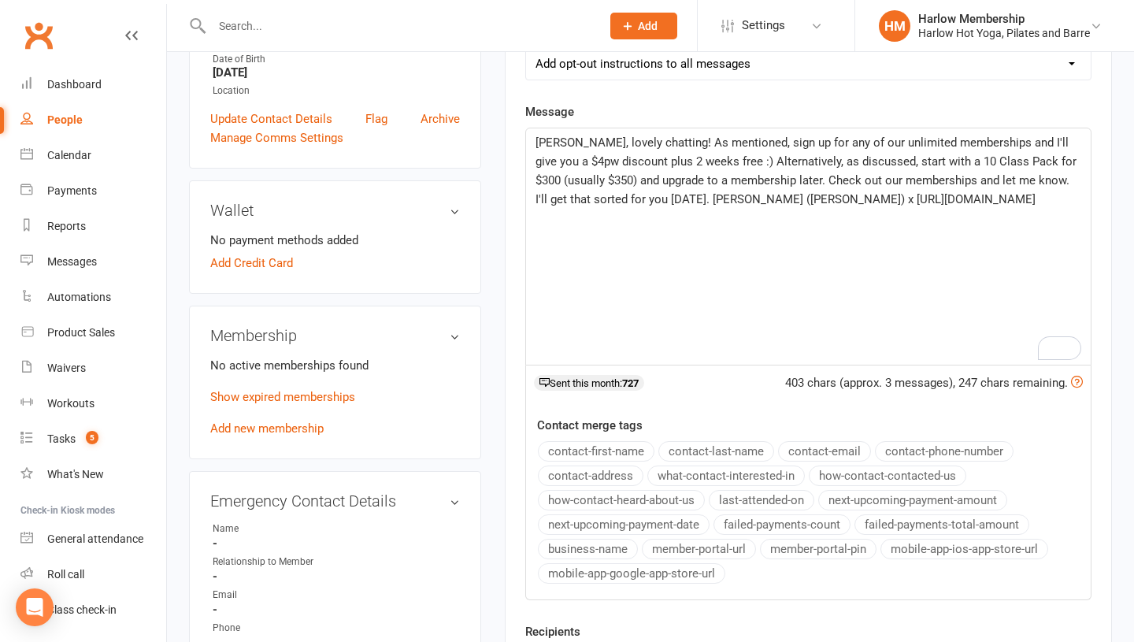
click at [671, 198] on span "[PERSON_NAME], lovely chatting! As mentioned, sign up for any of our unlimited …" at bounding box center [807, 170] width 544 height 71
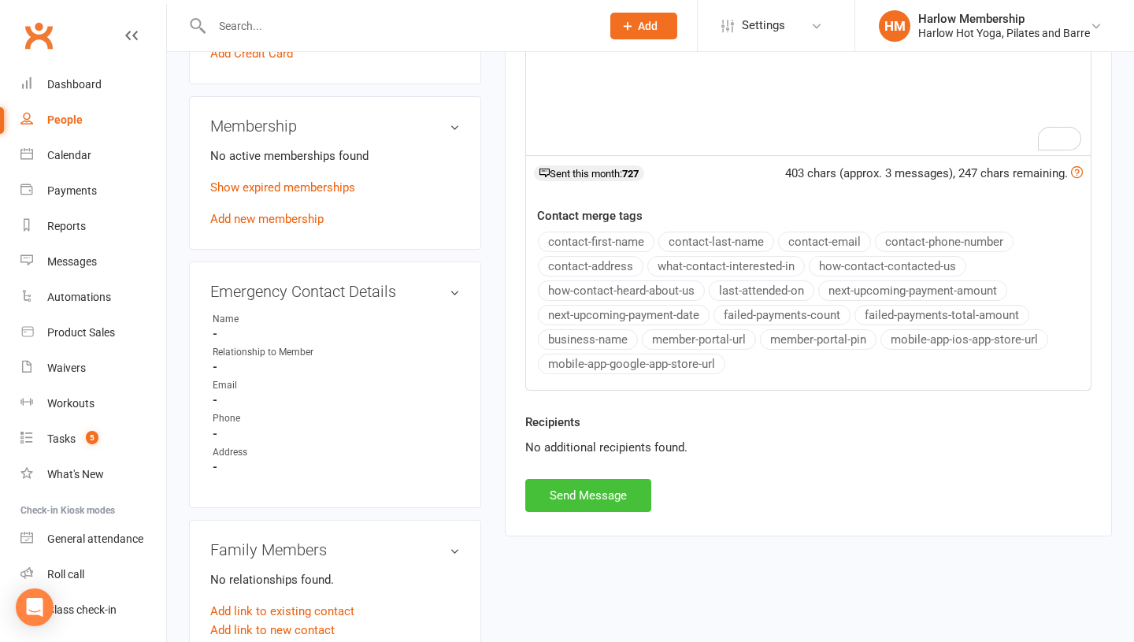
click at [590, 501] on button "Send Message" at bounding box center [588, 495] width 126 height 33
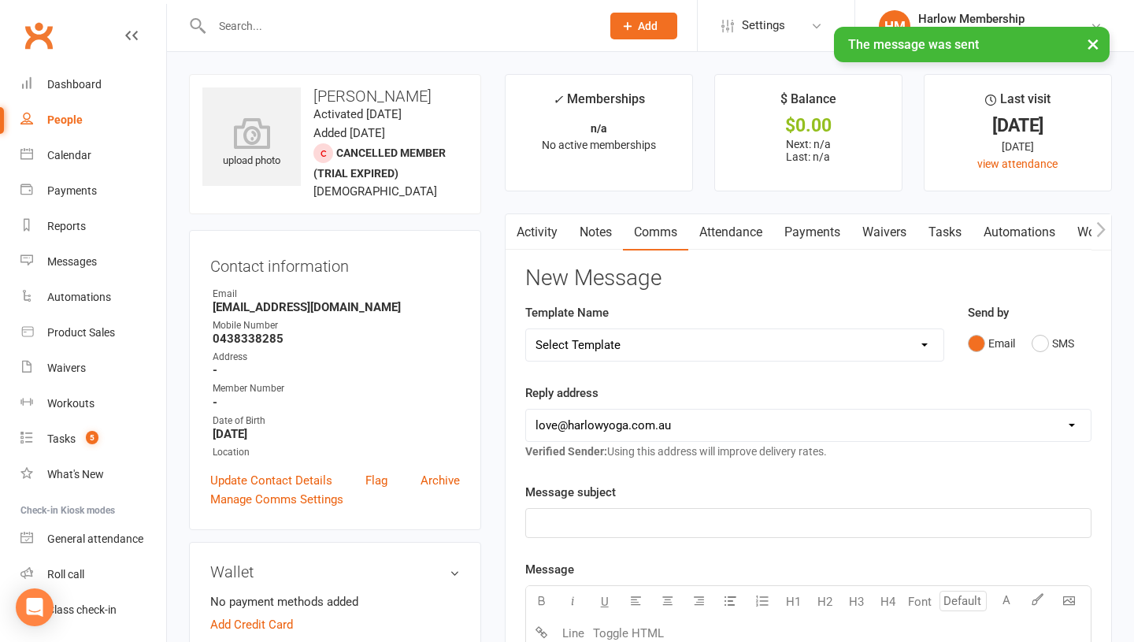
click at [590, 231] on link "Notes" at bounding box center [595, 232] width 54 height 36
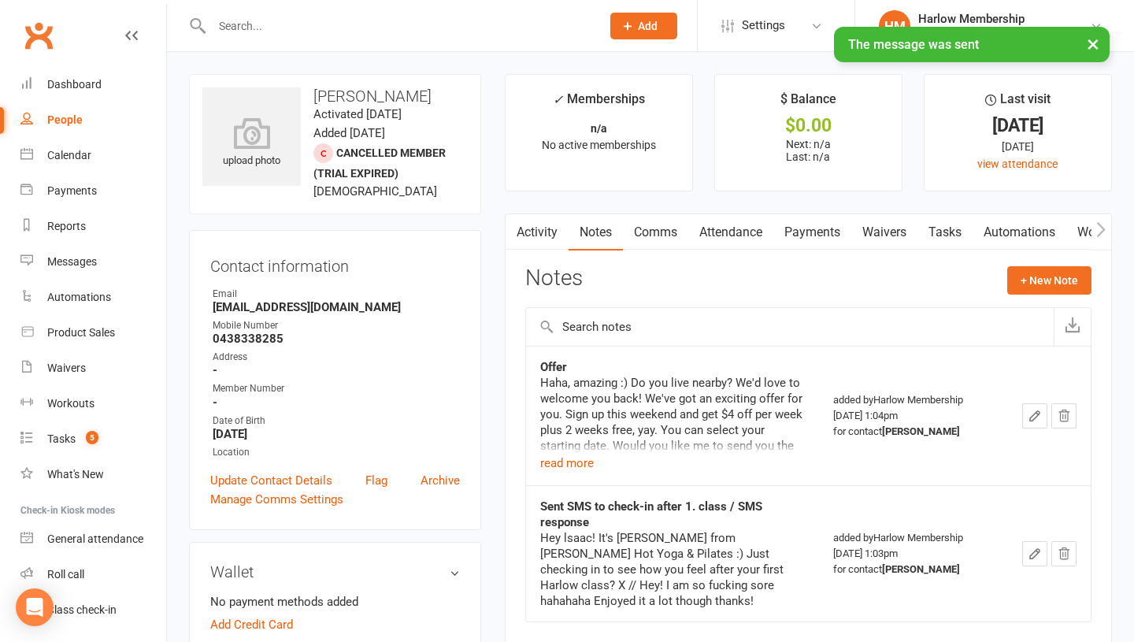
click at [538, 229] on link "Activity" at bounding box center [536, 232] width 63 height 36
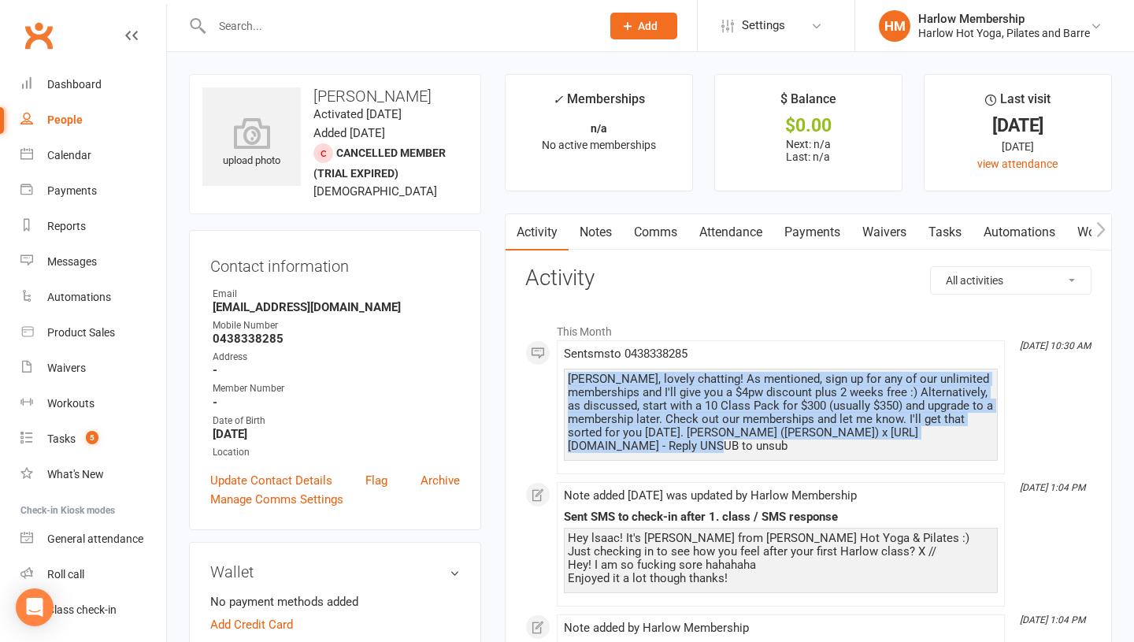
drag, startPoint x: 568, startPoint y: 379, endPoint x: 869, endPoint y: 447, distance: 309.0
click at [869, 447] on div "[PERSON_NAME], lovely chatting! As mentioned, sign up for any of our unlimited …" at bounding box center [781, 412] width 426 height 80
copy div "[PERSON_NAME], lovely chatting! As mentioned, sign up for any of our unlimited …"
click at [593, 240] on link "Notes" at bounding box center [595, 232] width 54 height 36
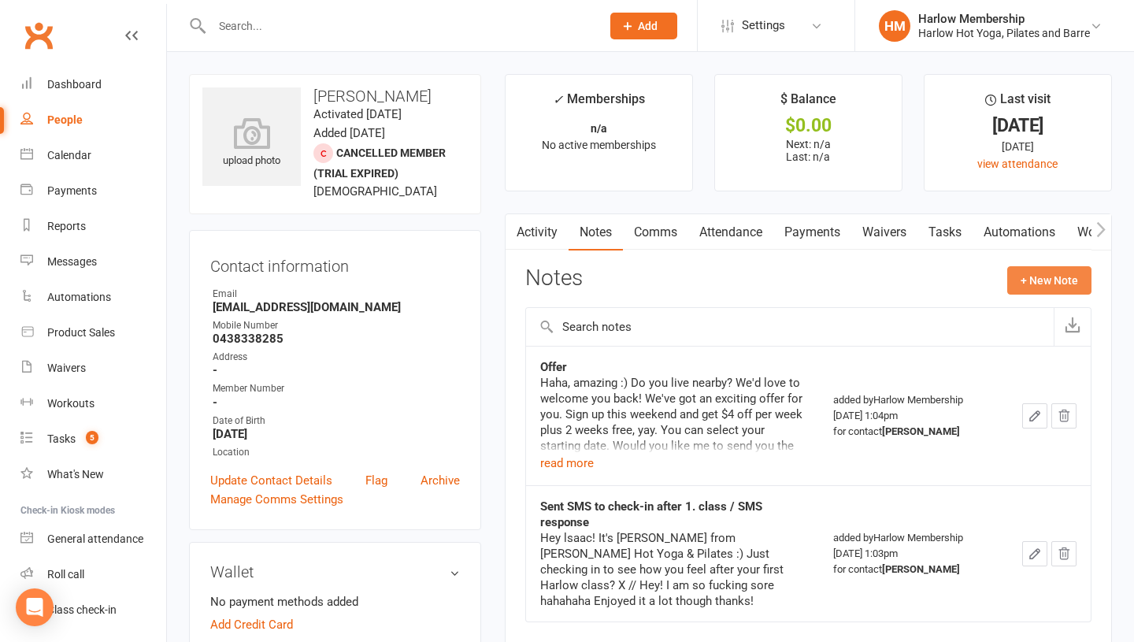
click at [1019, 283] on button "+ New Note" at bounding box center [1049, 280] width 84 height 28
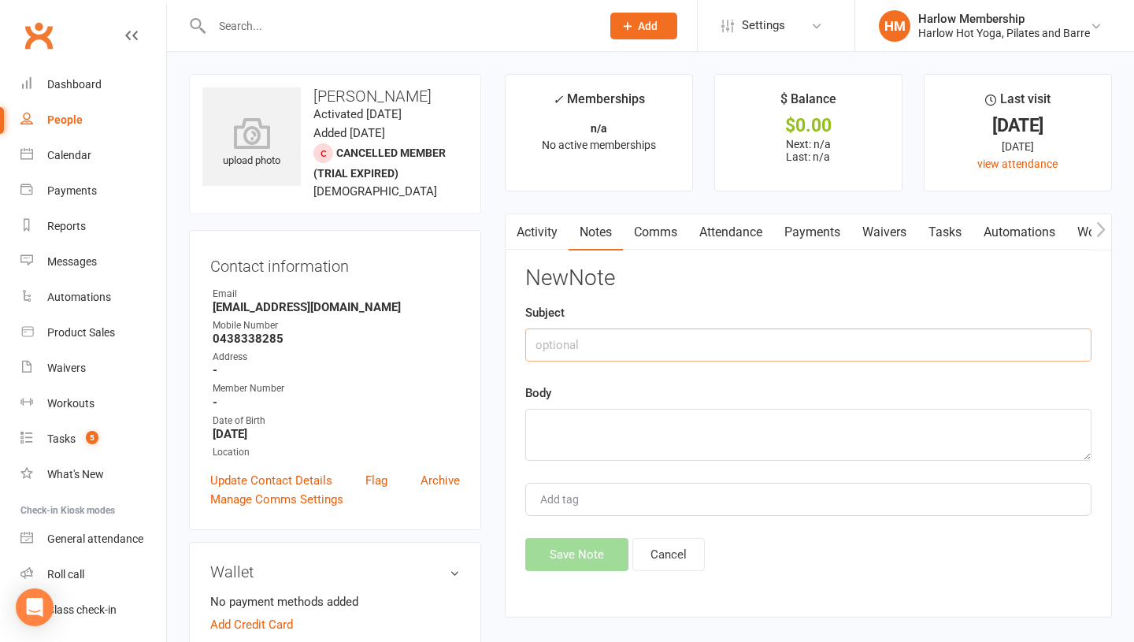
click at [552, 343] on input "text" at bounding box center [808, 344] width 566 height 33
type input "Called. chatted"
click at [536, 426] on textarea at bounding box center [808, 435] width 566 height 52
paste textarea "[PERSON_NAME], lovely chatting! As mentioned, sign up for any of our unlimited …"
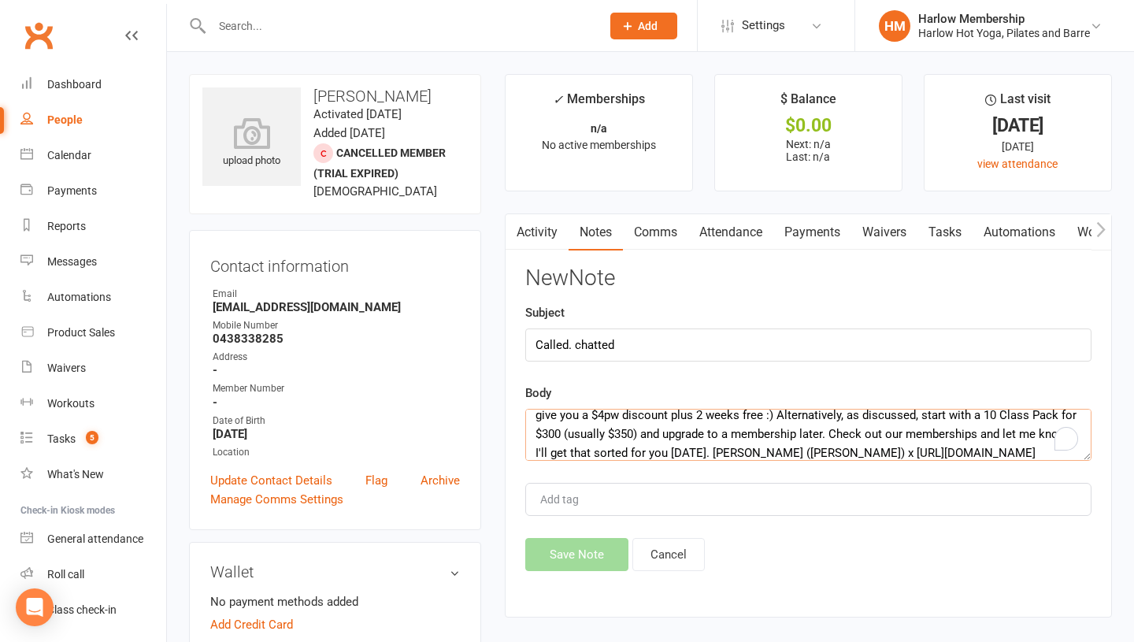
scroll to position [29, 0]
type textarea "[PERSON_NAME], lovely chatting! As mentioned, sign up for any of our unlimited …"
click at [616, 328] on input "Called. chatted" at bounding box center [808, 344] width 566 height 33
click at [612, 352] on input "Called. chatted" at bounding box center [808, 344] width 566 height 33
type input "Called. chatted. Made another offer - [PERSON_NAME]"
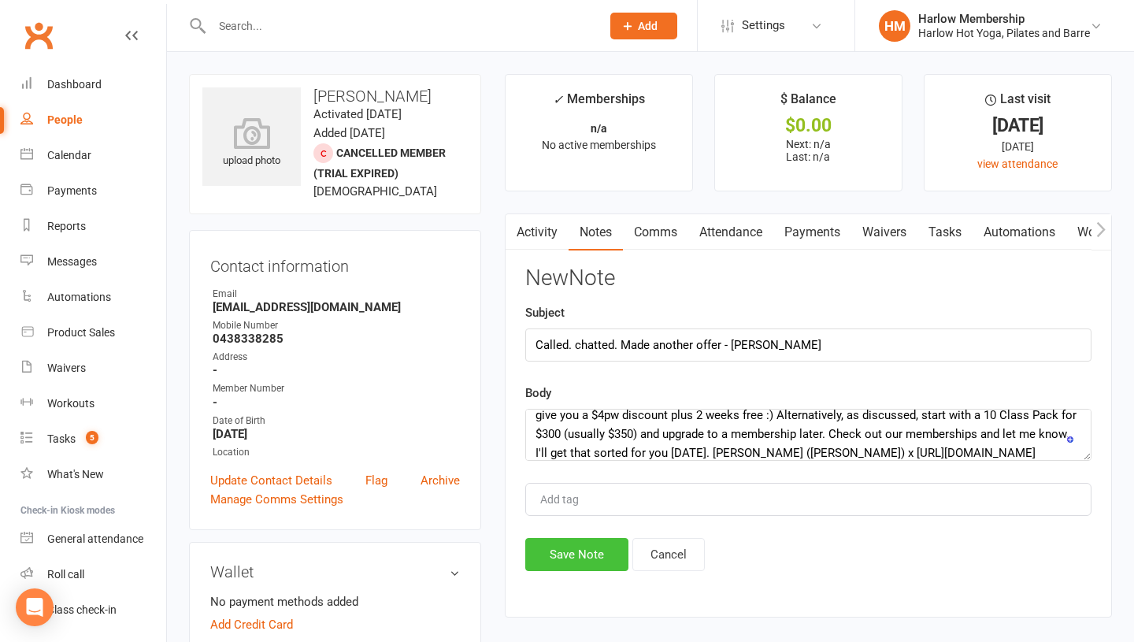
click at [549, 559] on button "Save Note" at bounding box center [576, 554] width 103 height 33
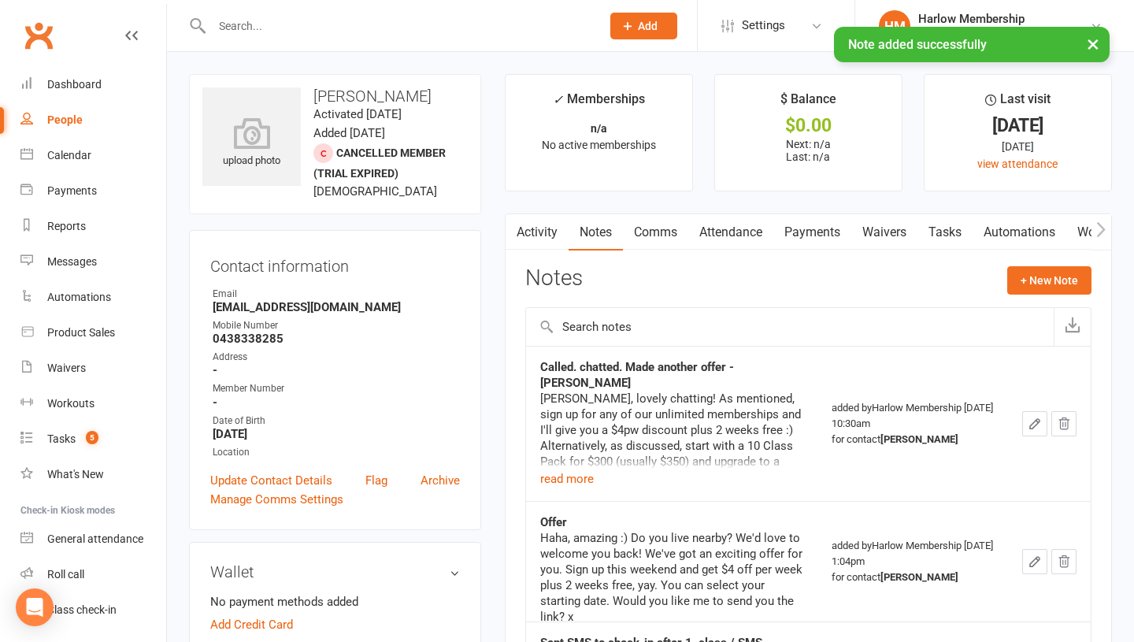
click at [945, 233] on link "Tasks" at bounding box center [944, 232] width 55 height 36
